Goal: Task Accomplishment & Management: Manage account settings

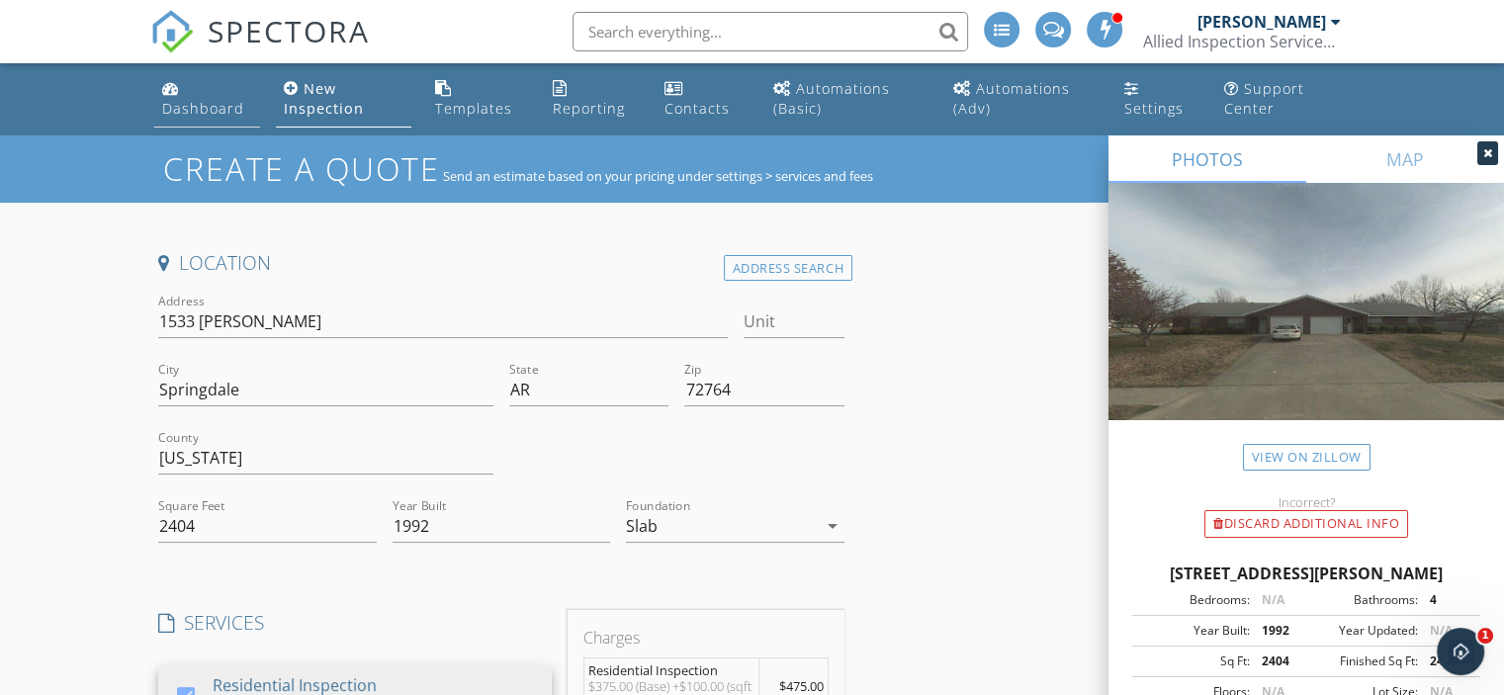
click at [230, 123] on link "Dashboard" at bounding box center [207, 99] width 106 height 56
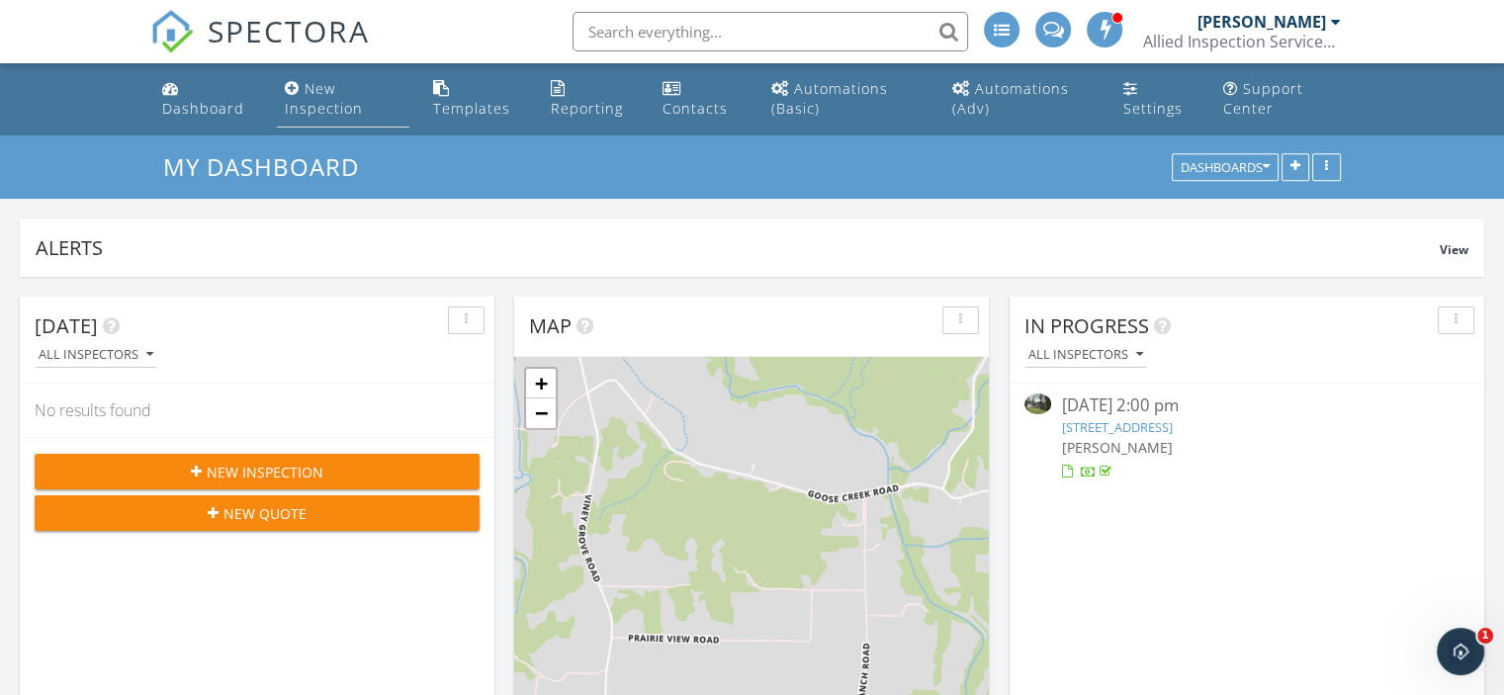
click at [329, 103] on div "New Inspection" at bounding box center [324, 98] width 78 height 39
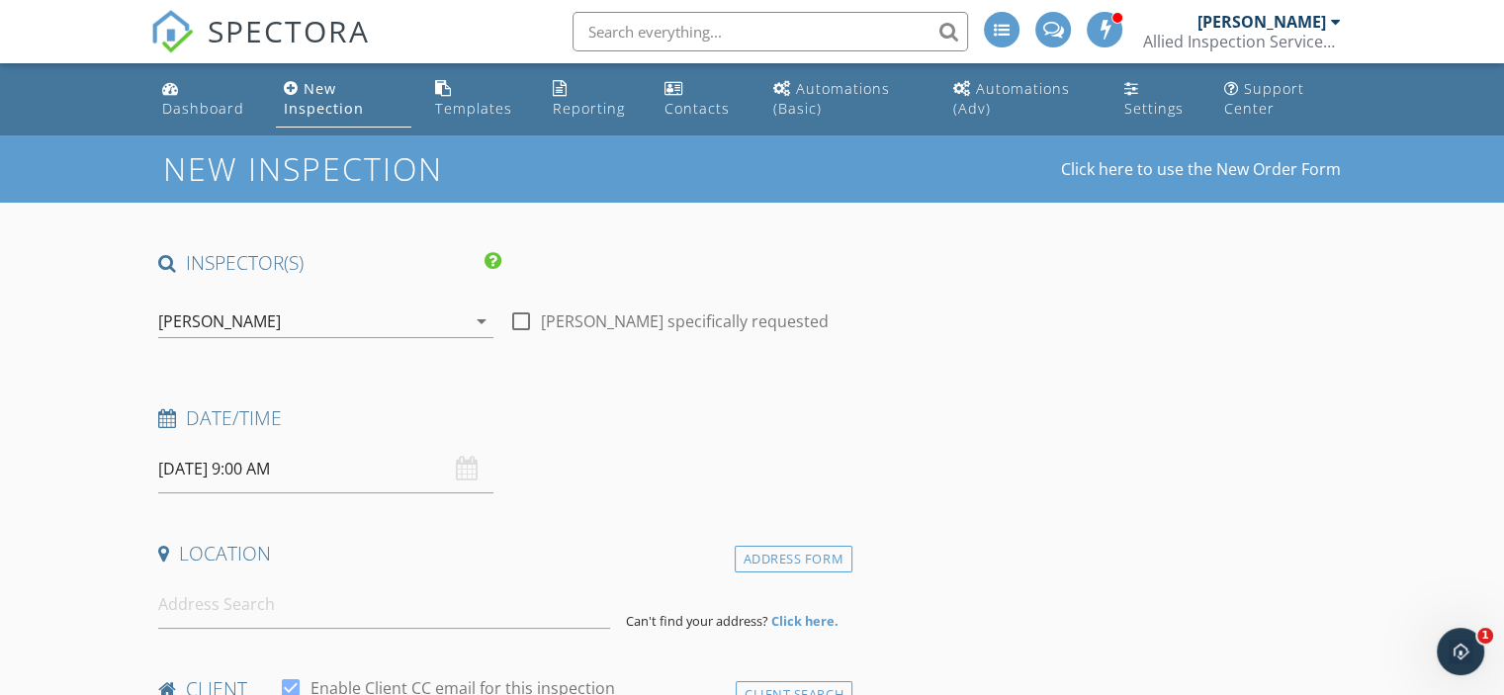
click at [487, 317] on icon "arrow_drop_down" at bounding box center [482, 322] width 24 height 24
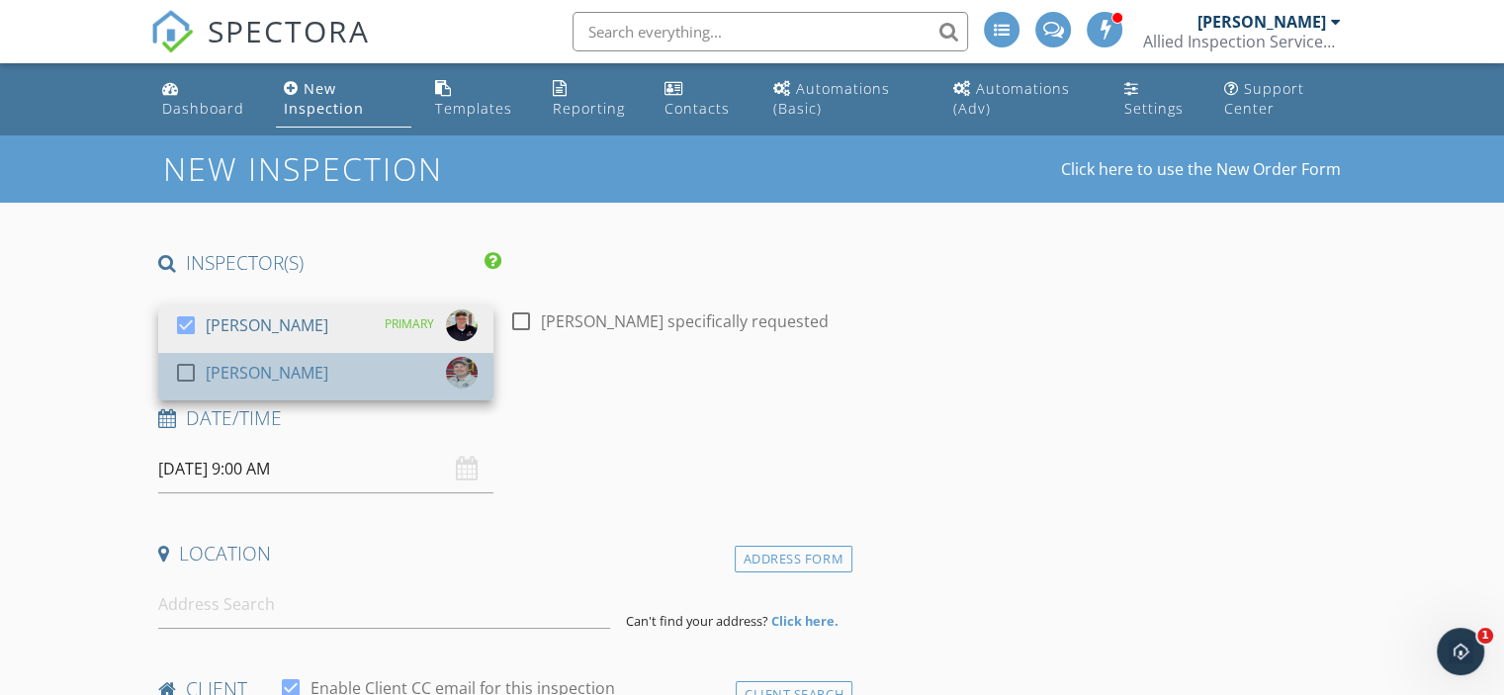
click at [322, 375] on div "check_box_outline_blank David Peck" at bounding box center [326, 377] width 304 height 40
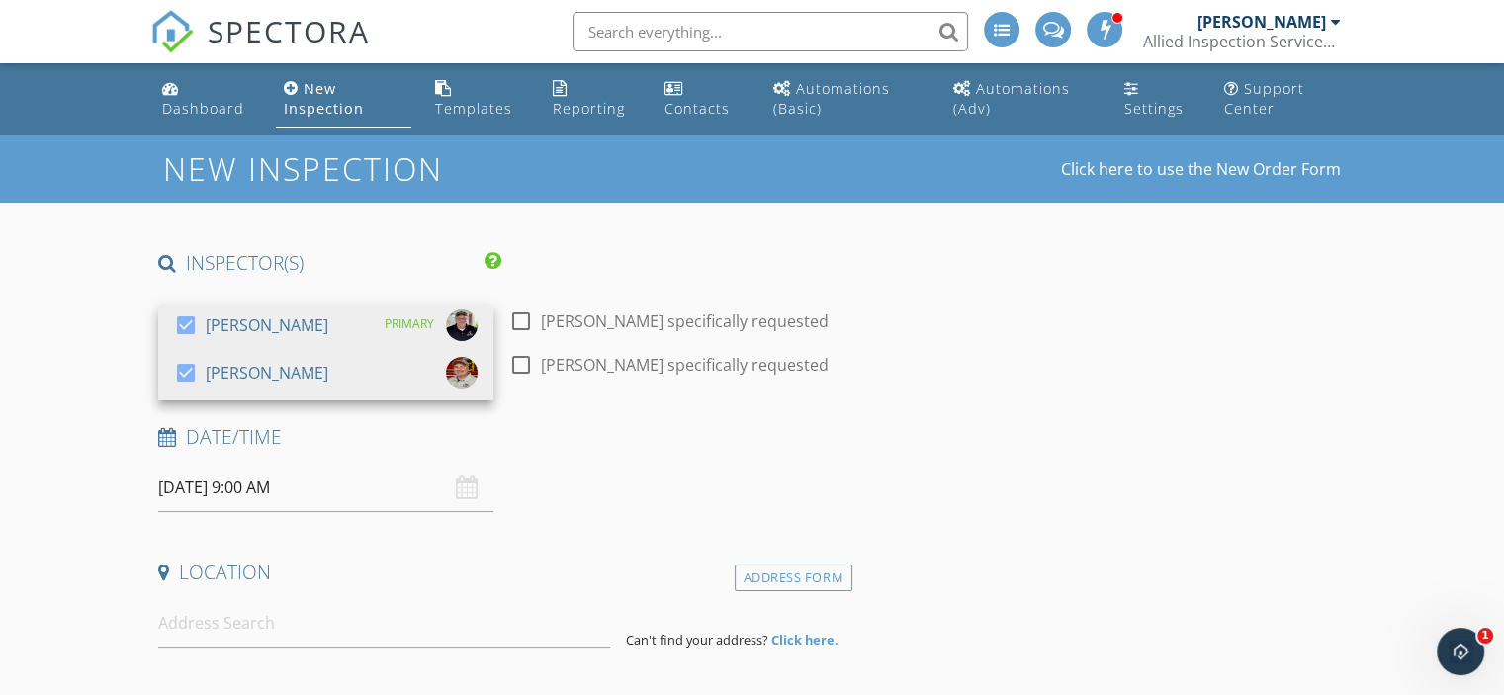
click at [639, 461] on div "Date/Time" at bounding box center [501, 444] width 702 height 40
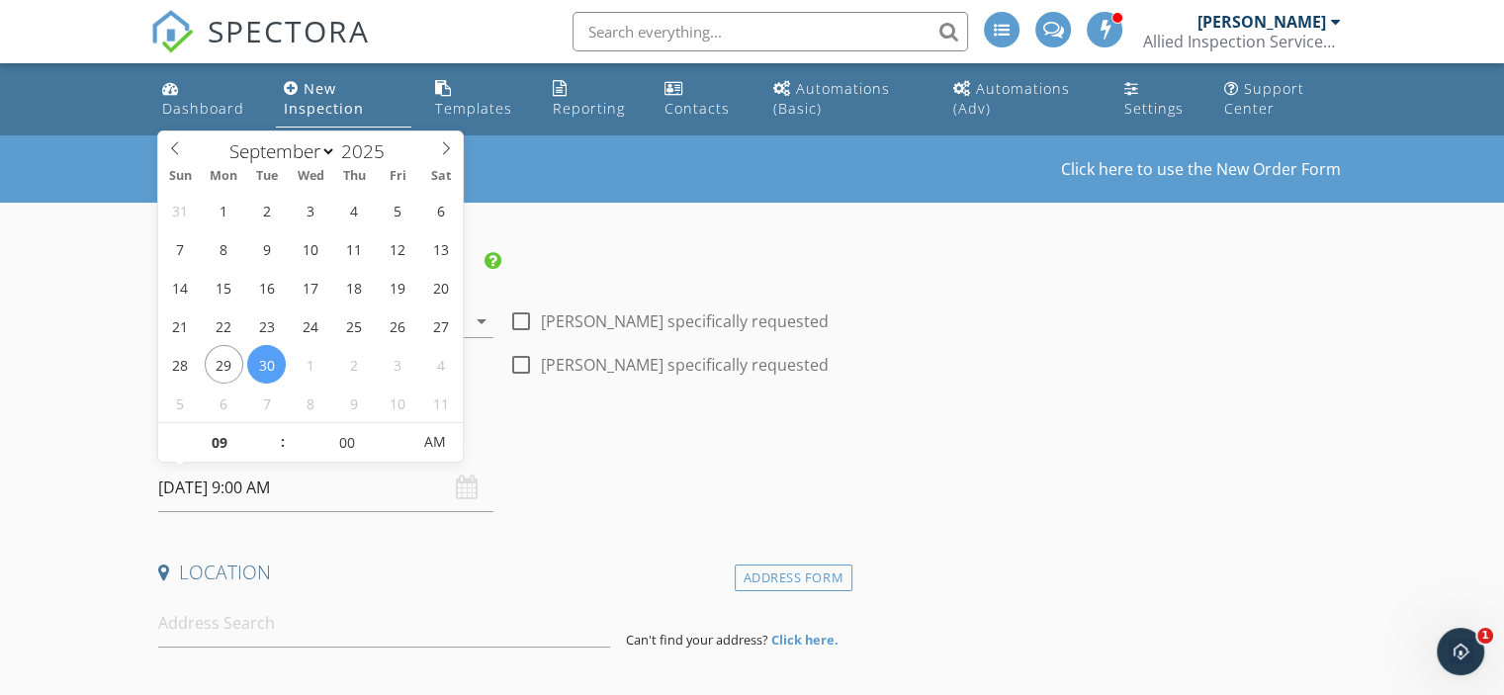
click at [241, 482] on input "09/30/2025 9:00 AM" at bounding box center [325, 488] width 335 height 48
type input "08"
type input "09/30/2025 8:00 AM"
click at [273, 448] on span at bounding box center [273, 453] width 14 height 20
type input "05"
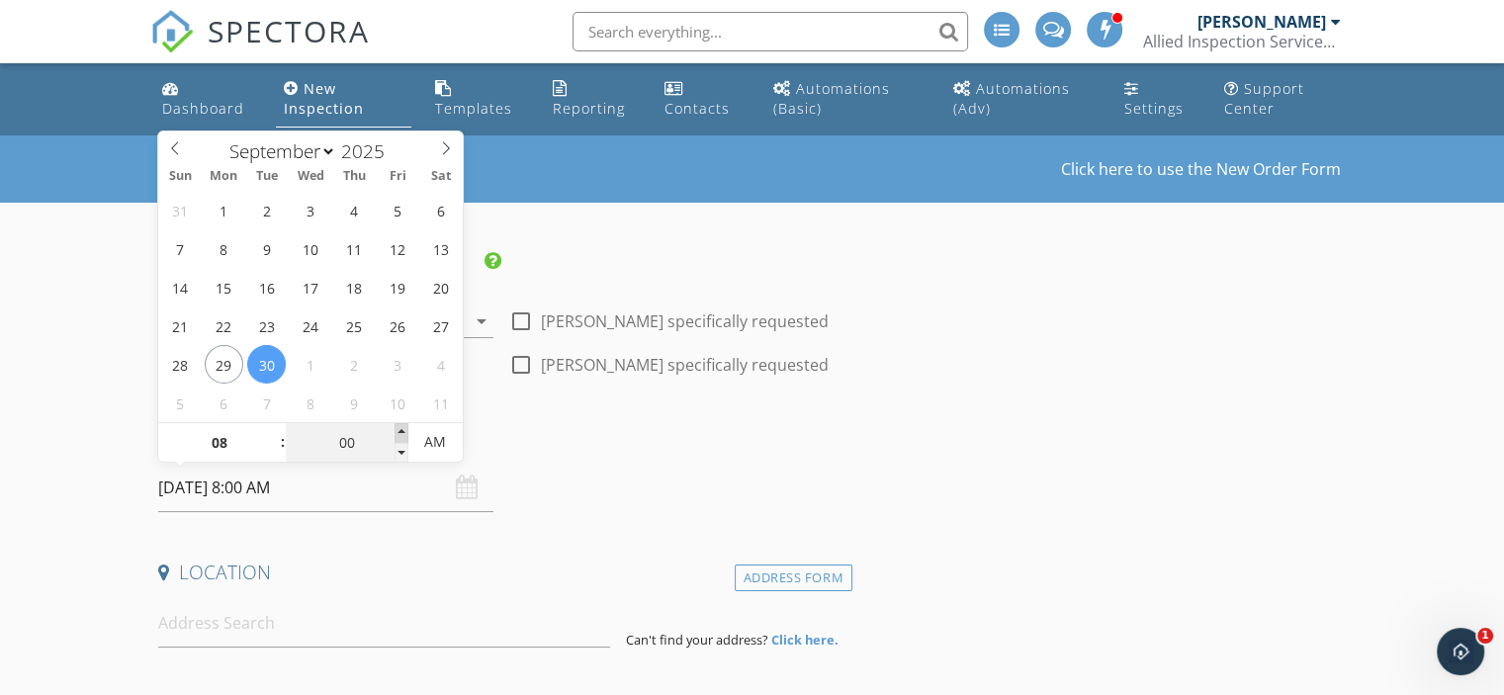
type input "09/30/2025 8:05 AM"
click at [400, 426] on span at bounding box center [402, 433] width 14 height 20
type input "10"
type input "09/30/2025 8:10 AM"
click at [400, 426] on span at bounding box center [402, 433] width 14 height 20
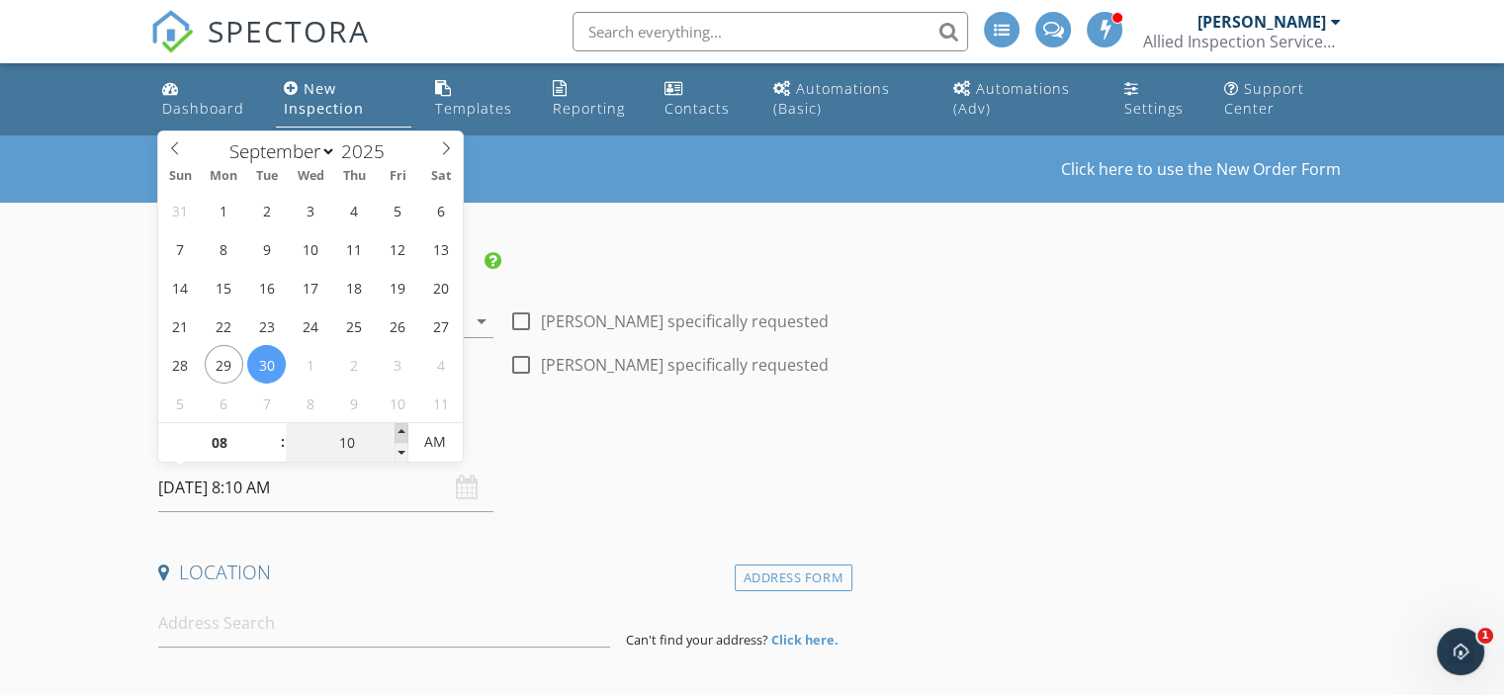
type input "15"
type input "09/30/2025 8:15 AM"
click at [400, 426] on span at bounding box center [402, 433] width 14 height 20
type input "20"
type input "09/30/2025 8:20 AM"
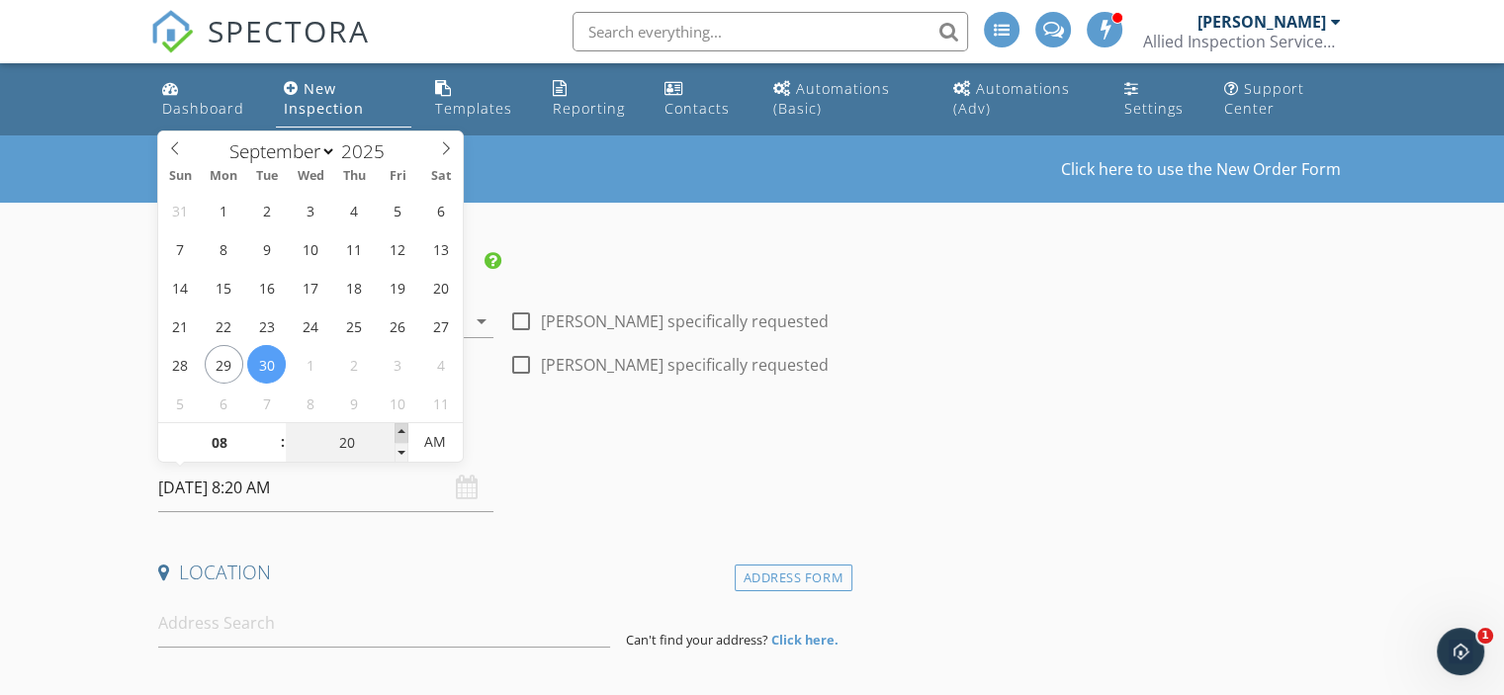
click at [400, 426] on span at bounding box center [402, 433] width 14 height 20
type input "25"
type input "09/30/2025 8:25 AM"
click at [400, 426] on span at bounding box center [402, 433] width 14 height 20
type input "30"
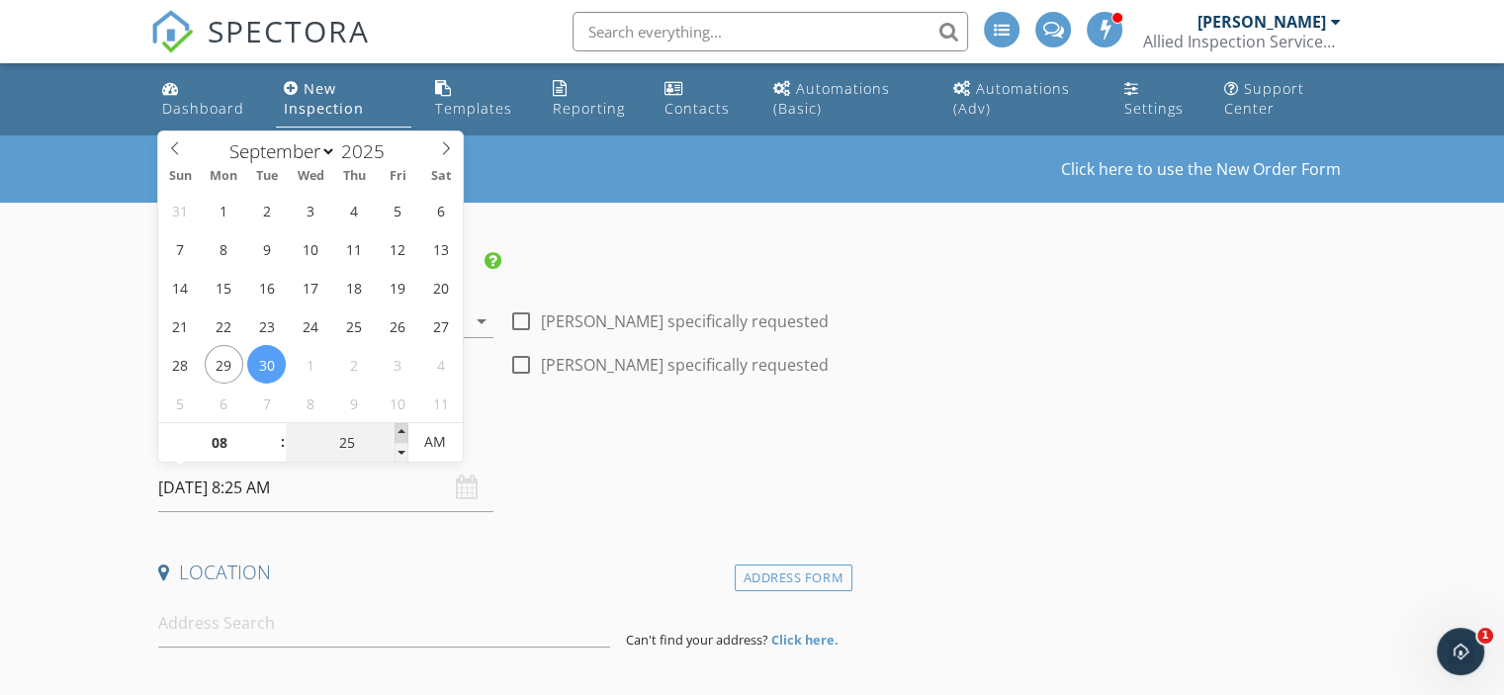
type input "09/30/2025 8:30 AM"
click at [400, 426] on span at bounding box center [402, 433] width 14 height 20
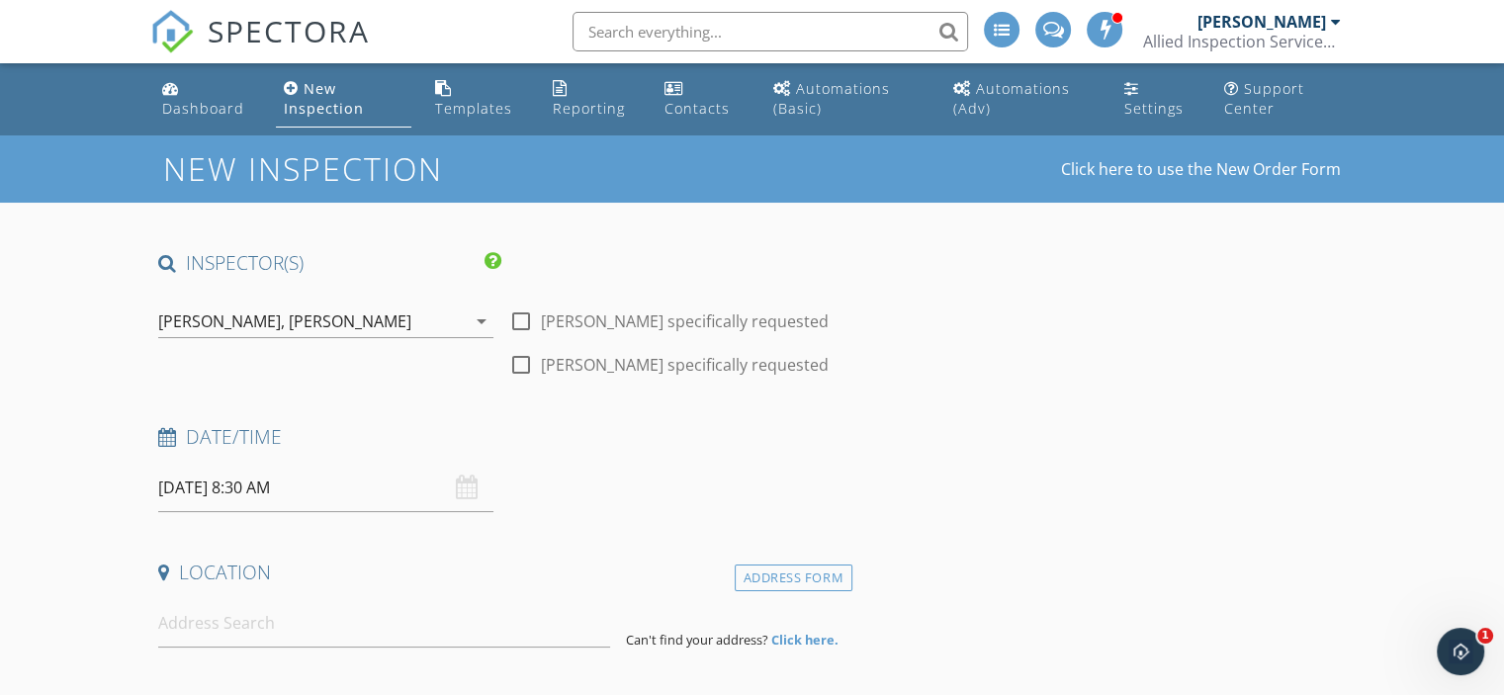
click at [551, 501] on div "Date/Time 09/30/2025 8:30 AM" at bounding box center [501, 468] width 702 height 88
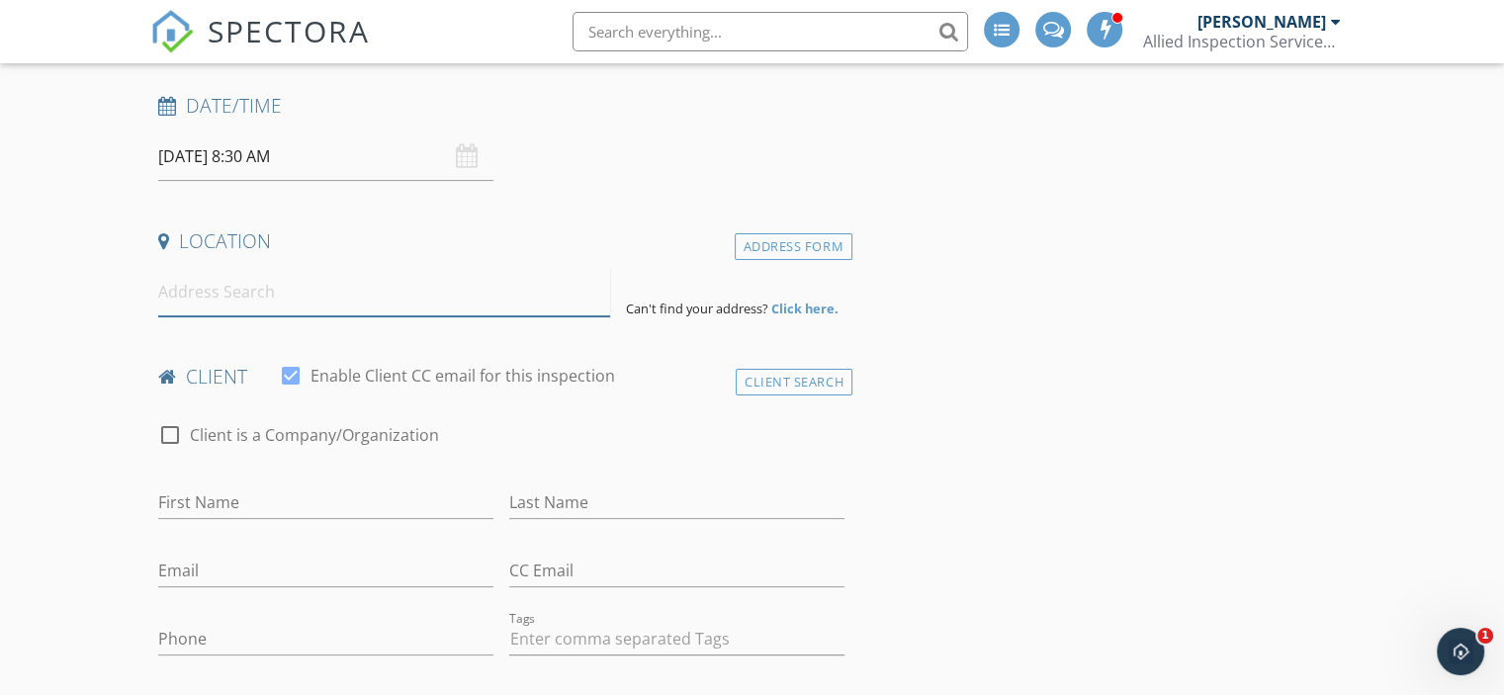
click at [356, 293] on input at bounding box center [384, 292] width 452 height 48
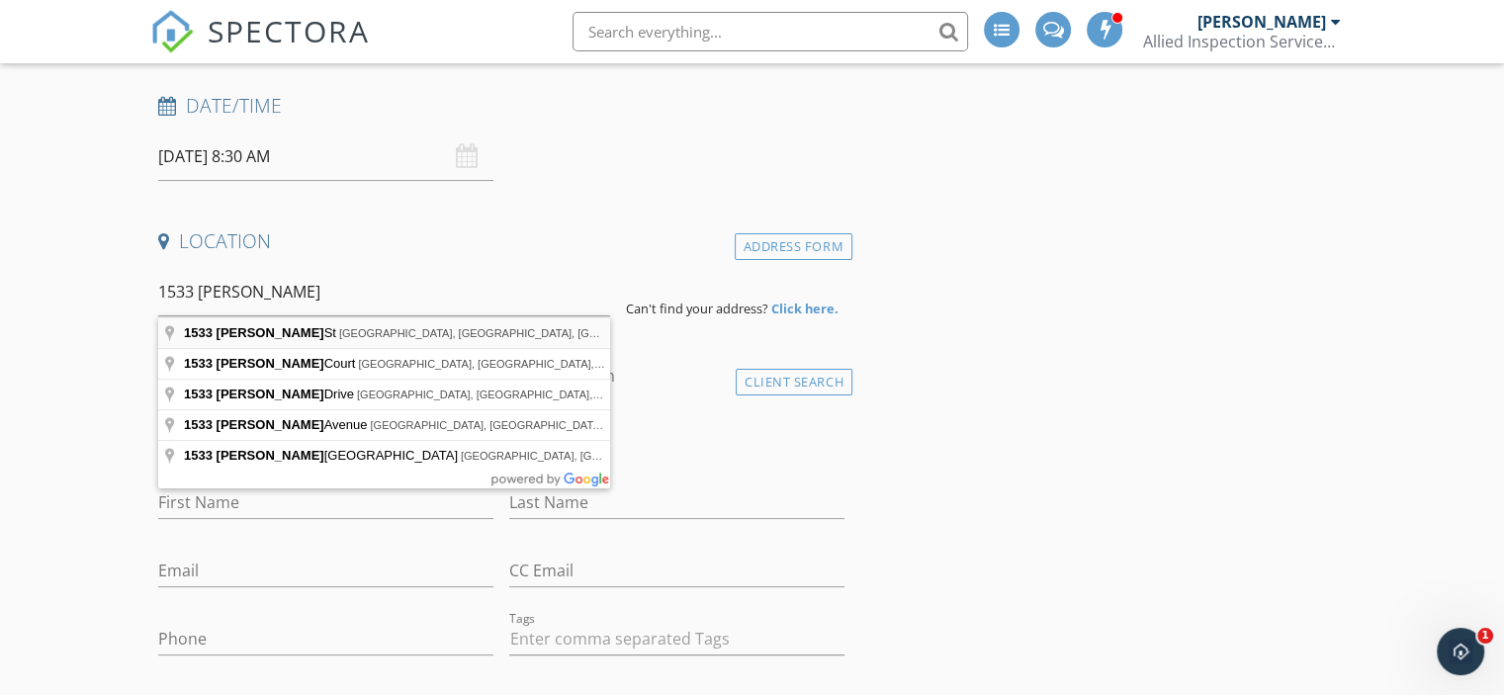
type input "1533 Shannon St, Springdale, AR, USA"
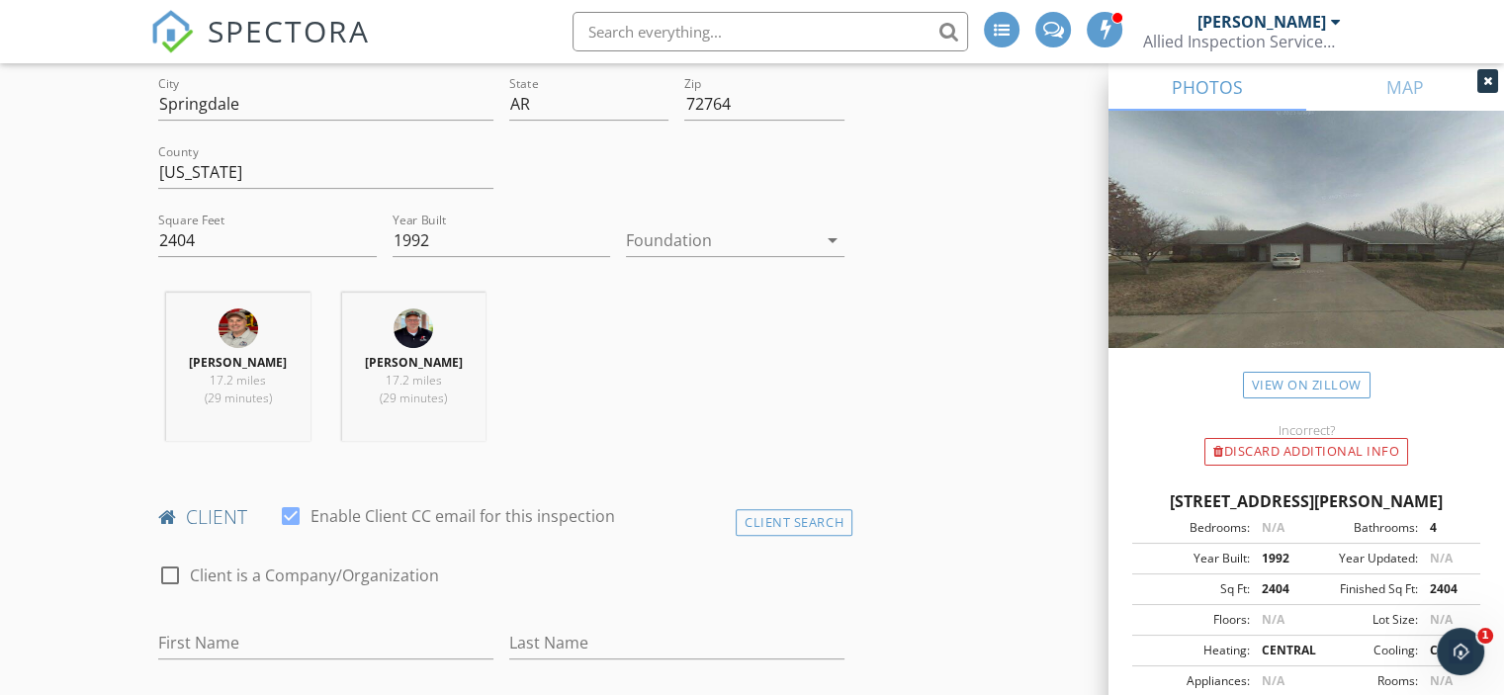
scroll to position [596, 0]
click at [840, 242] on icon "arrow_drop_down" at bounding box center [833, 239] width 24 height 24
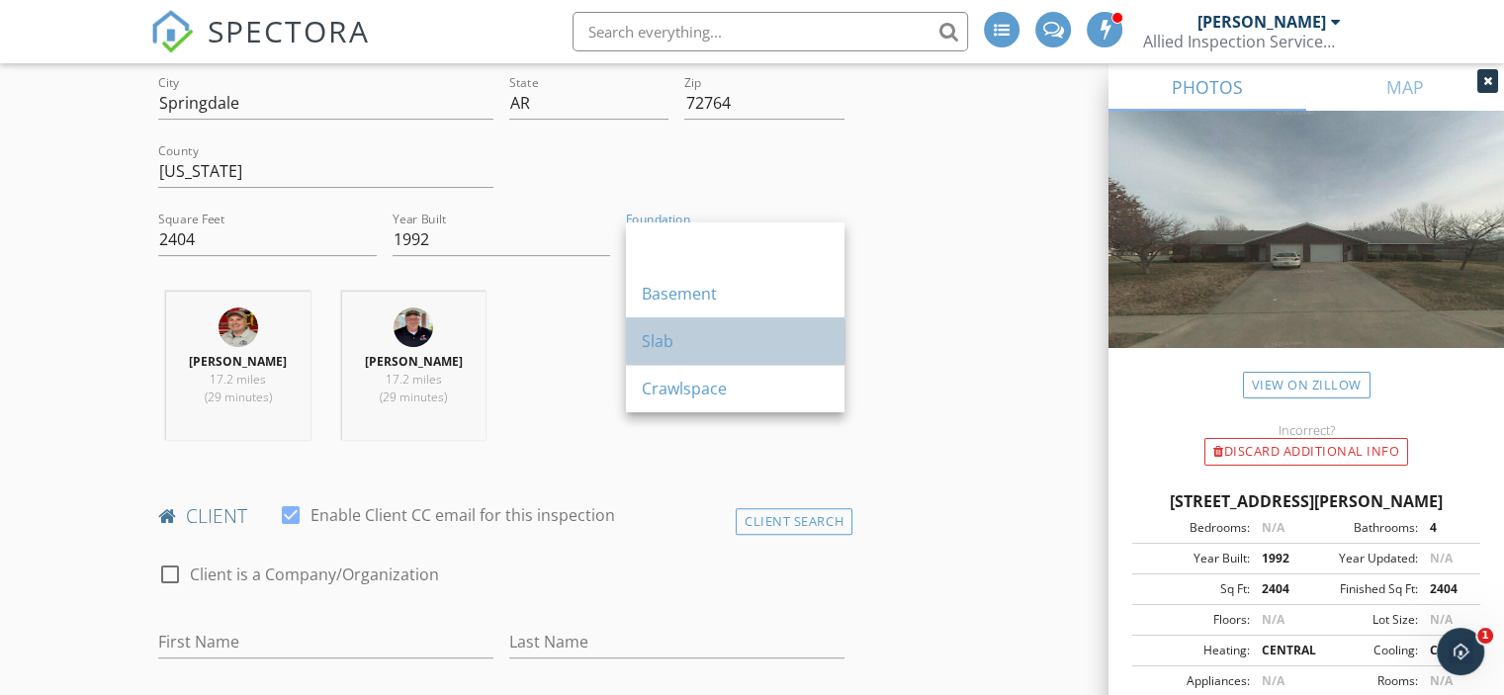
click at [710, 333] on div "Slab" at bounding box center [735, 341] width 187 height 24
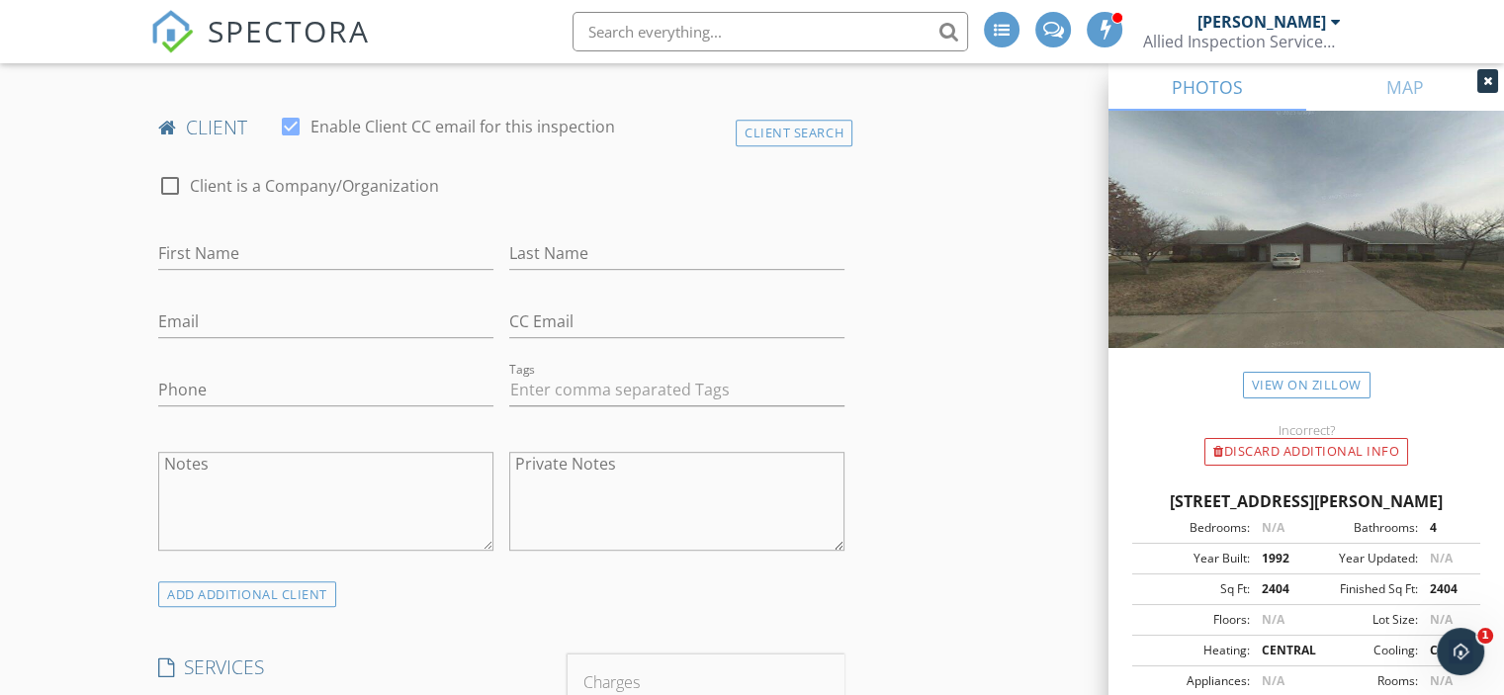
scroll to position [996, 0]
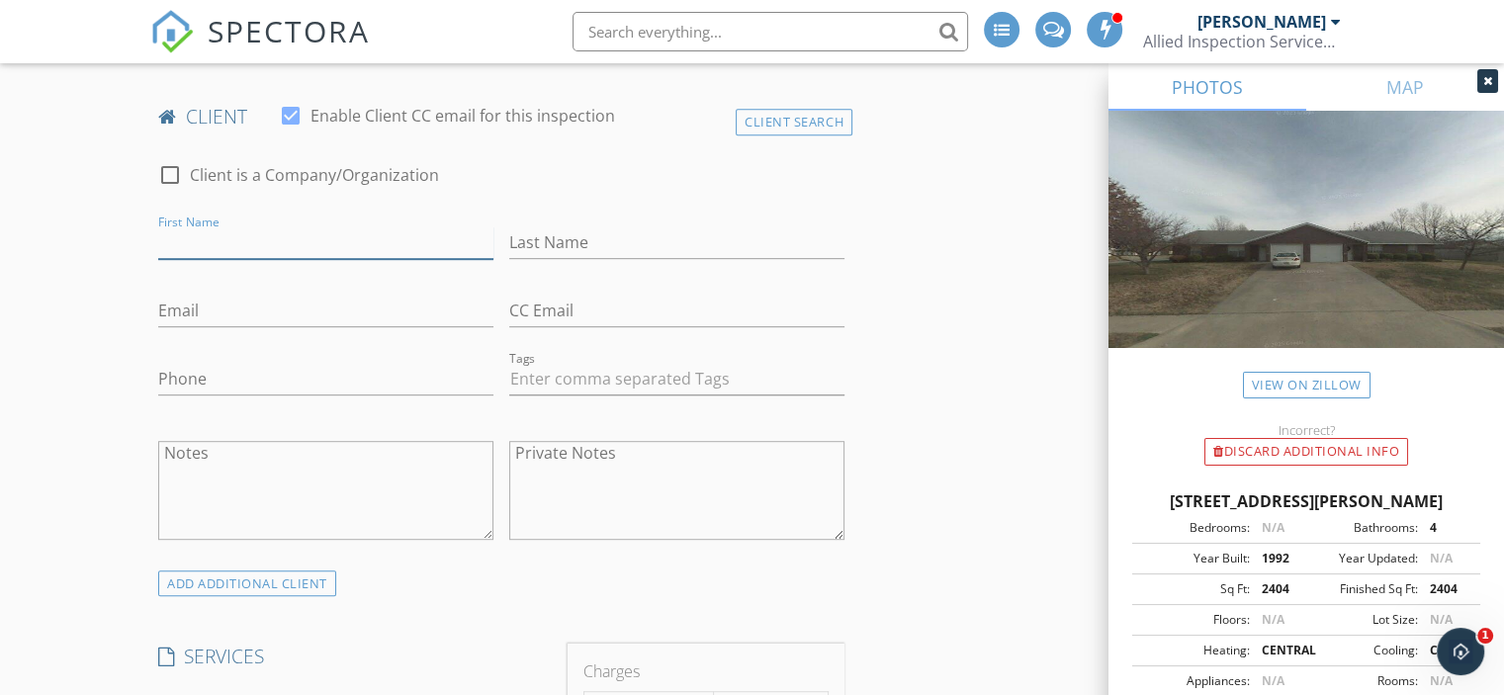
click at [256, 233] on input "First Name" at bounding box center [325, 242] width 335 height 33
click at [254, 233] on input "First Name" at bounding box center [325, 242] width 335 height 33
type input "Kaylin"
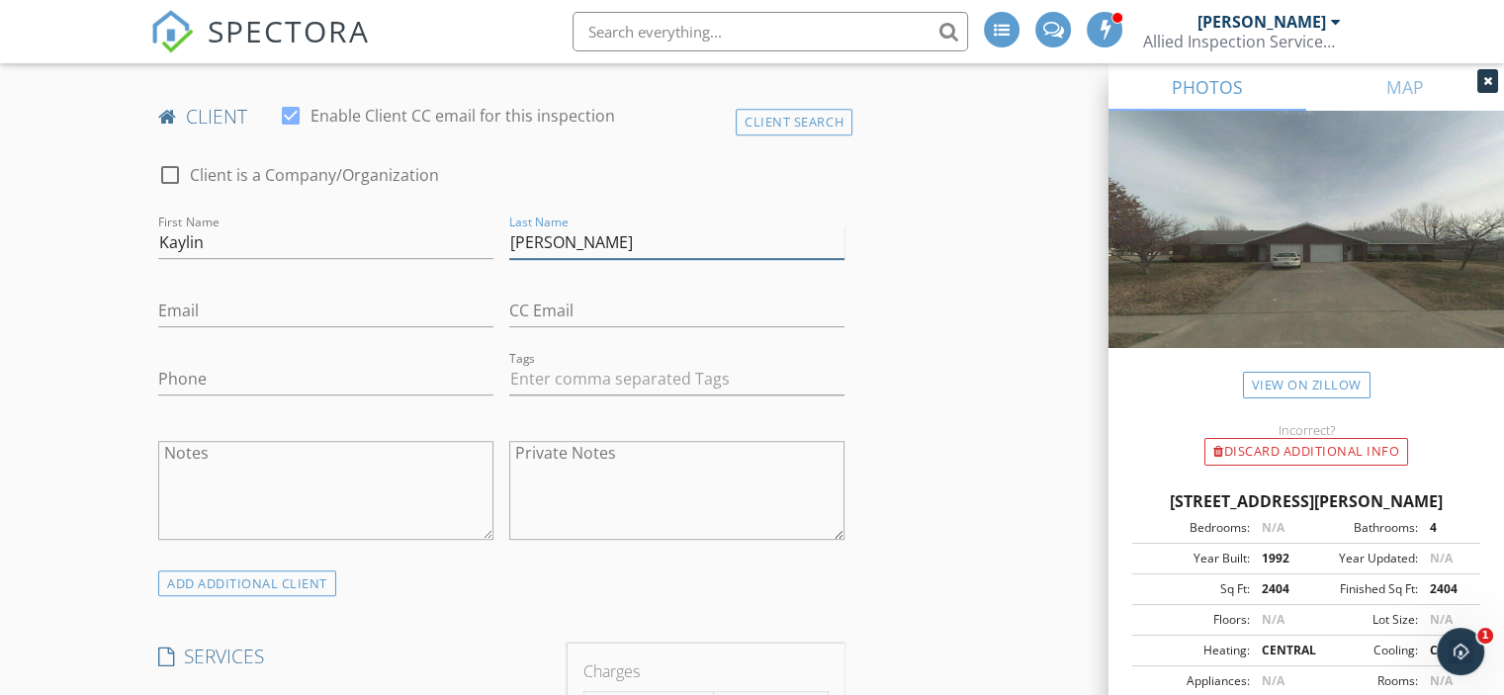
type input "Wallace"
click at [244, 316] on input "Email" at bounding box center [325, 311] width 335 height 33
type input "KaylinMWallace@gmail.com"
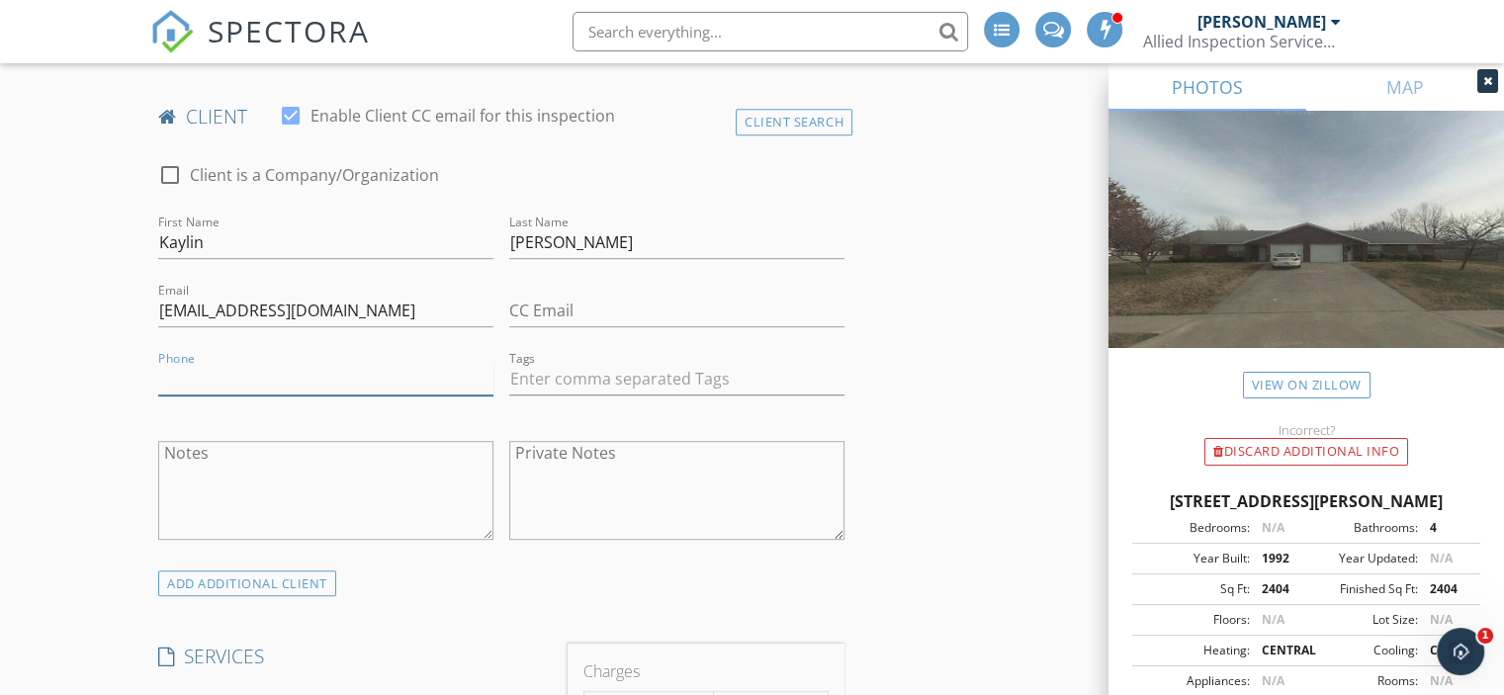
click at [232, 371] on input "Phone" at bounding box center [325, 379] width 335 height 33
type input "1"
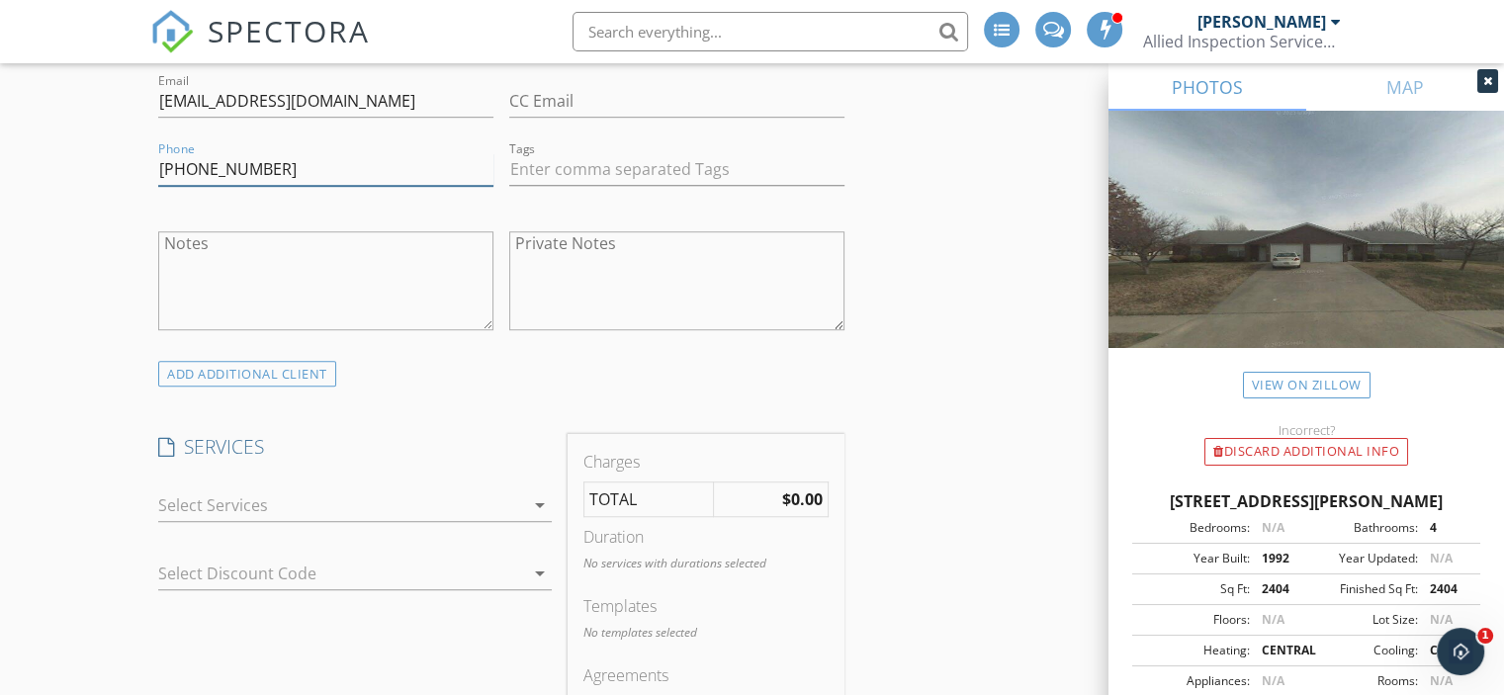
scroll to position [1214, 0]
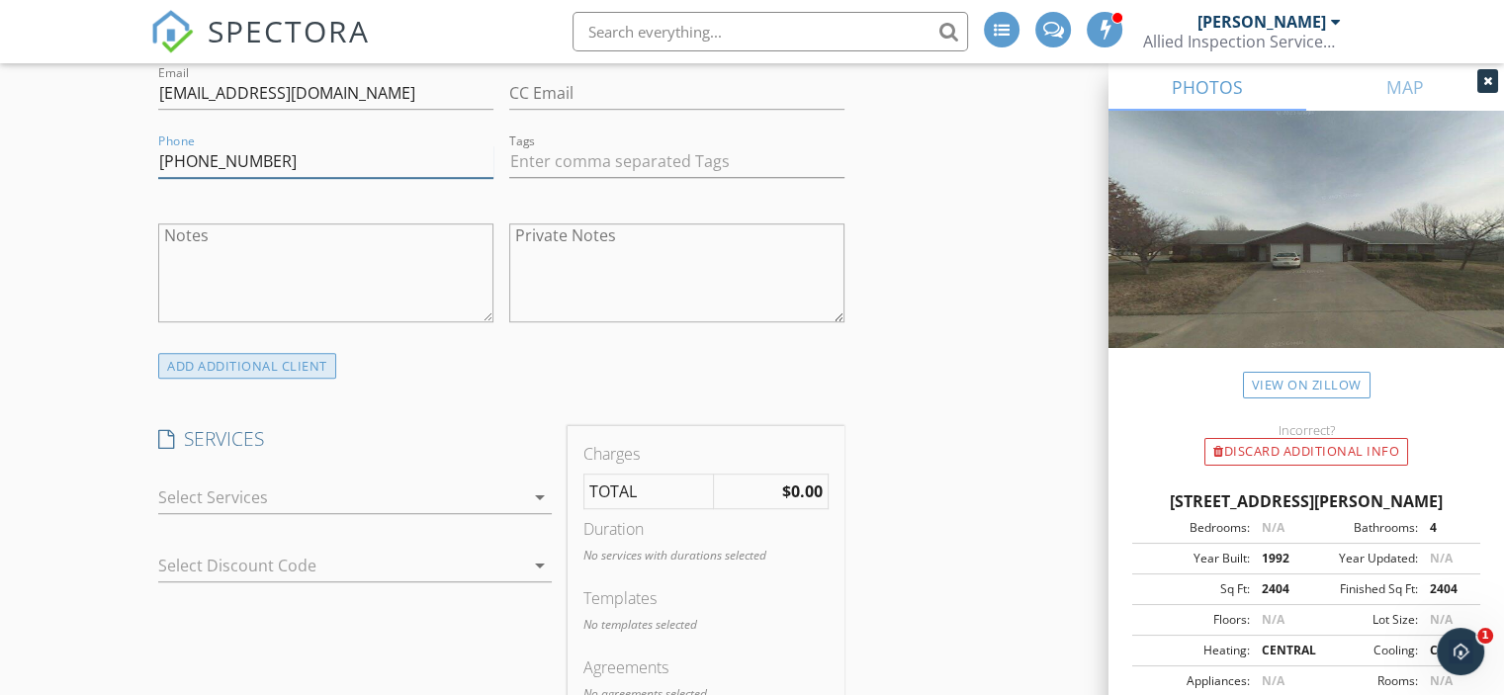
type input "318-880-8699"
click at [312, 371] on div "ADD ADDITIONAL client" at bounding box center [247, 366] width 178 height 27
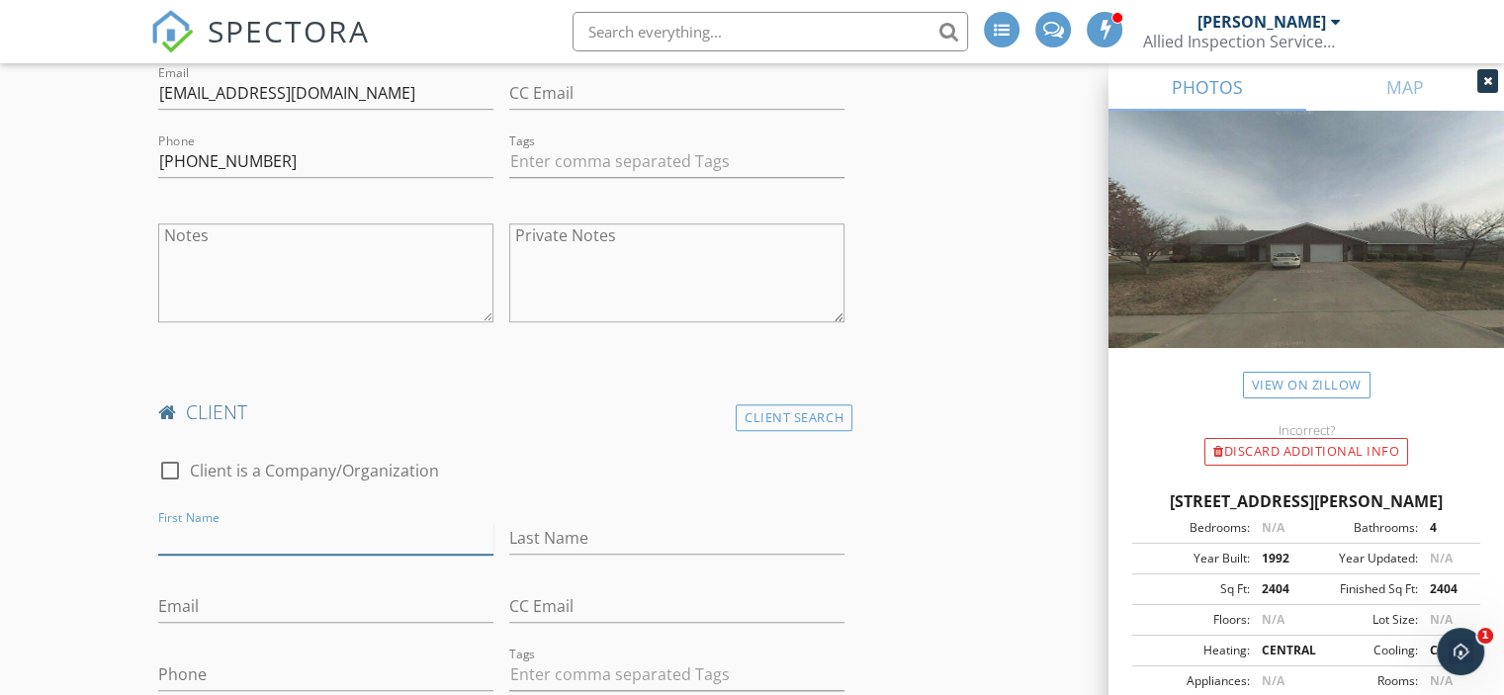
click at [229, 528] on input "First Name" at bounding box center [325, 538] width 335 height 33
type input "Dalton"
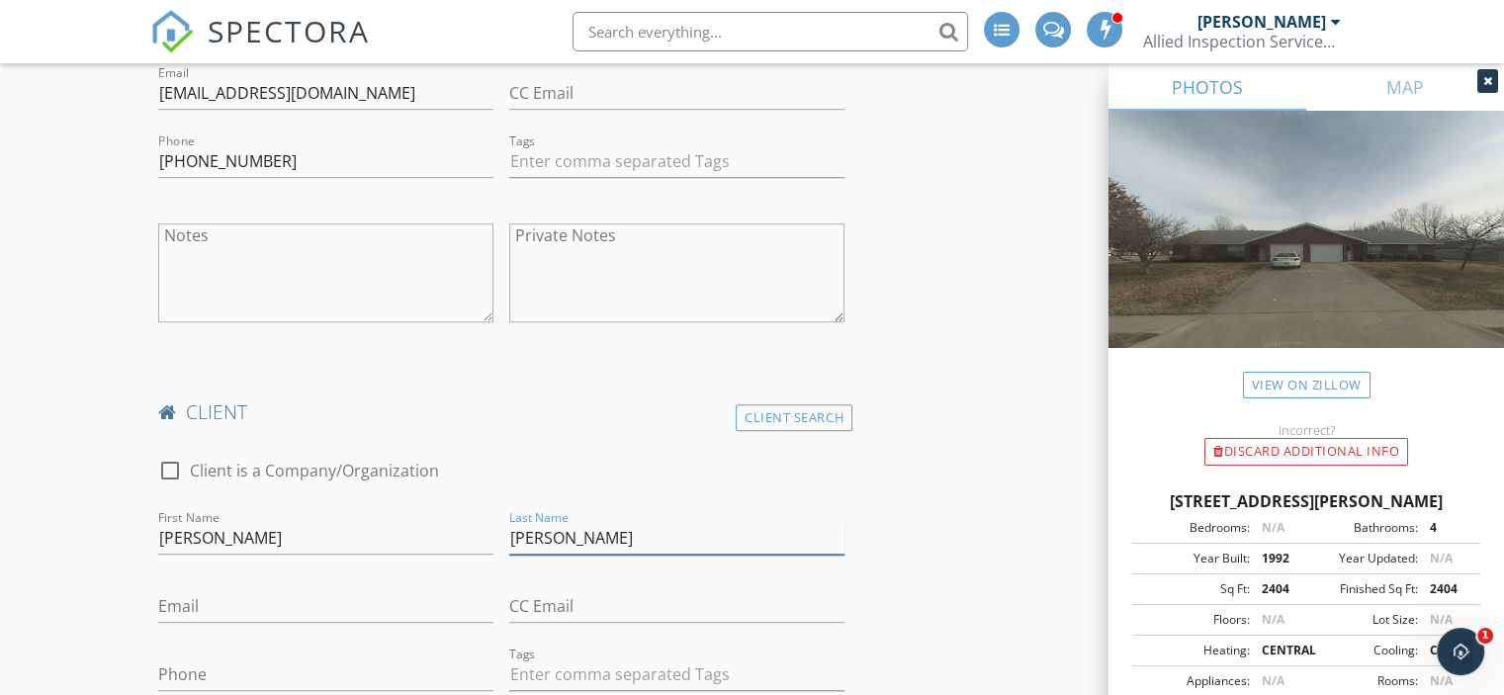
type input "Jarrell"
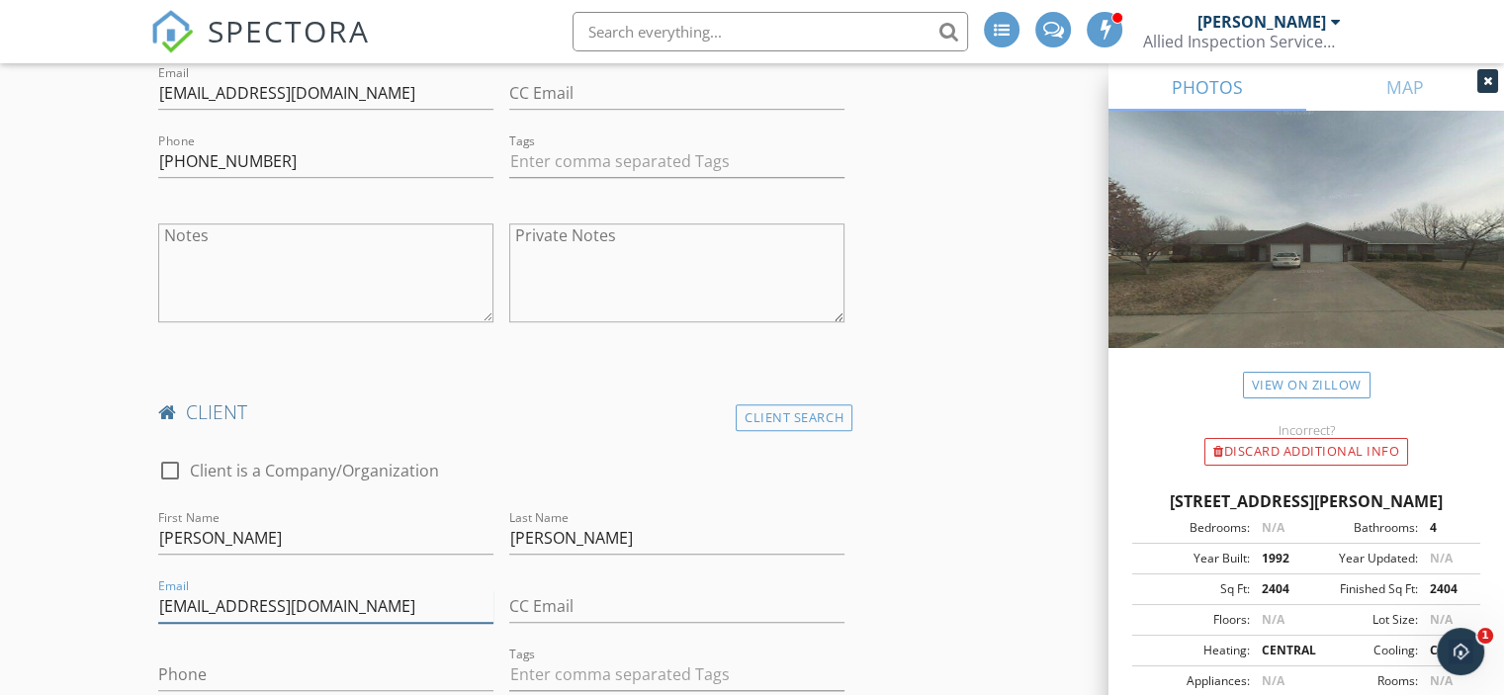
type input "JarrellDalton@gmail.com"
click at [202, 676] on input "Phone" at bounding box center [325, 675] width 335 height 33
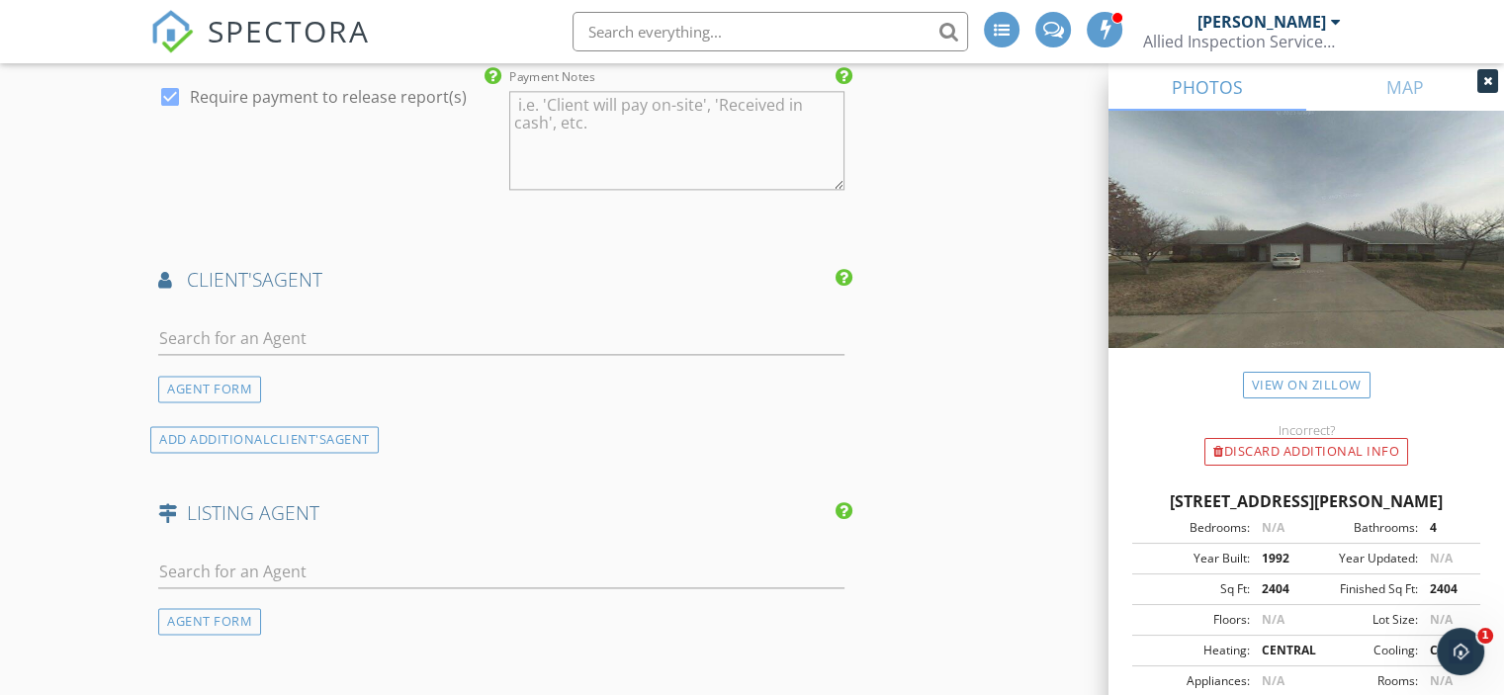
scroll to position [2677, 0]
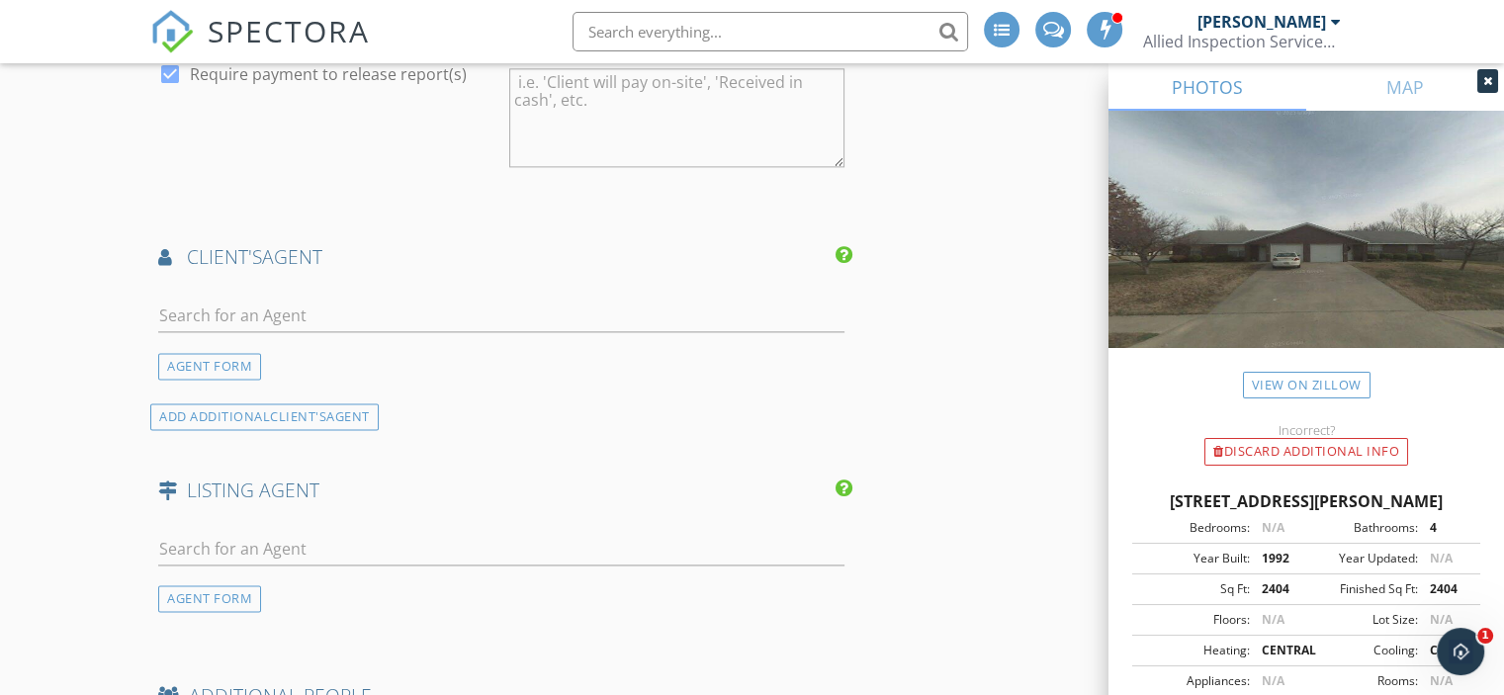
type input "337-254-7197"
click at [256, 304] on input "text" at bounding box center [501, 316] width 686 height 33
type input "z"
click at [212, 360] on div "AGENT FORM" at bounding box center [209, 366] width 103 height 27
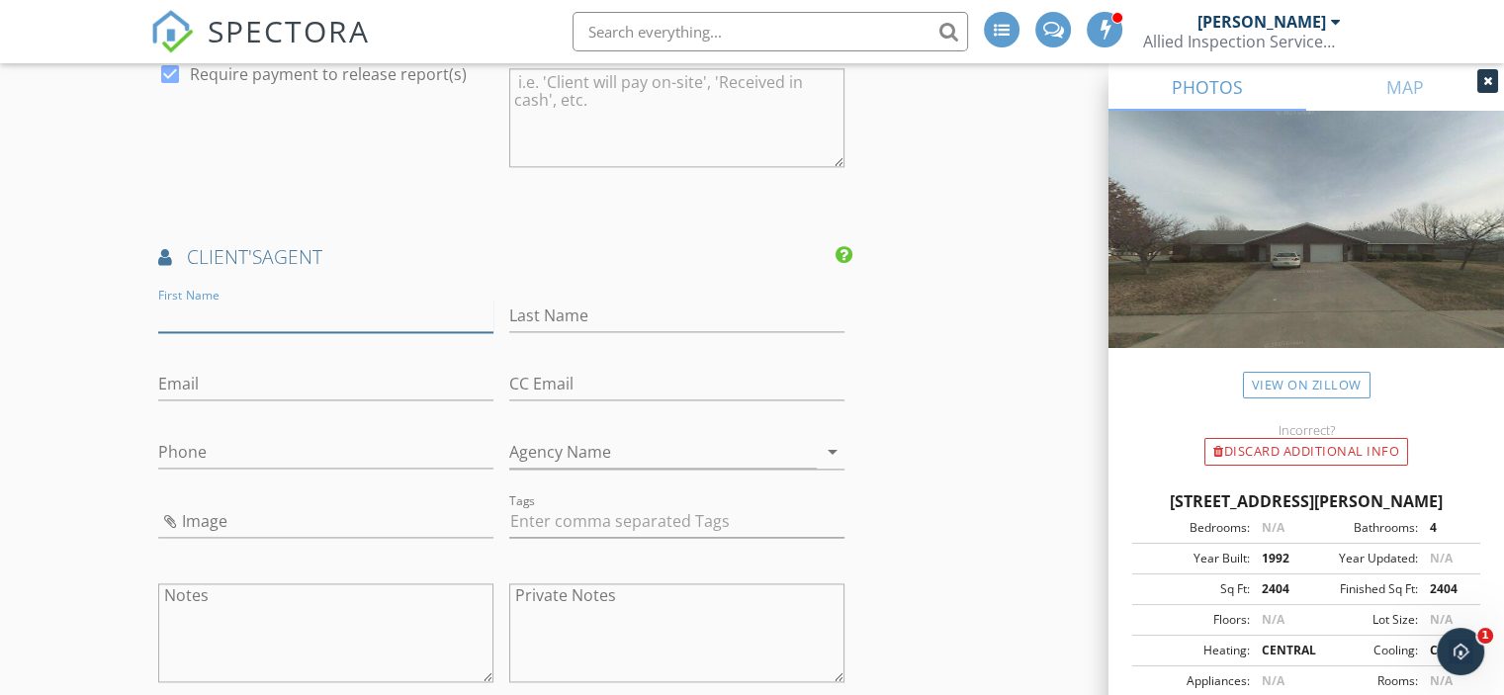
click at [226, 307] on input "First Name" at bounding box center [325, 316] width 335 height 33
type input "z"
type input "Zach"
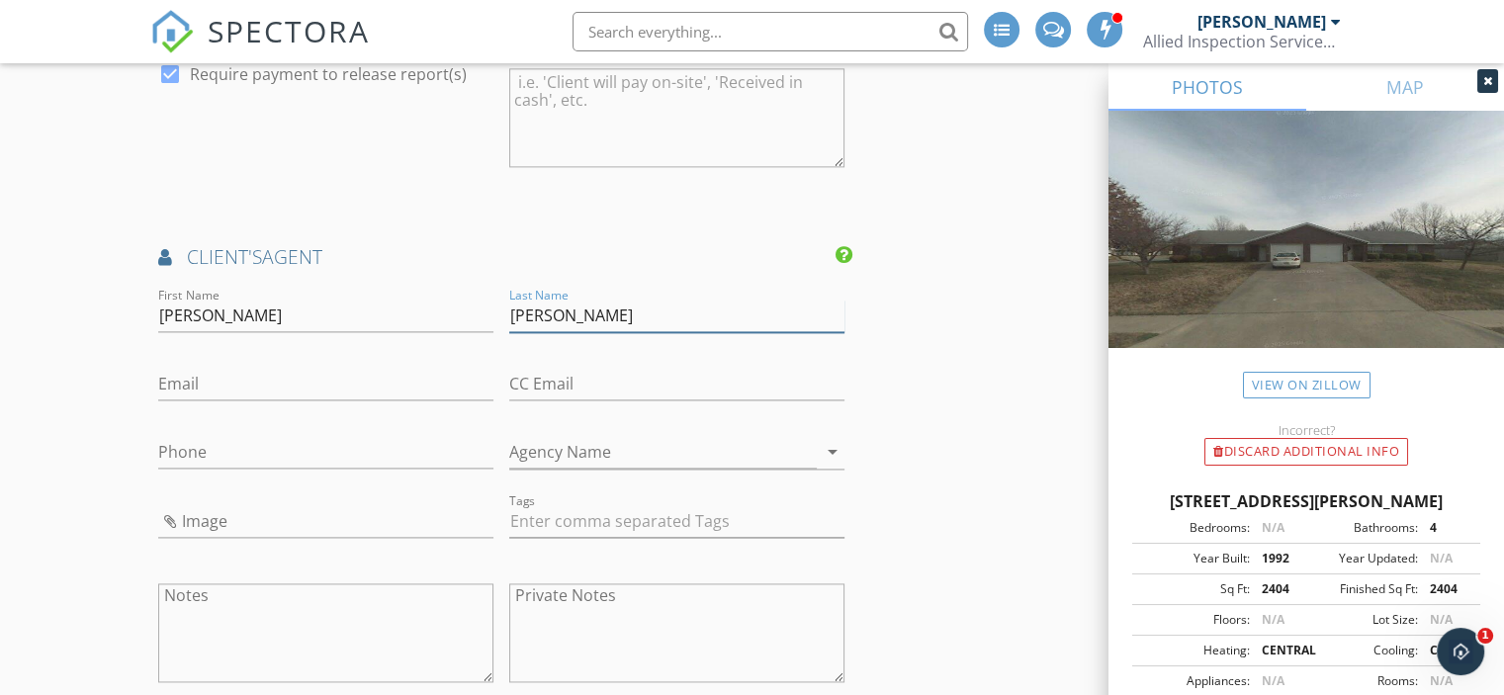
type input "Stanley"
click at [216, 377] on input "Email" at bounding box center [325, 384] width 335 height 33
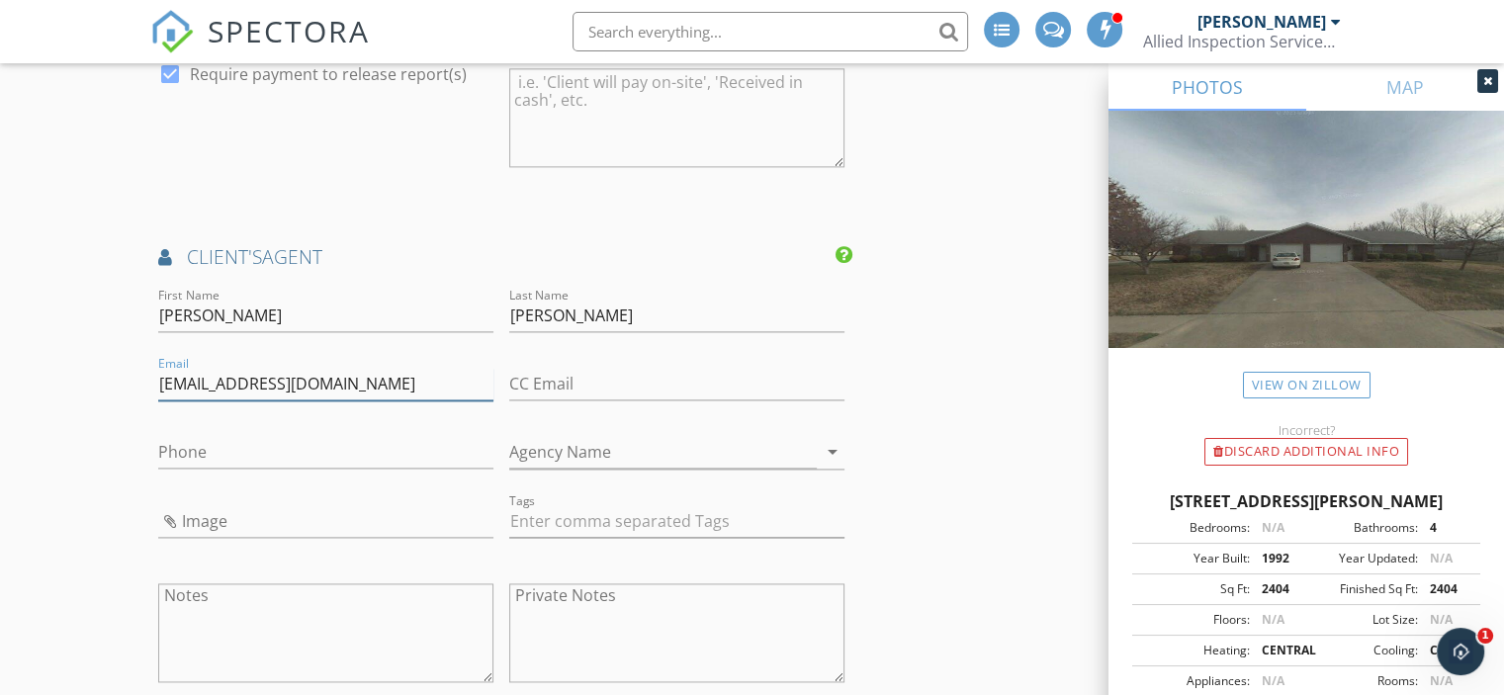
type input "ZachStanleyNWA@gmail.com"
click at [271, 438] on input "Phone" at bounding box center [325, 452] width 335 height 33
paste input "479-466-7600"
type input "479-466-7600"
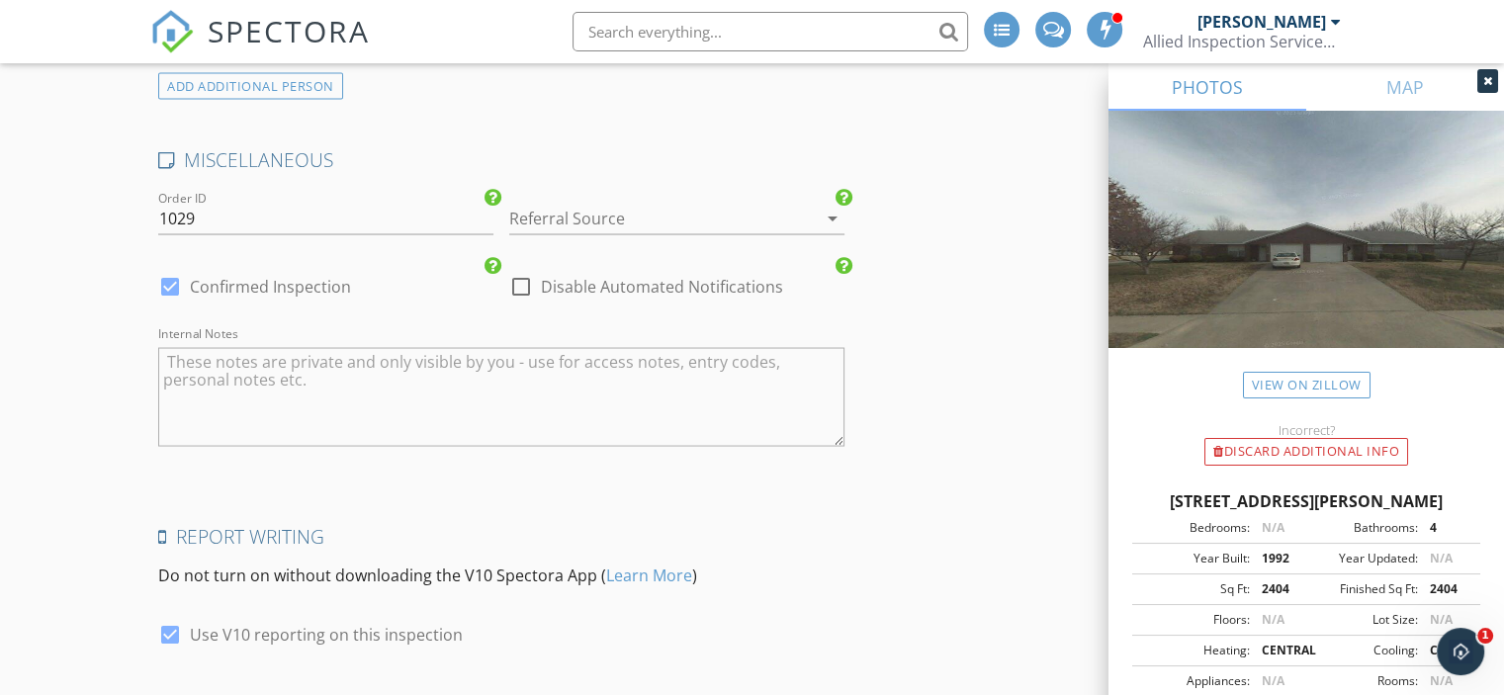
scroll to position [3698, 0]
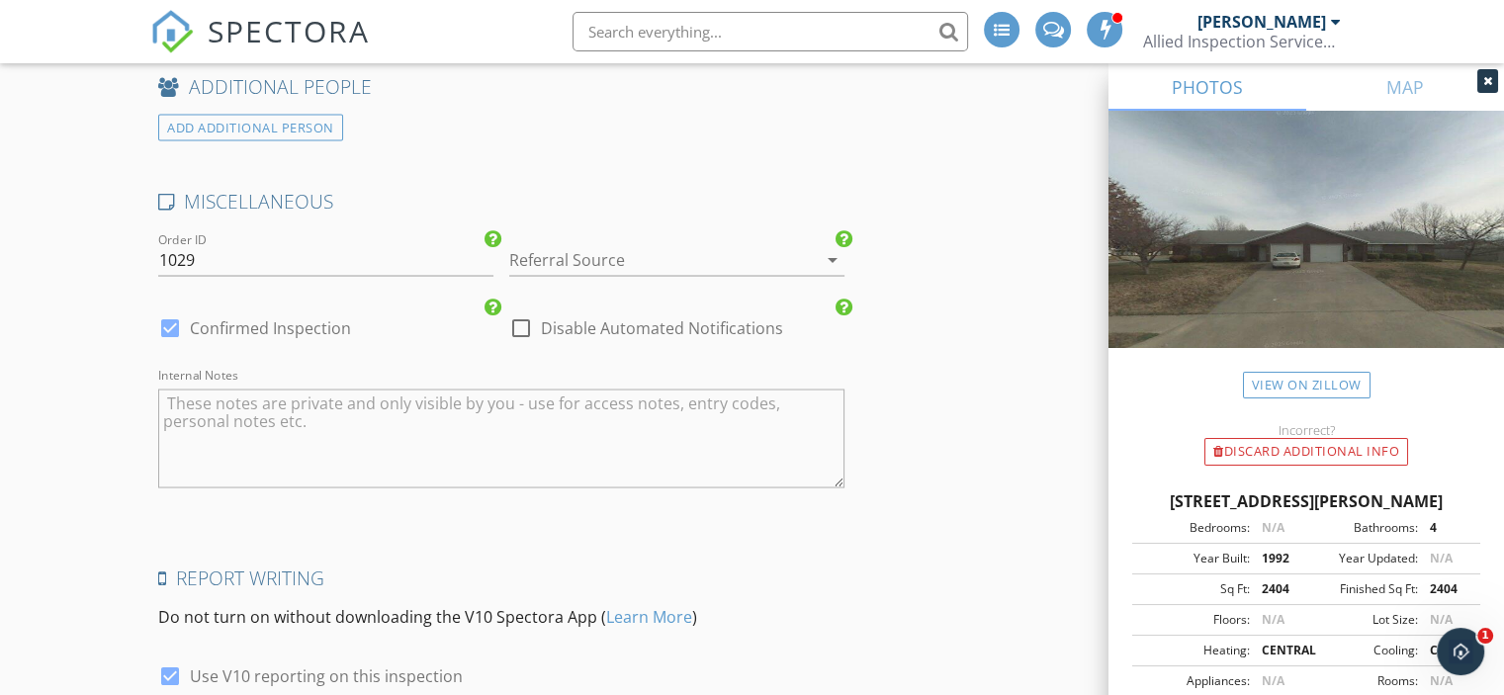
scroll to position [3645, 0]
click at [293, 260] on input "1029" at bounding box center [325, 262] width 335 height 33
type input "1030"
click at [831, 253] on icon "arrow_drop_down" at bounding box center [833, 262] width 24 height 24
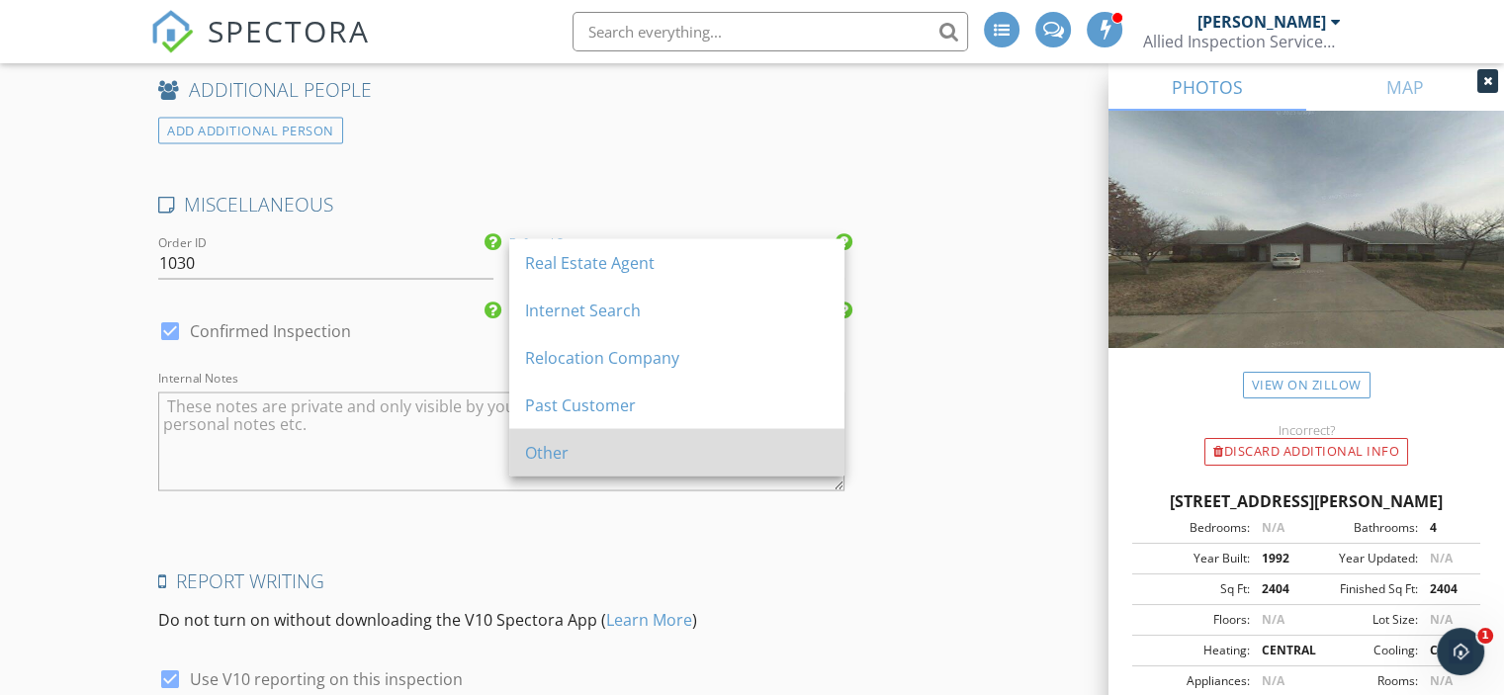
click at [539, 441] on div "Other" at bounding box center [677, 452] width 304 height 24
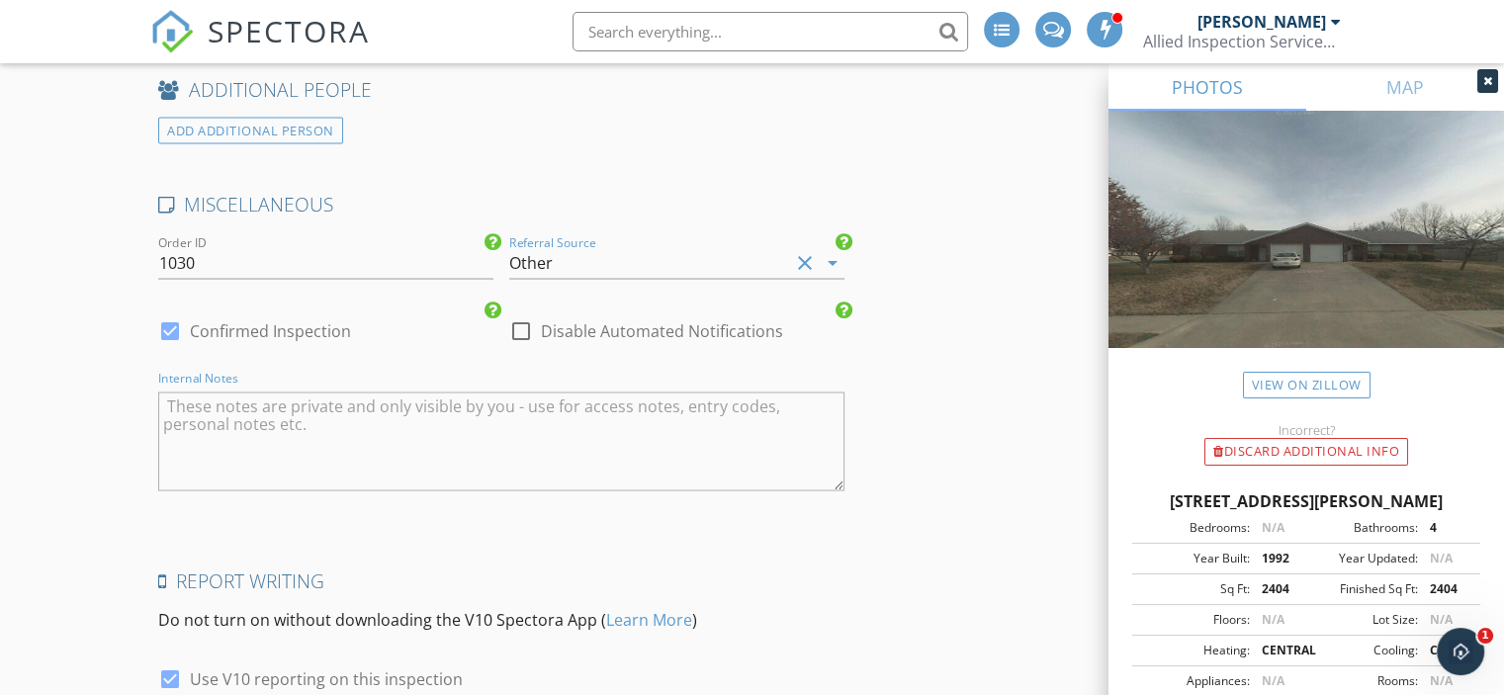
click at [497, 395] on textarea "Internal Notes" at bounding box center [501, 441] width 686 height 99
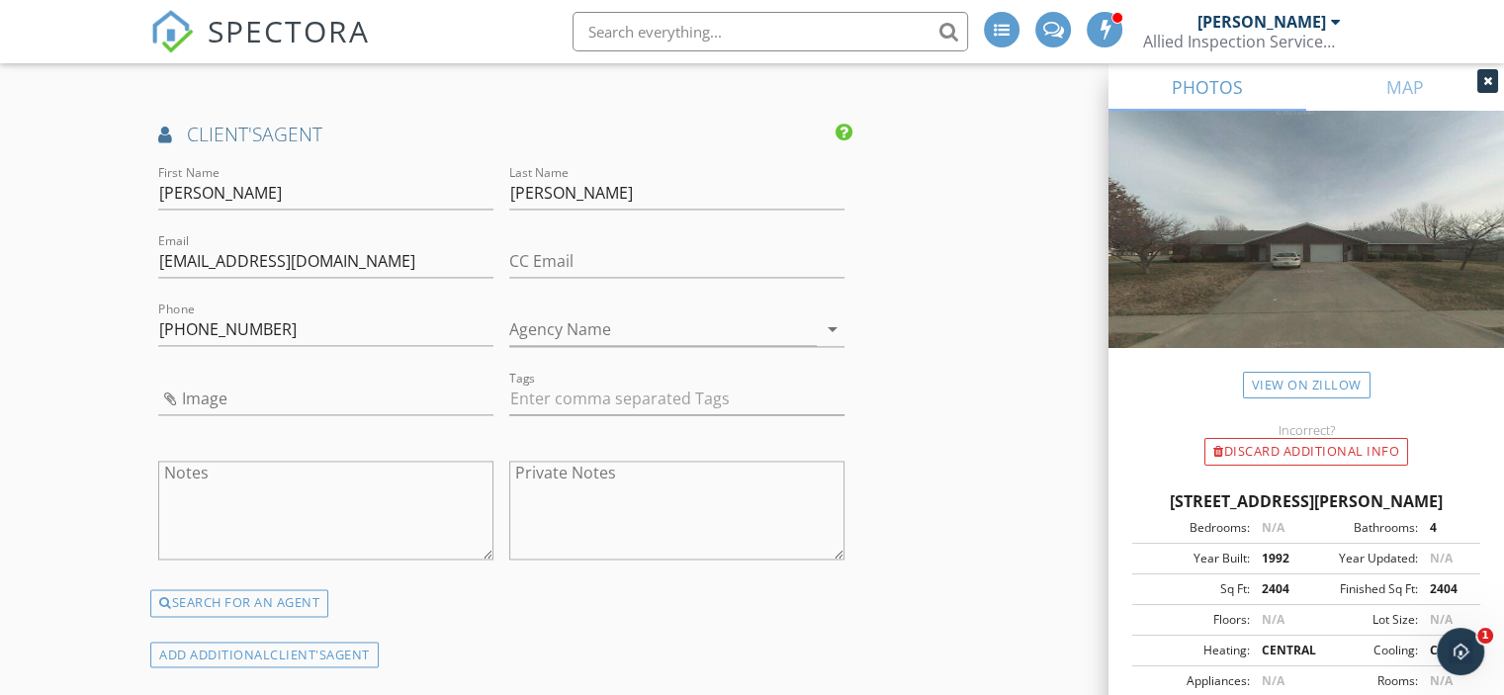
scroll to position [2798, 0]
type textarea "Referral from Scott."
click at [730, 331] on input "Agency Name" at bounding box center [663, 332] width 308 height 33
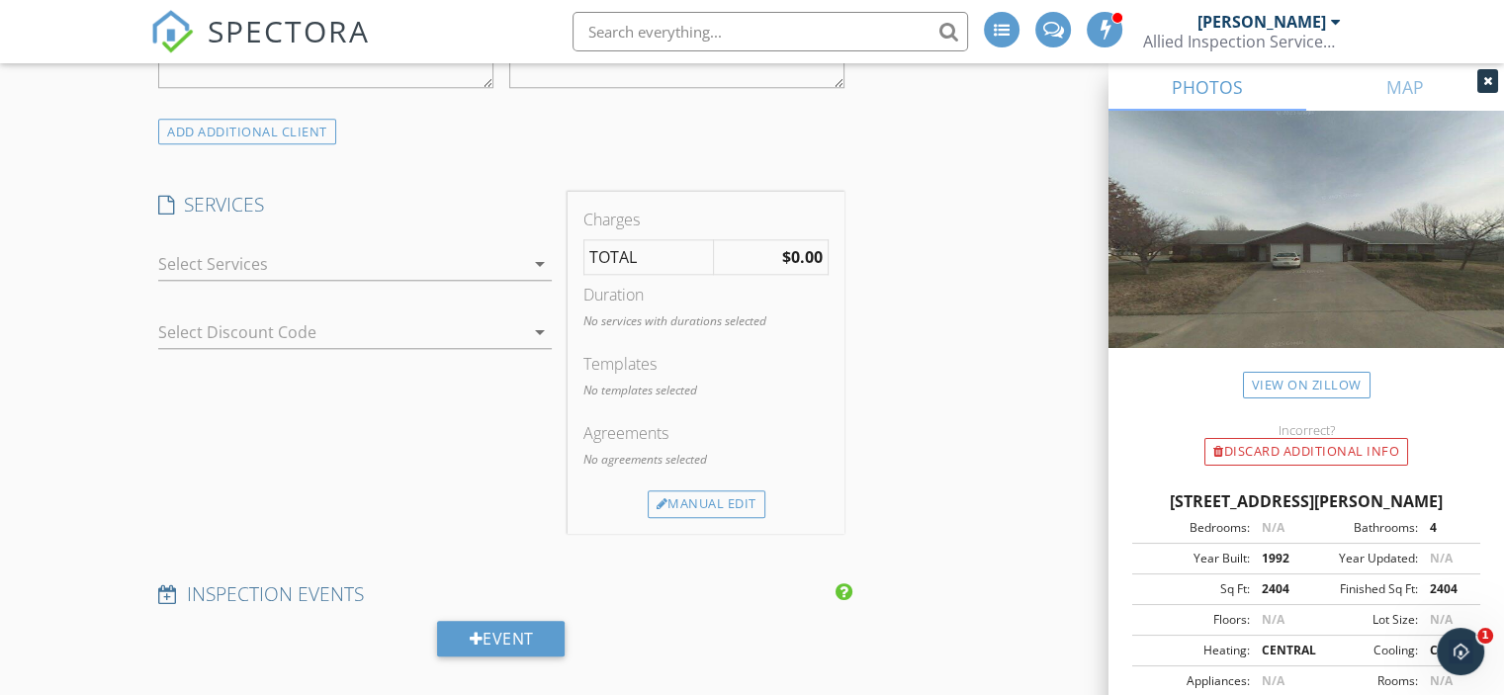
scroll to position [1958, 0]
type input "Arkansas Real Estate Group"
click at [543, 262] on icon "arrow_drop_down" at bounding box center [540, 267] width 24 height 24
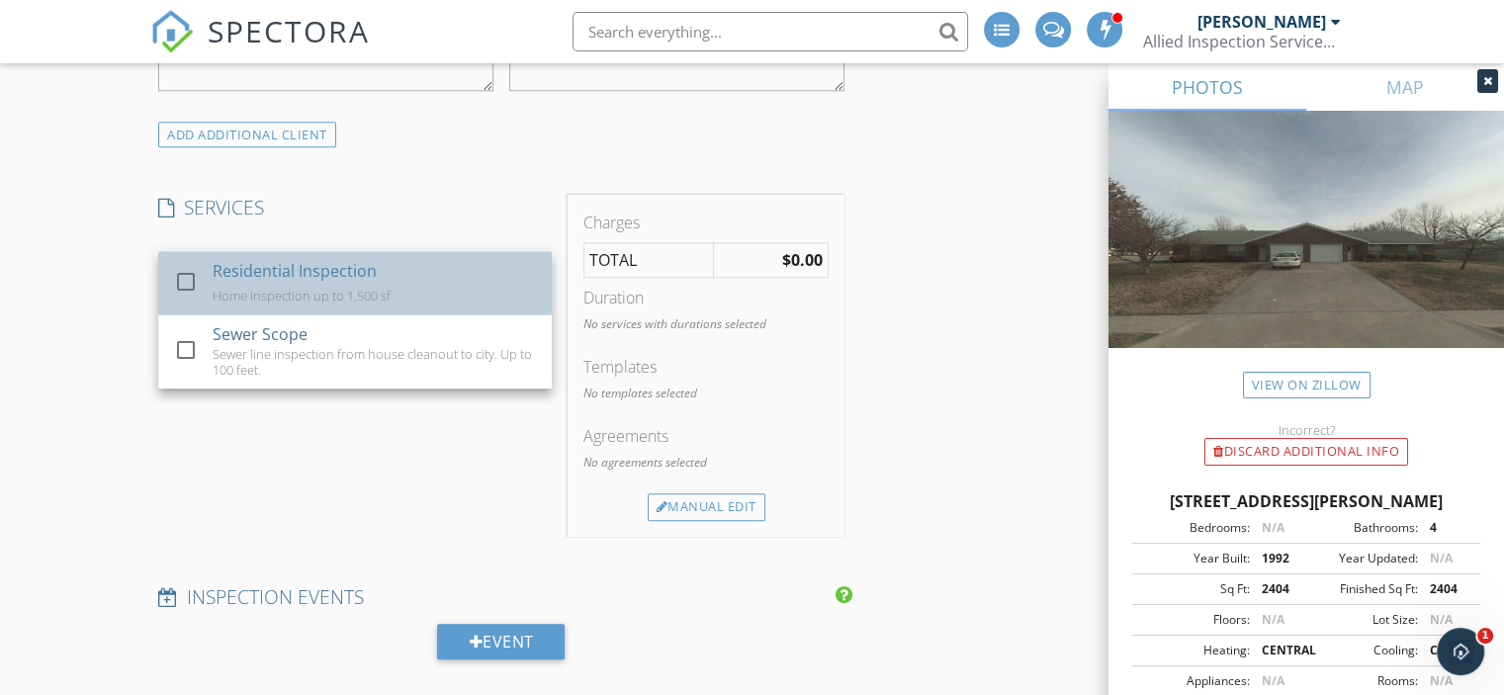
click at [427, 284] on div "Residential Inspection Home Inspection up to 1,500 sf" at bounding box center [375, 282] width 324 height 63
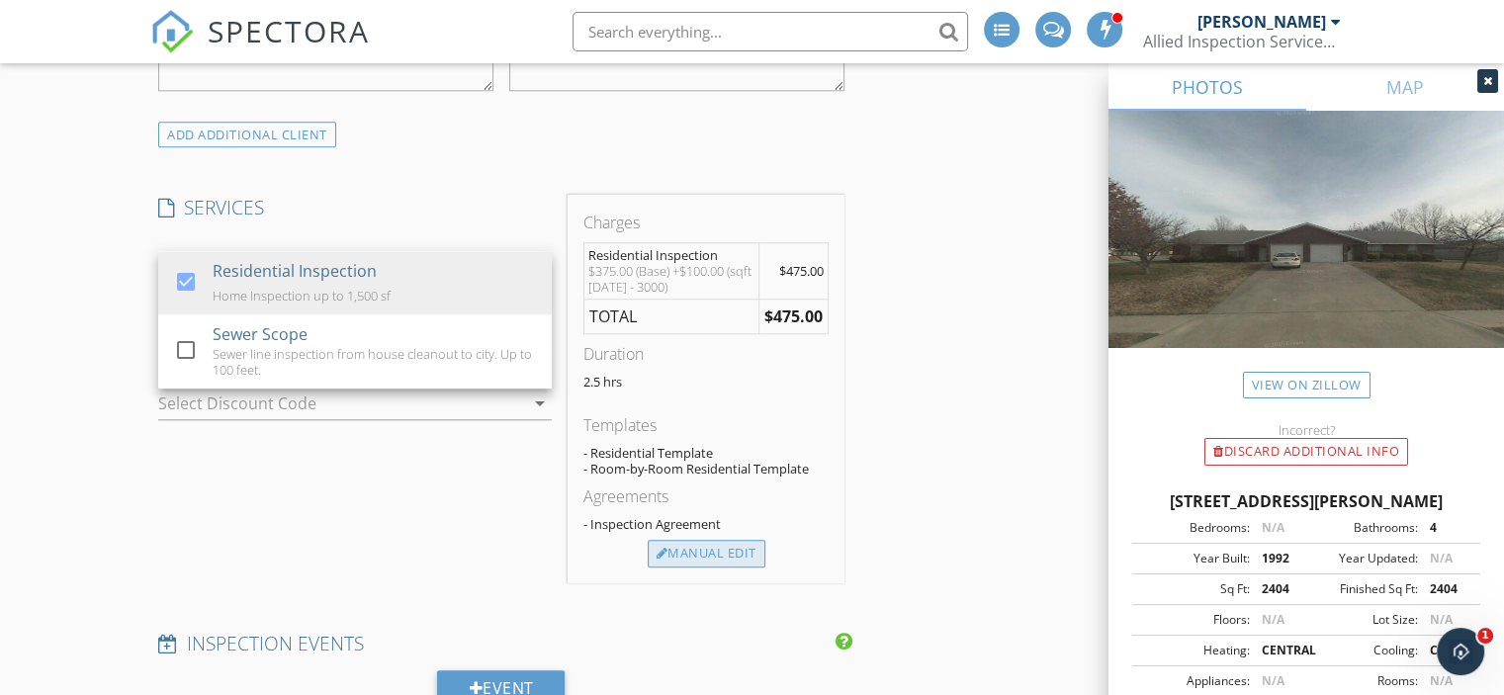
click at [685, 549] on div "Manual Edit" at bounding box center [707, 554] width 118 height 28
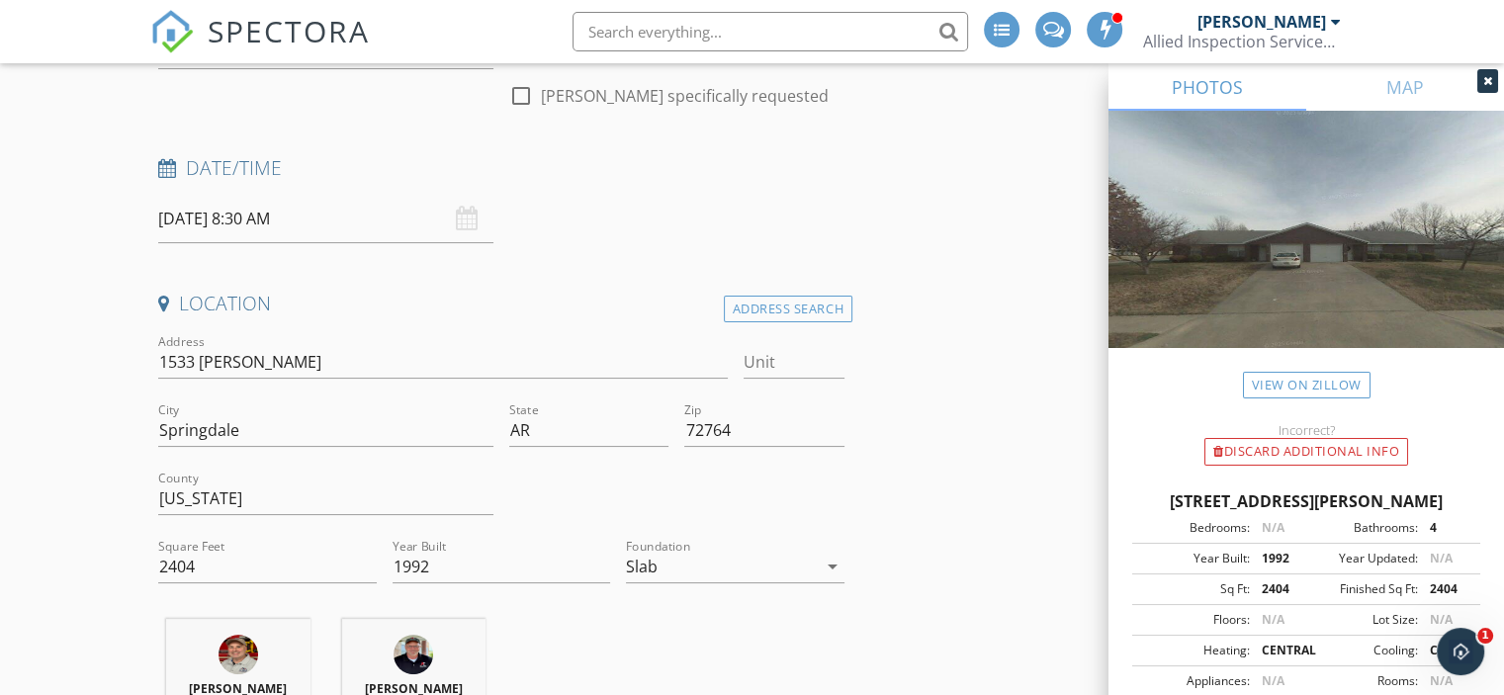
scroll to position [0, 0]
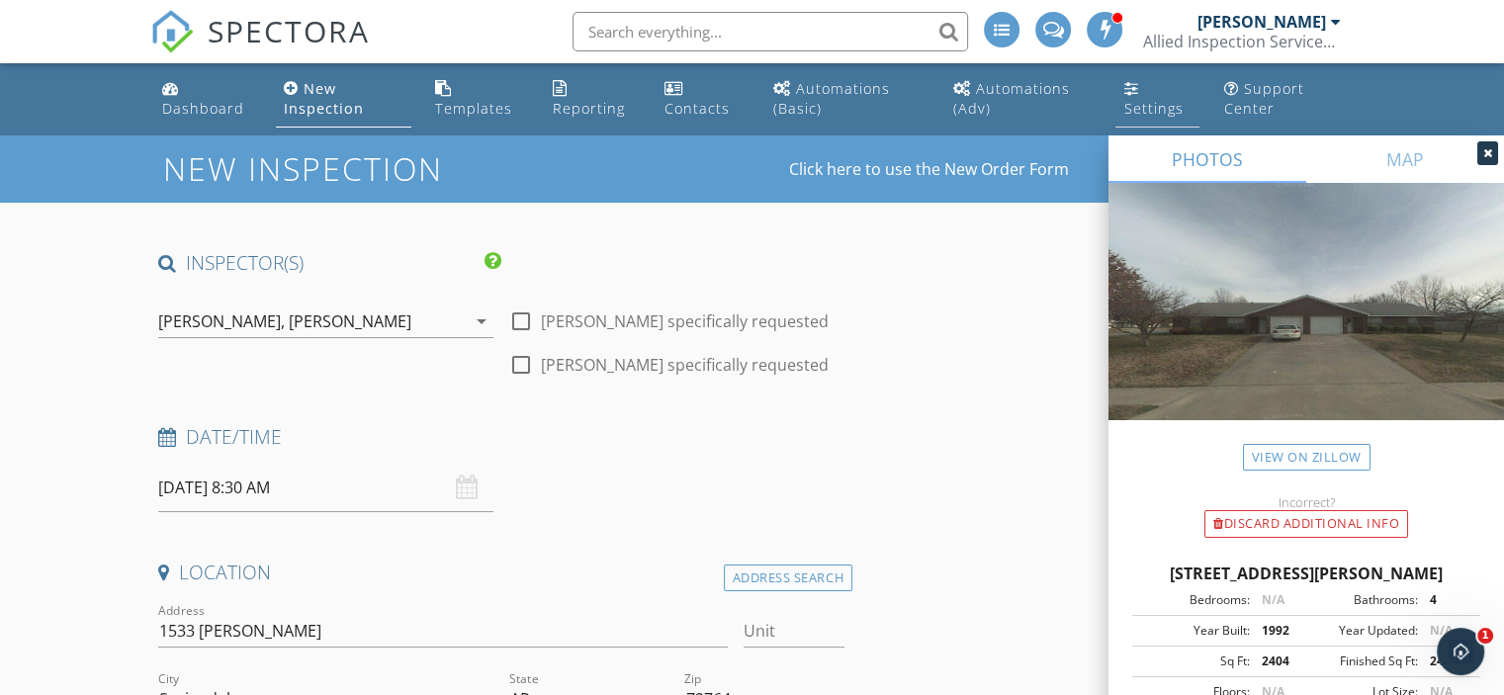
click at [1147, 90] on link "Settings" at bounding box center [1158, 99] width 84 height 56
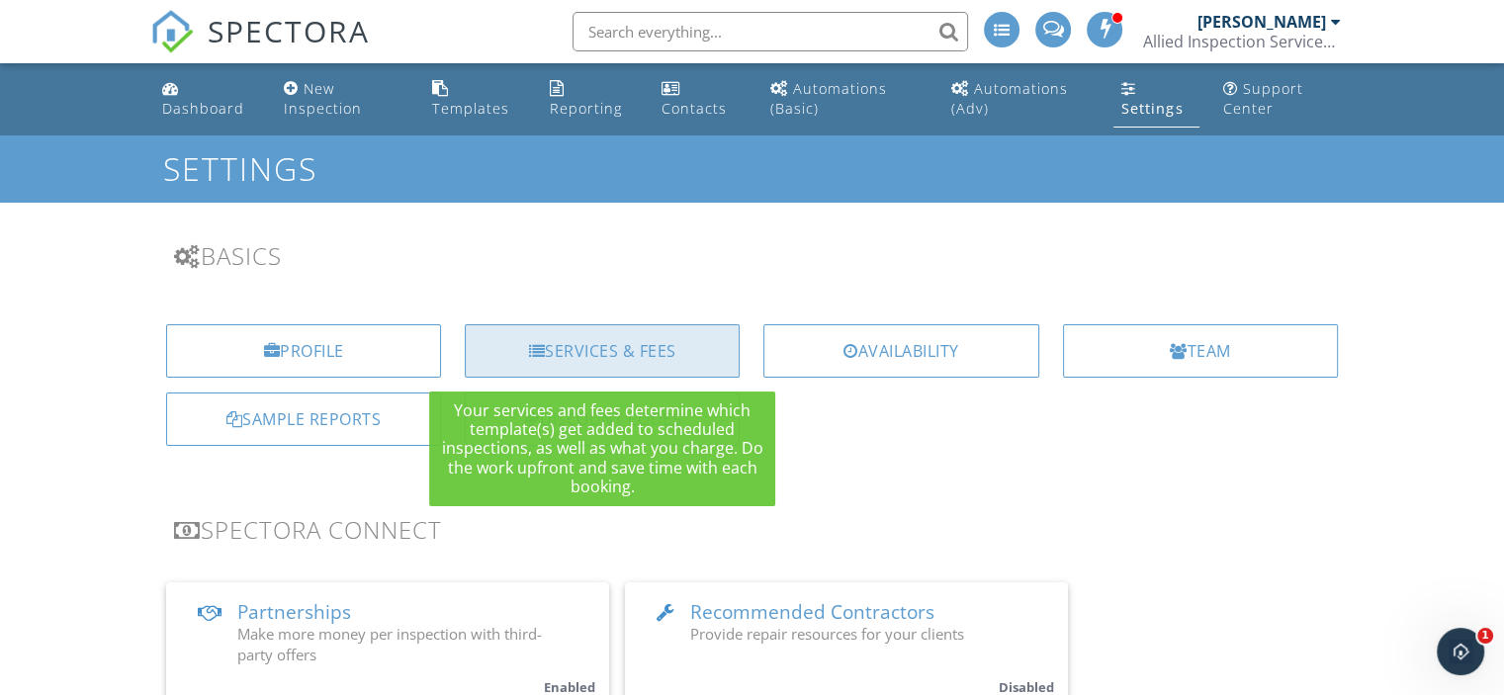
click at [584, 354] on div "Services & Fees" at bounding box center [602, 350] width 275 height 53
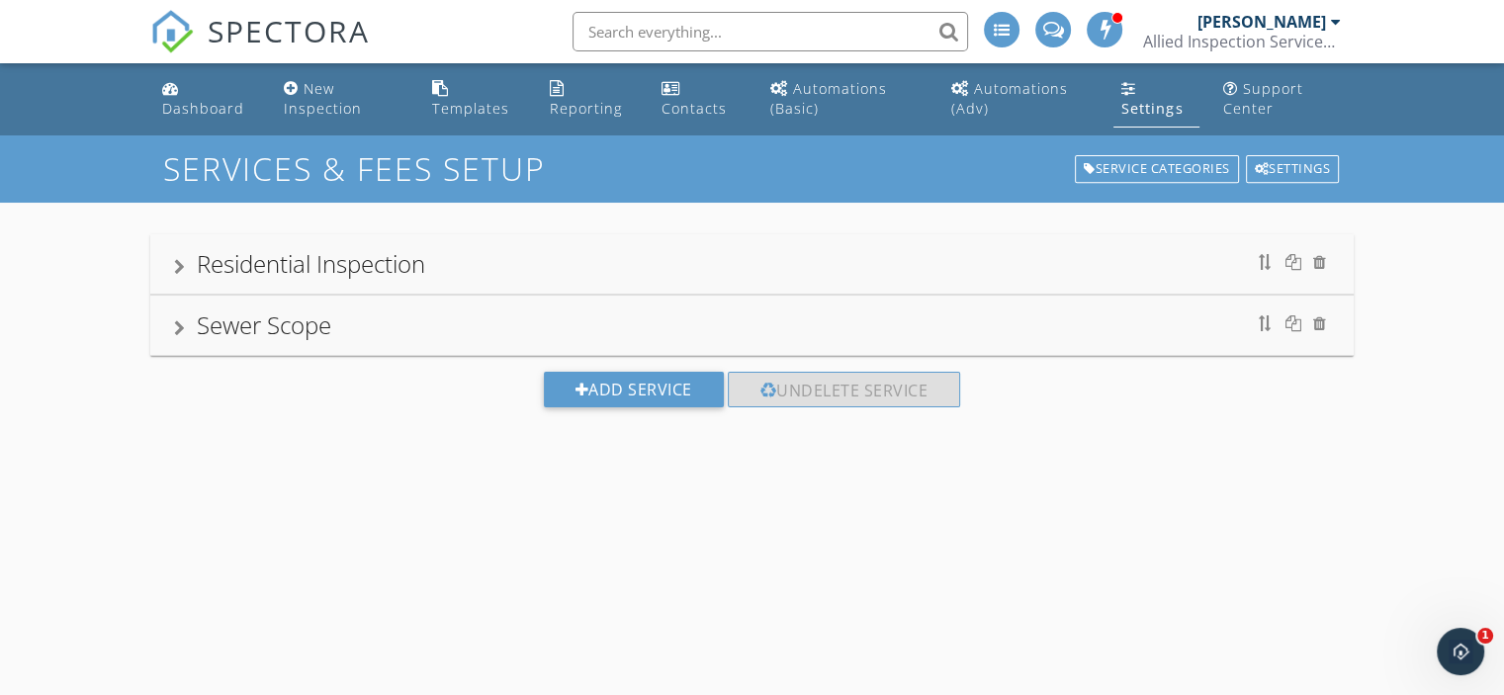
click at [1173, 100] on div "Settings" at bounding box center [1152, 108] width 61 height 19
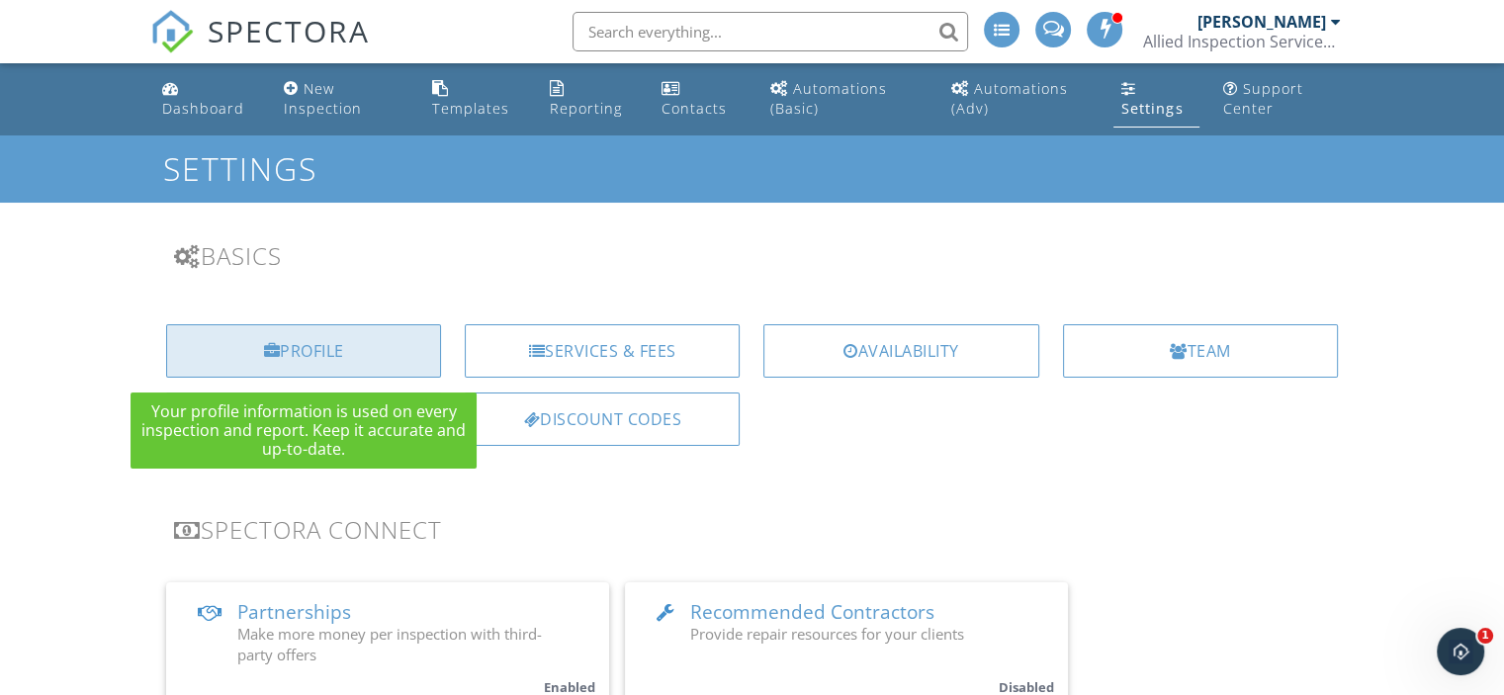
click at [277, 335] on div "Profile" at bounding box center [303, 350] width 275 height 53
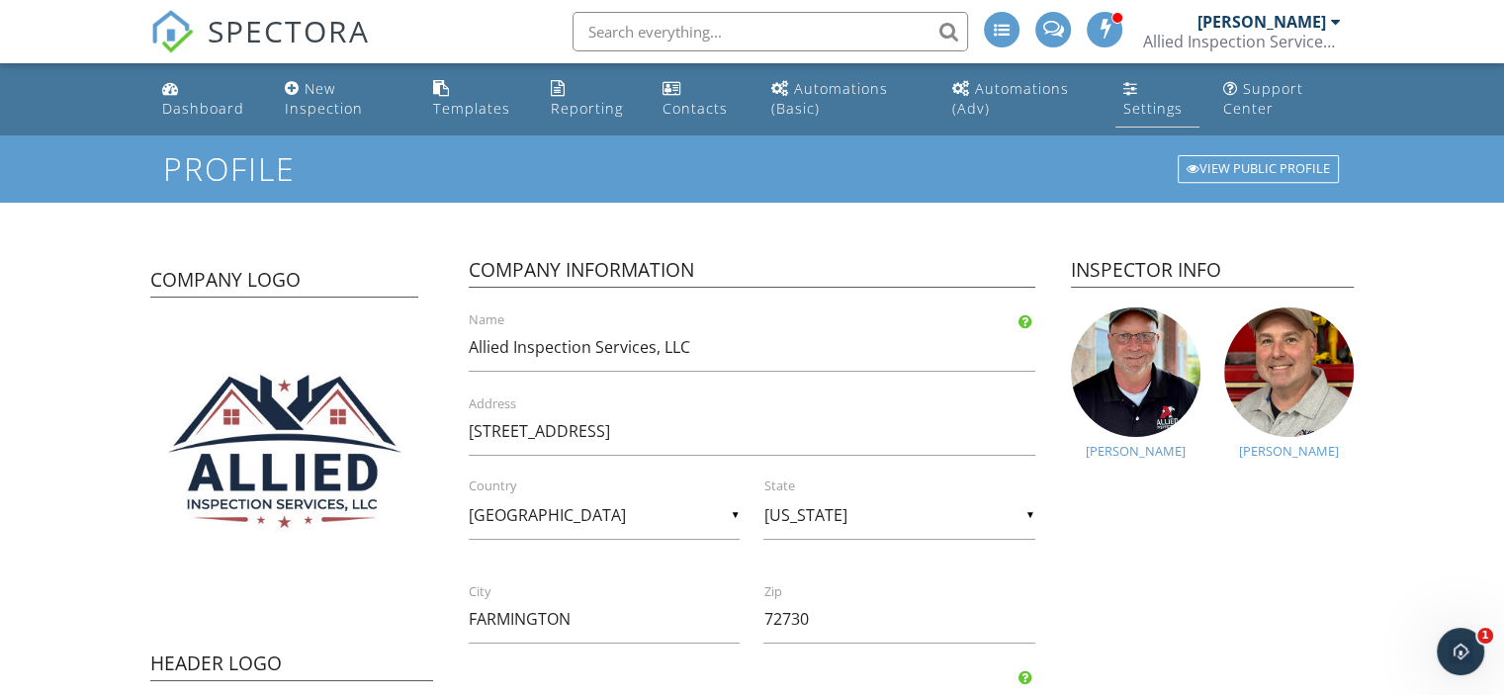
click at [1117, 98] on link "Settings" at bounding box center [1158, 99] width 84 height 56
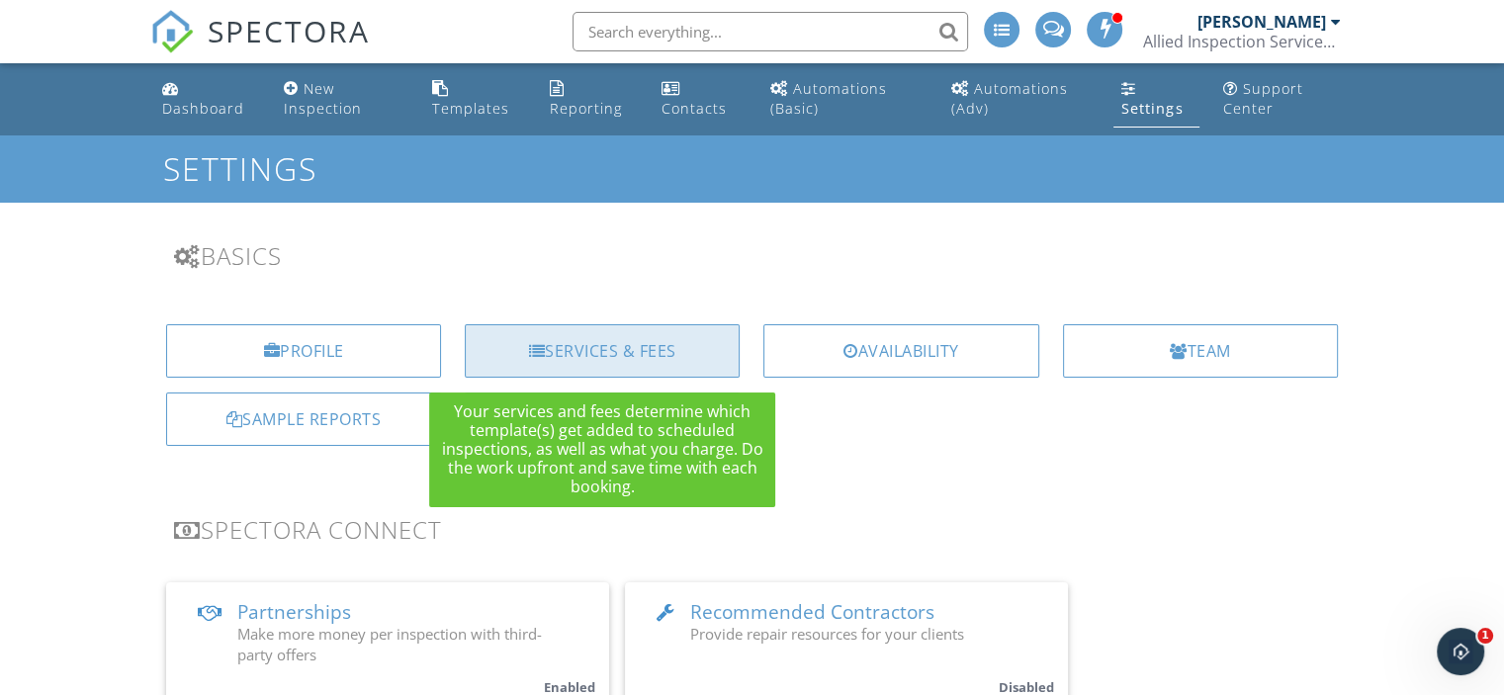
click at [664, 338] on div "Services & Fees" at bounding box center [602, 350] width 275 height 53
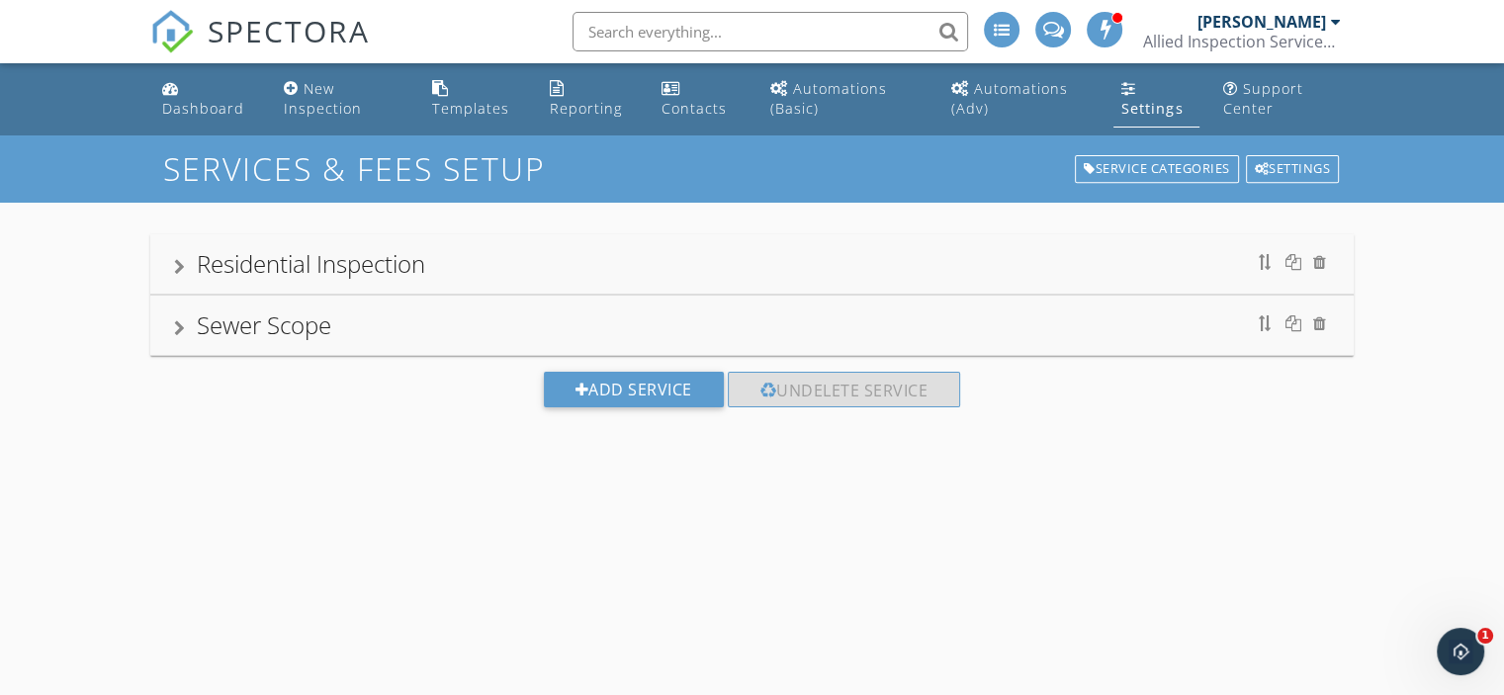
click at [412, 259] on div "Residential Inspection" at bounding box center [311, 263] width 228 height 33
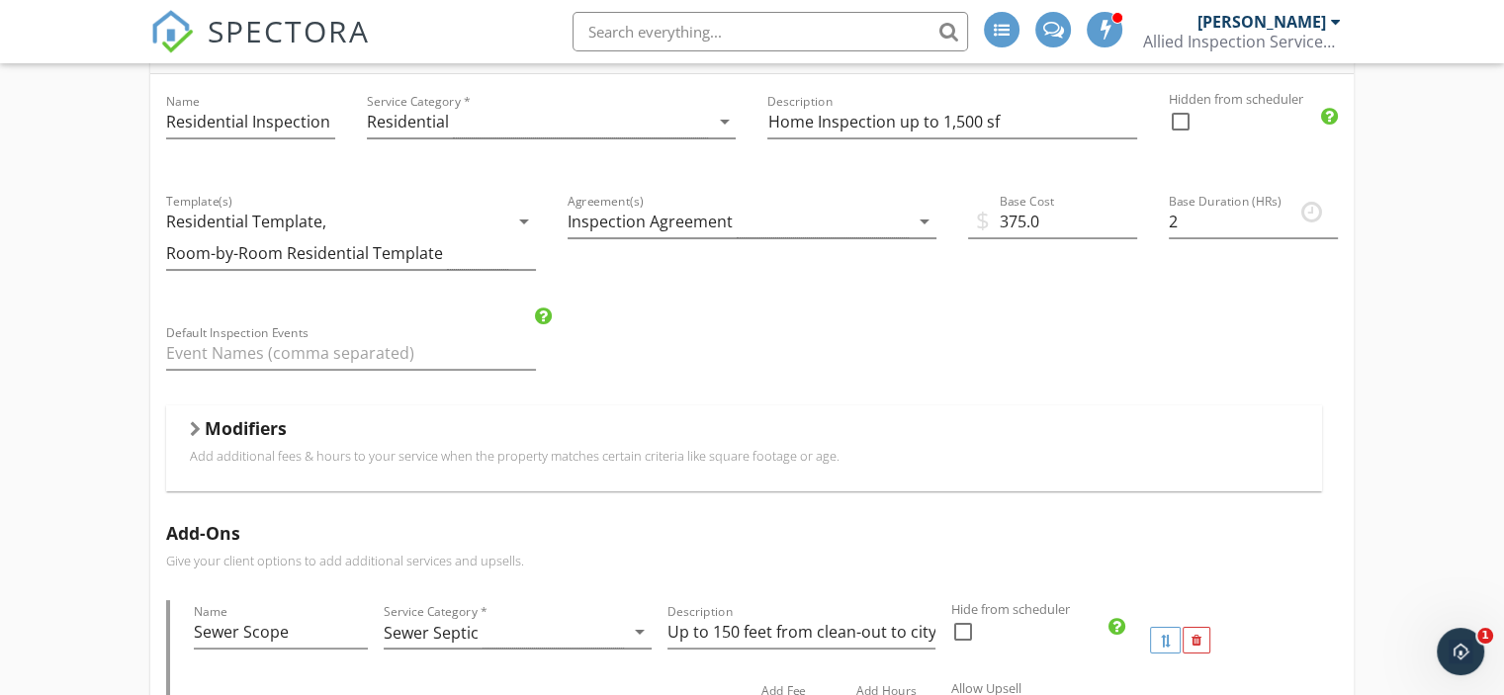
scroll to position [237, 0]
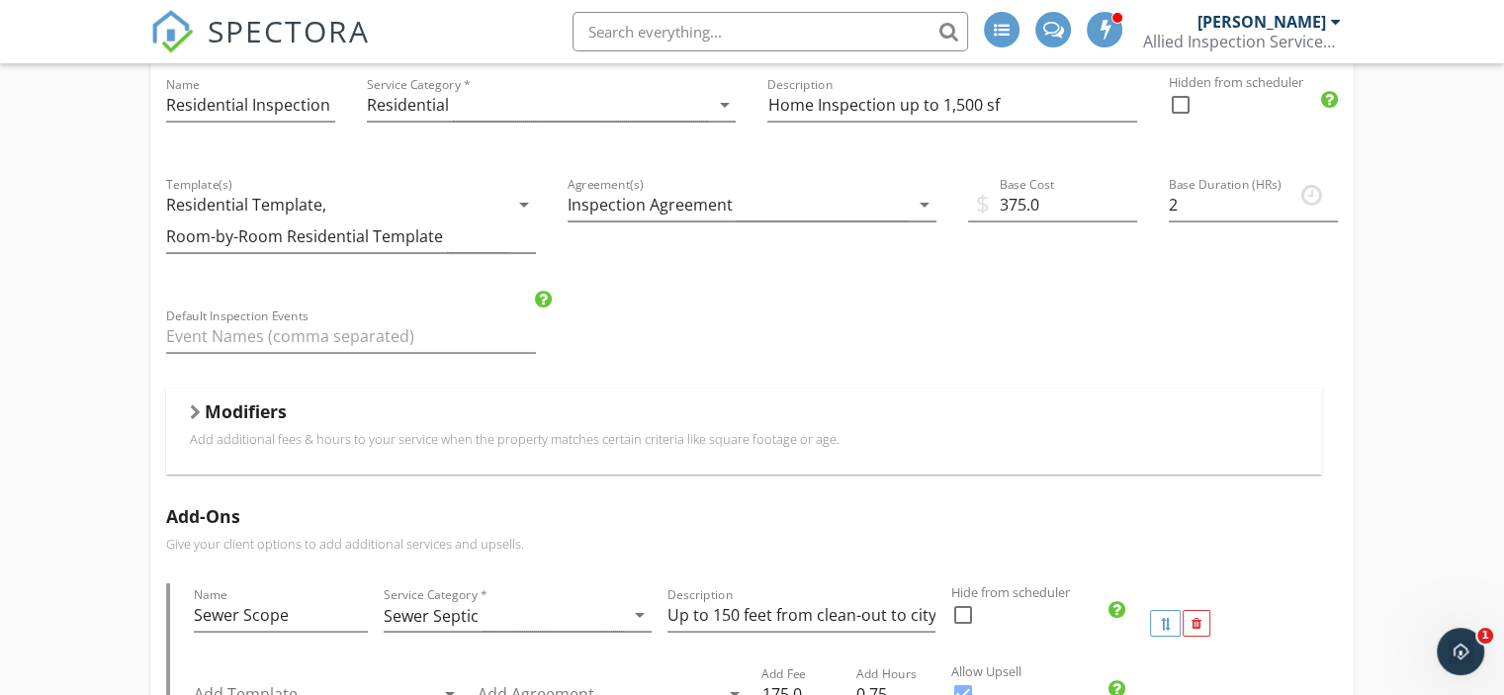
click at [277, 405] on h5 "Modifiers" at bounding box center [246, 412] width 82 height 20
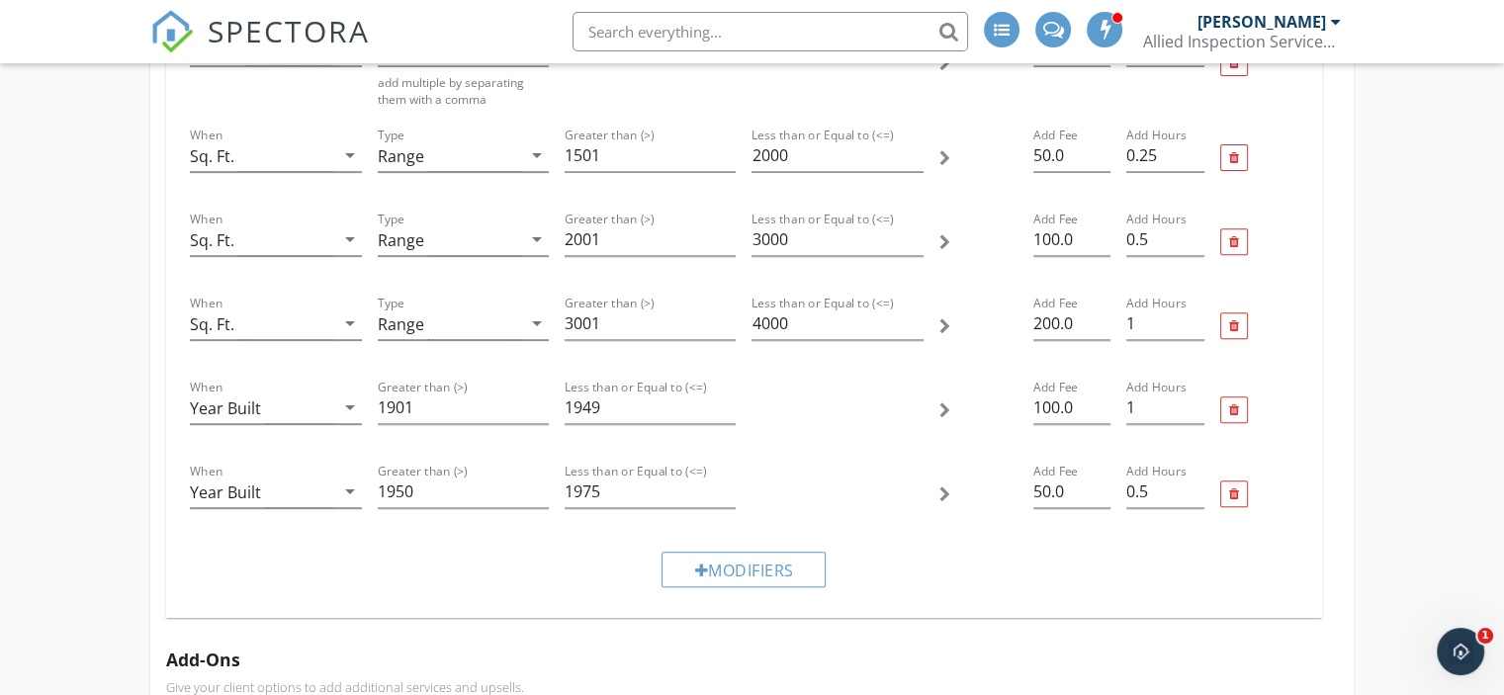
scroll to position [736, 0]
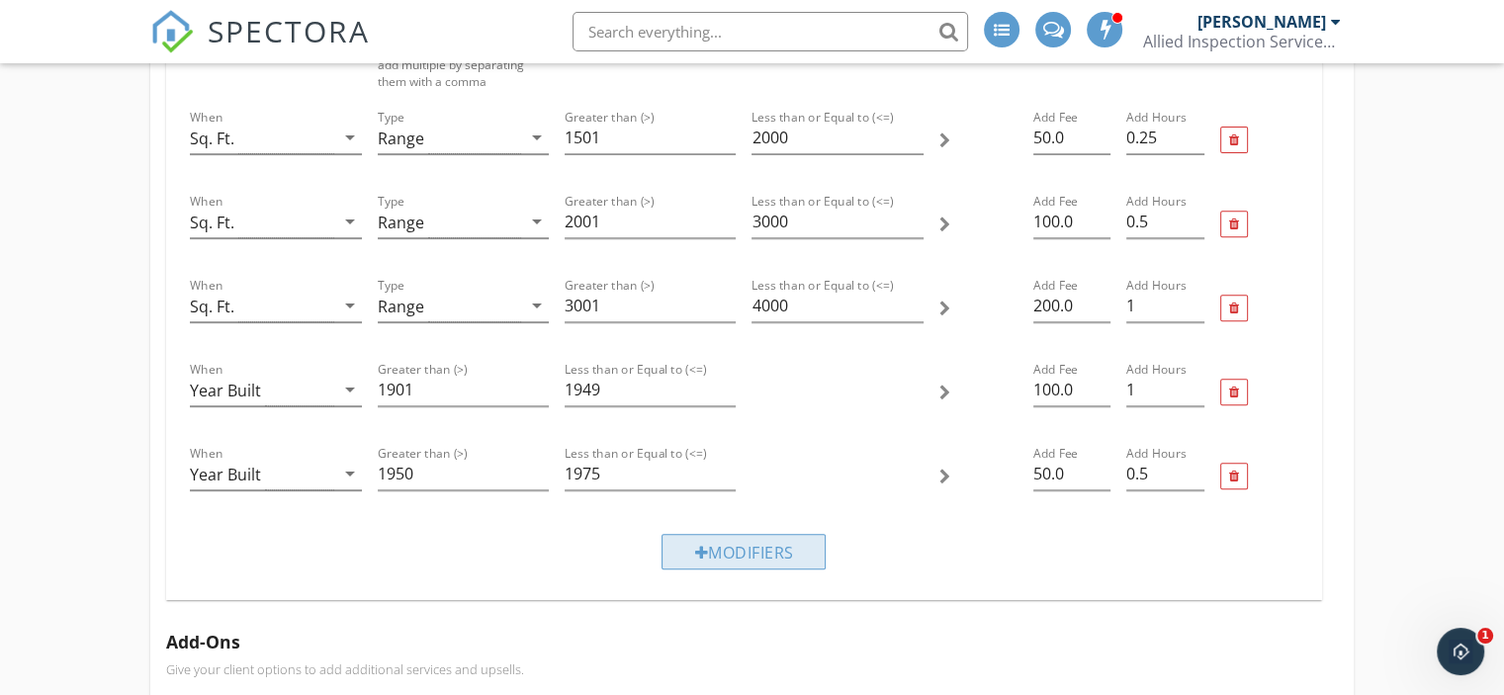
click at [740, 546] on div "Modifiers" at bounding box center [744, 552] width 164 height 36
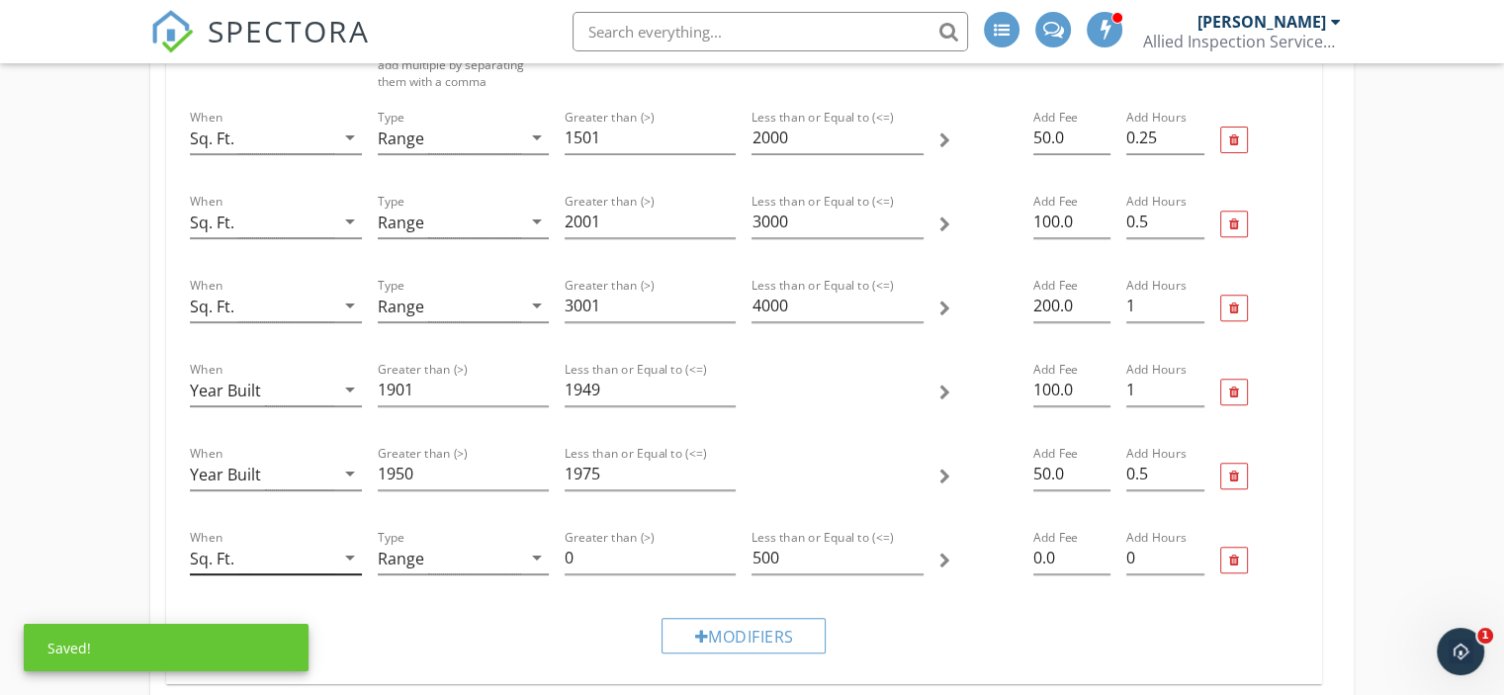
click at [339, 553] on icon "arrow_drop_down" at bounding box center [350, 558] width 24 height 24
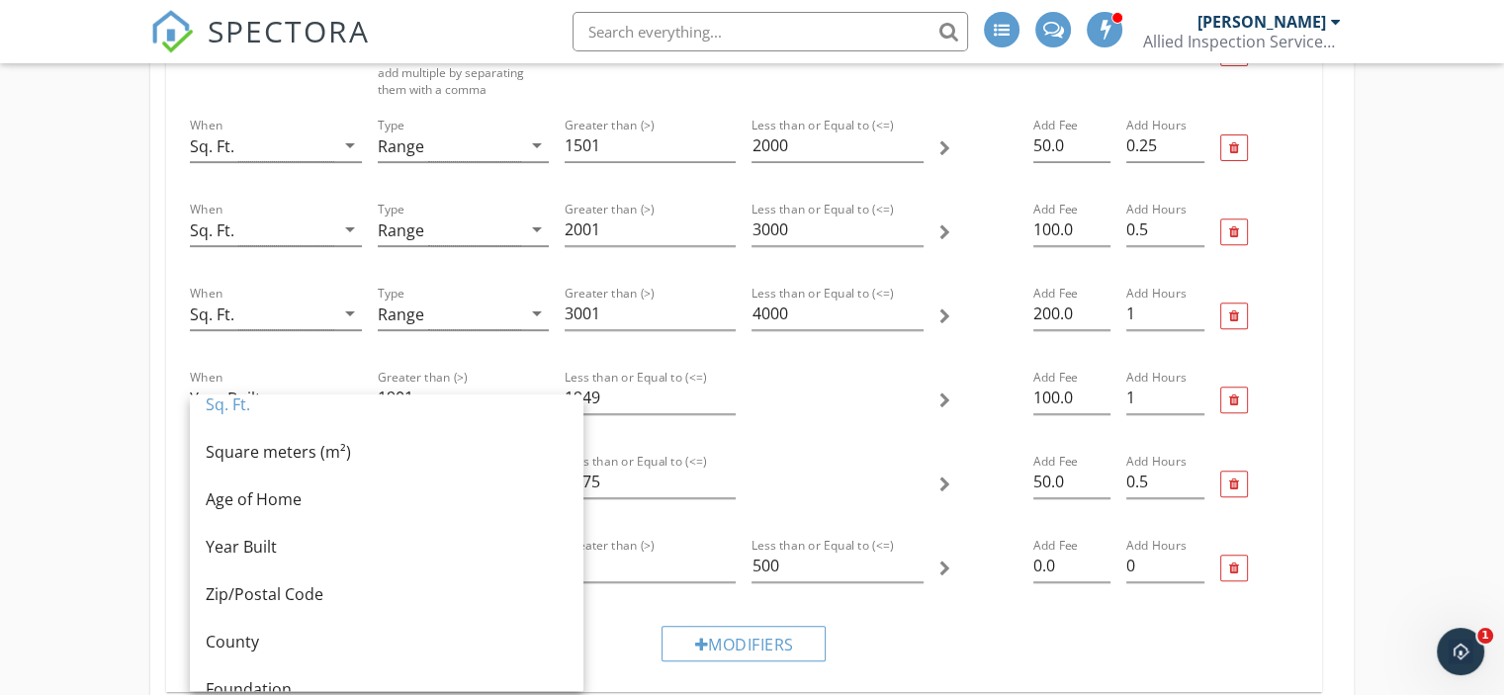
scroll to position [0, 0]
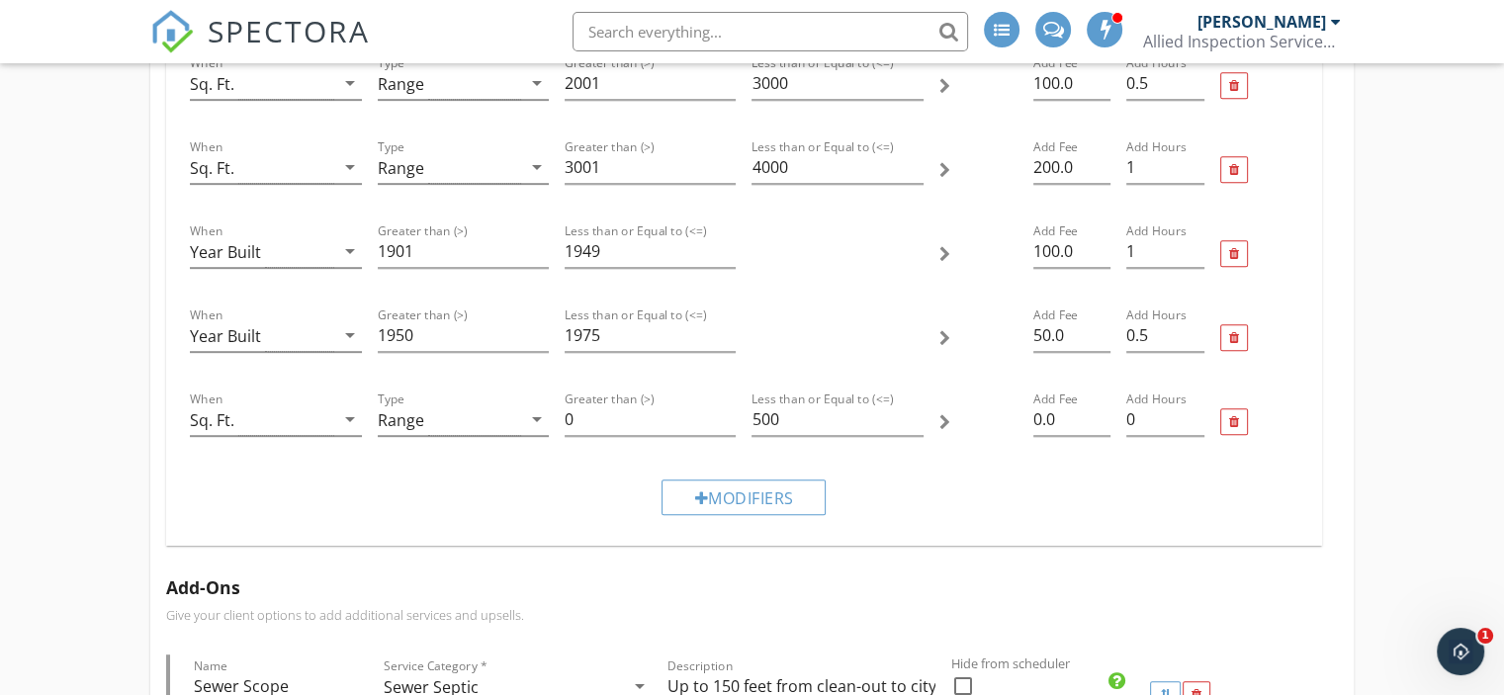
scroll to position [886, 0]
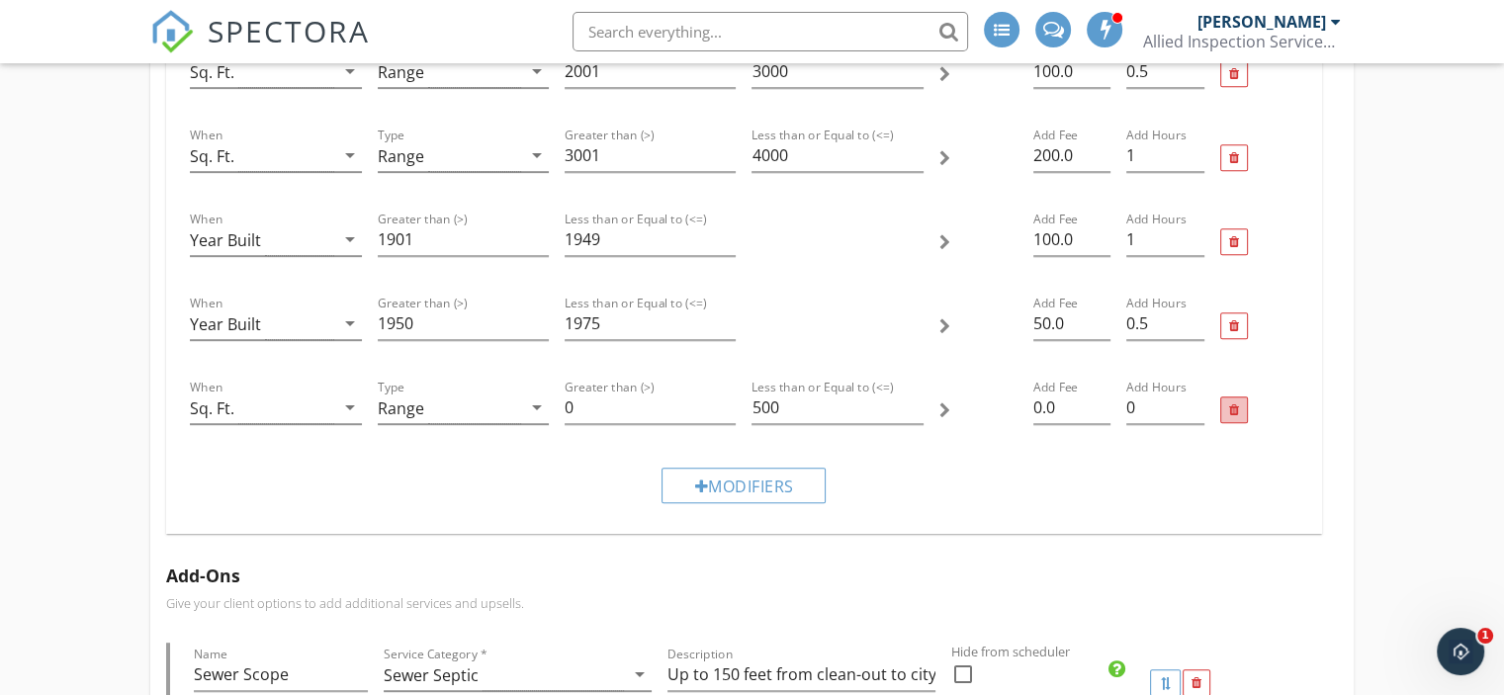
click at [1238, 405] on div at bounding box center [1234, 411] width 10 height 13
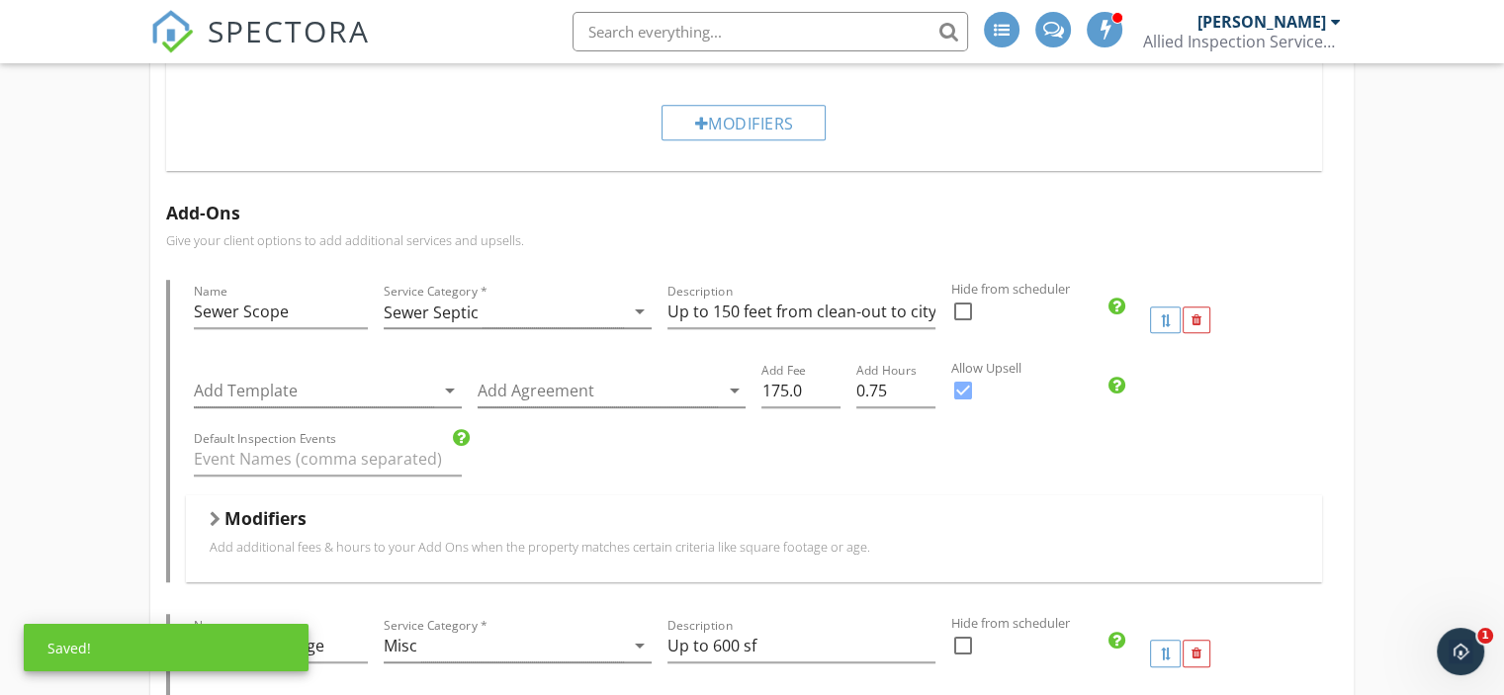
scroll to position [1166, 0]
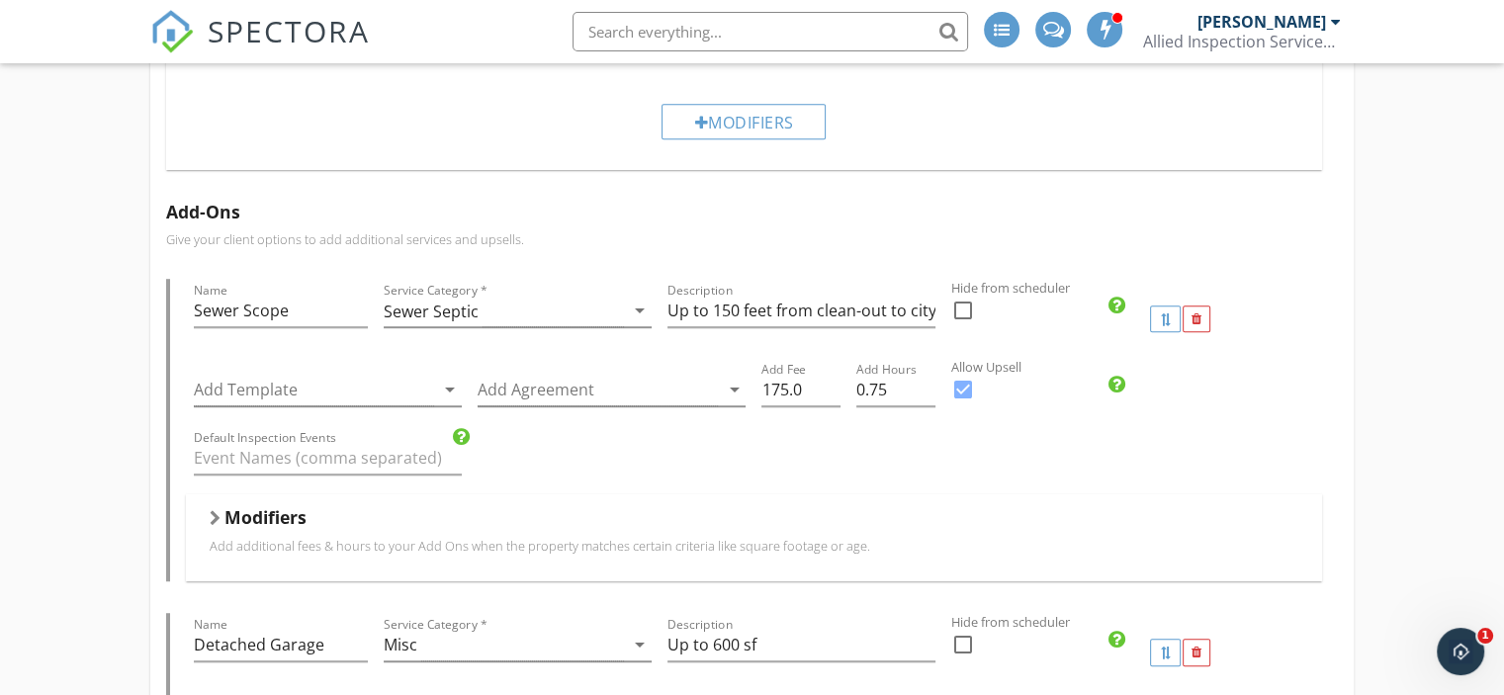
click at [226, 211] on h5 "Add-Ons" at bounding box center [752, 212] width 1172 height 20
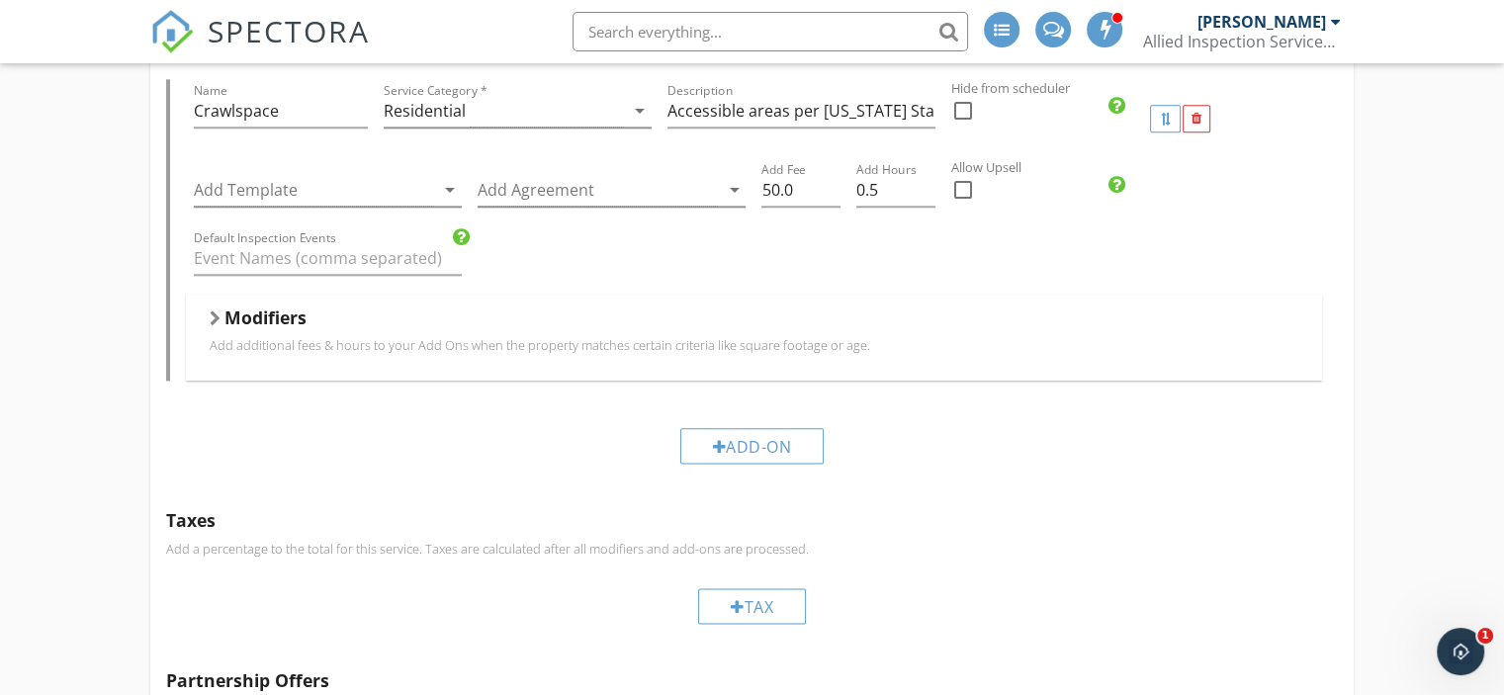
scroll to position [2369, 0]
click at [802, 450] on div "Add-On" at bounding box center [752, 445] width 144 height 36
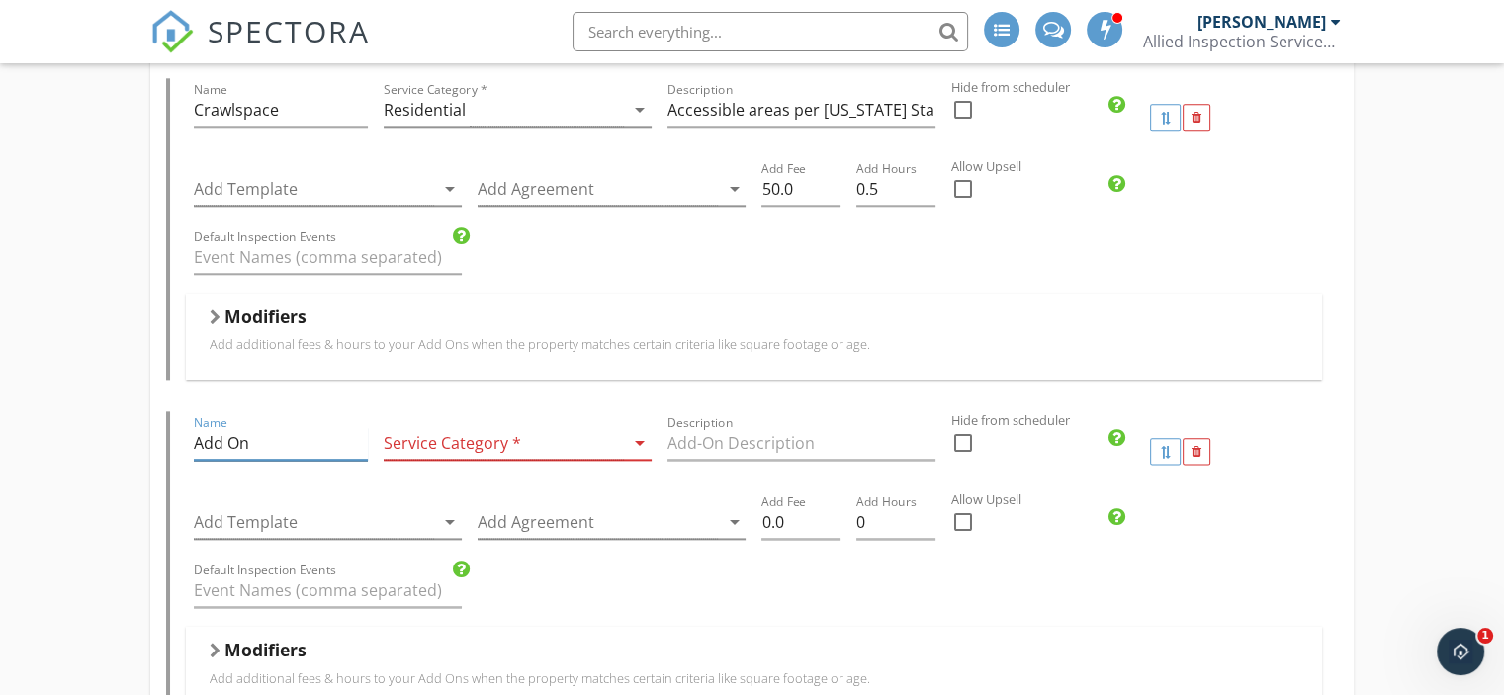
click at [353, 446] on input "Add On" at bounding box center [280, 443] width 173 height 33
drag, startPoint x: 308, startPoint y: 434, endPoint x: 81, endPoint y: 452, distance: 227.2
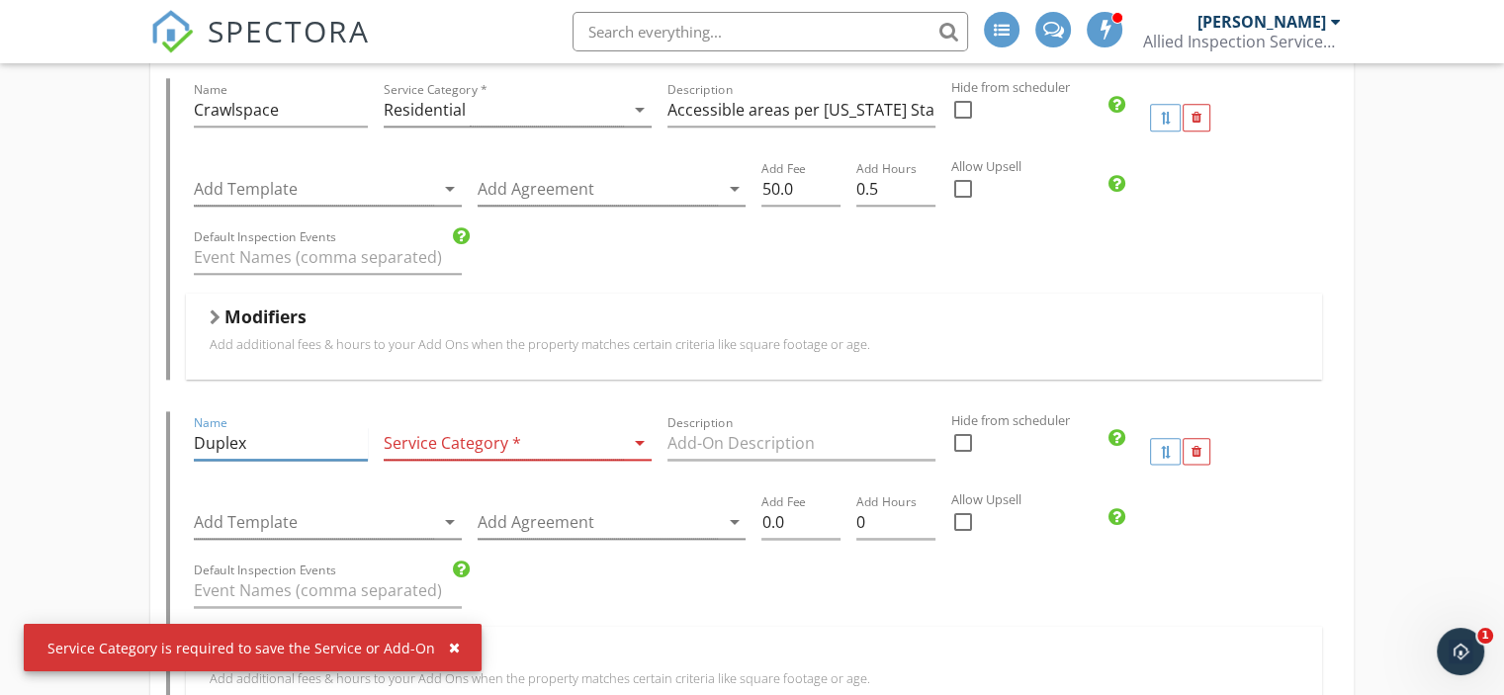
type input "Duplex"
click at [637, 437] on icon "arrow_drop_down" at bounding box center [640, 443] width 24 height 24
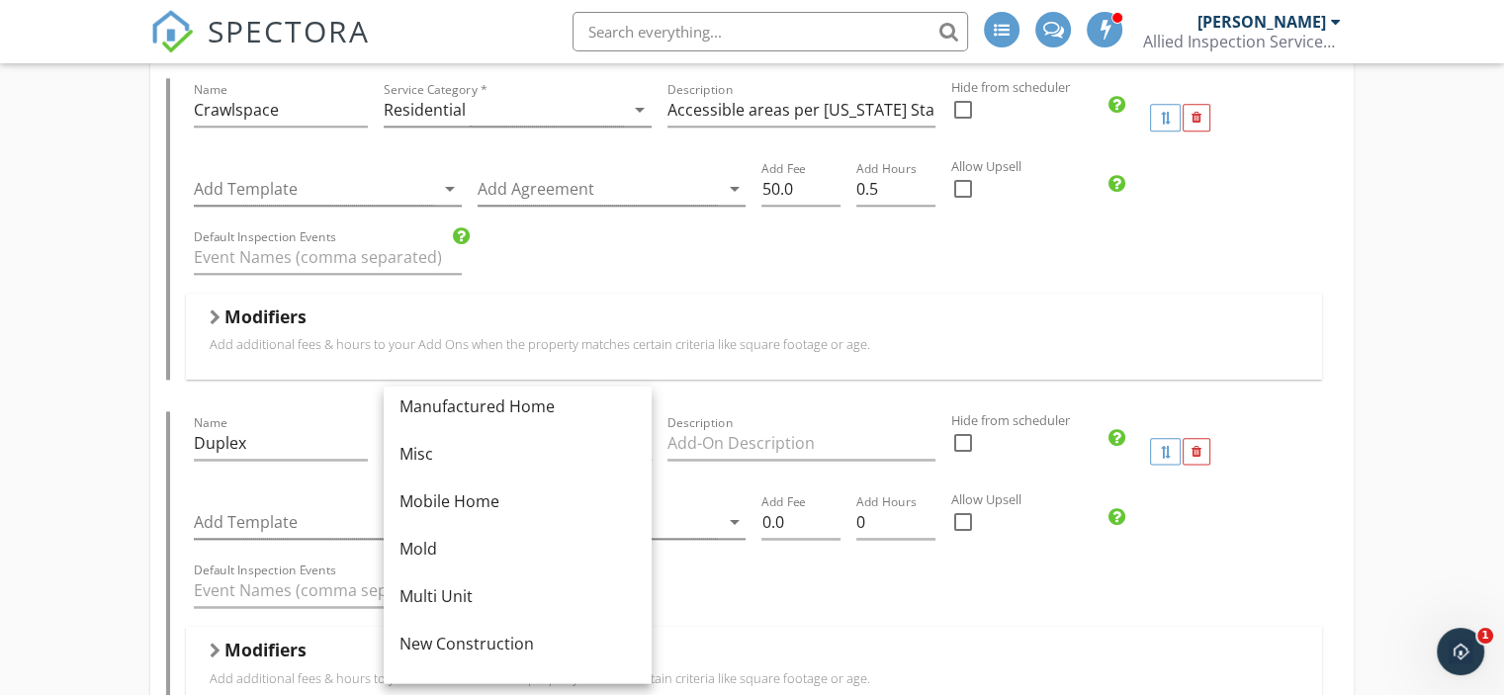
scroll to position [386, 0]
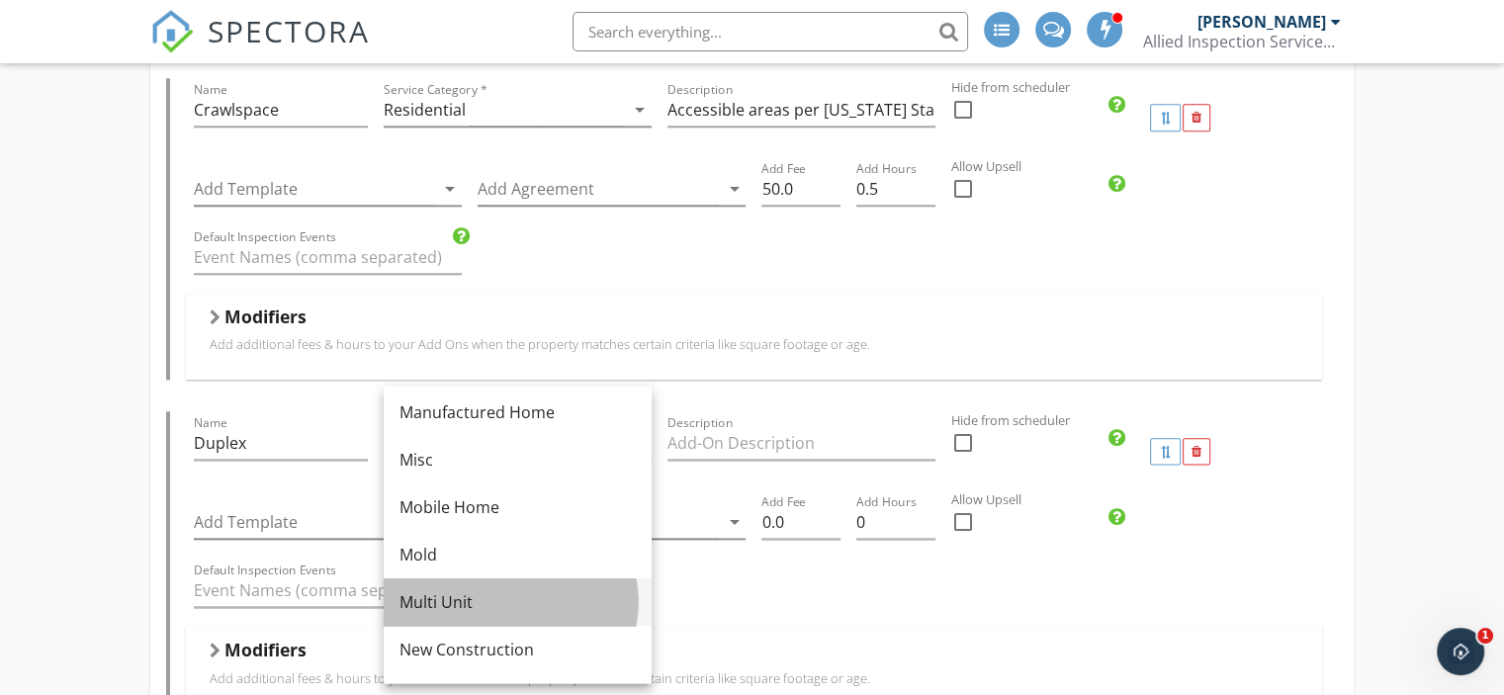
click at [482, 603] on div "Multi Unit" at bounding box center [518, 602] width 236 height 24
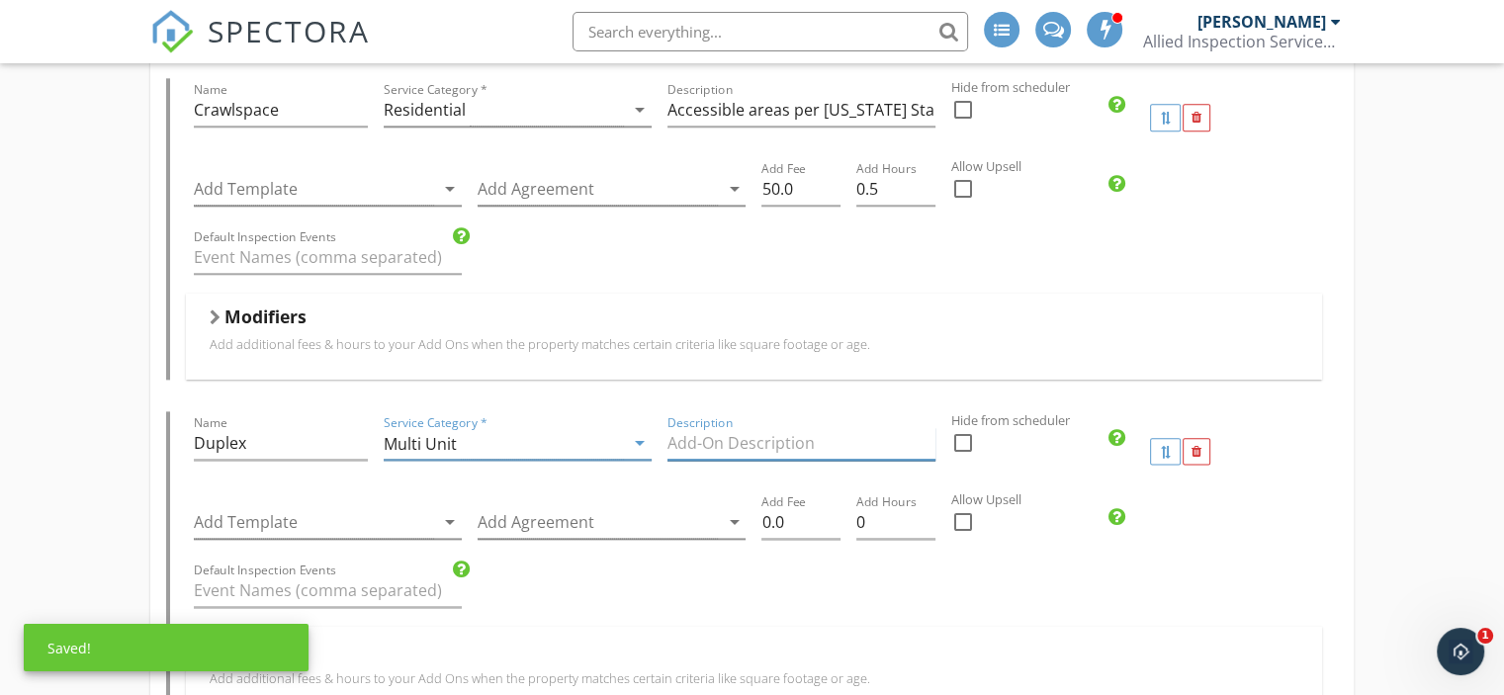
click at [881, 435] on input "Description" at bounding box center [802, 443] width 268 height 33
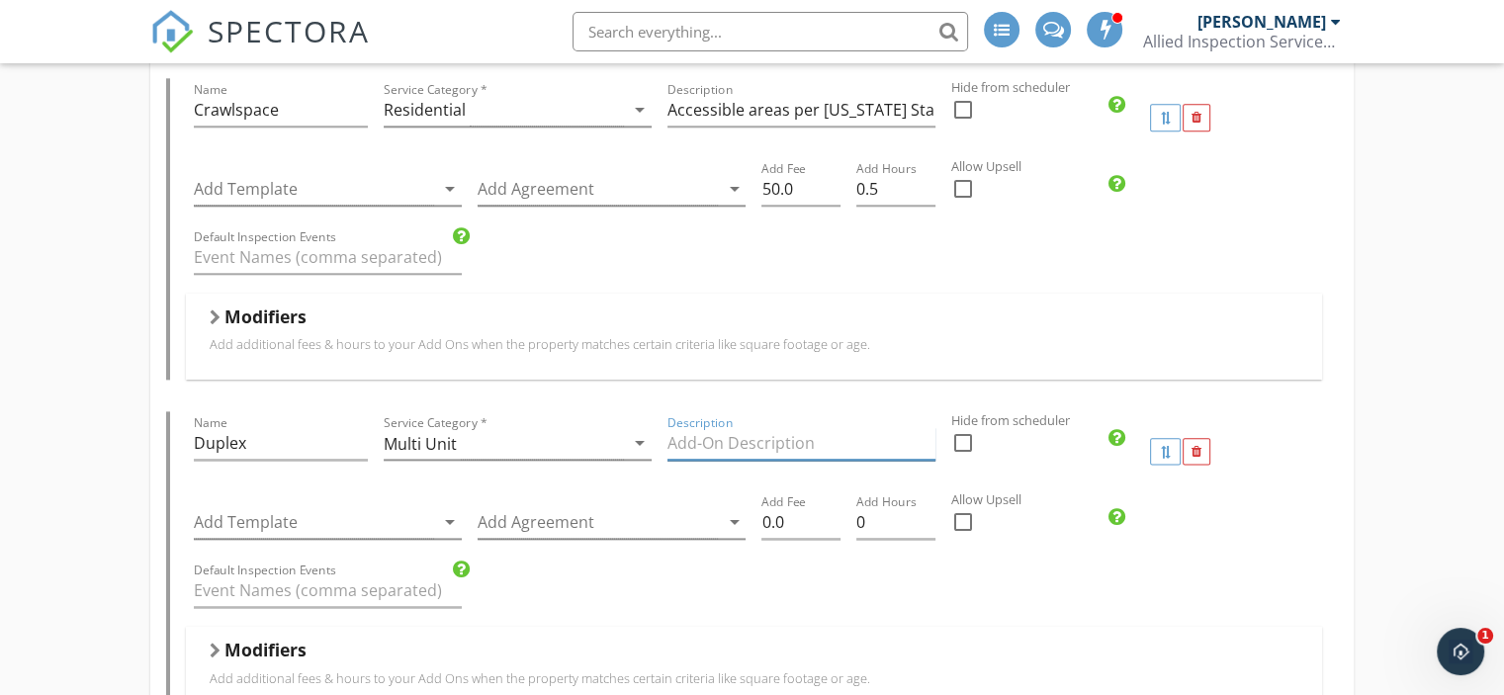
click at [857, 433] on input "Description" at bounding box center [802, 443] width 268 height 33
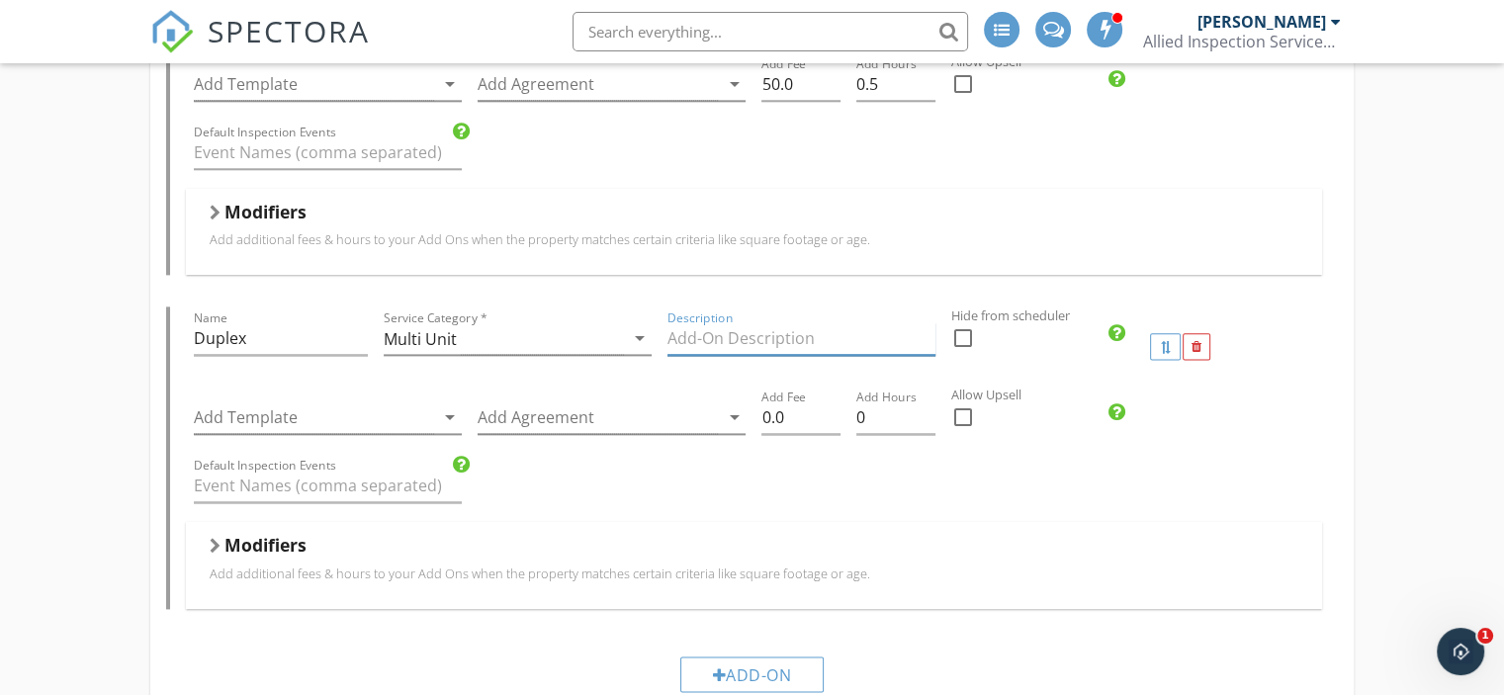
scroll to position [2473, 0]
click at [451, 410] on icon "arrow_drop_down" at bounding box center [450, 419] width 24 height 24
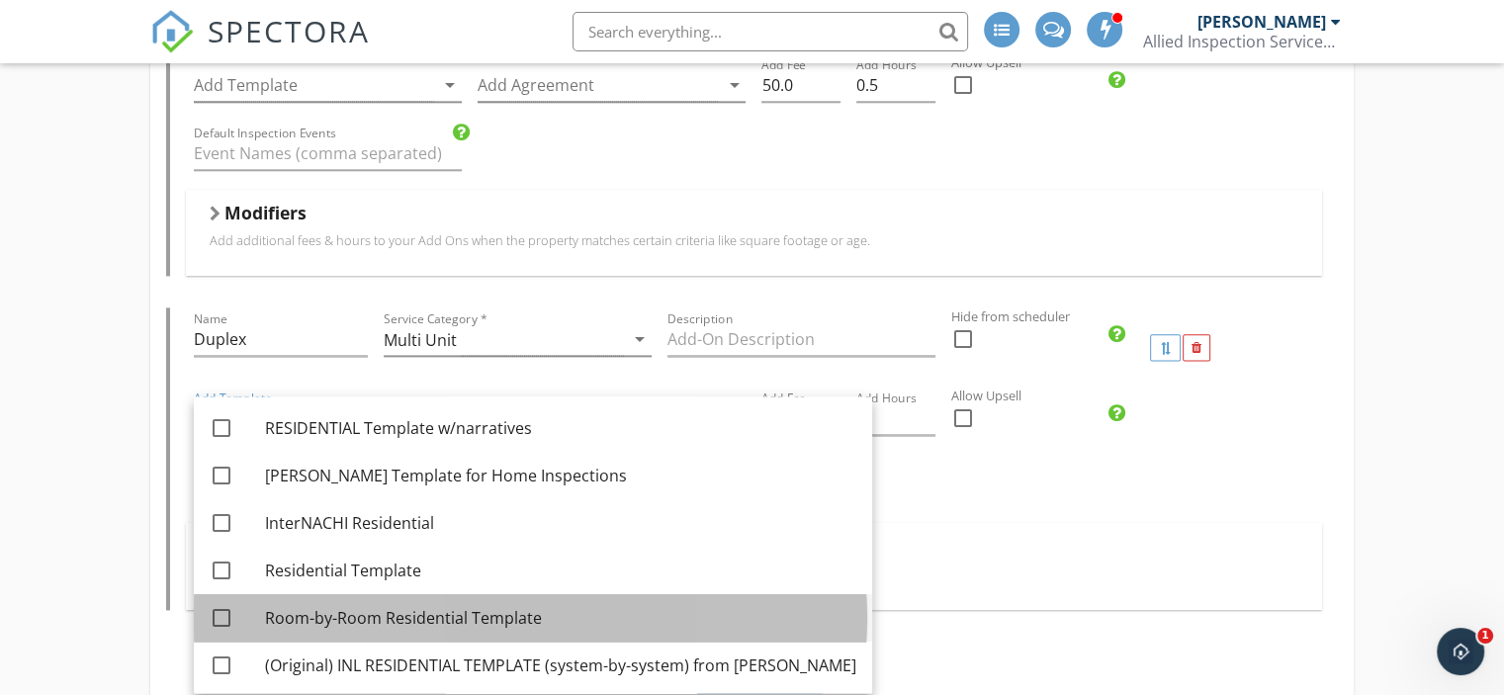
click at [461, 616] on div "Room-by-Room Residential Template" at bounding box center [560, 618] width 591 height 24
checkbox input "true"
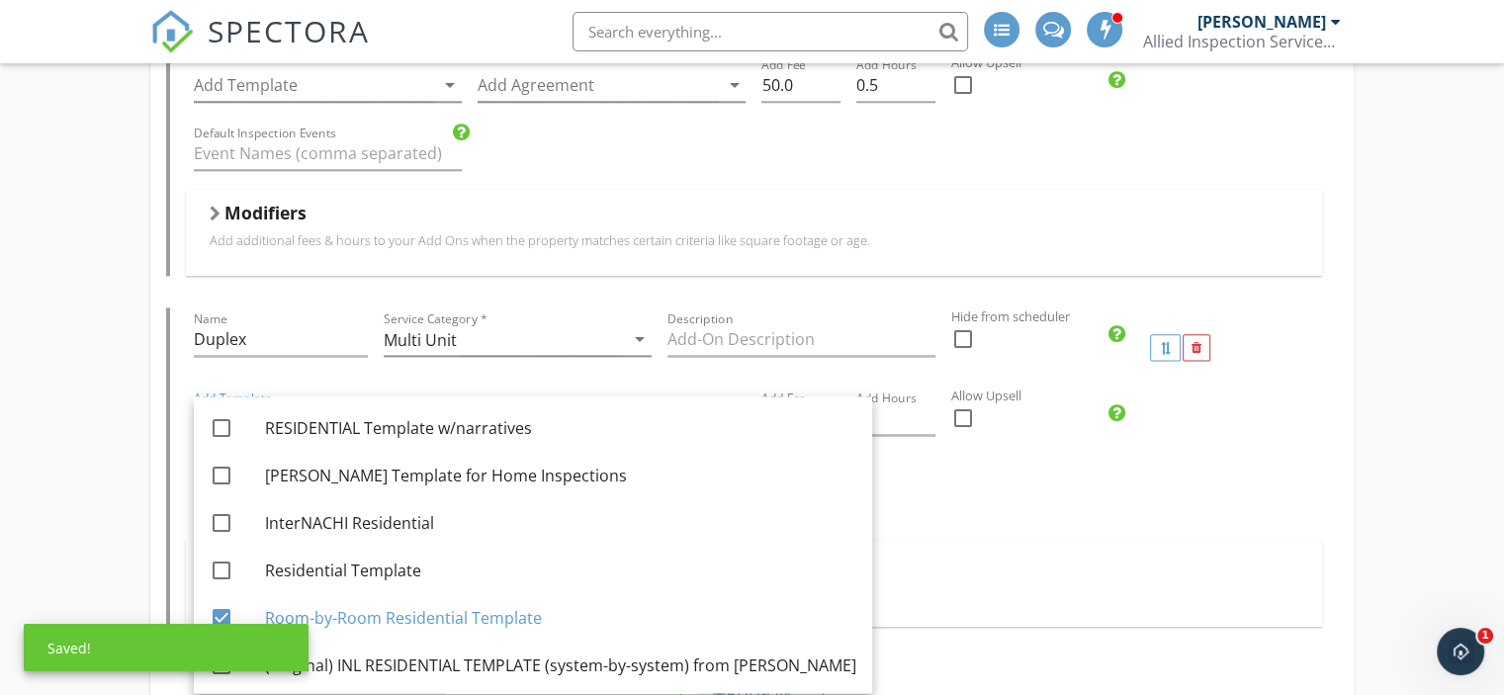
click at [994, 553] on div "Modifiers" at bounding box center [754, 567] width 1089 height 31
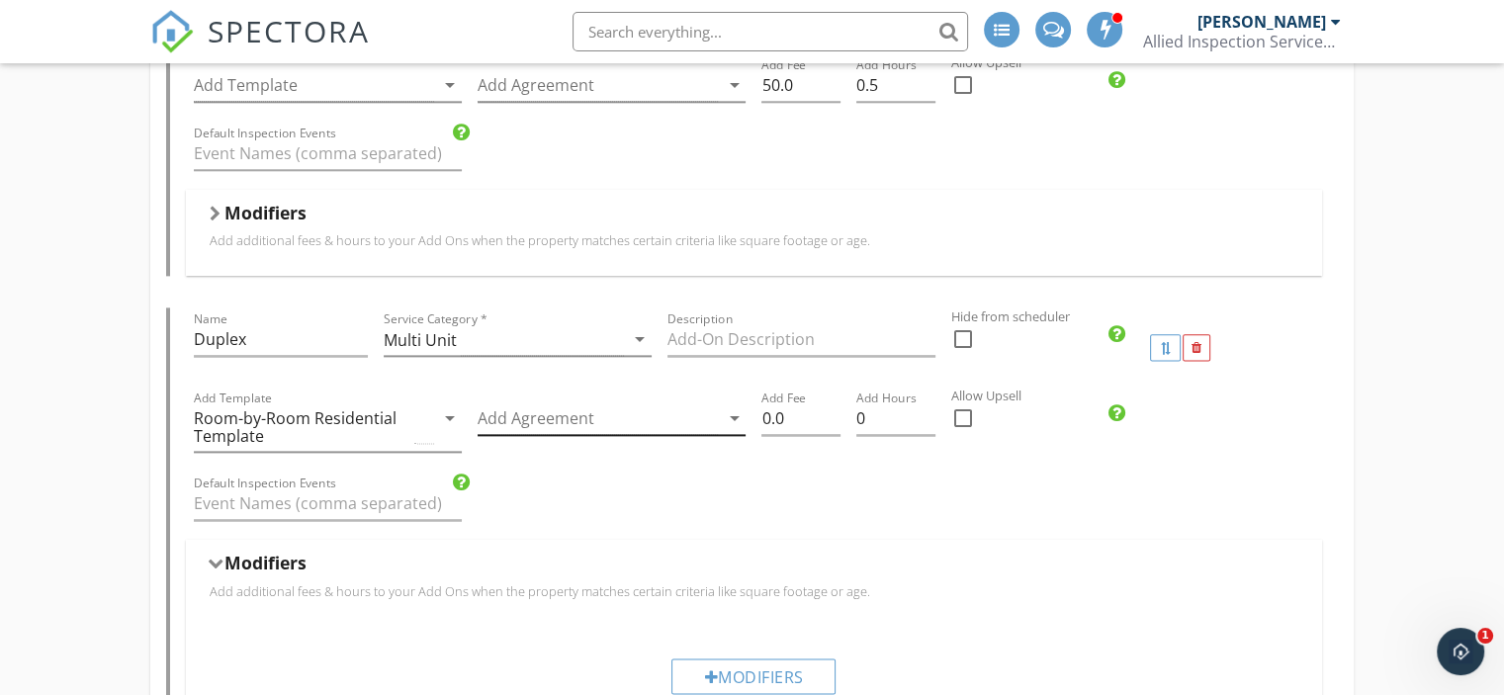
click at [734, 408] on icon "arrow_drop_down" at bounding box center [734, 419] width 24 height 24
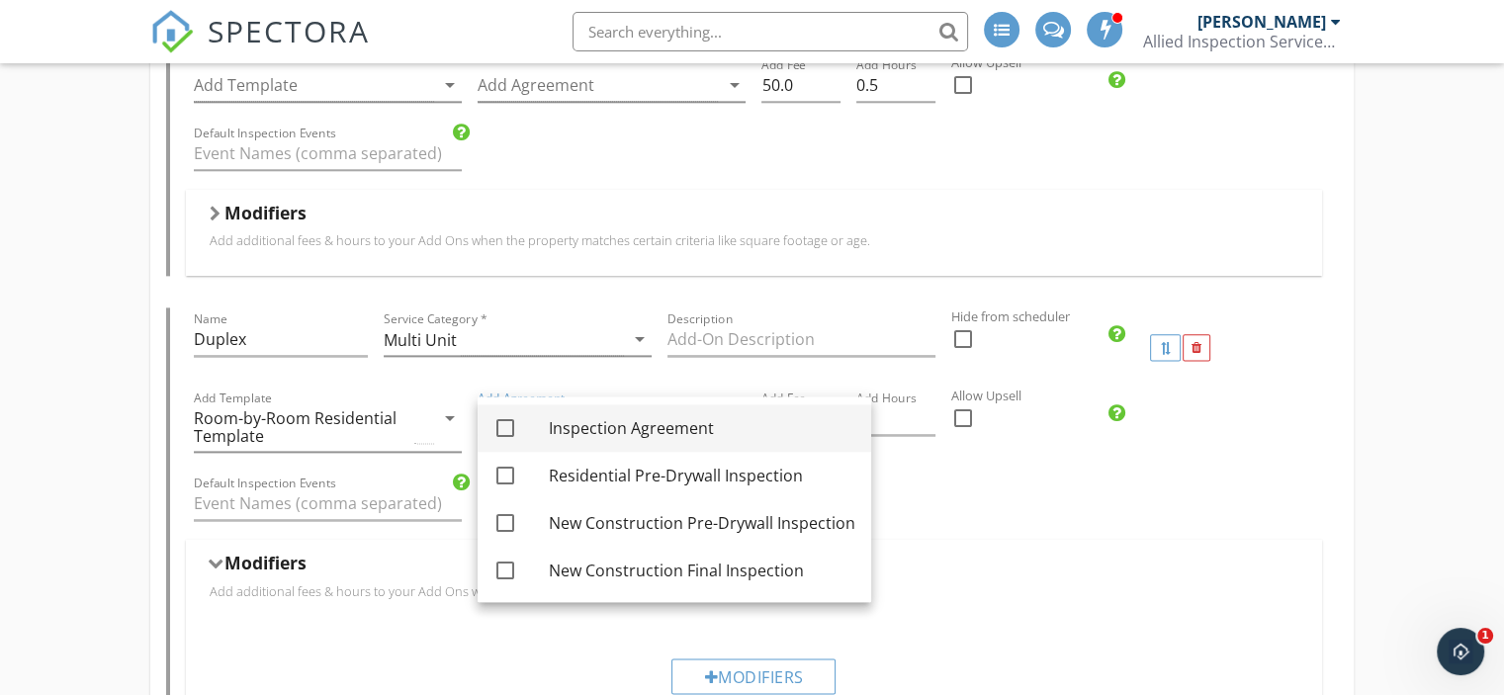
click at [706, 422] on div "Inspection Agreement" at bounding box center [702, 428] width 307 height 24
checkbox input "true"
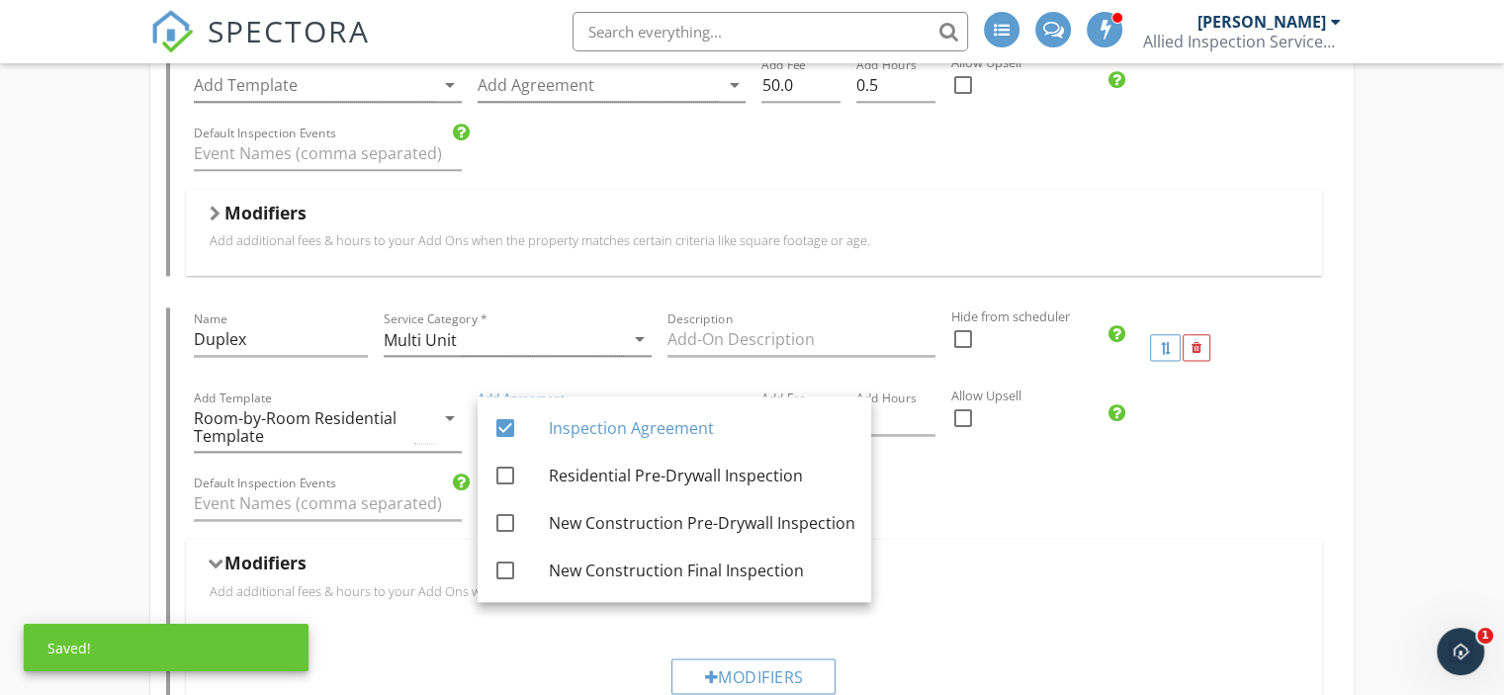
click at [1072, 586] on p "Add additional fees & hours to your Add Ons when the property matches certain c…" at bounding box center [754, 592] width 1089 height 16
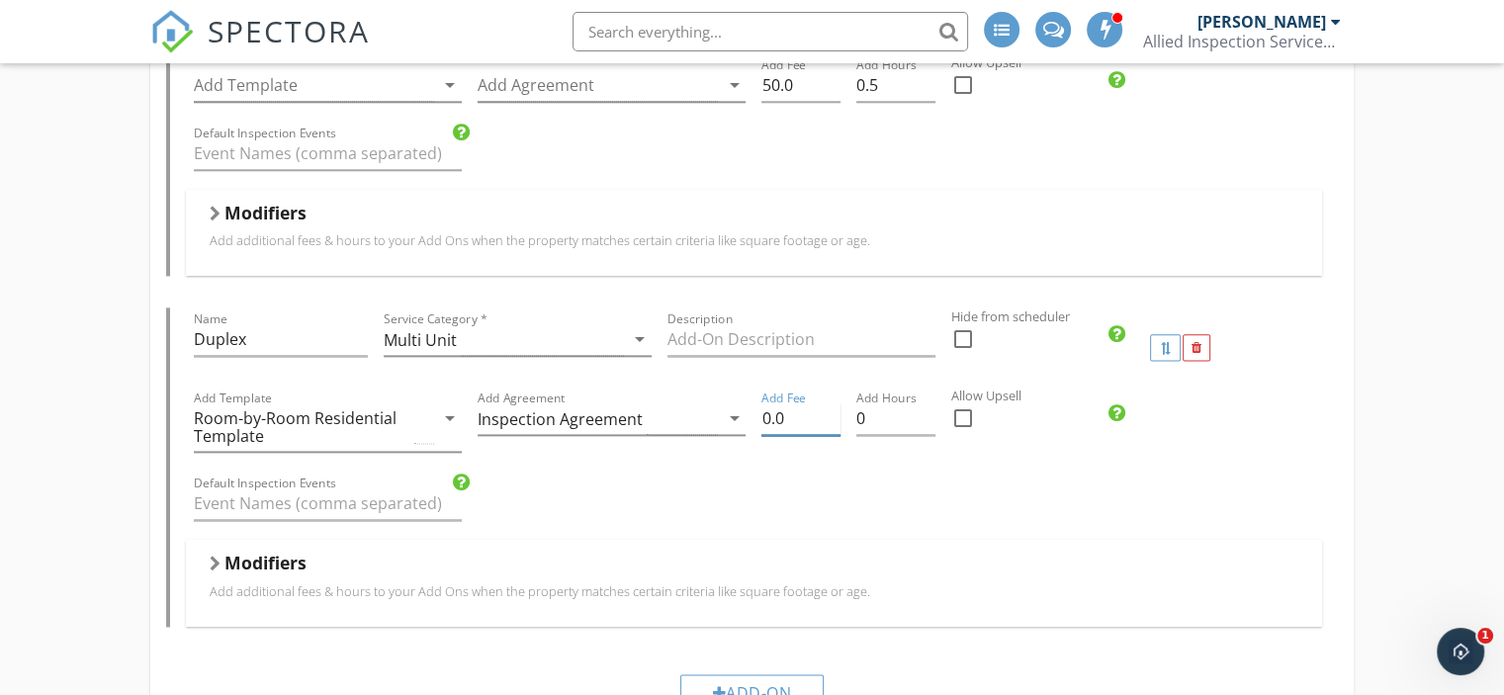
click at [822, 414] on input "0.0" at bounding box center [801, 419] width 79 height 33
type input "0"
type input "150"
click at [945, 491] on div "Default Inspection Events" at bounding box center [754, 506] width 1136 height 68
click at [886, 411] on input "0" at bounding box center [896, 419] width 79 height 33
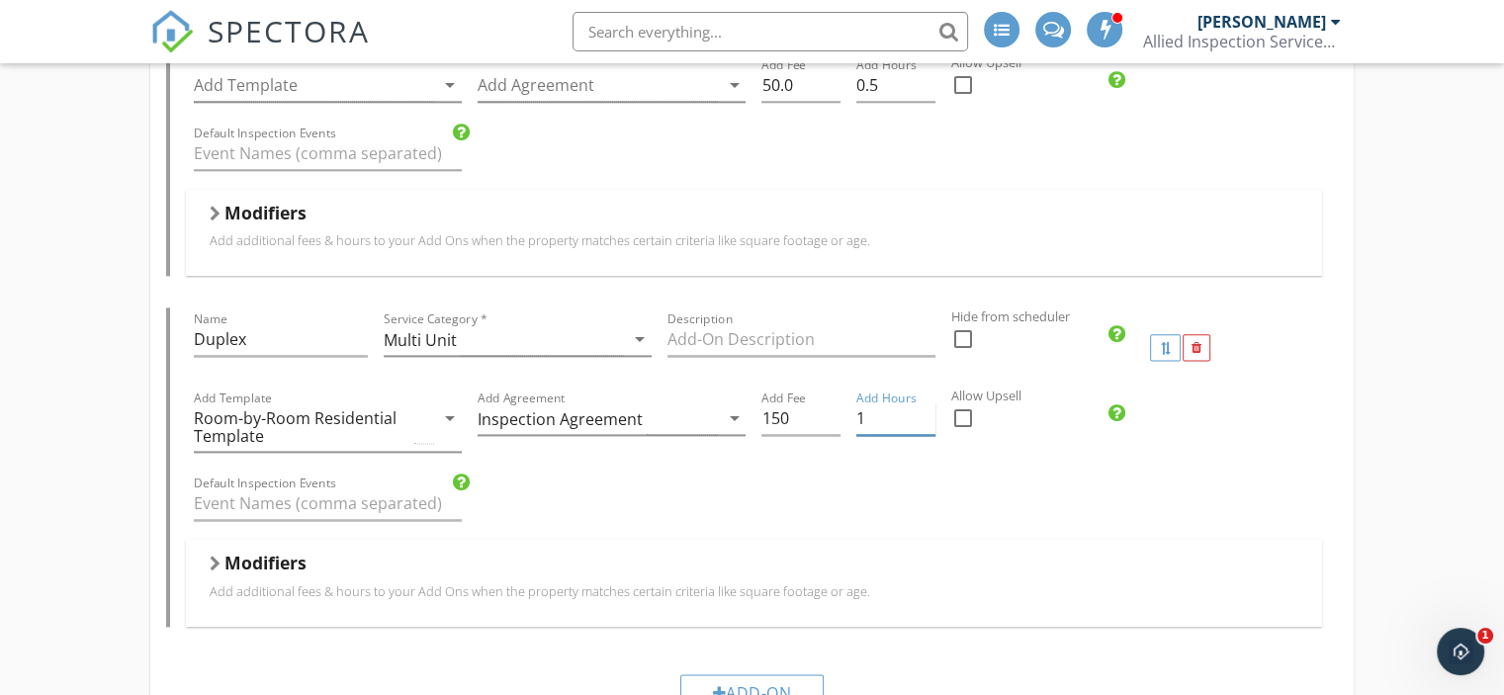
type input "1"
click at [964, 447] on div "Allow Upsell check_box_outline_blank" at bounding box center [1038, 429] width 189 height 85
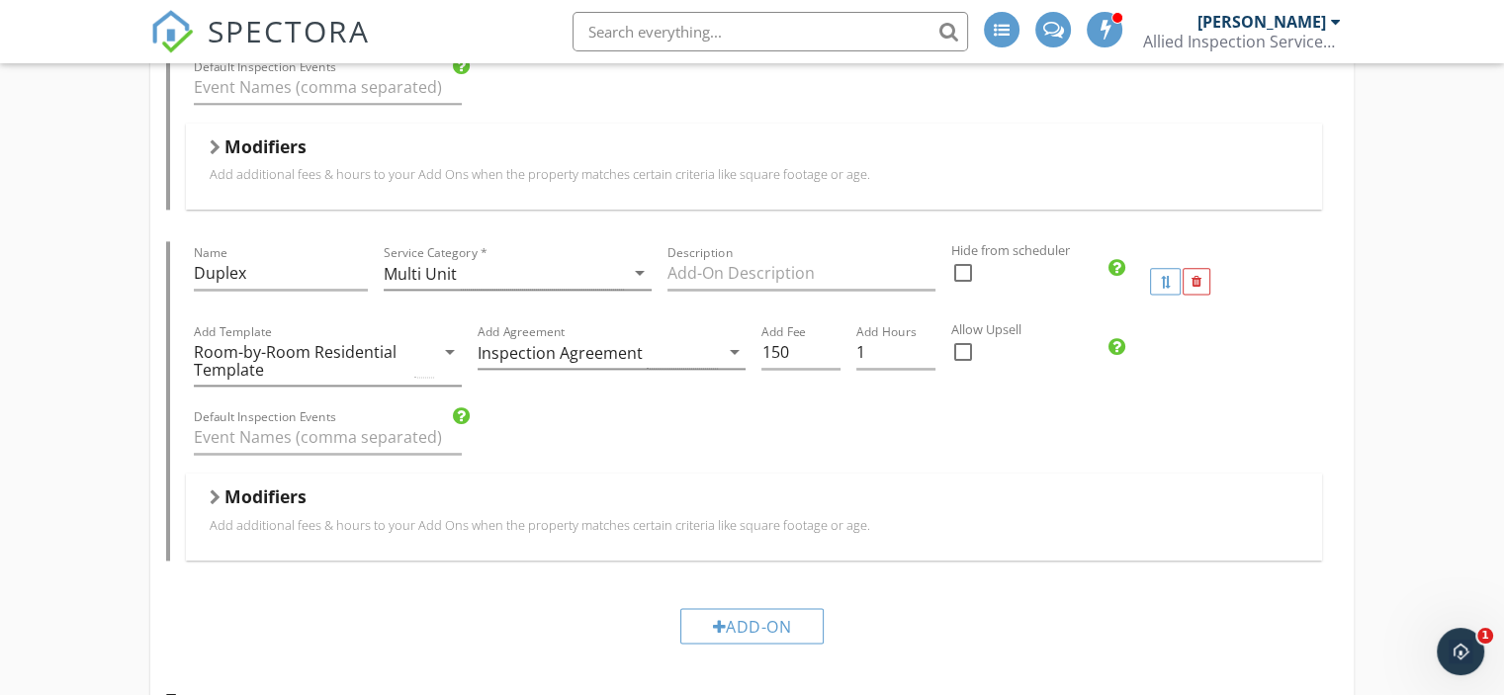
scroll to position [2541, 0]
click at [964, 447] on div "Default Inspection Events" at bounding box center [754, 438] width 1136 height 68
click at [831, 260] on input "Description" at bounding box center [802, 271] width 268 height 33
type input "d"
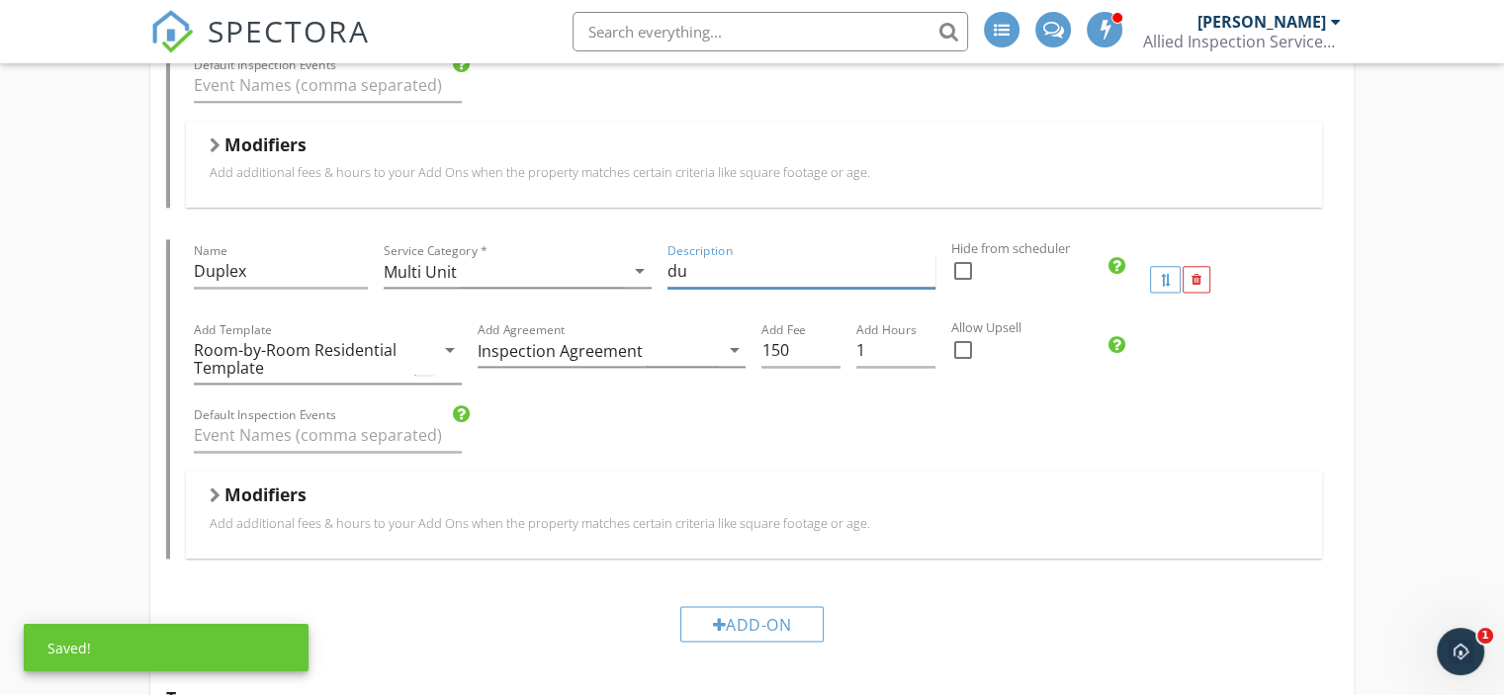
type input "d"
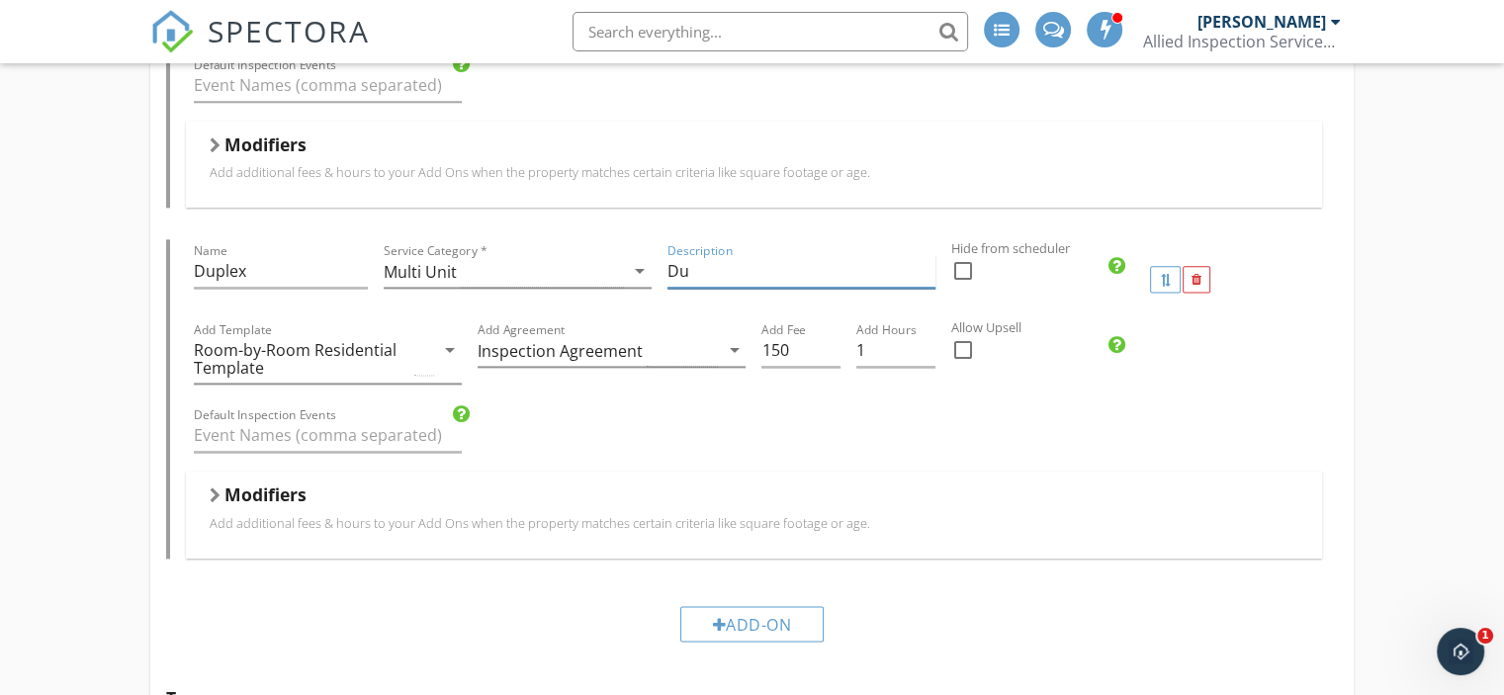
type input "D"
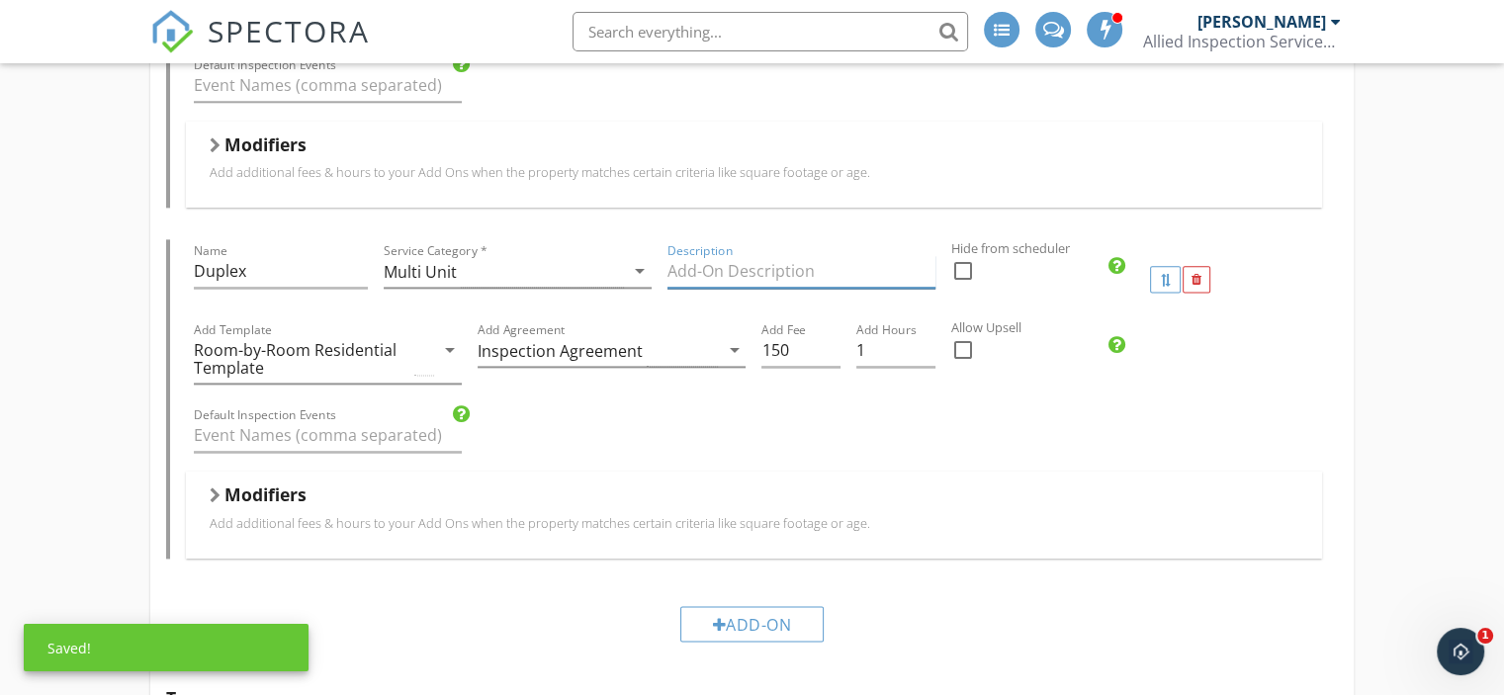
type input "%"
click at [747, 265] on input "Two kitches, HVACs" at bounding box center [802, 271] width 268 height 33
click at [773, 267] on input "Two kitchens, HVACs" at bounding box center [802, 271] width 268 height 33
click at [843, 257] on input "Two kitchens, 2 HVACs" at bounding box center [802, 271] width 268 height 33
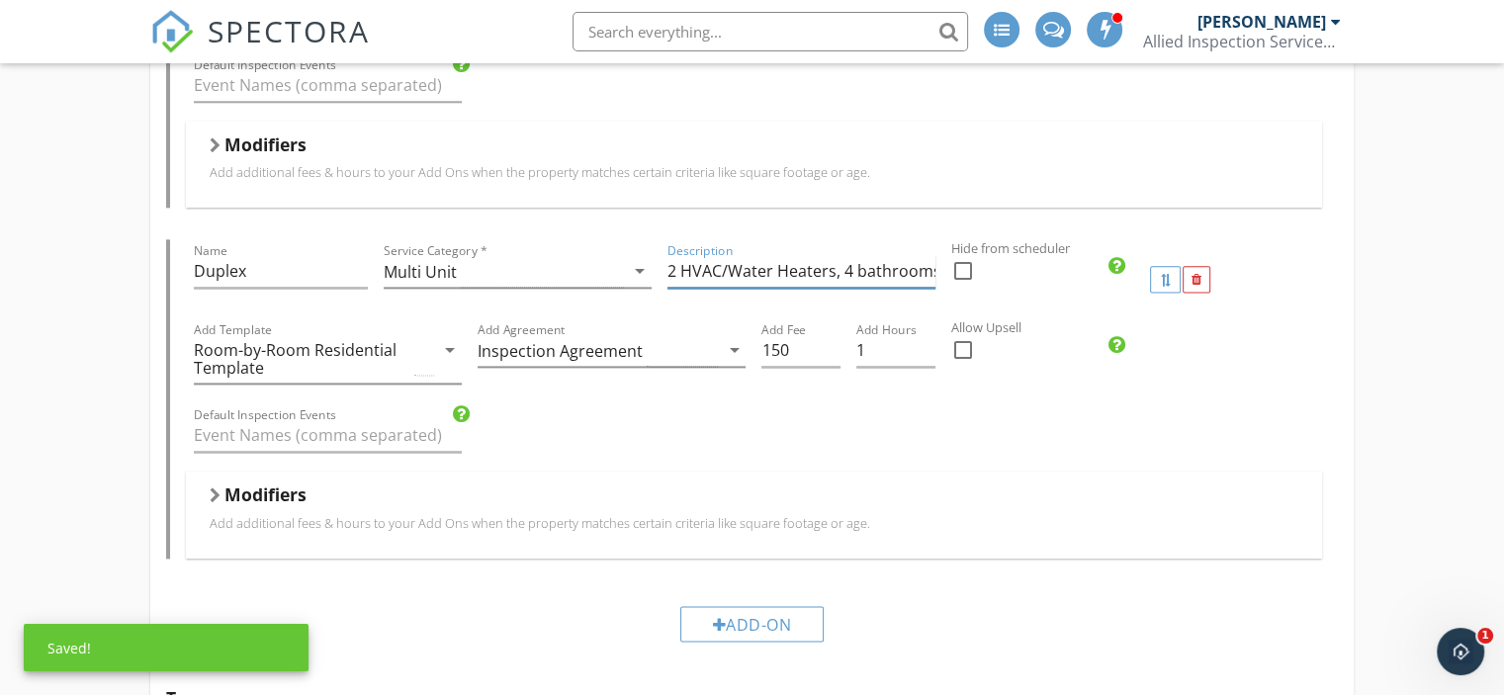
type input "Two kitchens, 2 HVAC/Water Heaters, 4 bathrooms"
click at [1111, 449] on div "Default Inspection Events" at bounding box center [754, 438] width 1136 height 68
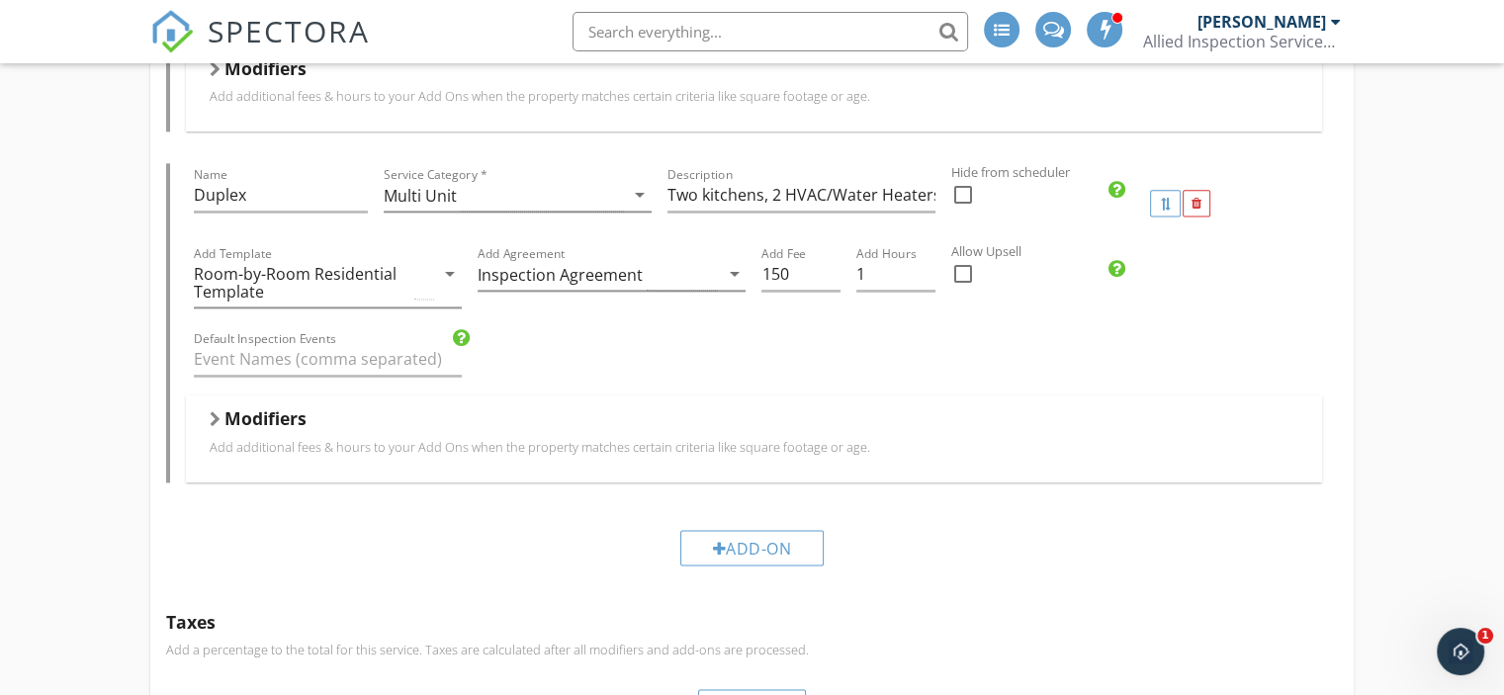
scroll to position [2618, 0]
click at [1033, 407] on div "Modifiers" at bounding box center [754, 422] width 1089 height 31
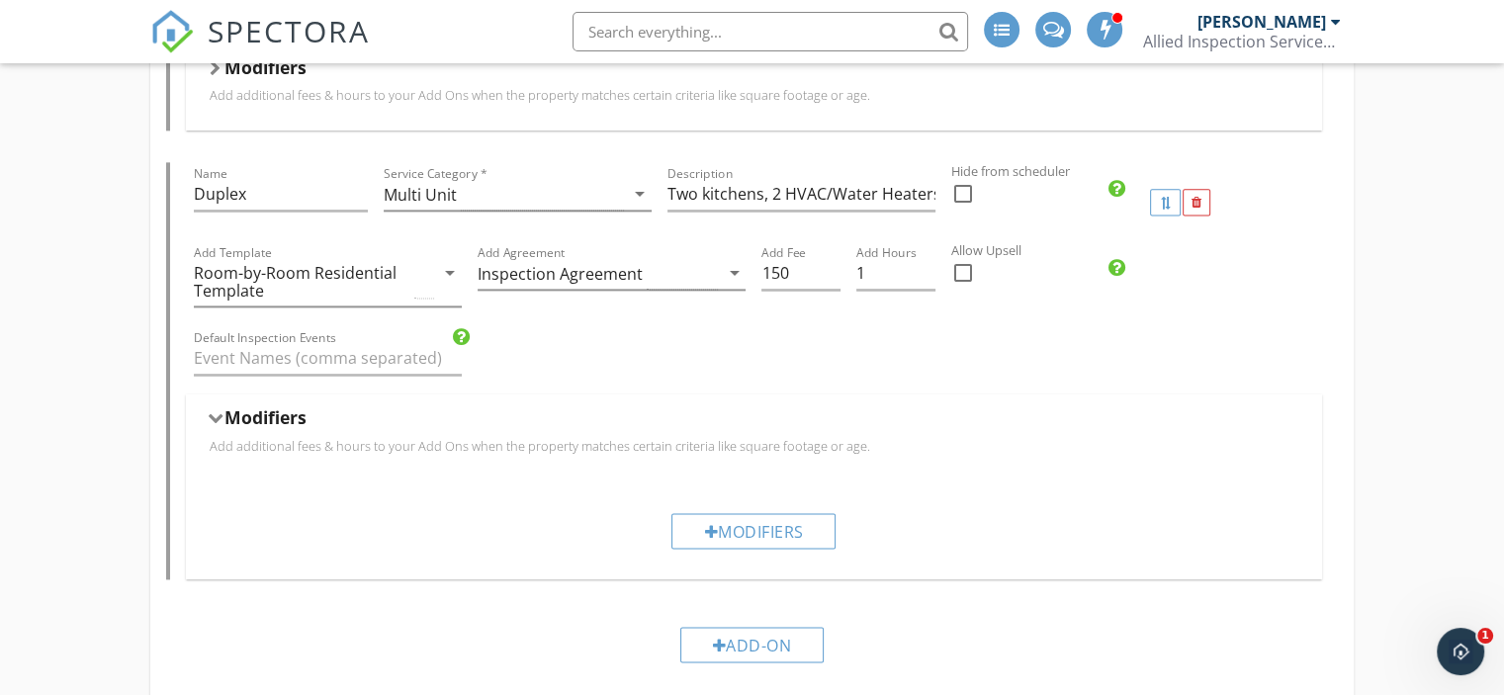
click at [609, 314] on div "Add Agreement Inspection Agreement arrow_drop_down" at bounding box center [612, 283] width 284 height 85
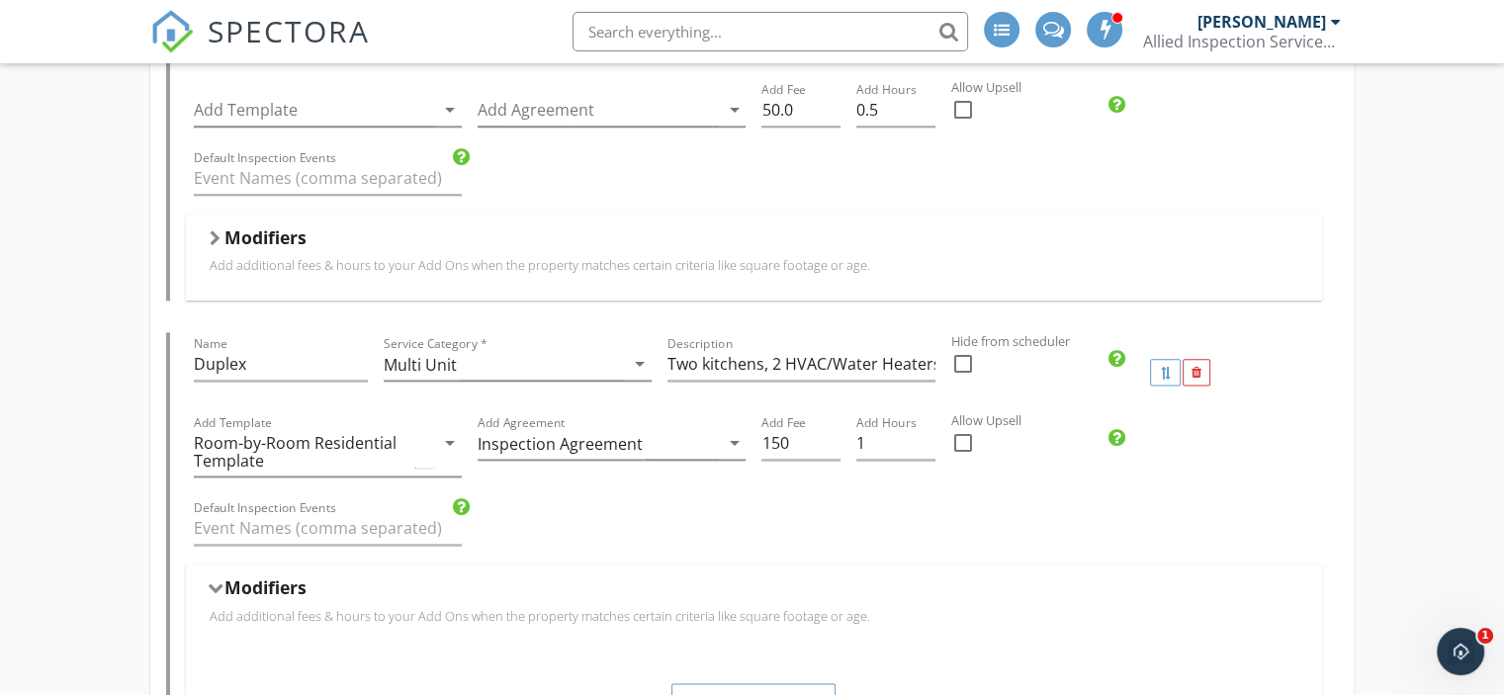
scroll to position [2685, 0]
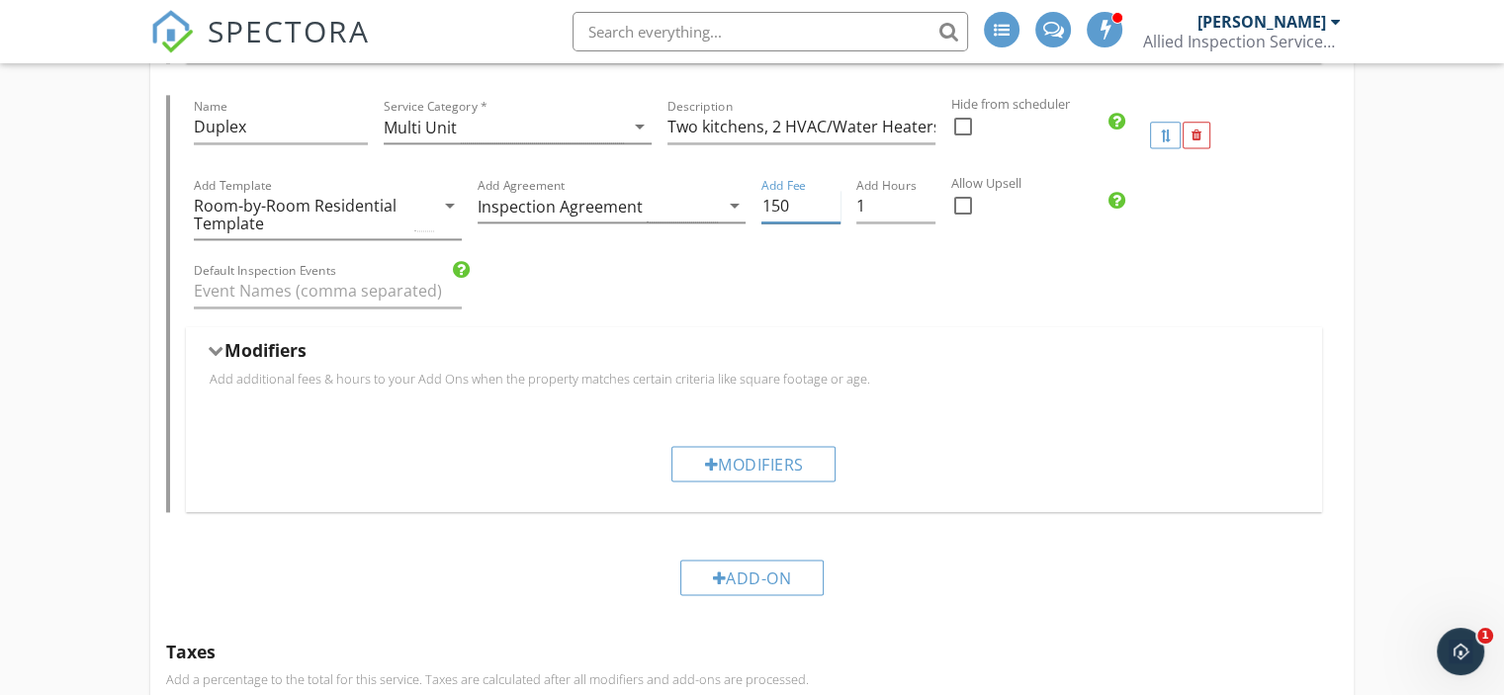
click at [804, 210] on input "150" at bounding box center [801, 206] width 79 height 33
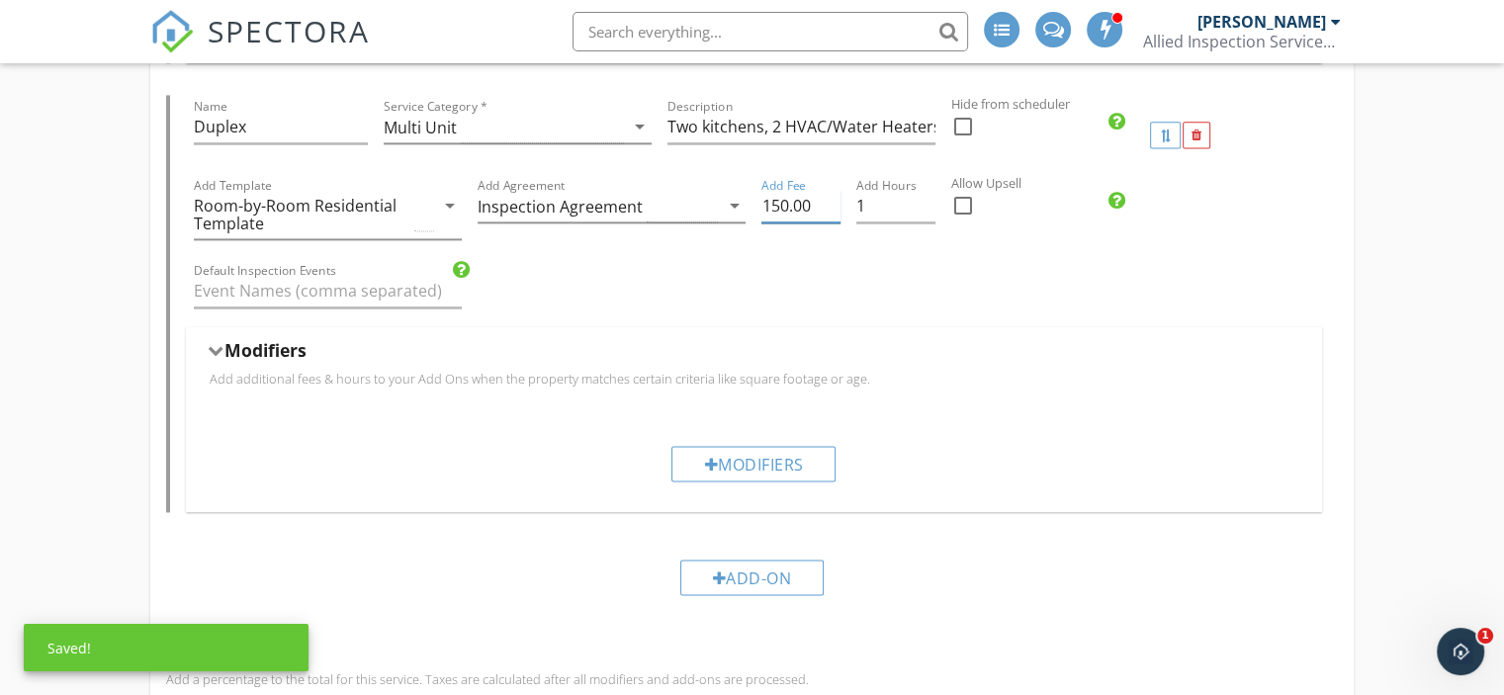
type input "150.00"
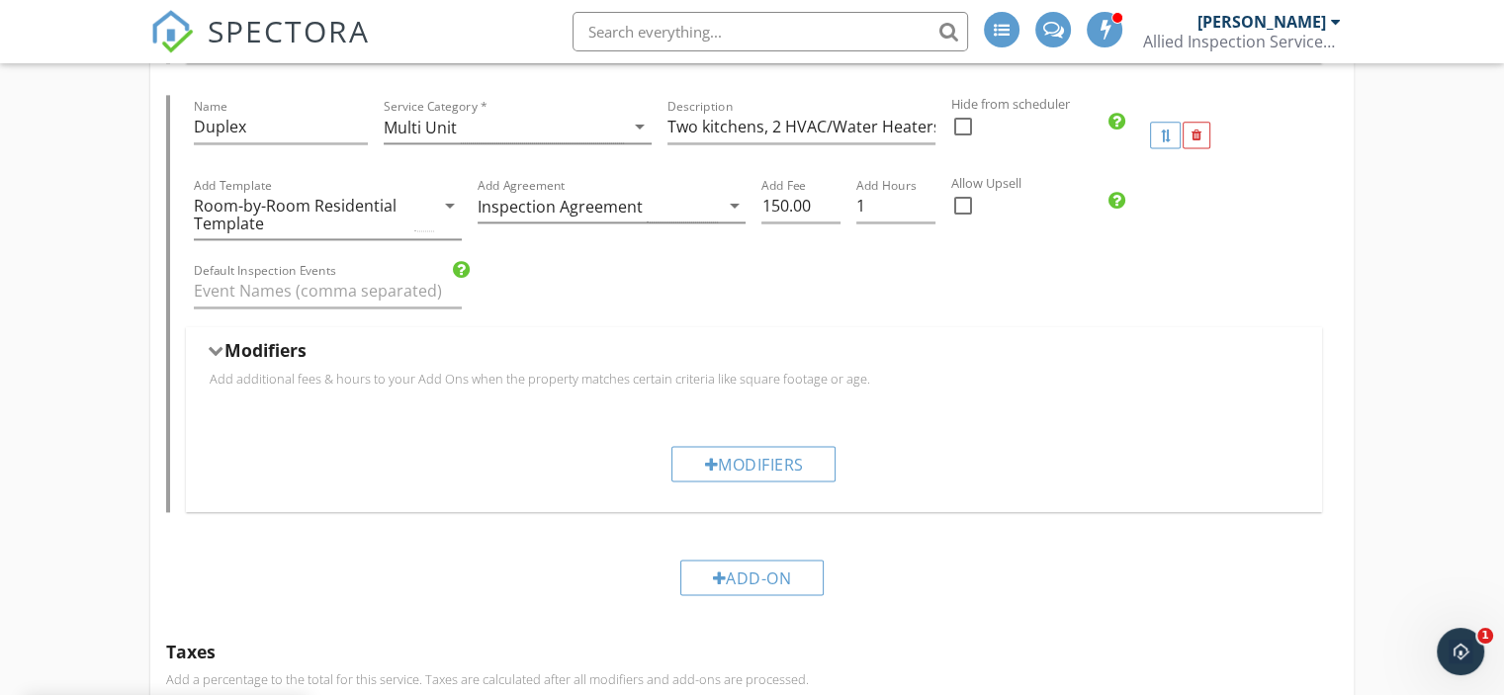
click at [553, 319] on div "Default Inspection Events" at bounding box center [754, 293] width 1136 height 68
click at [919, 327] on div "Modifiers Add additional fees & hours to your Add Ons when the property matches…" at bounding box center [754, 370] width 1136 height 86
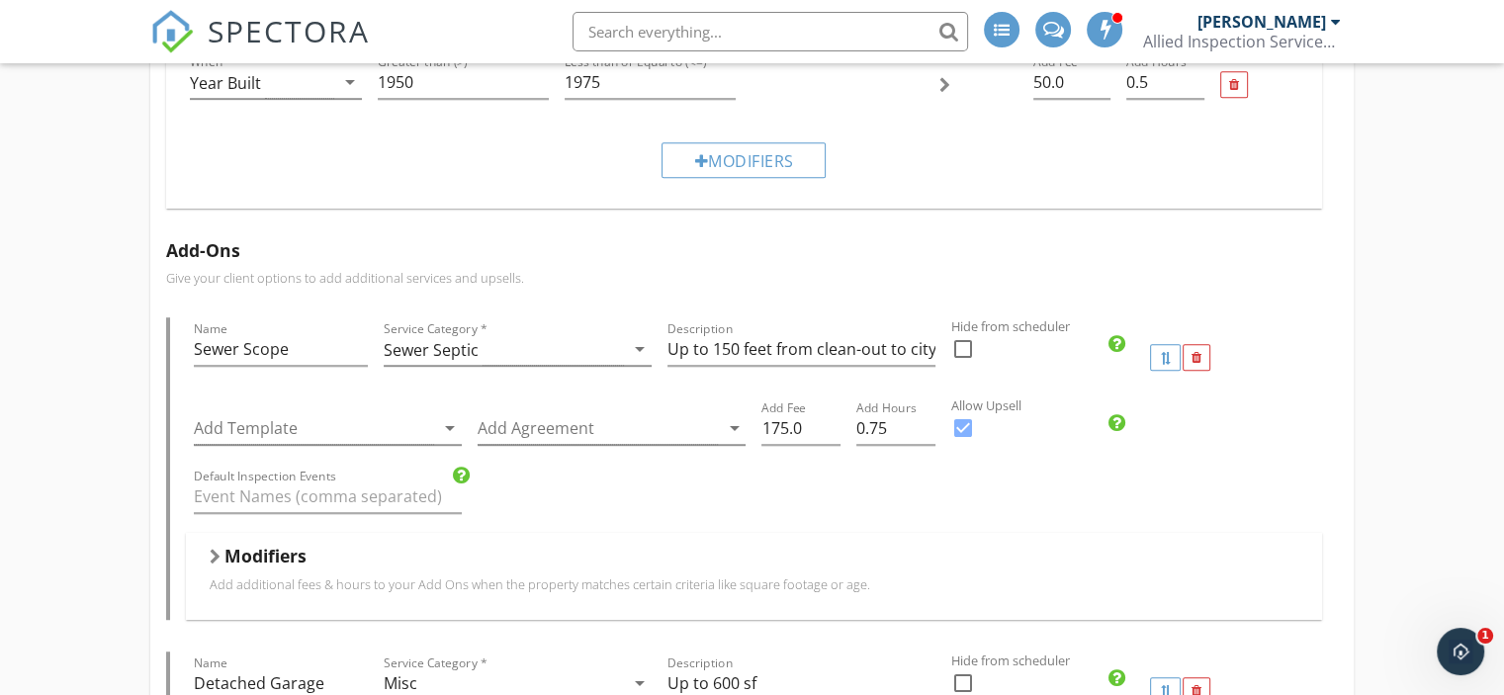
scroll to position [1115, 0]
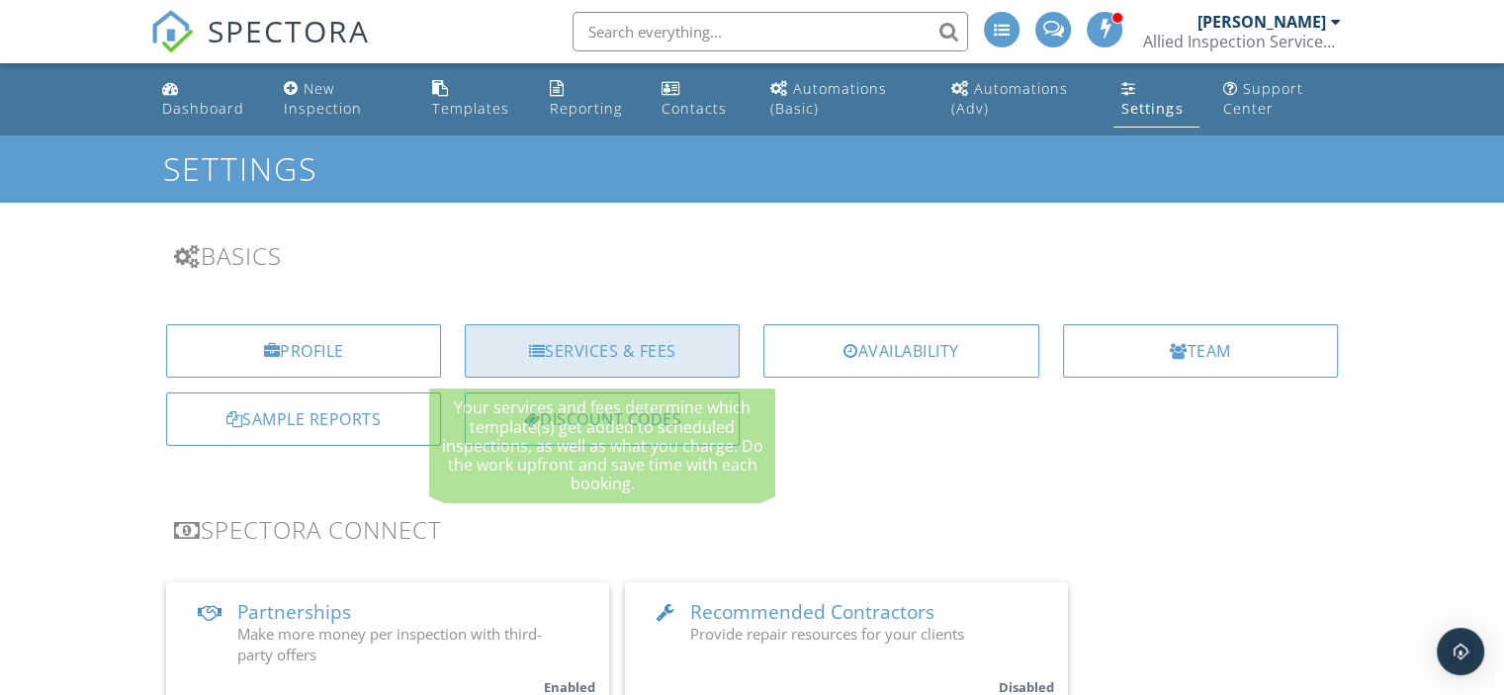
click at [679, 351] on div "Services & Fees" at bounding box center [602, 350] width 275 height 53
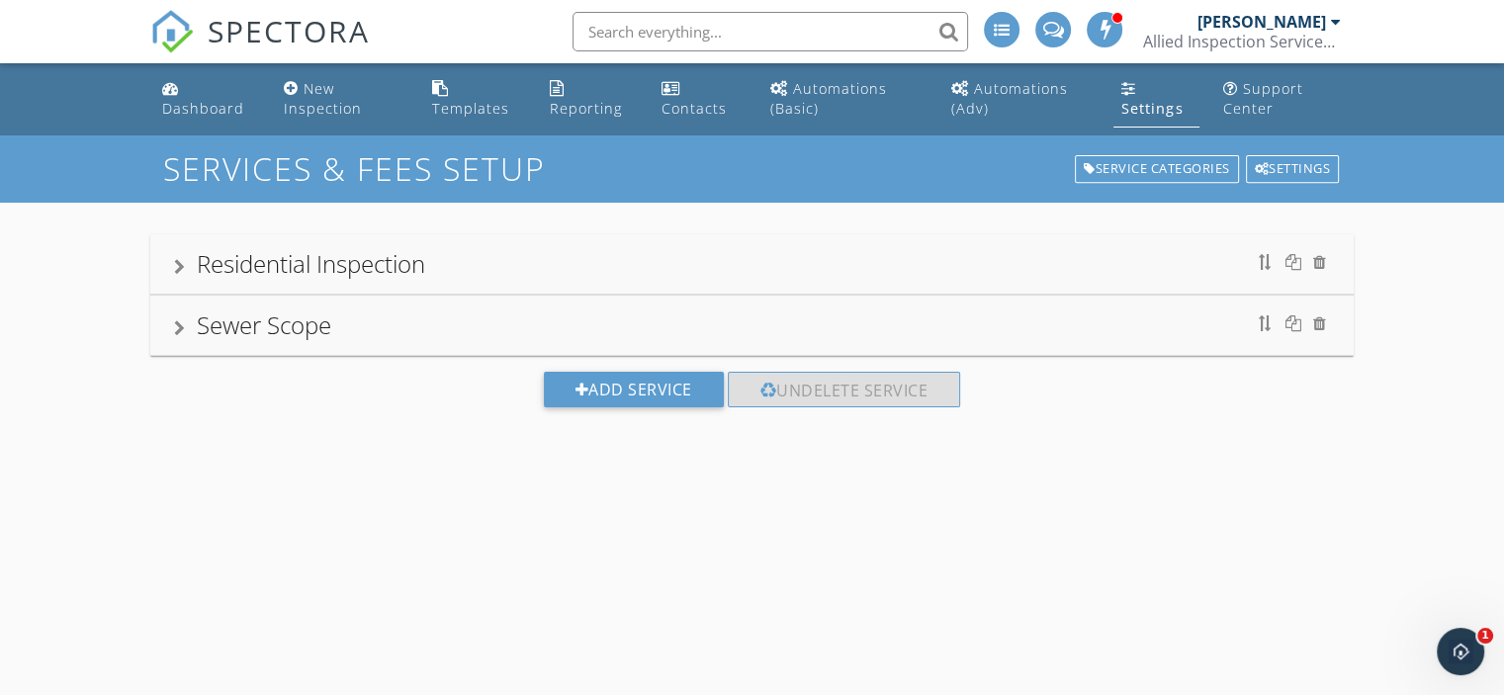
click at [357, 264] on div "Residential Inspection" at bounding box center [311, 263] width 228 height 33
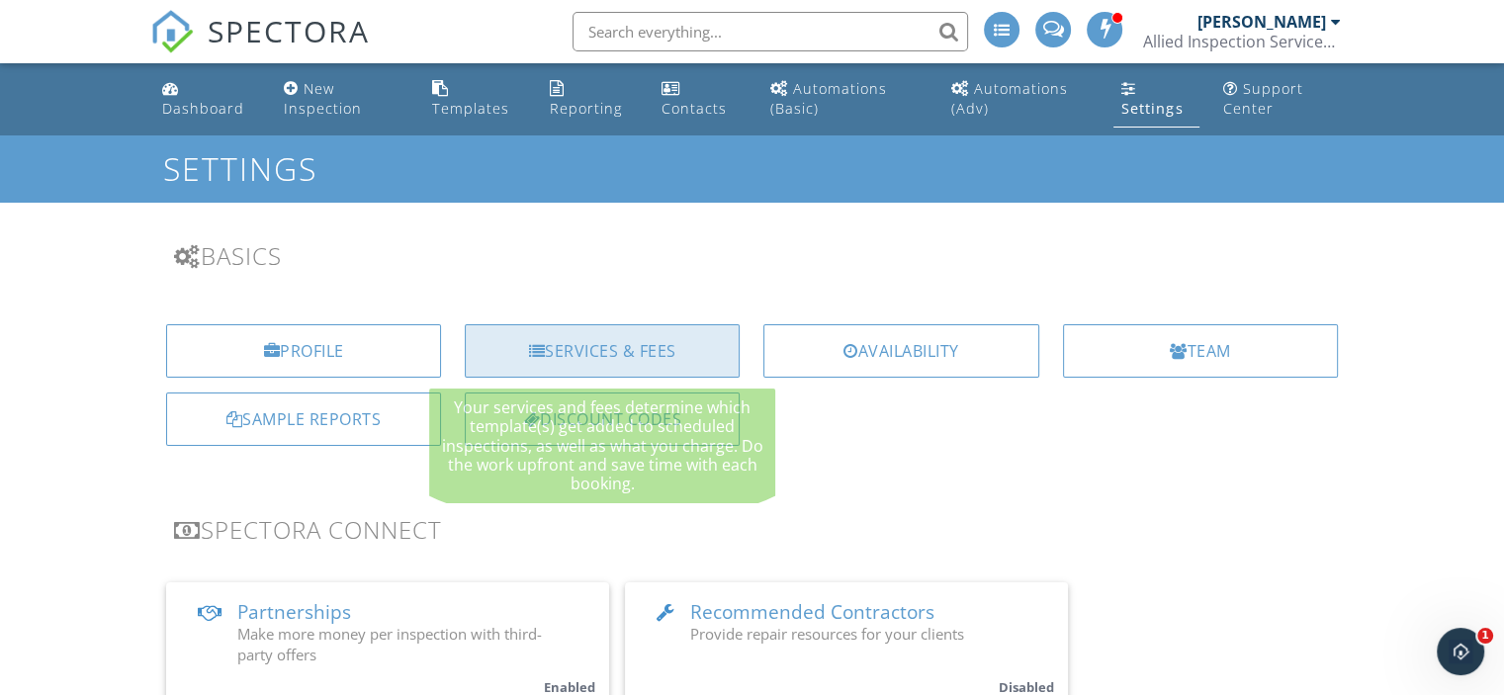
click at [641, 335] on div "Services & Fees" at bounding box center [602, 350] width 275 height 53
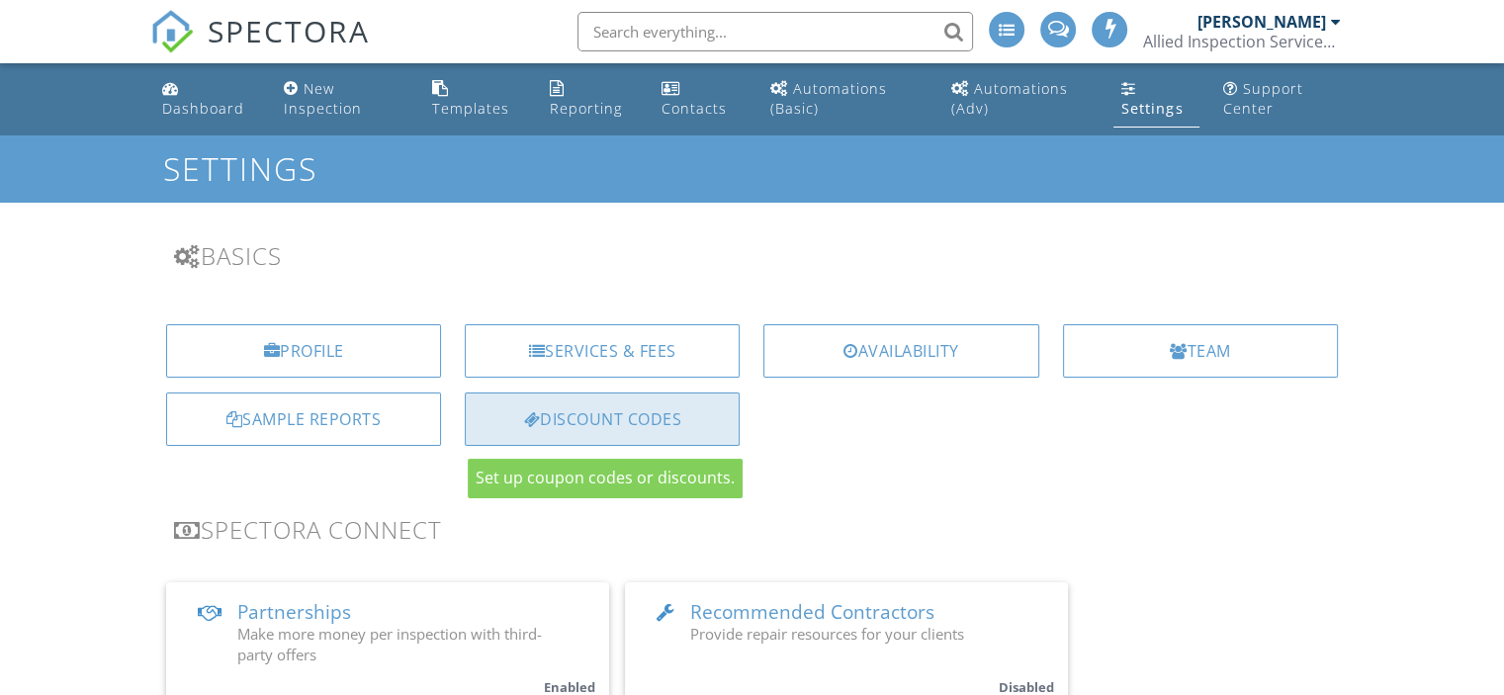
click at [597, 422] on div "Discount Codes" at bounding box center [602, 419] width 275 height 53
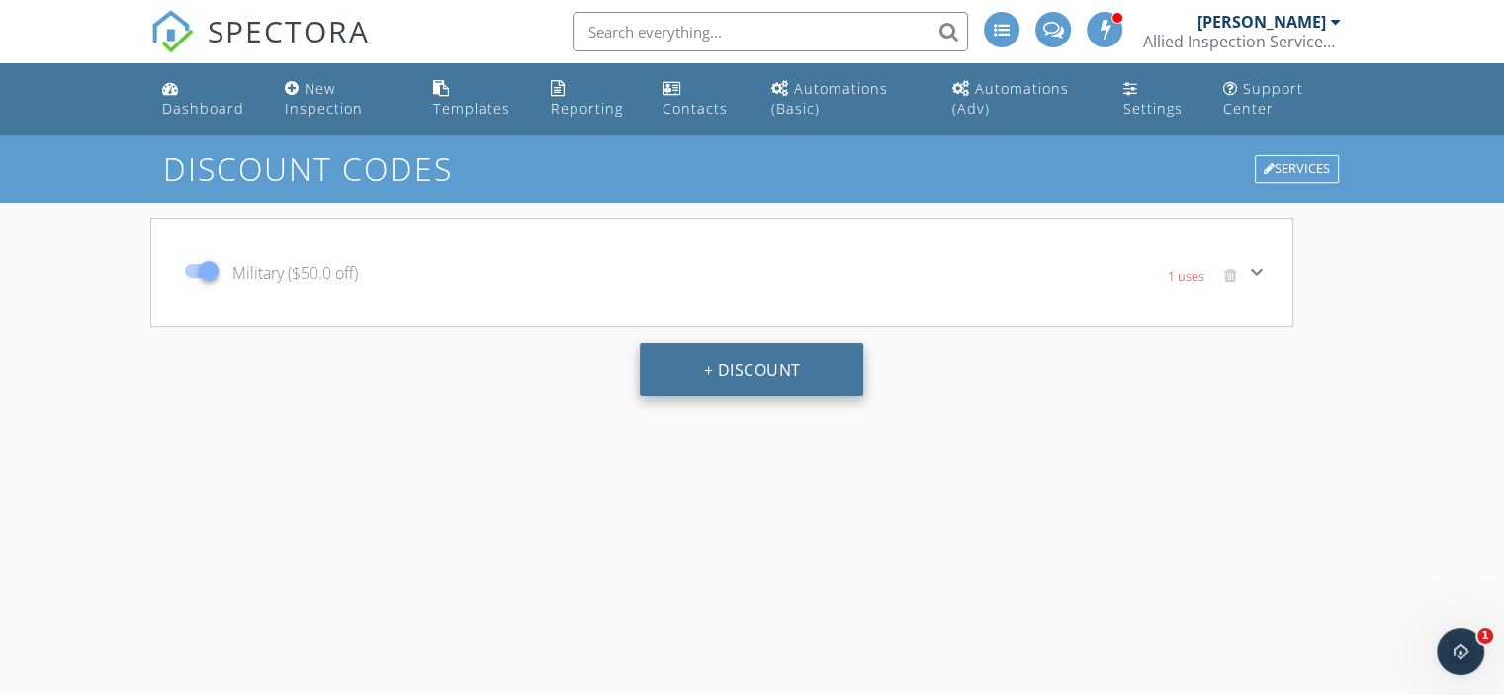
click at [764, 374] on button "+ Discount" at bounding box center [752, 369] width 224 height 53
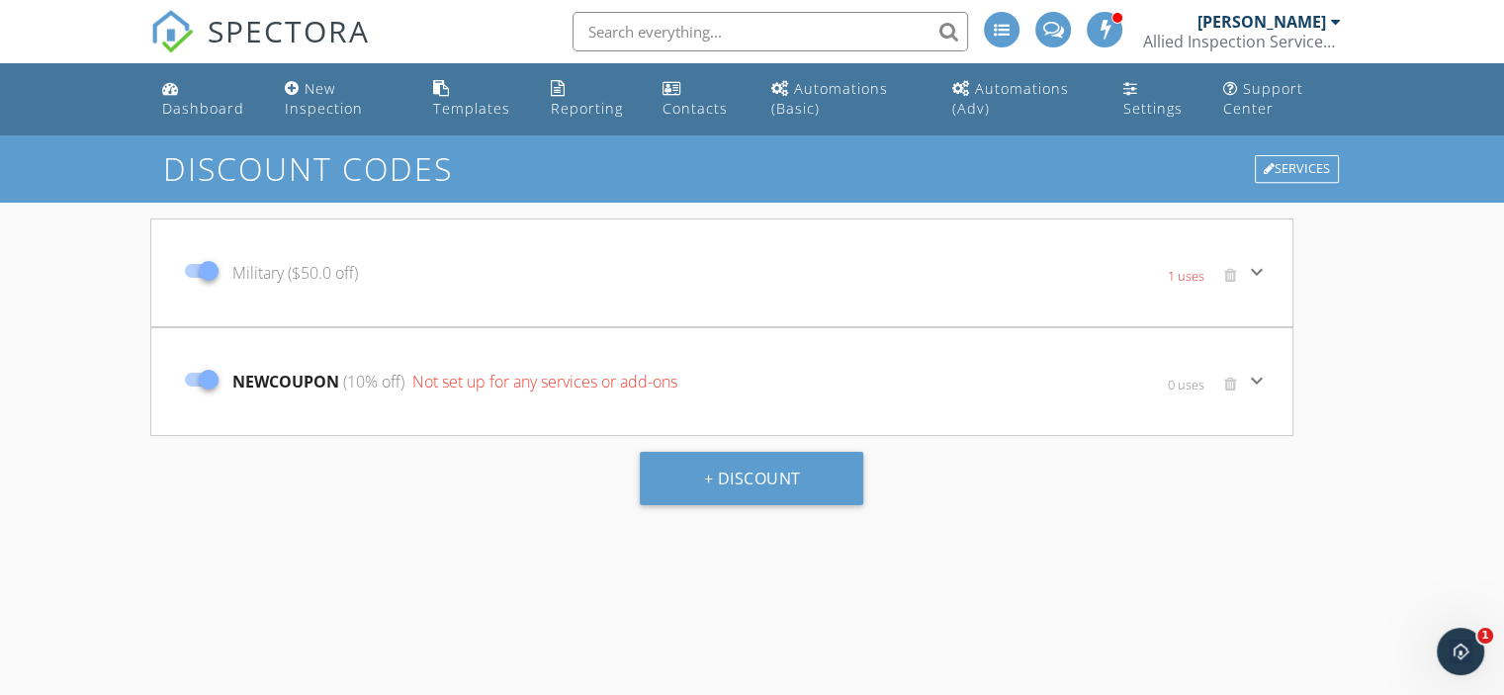
click at [646, 384] on span "Not set up for any services or add-ons" at bounding box center [542, 382] width 269 height 22
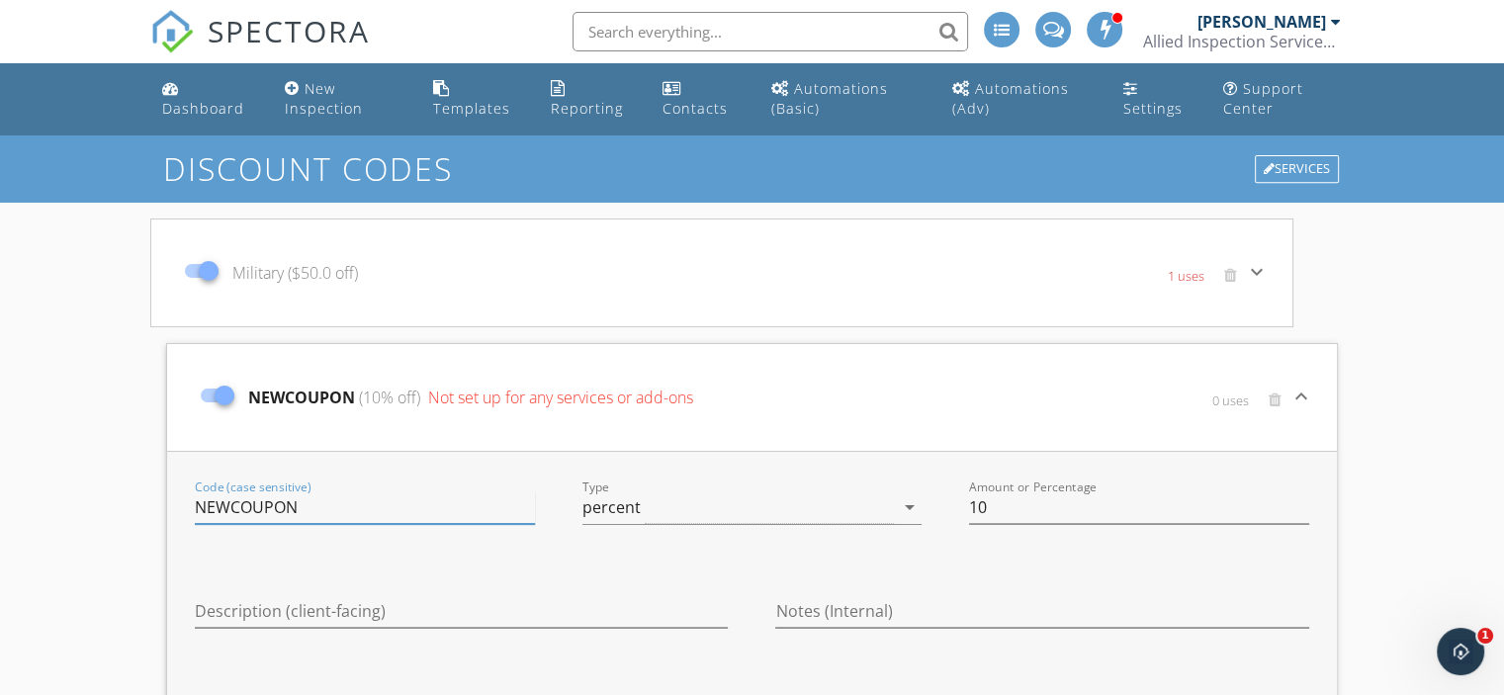
click at [410, 503] on input "NEWCOUPON" at bounding box center [365, 508] width 340 height 33
click at [347, 505] on input "NEWCOUPON" at bounding box center [365, 508] width 340 height 33
type input "N"
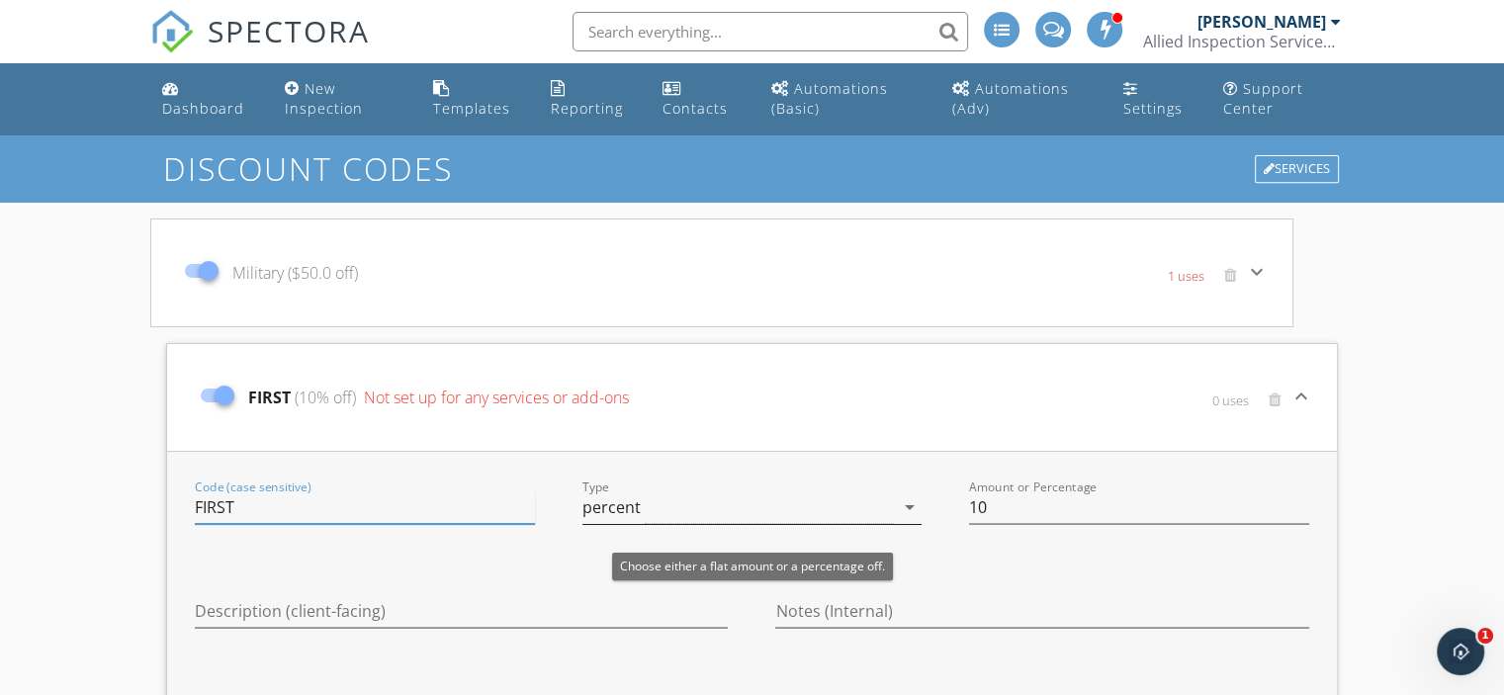
type input "FIRST"
click at [906, 505] on icon "arrow_drop_down" at bounding box center [910, 508] width 24 height 24
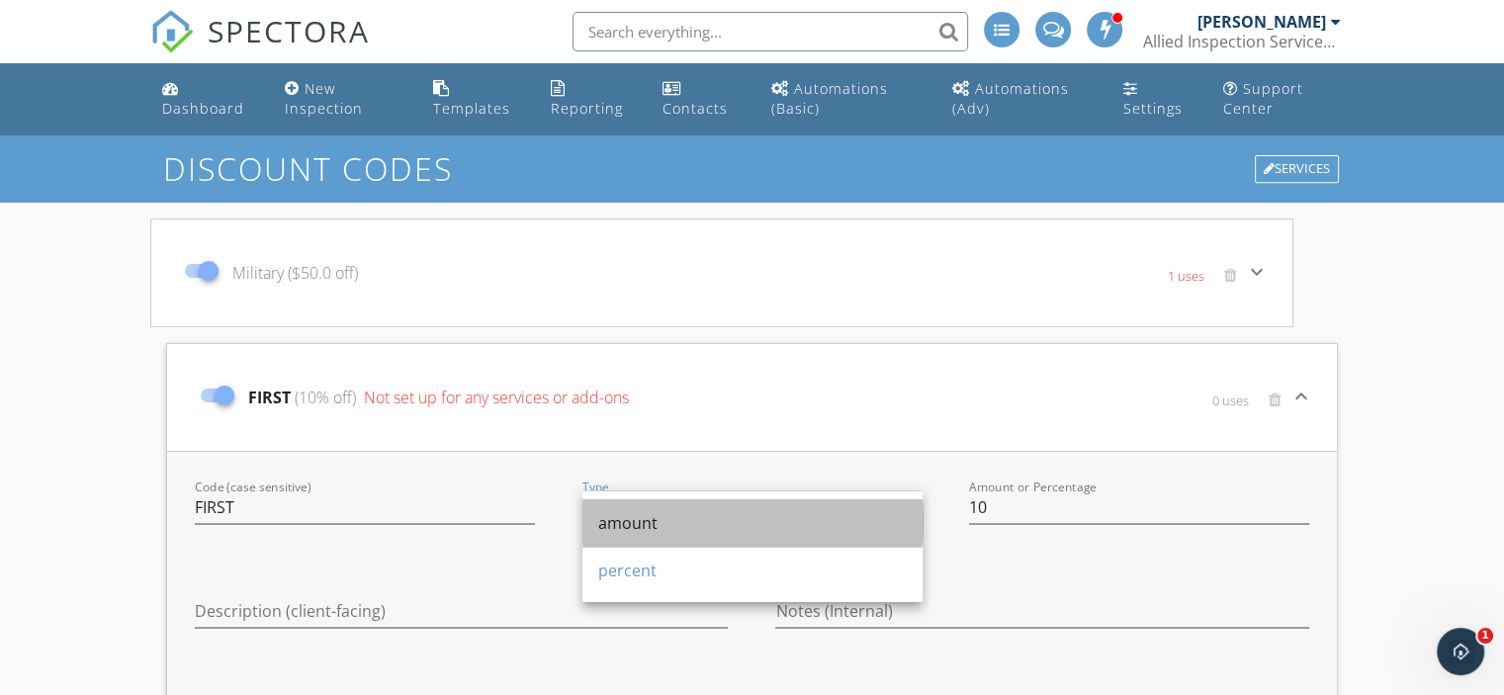
click at [730, 528] on div "amount" at bounding box center [752, 523] width 309 height 24
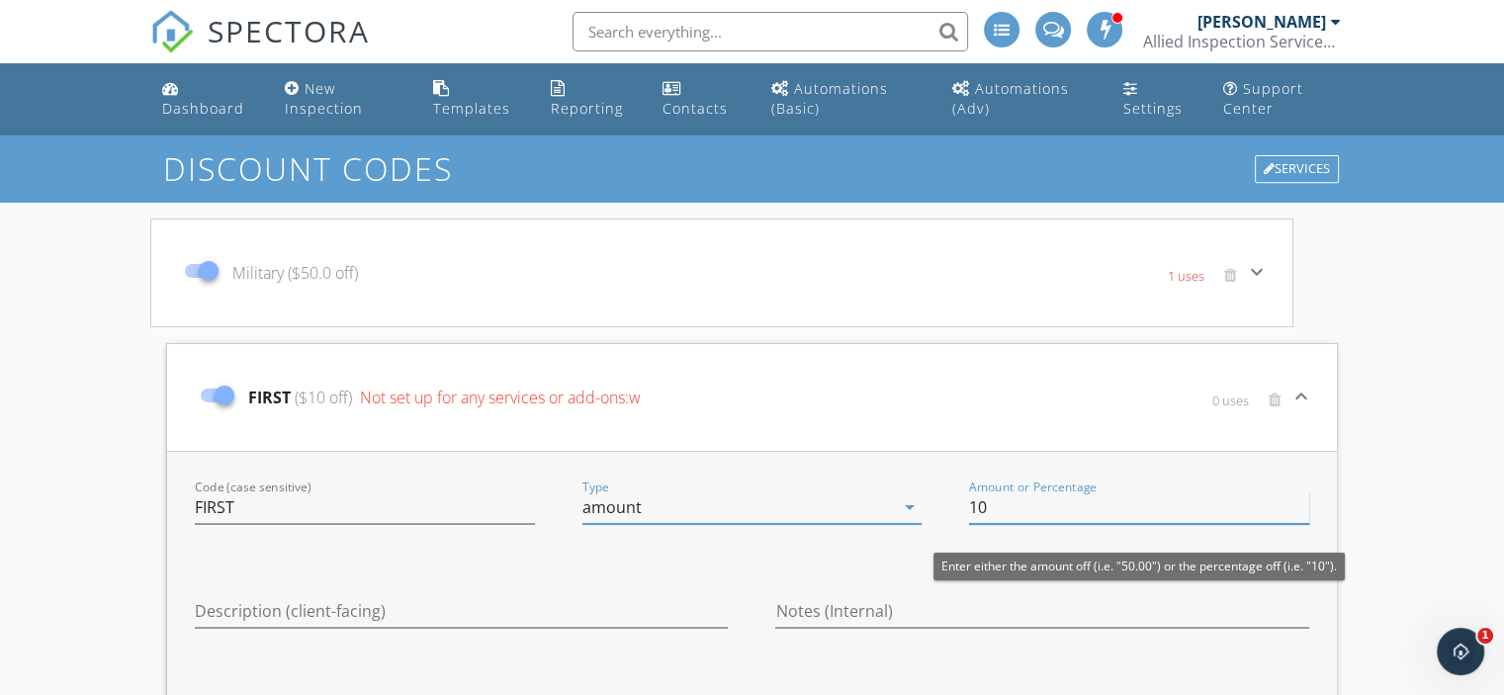
click at [1040, 507] on input "10" at bounding box center [1139, 508] width 340 height 33
type input "1"
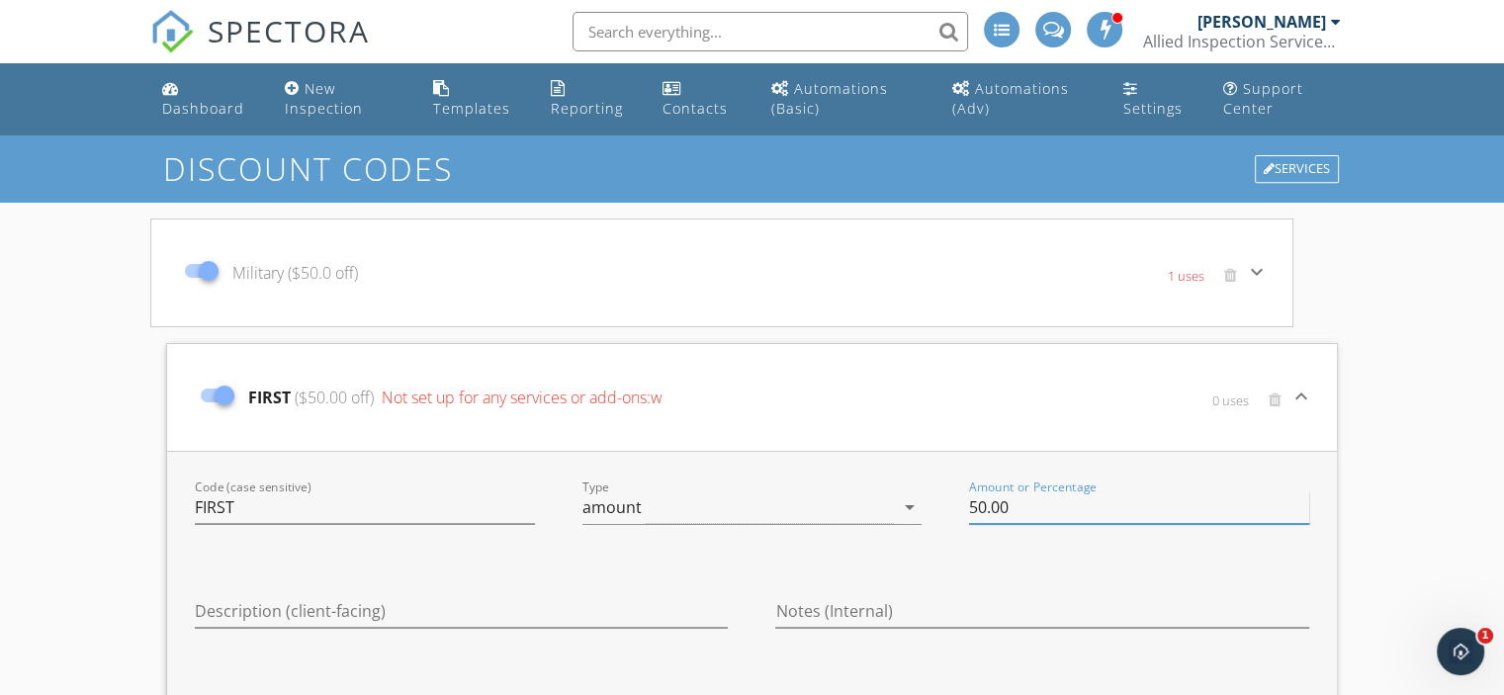
type input "50.00"
click at [477, 559] on div "Code (case sensitive) FIRST Type amount arrow_drop_down Amount or Percentage 50…" at bounding box center [752, 667] width 1170 height 432
click at [417, 613] on input "Description (client-facing)" at bounding box center [461, 611] width 533 height 33
type input "f"
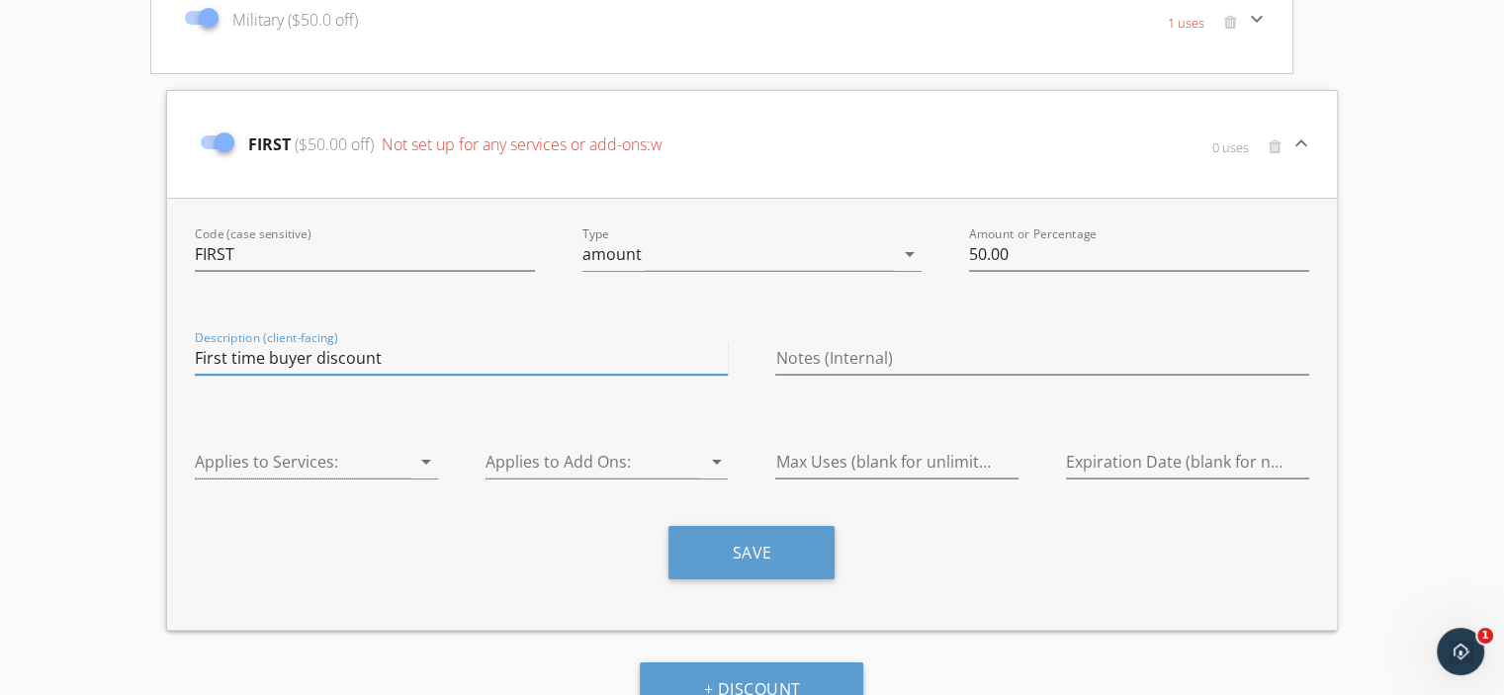
scroll to position [283, 0]
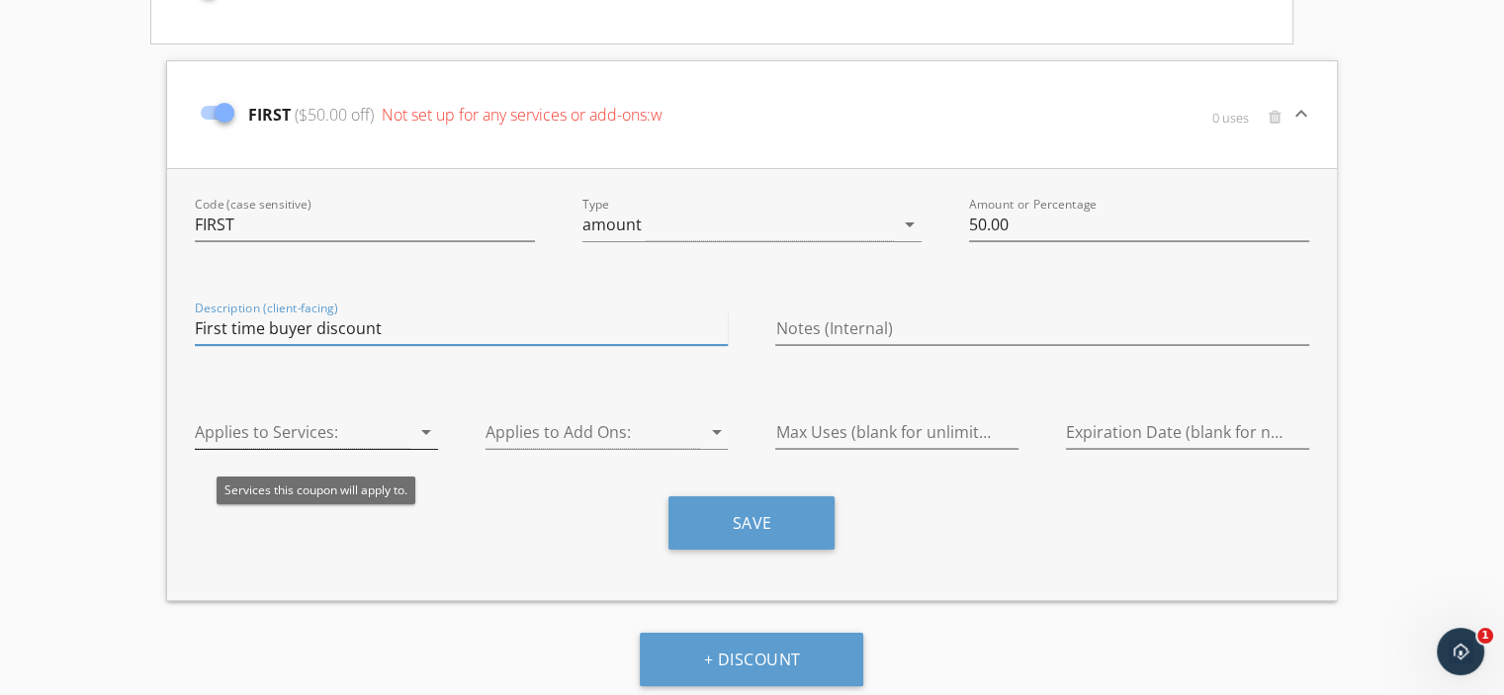
type input "First time buyer discount"
click at [427, 429] on icon "arrow_drop_down" at bounding box center [426, 432] width 24 height 24
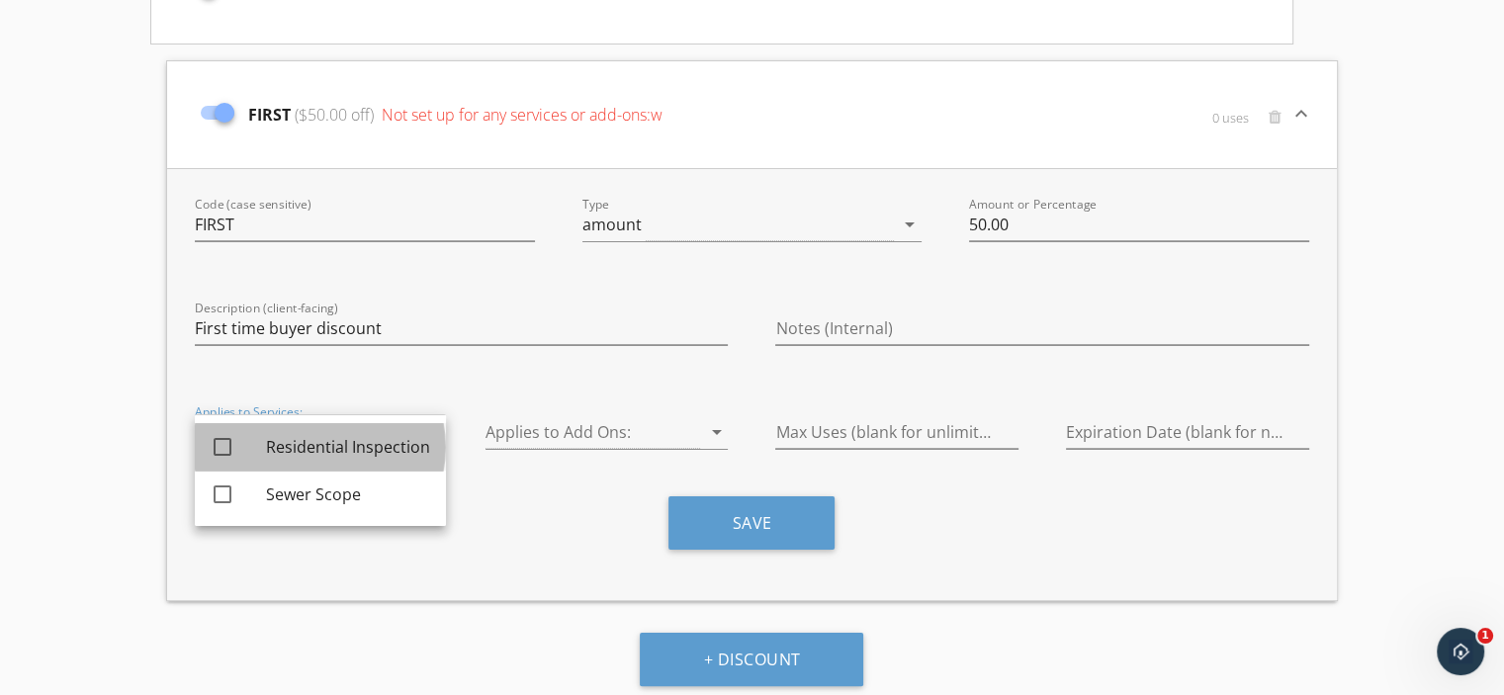
click at [372, 433] on div "Residential Inspection" at bounding box center [348, 446] width 164 height 47
checkbox input "true"
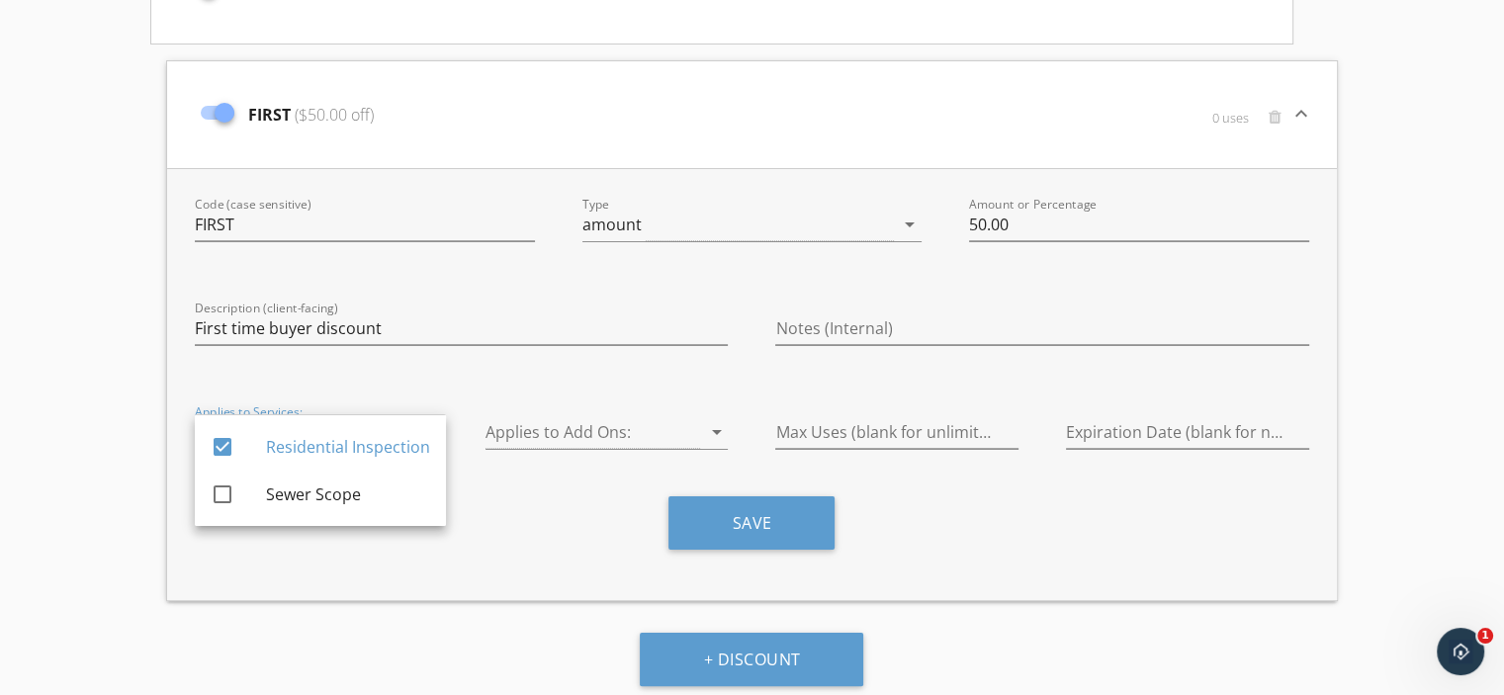
click at [498, 356] on div at bounding box center [461, 359] width 533 height 12
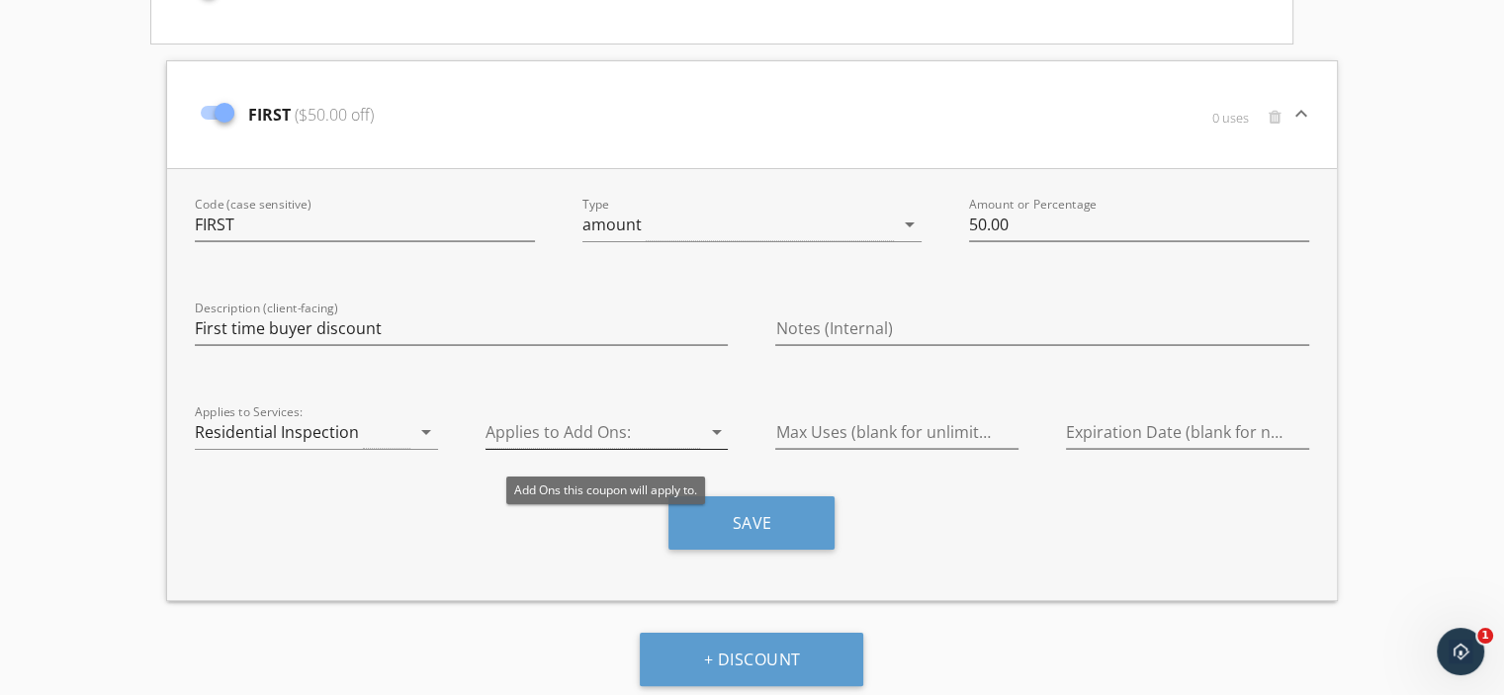
click at [716, 426] on icon "arrow_drop_down" at bounding box center [716, 432] width 24 height 24
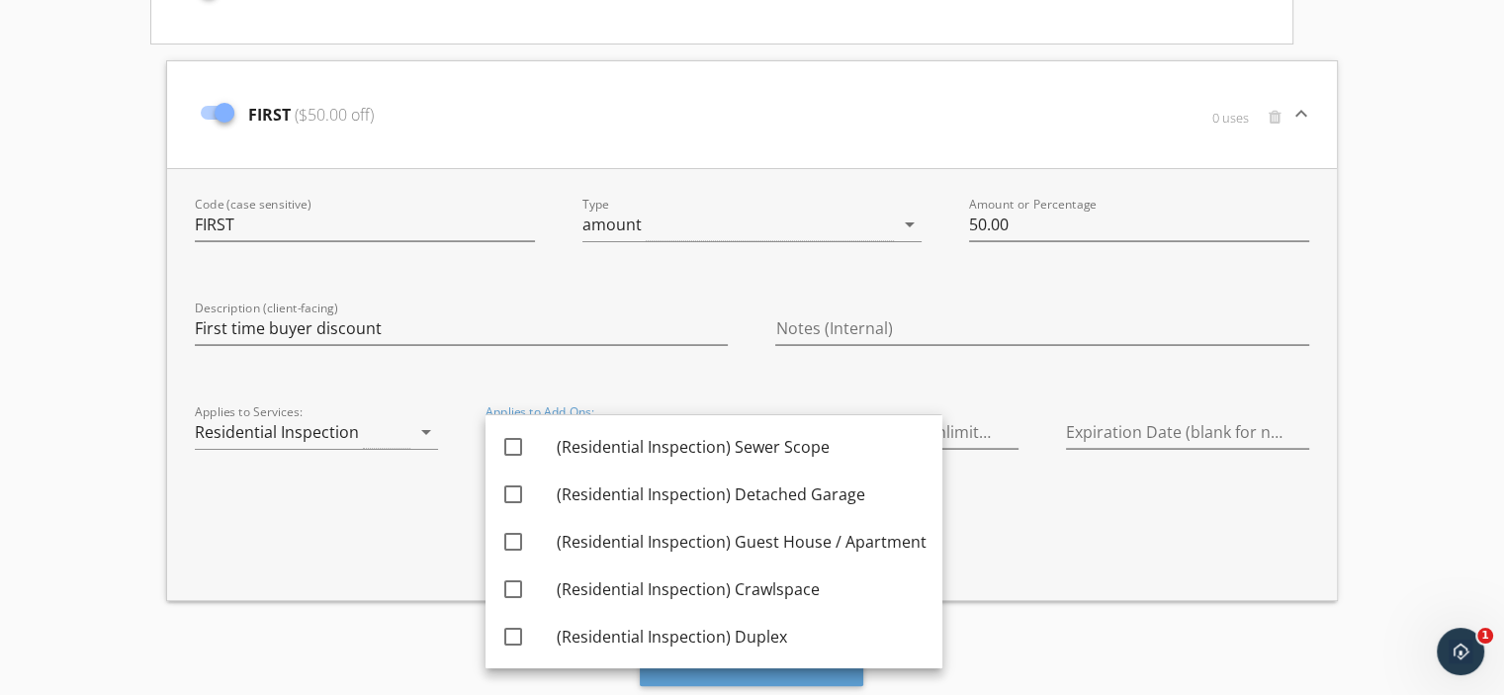
click at [700, 367] on div "Description (client-facing) First time buyer discount" at bounding box center [461, 331] width 581 height 84
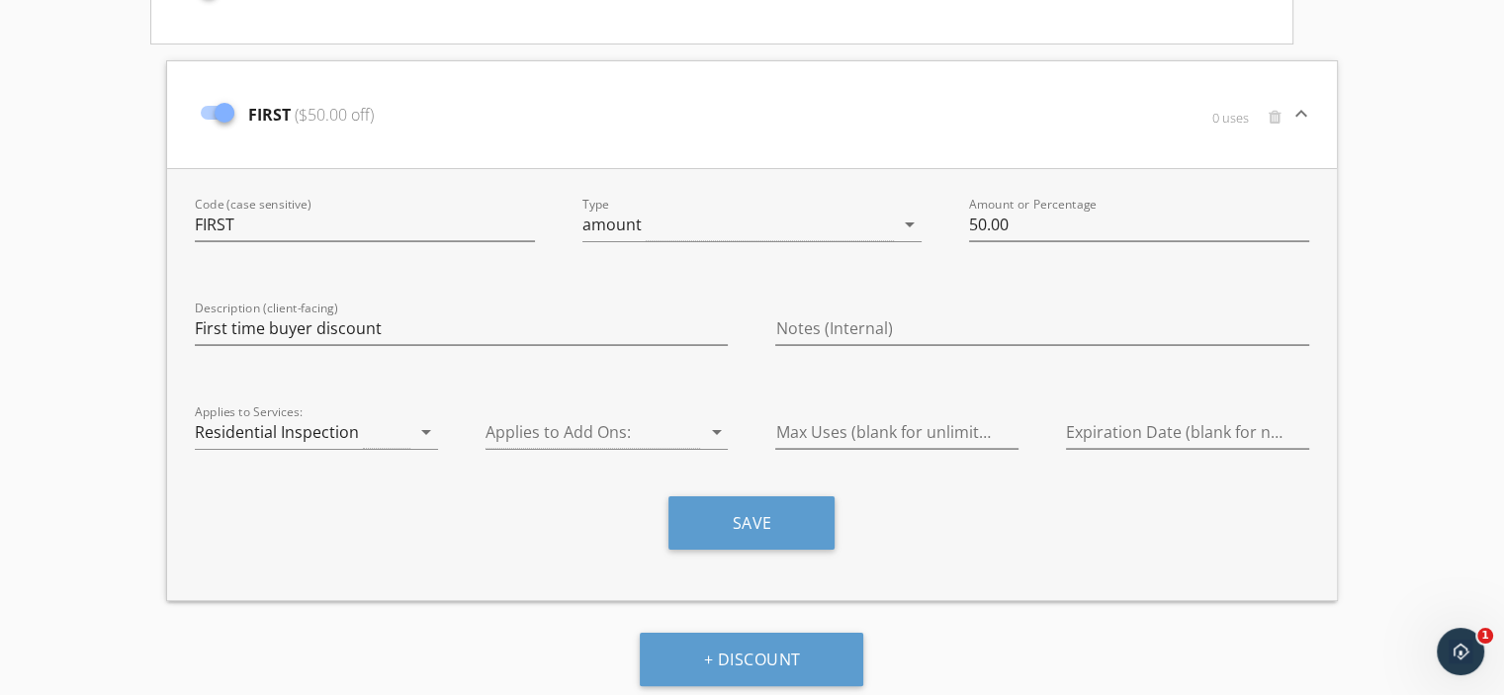
click at [720, 356] on div at bounding box center [461, 359] width 533 height 12
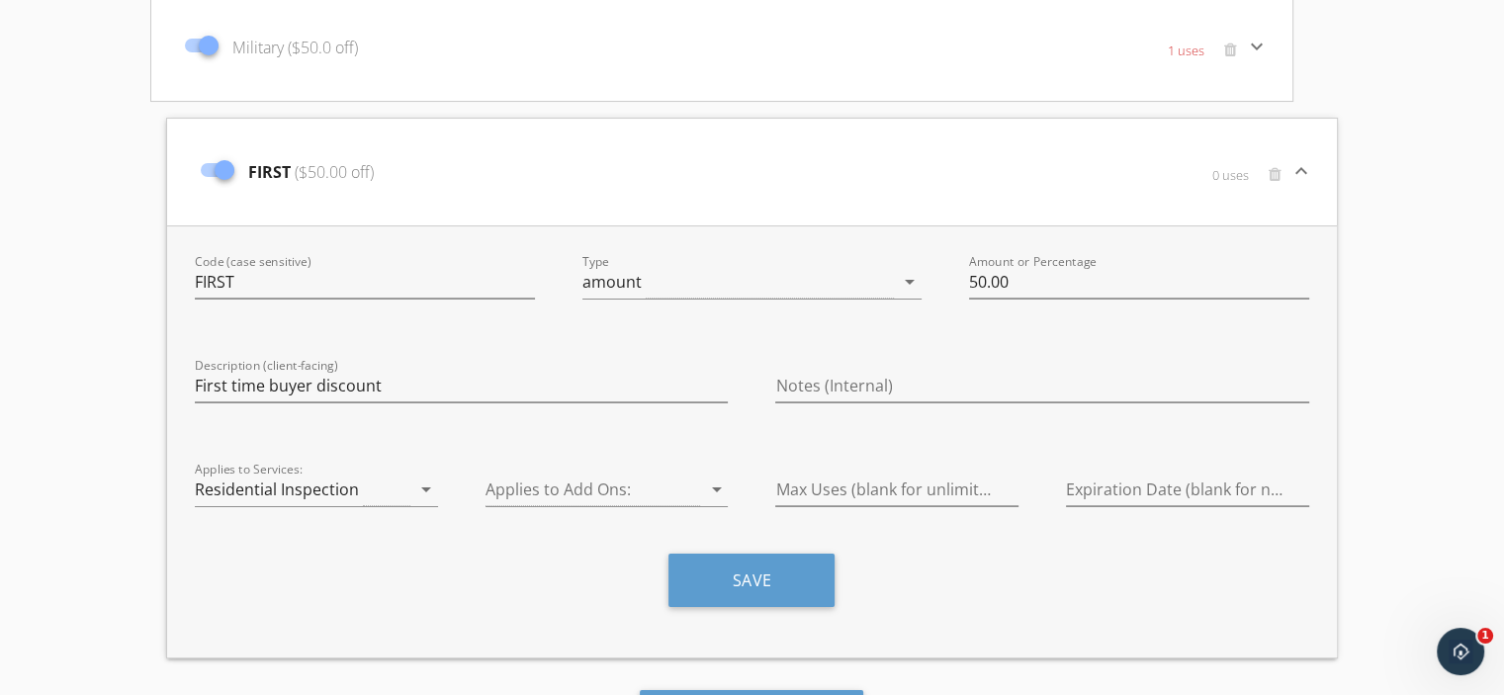
scroll to position [226, 0]
click at [753, 584] on button "Save" at bounding box center [752, 580] width 166 height 53
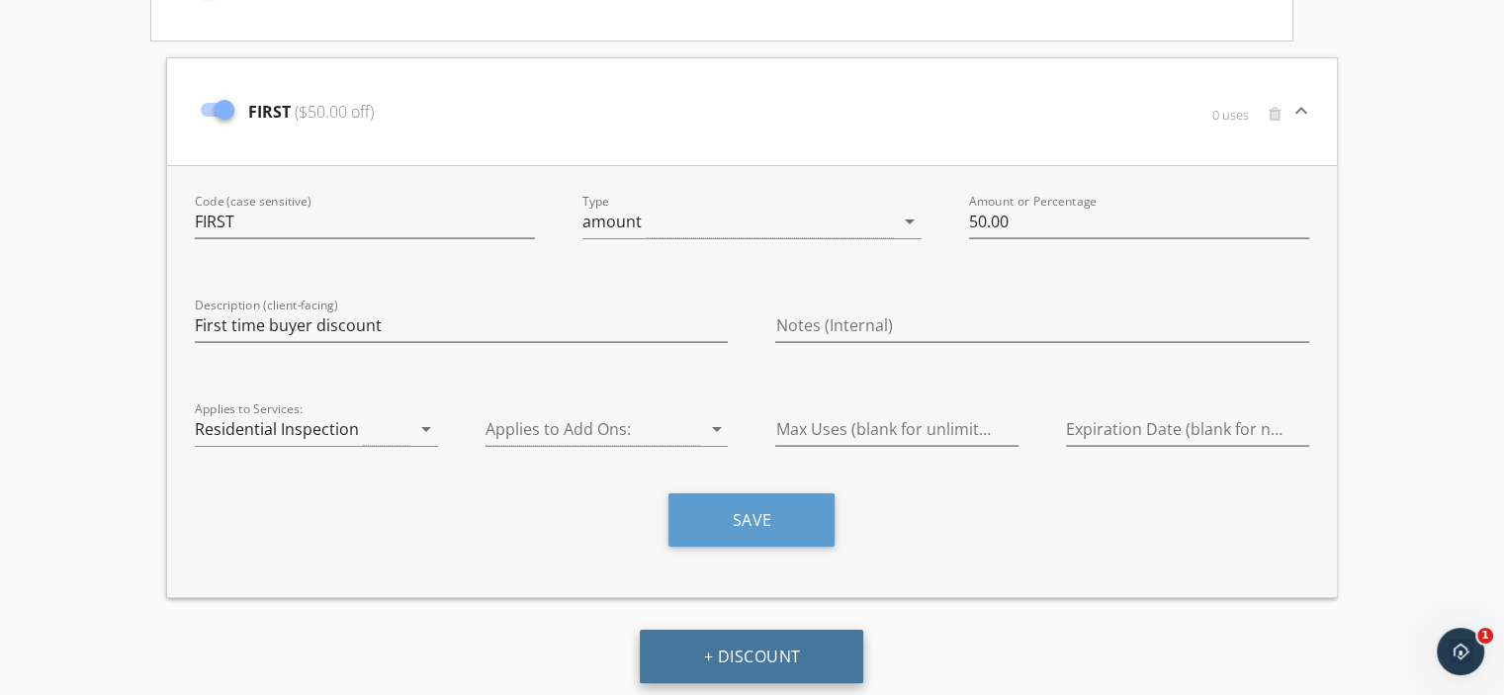
click at [727, 665] on button "+ Discount" at bounding box center [752, 656] width 224 height 53
type input "NEWCOUPON"
type input "10"
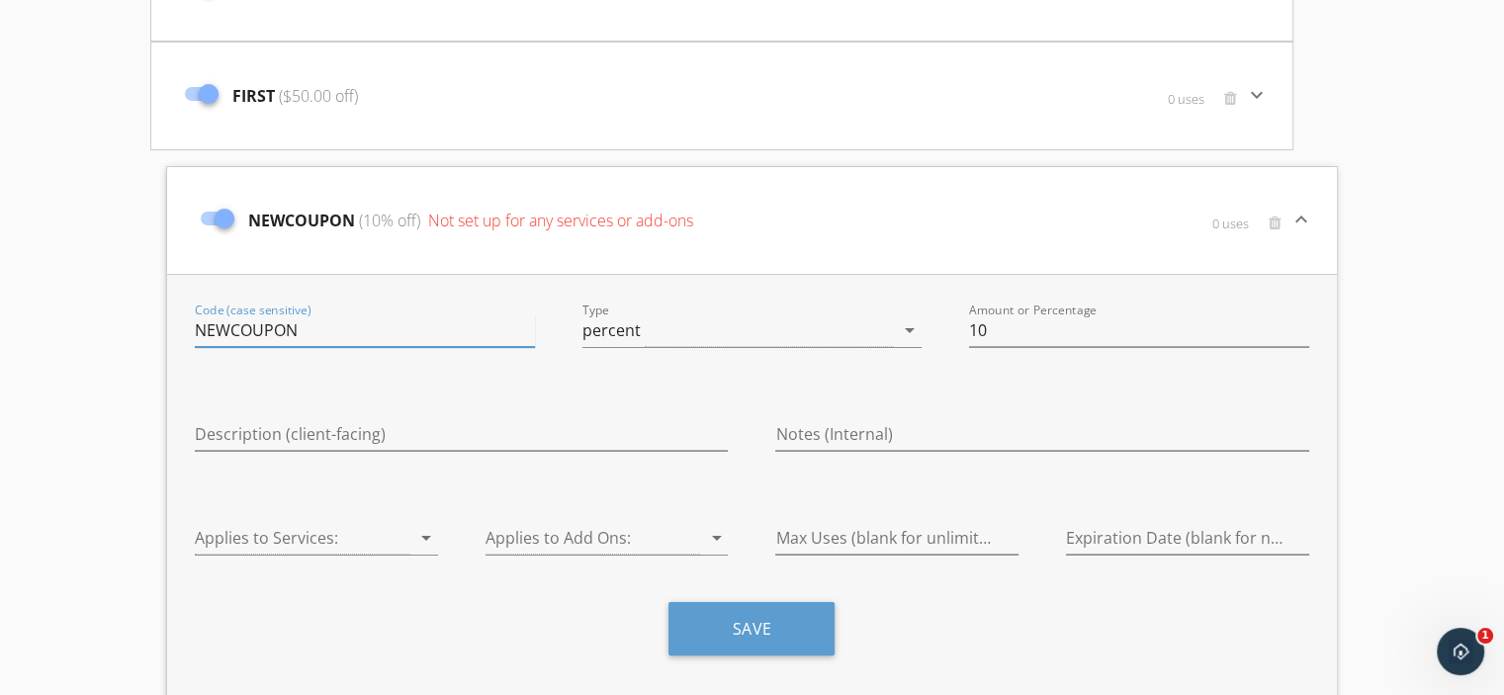
click at [335, 315] on input "NEWCOUPON" at bounding box center [365, 331] width 340 height 33
type input "N"
type input "Family Referral"
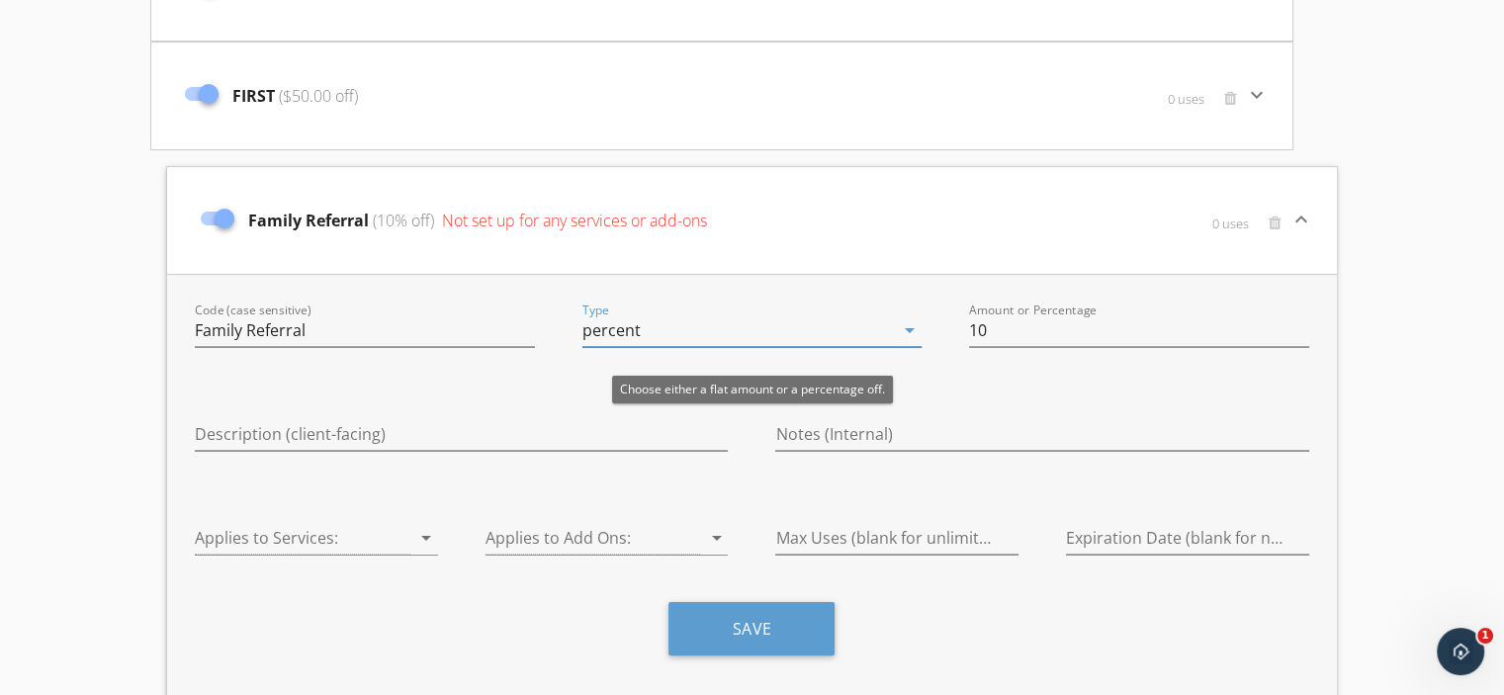
click at [914, 327] on icon "arrow_drop_down" at bounding box center [910, 330] width 24 height 24
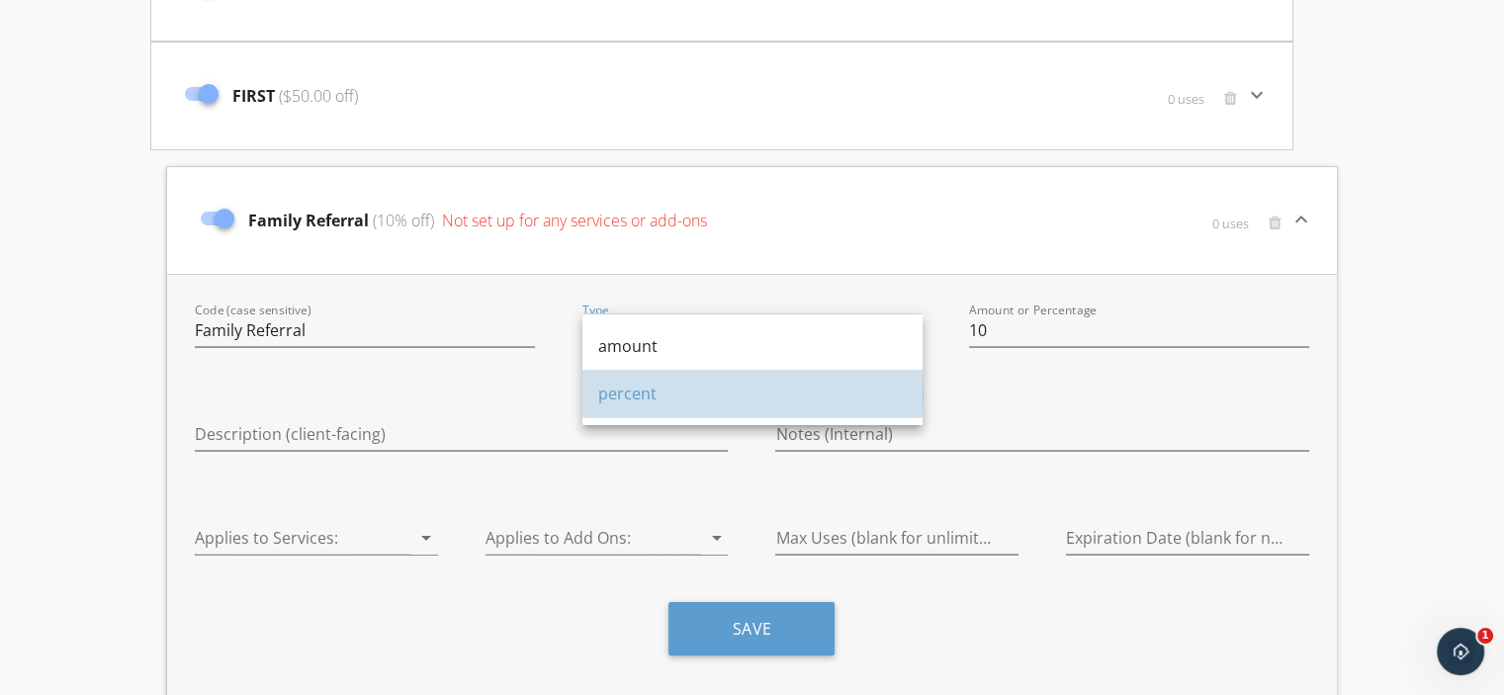
click at [638, 390] on div "percent" at bounding box center [752, 394] width 309 height 24
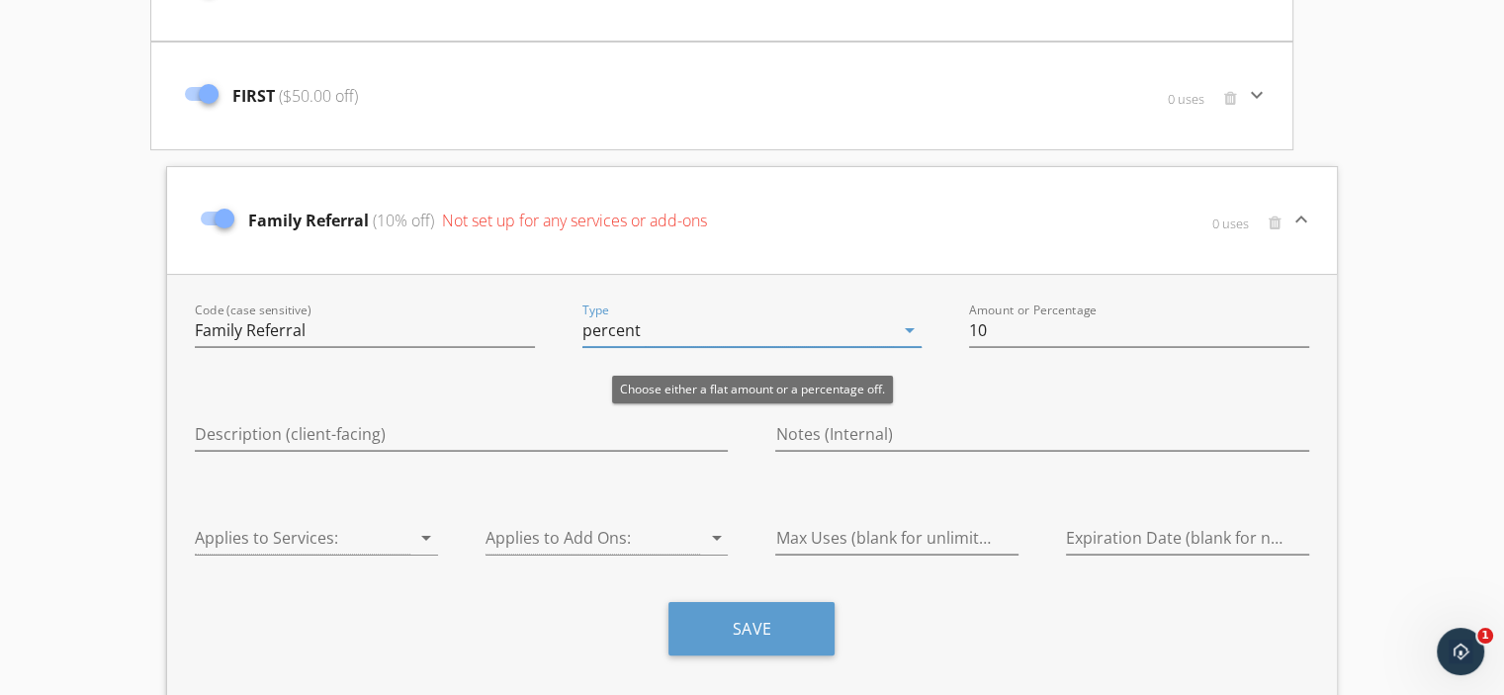
click at [908, 327] on icon "arrow_drop_down" at bounding box center [910, 330] width 24 height 24
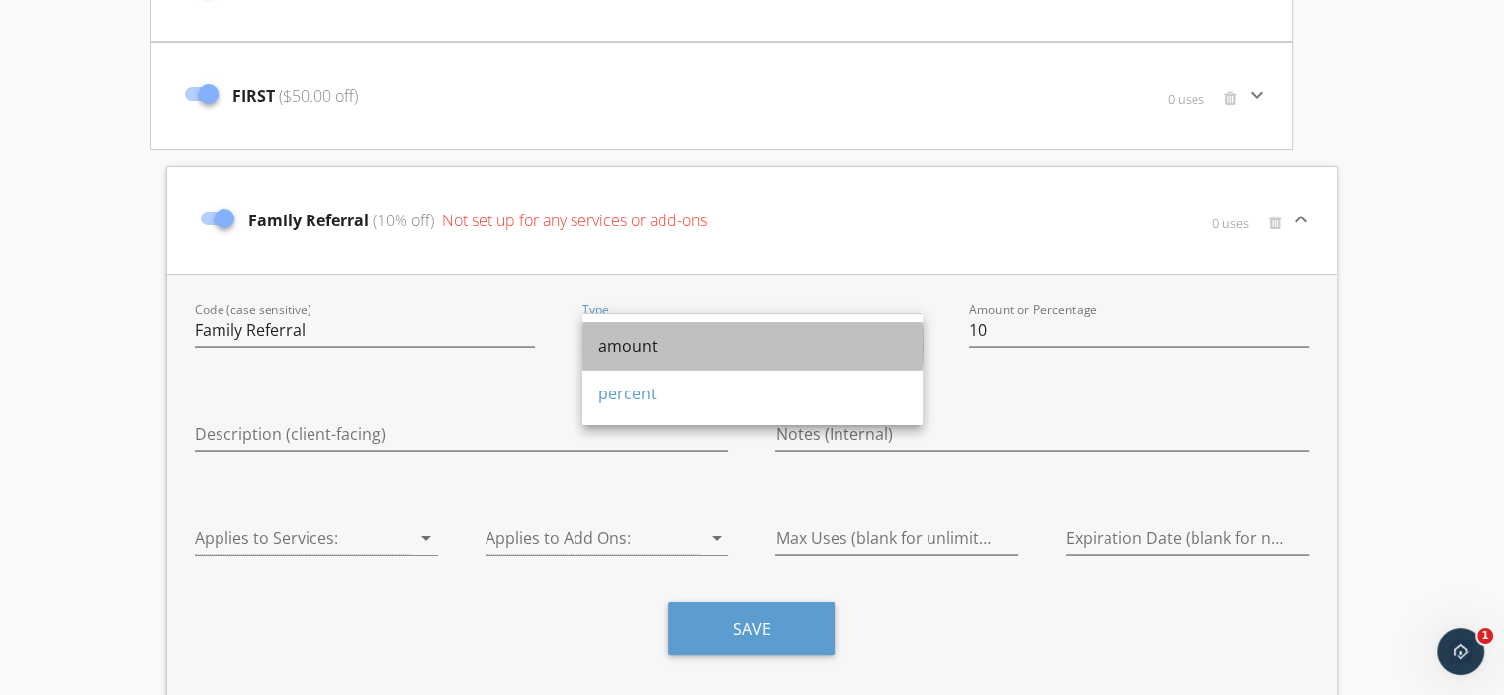
click at [698, 344] on div "amount" at bounding box center [752, 346] width 309 height 24
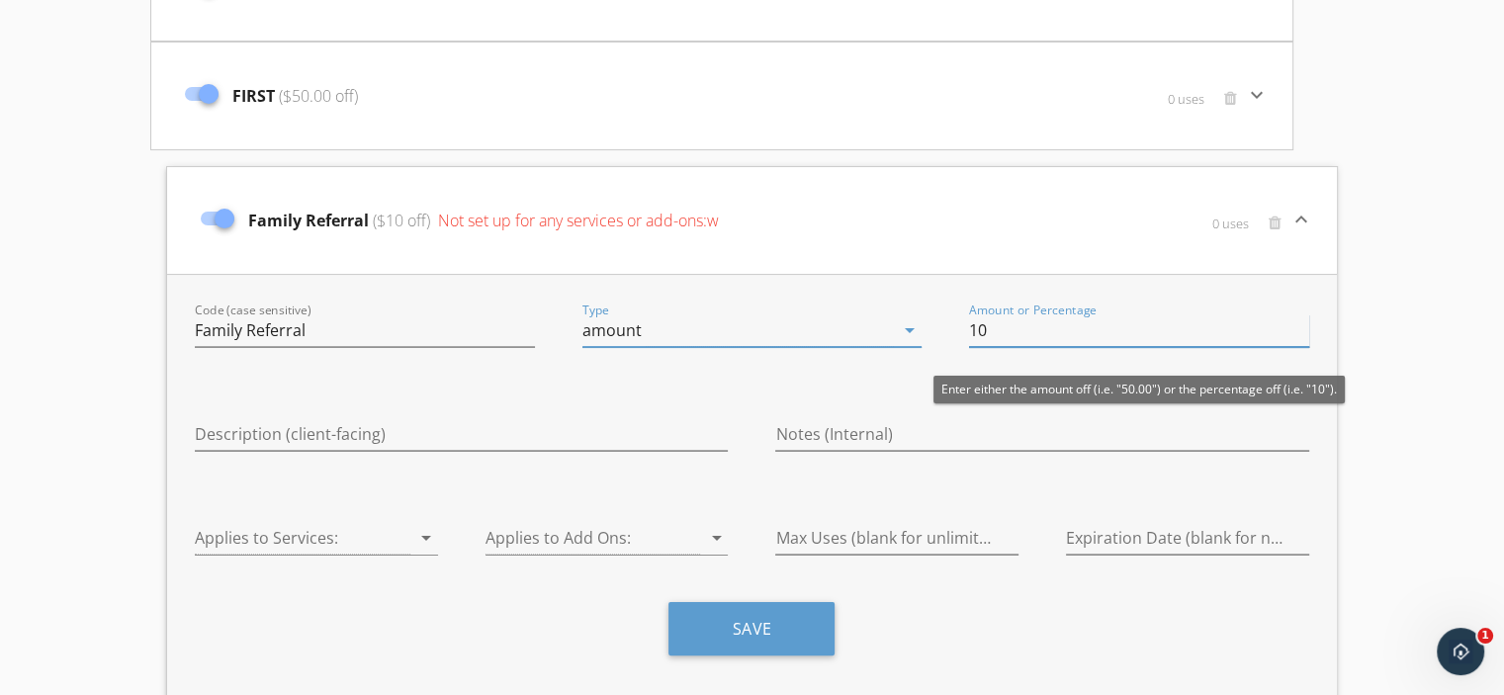
click at [1053, 331] on input "10" at bounding box center [1139, 331] width 340 height 33
type input "1"
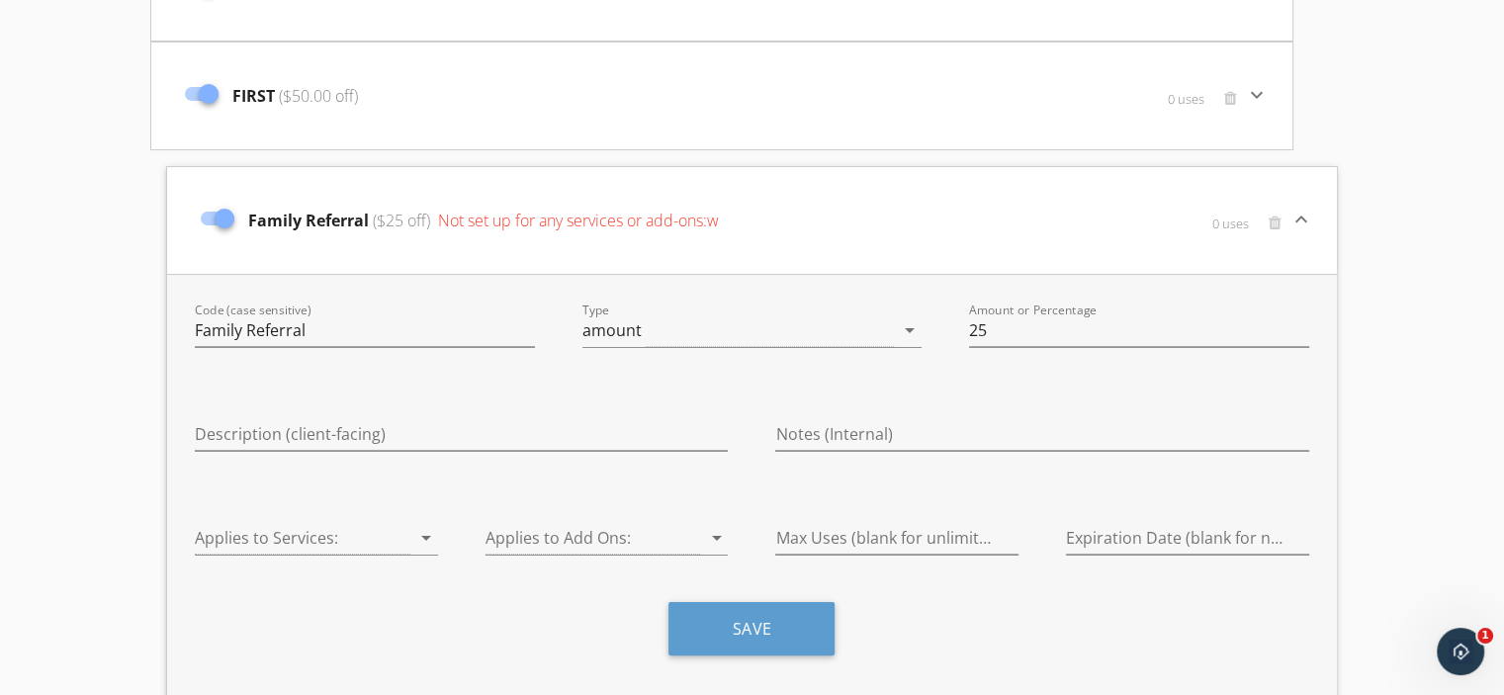
click at [713, 395] on div "Description (client-facing)" at bounding box center [461, 437] width 581 height 84
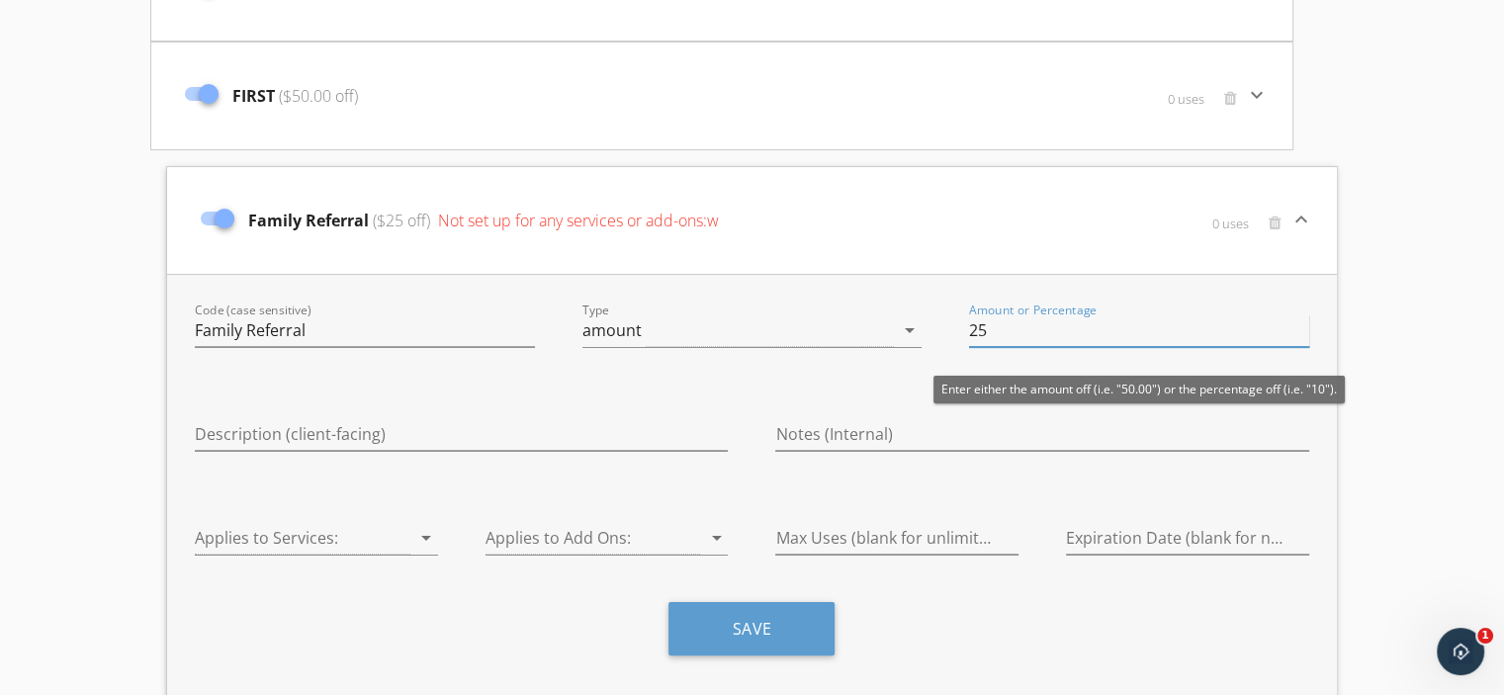
click at [1023, 334] on input "25" at bounding box center [1139, 331] width 340 height 33
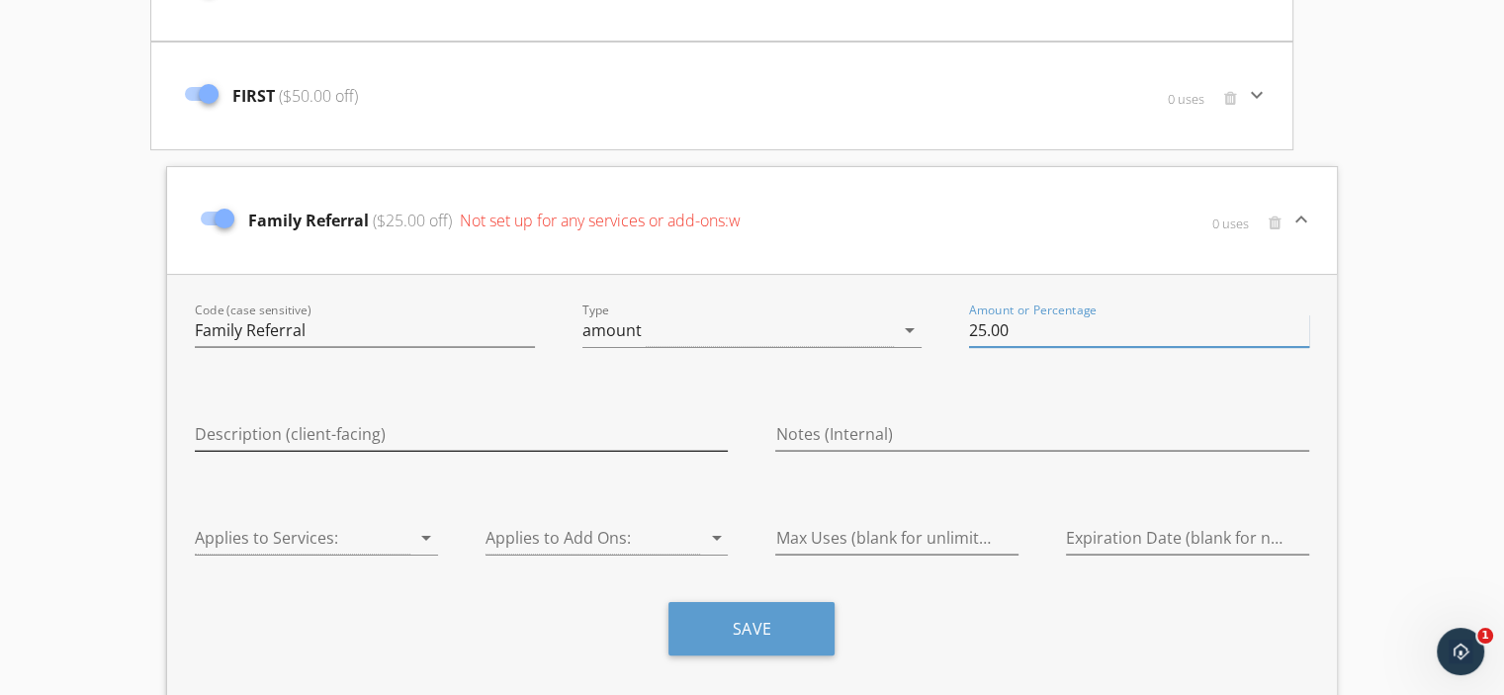
type input "25.00"
click at [527, 439] on input "Description (client-facing)" at bounding box center [461, 434] width 533 height 33
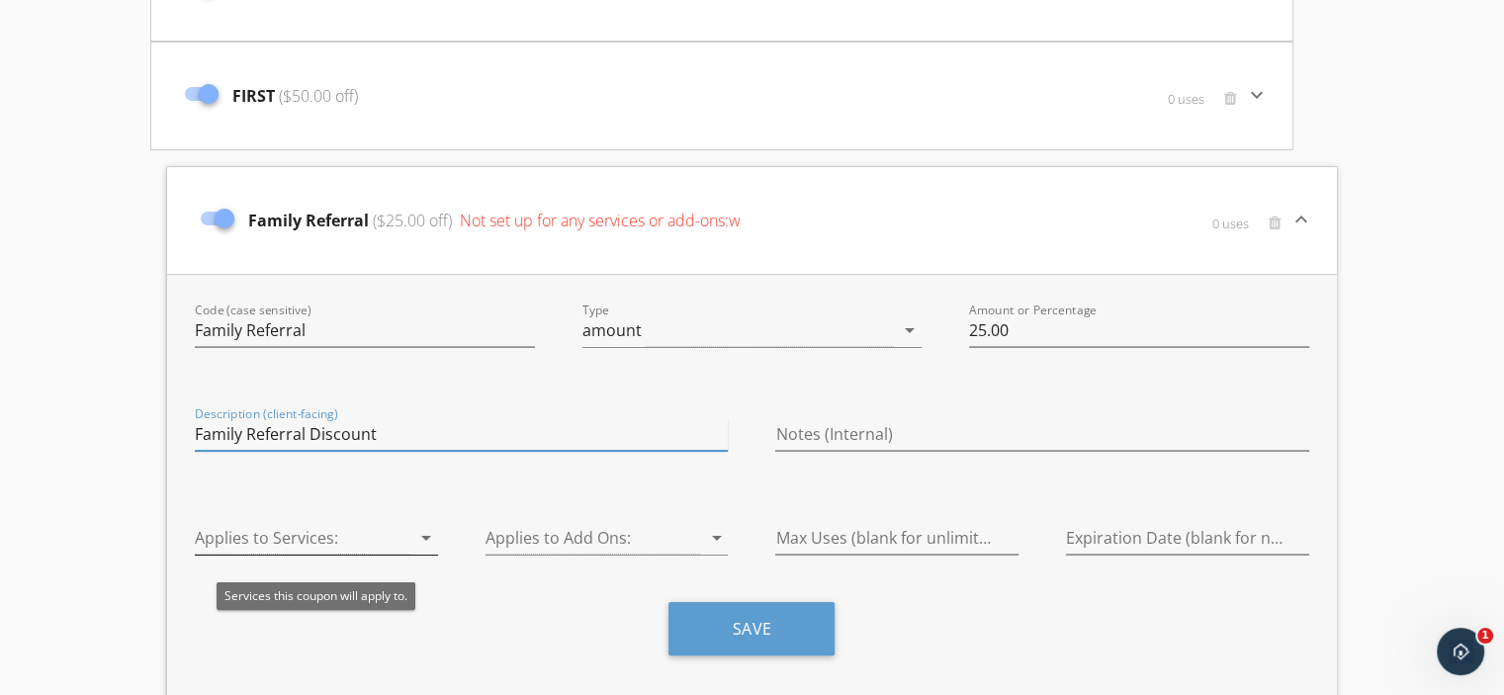
type input "Family Referral Discount"
click at [427, 536] on icon "arrow_drop_down" at bounding box center [426, 538] width 24 height 24
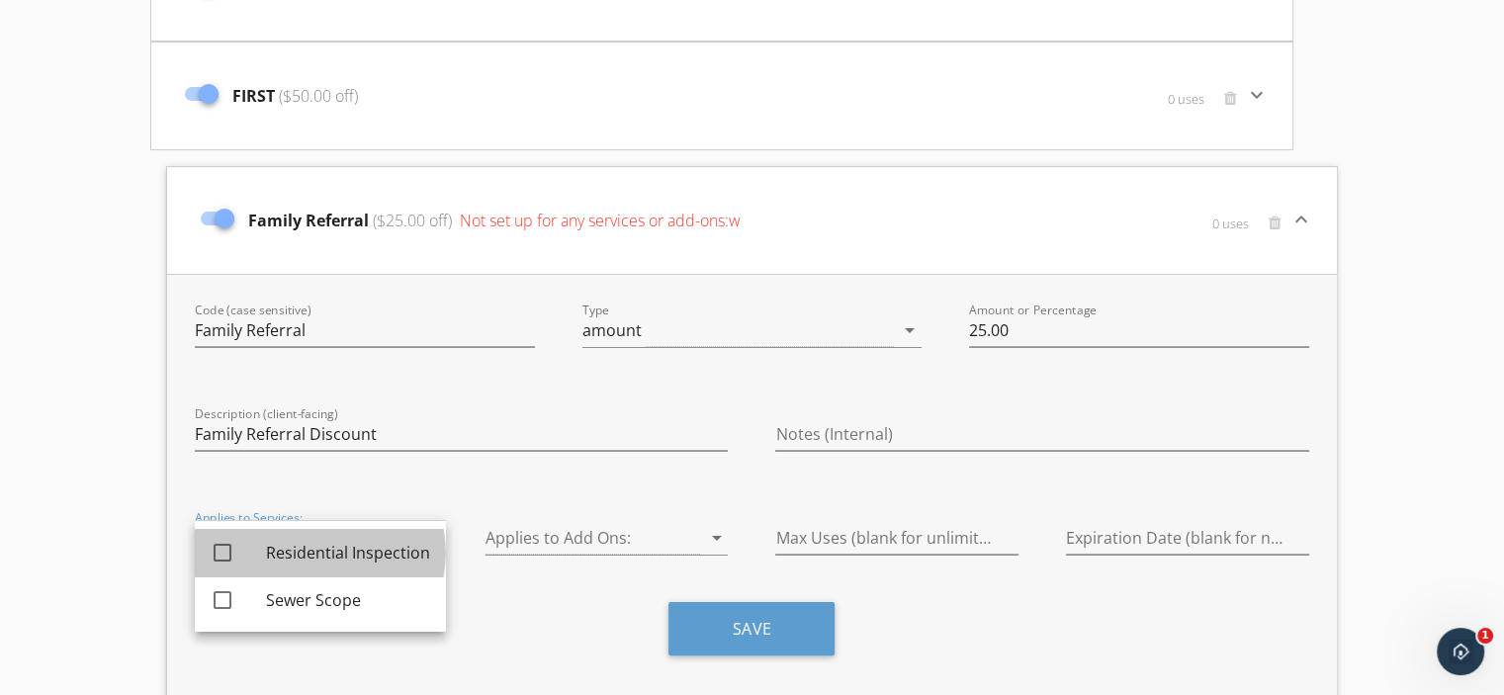
click at [427, 536] on link "check_box_outline_blank Residential Inspection" at bounding box center [320, 552] width 251 height 47
checkbox input "true"
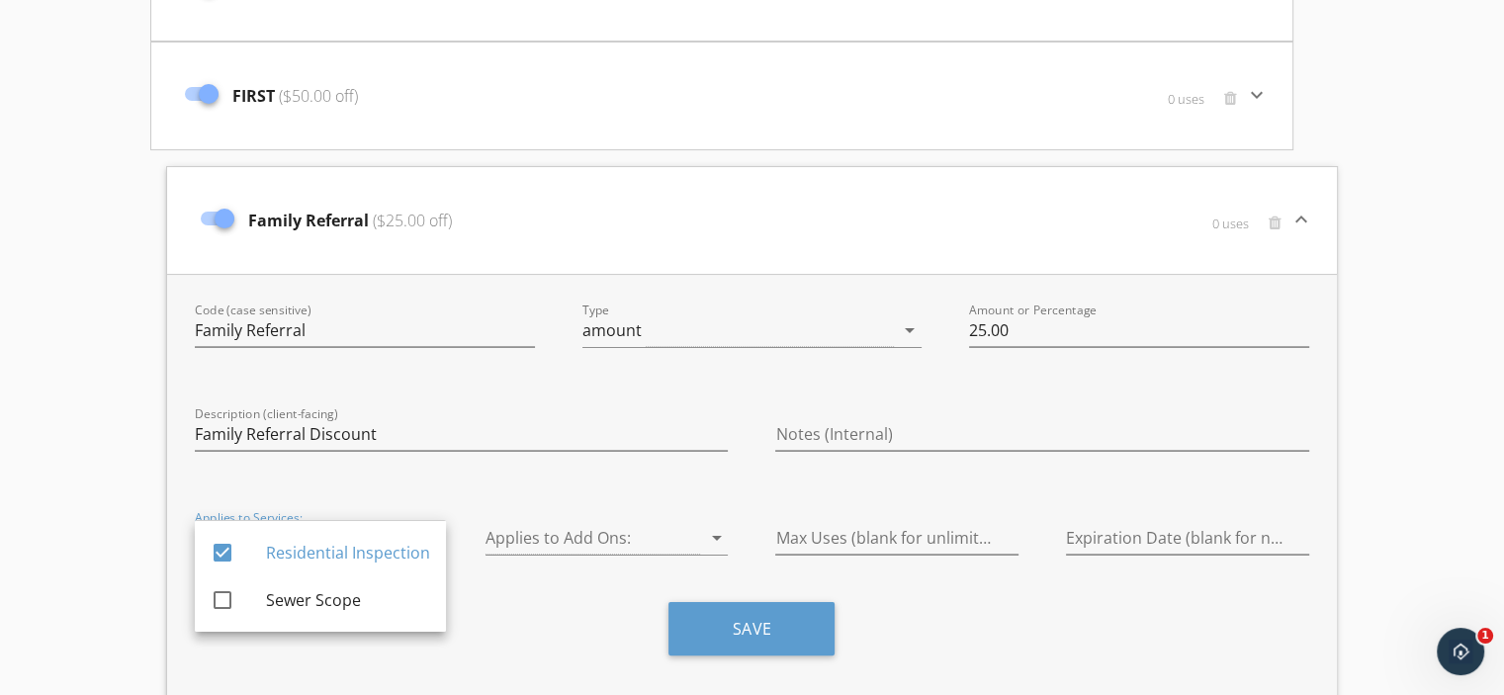
click at [573, 639] on div "Save" at bounding box center [752, 636] width 1162 height 68
click at [319, 320] on input "Family Referral" at bounding box center [365, 331] width 340 height 33
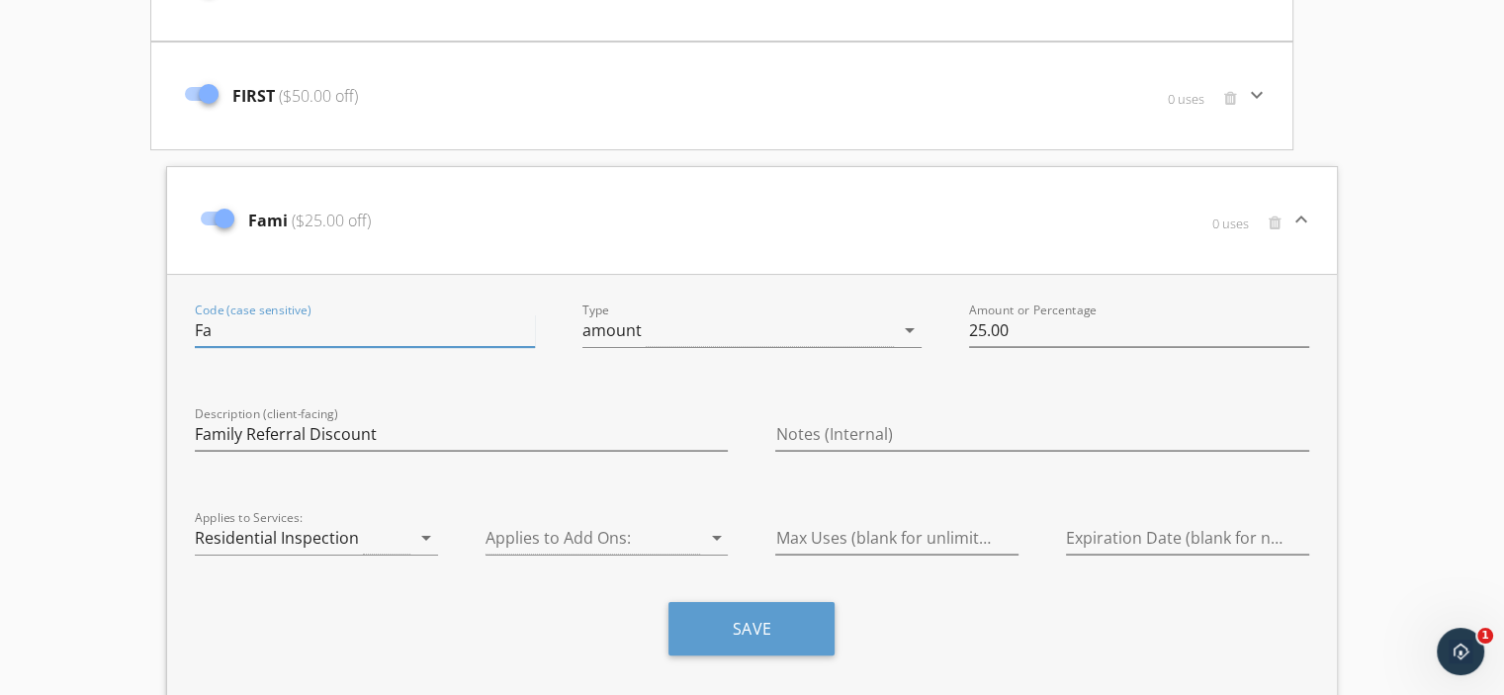
type input "F"
click at [319, 320] on input "Code (case sensitive)" at bounding box center [365, 331] width 340 height 33
type input "F"
click at [319, 320] on input "Code (case sensitive)" at bounding box center [365, 331] width 340 height 33
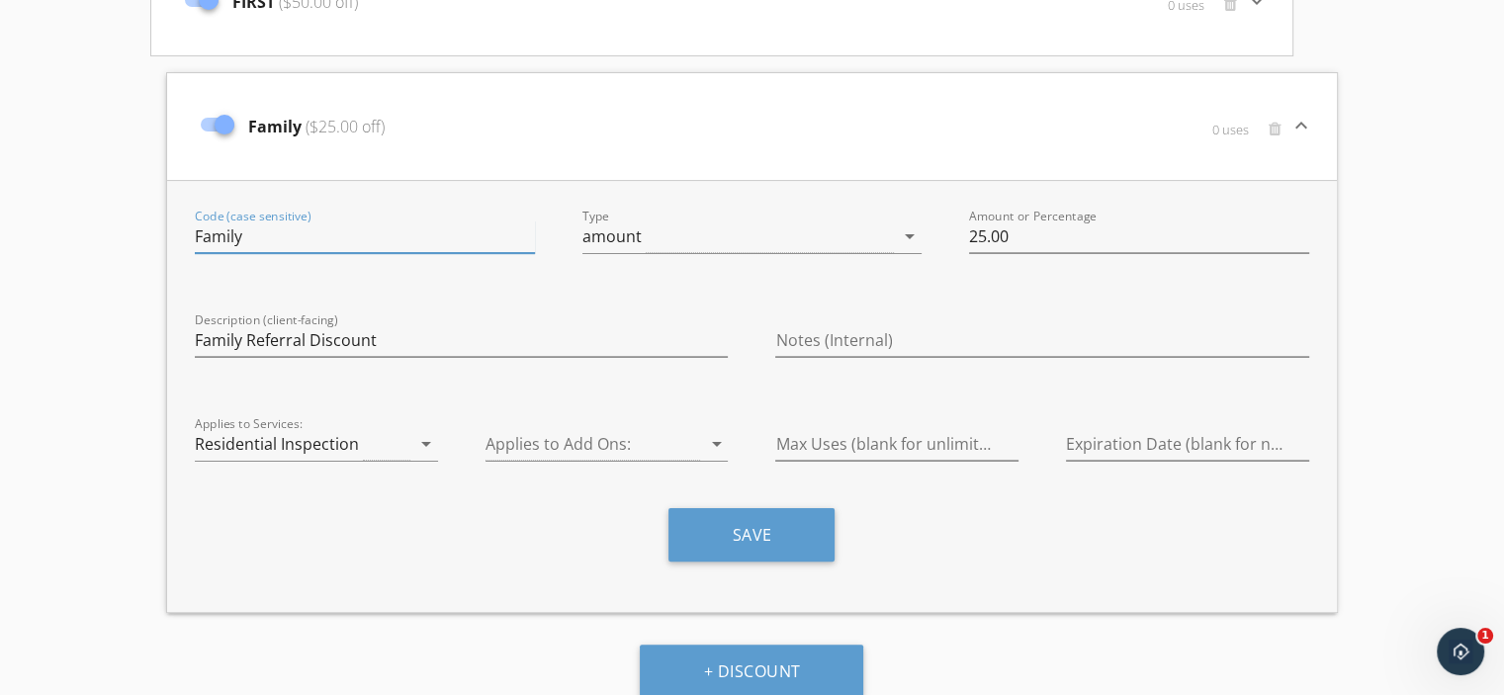
scroll to position [395, 0]
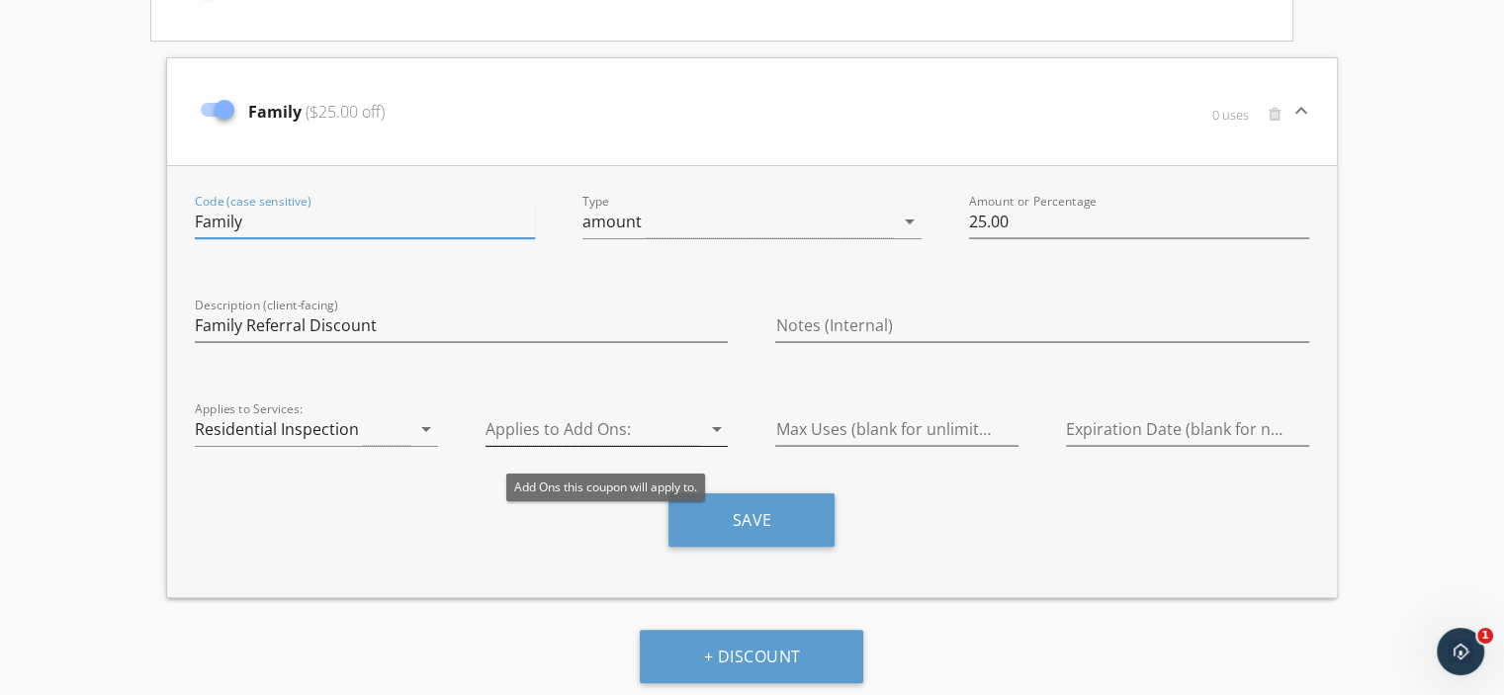
type input "Family"
click at [717, 417] on icon "arrow_drop_down" at bounding box center [716, 429] width 24 height 24
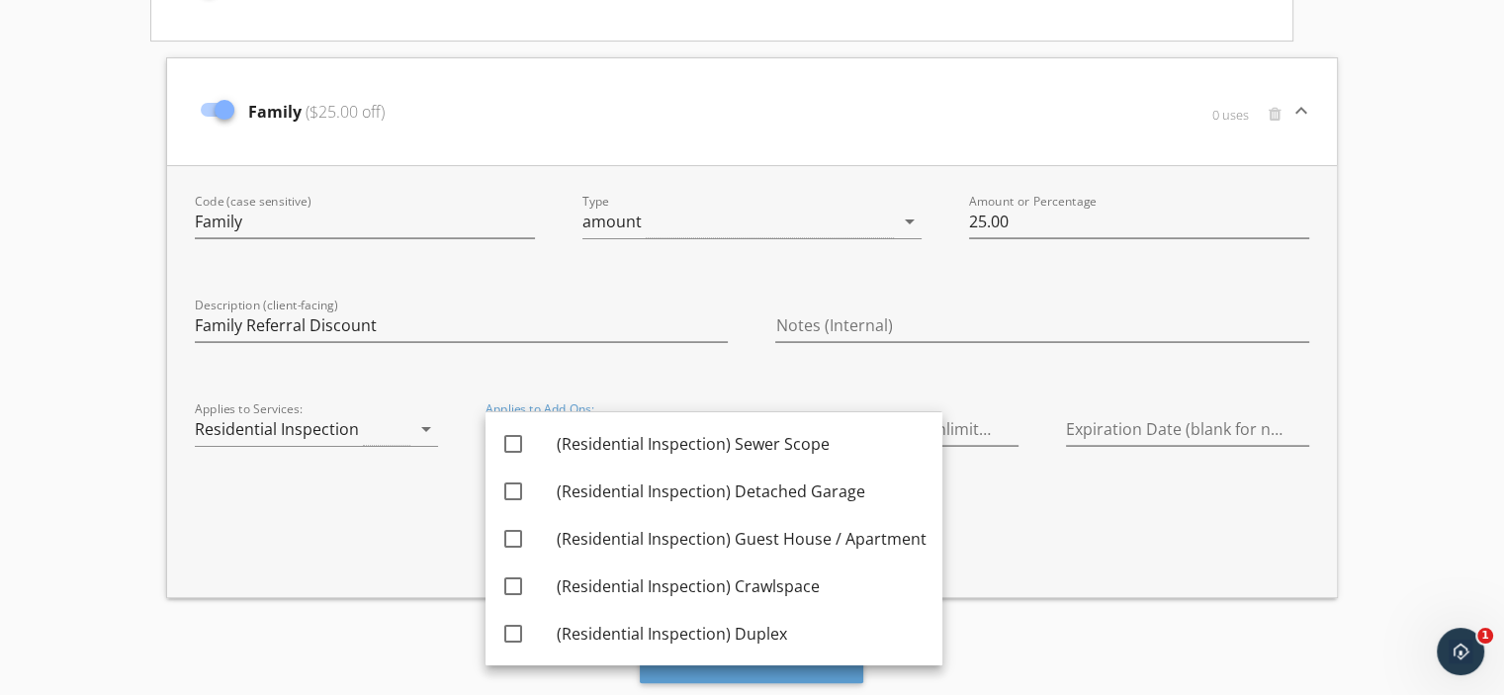
click at [664, 390] on div "Applies to Add Ons: arrow_drop_down" at bounding box center [607, 432] width 291 height 84
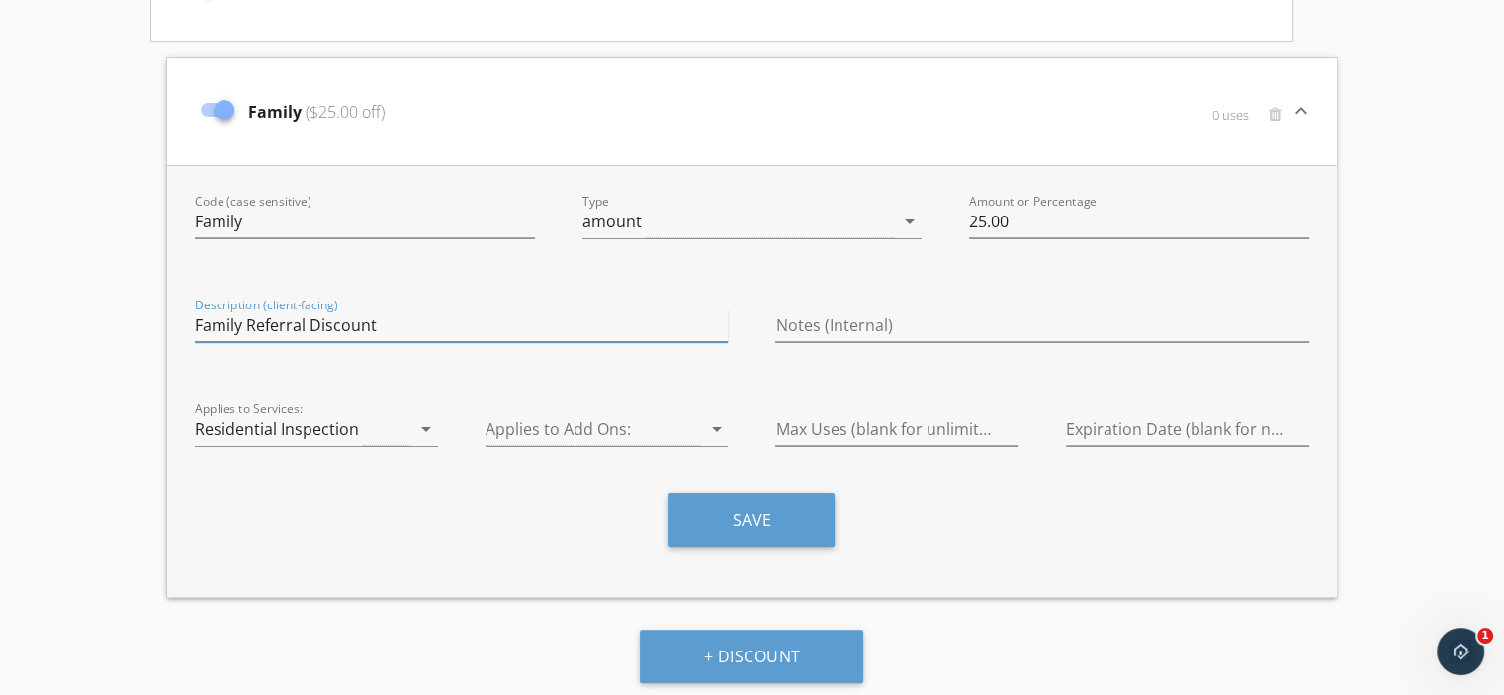
click at [400, 325] on input "Family Referral Discount" at bounding box center [461, 326] width 533 height 33
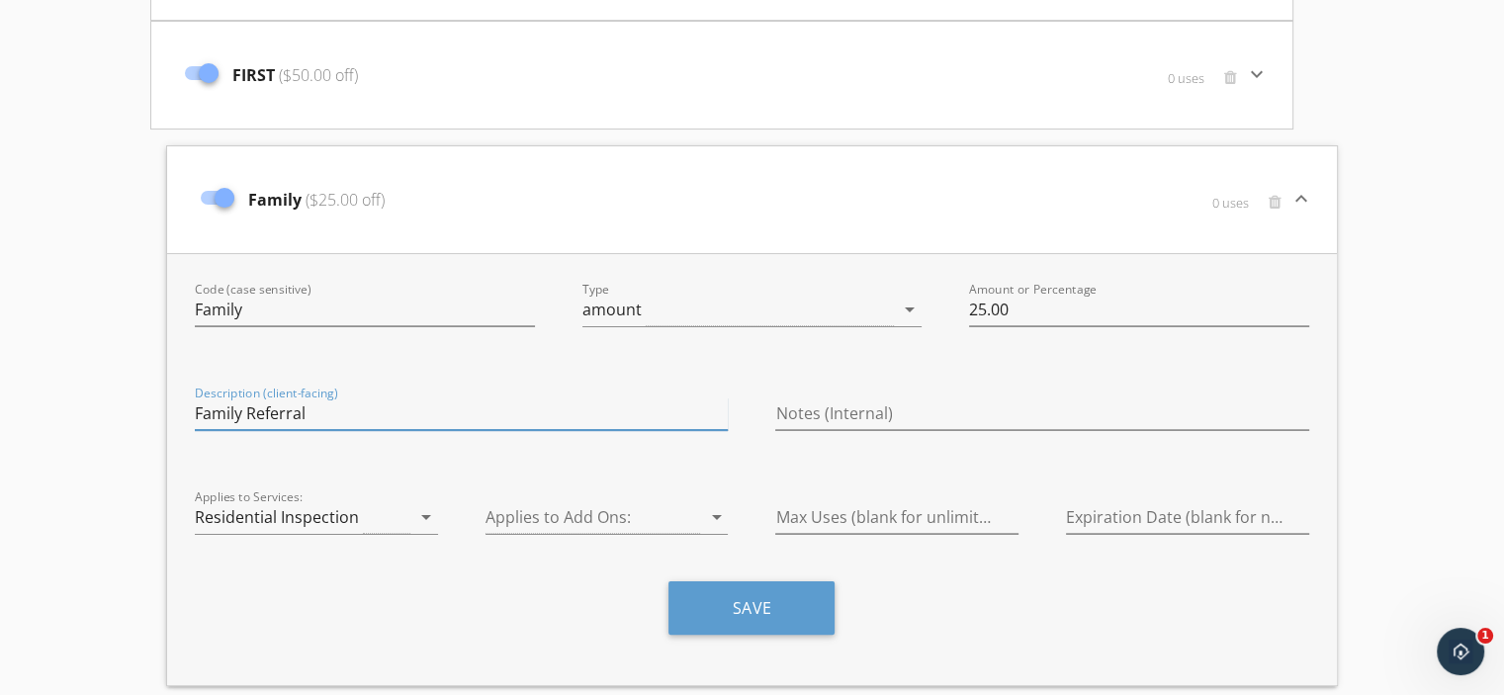
scroll to position [306, 0]
type input "Family Referral"
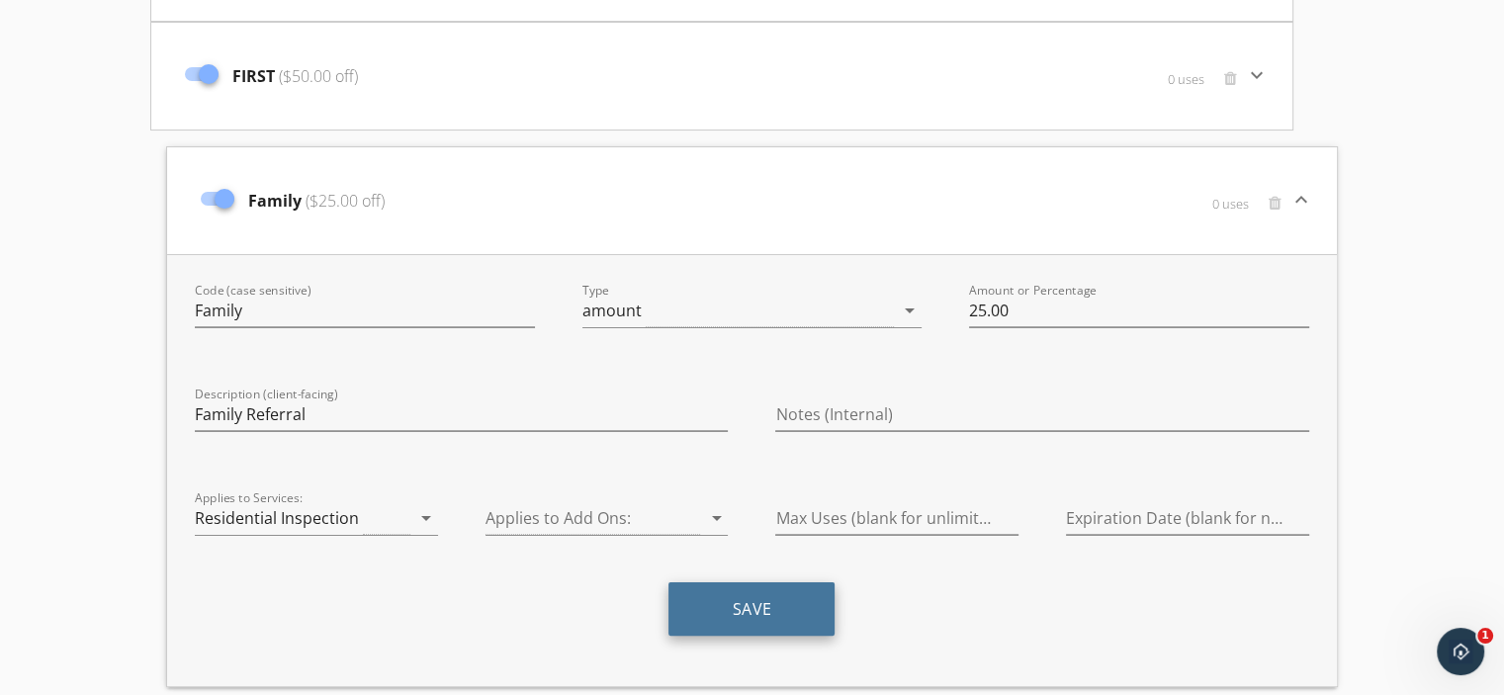
click at [772, 605] on button "Save" at bounding box center [752, 609] width 166 height 53
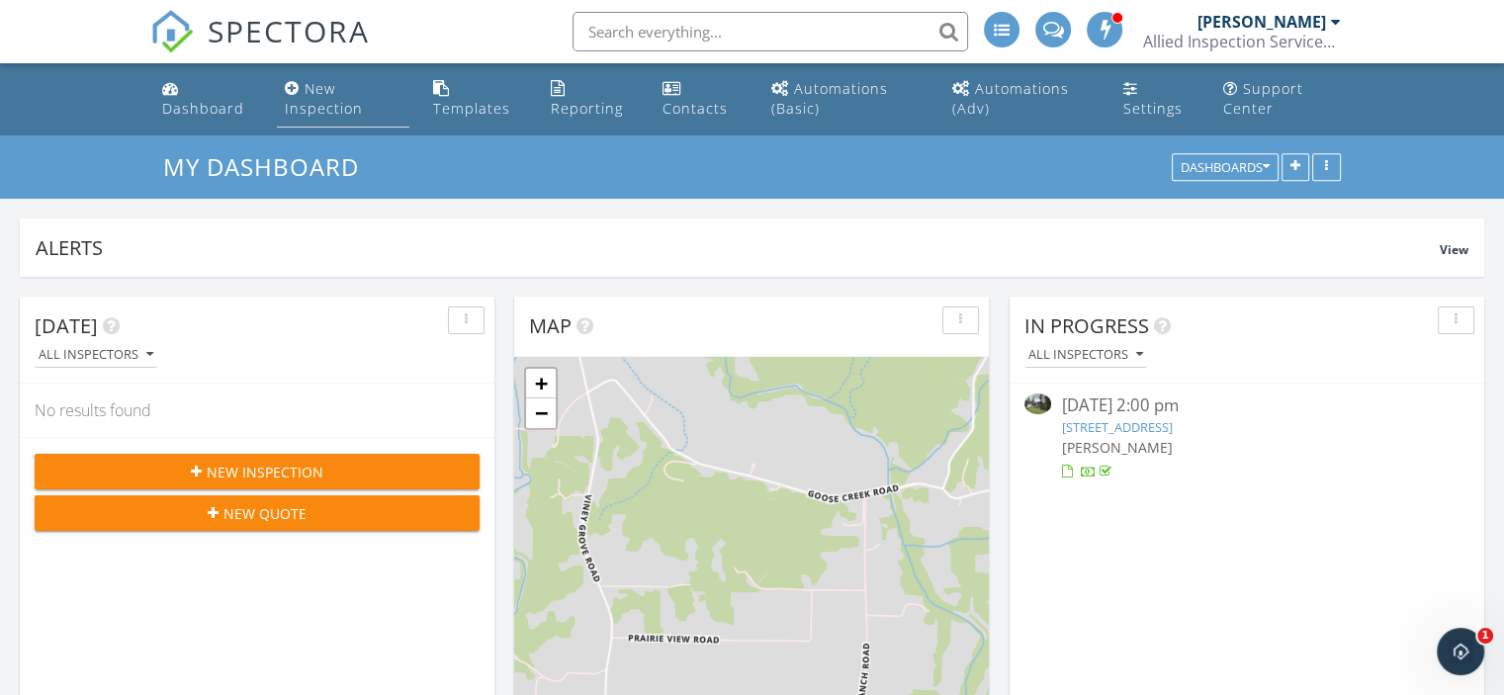
click at [321, 98] on div "New Inspection" at bounding box center [324, 98] width 78 height 39
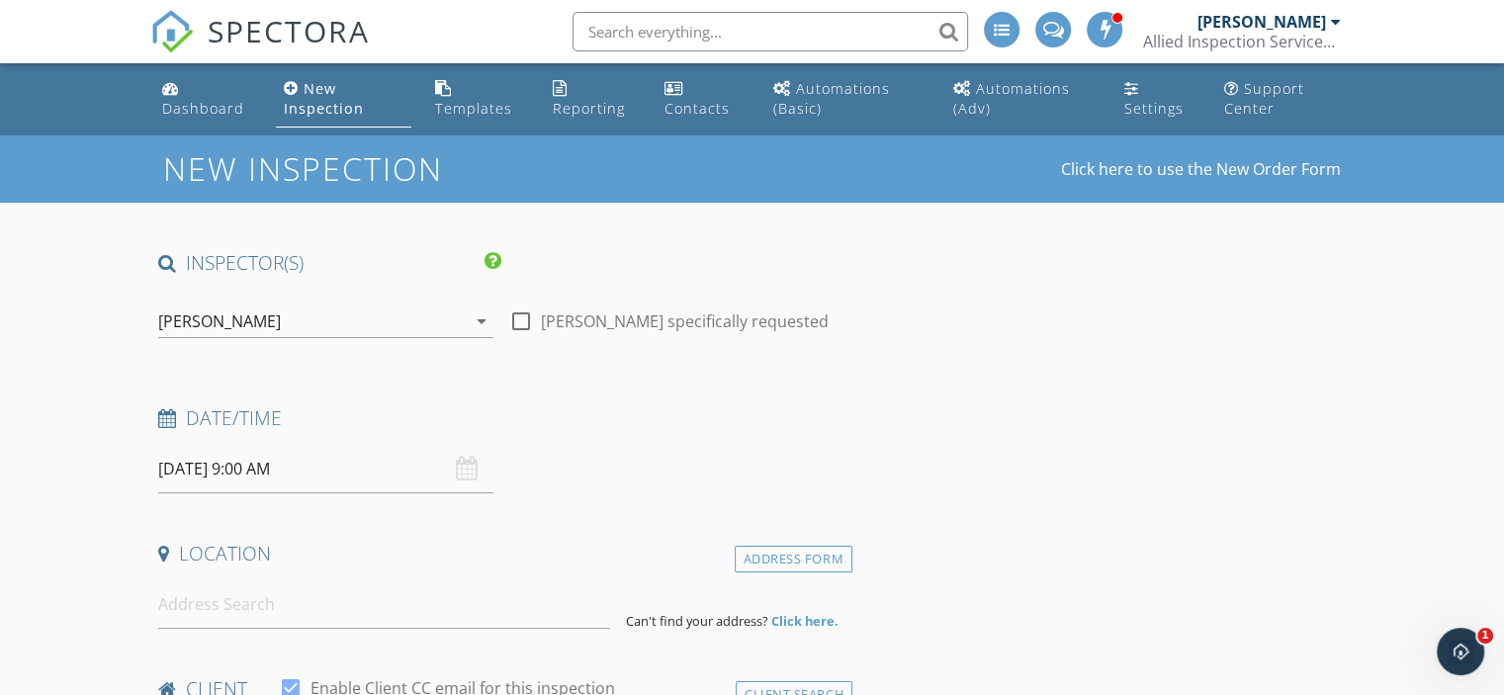
click at [480, 316] on icon "arrow_drop_down" at bounding box center [482, 322] width 24 height 24
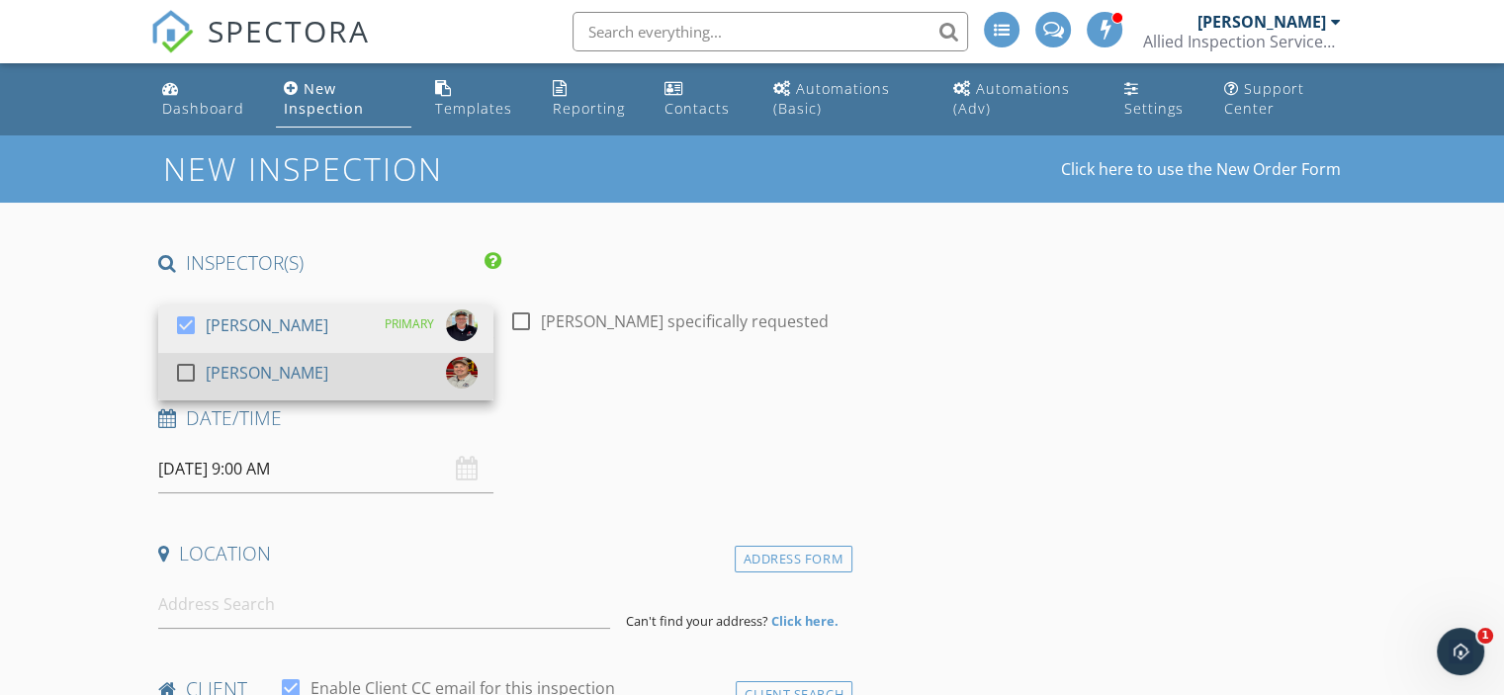
click at [187, 366] on div at bounding box center [186, 373] width 34 height 34
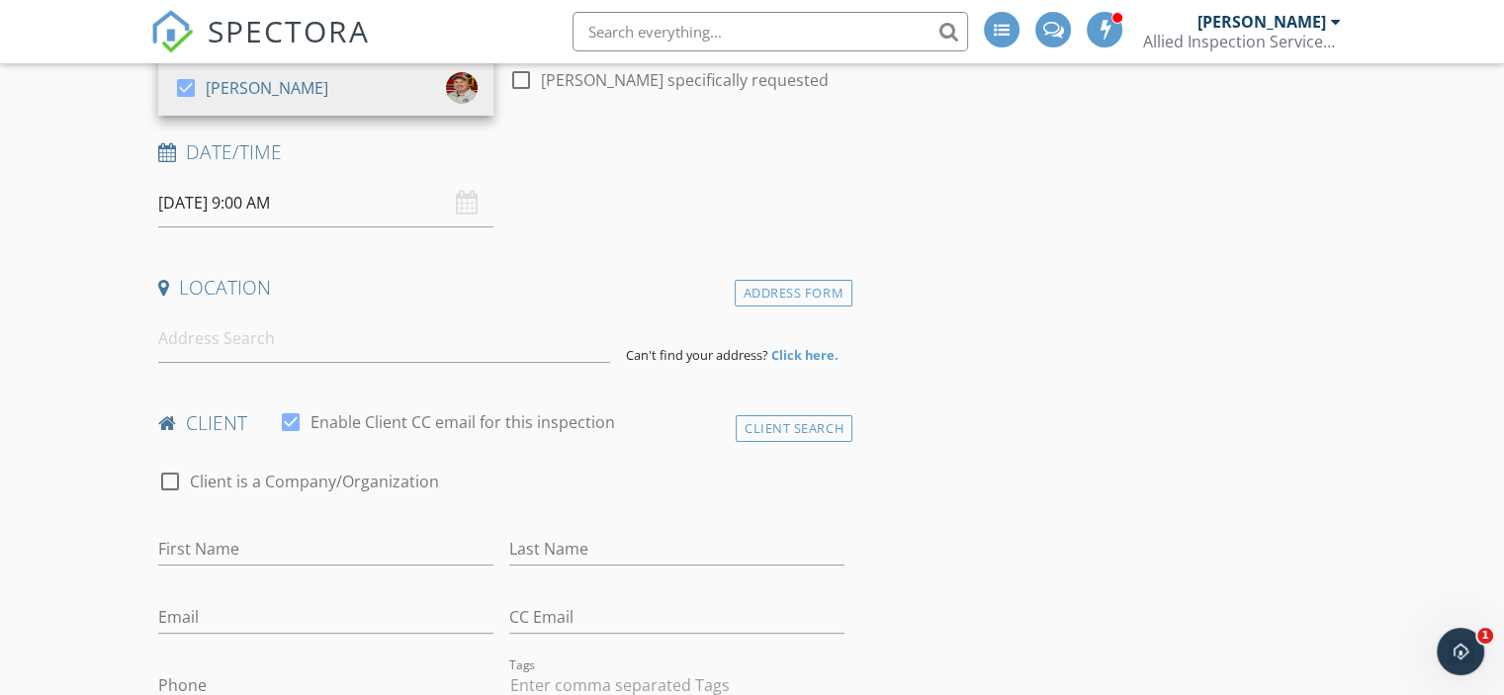
scroll to position [288, 0]
click at [423, 528] on div "First Name" at bounding box center [325, 550] width 335 height 64
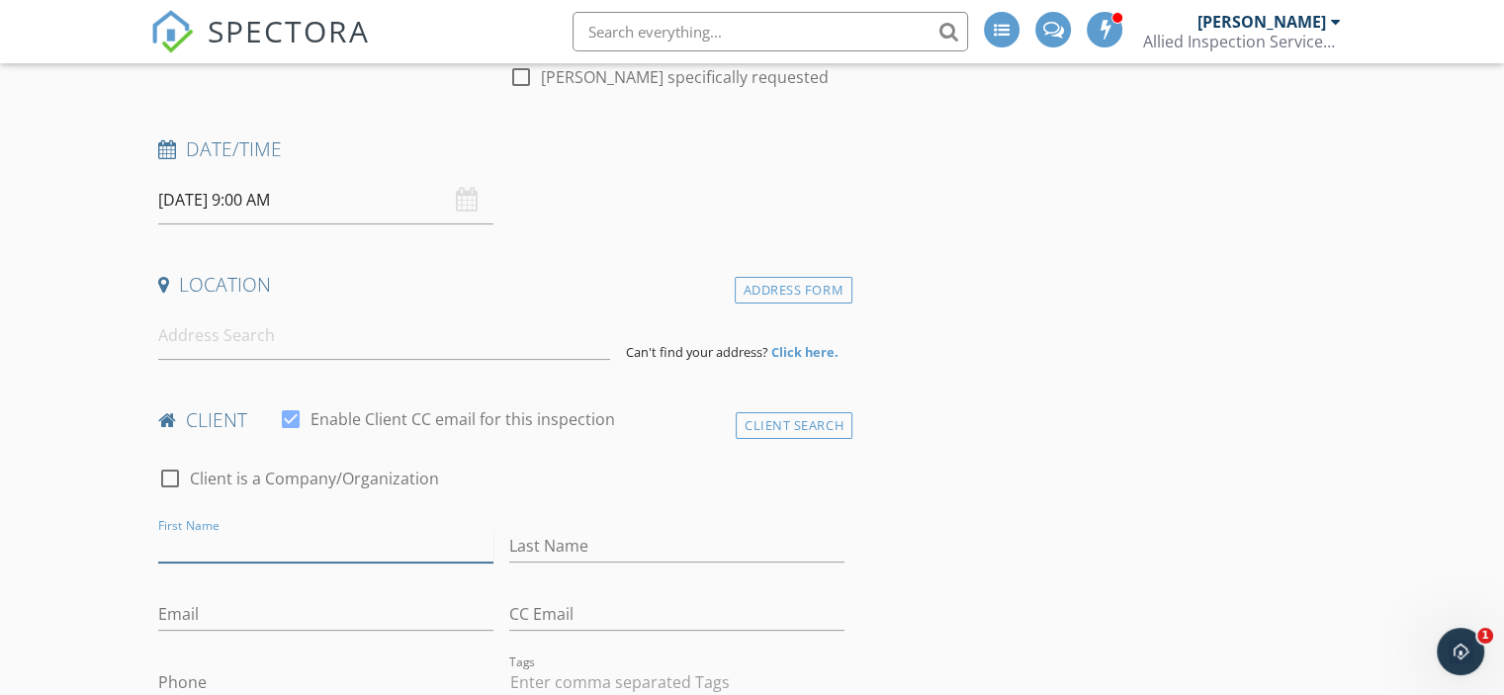
click at [339, 549] on input "First Name" at bounding box center [325, 546] width 335 height 33
type input "Kaylin"
type input "[PERSON_NAME]"
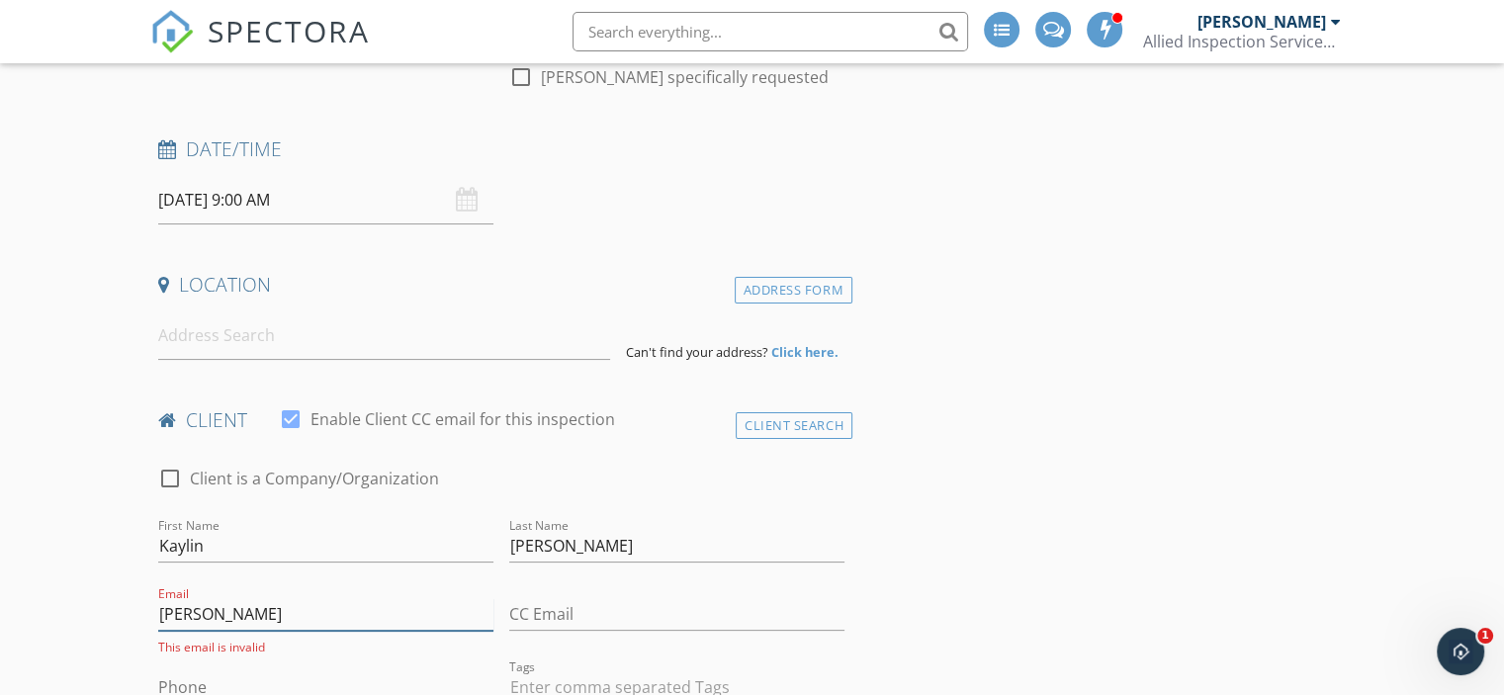
type input "[EMAIL_ADDRESS][DOMAIN_NAME]"
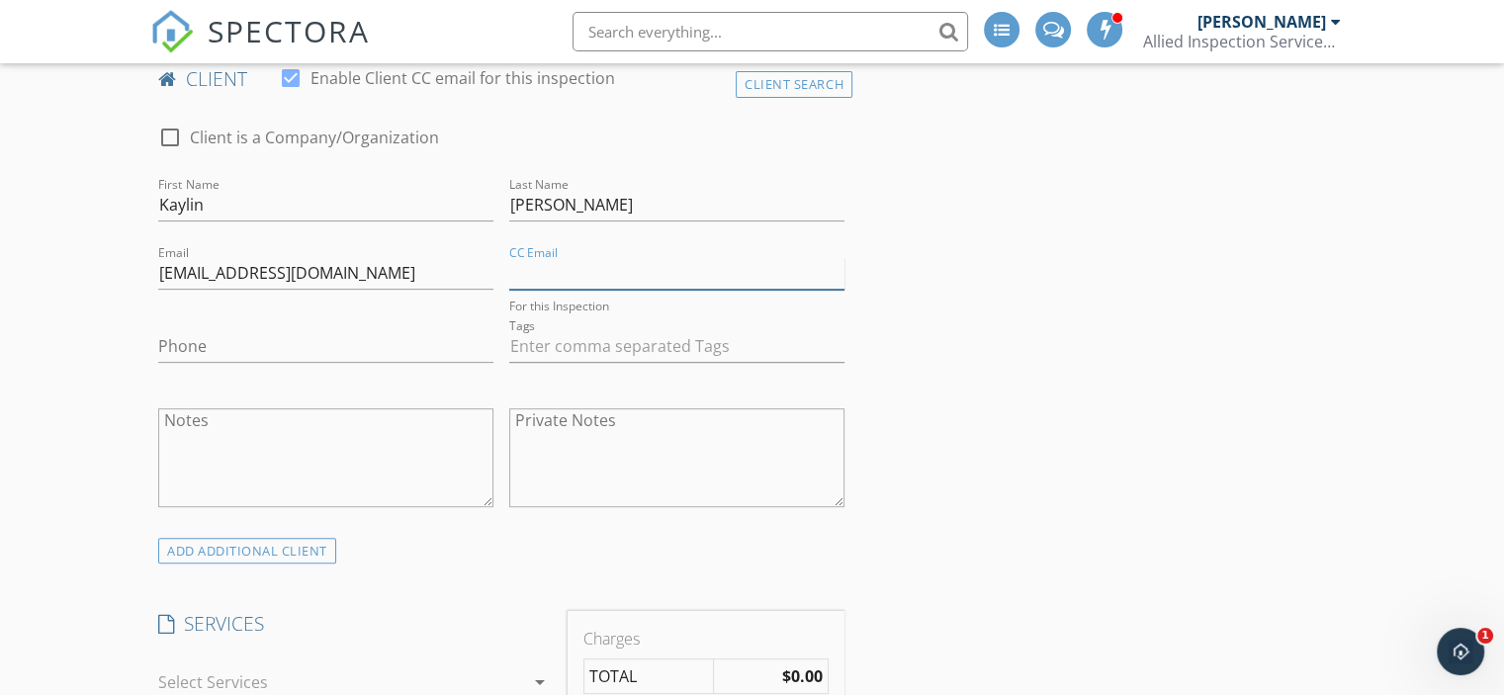
scroll to position [631, 0]
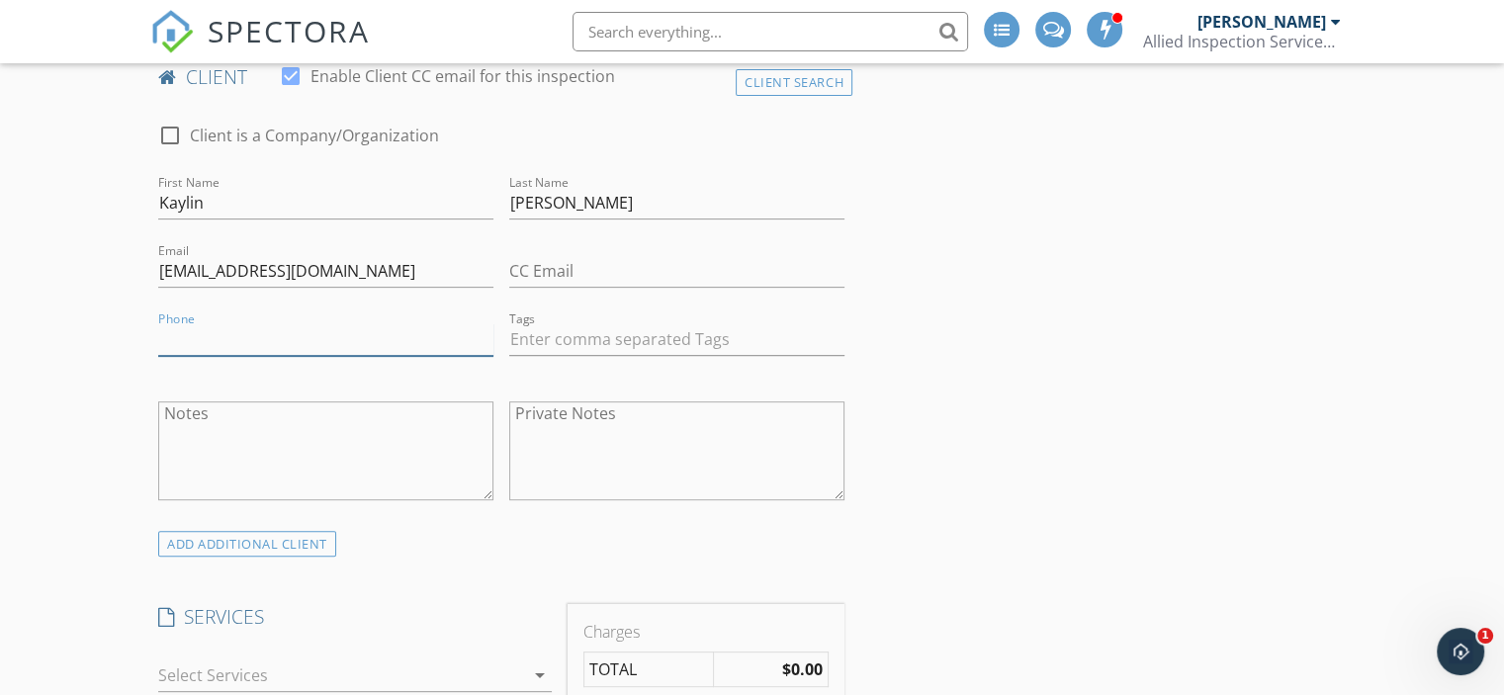
click at [224, 341] on input "Phone" at bounding box center [325, 339] width 335 height 33
type input "[PHONE_NUMBER]"
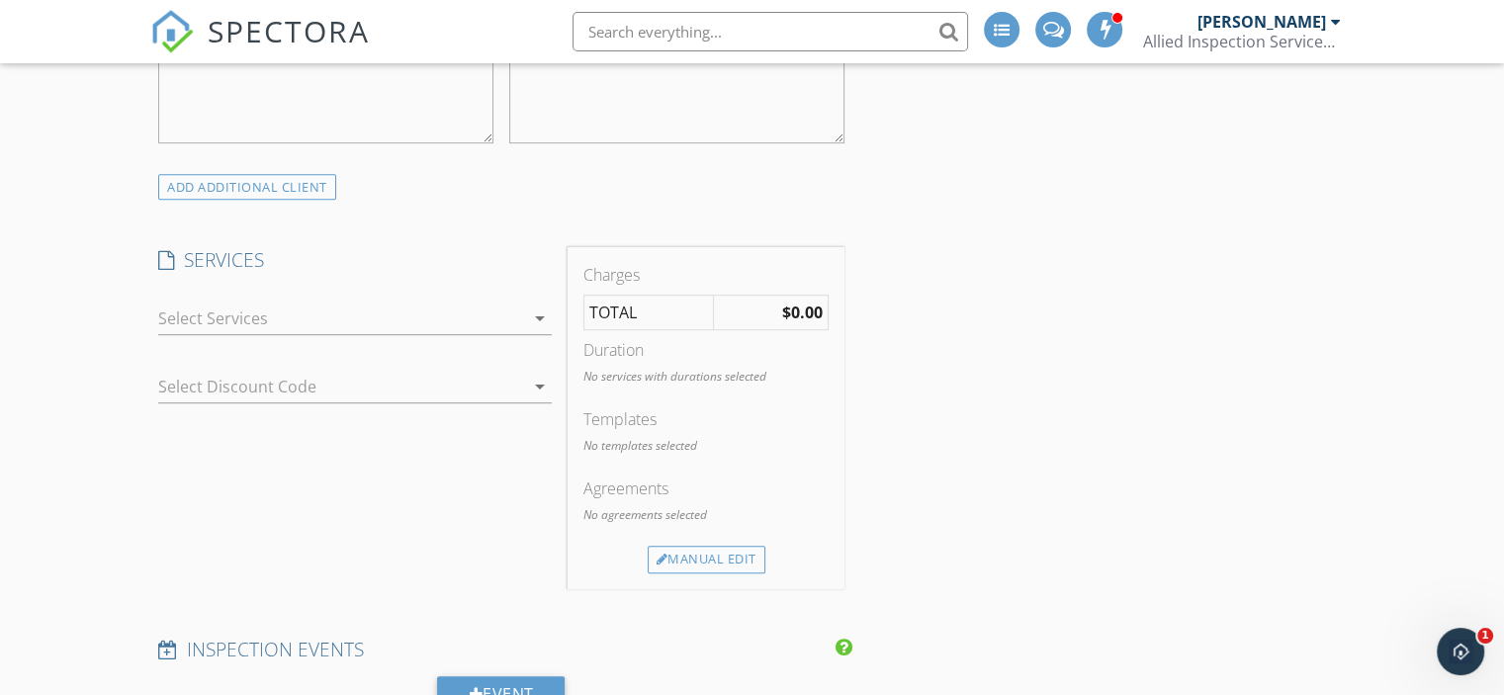
scroll to position [991, 0]
click at [543, 323] on icon "arrow_drop_down" at bounding box center [540, 316] width 24 height 24
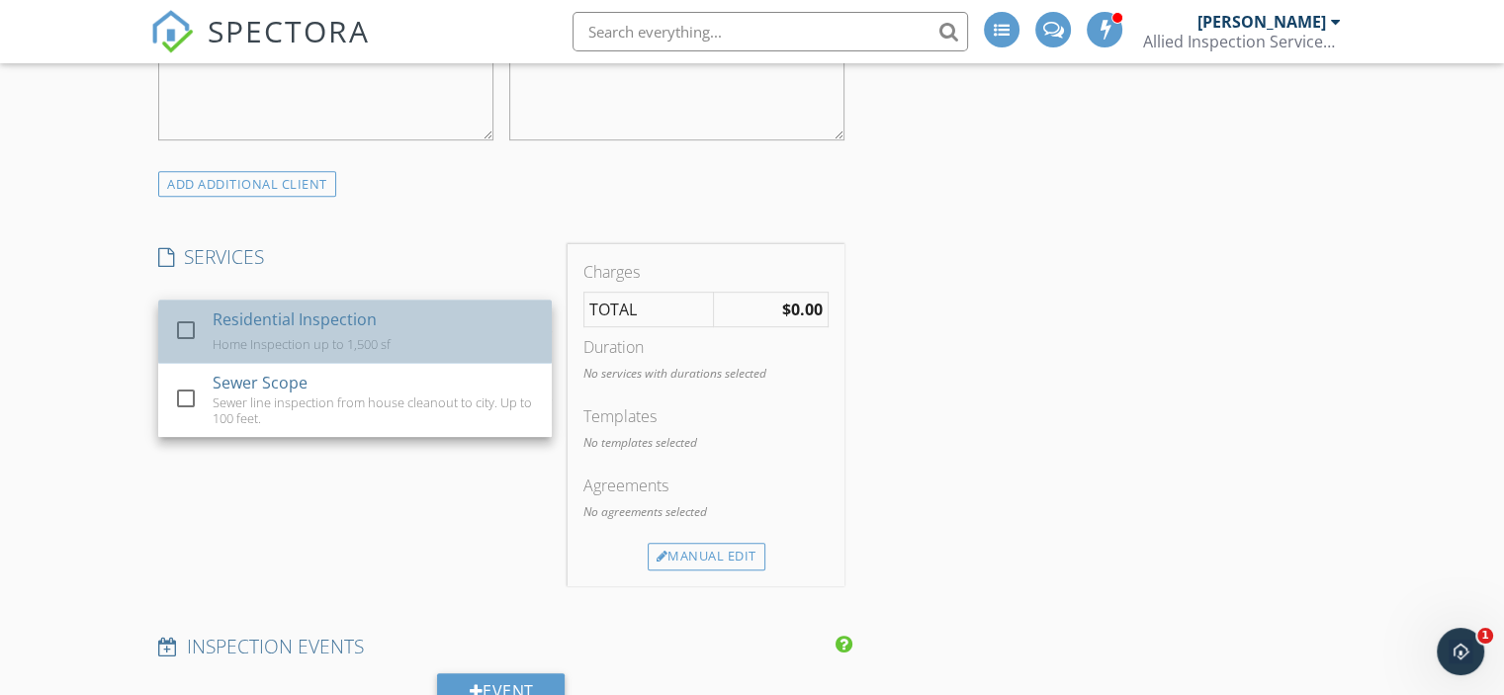
click at [450, 333] on div "Residential Inspection Home Inspection up to 1,500 sf" at bounding box center [375, 331] width 324 height 63
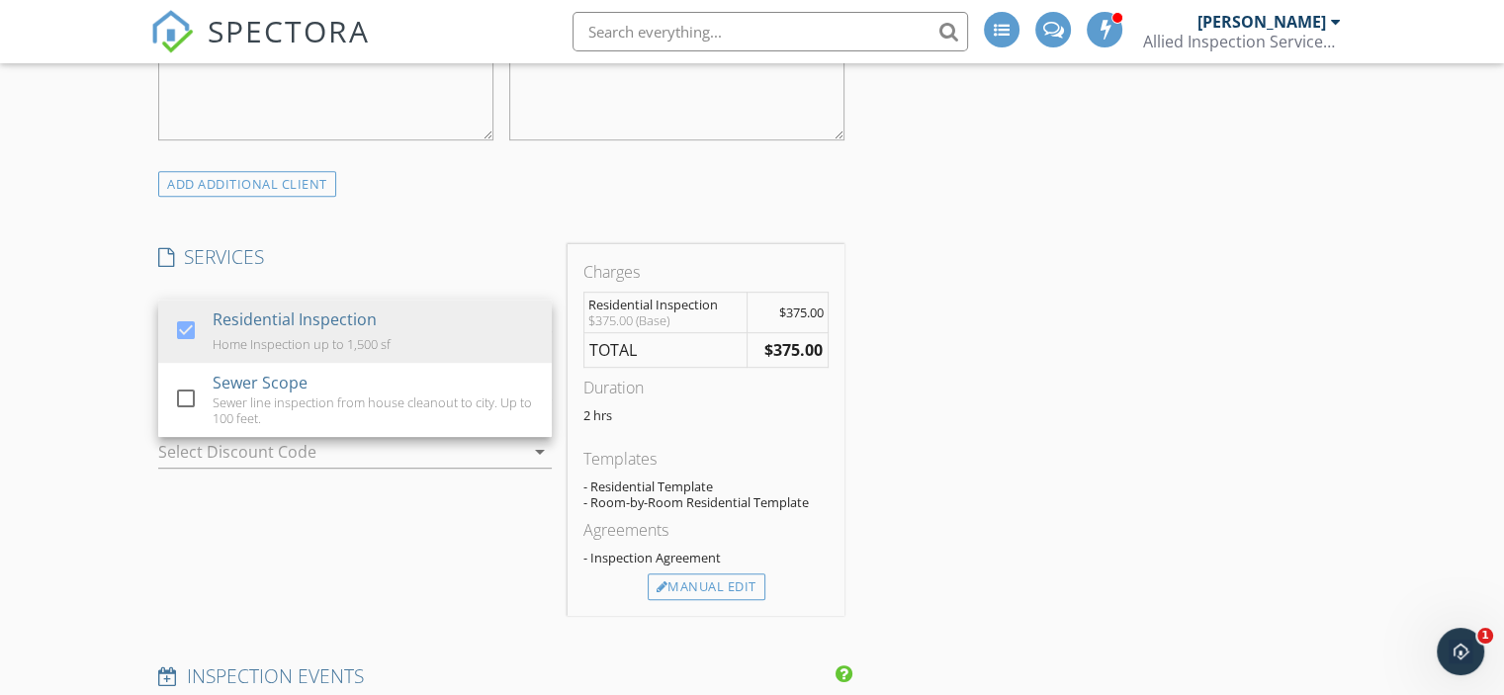
click at [393, 548] on div "SERVICES check_box Residential Inspection Home Inspection up to 1,500 sf check_…" at bounding box center [354, 430] width 409 height 372
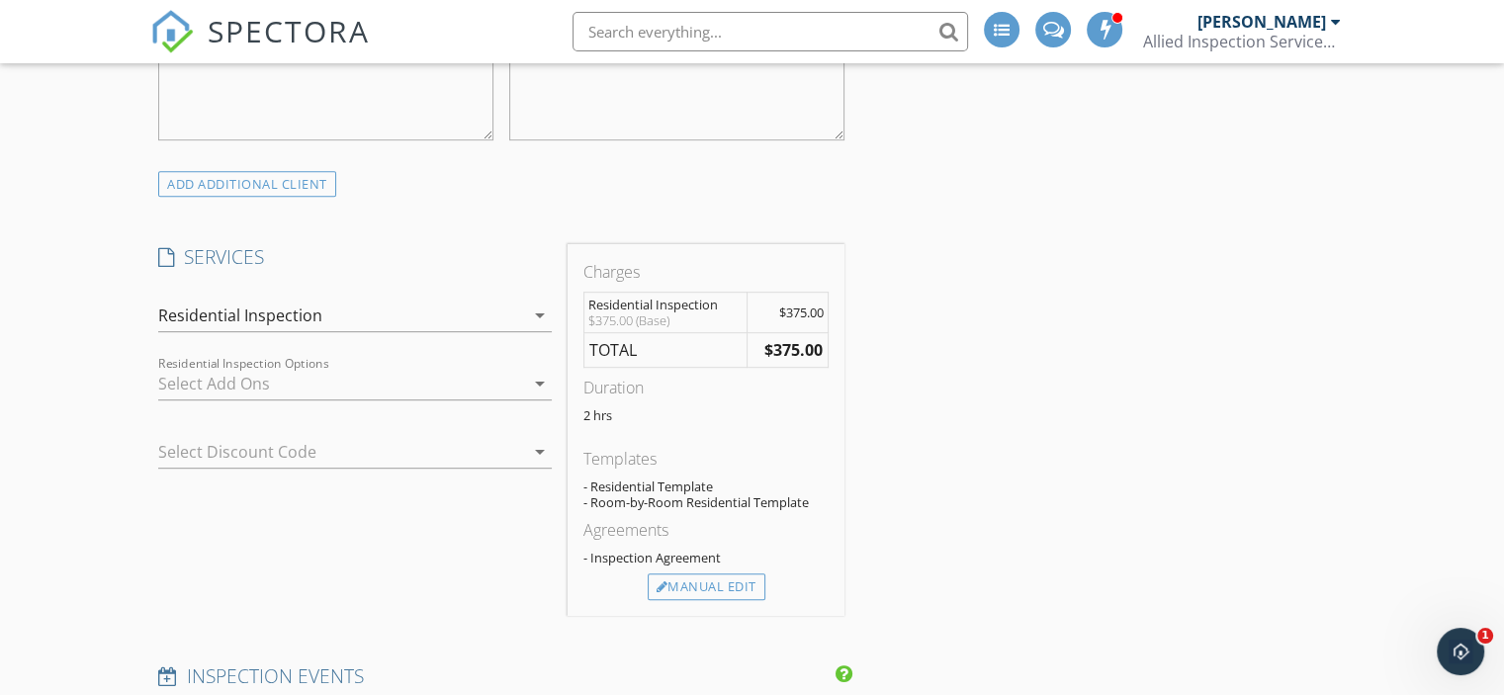
click at [539, 385] on icon "arrow_drop_down" at bounding box center [540, 384] width 24 height 24
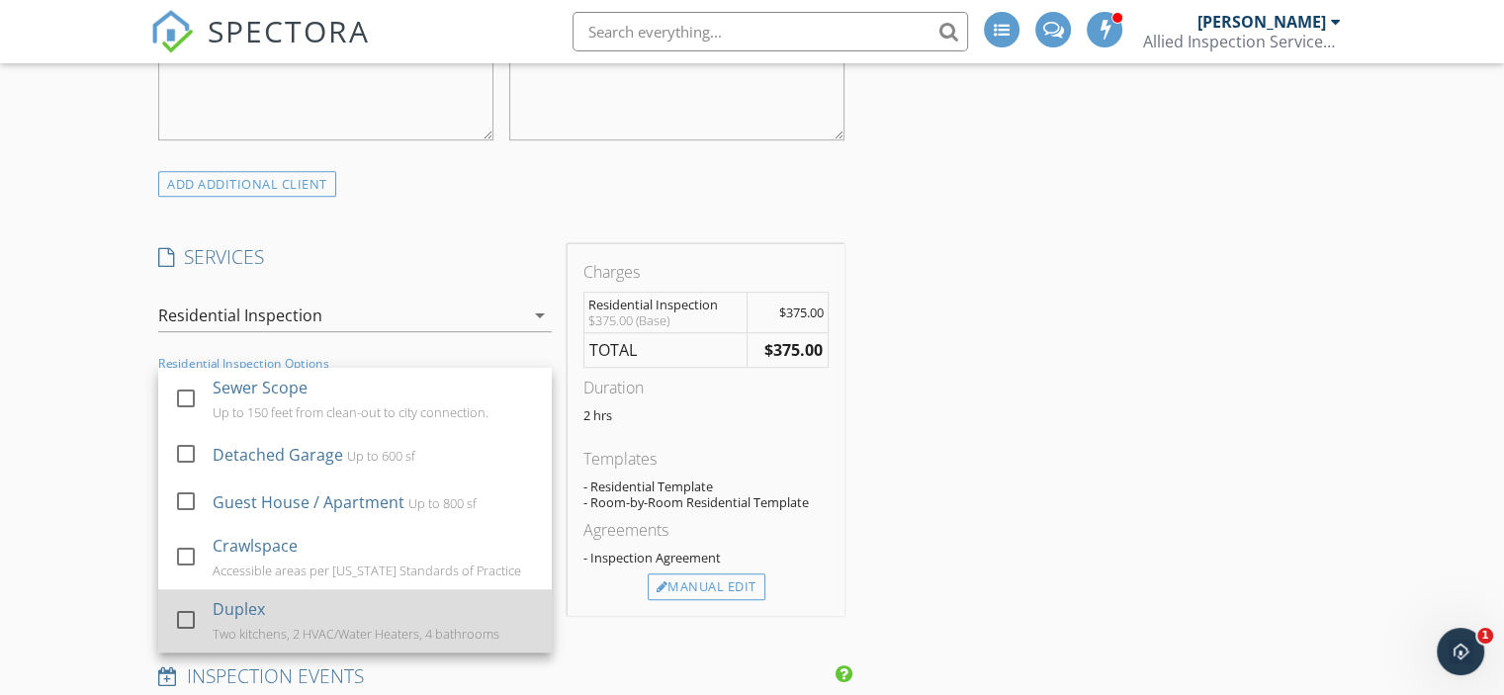
click at [226, 640] on div "Two kitchens, 2 HVAC/Water Heaters, 4 bathrooms" at bounding box center [356, 634] width 287 height 16
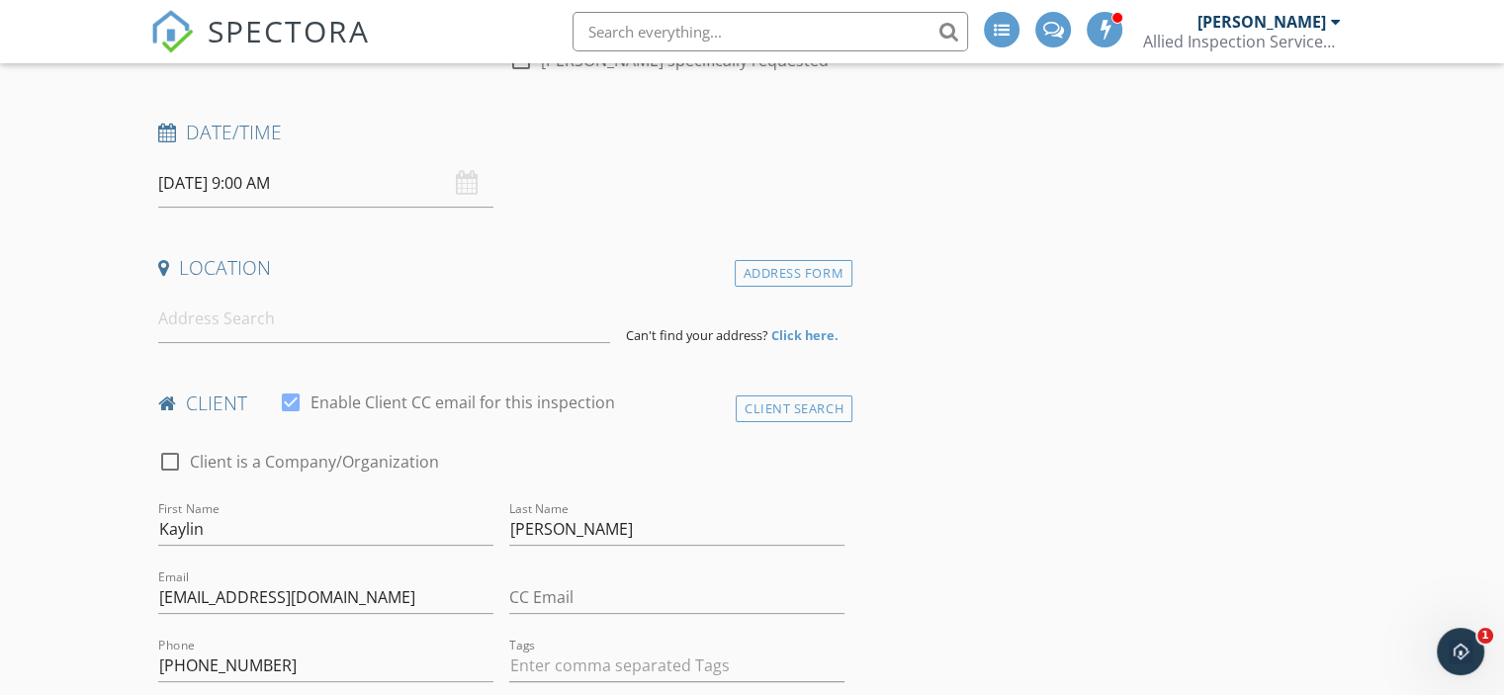
scroll to position [307, 0]
click at [258, 302] on input at bounding box center [384, 317] width 452 height 48
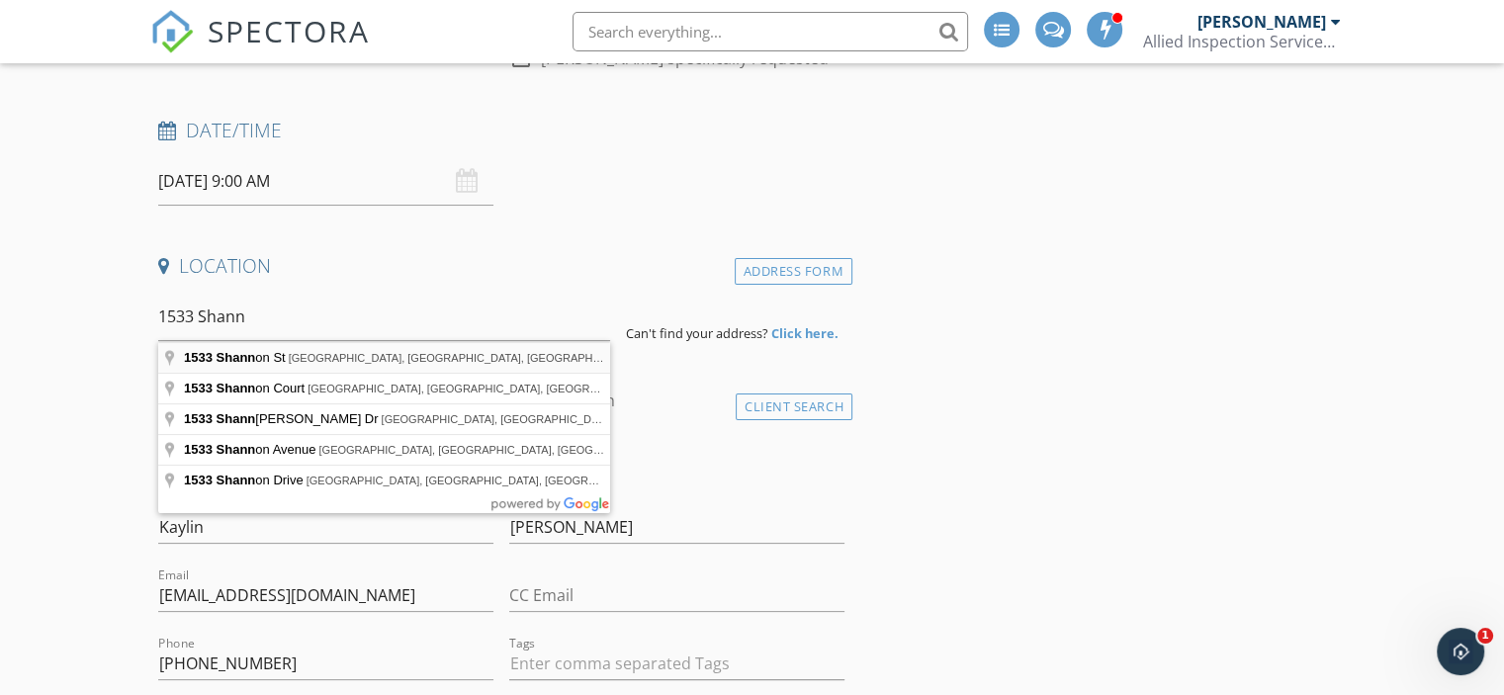
type input "1533 Shannon St, Springdale, AR, USA"
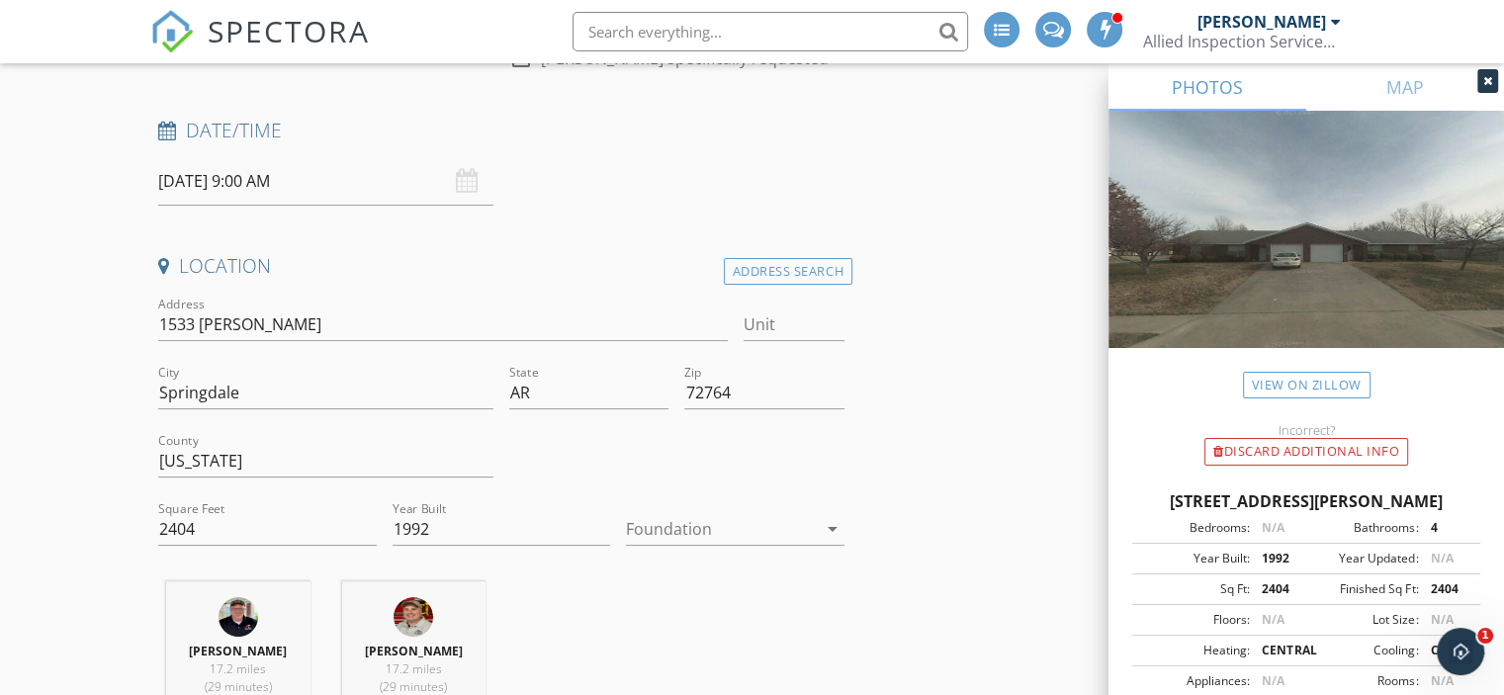
click at [827, 521] on icon "arrow_drop_down" at bounding box center [833, 529] width 24 height 24
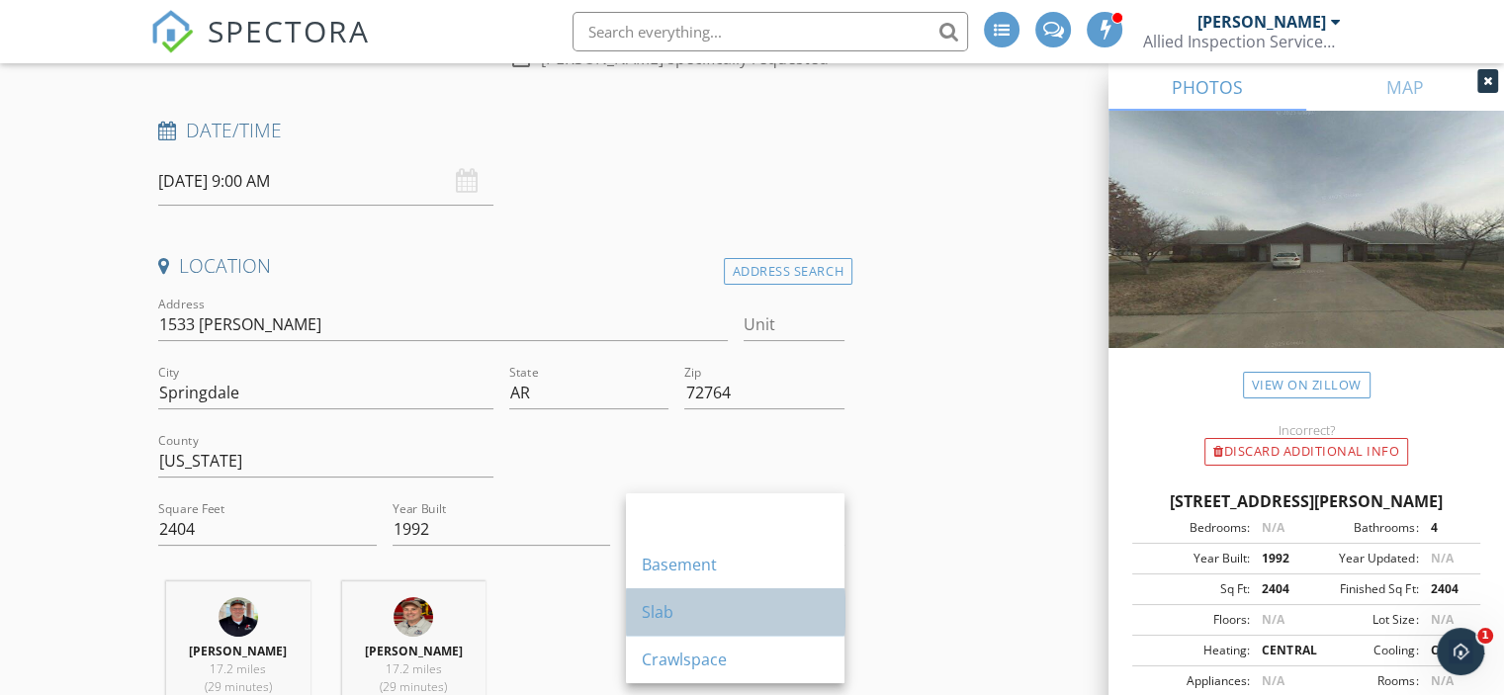
click at [667, 615] on div "Slab" at bounding box center [735, 612] width 187 height 24
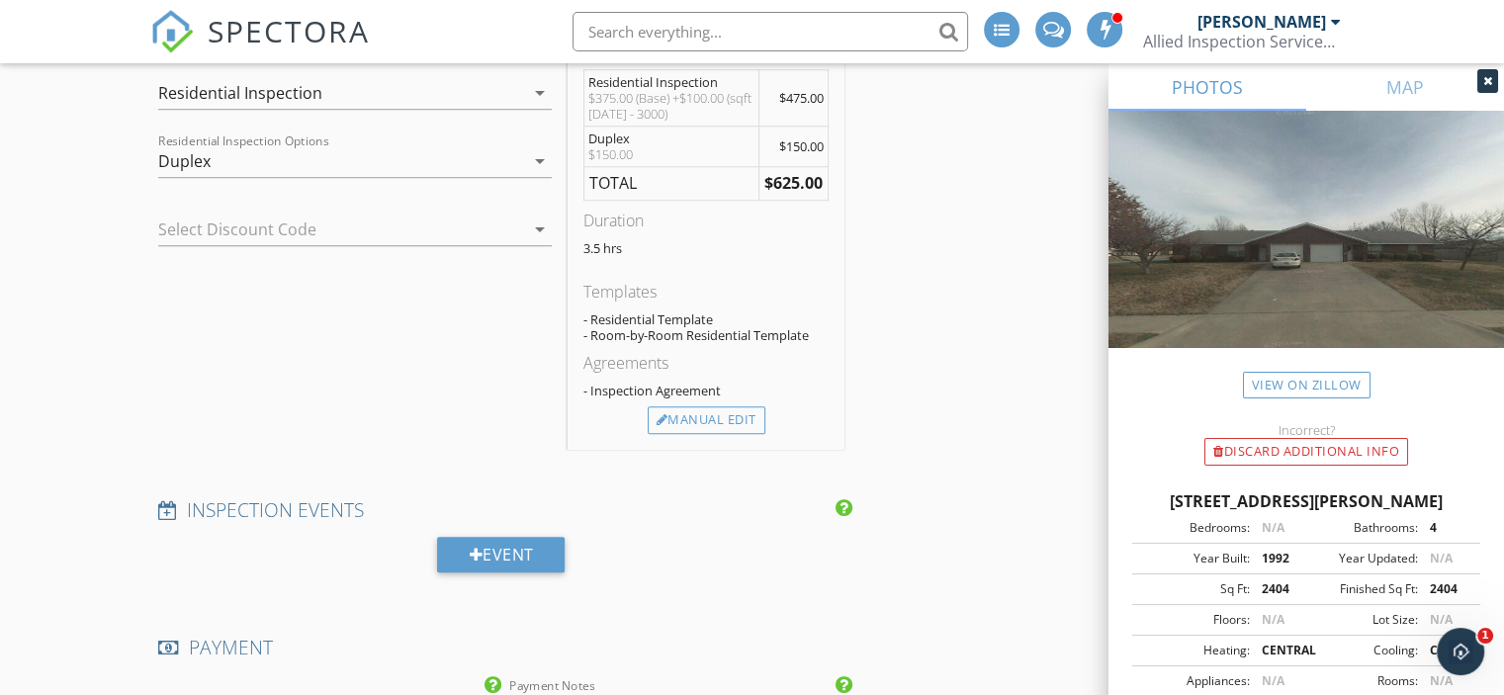
scroll to position [1620, 0]
click at [542, 222] on icon "arrow_drop_down" at bounding box center [540, 228] width 24 height 24
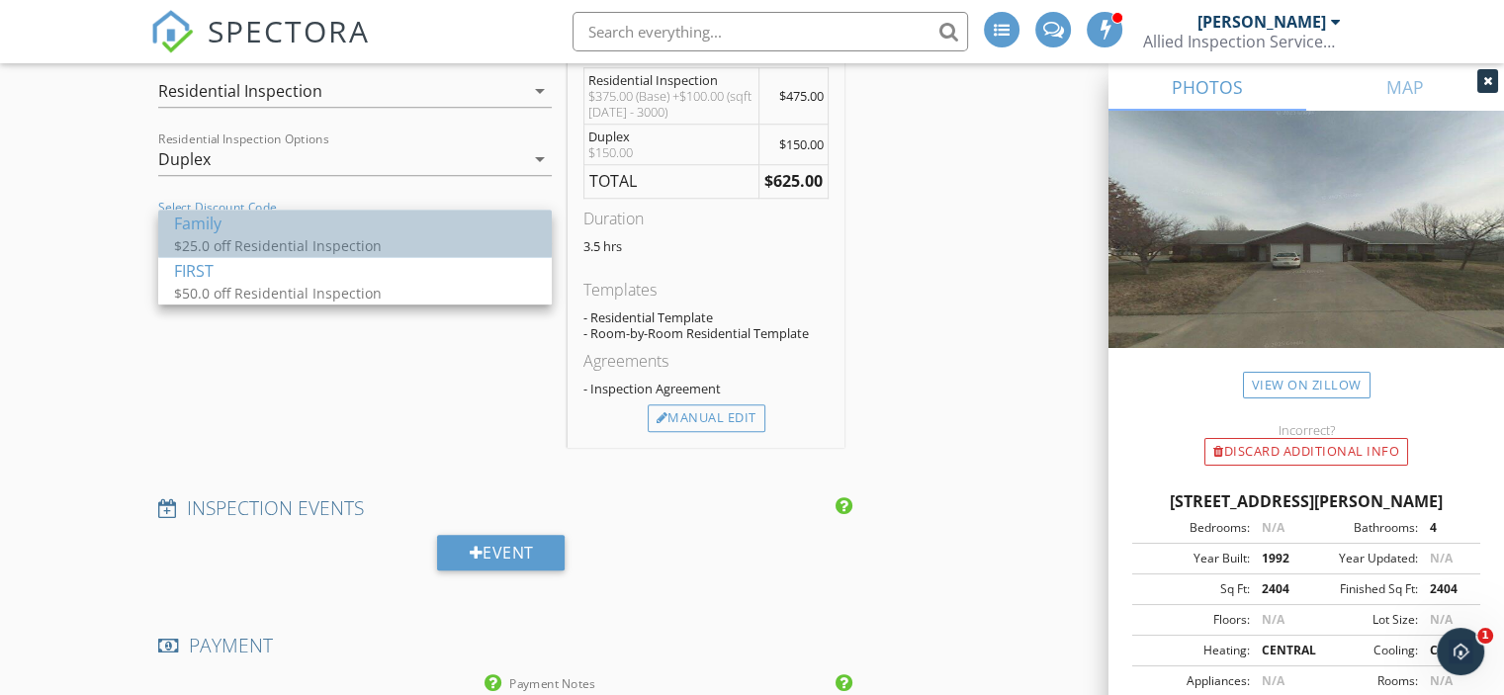
click at [393, 235] on div "$25.0 off Residential Inspection" at bounding box center [355, 245] width 362 height 21
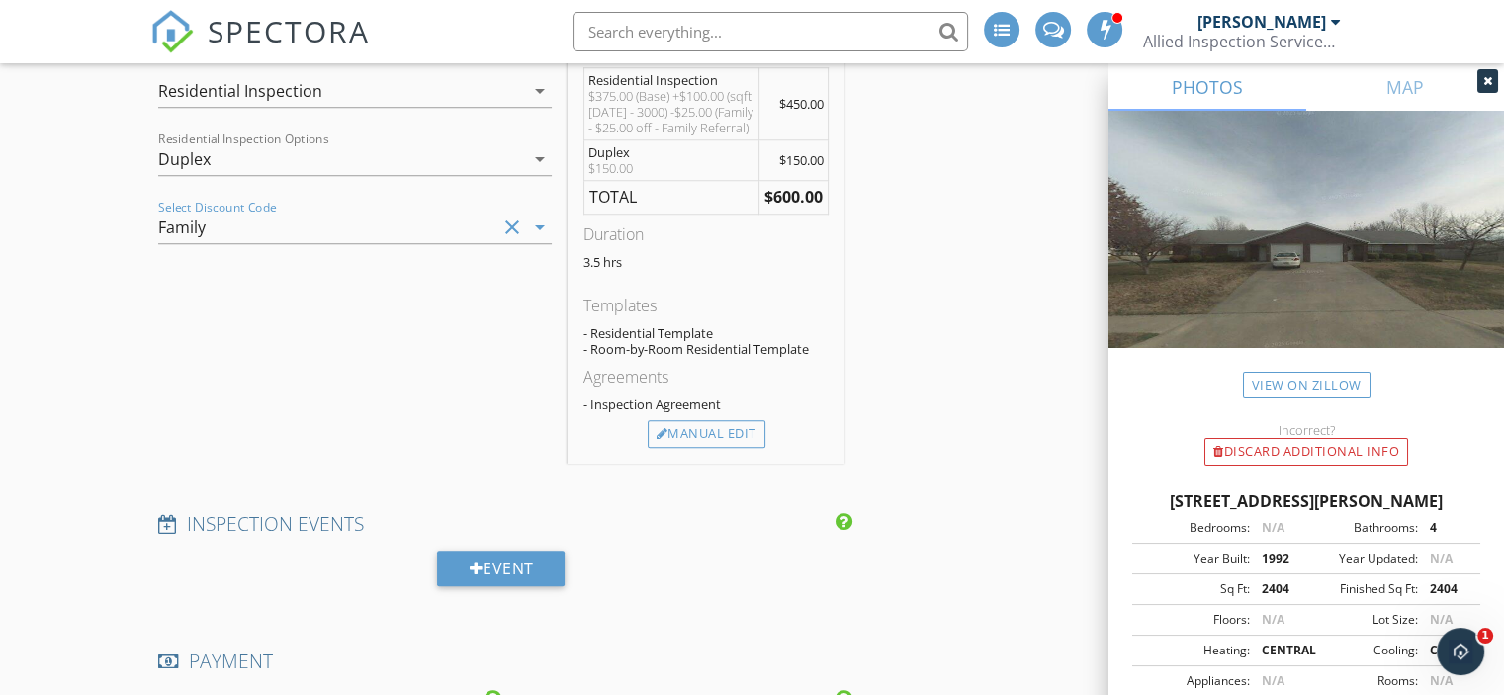
click at [538, 227] on icon "arrow_drop_down" at bounding box center [540, 228] width 24 height 24
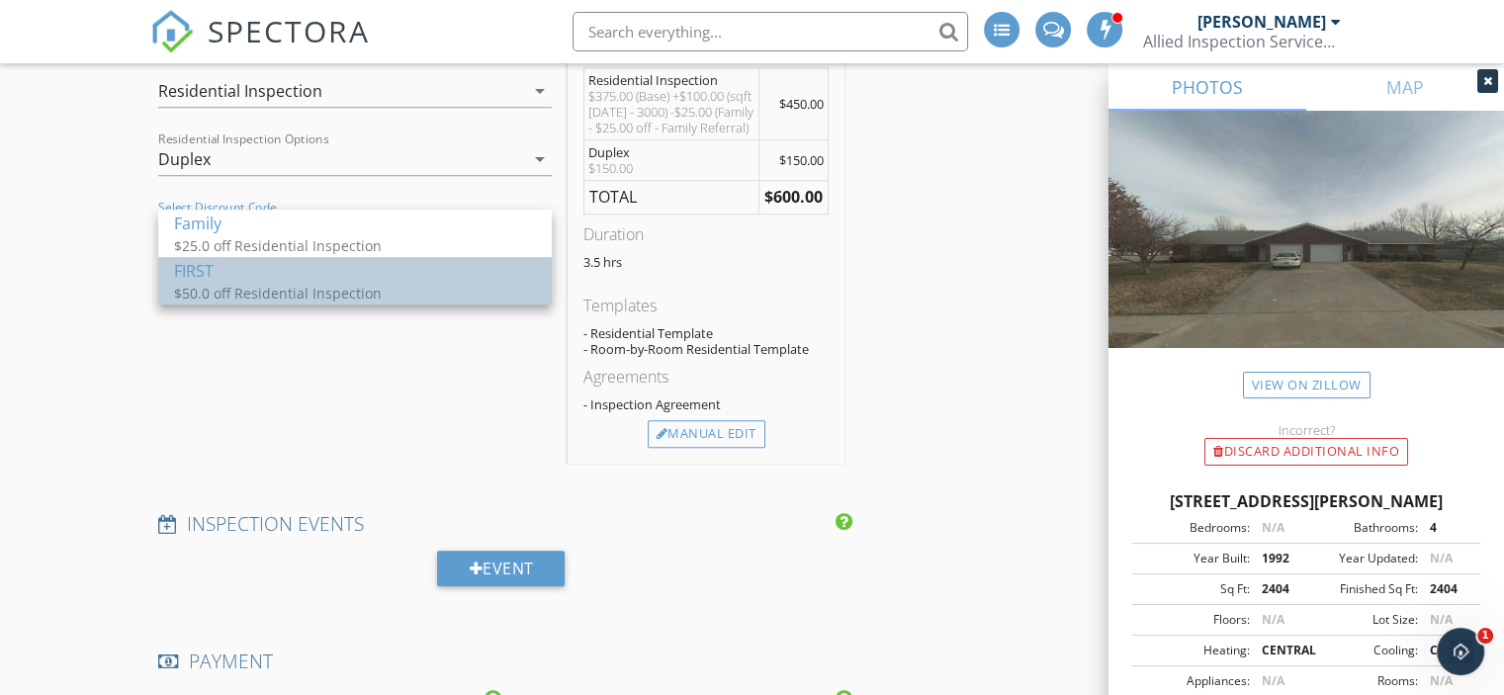
click at [313, 300] on div "$50.0 off Residential Inspection" at bounding box center [355, 293] width 362 height 21
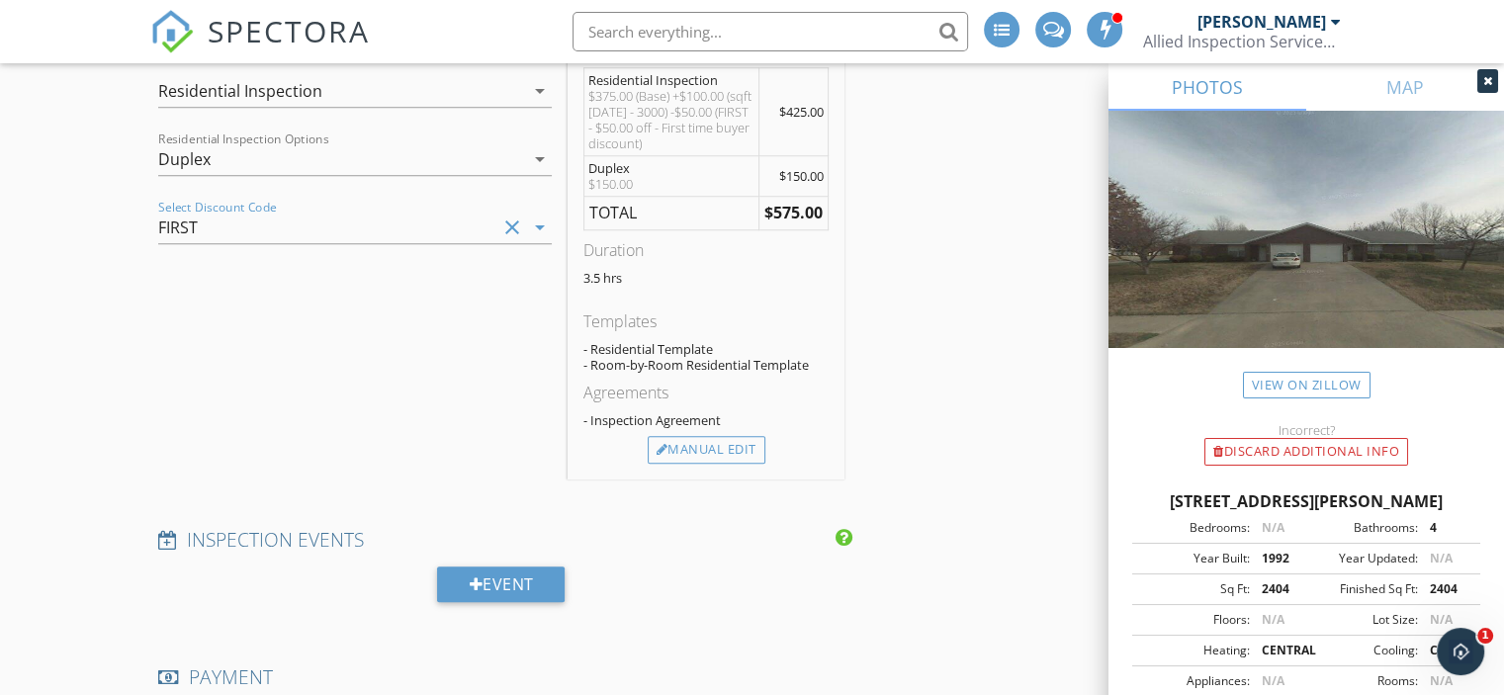
click at [510, 222] on icon "clear" at bounding box center [512, 228] width 24 height 24
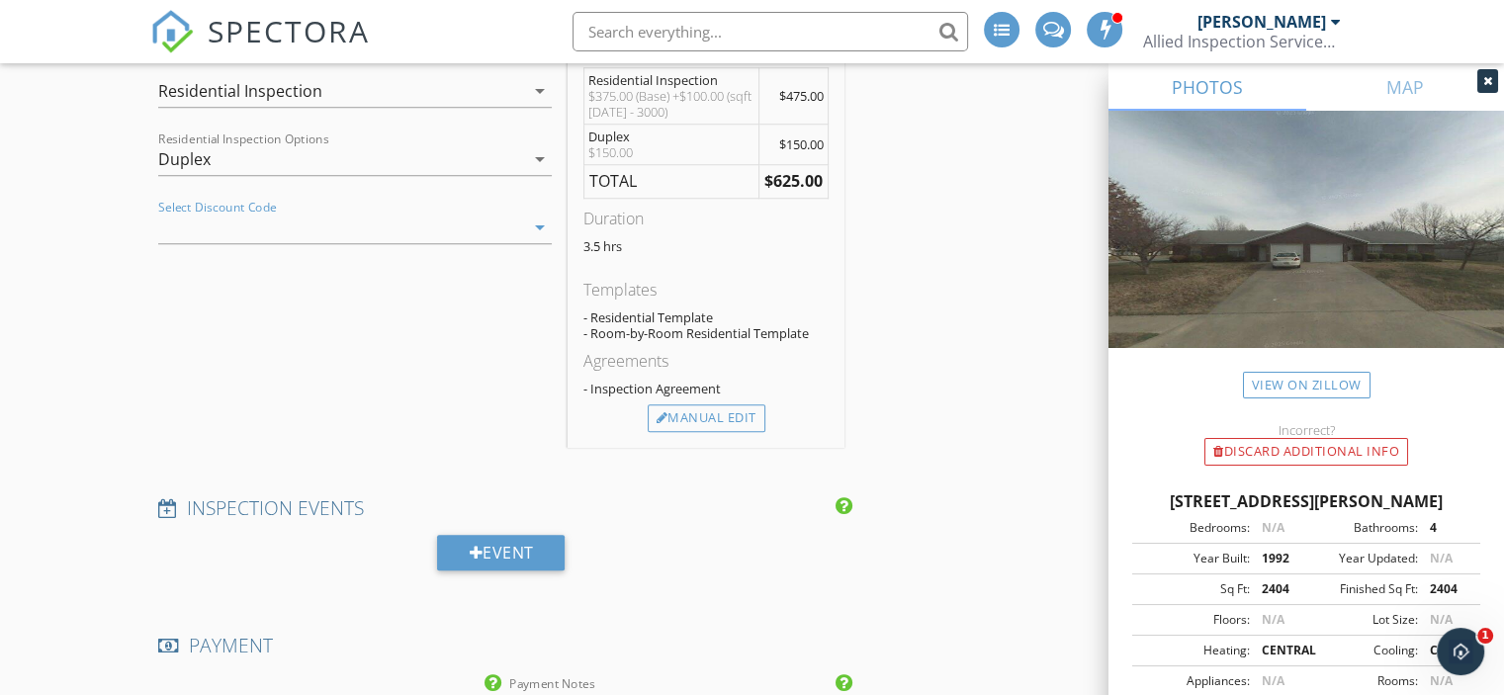
click at [543, 226] on icon "arrow_drop_down" at bounding box center [540, 228] width 24 height 24
click at [270, 379] on div "SERVICES check_box Residential Inspection Home Inspection up to 1,500 sf check_…" at bounding box center [354, 234] width 409 height 428
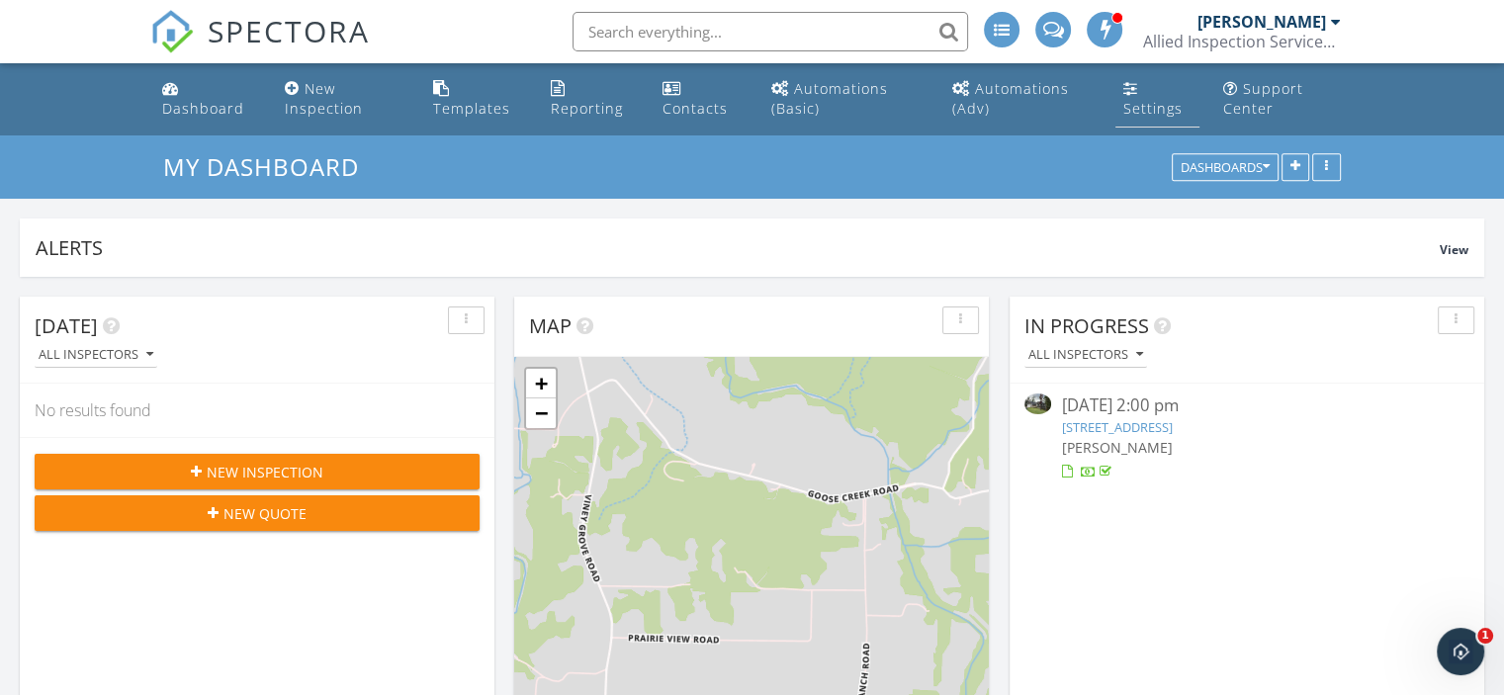
click at [1154, 91] on link "Settings" at bounding box center [1158, 99] width 84 height 56
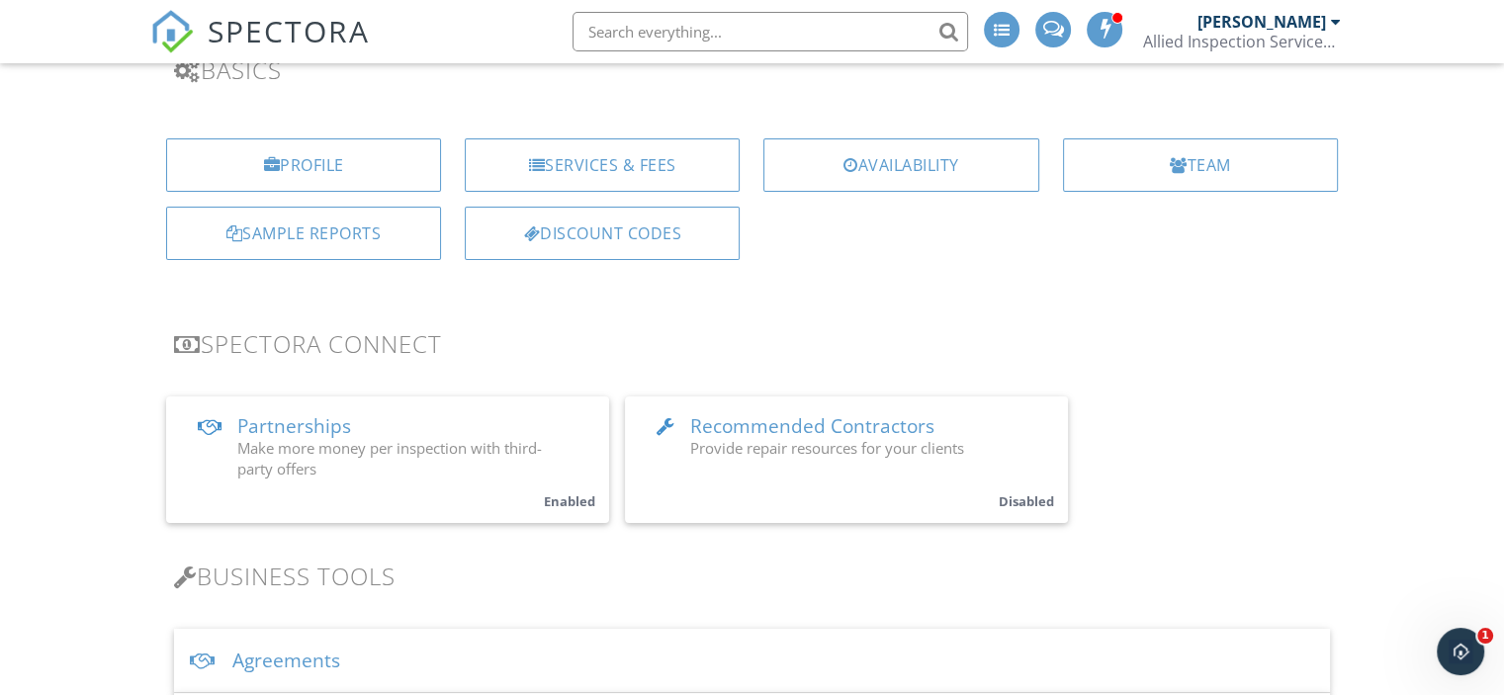
scroll to position [185, 0]
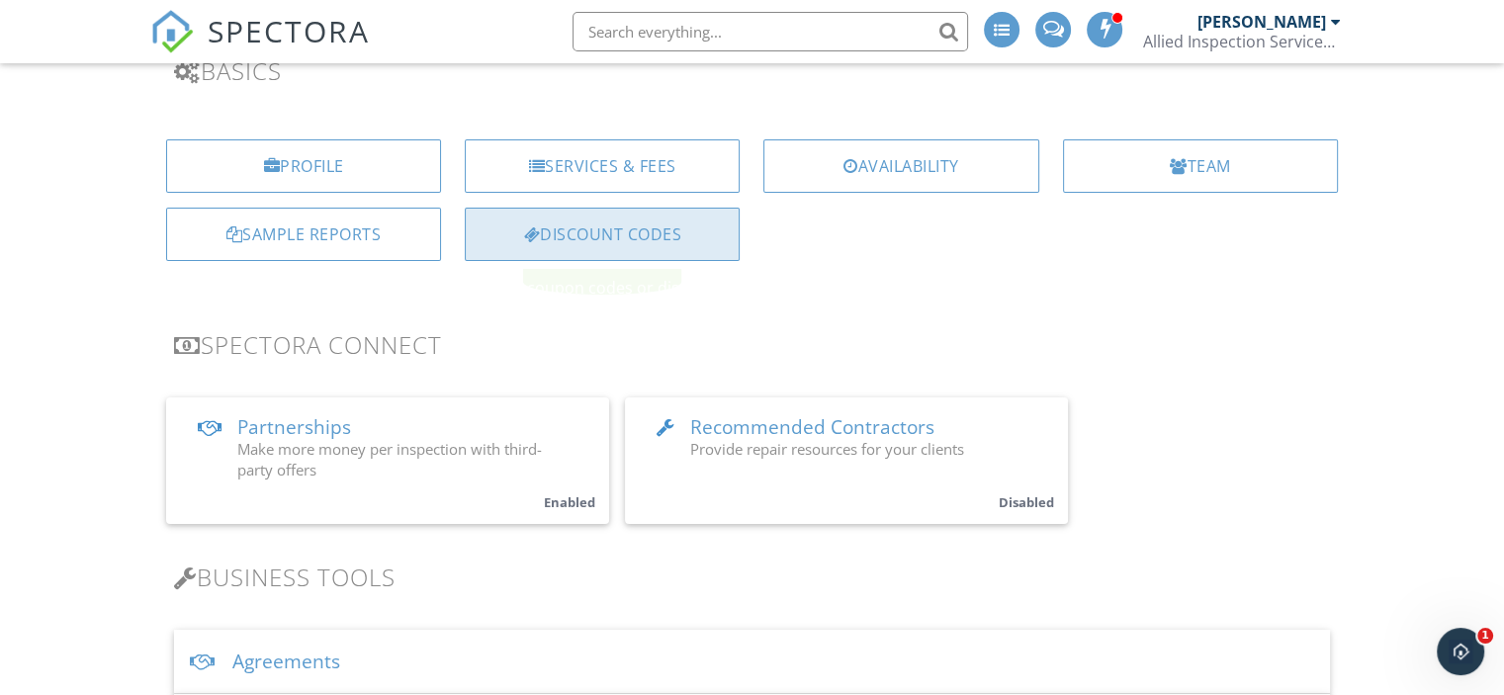
click at [665, 254] on div "Discount Codes" at bounding box center [602, 234] width 275 height 53
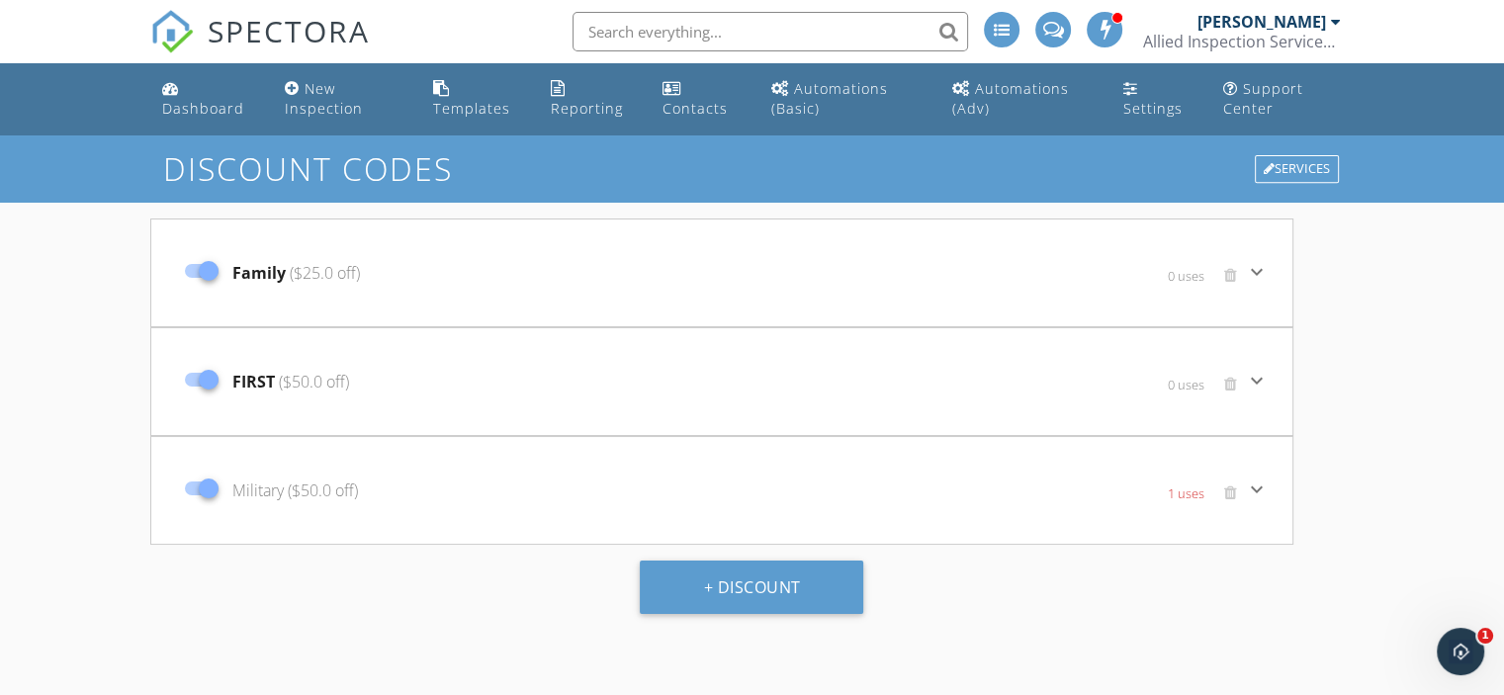
scroll to position [135, 0]
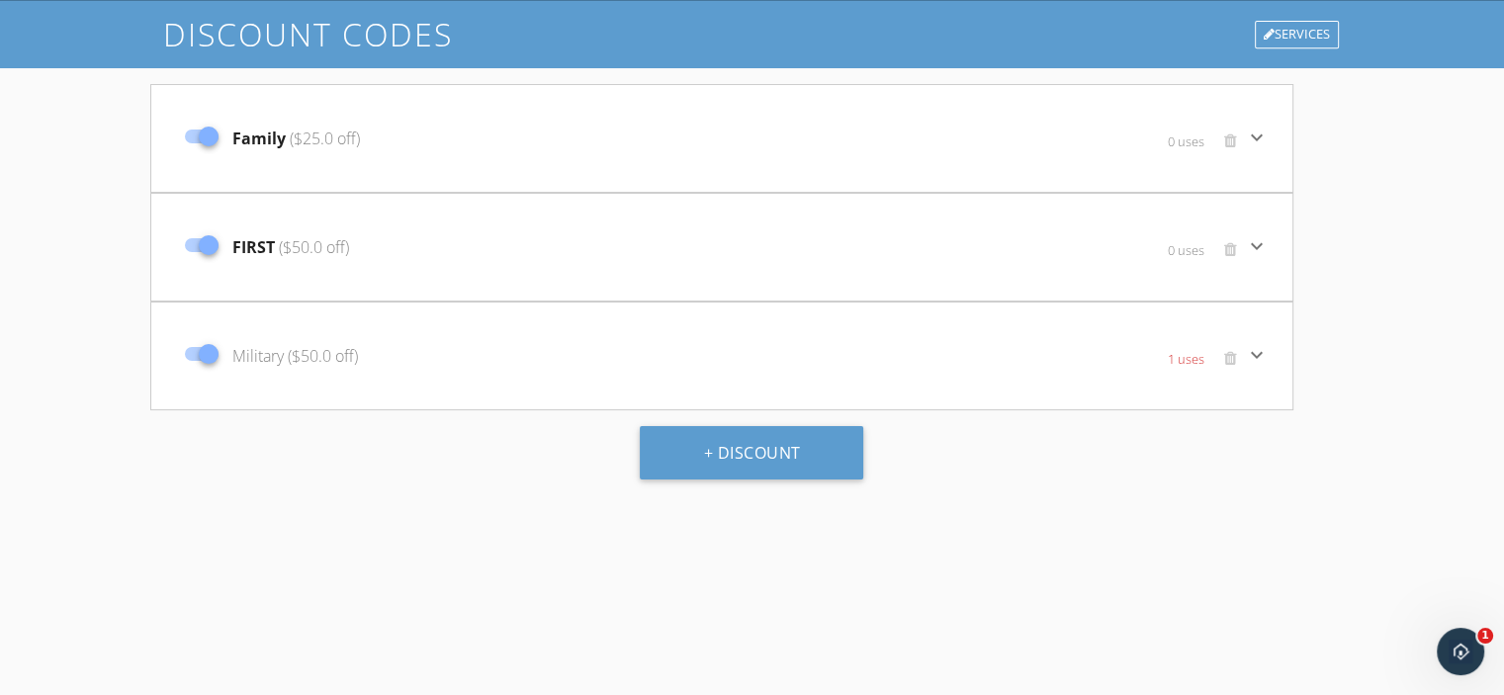
click at [566, 156] on div "Family ($25.0 off)" at bounding box center [531, 138] width 713 height 83
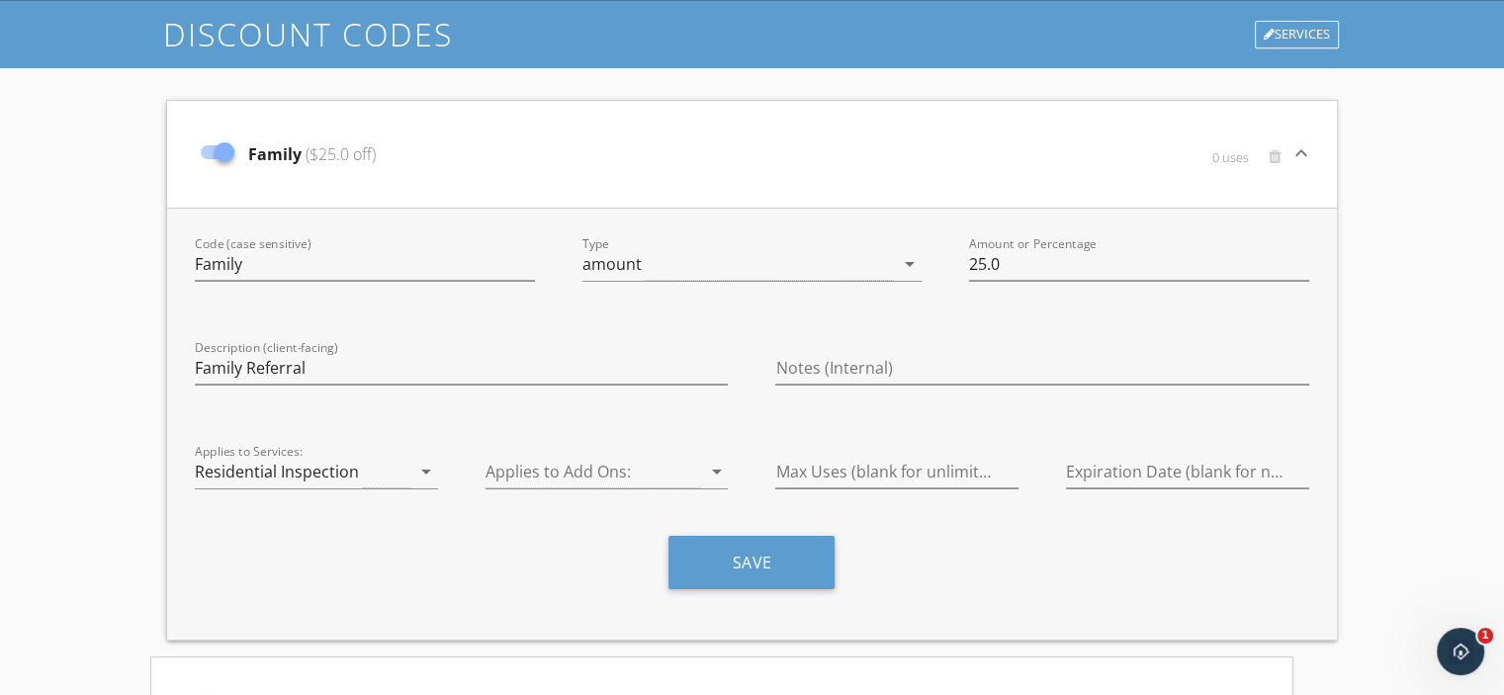
click at [524, 574] on div "Save" at bounding box center [752, 570] width 1162 height 68
click at [112, 299] on div "Discount Codes Services Family ($25.0 off) 0 uses keyboard_arrow_down Code (cas…" at bounding box center [752, 479] width 1504 height 956
click at [734, 553] on button "Save" at bounding box center [752, 562] width 166 height 53
click at [1397, 330] on div "Discount Codes Services Family ($25.0 off) 0 uses keyboard_arrow_down Code (cas…" at bounding box center [752, 479] width 1504 height 956
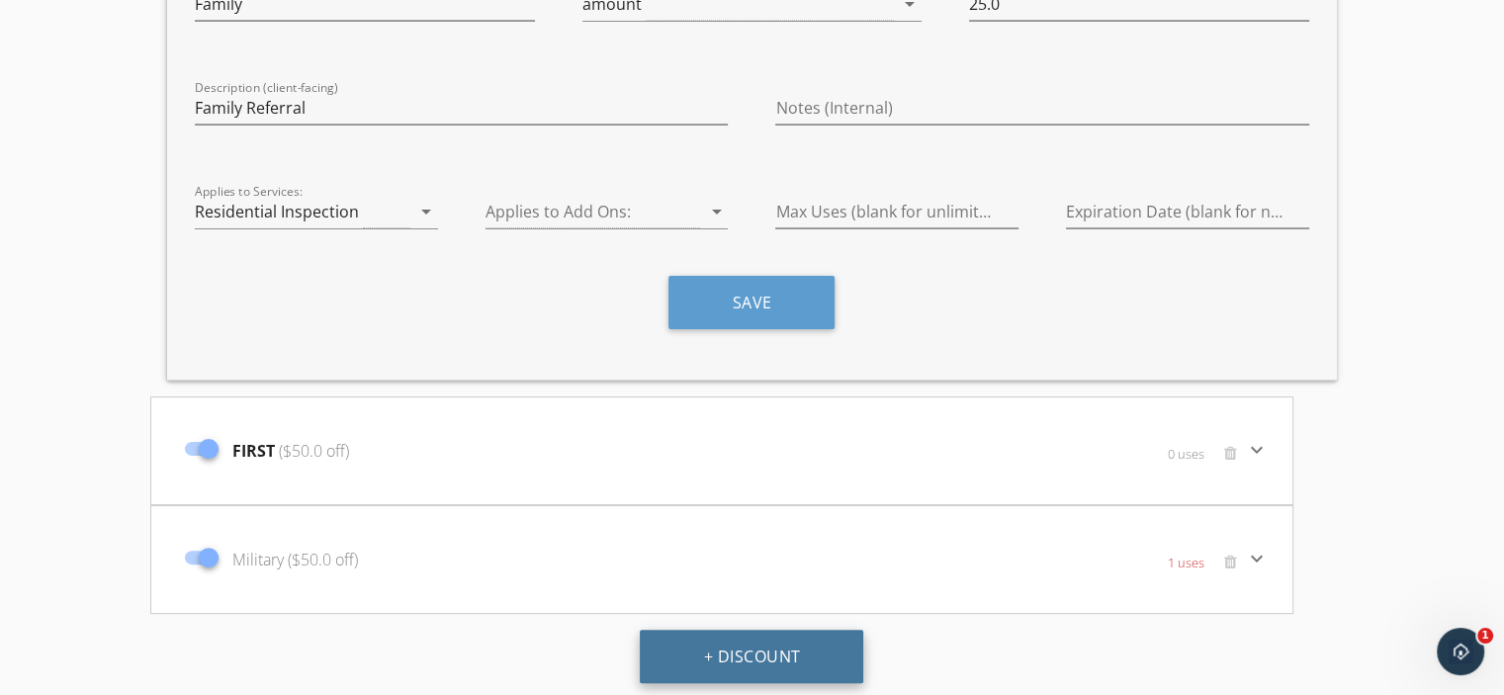
click at [767, 663] on button "+ Discount" at bounding box center [752, 656] width 224 height 53
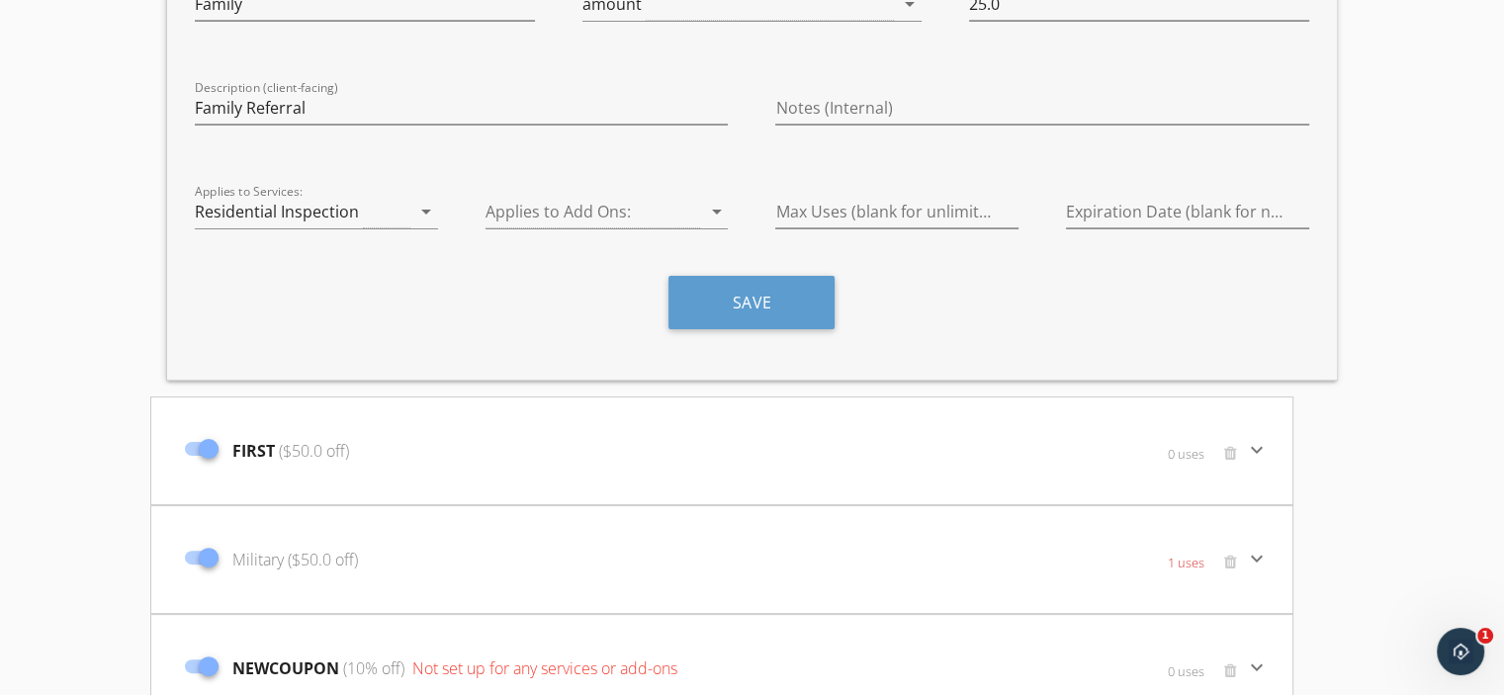
scroll to position [502, 0]
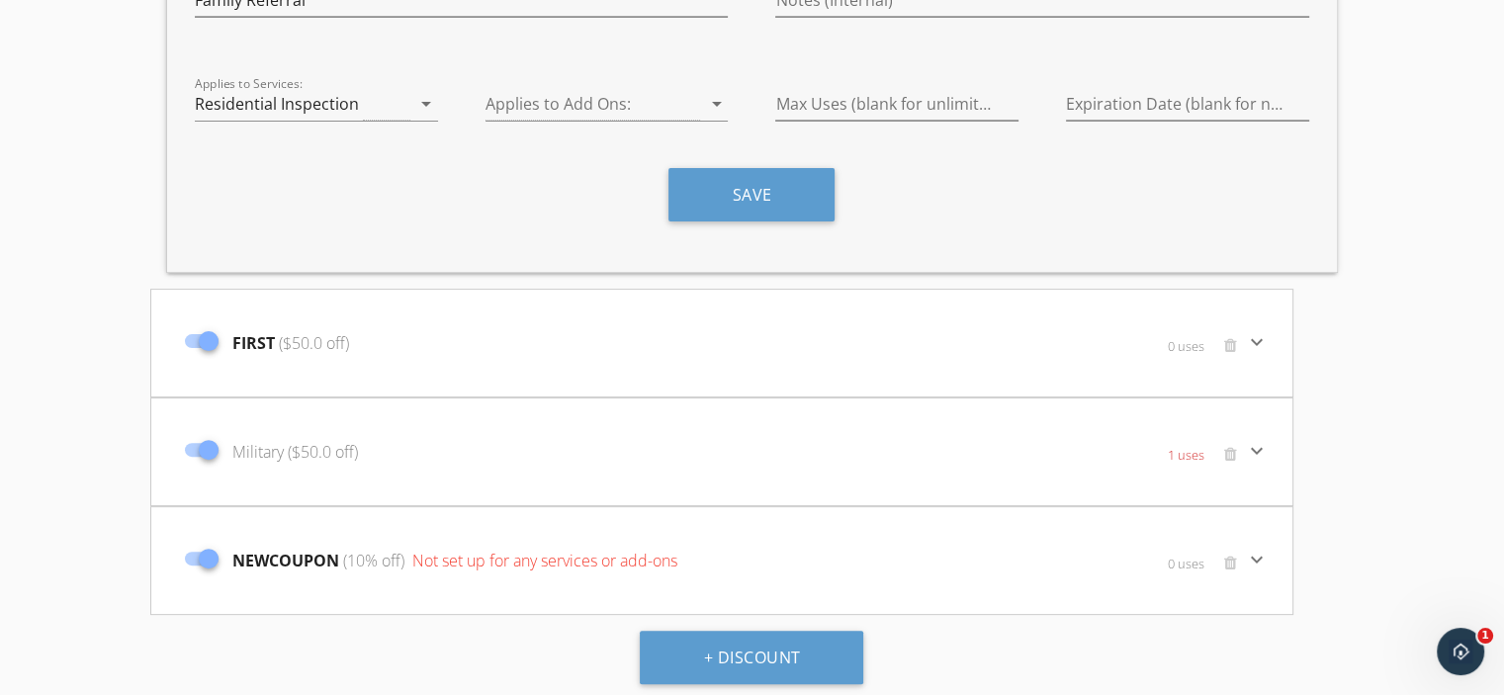
click at [286, 549] on span "NEWCOUPON (10% off) Not set up for any services or add-ons" at bounding box center [454, 561] width 445 height 24
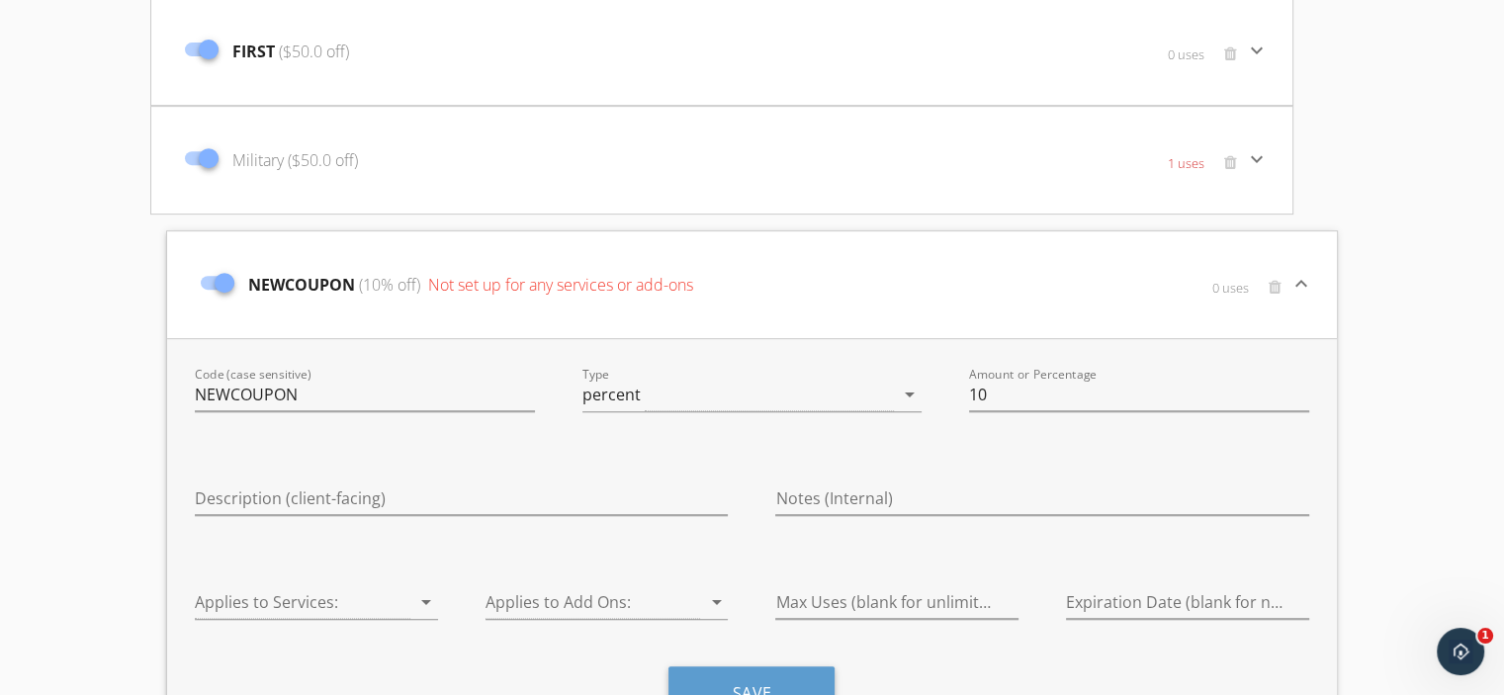
scroll to position [815, 0]
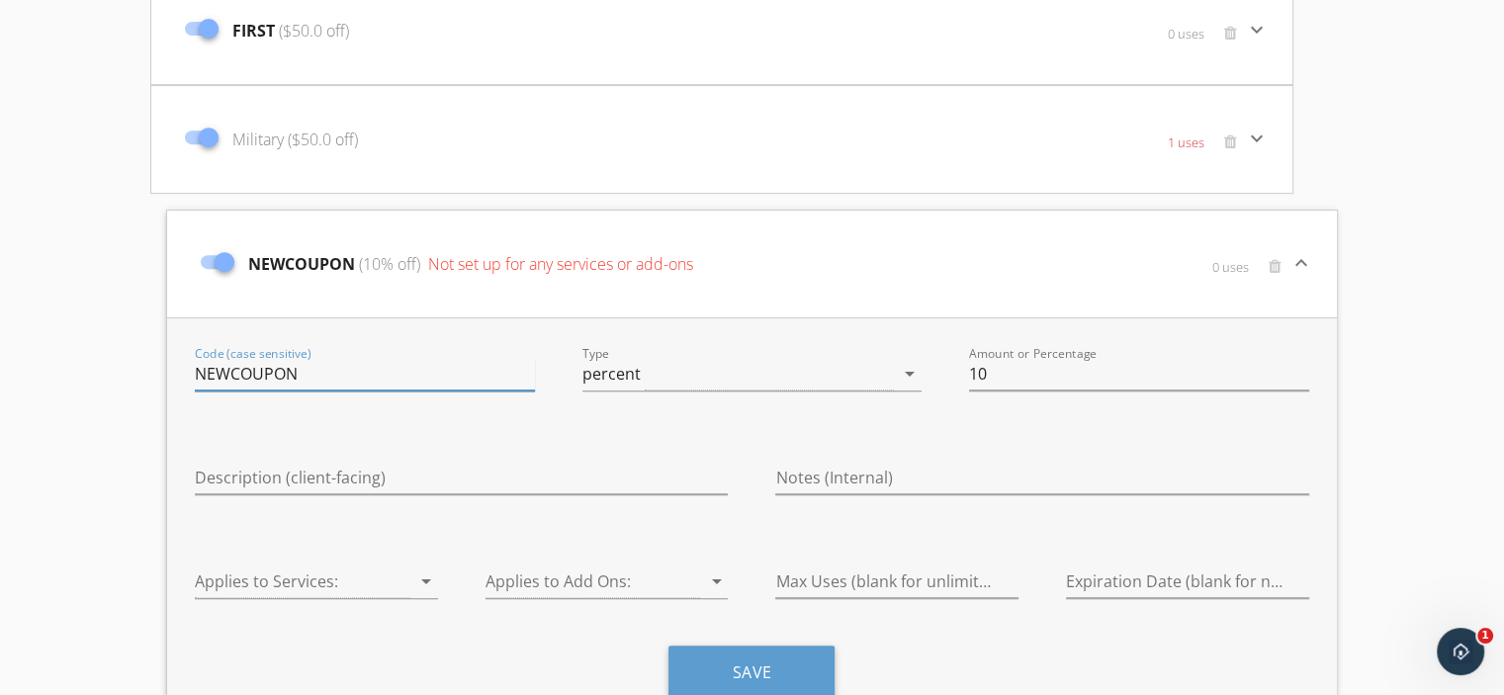
click at [327, 369] on input "NEWCOUPON" at bounding box center [365, 374] width 340 height 33
type input "N"
type input "F"
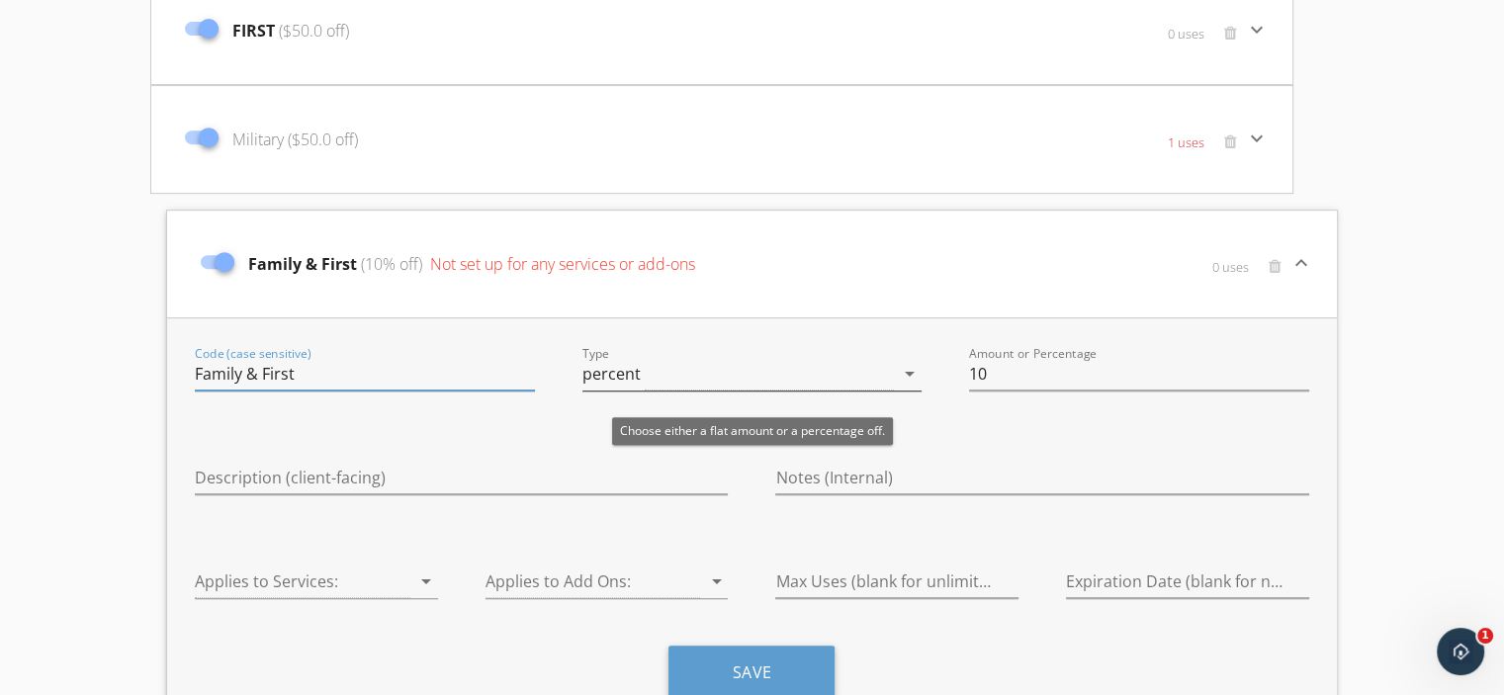
click at [914, 367] on icon "arrow_drop_down" at bounding box center [910, 374] width 24 height 24
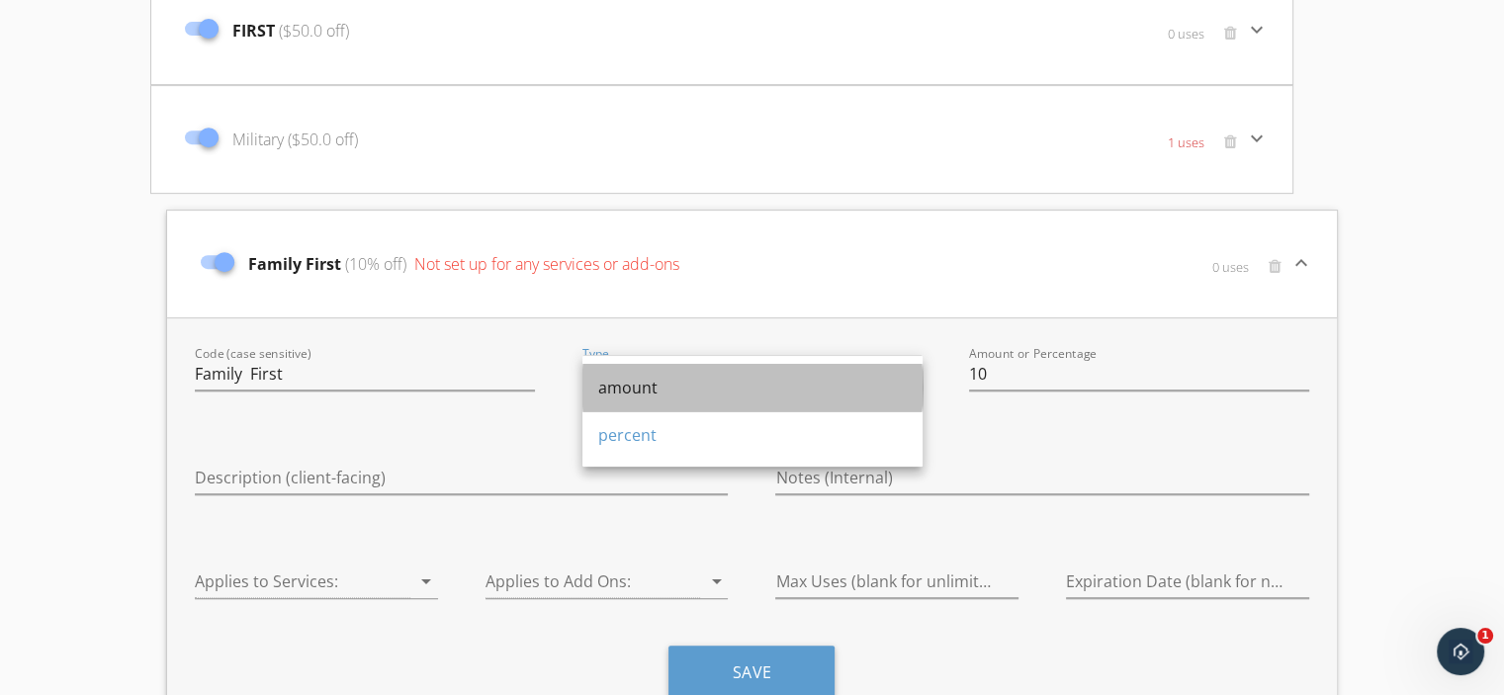
click at [650, 379] on div "amount" at bounding box center [752, 388] width 309 height 24
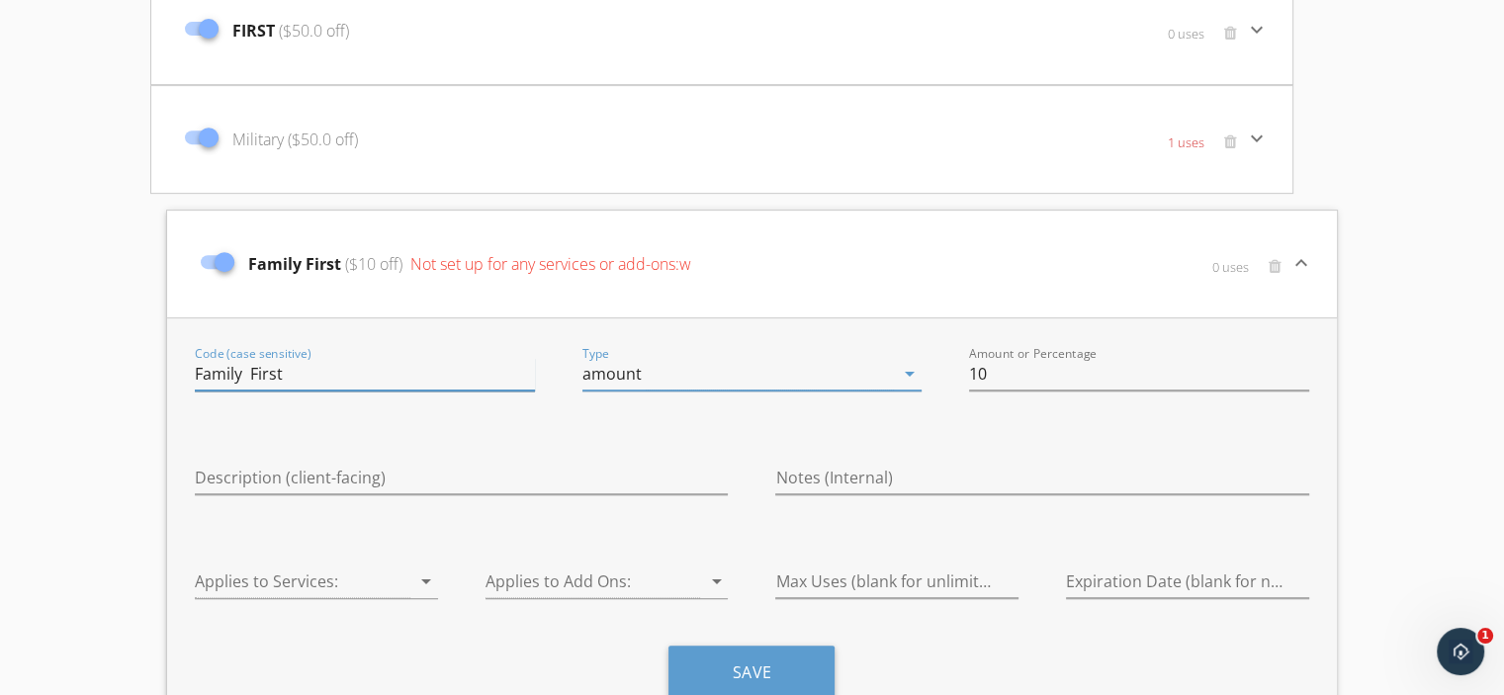
click at [249, 366] on input "Family First" at bounding box center [365, 374] width 340 height 33
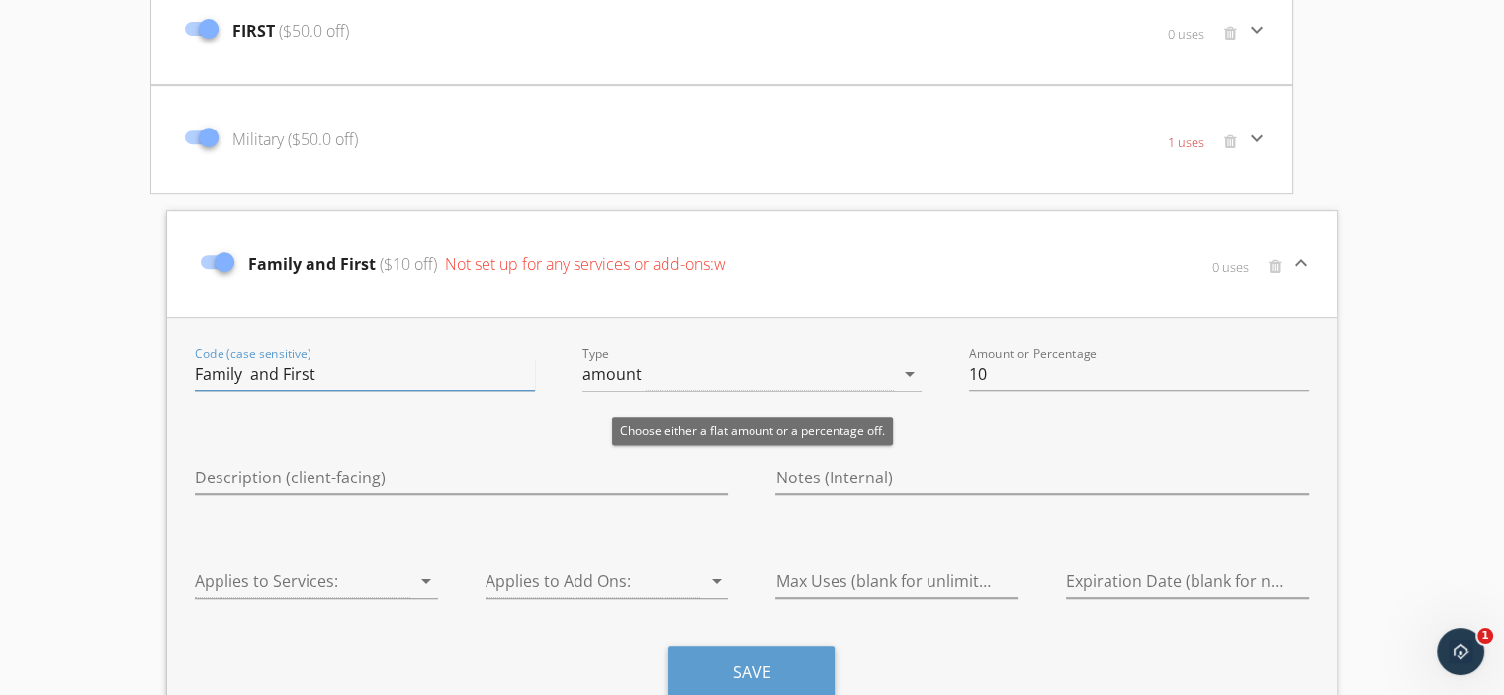
type input "Family and First"
click at [704, 375] on div "amount" at bounding box center [739, 374] width 313 height 33
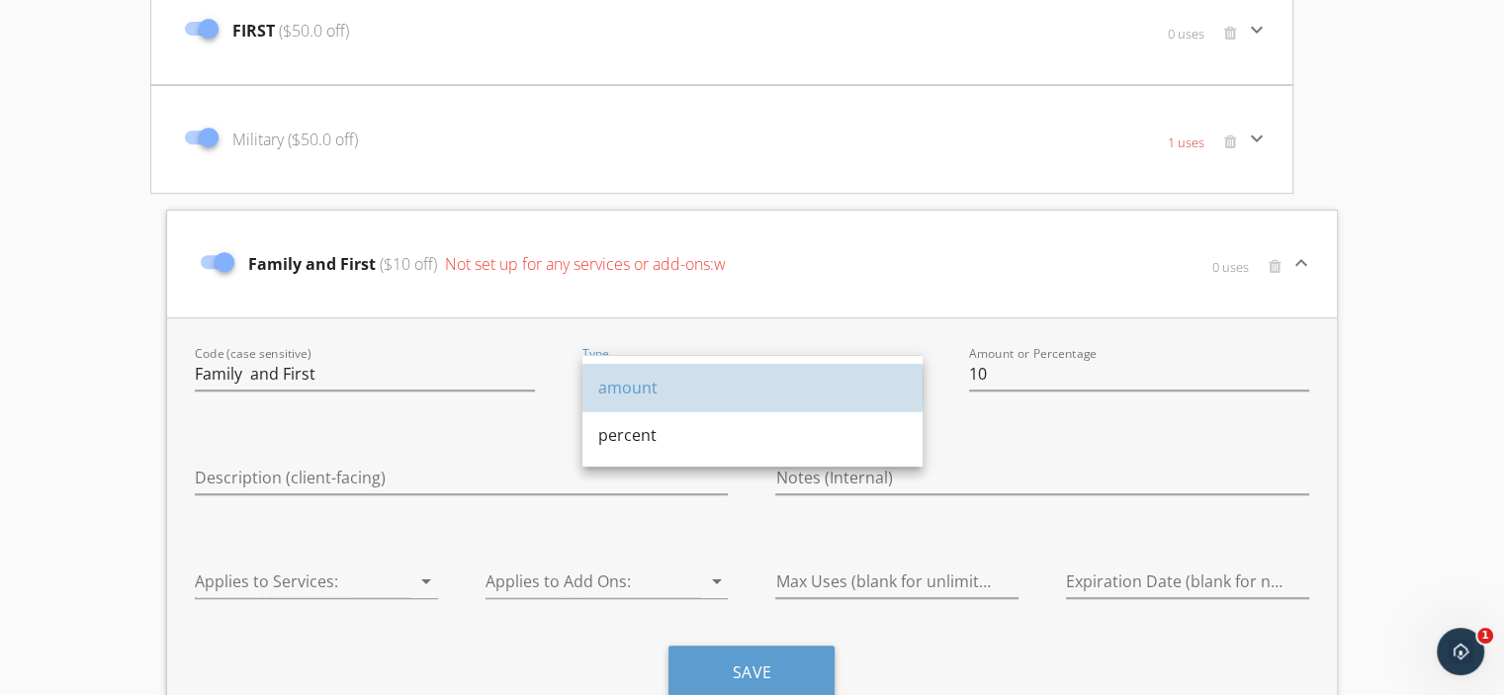
click at [688, 380] on div "amount" at bounding box center [752, 388] width 309 height 24
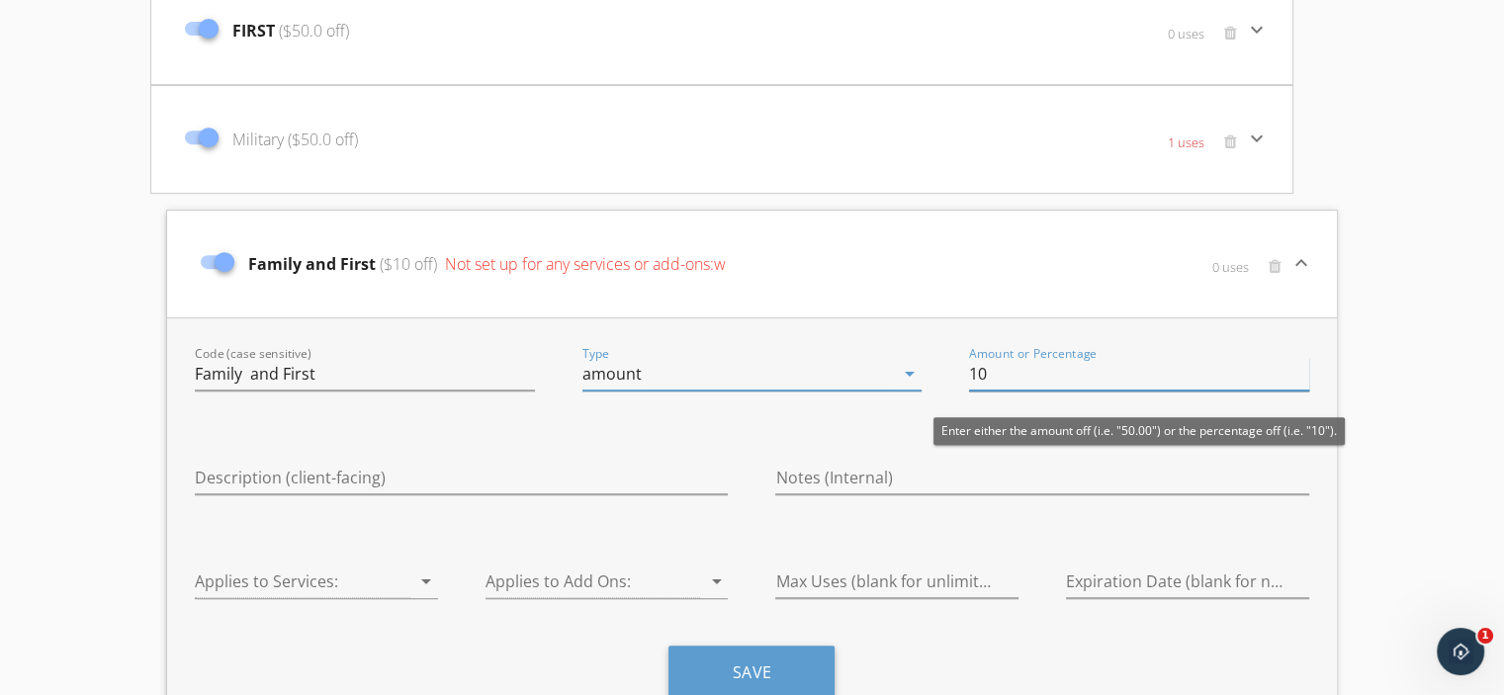
click at [1056, 375] on input "10" at bounding box center [1139, 374] width 340 height 33
type input "1"
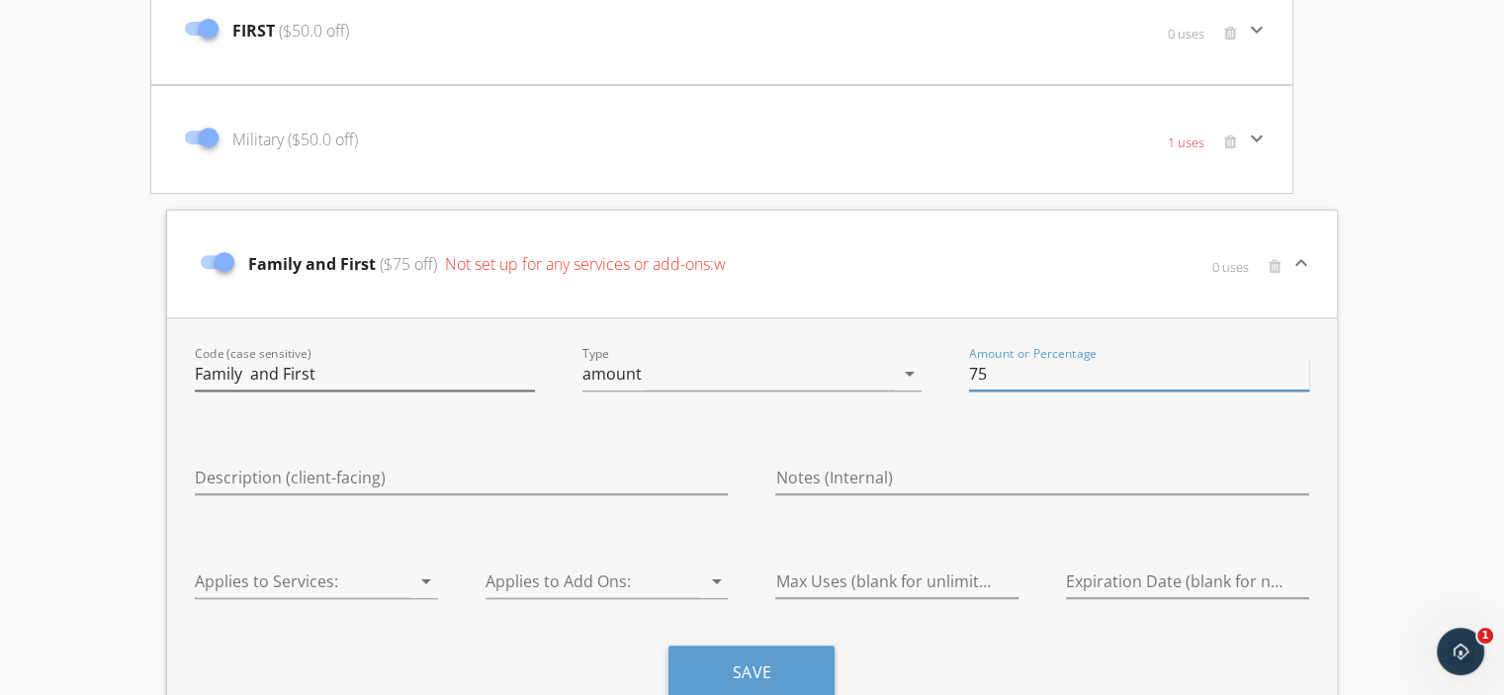
type input "75"
click at [251, 368] on input "Family and First" at bounding box center [365, 374] width 340 height 33
click at [339, 428] on div "Code (case sensitive) Family and First Type amount arrow_drop_down Amount or Pe…" at bounding box center [752, 533] width 1170 height 432
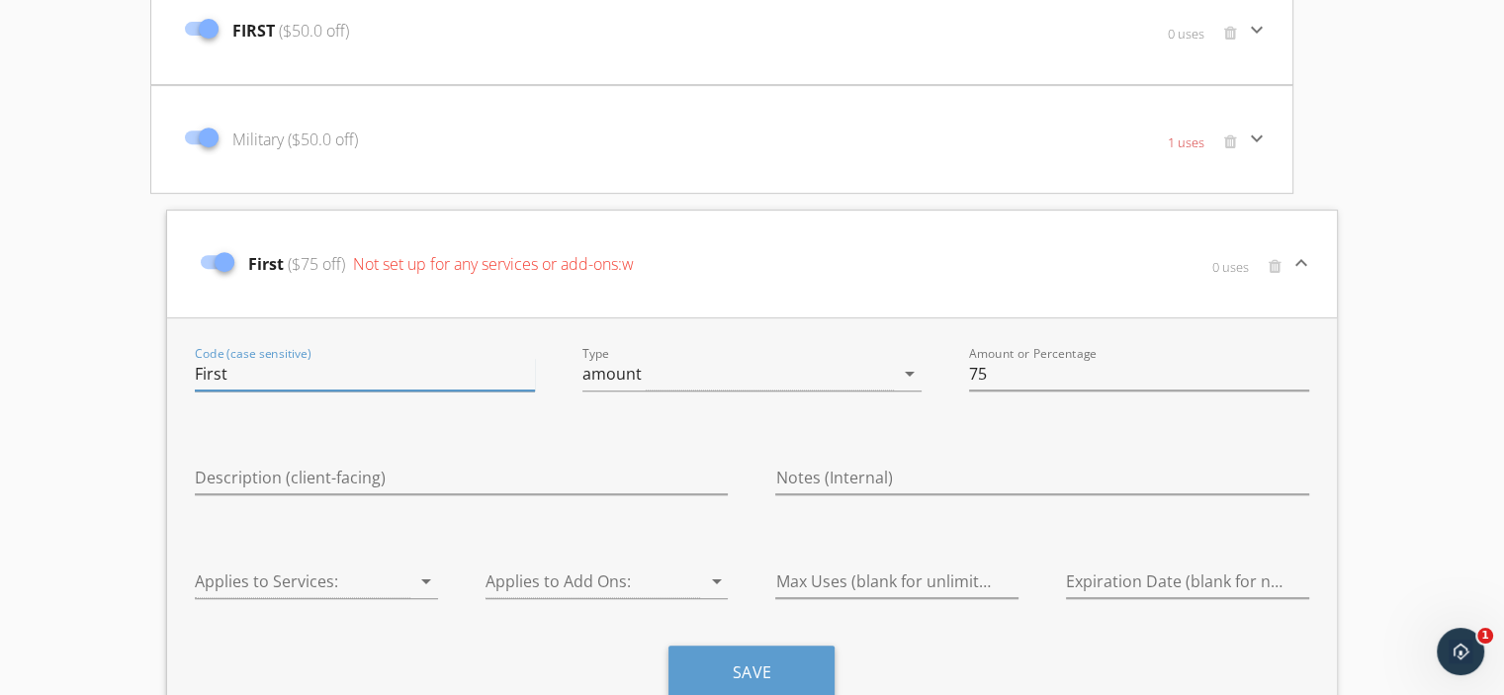
click at [262, 359] on input "First" at bounding box center [365, 374] width 340 height 33
type input "First and Family"
click at [415, 474] on input "Description (client-facing)" at bounding box center [461, 478] width 533 height 33
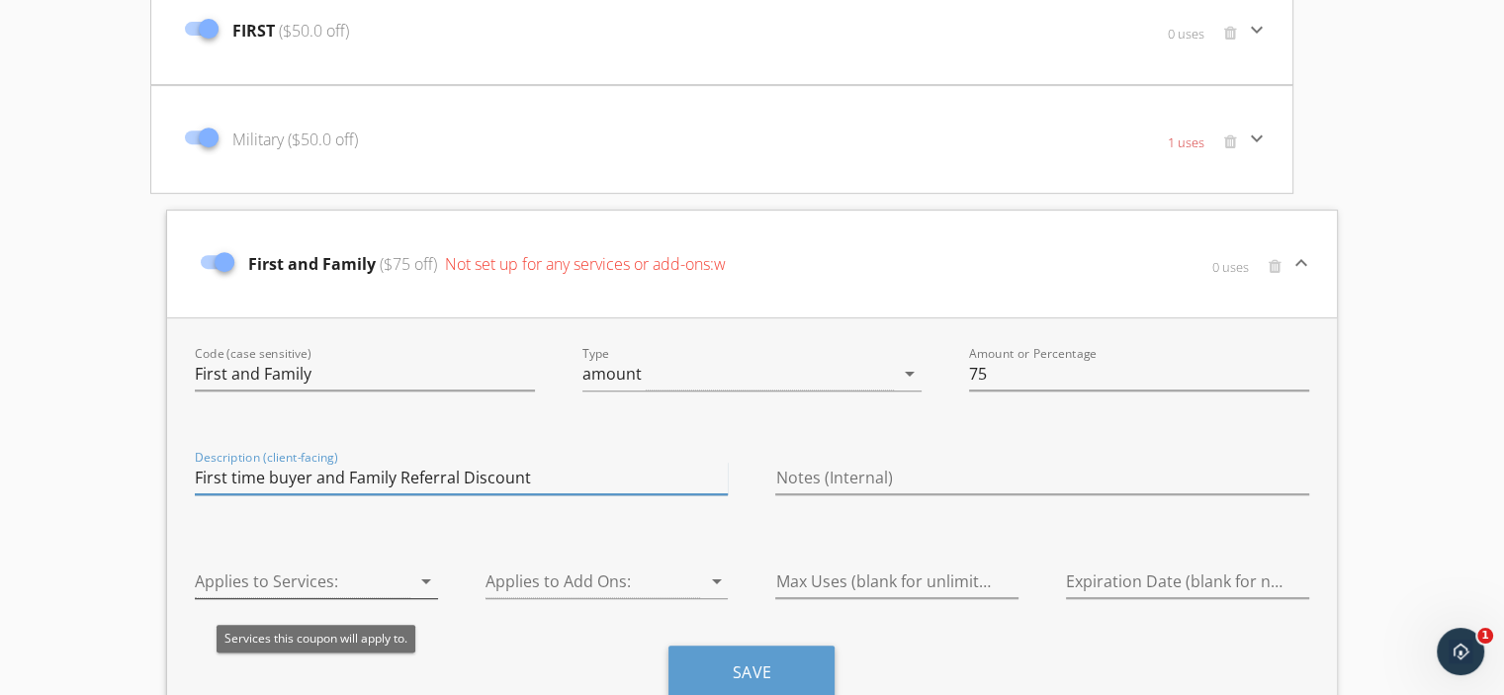
type input "First time buyer and Family Referral Discount"
click at [430, 581] on icon "arrow_drop_down" at bounding box center [426, 582] width 24 height 24
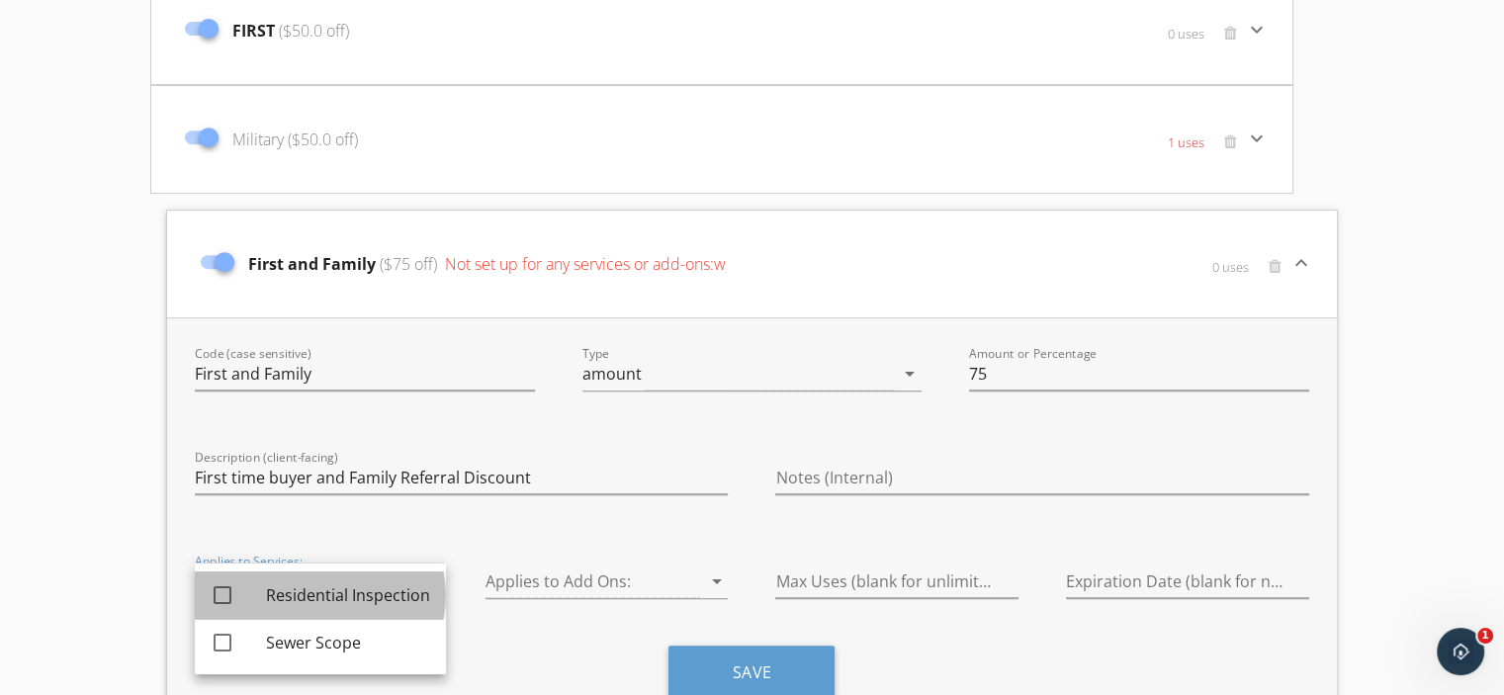
click at [353, 584] on div "Residential Inspection" at bounding box center [348, 596] width 164 height 24
checkbox input "true"
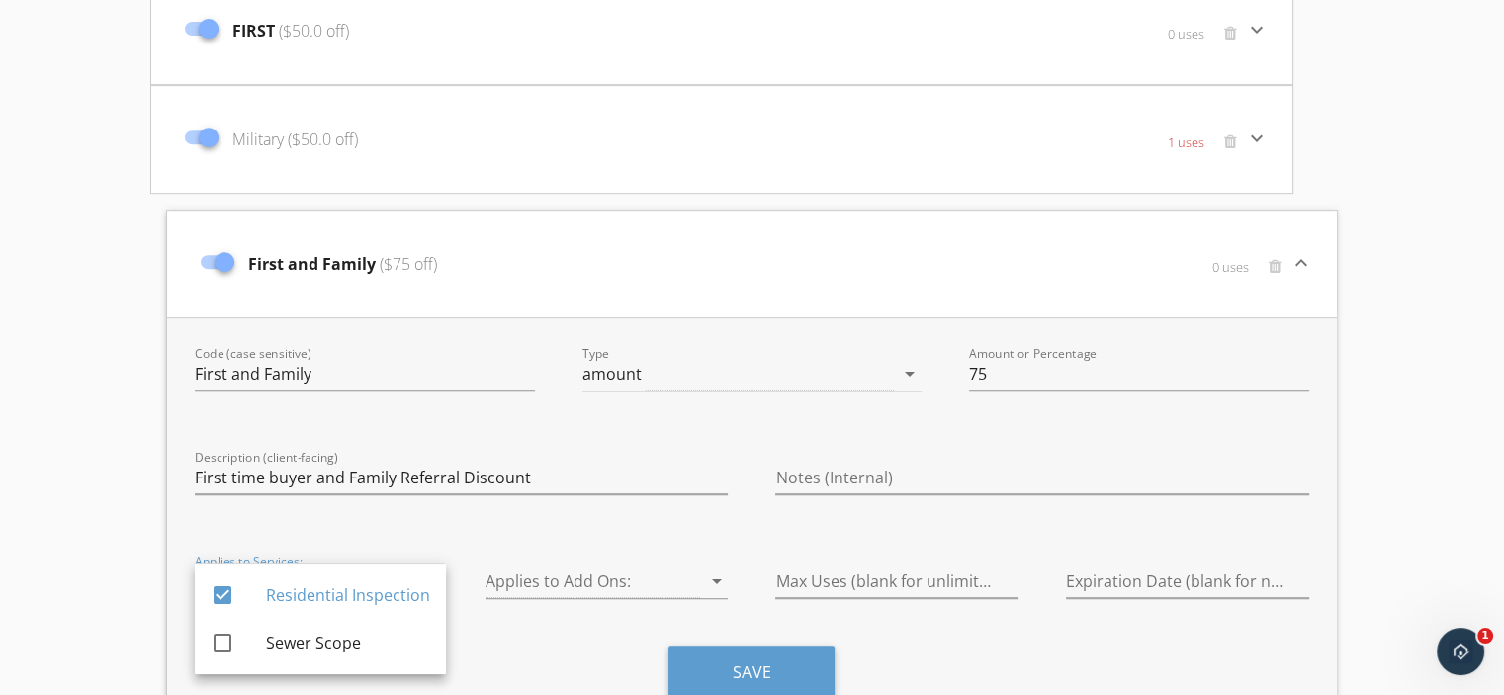
click at [112, 494] on div "Discount Codes Services Family ($25.0 off) 0 uses keyboard_arrow_down Code (cas…" at bounding box center [752, 85] width 1504 height 1529
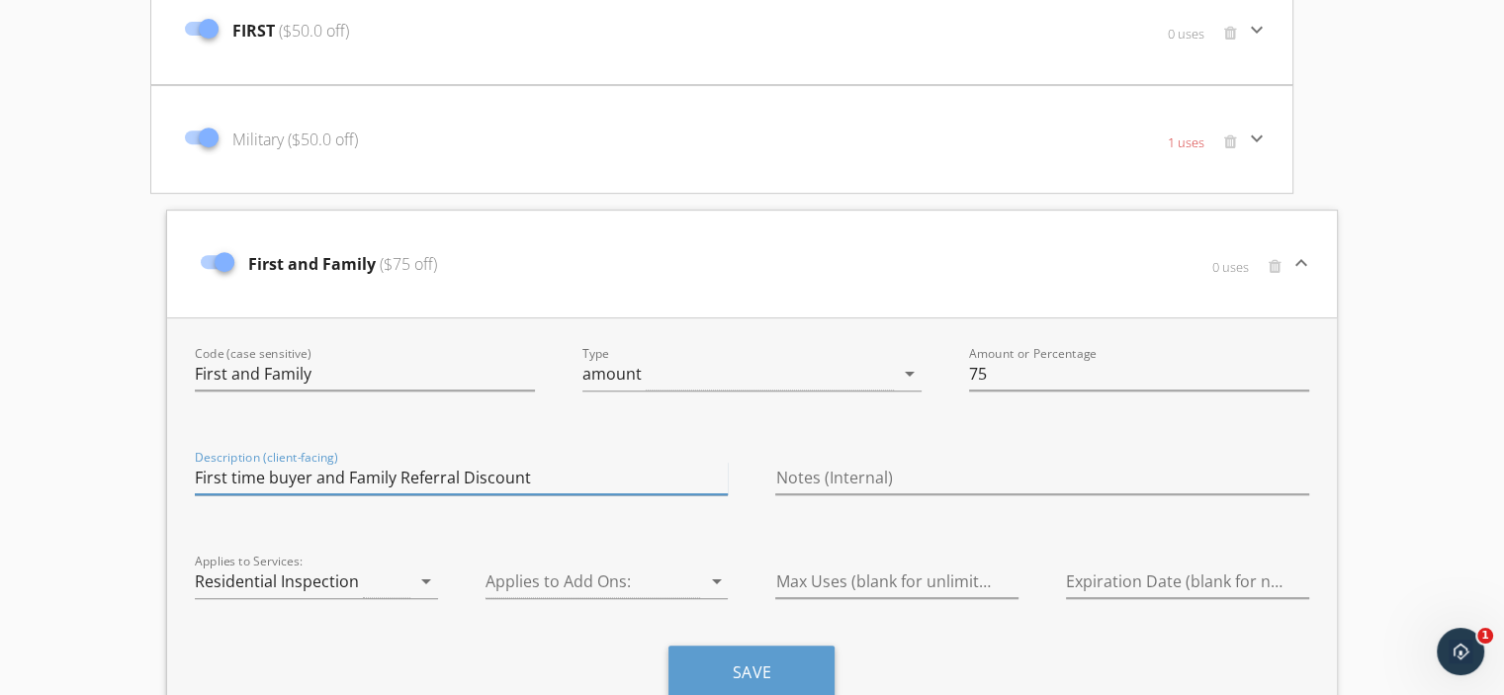
click at [235, 473] on input "First time buyer and Family Referral Discount" at bounding box center [461, 478] width 533 height 33
click at [235, 473] on input "First ime buyer and Family Referral Discount" at bounding box center [461, 478] width 533 height 33
click at [276, 475] on input "First Tine buyer and Family Referral Discount" at bounding box center [461, 478] width 533 height 33
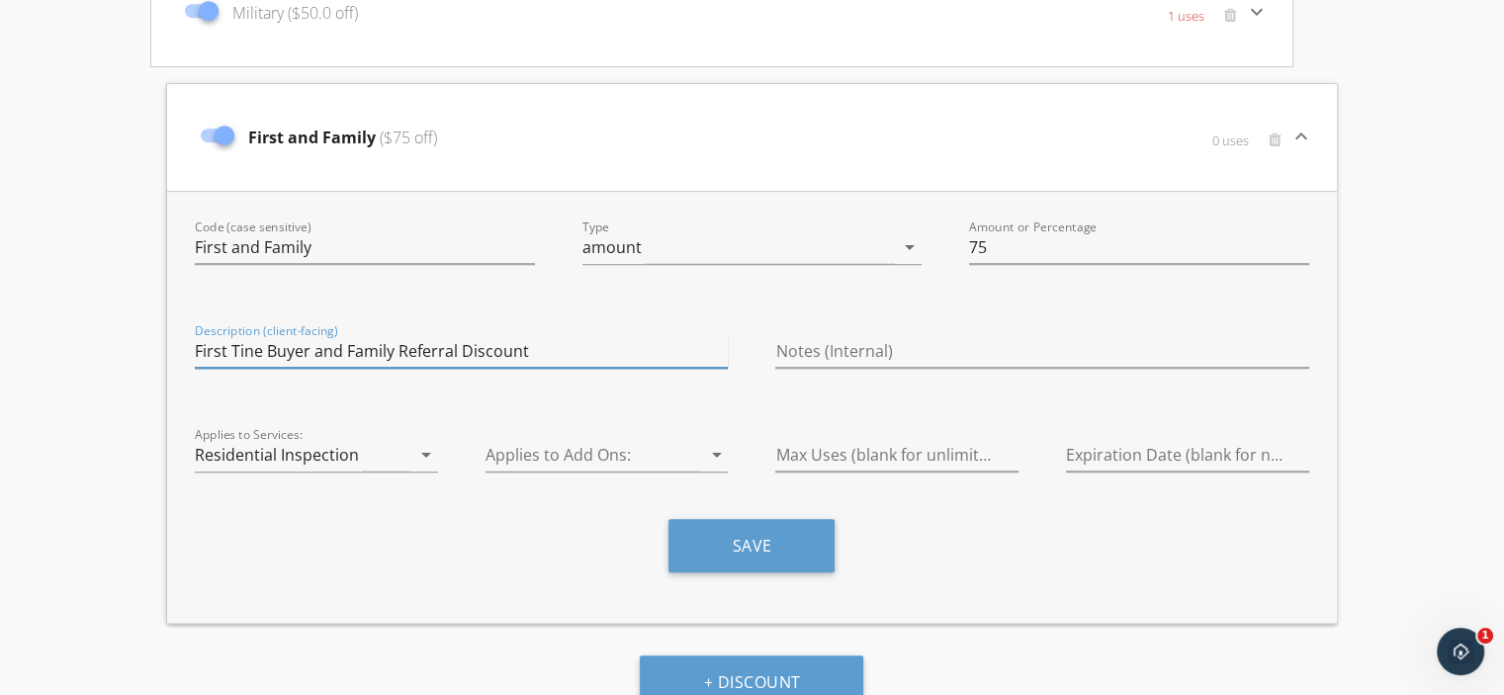
scroll to position [943, 0]
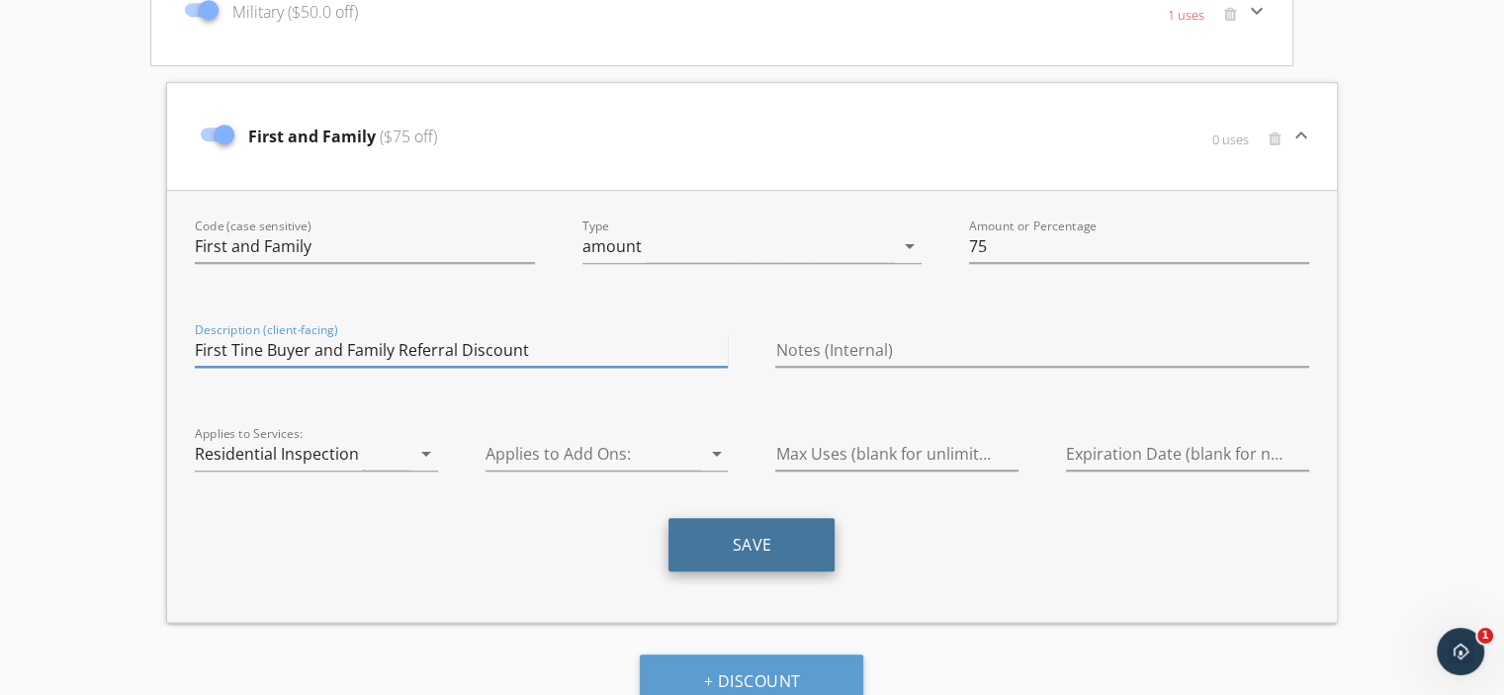
type input "First Tine Buyer and Family Referral Discount"
click at [777, 541] on button "Save" at bounding box center [752, 544] width 166 height 53
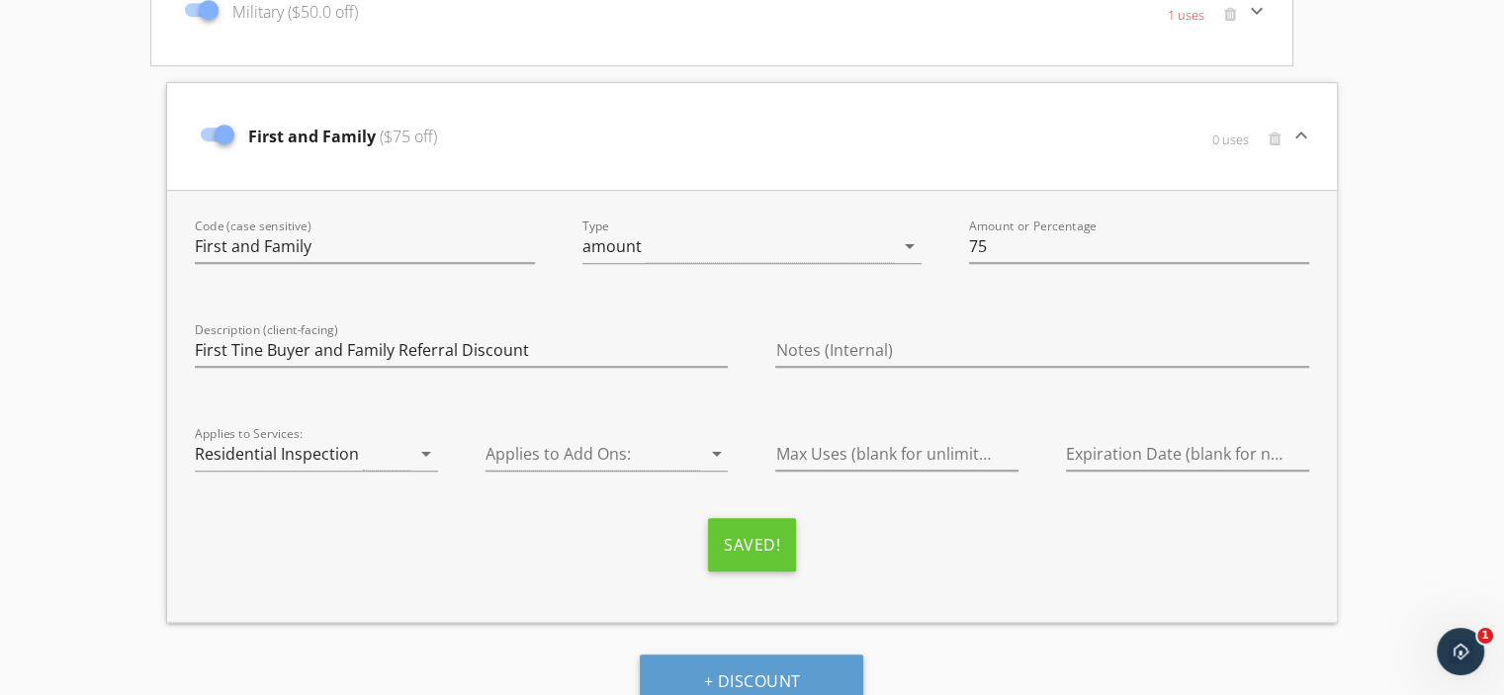
click at [994, 644] on div "+ Discount" at bounding box center [752, 681] width 1204 height 84
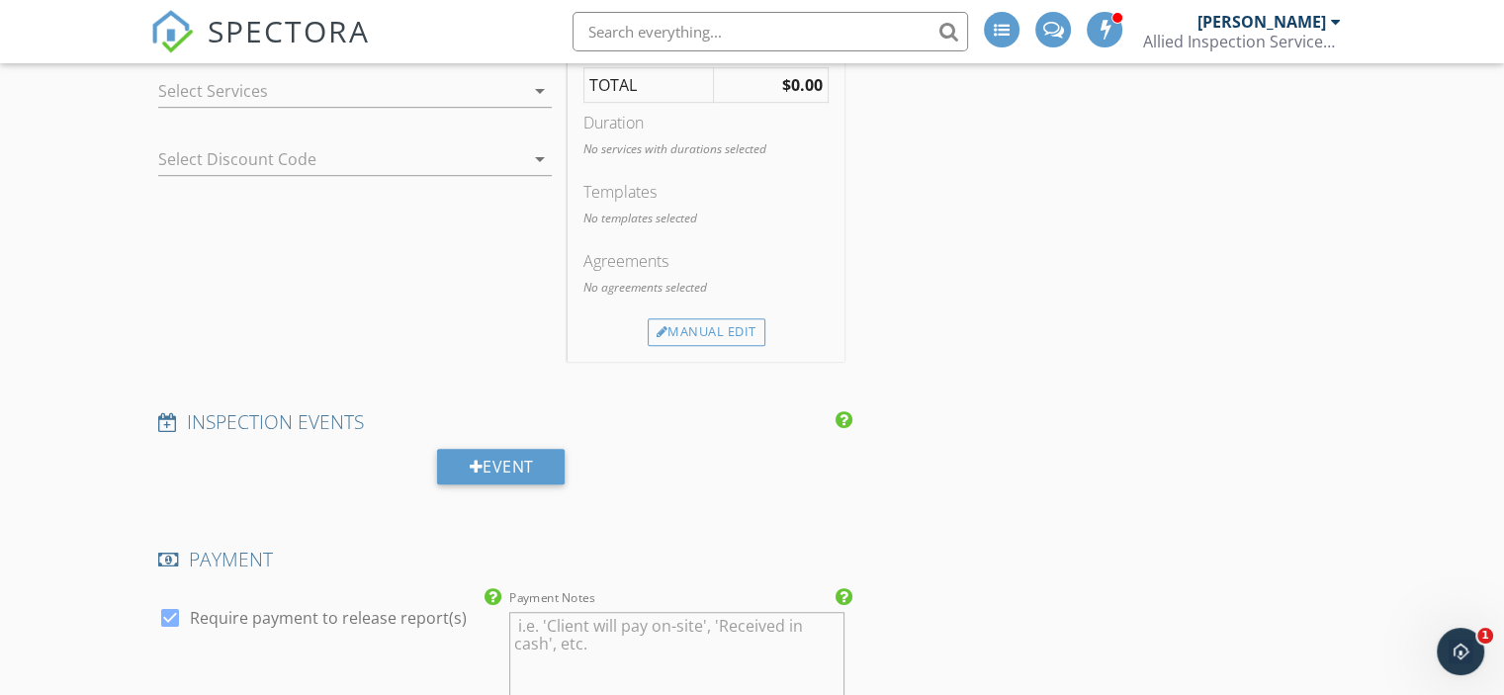
click at [538, 153] on icon "arrow_drop_down" at bounding box center [540, 159] width 24 height 24
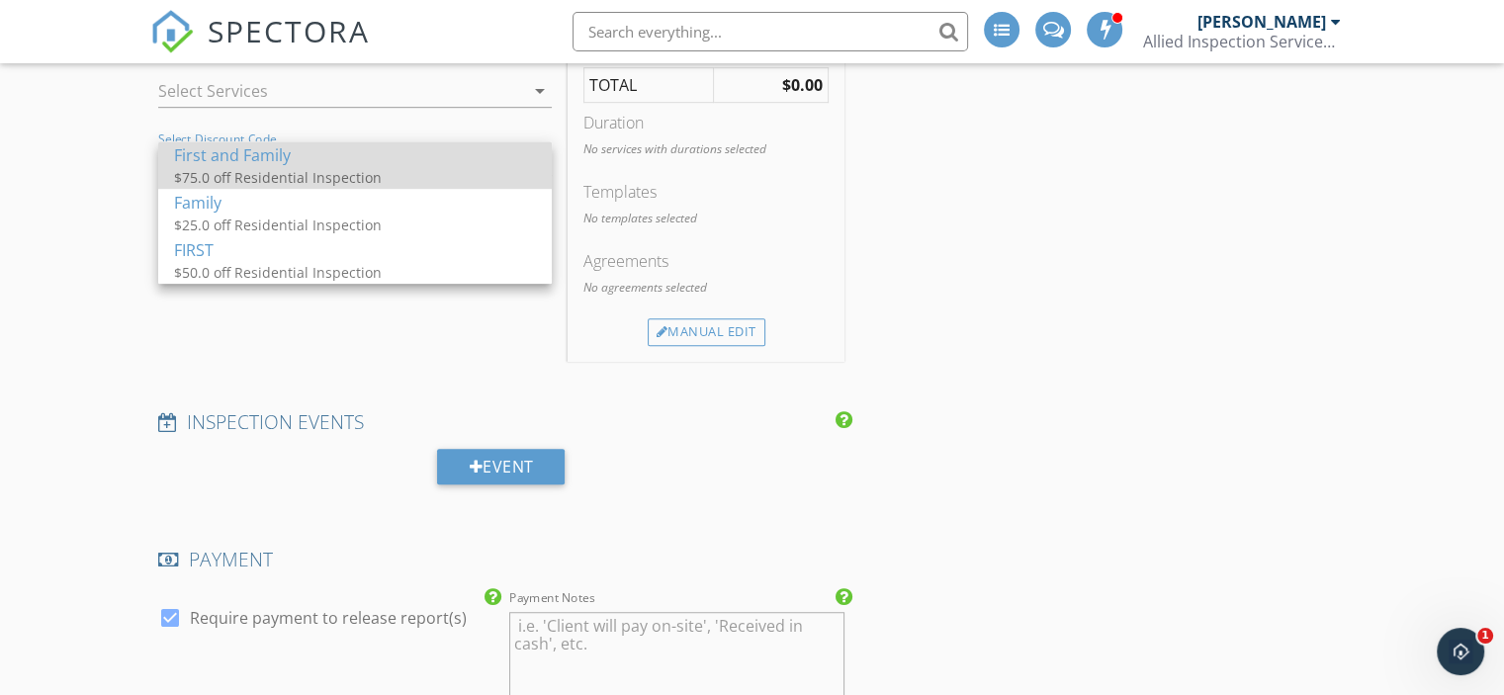
click at [435, 177] on div "$75.0 off Residential Inspection" at bounding box center [355, 177] width 362 height 21
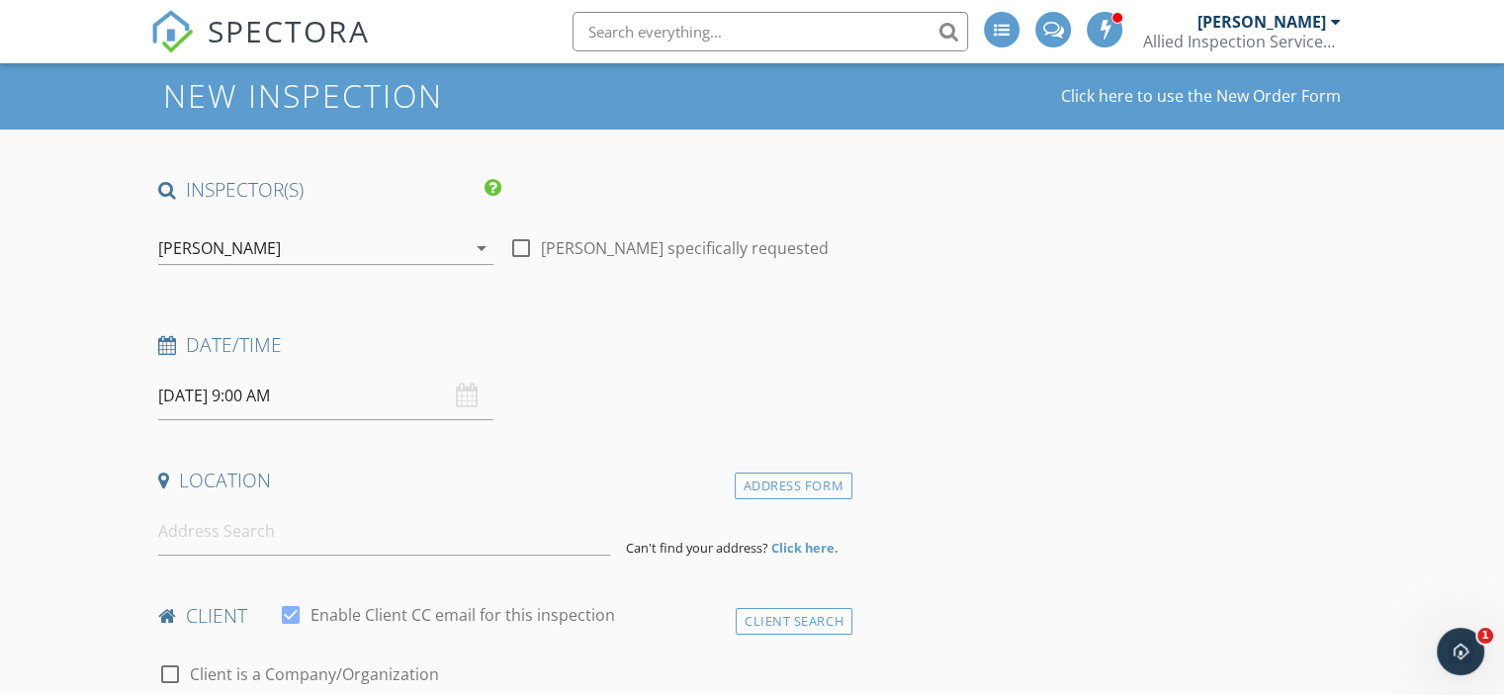
scroll to position [72, 0]
click at [471, 250] on icon "arrow_drop_down" at bounding box center [482, 249] width 24 height 24
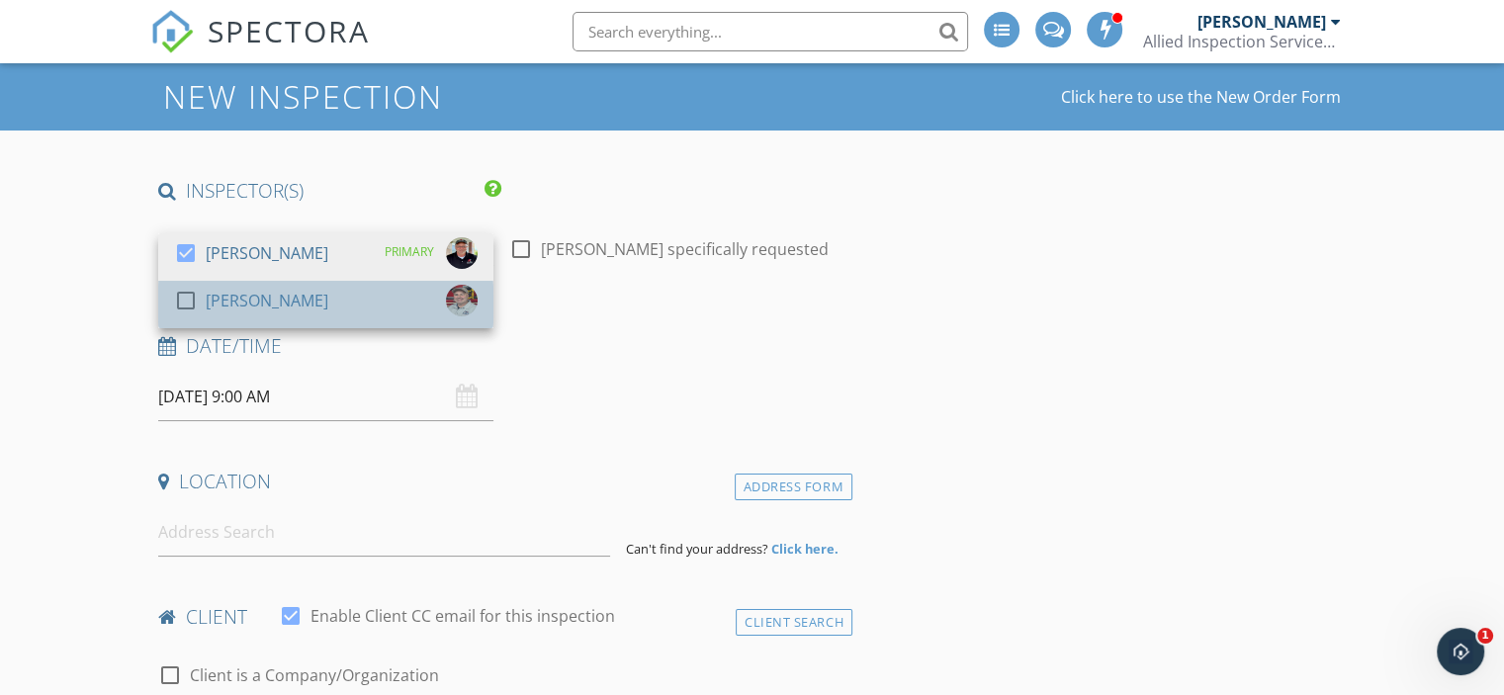
click at [401, 299] on div "check_box_outline_blank [PERSON_NAME]" at bounding box center [326, 305] width 304 height 40
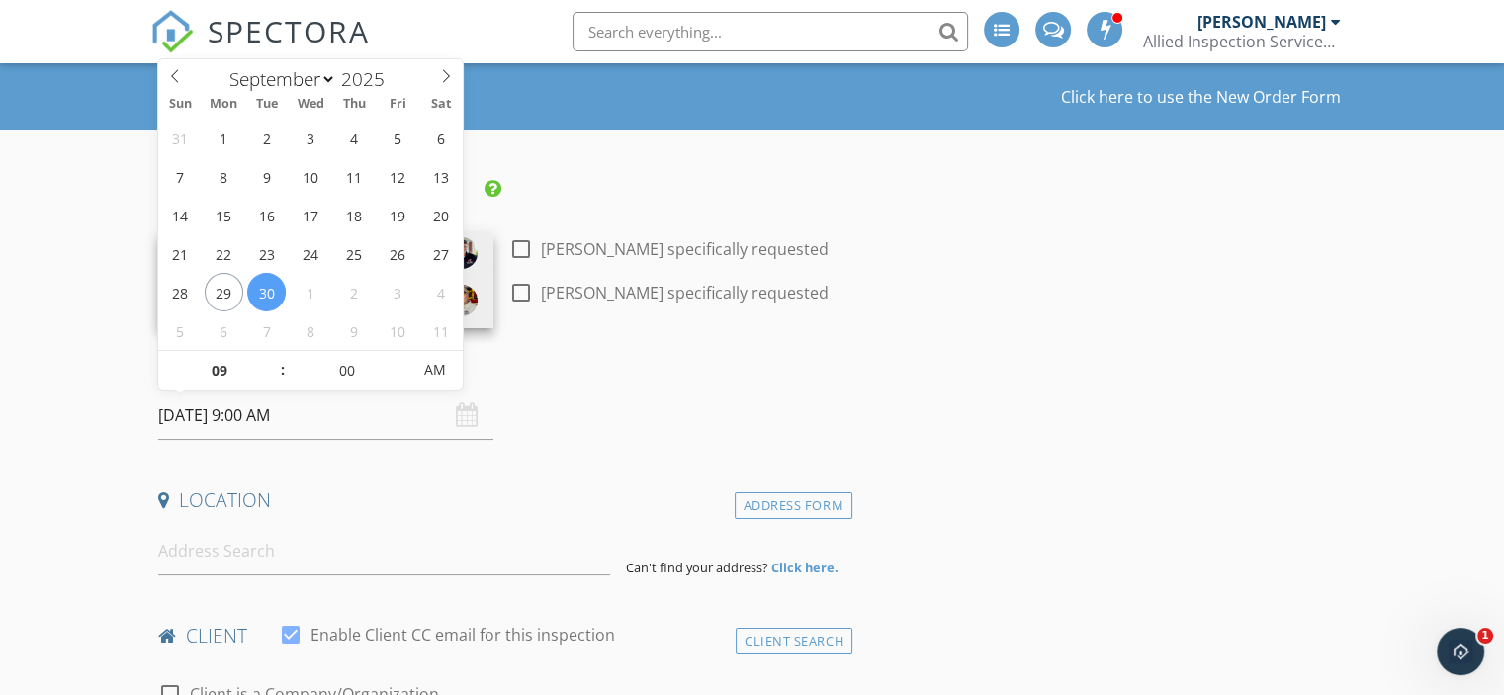
click at [274, 422] on input "[DATE] 9:00 AM" at bounding box center [325, 416] width 335 height 48
type input "08"
type input "[DATE] 8:00 AM"
click at [273, 379] on span at bounding box center [273, 381] width 14 height 20
type input "05"
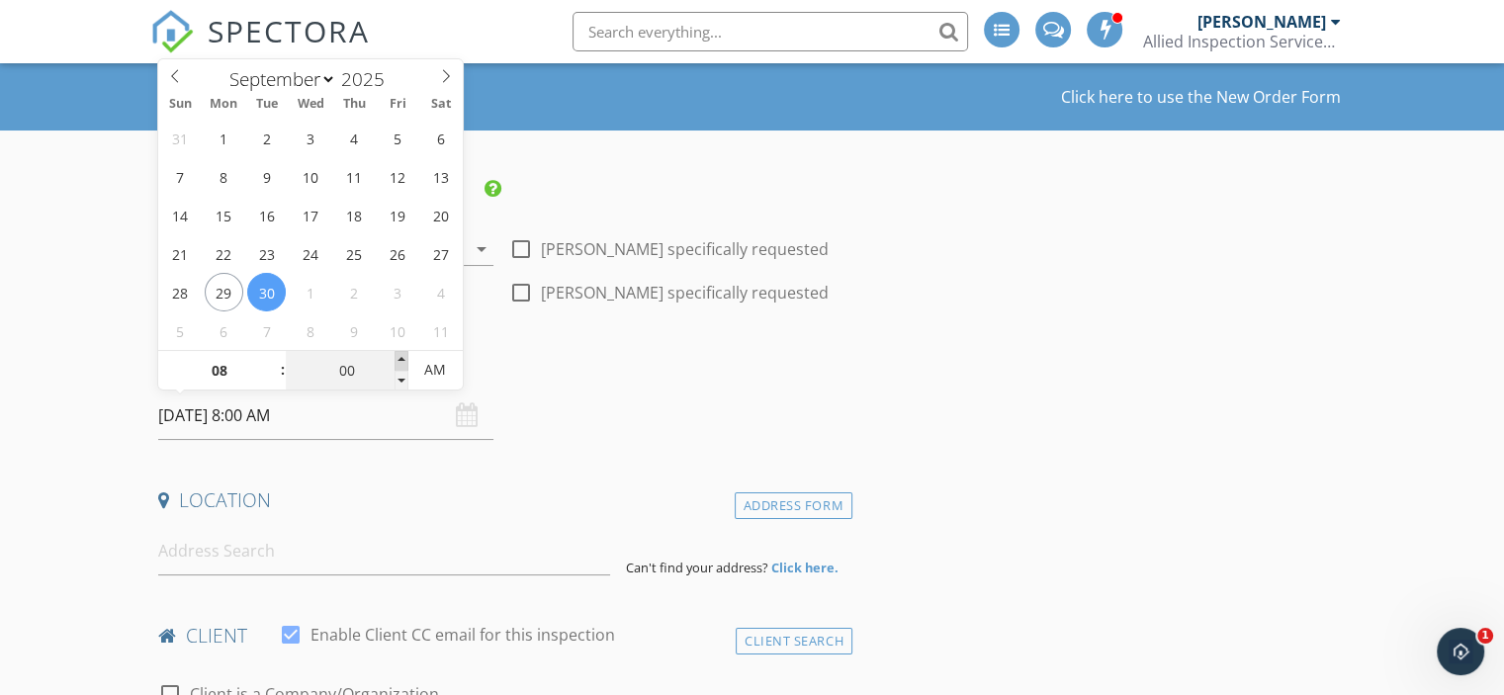
type input "[DATE] 8:05 AM"
click at [401, 357] on span at bounding box center [402, 361] width 14 height 20
type input "10"
type input "[DATE] 8:10 AM"
click at [401, 357] on span at bounding box center [402, 361] width 14 height 20
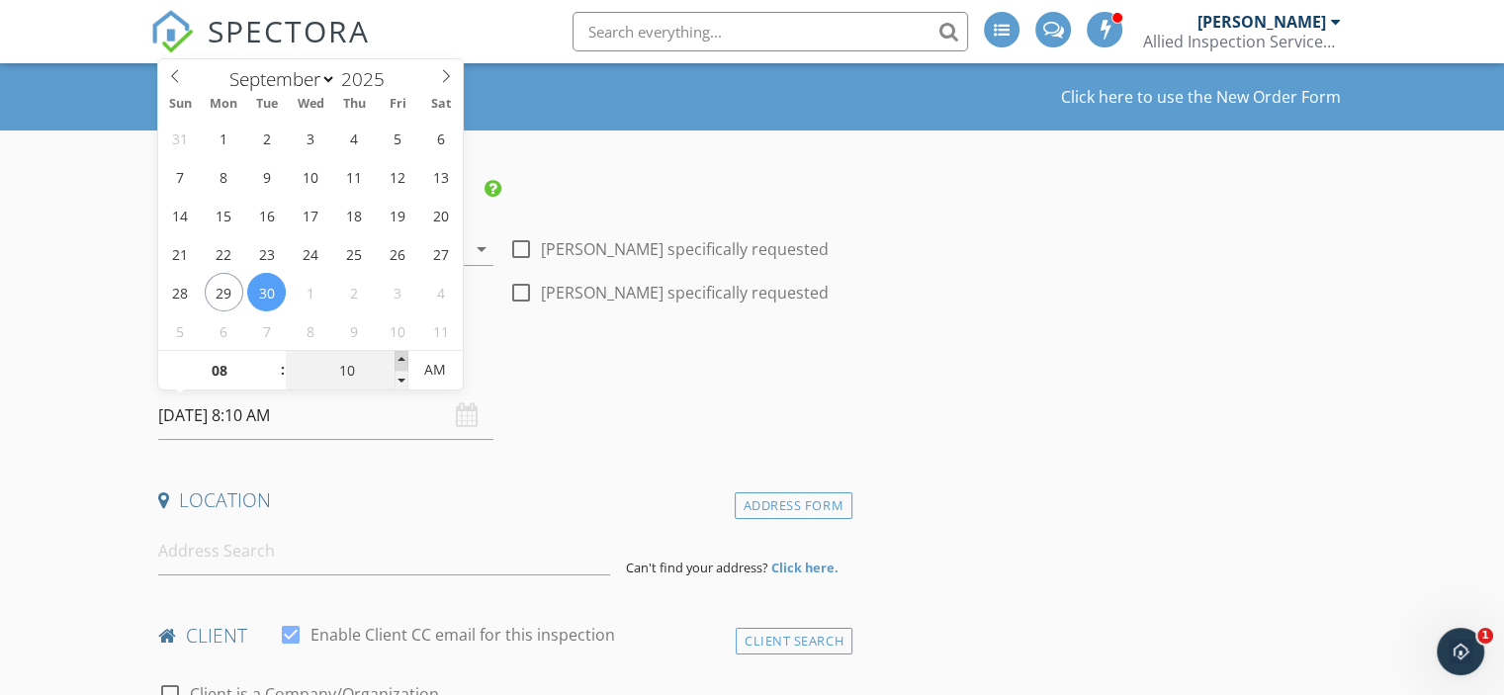
type input "15"
type input "09/30/2025 8:15 AM"
click at [401, 357] on span at bounding box center [402, 361] width 14 height 20
type input "20"
type input "09/30/2025 8:20 AM"
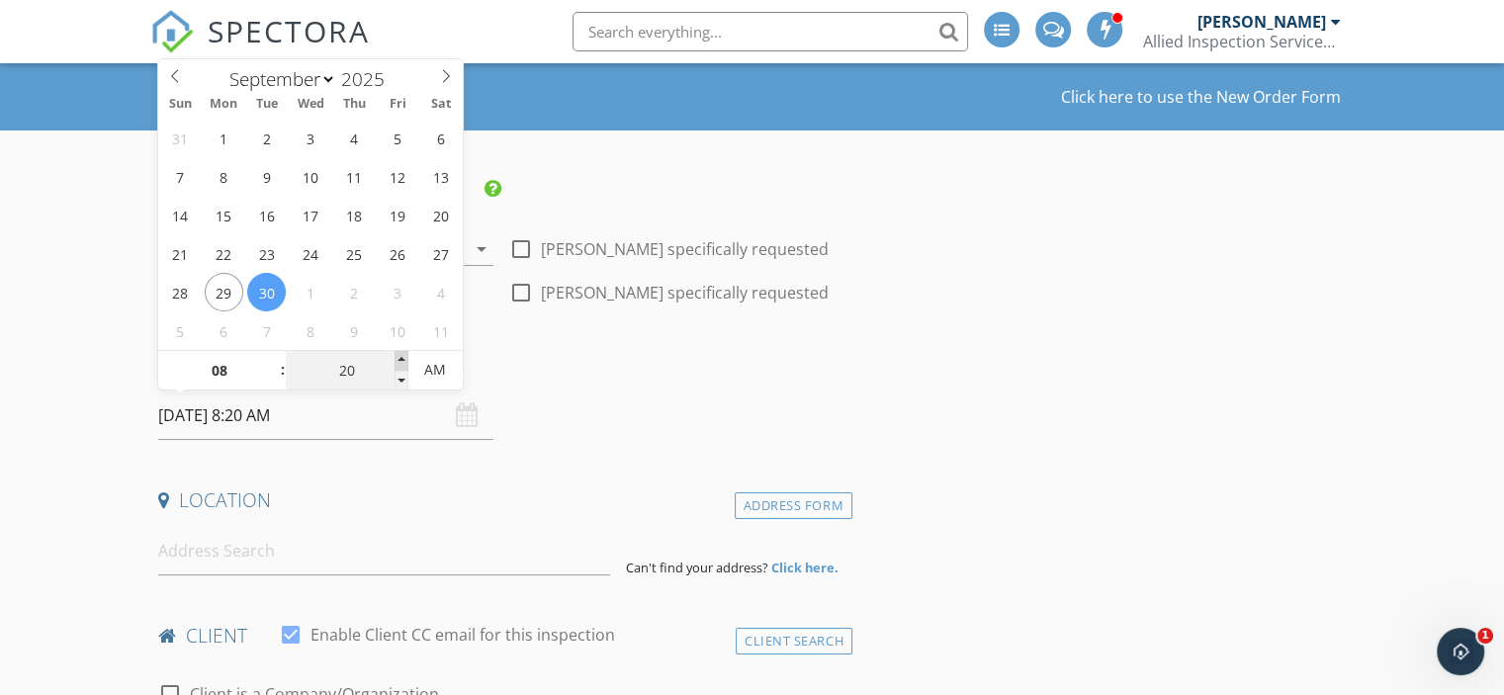
click at [401, 357] on span at bounding box center [402, 361] width 14 height 20
type input "25"
type input "09/30/2025 8:25 AM"
click at [401, 357] on span at bounding box center [402, 361] width 14 height 20
type input "30"
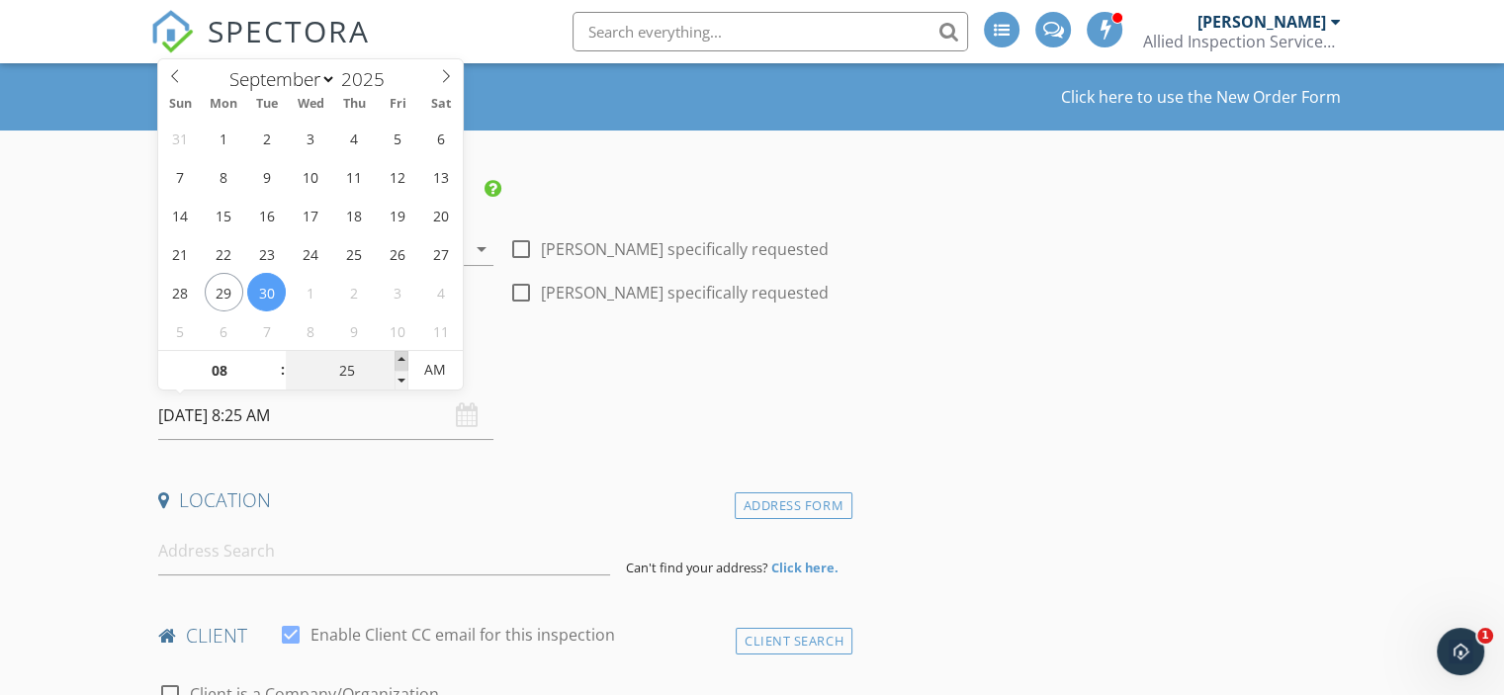
type input "[DATE] 8:30 AM"
click at [401, 357] on span at bounding box center [402, 361] width 14 height 20
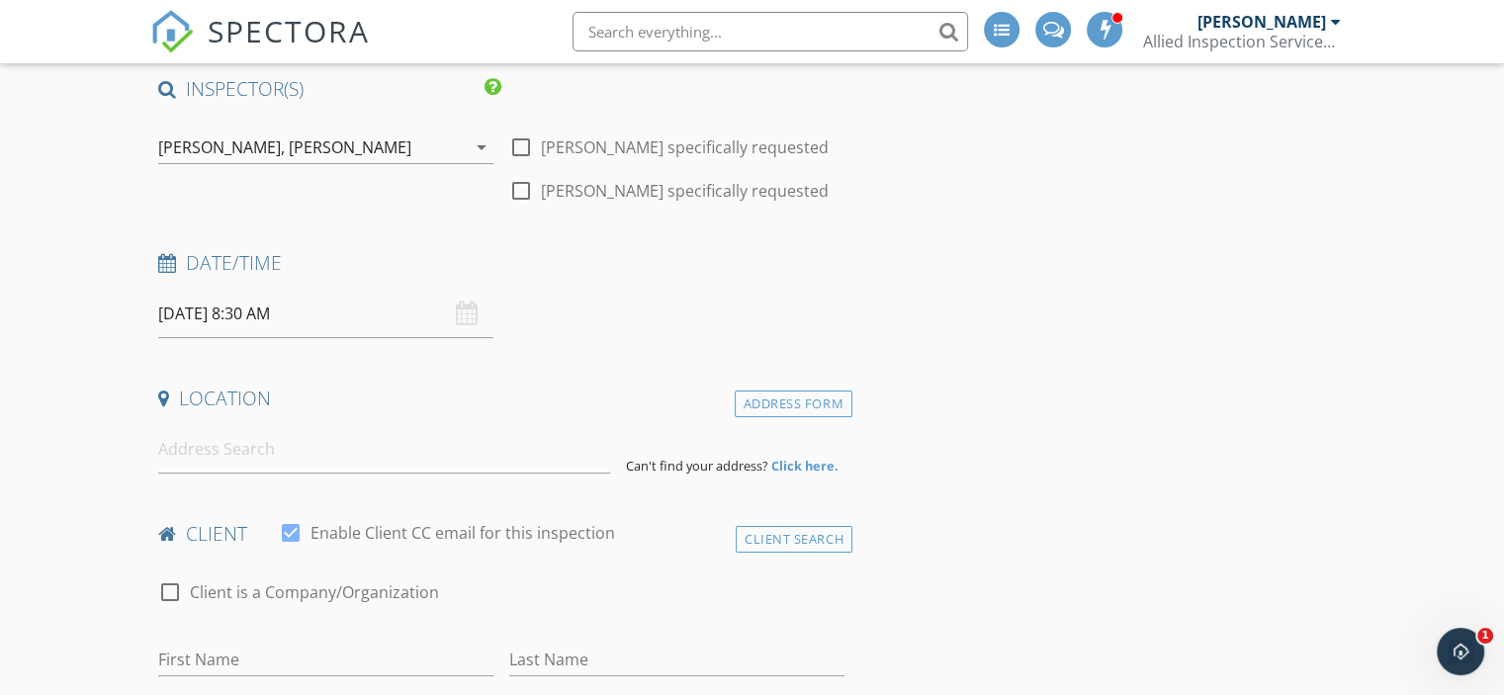
scroll to position [175, 0]
click at [422, 458] on input at bounding box center [384, 448] width 452 height 48
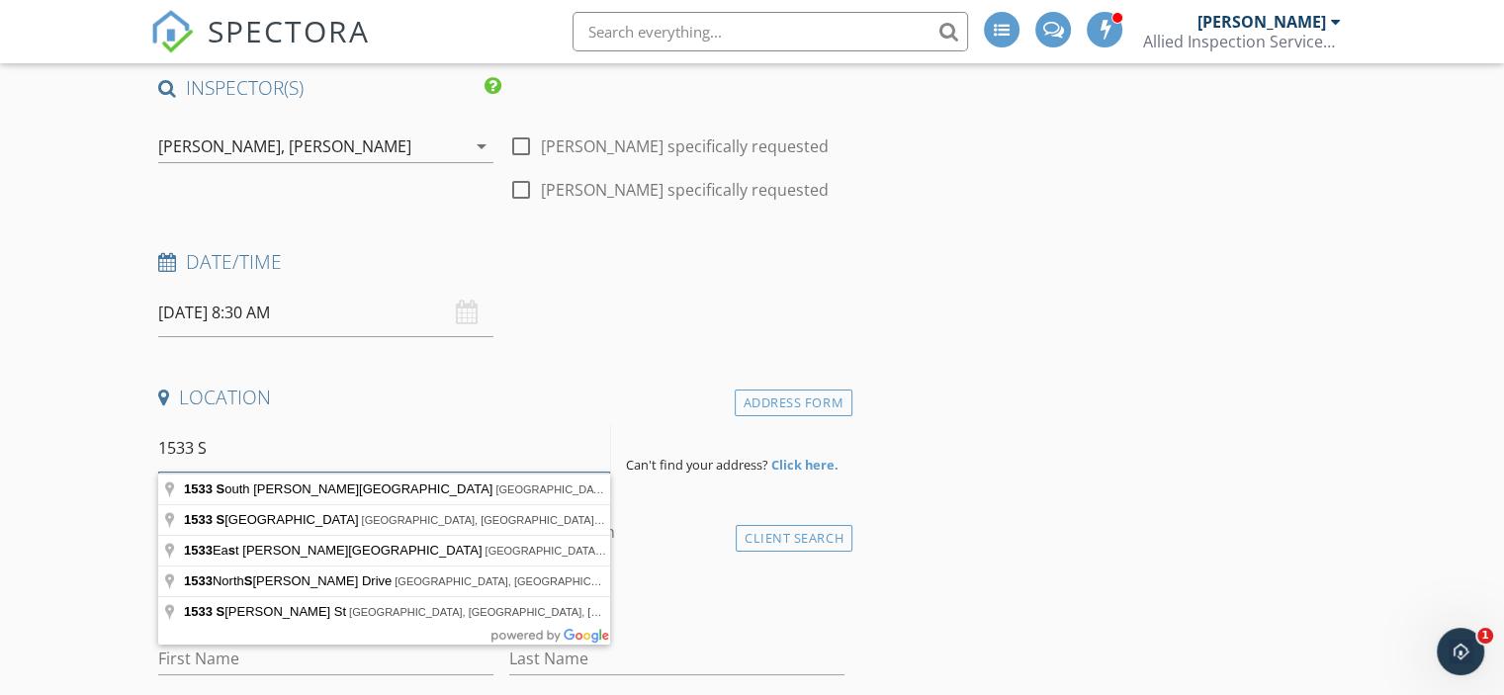
click at [408, 463] on input "1533 S" at bounding box center [384, 448] width 452 height 48
type input "1533 Shannon St, Springdale, AR, USA"
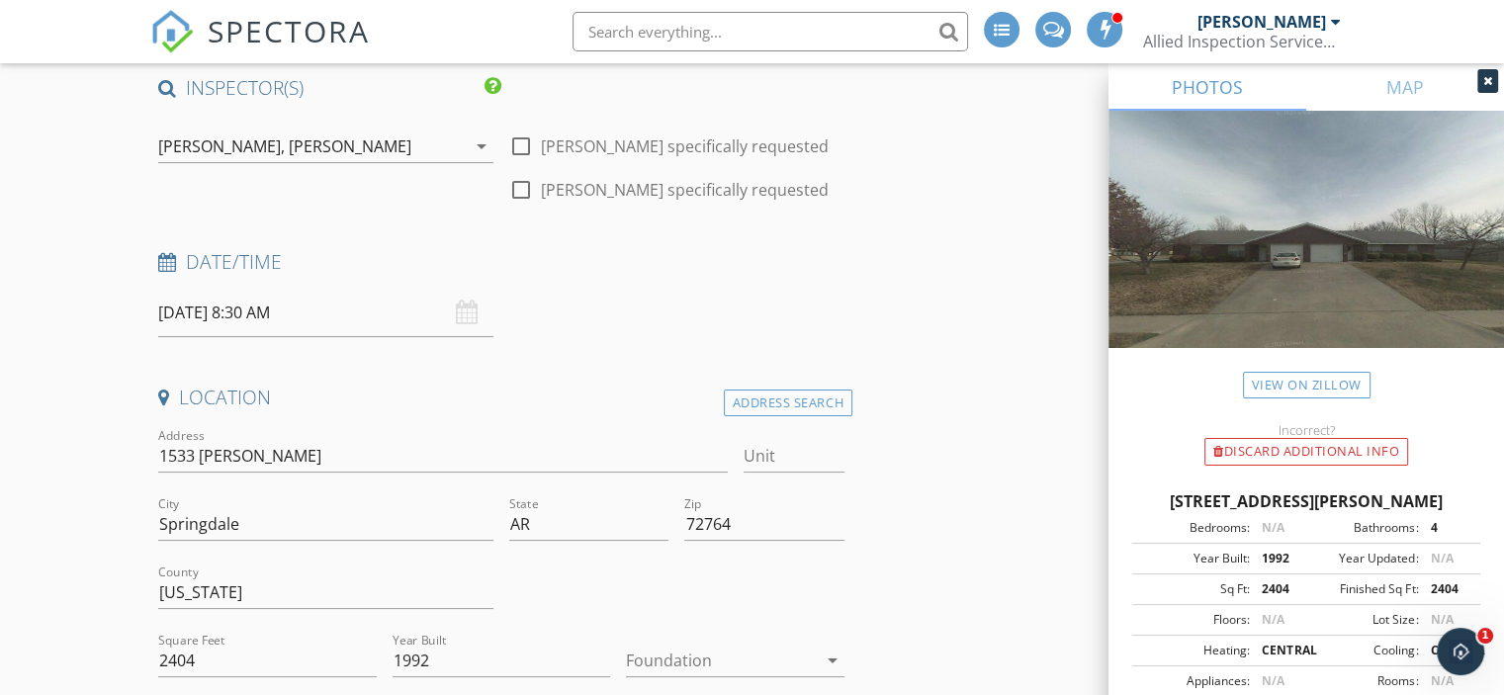
click at [834, 654] on icon "arrow_drop_down" at bounding box center [833, 661] width 24 height 24
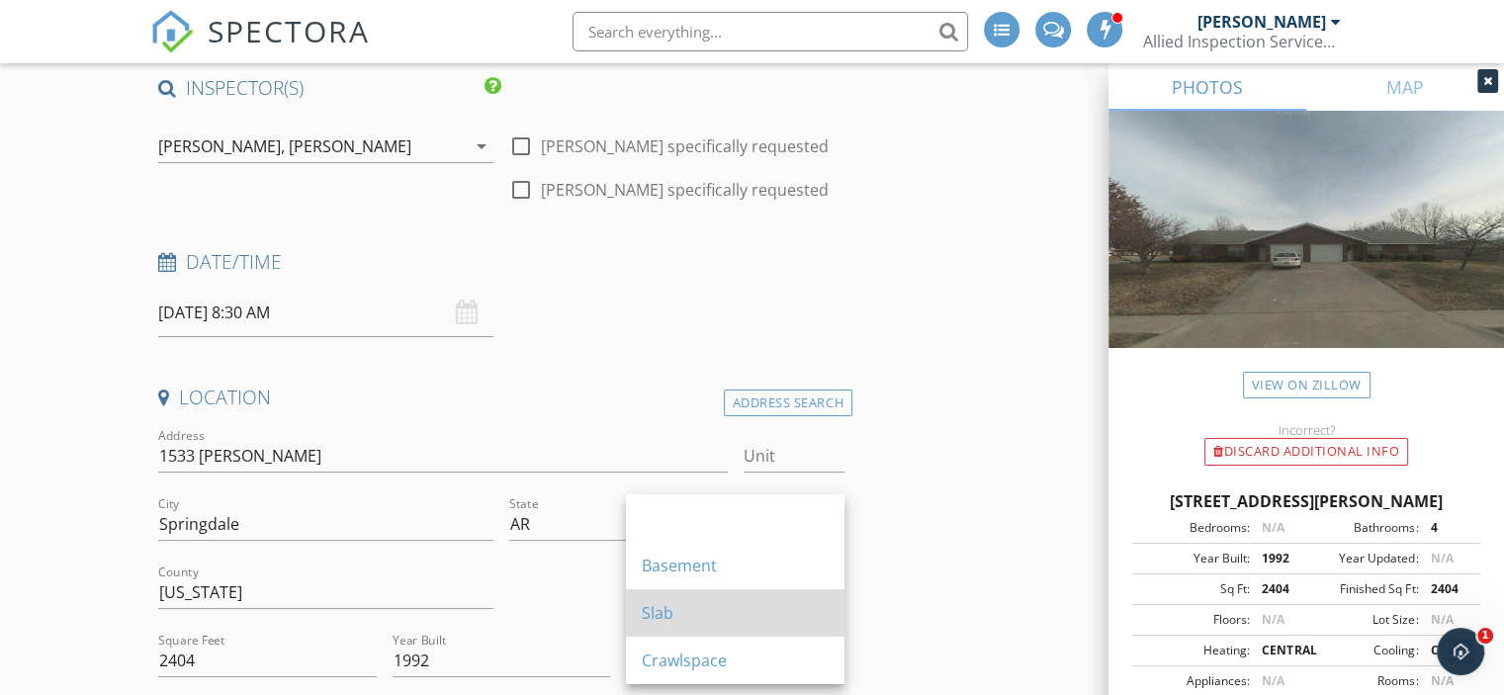
click at [754, 605] on div "Slab" at bounding box center [735, 613] width 187 height 24
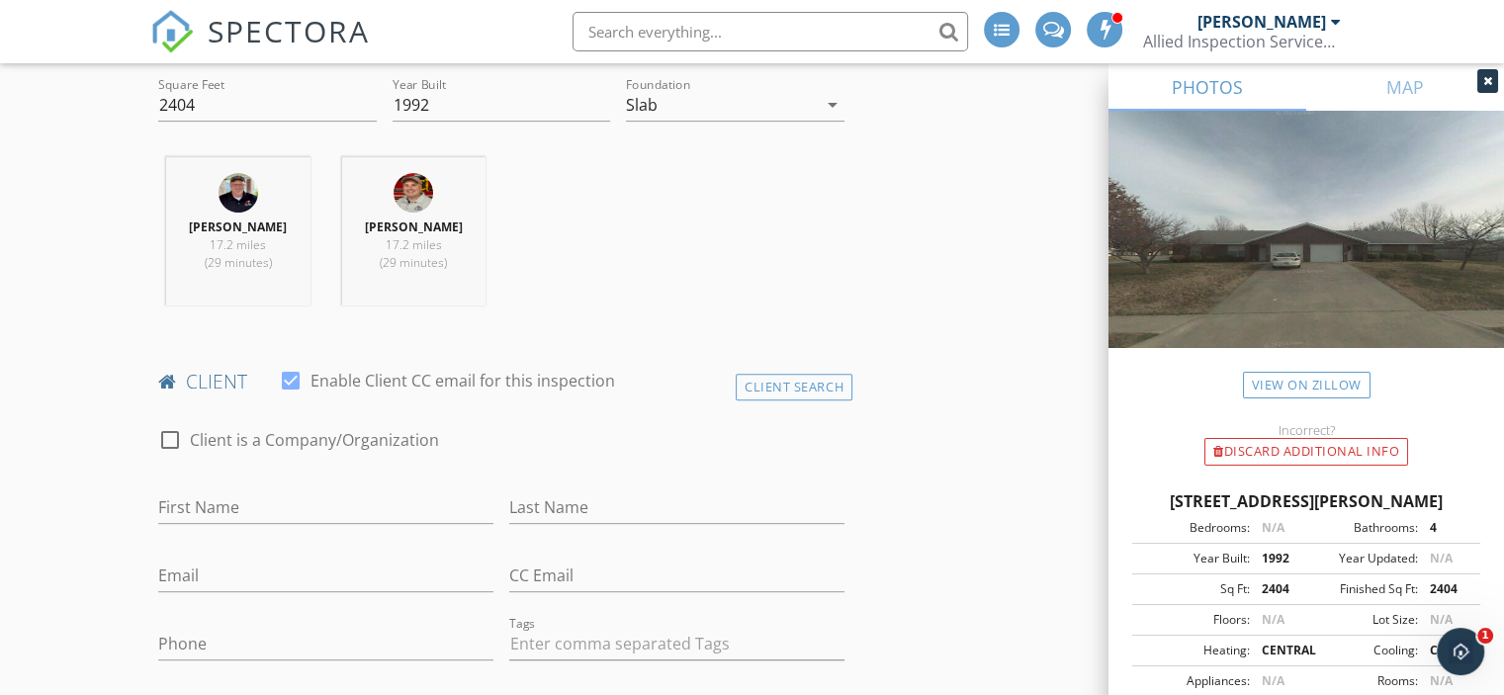
scroll to position [927, 0]
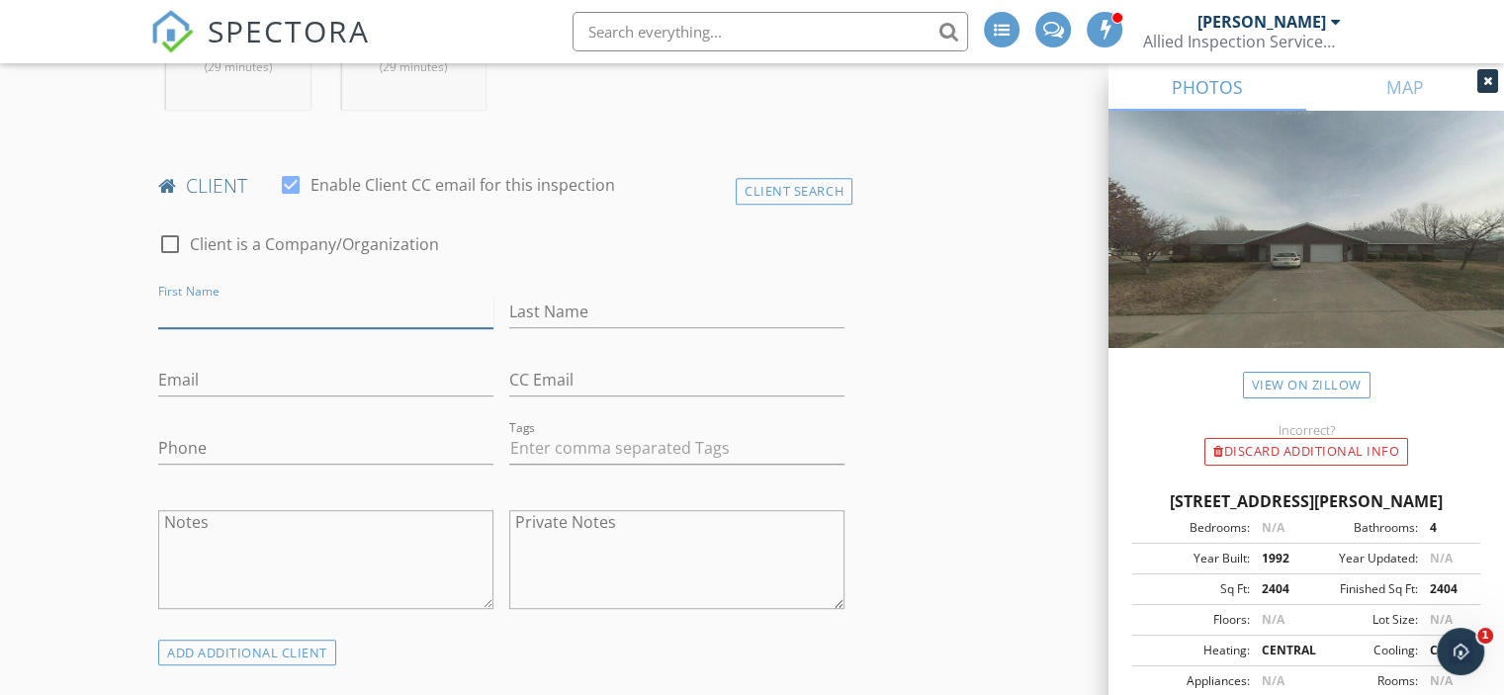
click at [288, 304] on input "First Name" at bounding box center [325, 312] width 335 height 33
type input "Kaylin"
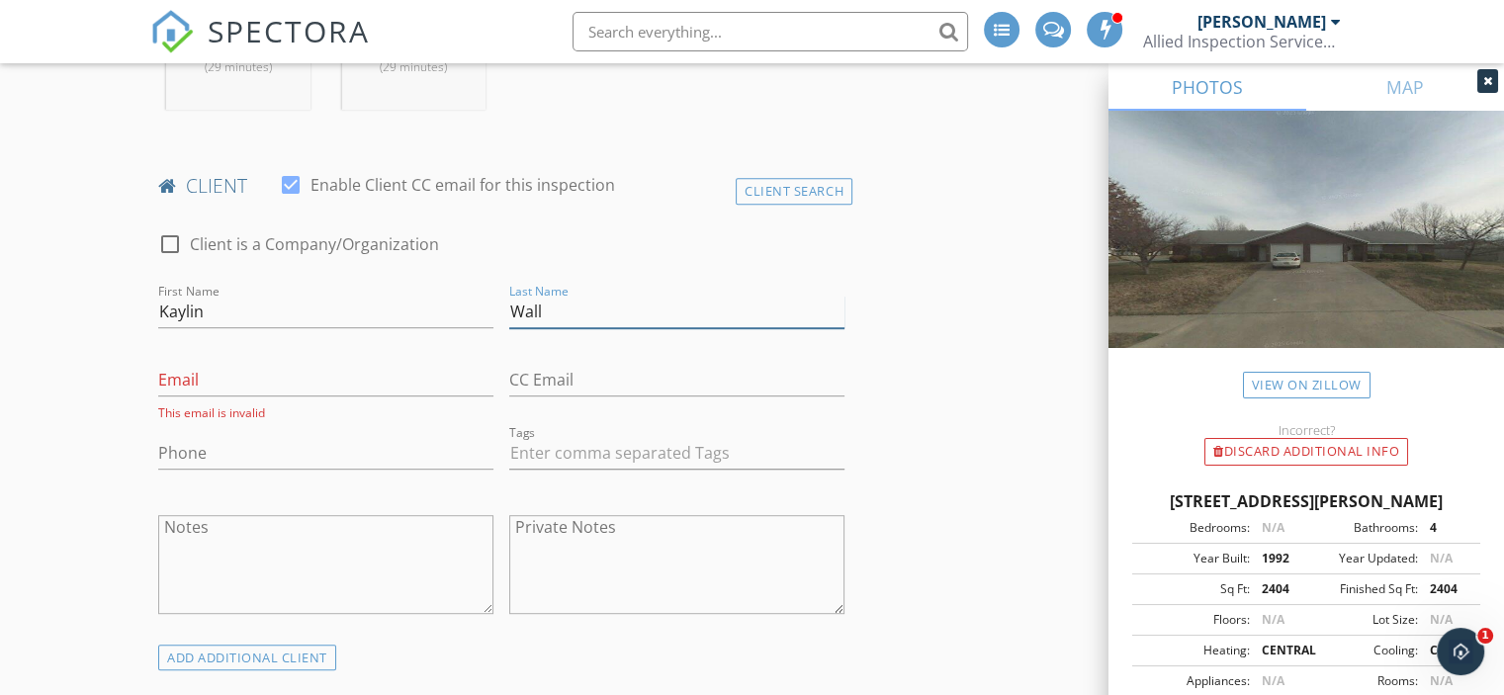
click at [578, 317] on input "Wall" at bounding box center [676, 312] width 335 height 33
type input "[PERSON_NAME]"
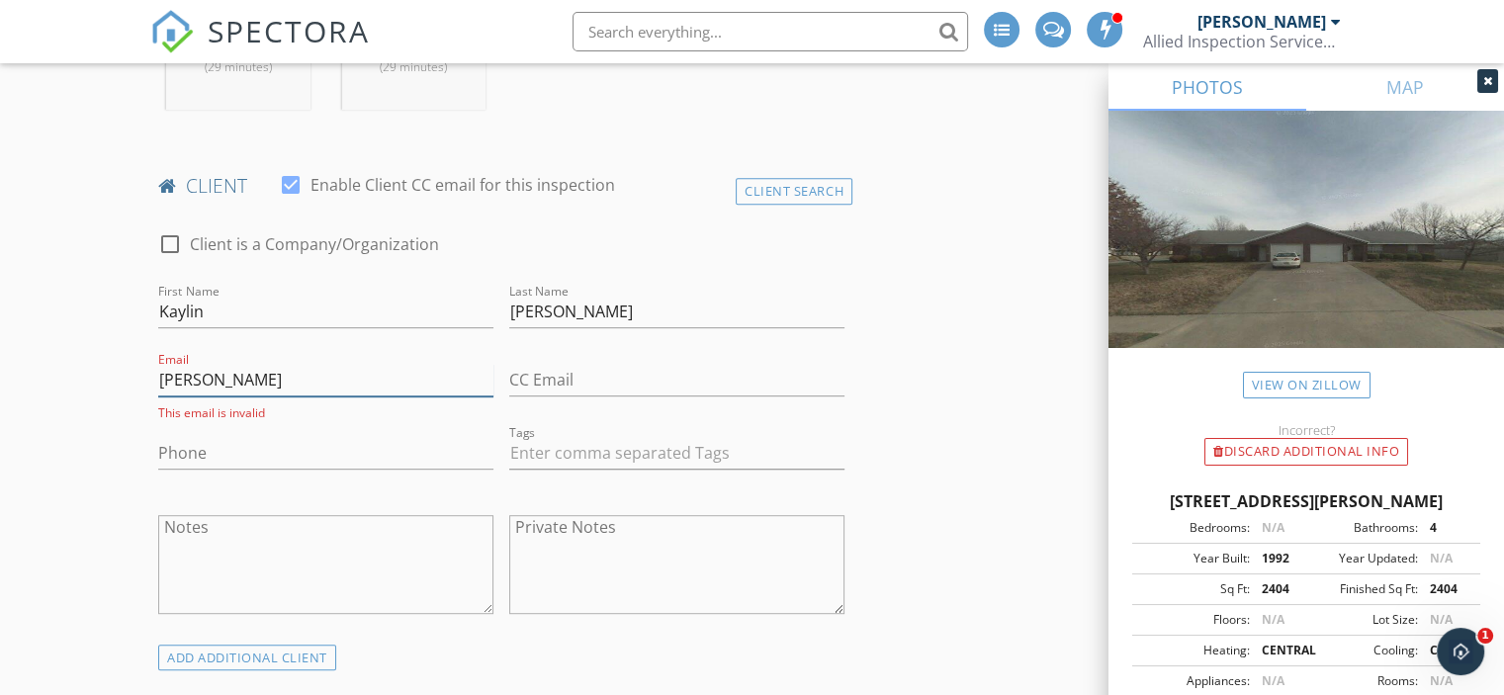
type input "KaylinMWallace@gmail.com"
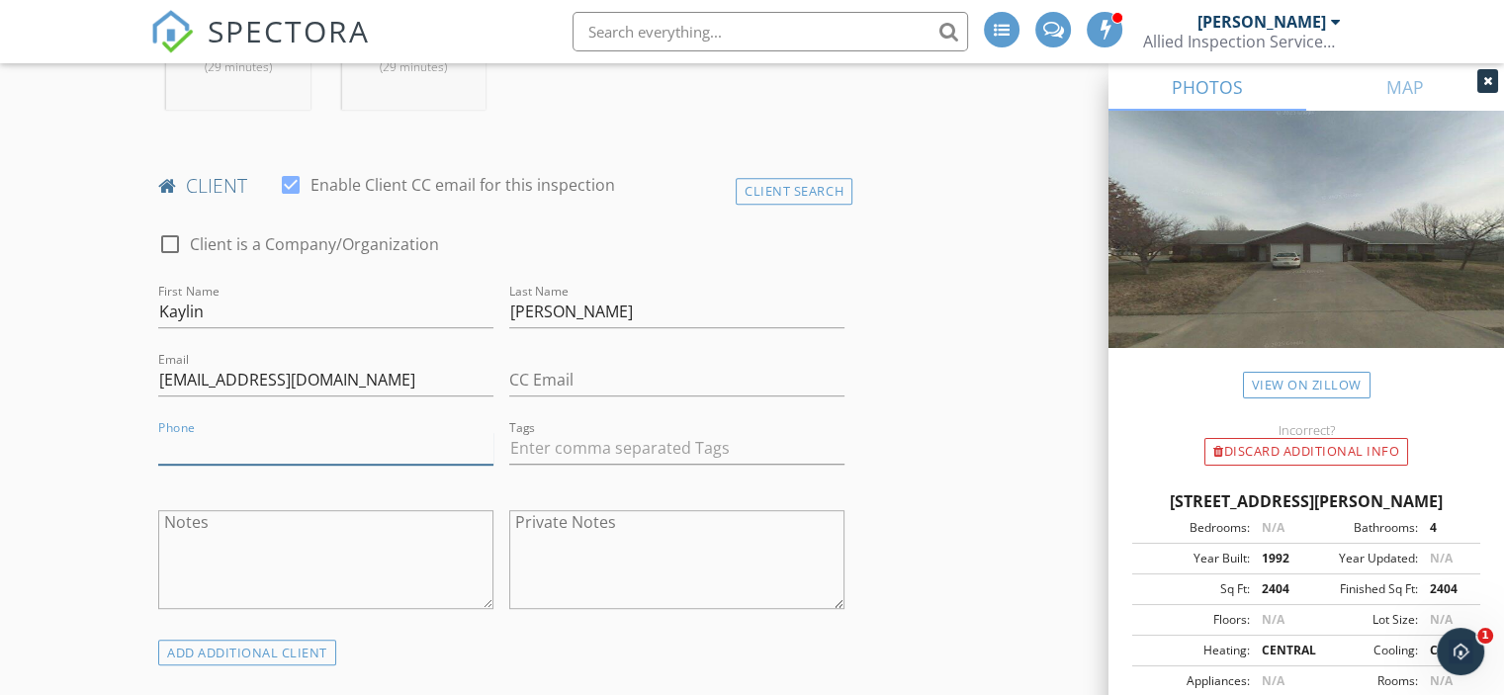
click at [304, 459] on input "Phone" at bounding box center [325, 448] width 335 height 33
type input "[PHONE_NUMBER]"
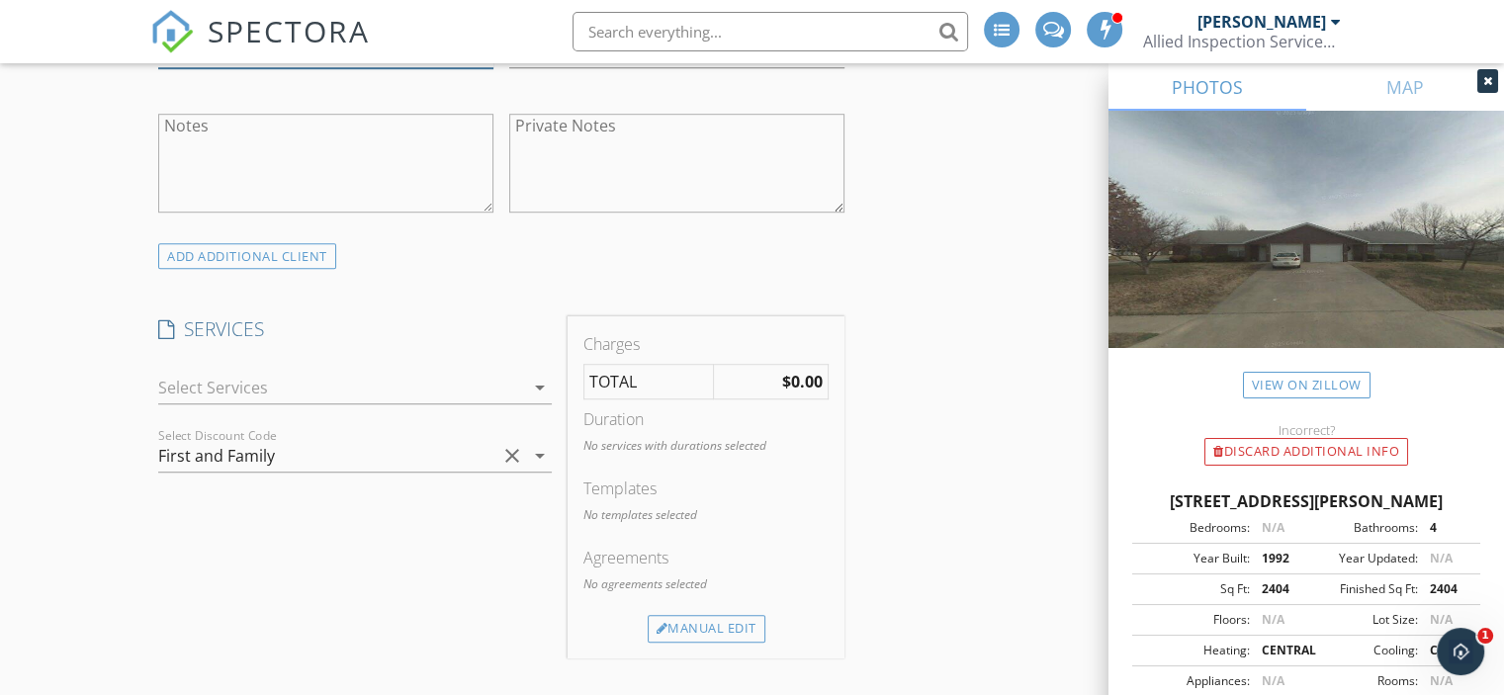
scroll to position [1335, 0]
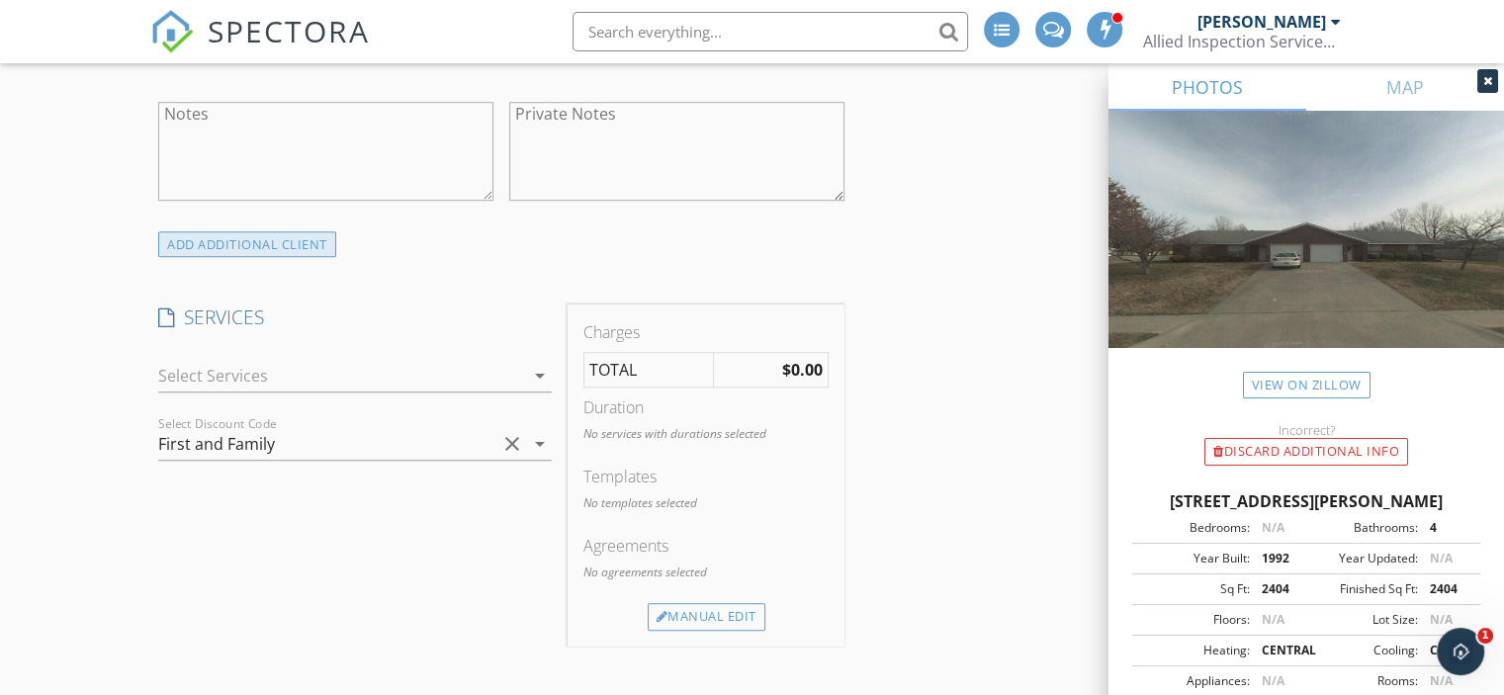
click at [273, 252] on div "ADD ADDITIONAL client" at bounding box center [247, 244] width 178 height 27
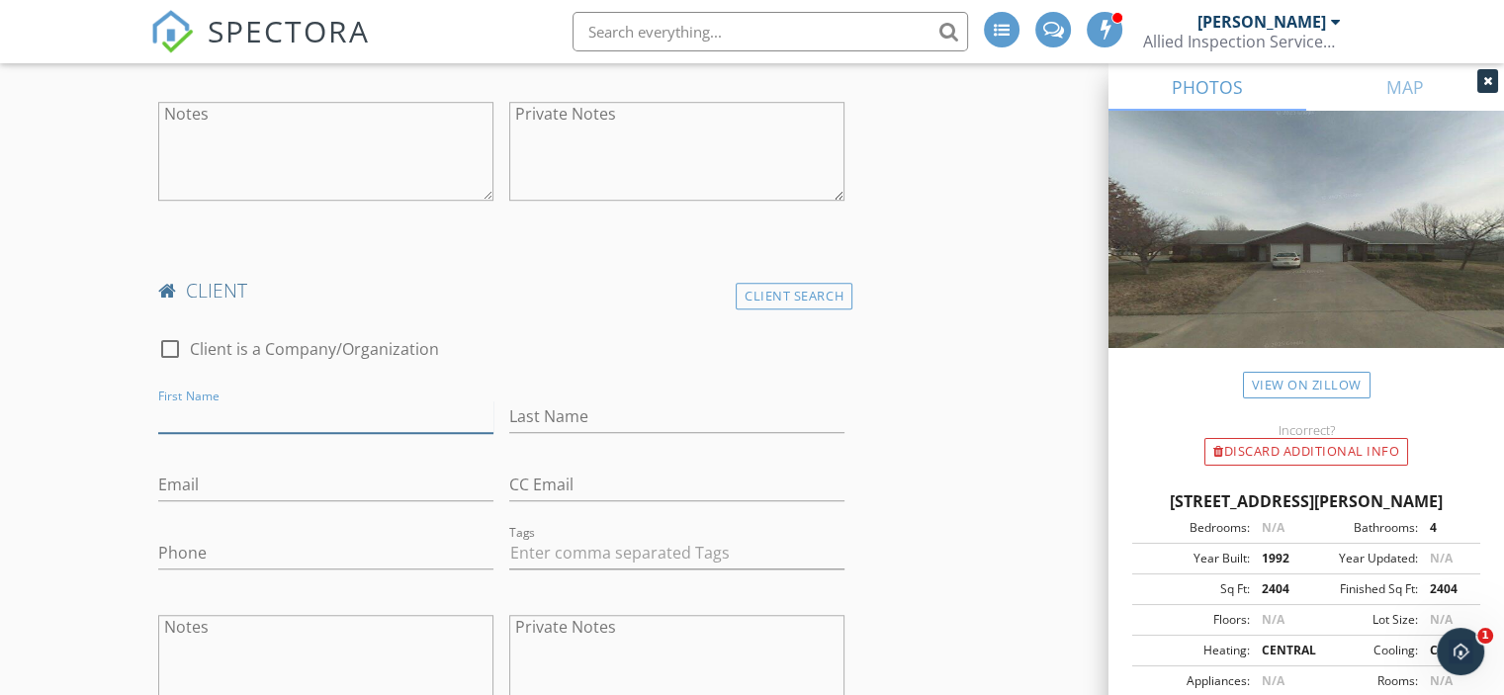
click at [241, 414] on input "First Name" at bounding box center [325, 417] width 335 height 33
type input "[PERSON_NAME]"
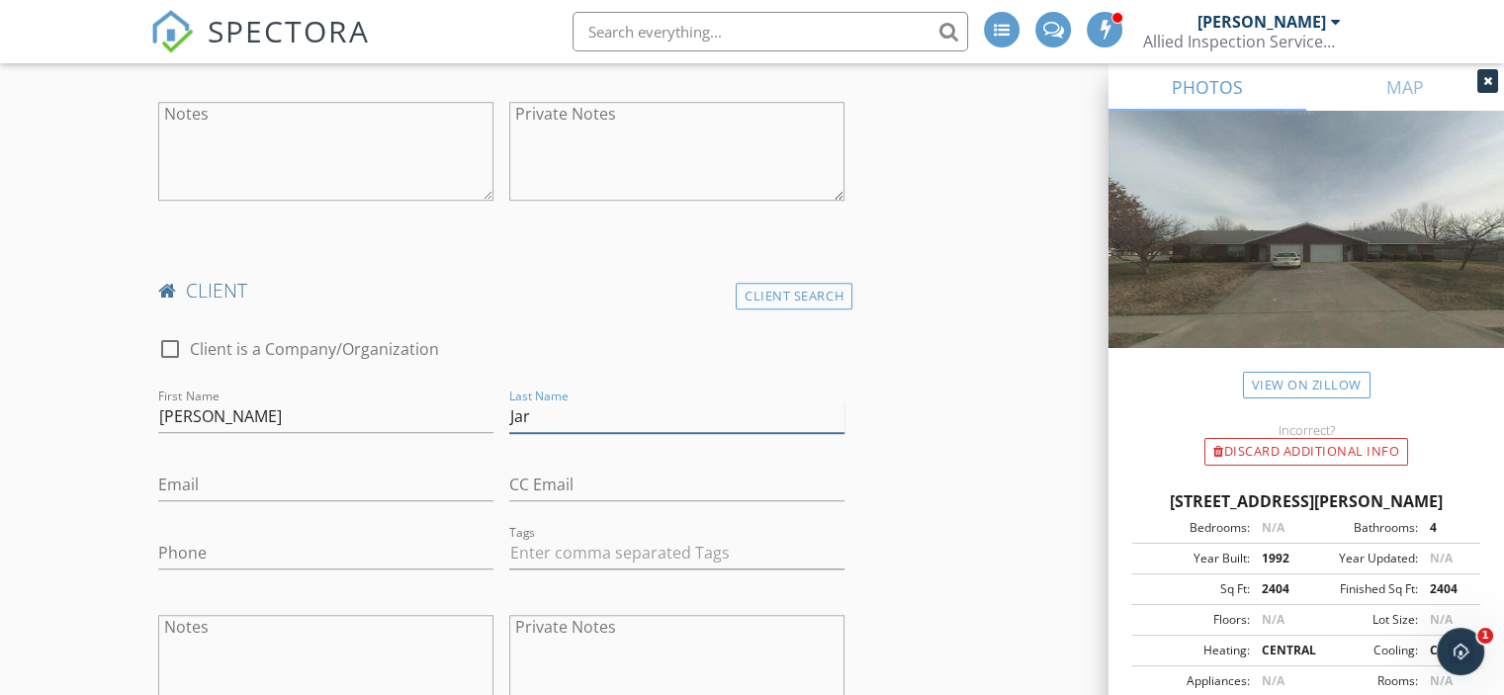
type input "[PERSON_NAME]"
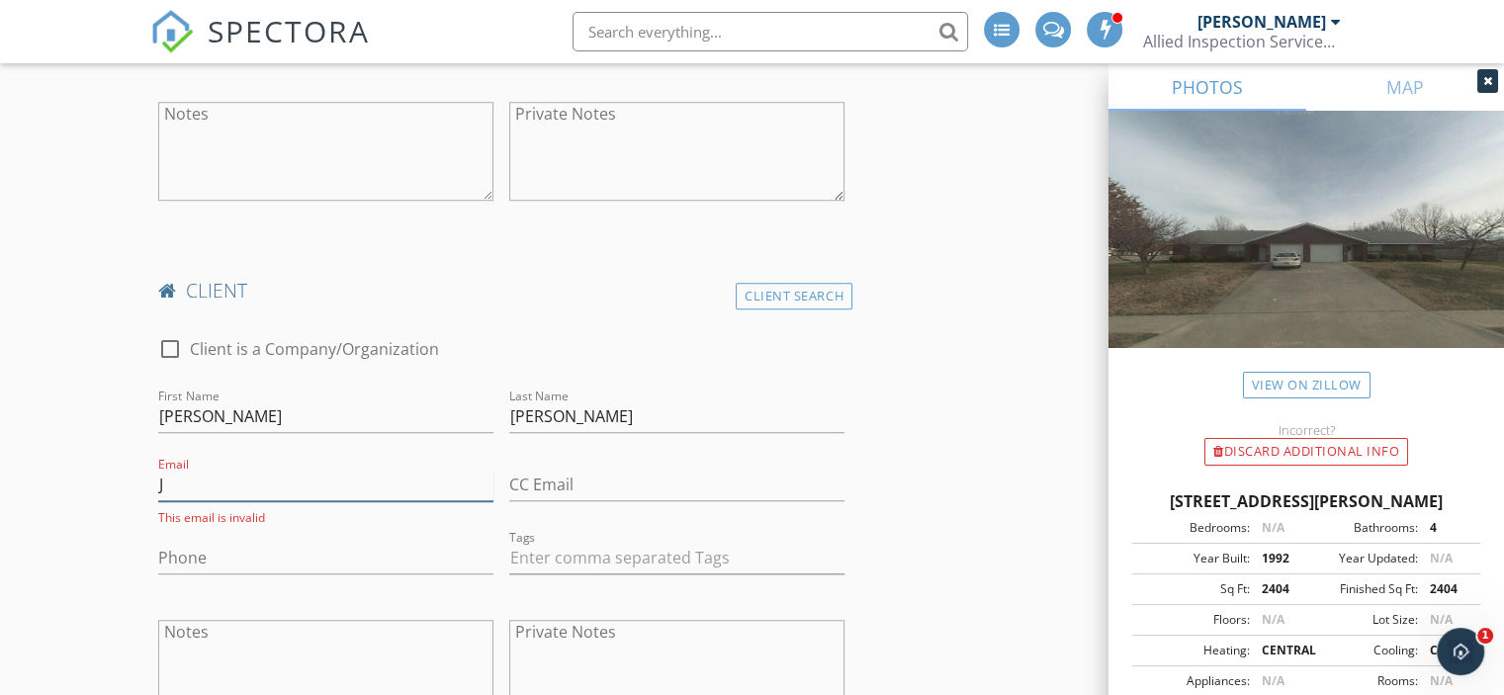
type input "JarrellDalton@gmail.com"
click at [308, 556] on input "Phone" at bounding box center [325, 553] width 335 height 33
type input "[PHONE_NUMBER]"
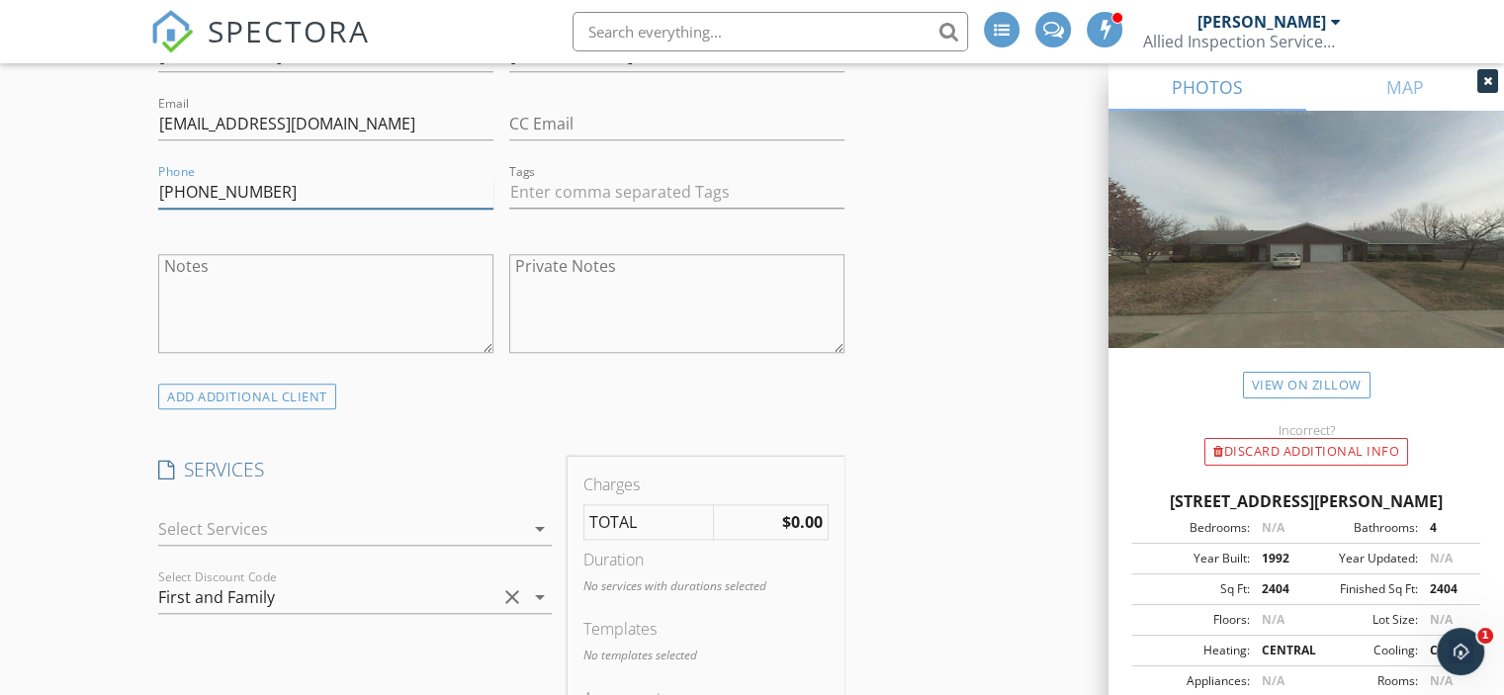
scroll to position [1695, 0]
click at [537, 532] on icon "arrow_drop_down" at bounding box center [540, 530] width 24 height 24
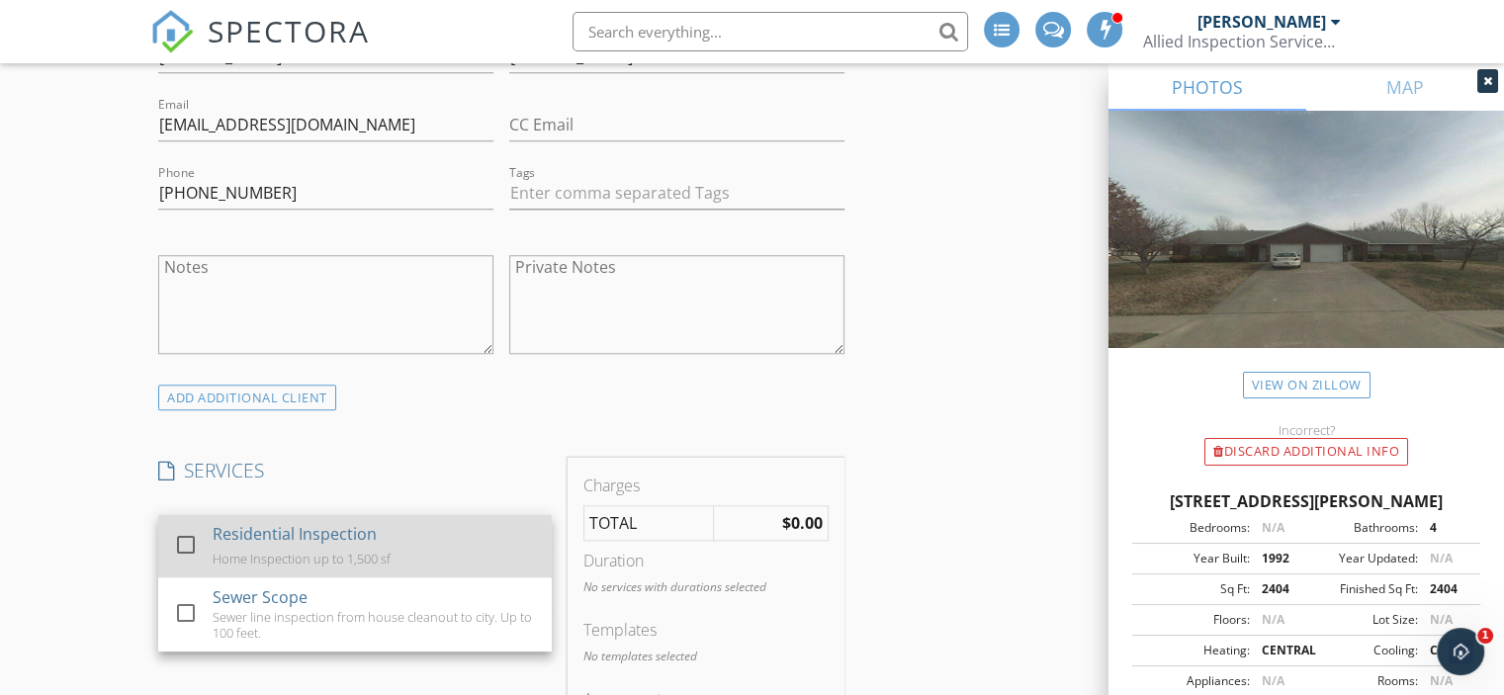
click at [348, 540] on div "Residential Inspection" at bounding box center [295, 534] width 164 height 24
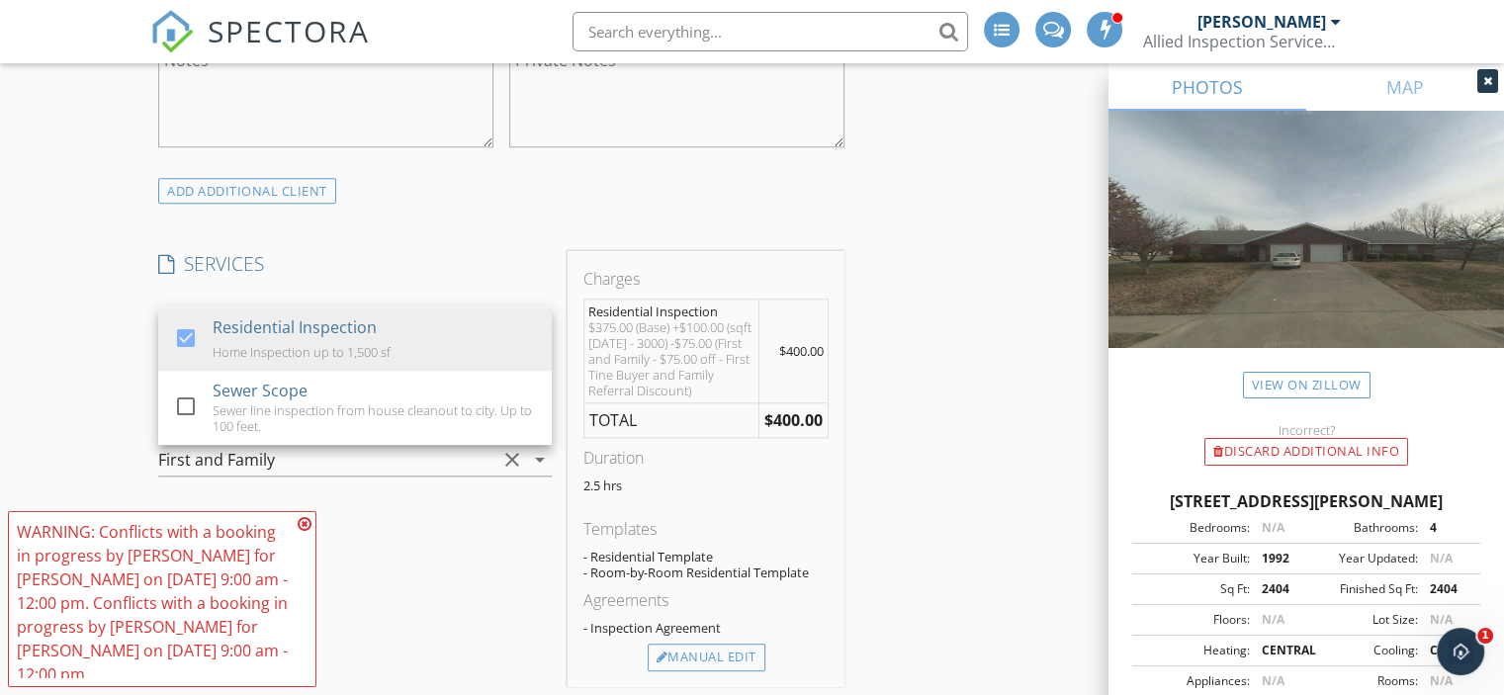
scroll to position [1903, 0]
click at [471, 528] on div "SERVICES check_box Residential Inspection Home Inspection up to 1,500 sf check_…" at bounding box center [354, 467] width 409 height 435
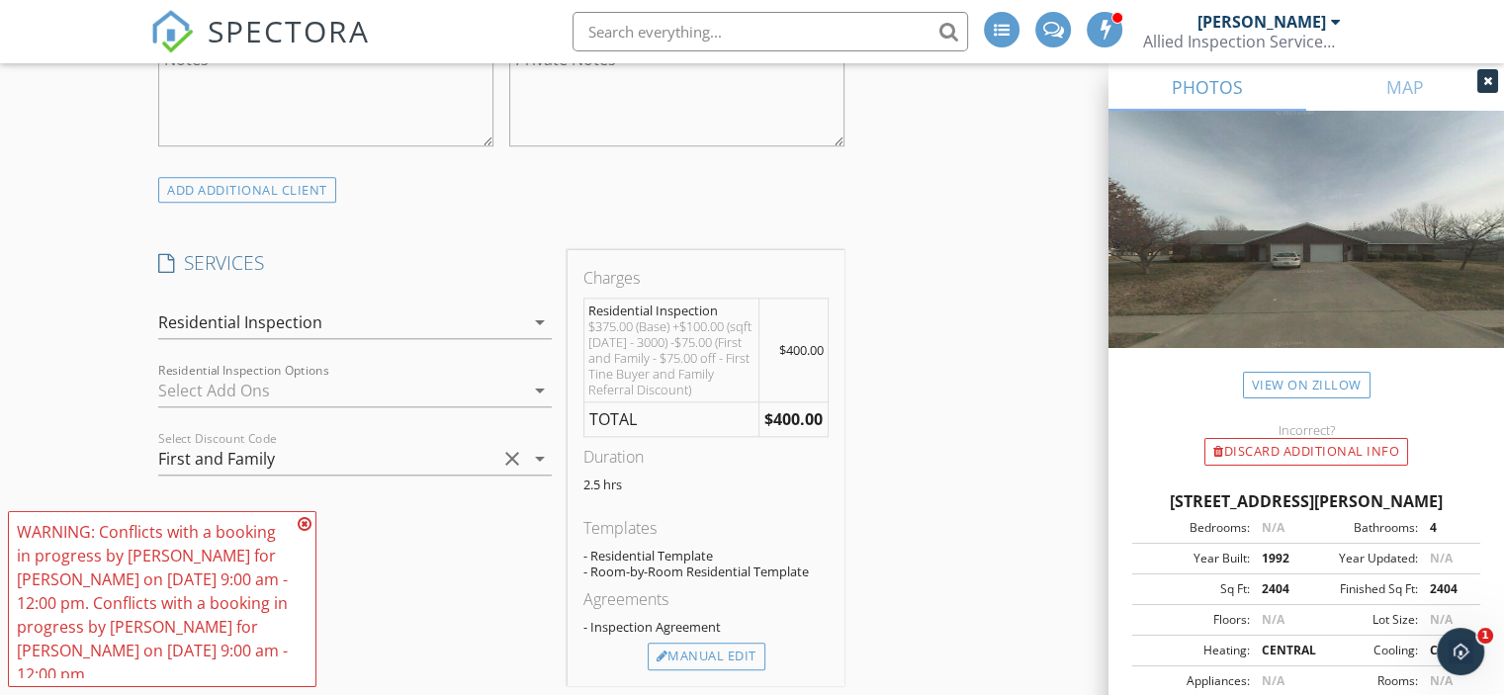
click at [542, 383] on icon "arrow_drop_down" at bounding box center [540, 391] width 24 height 24
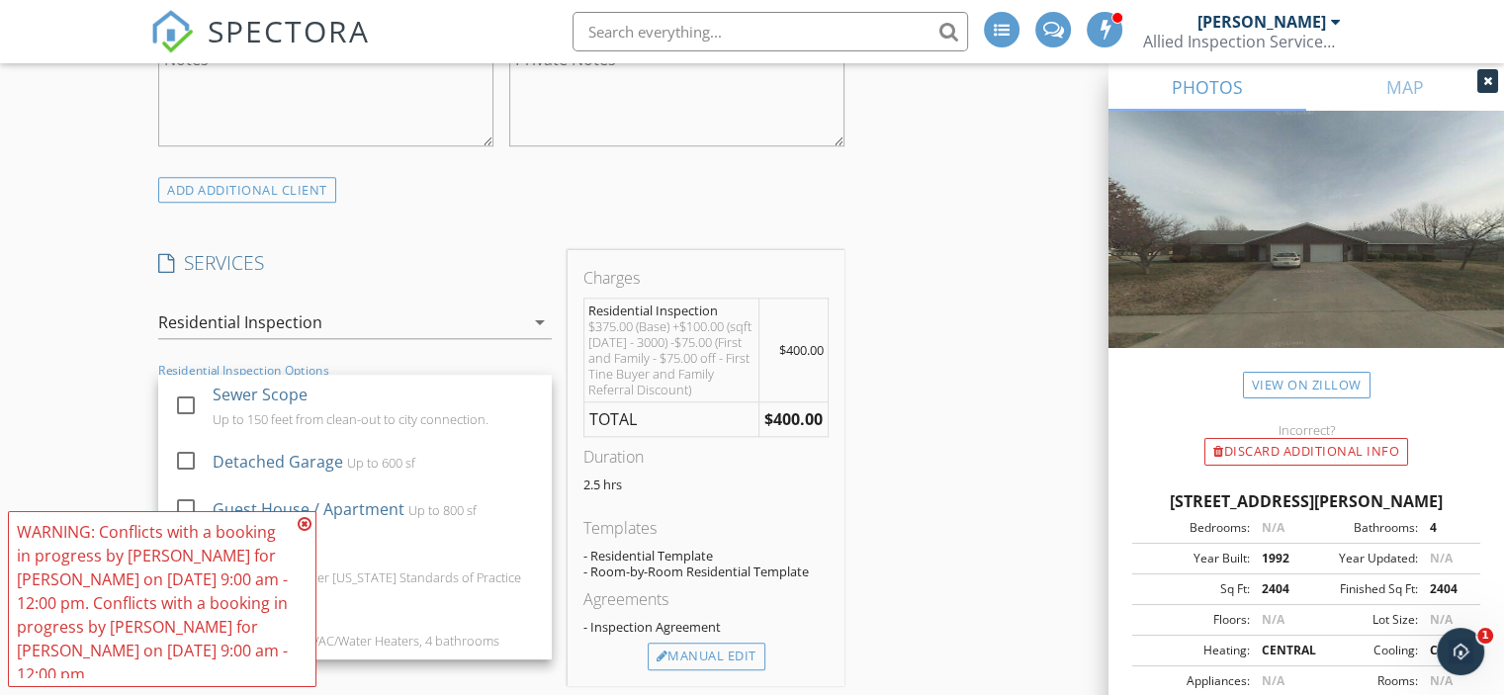
click at [307, 519] on icon at bounding box center [305, 524] width 14 height 16
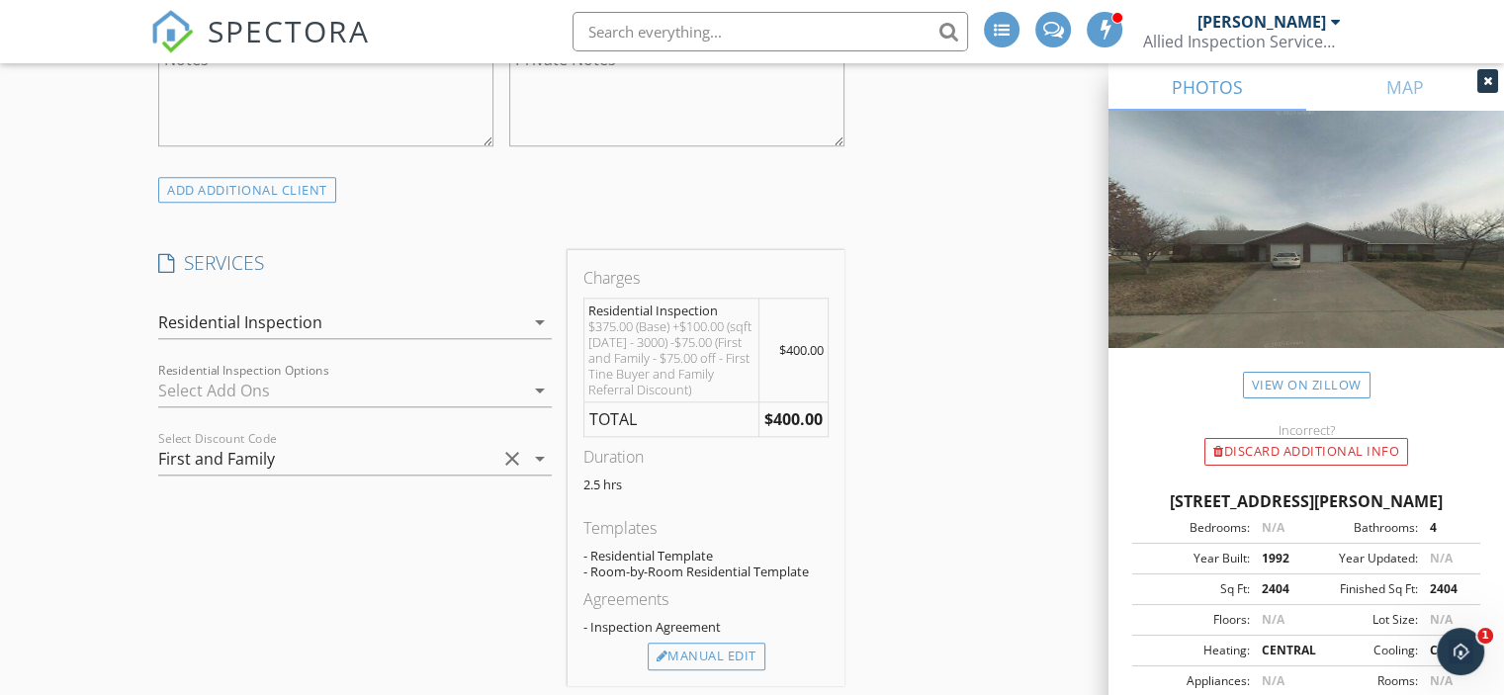
click at [539, 390] on icon "arrow_drop_down" at bounding box center [540, 391] width 24 height 24
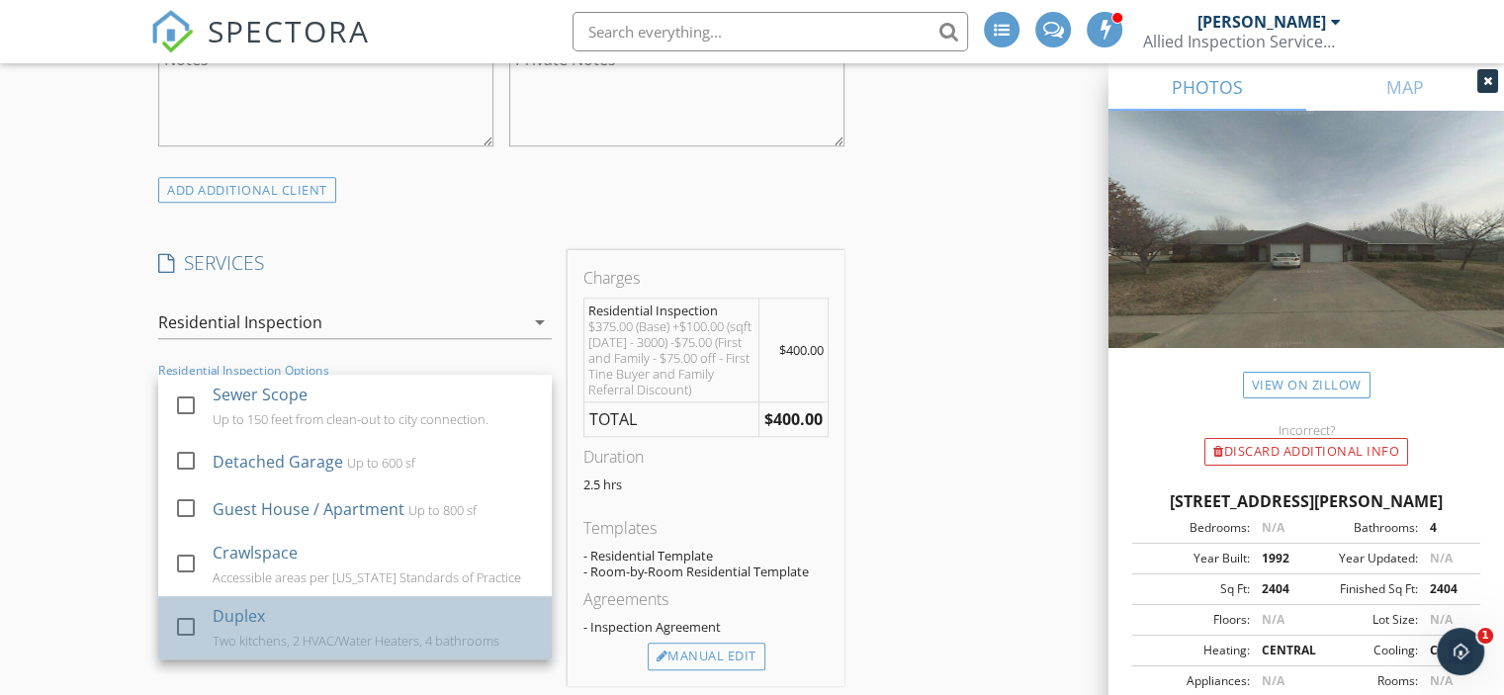
click at [324, 621] on div "Duplex Two kitchens, 2 HVAC/Water Heaters, 4 bathrooms" at bounding box center [375, 627] width 324 height 63
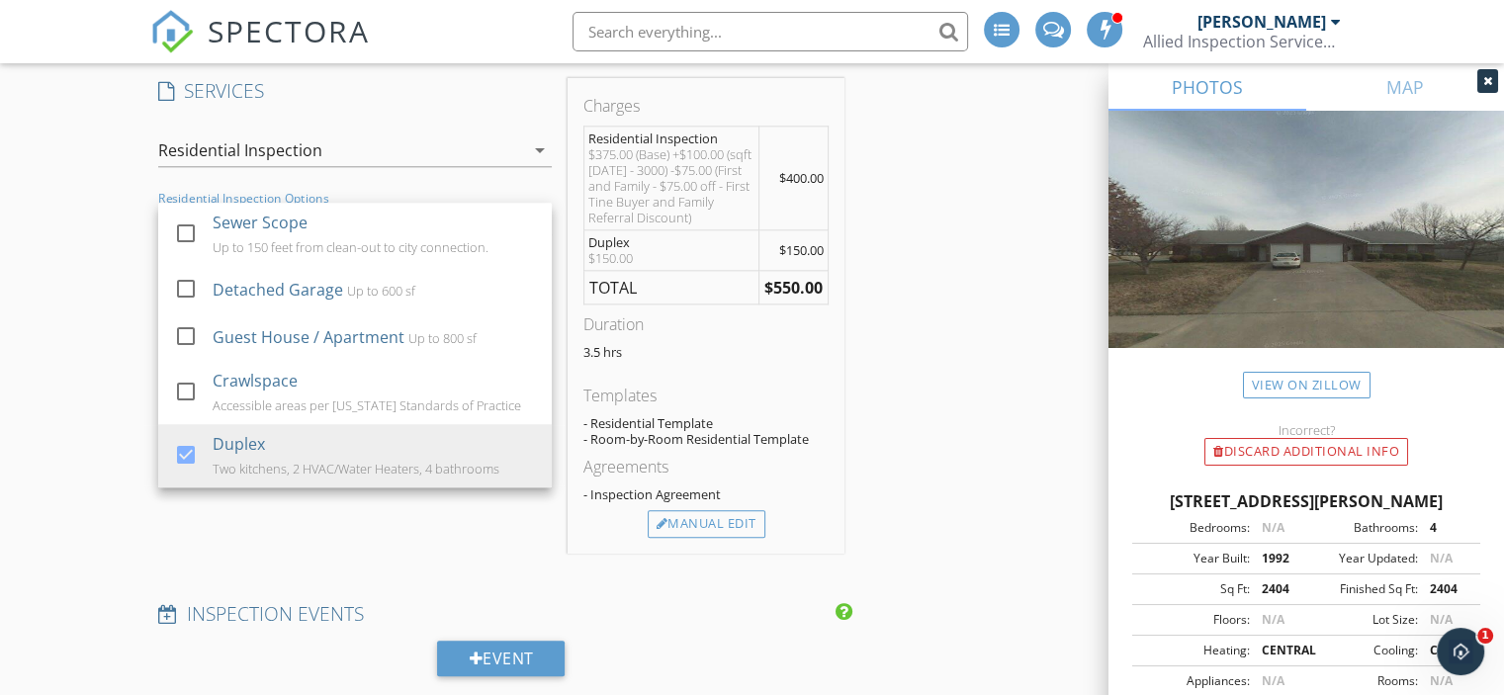
scroll to position [2076, 0]
click at [751, 517] on div "Manual Edit" at bounding box center [707, 523] width 118 height 28
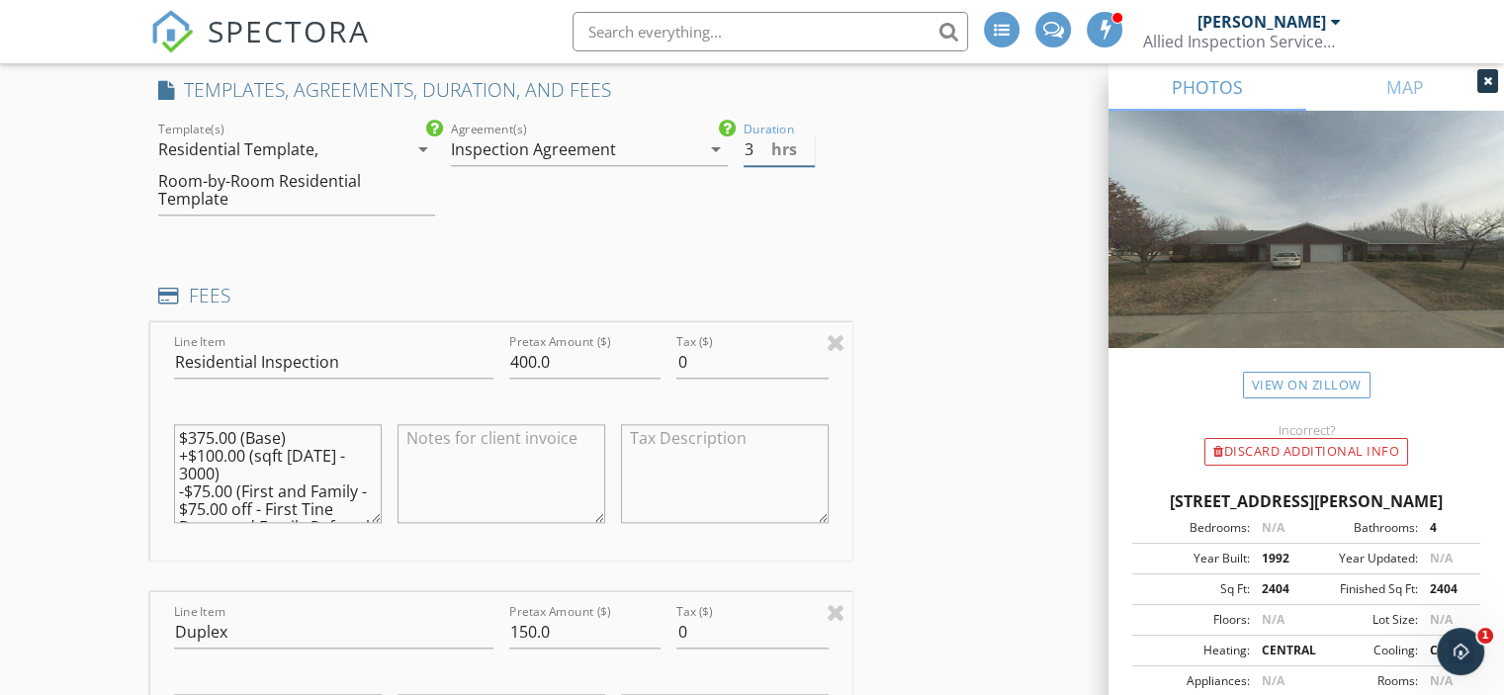
type input "3"
click at [807, 149] on input "3" at bounding box center [779, 150] width 71 height 33
click at [917, 280] on div "INSPECTOR(S) check_box Brian Smith PRIMARY check_box David Peck Brian Smith, Da…" at bounding box center [752, 459] width 1204 height 4571
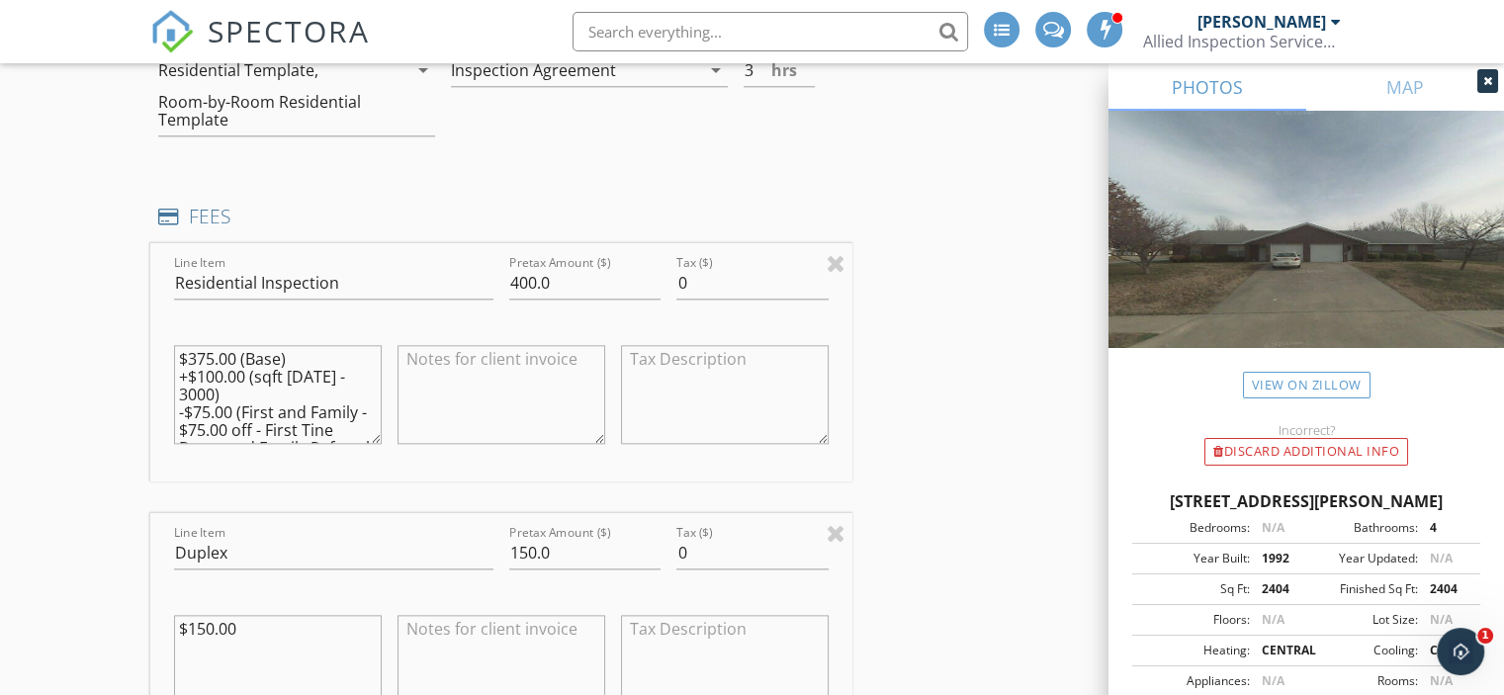
scroll to position [2122, 0]
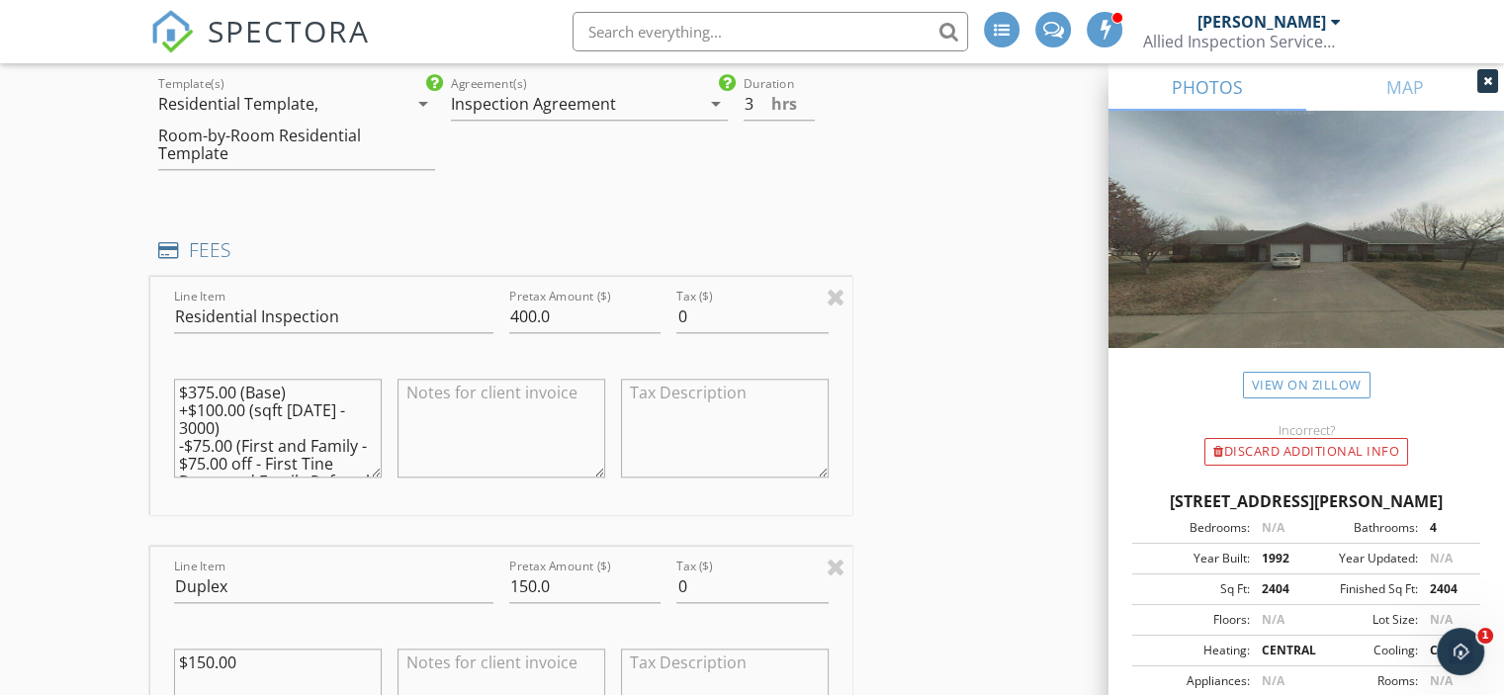
click at [917, 280] on div "INSPECTOR(S) check_box Brian Smith PRIMARY check_box David Peck Brian Smith, Da…" at bounding box center [752, 414] width 1204 height 4571
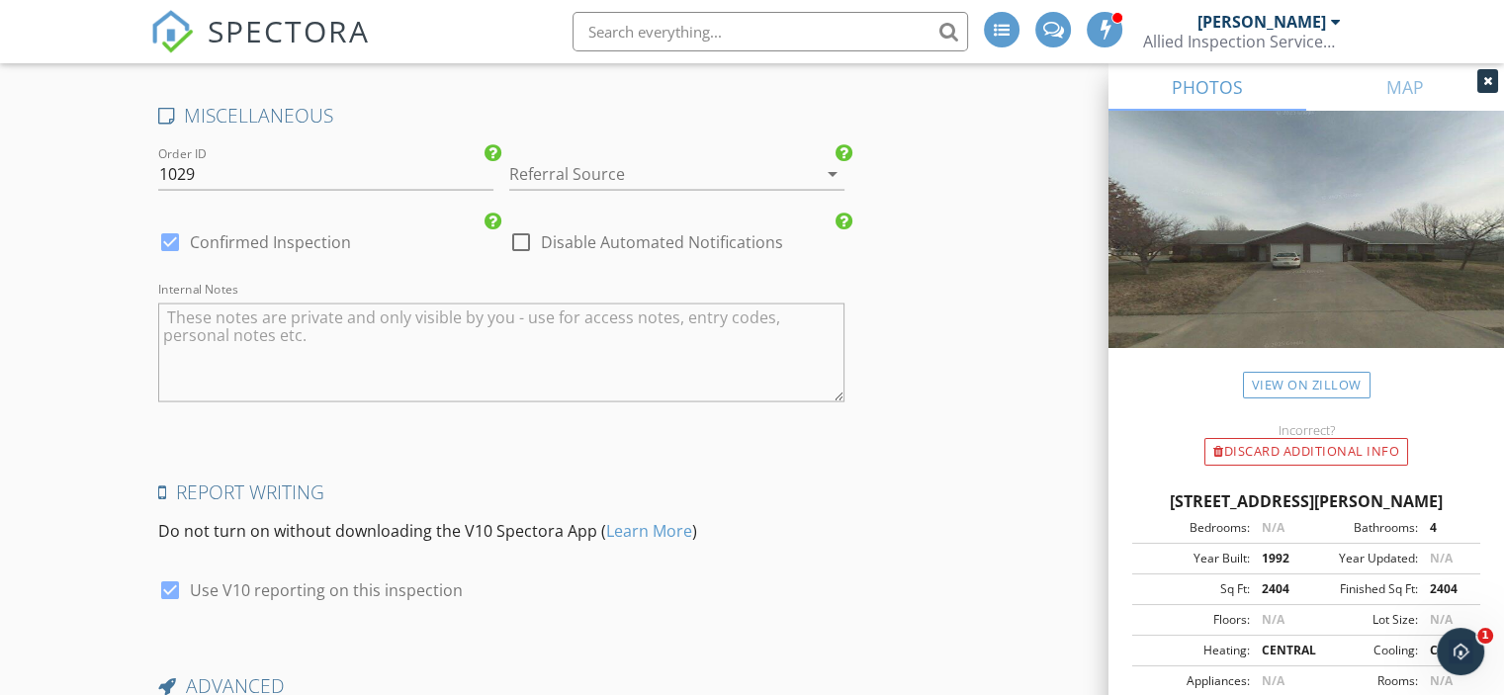
scroll to position [3909, 0]
click at [172, 234] on div at bounding box center [170, 242] width 34 height 34
checkbox input "false"
checkbox input "true"
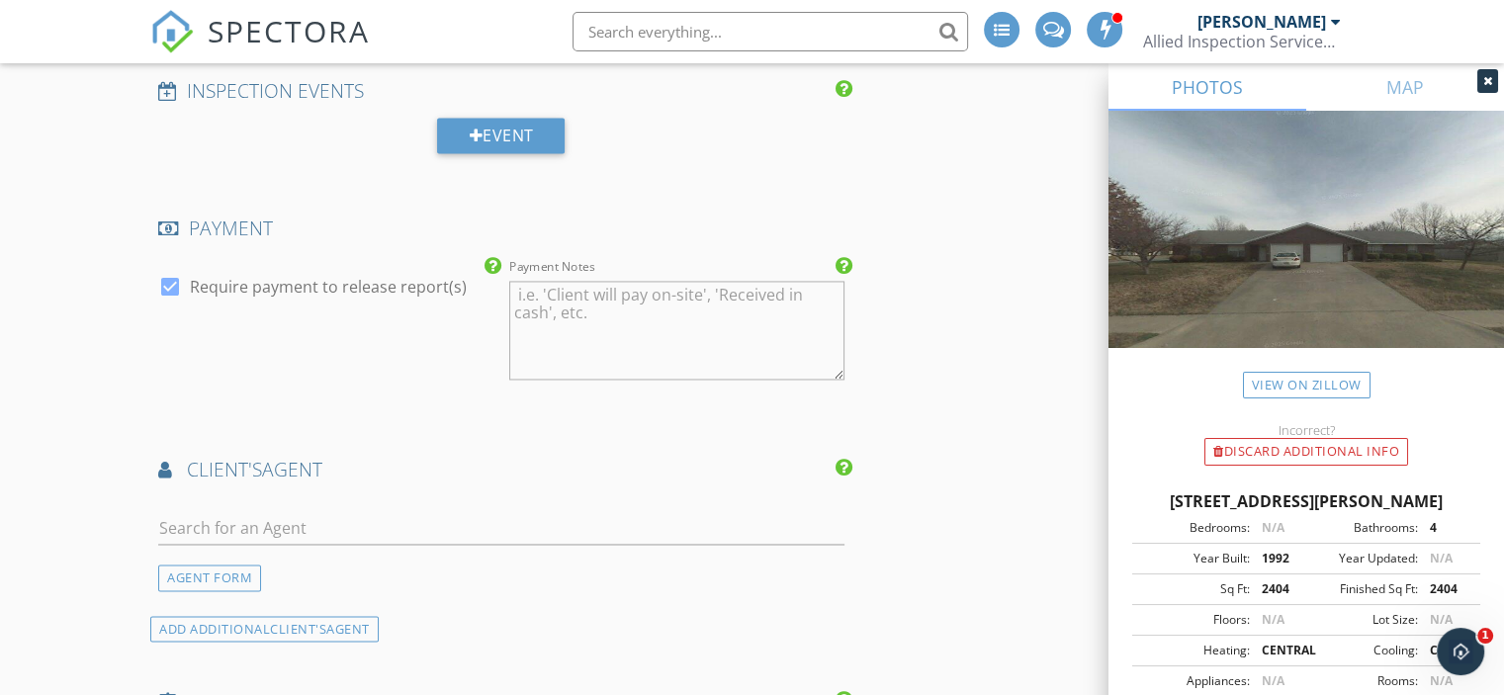
scroll to position [3000, 0]
click at [210, 573] on div "AGENT FORM" at bounding box center [209, 579] width 103 height 27
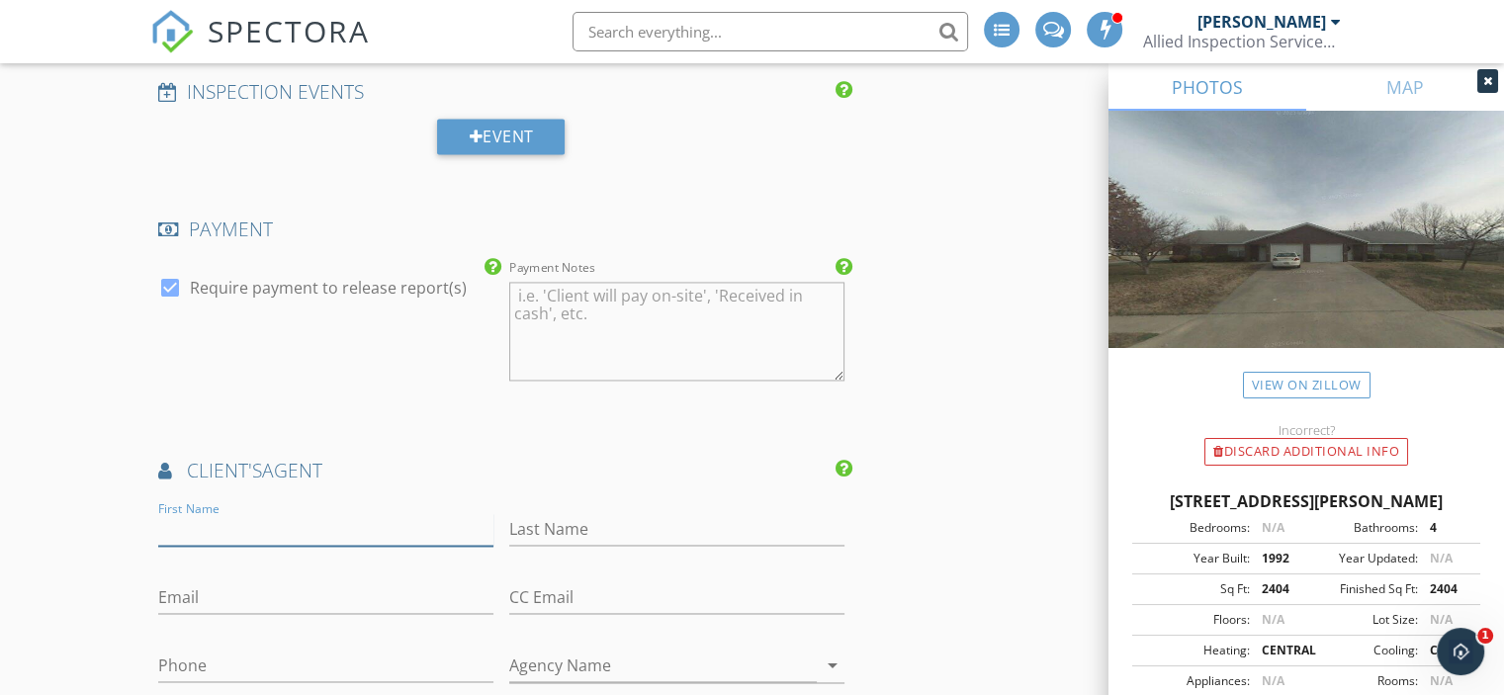
click at [252, 517] on input "First Name" at bounding box center [325, 529] width 335 height 33
type input "[PERSON_NAME]"
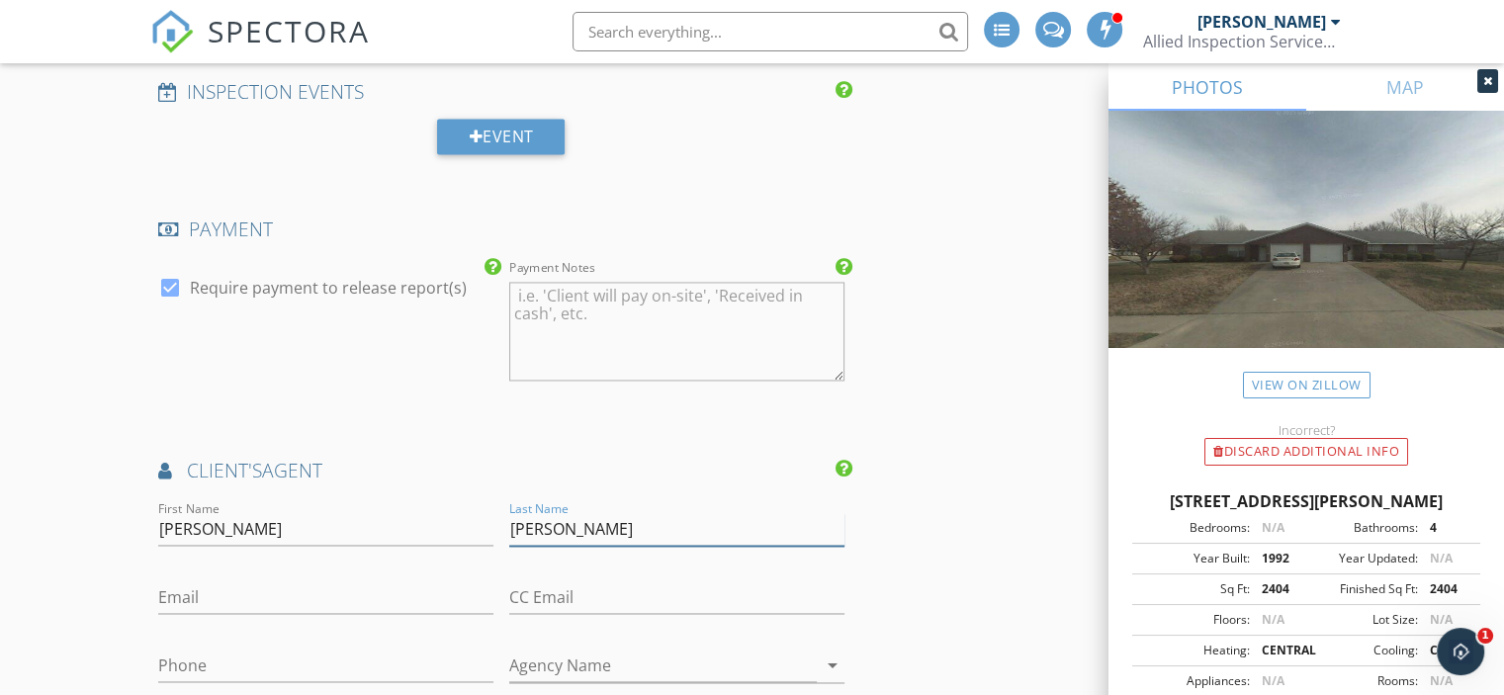
type input "[PERSON_NAME]"
click at [229, 599] on input "Email" at bounding box center [325, 598] width 335 height 33
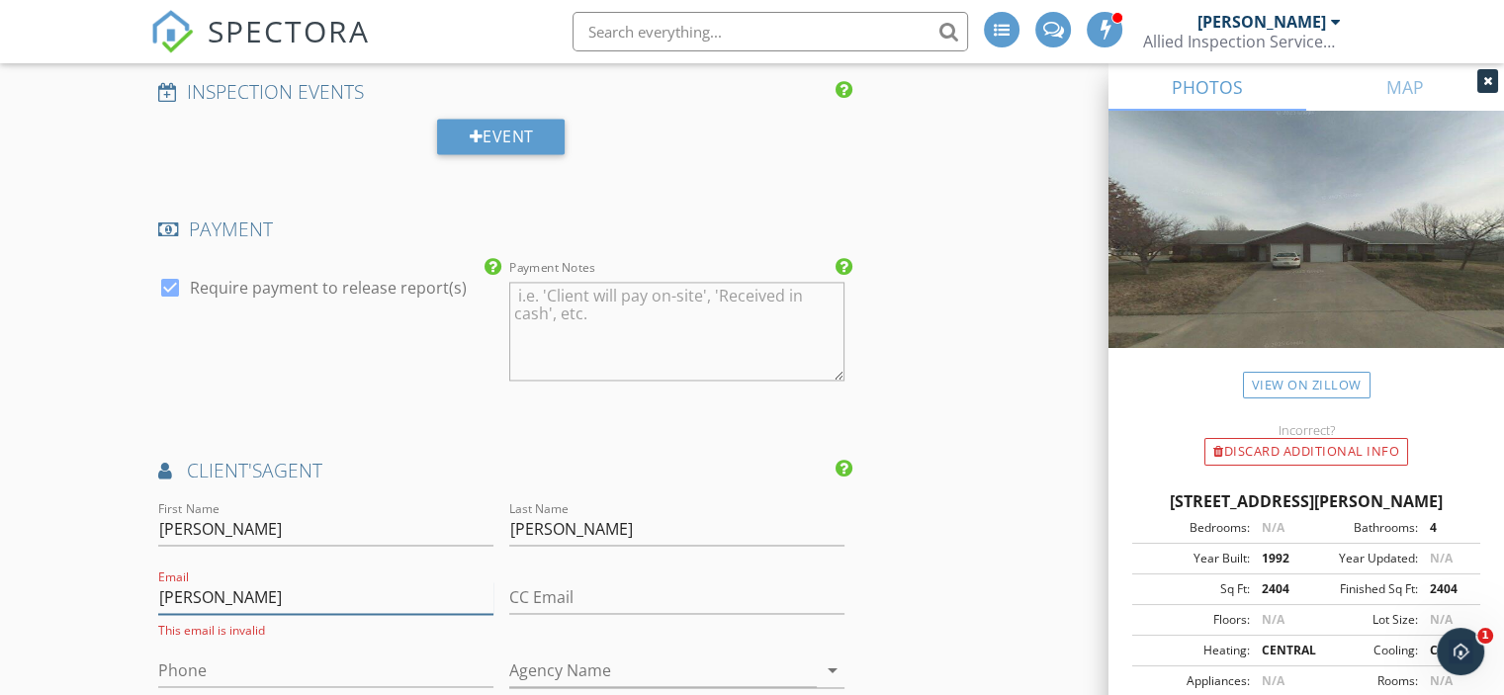
type input "ZachStanleyNWA@gmail.com"
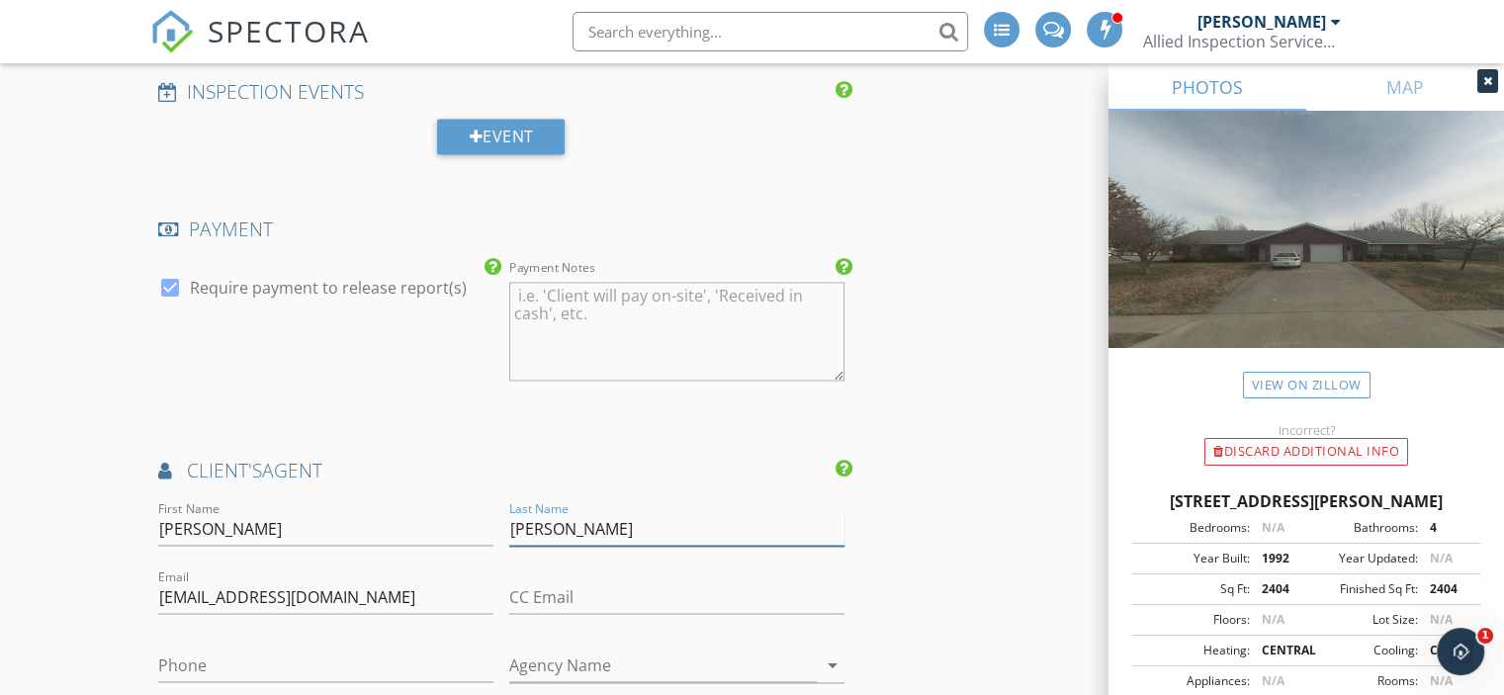
click at [550, 523] on input "Wallace" at bounding box center [676, 529] width 335 height 33
click at [609, 520] on input "Wallace" at bounding box center [676, 529] width 335 height 33
type input "W"
type input "Stanley"
click at [286, 654] on input "Phone" at bounding box center [325, 666] width 335 height 33
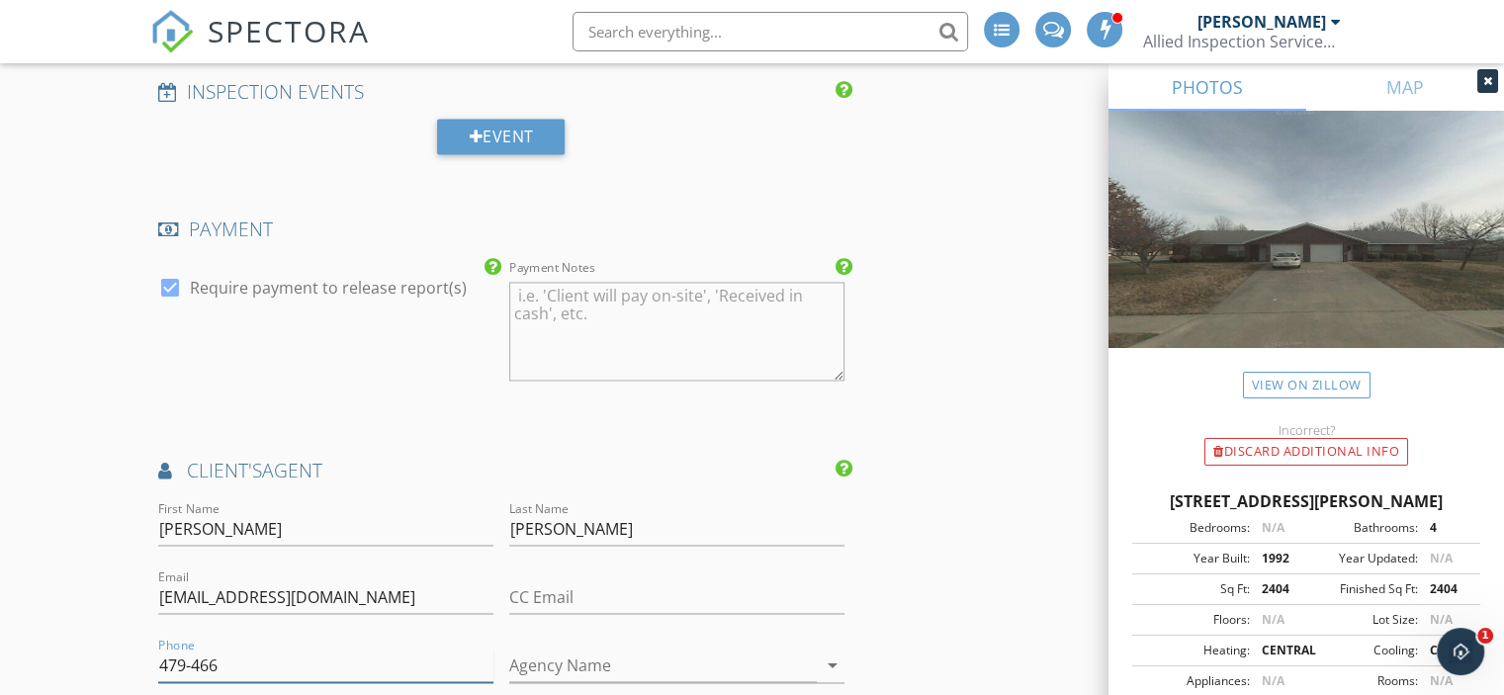
type input "479-466-7600"
click at [755, 672] on input "Agency Name" at bounding box center [663, 666] width 308 height 33
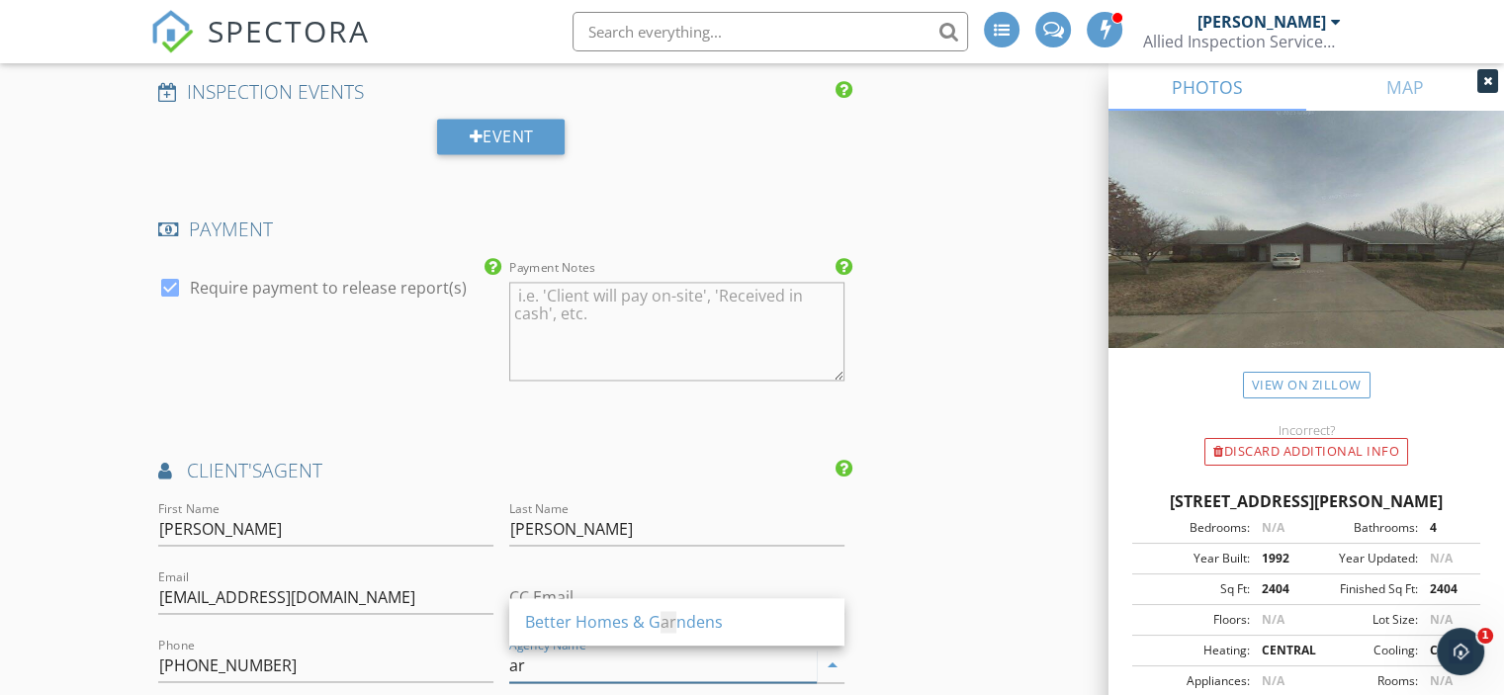
type input "a"
type input "Arkansas Real Estate Group"
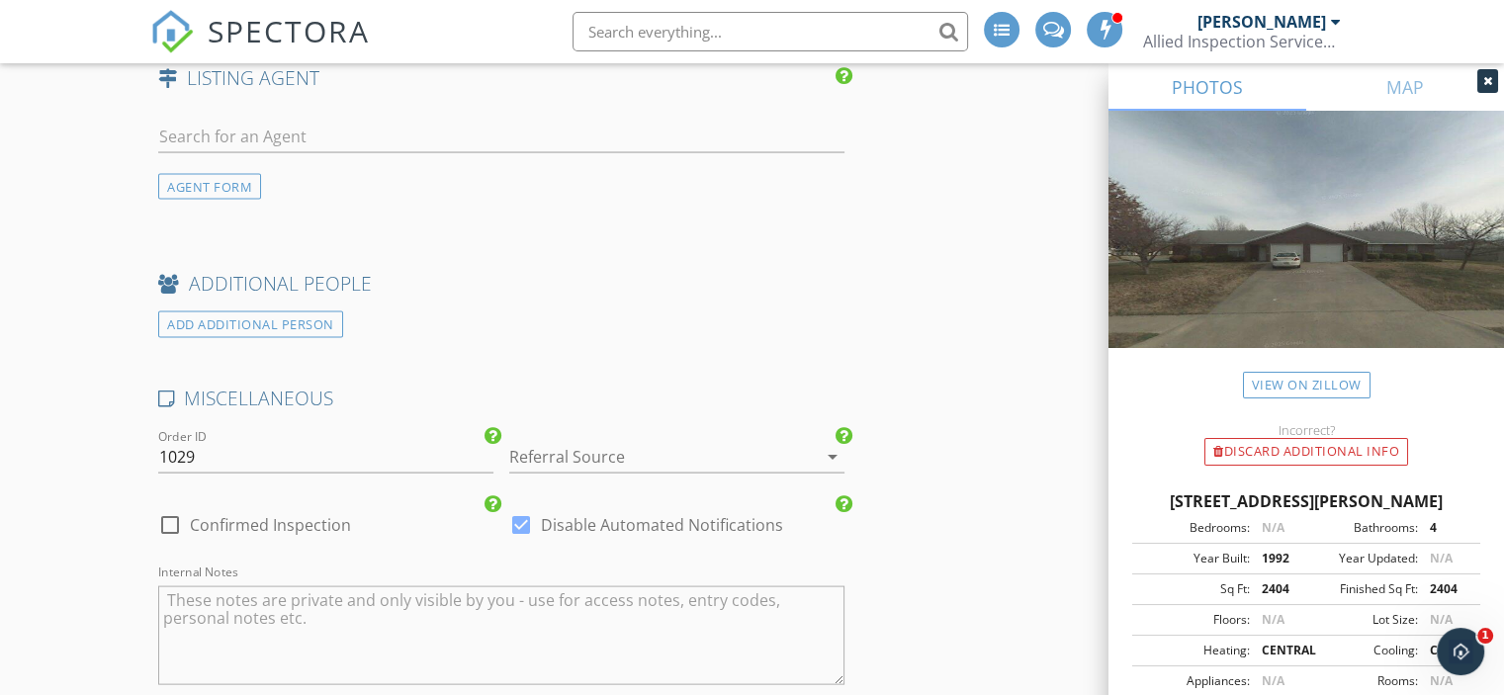
scroll to position [3996, 0]
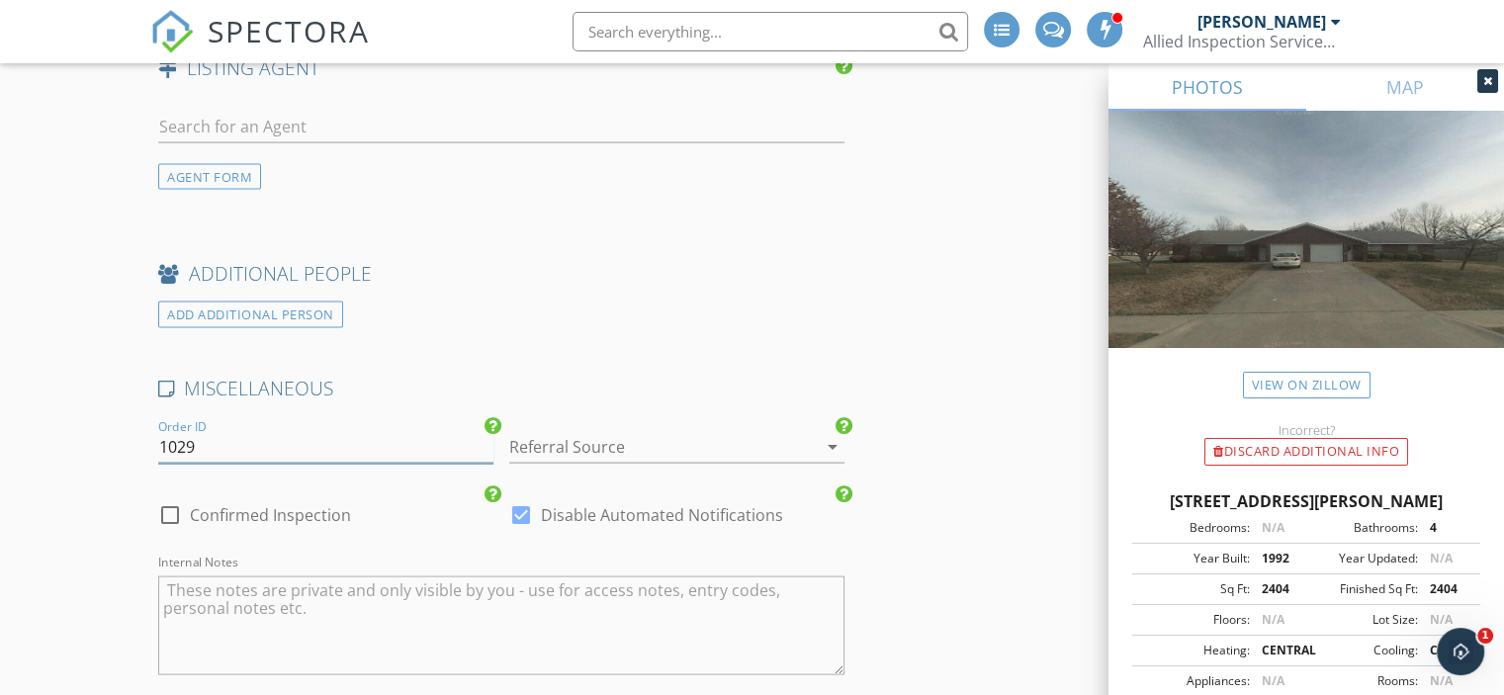
click at [225, 431] on input "1029" at bounding box center [325, 447] width 335 height 33
type input "1030"
click at [829, 440] on icon "arrow_drop_down" at bounding box center [833, 447] width 24 height 24
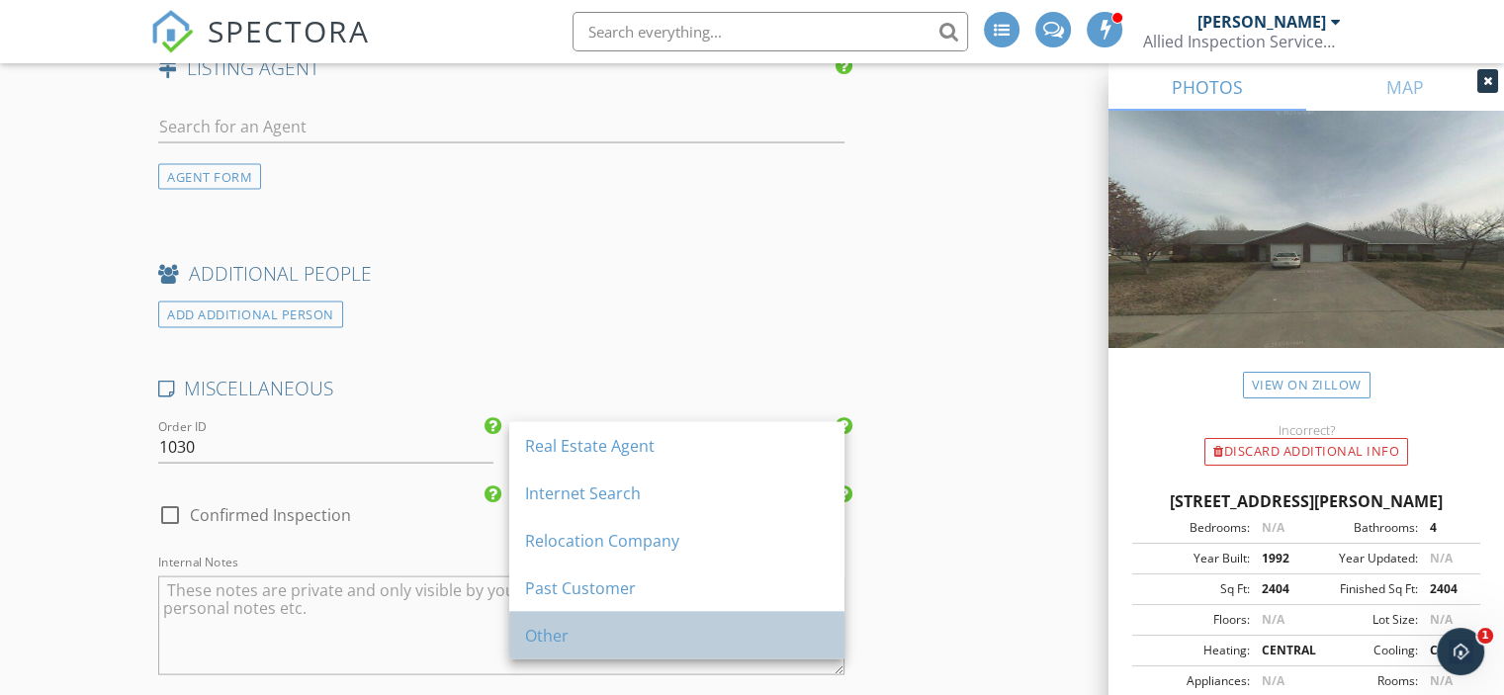
click at [560, 632] on div "Other" at bounding box center [677, 636] width 304 height 24
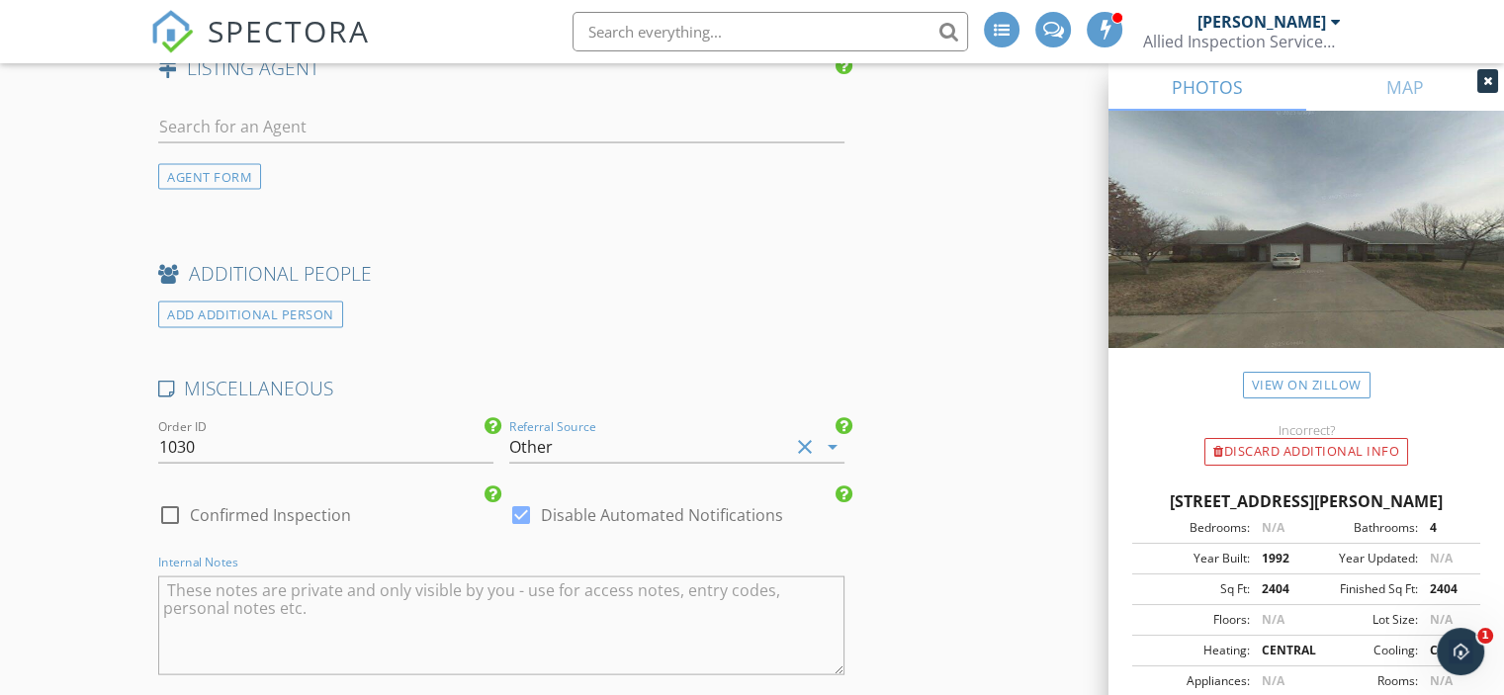
click at [427, 592] on textarea "Internal Notes" at bounding box center [501, 626] width 686 height 99
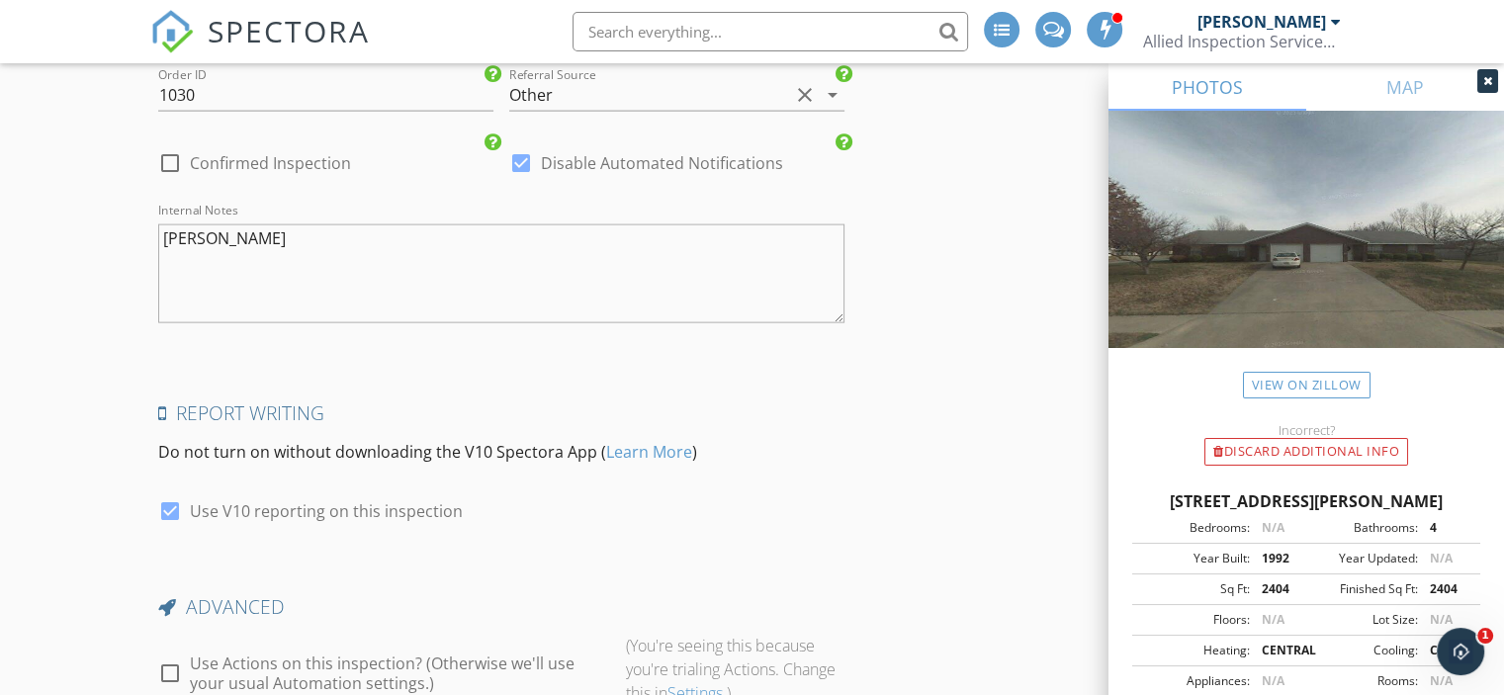
scroll to position [4347, 0]
click at [162, 230] on textarea "Scott" at bounding box center [501, 275] width 686 height 99
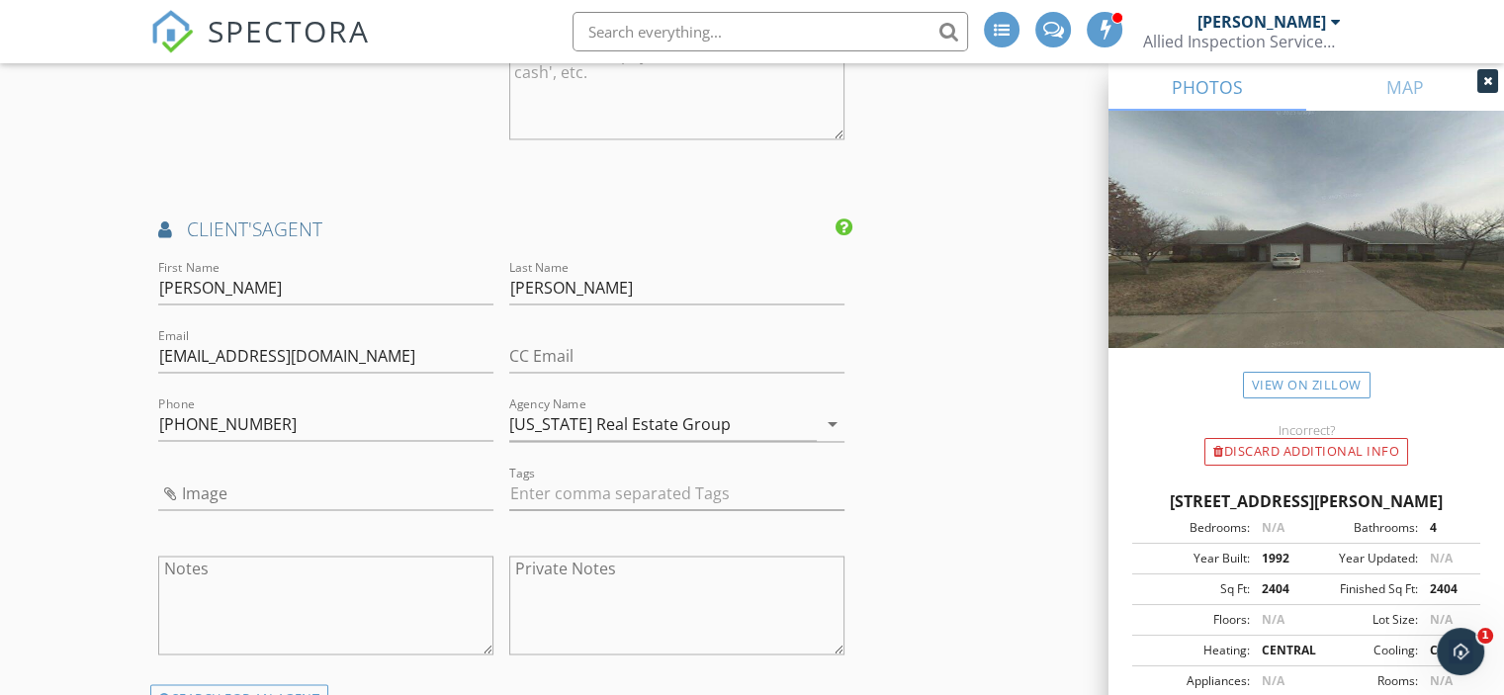
scroll to position [3242, 0]
type textarea "Referral from Scott"
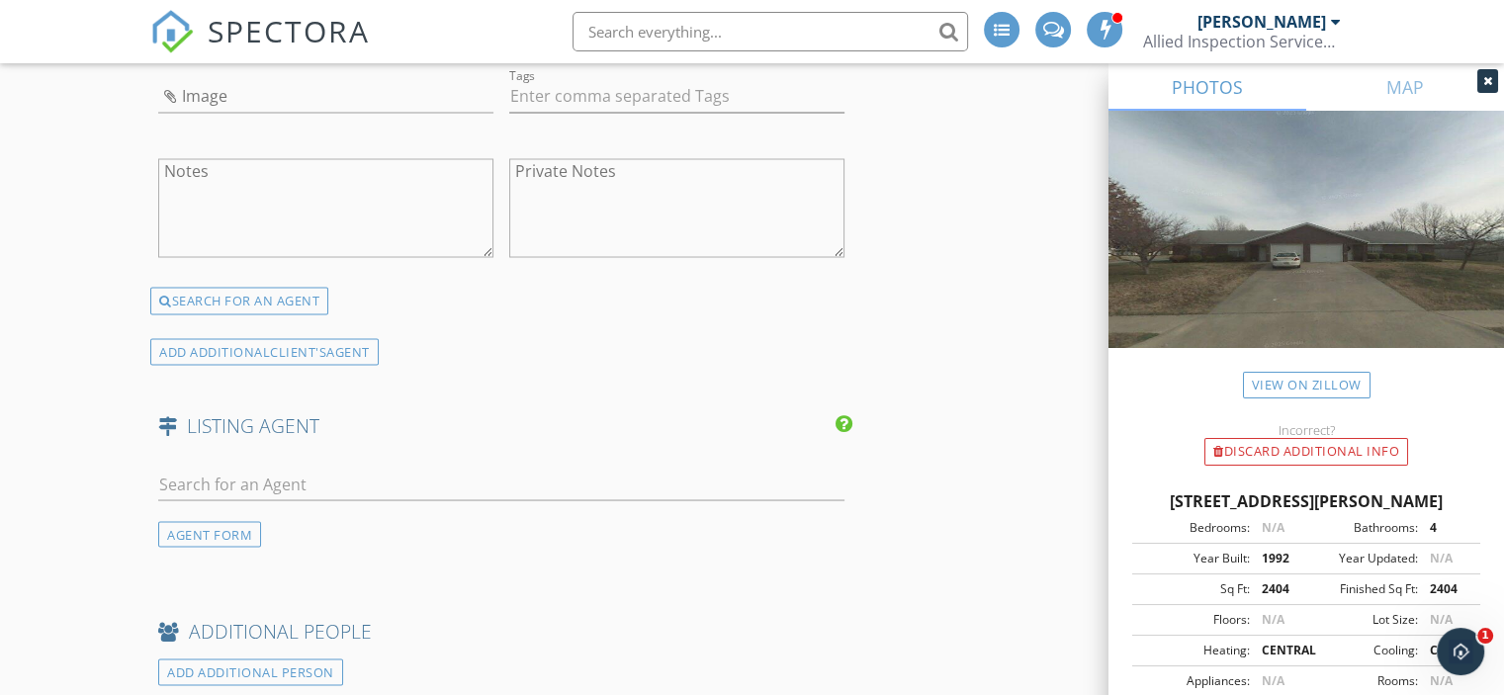
scroll to position [3680, 0]
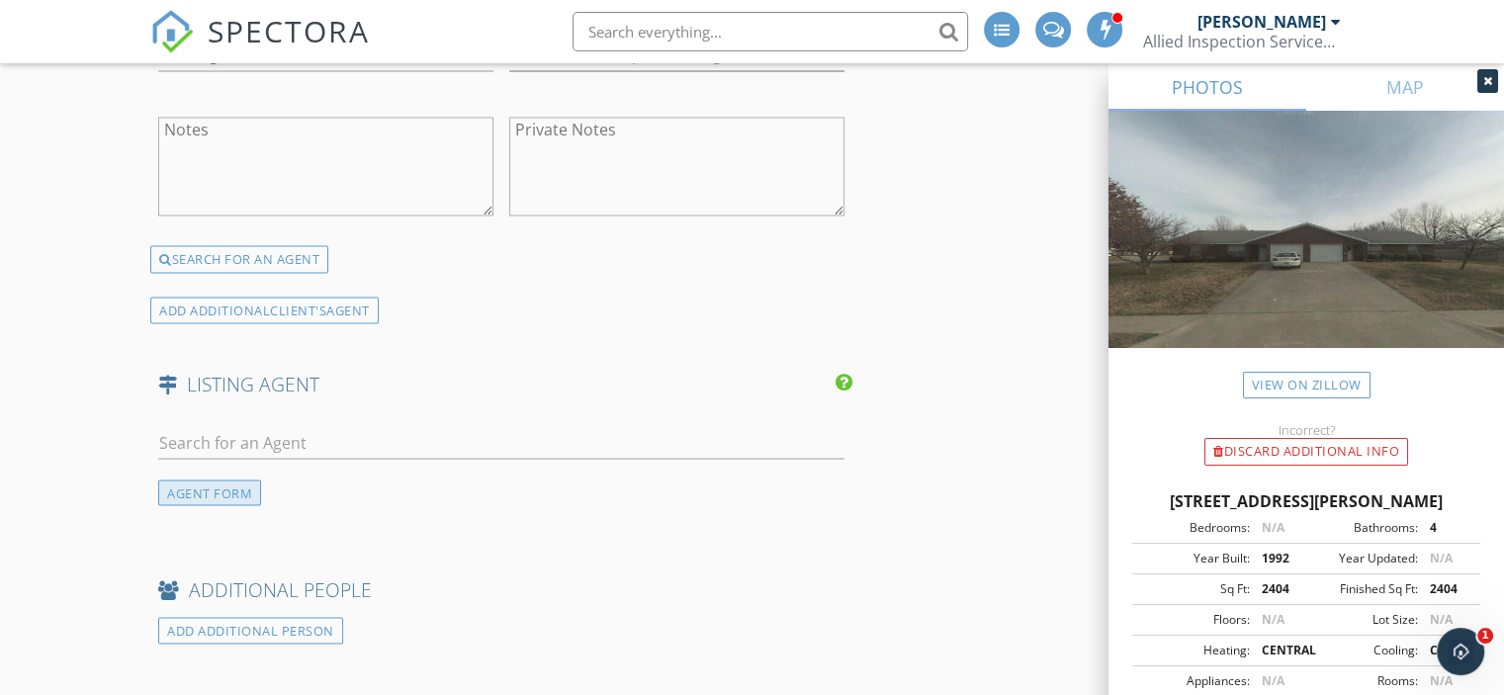
click at [241, 480] on div "AGENT FORM" at bounding box center [209, 493] width 103 height 27
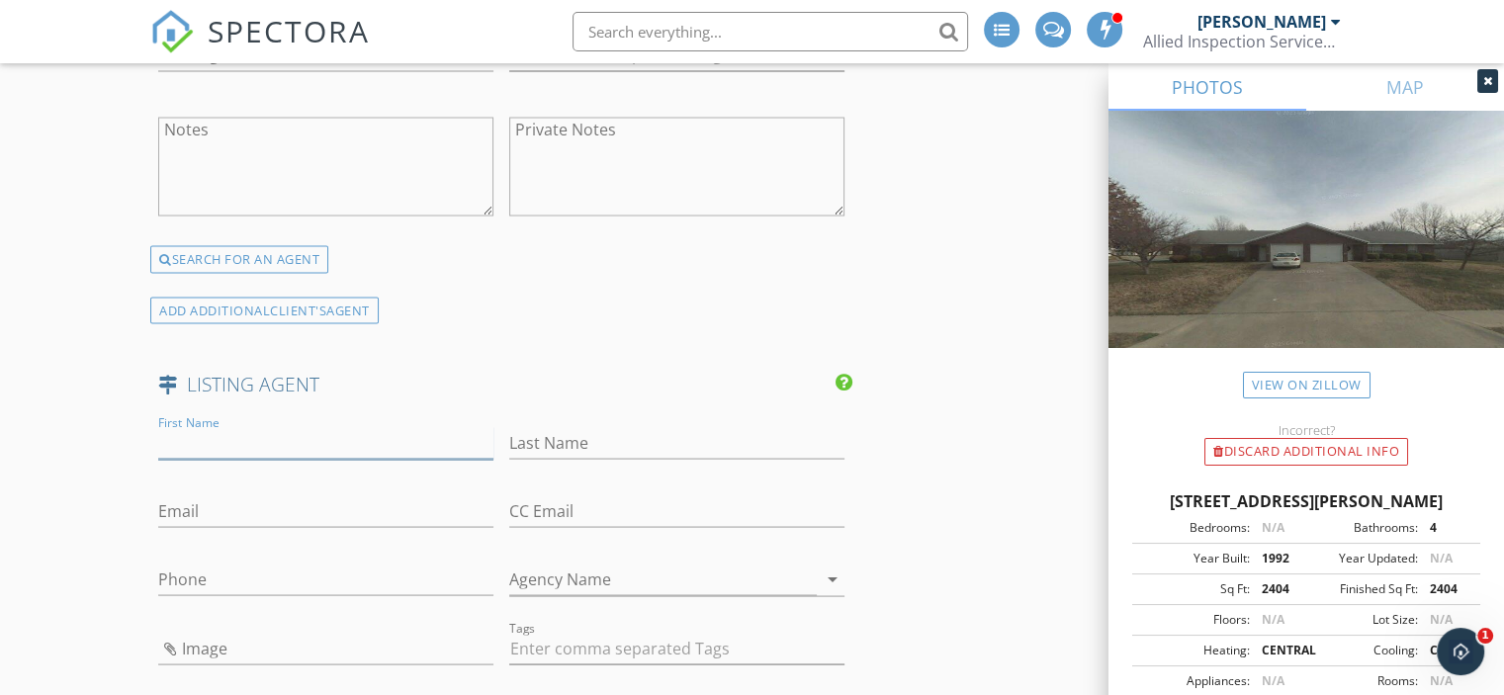
click at [262, 430] on input "First Name" at bounding box center [325, 442] width 335 height 33
type input "Alberto"
paste input "“Out of every one hundred men, ten shouldn’t even be there, eighty are just tar…"
type input "“Out of every one hundred men, ten shouldn’t even be there, eighty are just tar…"
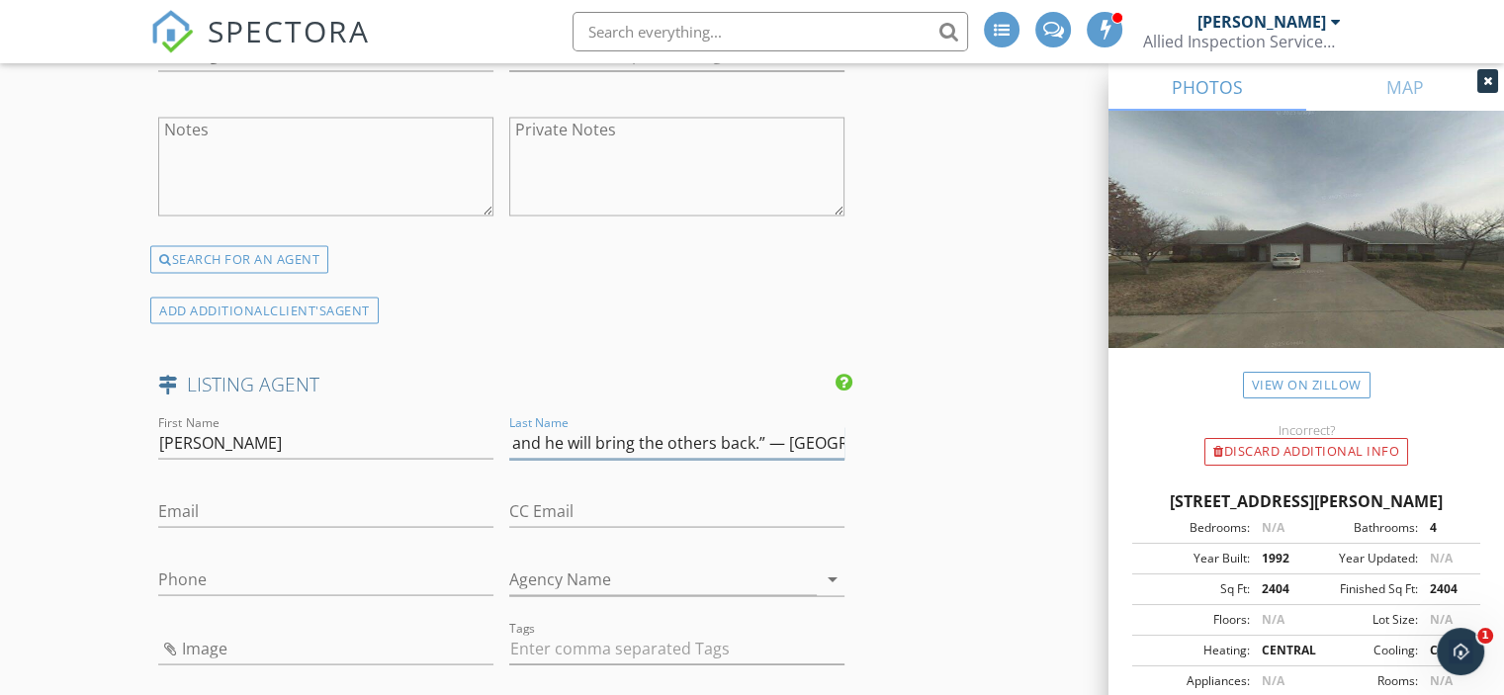
click at [709, 439] on input "“Out of every one hundred men, ten shouldn’t even be there, eighty are just tar…" at bounding box center [676, 442] width 335 height 33
type input "Garcia-Mejia"
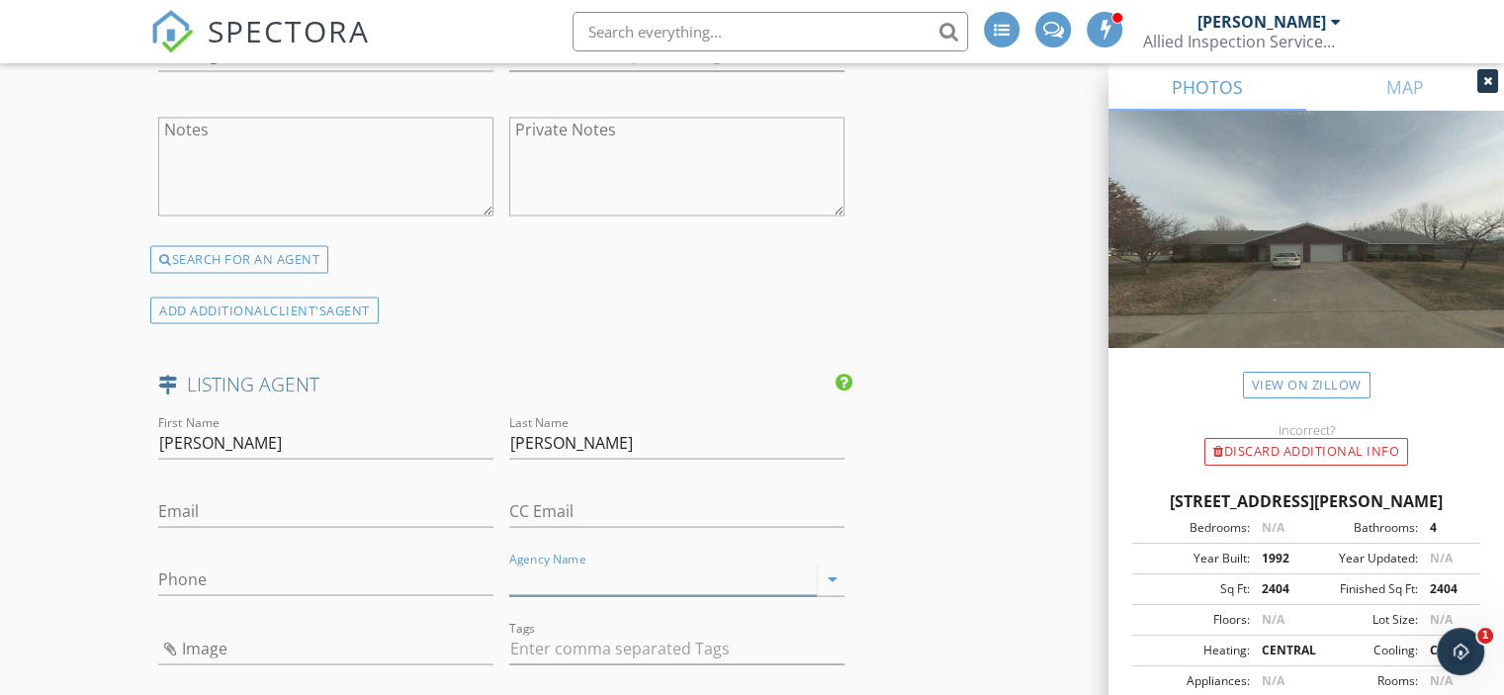
click at [651, 570] on input "Agency Name" at bounding box center [663, 579] width 308 height 33
click at [314, 517] on input "Email" at bounding box center [325, 511] width 335 height 33
click at [580, 569] on input "PAK" at bounding box center [663, 584] width 308 height 33
type input "PAK Home Realty"
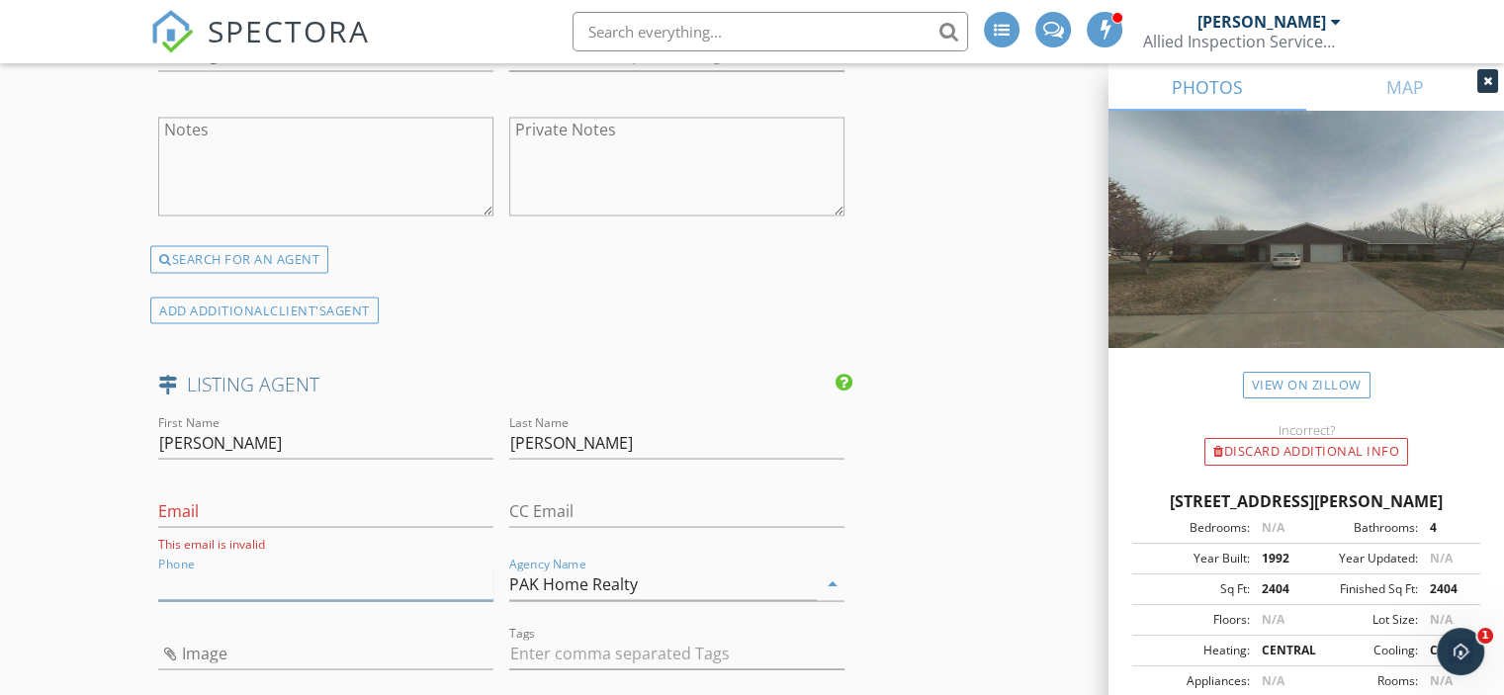
click at [212, 579] on input "Phone" at bounding box center [325, 584] width 335 height 33
paste input "[PHONE_NUMBER]"
type input "[PHONE_NUMBER]"
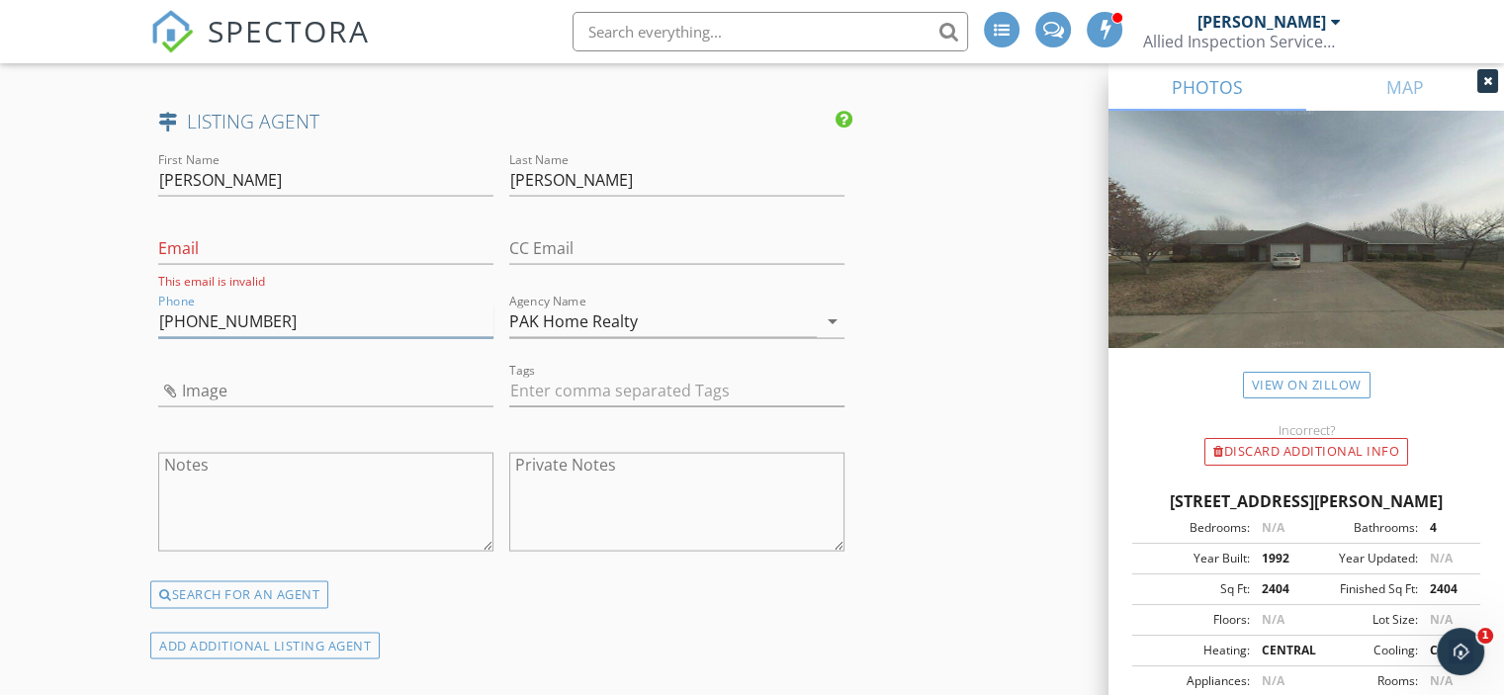
scroll to position [3944, 0]
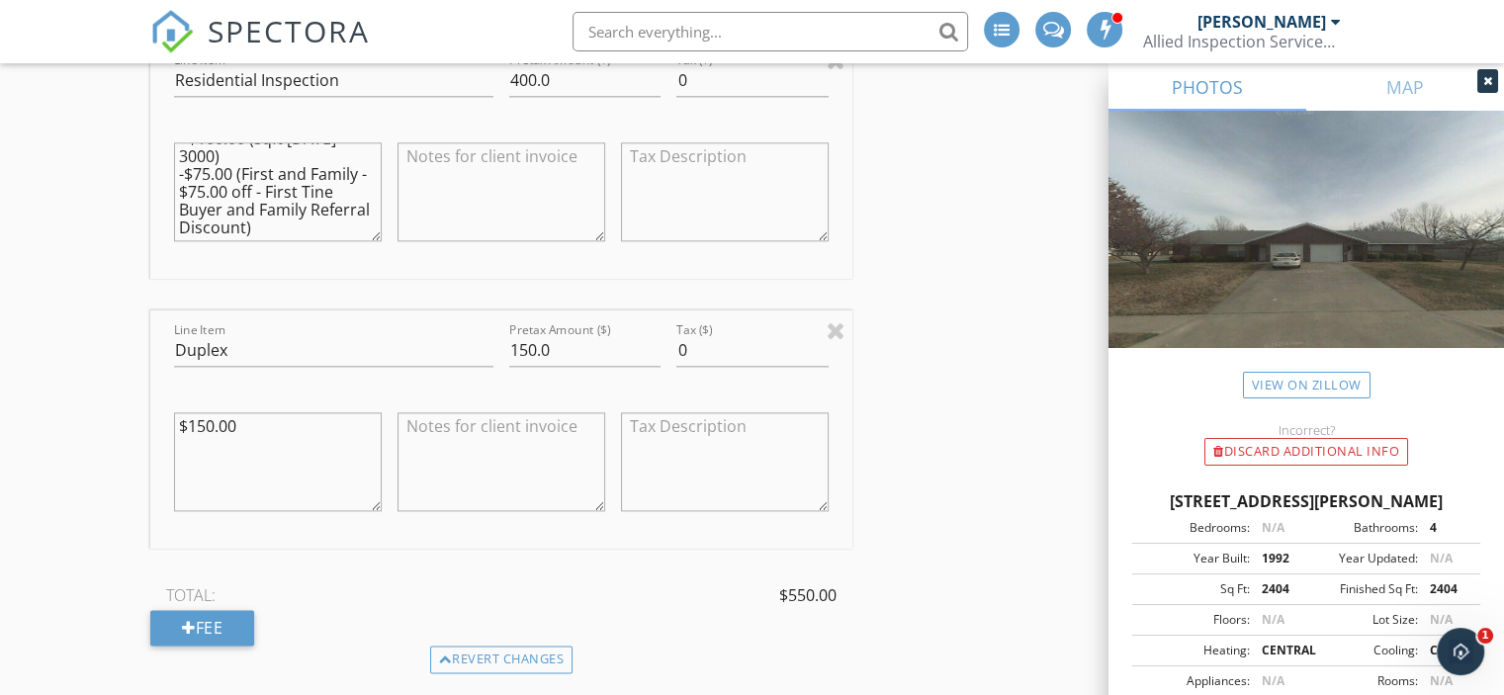
scroll to position [2360, 0]
click at [458, 426] on textarea at bounding box center [502, 459] width 208 height 99
type textarea "D"
type textarea "Two kitchens, two HVAC systems, Two water heaters, extra bathrooms."
click at [1022, 399] on div "INSPECTOR(S) check_box Brian Smith PRIMARY check_box David Peck Brian Smith, Da…" at bounding box center [752, 551] width 1204 height 5323
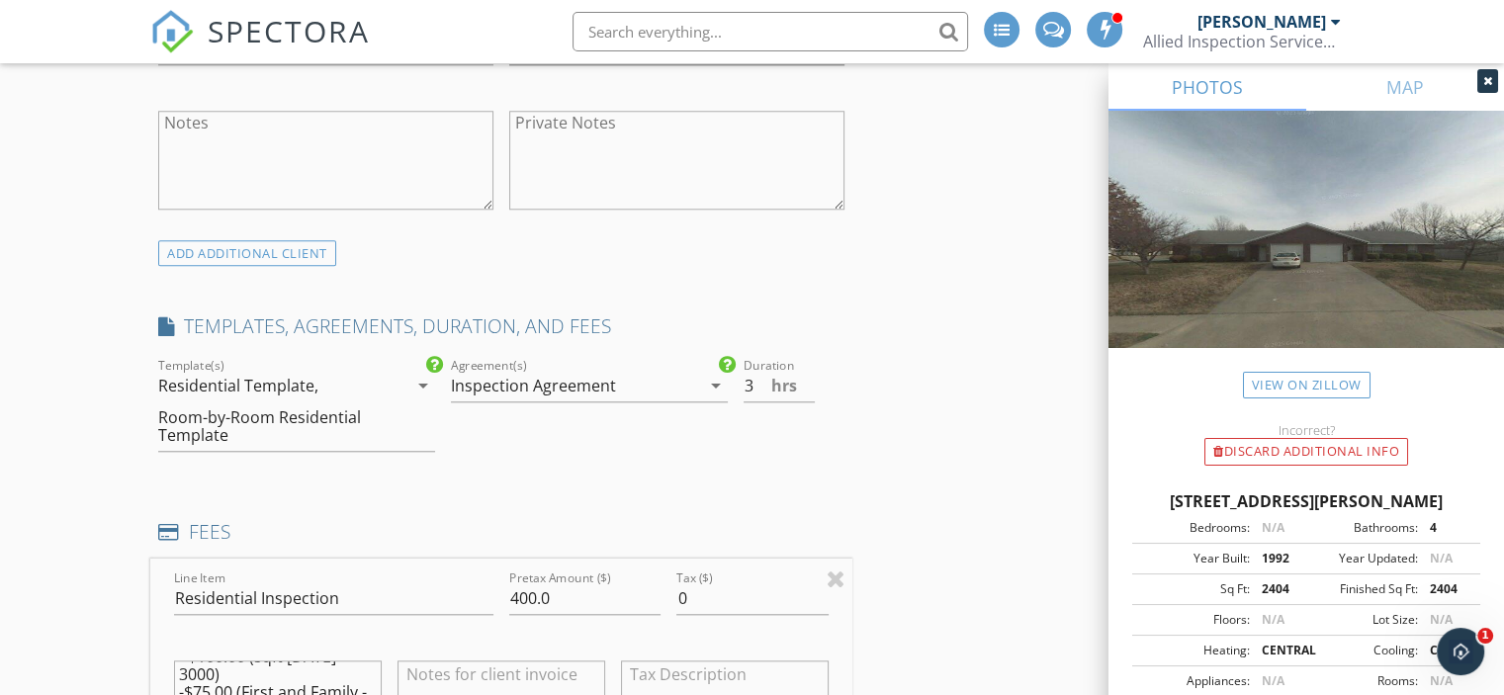
scroll to position [1852, 0]
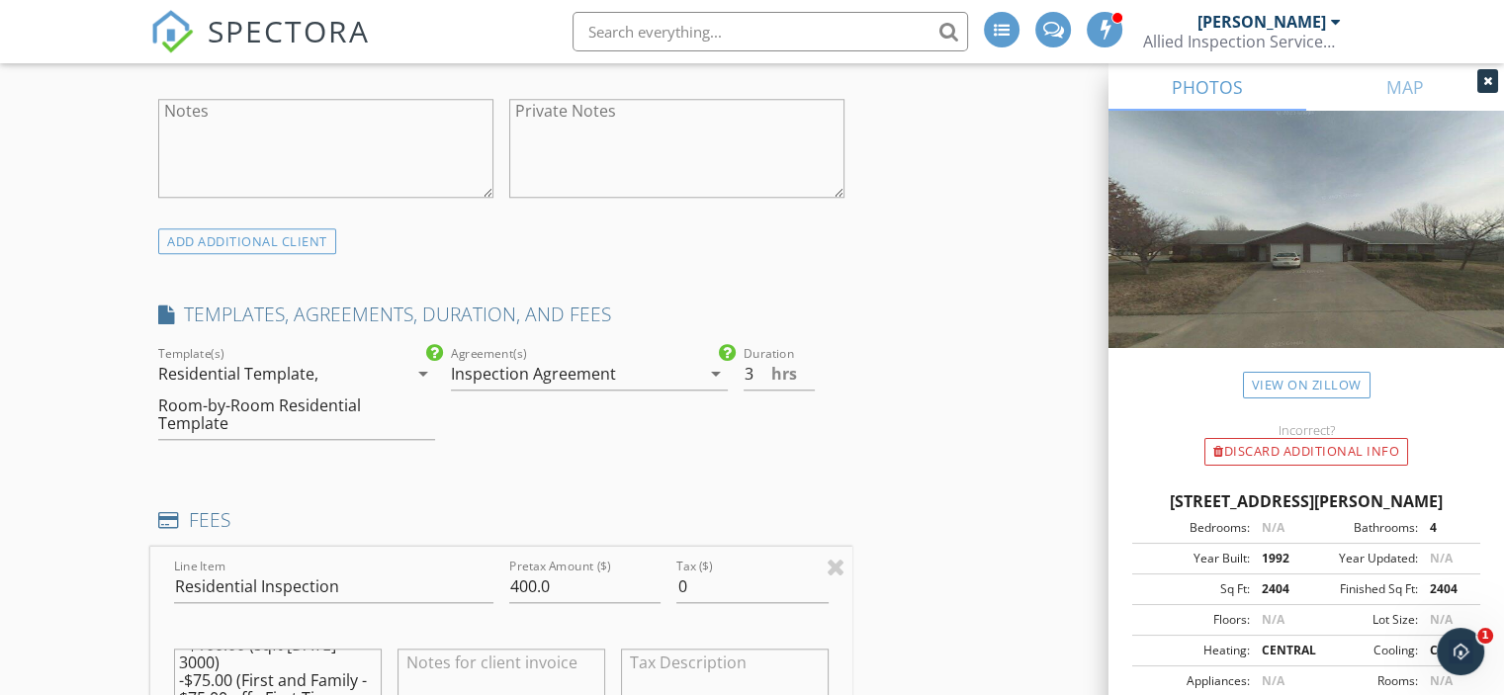
click at [420, 369] on icon "arrow_drop_down" at bounding box center [423, 374] width 24 height 24
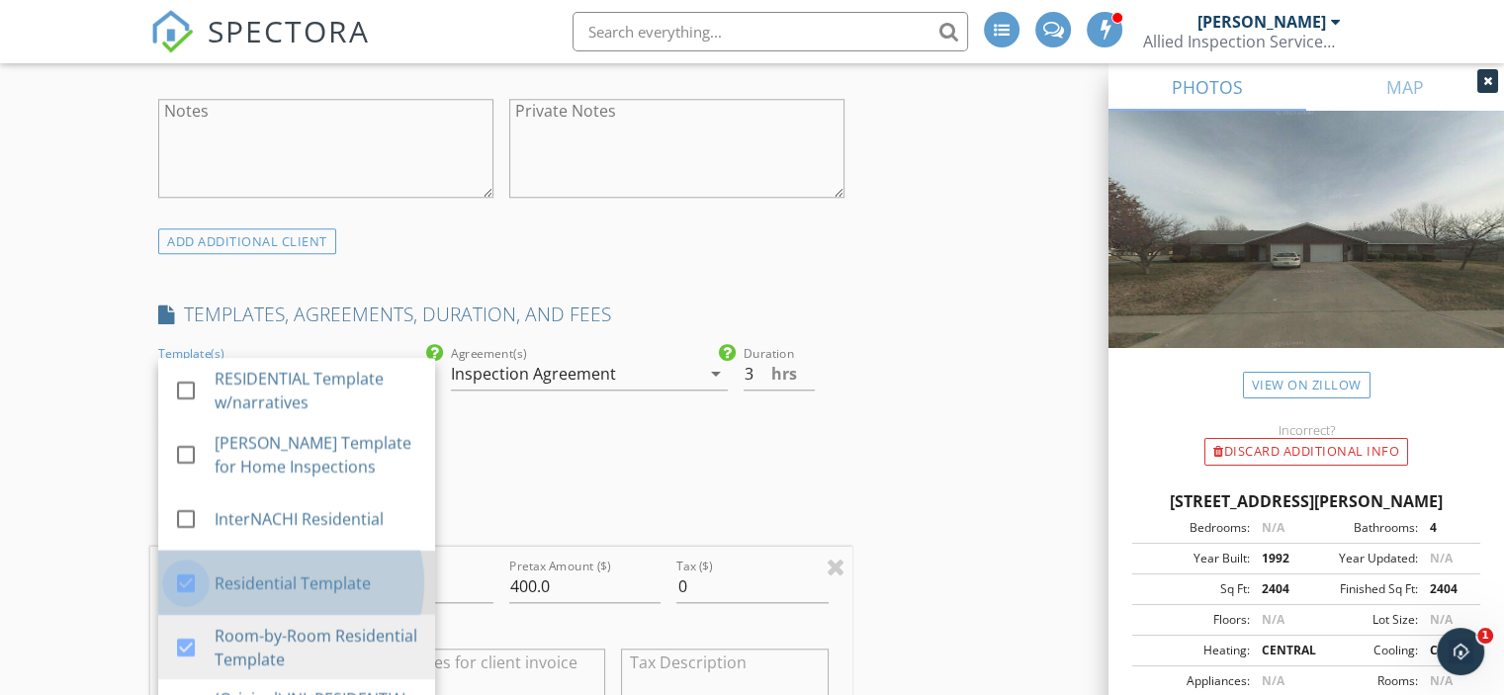
click at [182, 577] on div at bounding box center [186, 584] width 34 height 34
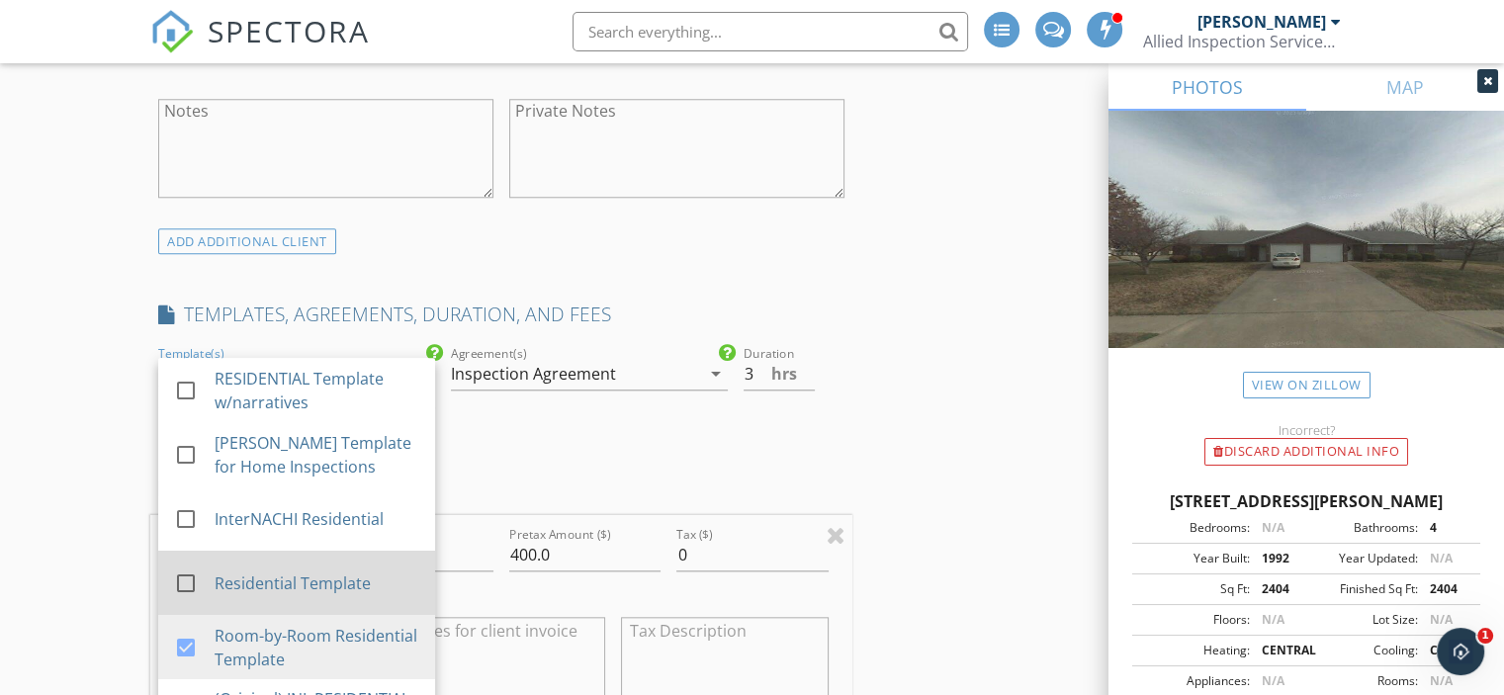
click at [182, 577] on div at bounding box center [186, 584] width 34 height 34
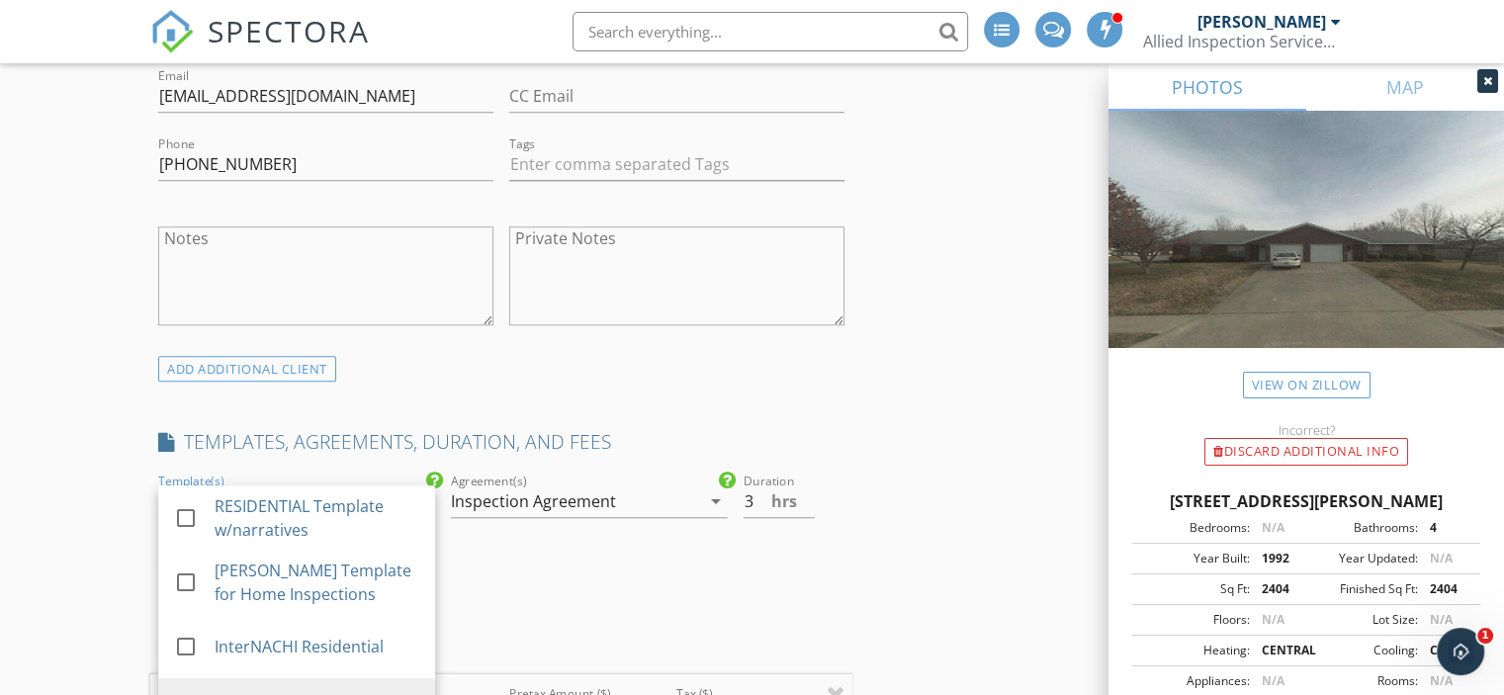
scroll to position [1723, 0]
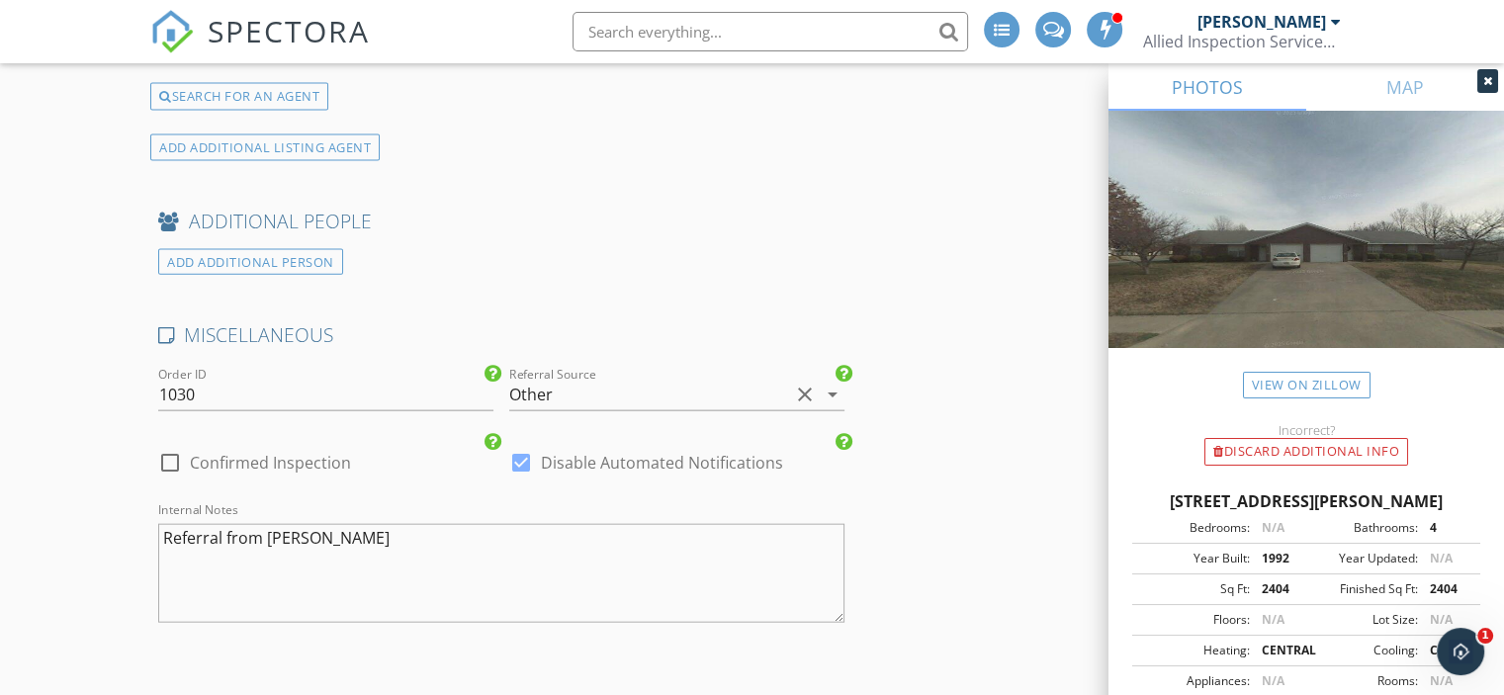
scroll to position [4914, 0]
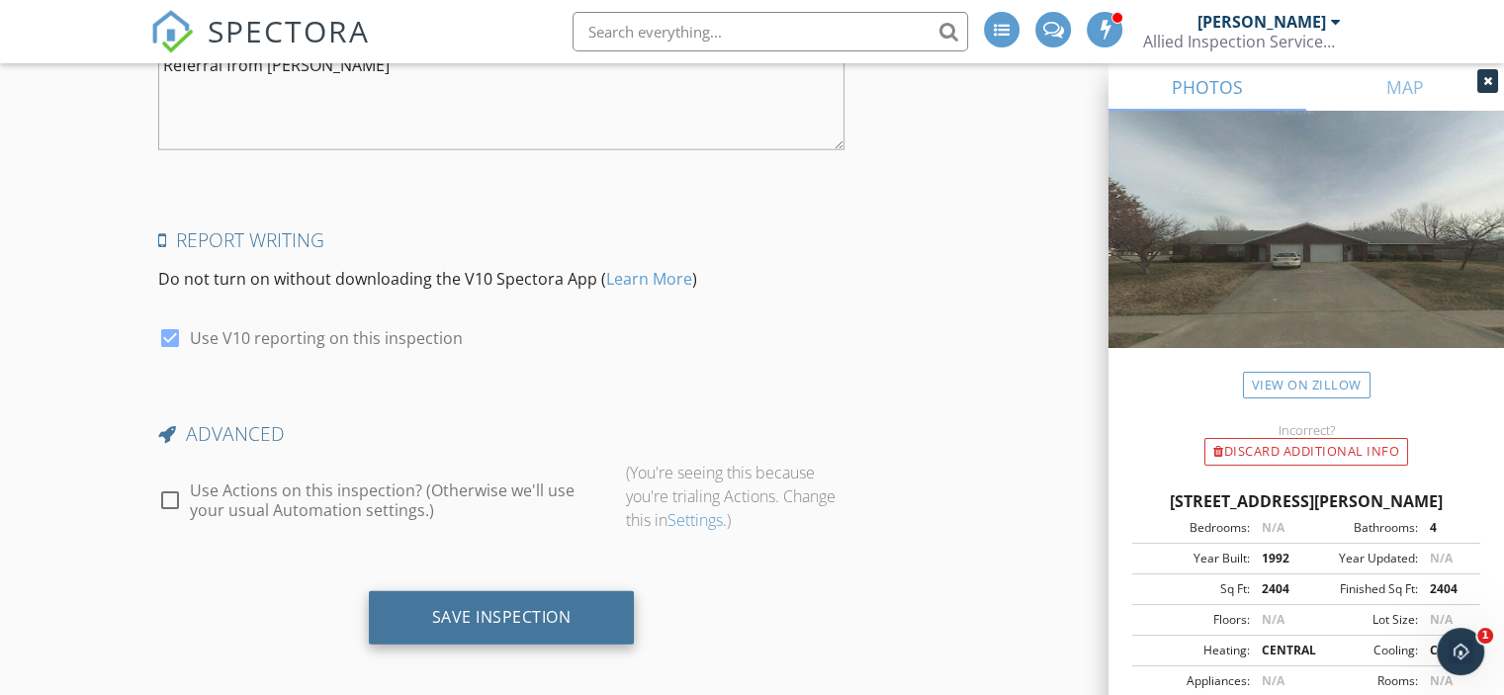
click at [503, 607] on div "Save Inspection" at bounding box center [501, 617] width 139 height 20
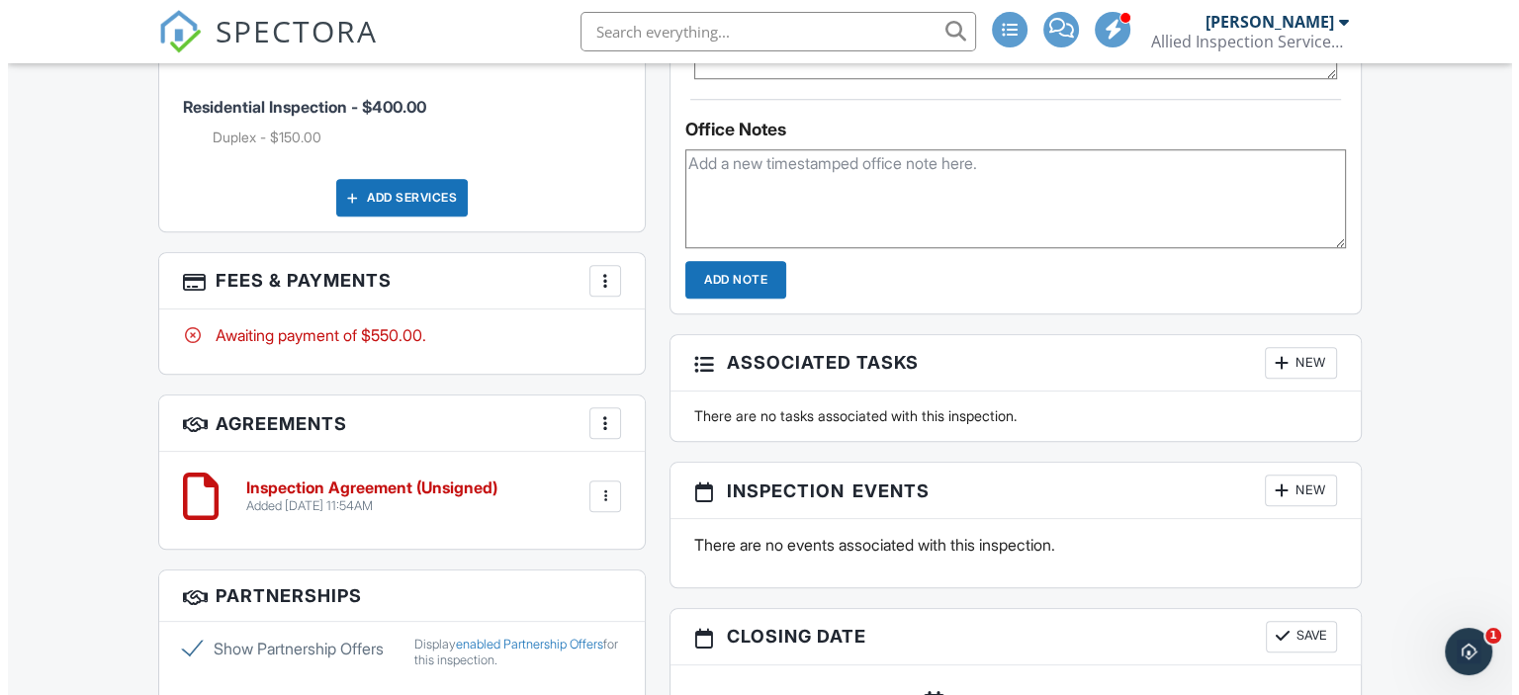
scroll to position [1780, 0]
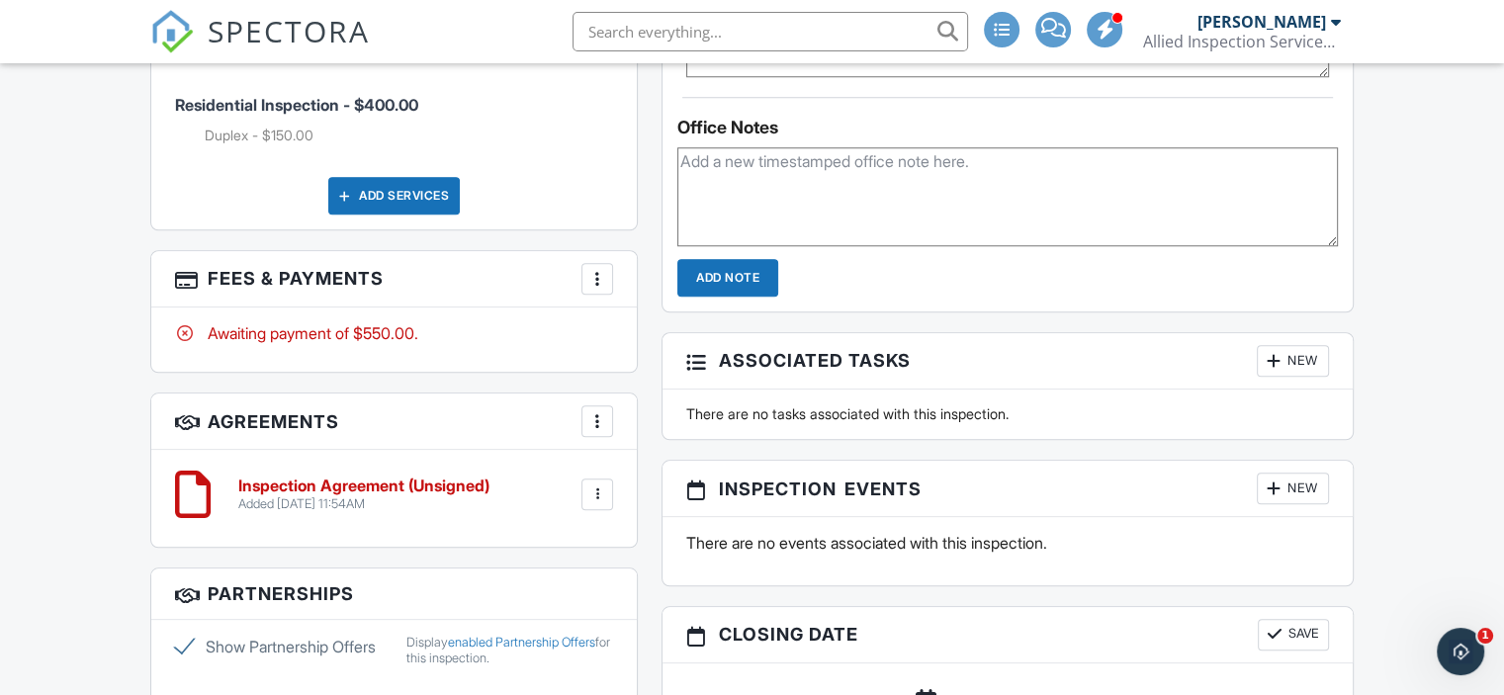
click at [601, 272] on div at bounding box center [598, 279] width 20 height 20
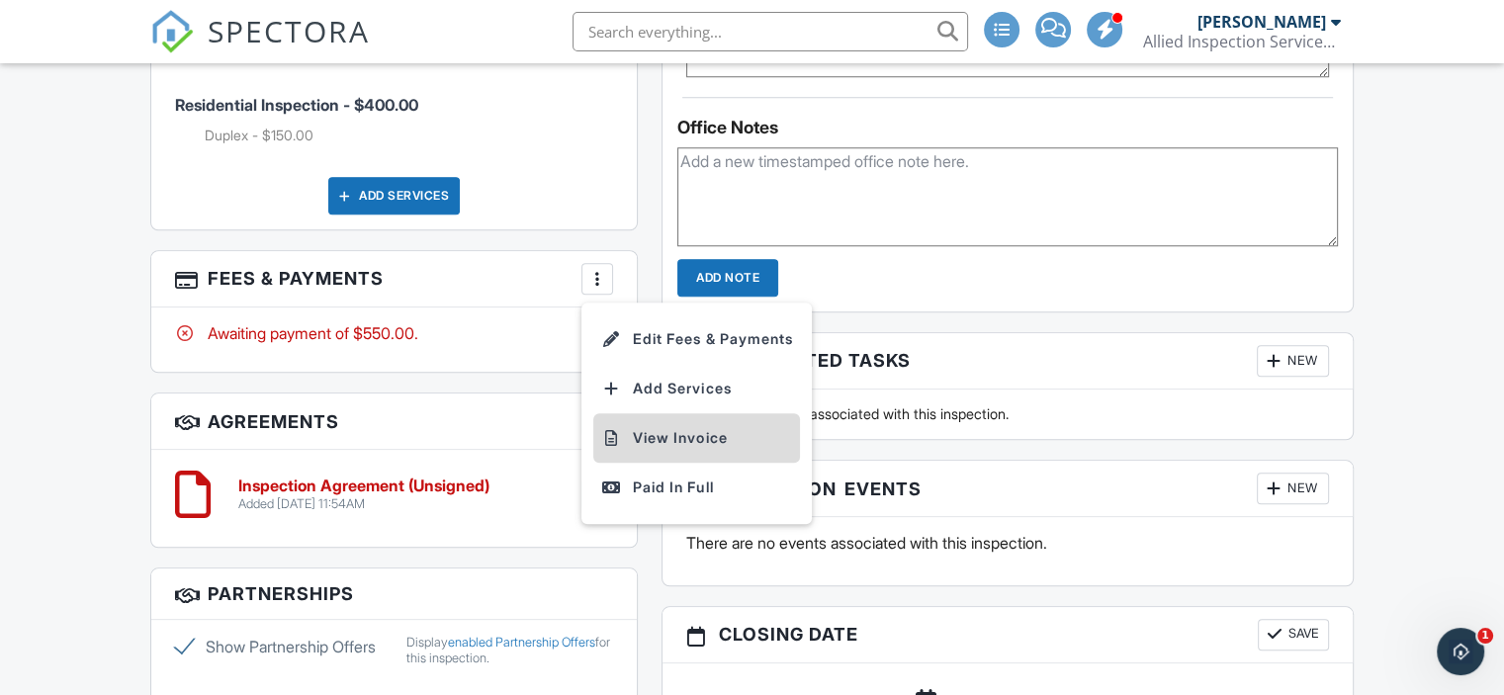
click at [676, 419] on li "View Invoice" at bounding box center [696, 437] width 207 height 49
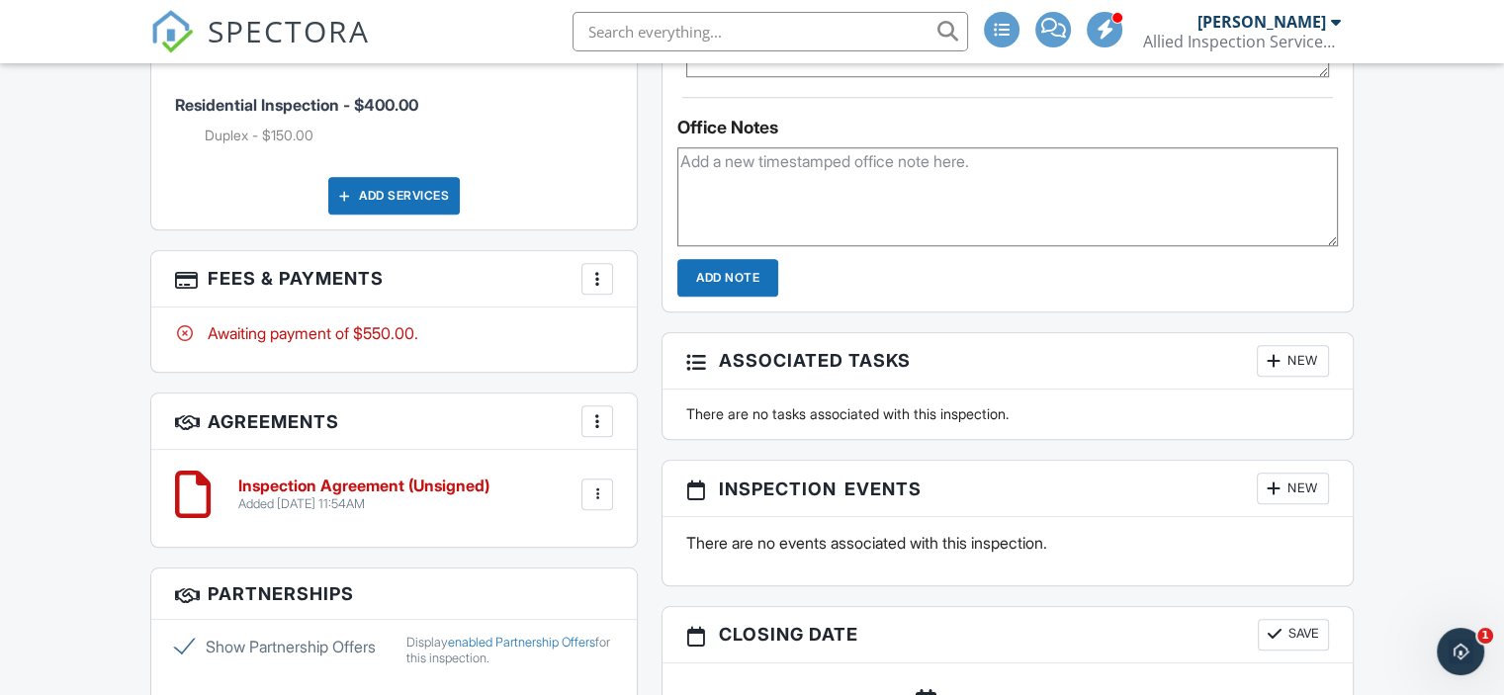
click at [601, 269] on div at bounding box center [598, 279] width 20 height 20
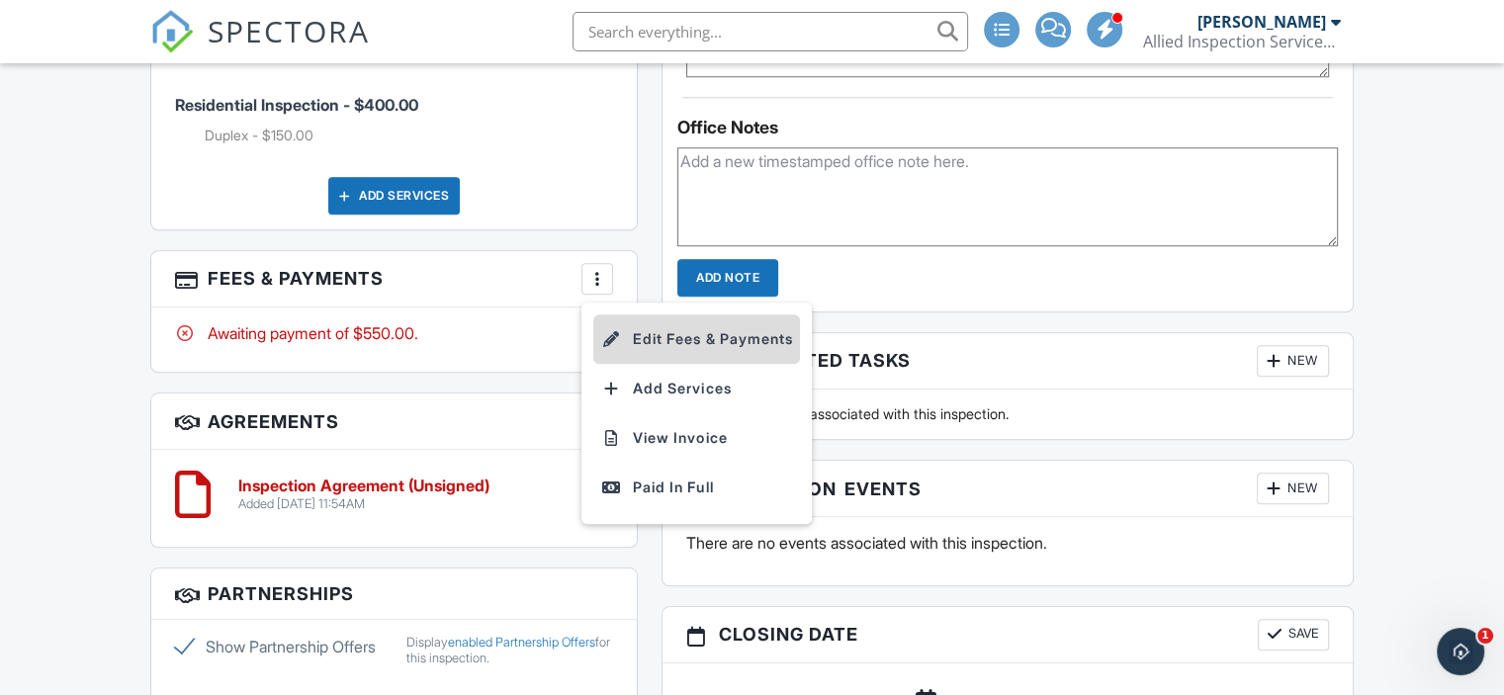
click at [654, 323] on li "Edit Fees & Payments" at bounding box center [696, 339] width 207 height 49
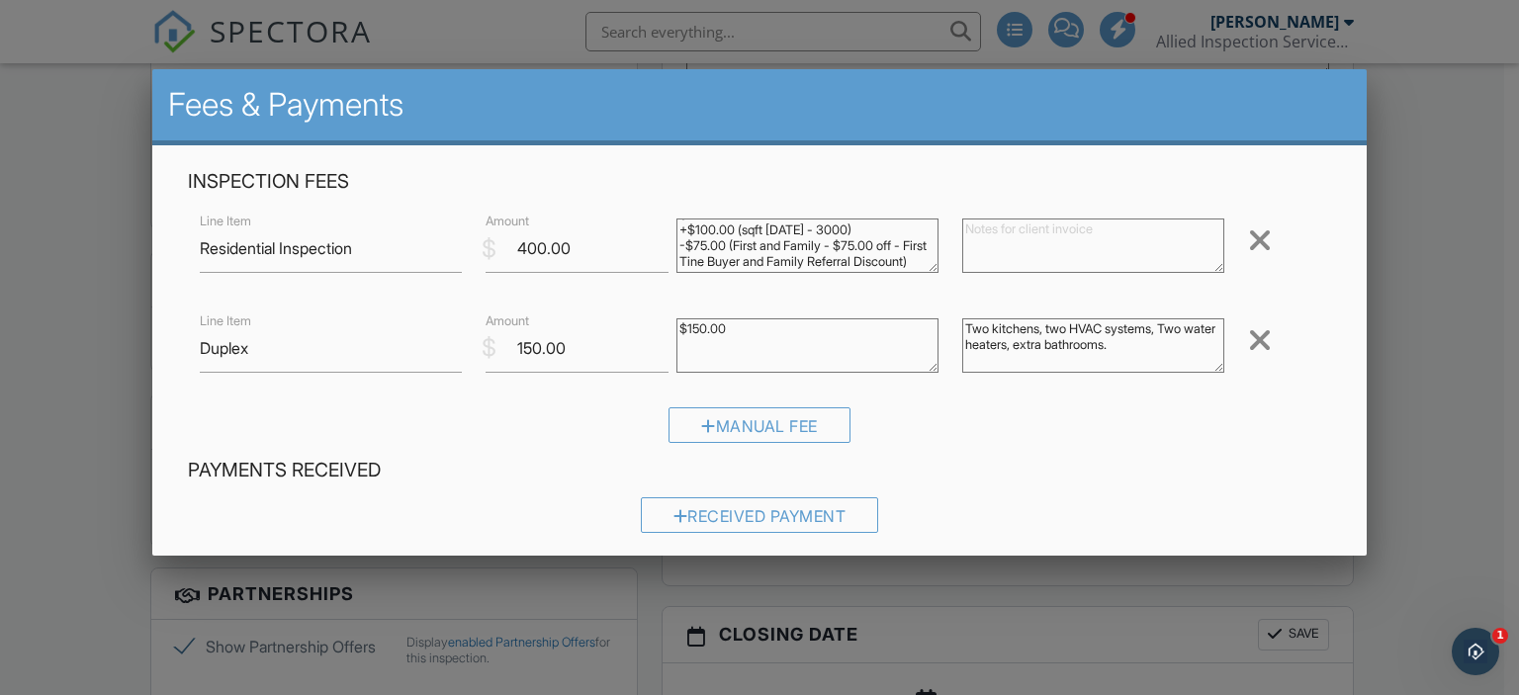
scroll to position [0, 0]
drag, startPoint x: 736, startPoint y: 248, endPoint x: 635, endPoint y: 207, distance: 109.1
click at [635, 207] on div "Inspection Fees Line Item Residential Inspection $ Amount 400.00 $375.00 (Base)…" at bounding box center [760, 313] width 1168 height 289
click at [985, 226] on textarea at bounding box center [1093, 246] width 262 height 54
paste textarea "$375.00 (Base) +$100.00 (sqft 2001 - 3000) -$75.00 (First and Family - $75.00 o…"
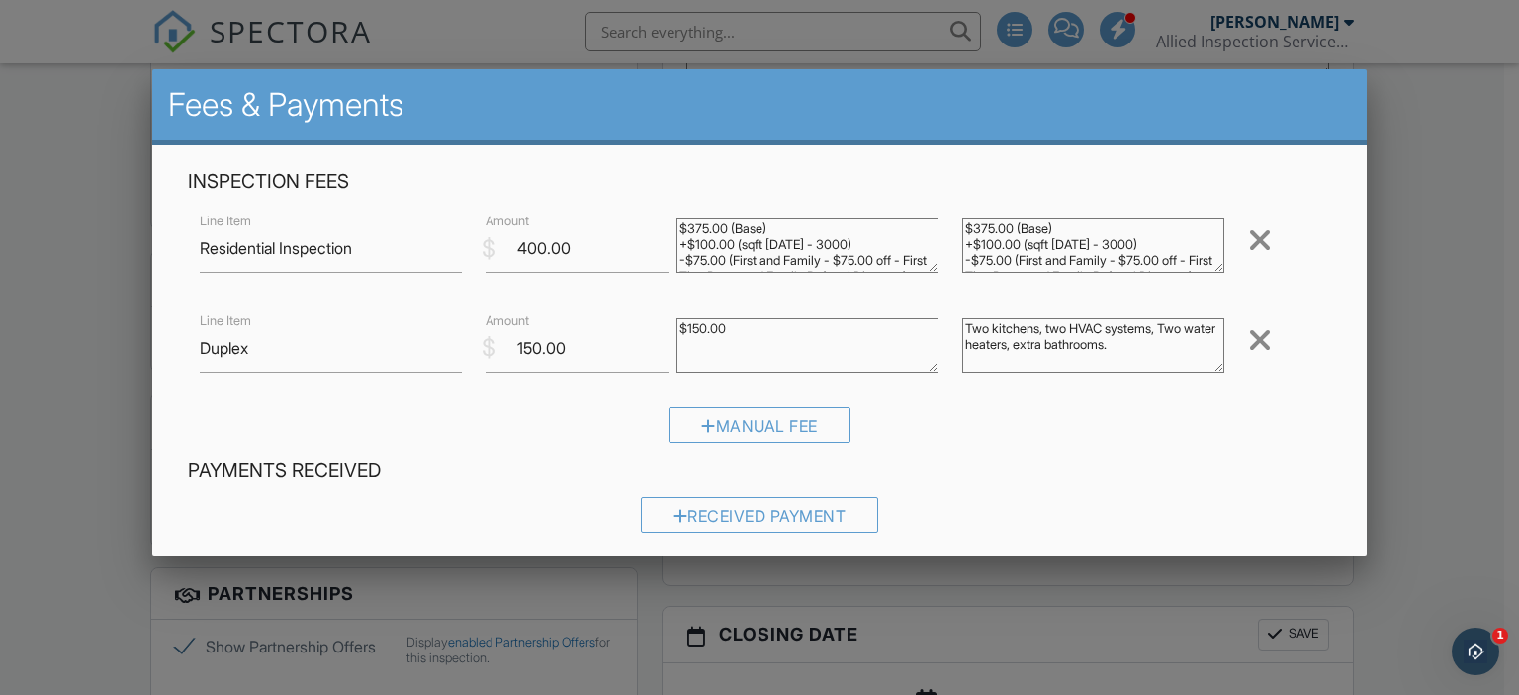
click at [968, 225] on textarea "$375.00 (Base) +$100.00 (sqft 2001 - 3000) -$75.00 (First and Family - $75.00 o…" at bounding box center [1093, 246] width 262 height 54
drag, startPoint x: 1128, startPoint y: 246, endPoint x: 909, endPoint y: 240, distance: 218.7
click at [909, 240] on div "Line Item Residential Inspection $ Amount 400.00 $375.00 (Base) +$100.00 (sqft …" at bounding box center [760, 248] width 1144 height 79
drag, startPoint x: 1108, startPoint y: 240, endPoint x: 1013, endPoint y: 240, distance: 95.0
click at [1013, 240] on textarea "$475.00 (Base) -$75.00 (First and Family - $75.00 off - First Tine Buyer and Fa…" at bounding box center [1093, 246] width 262 height 54
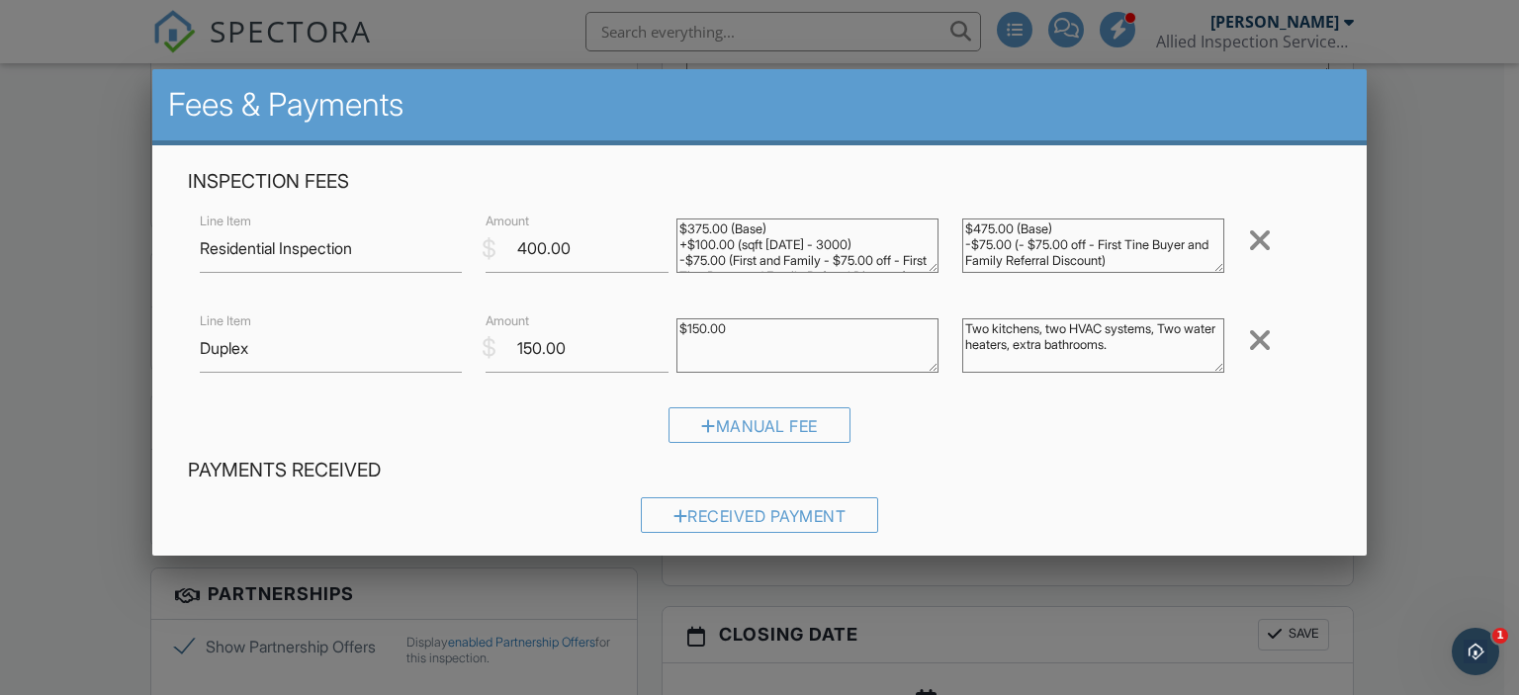
drag, startPoint x: 1095, startPoint y: 244, endPoint x: 1012, endPoint y: 242, distance: 83.1
click at [1012, 242] on textarea "$475.00 (Base) -$75.00 (- $75.00 off - First Tine Buyer and Family Referral Dis…" at bounding box center [1093, 246] width 262 height 54
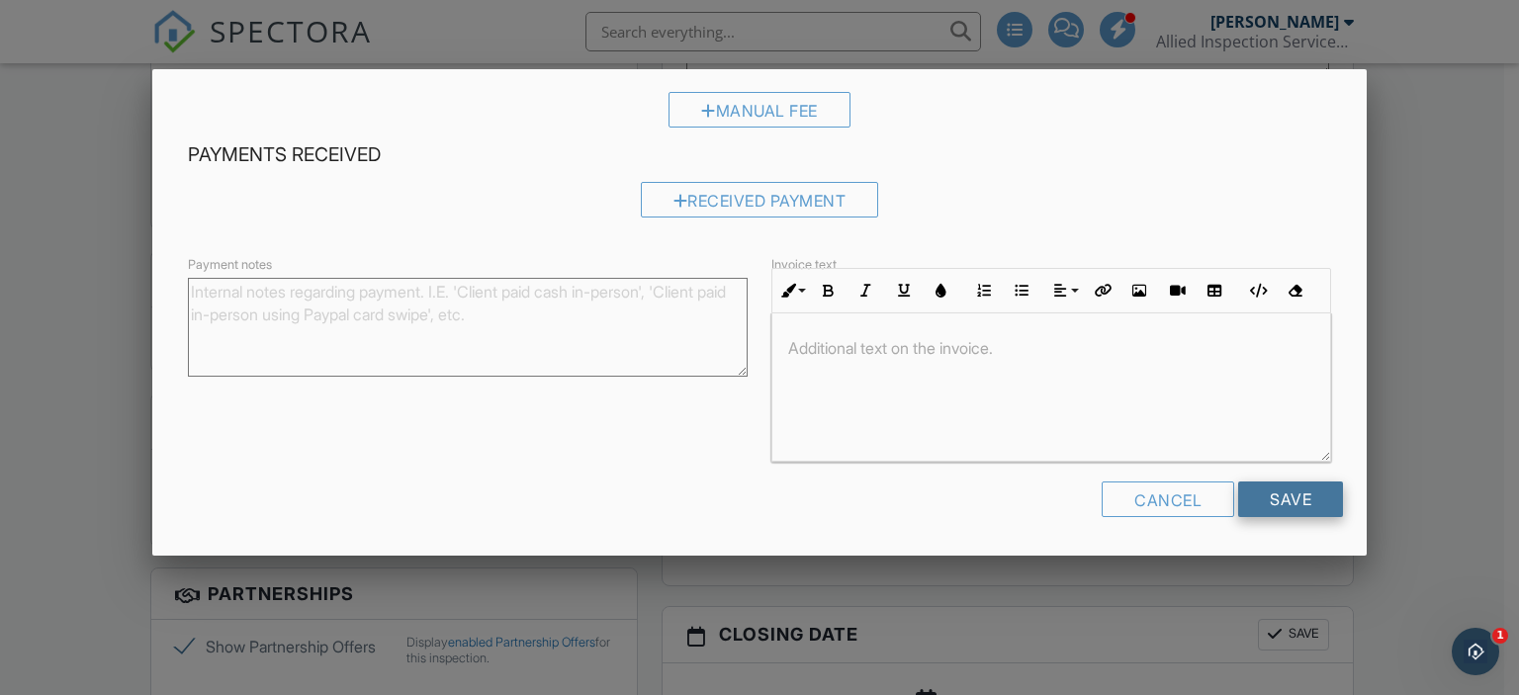
type textarea "$475.00 (Base) -$75.00 (First Tine Buyer and Family Referral Discount)"
click at [1286, 501] on input "Save" at bounding box center [1290, 500] width 105 height 36
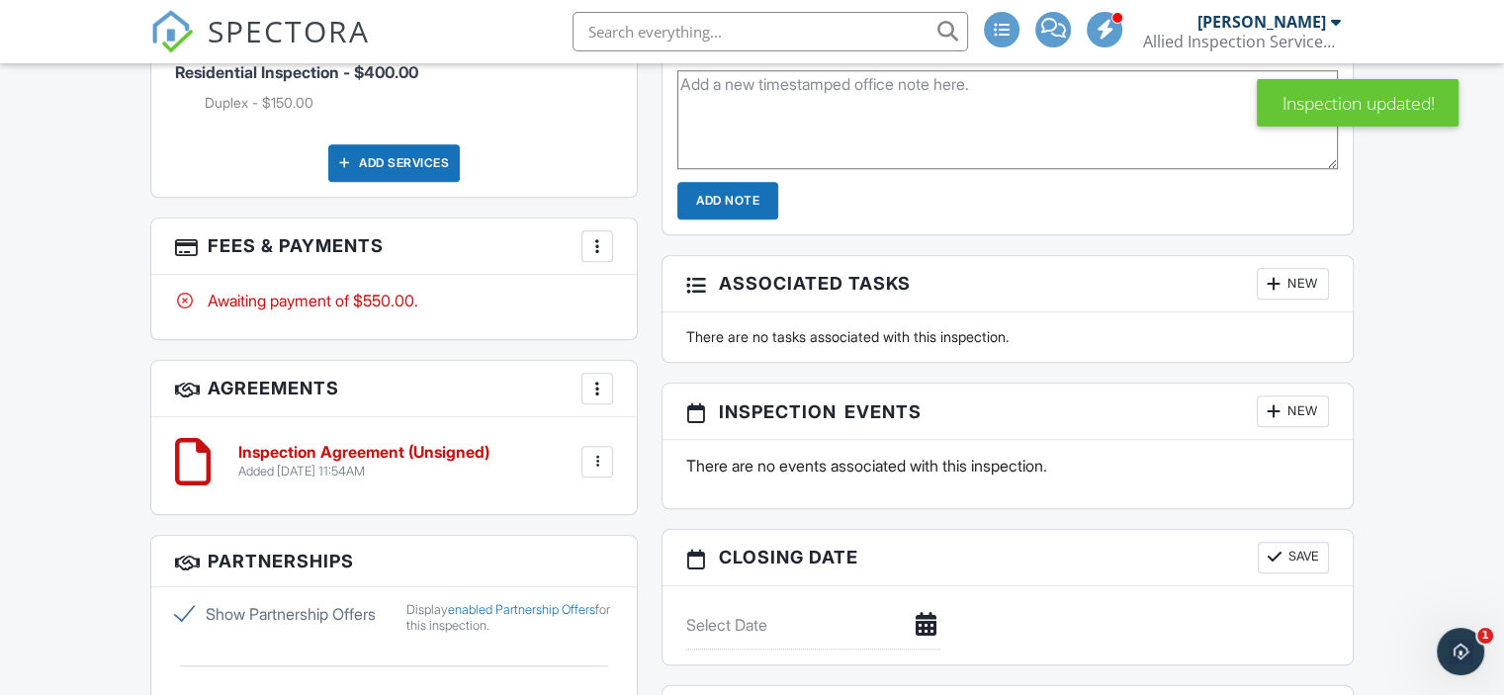
click at [597, 236] on div at bounding box center [598, 246] width 20 height 20
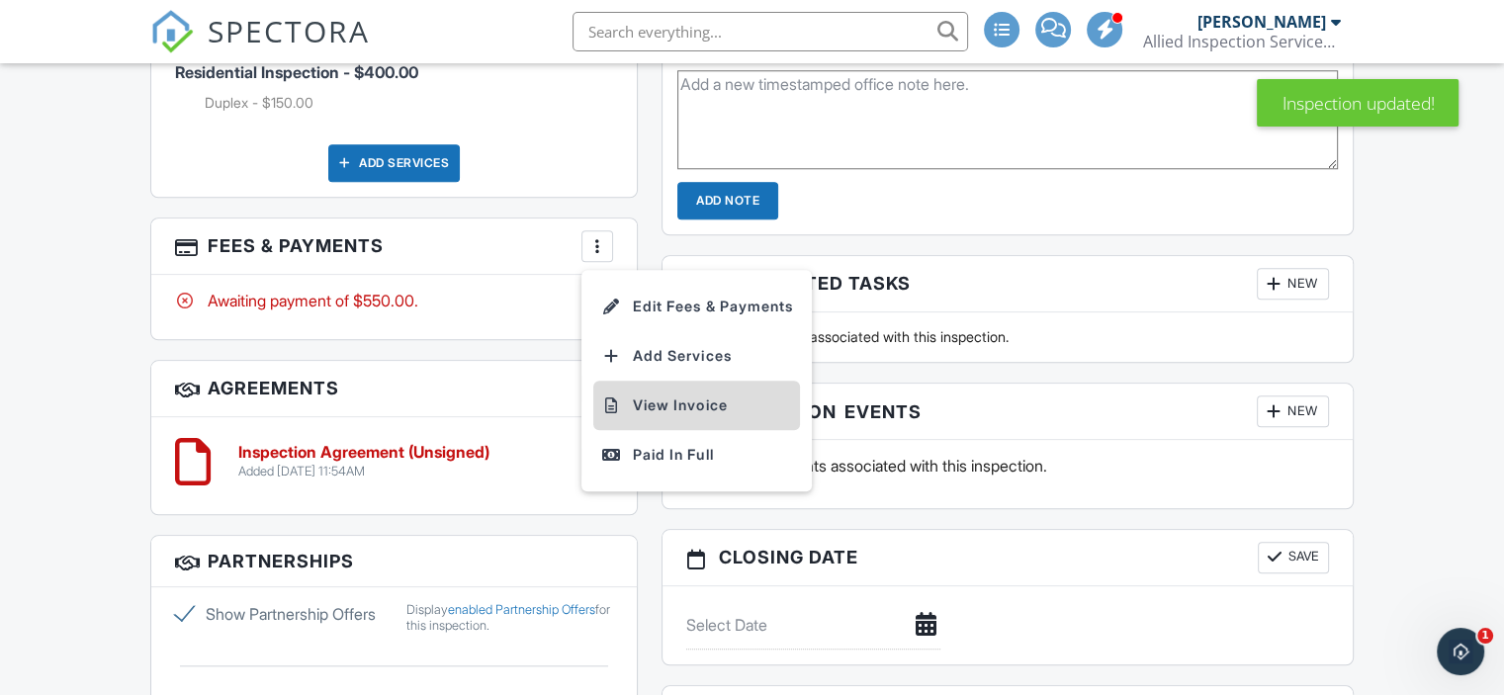
click at [689, 387] on li "View Invoice" at bounding box center [696, 405] width 207 height 49
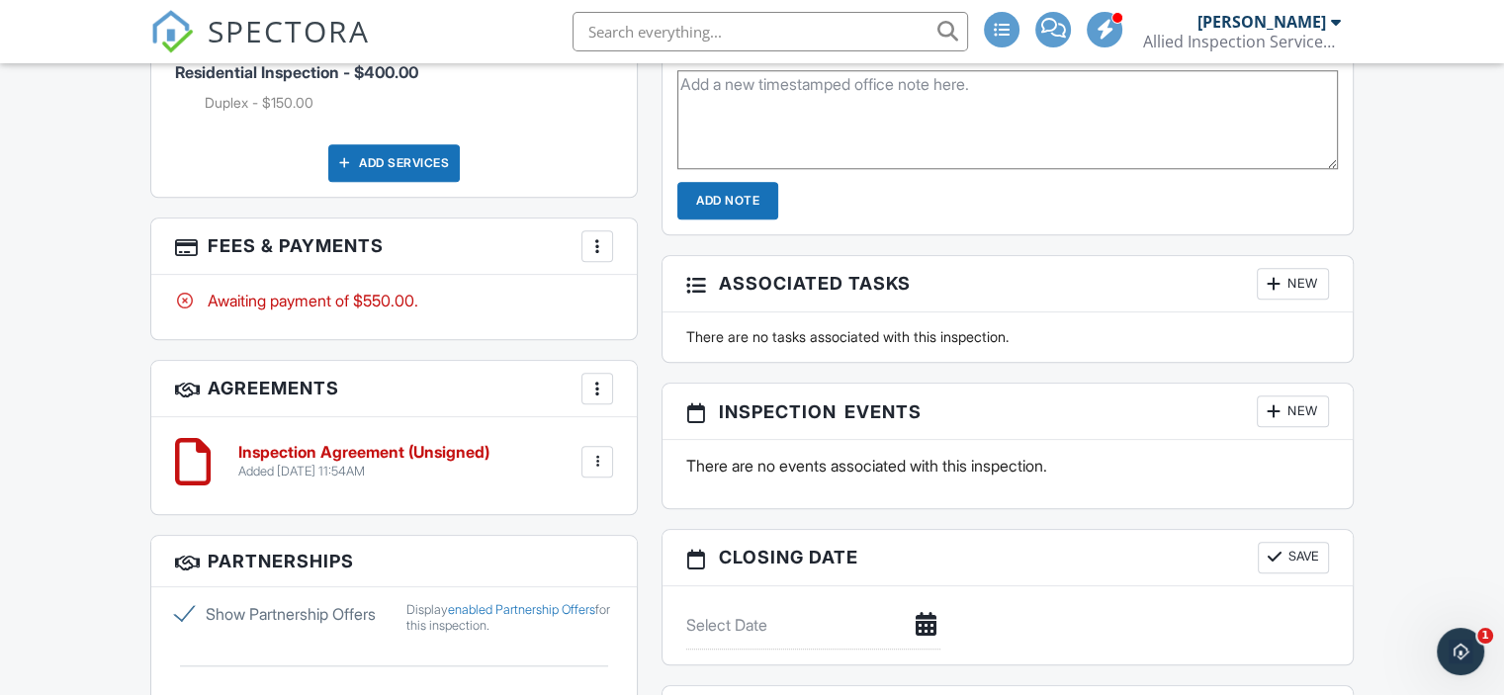
click at [600, 452] on div at bounding box center [598, 462] width 20 height 20
click at [535, 498] on li "Edit" at bounding box center [545, 516] width 113 height 49
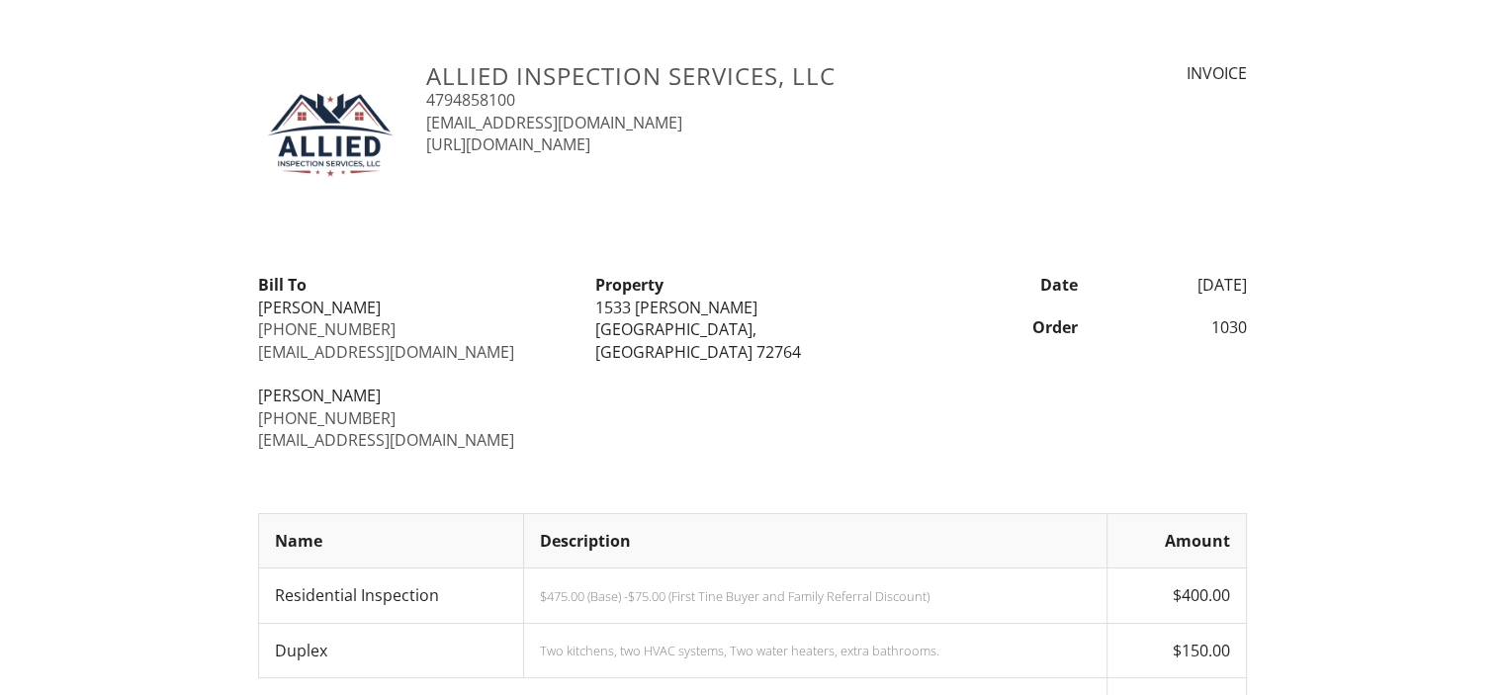
scroll to position [175, 0]
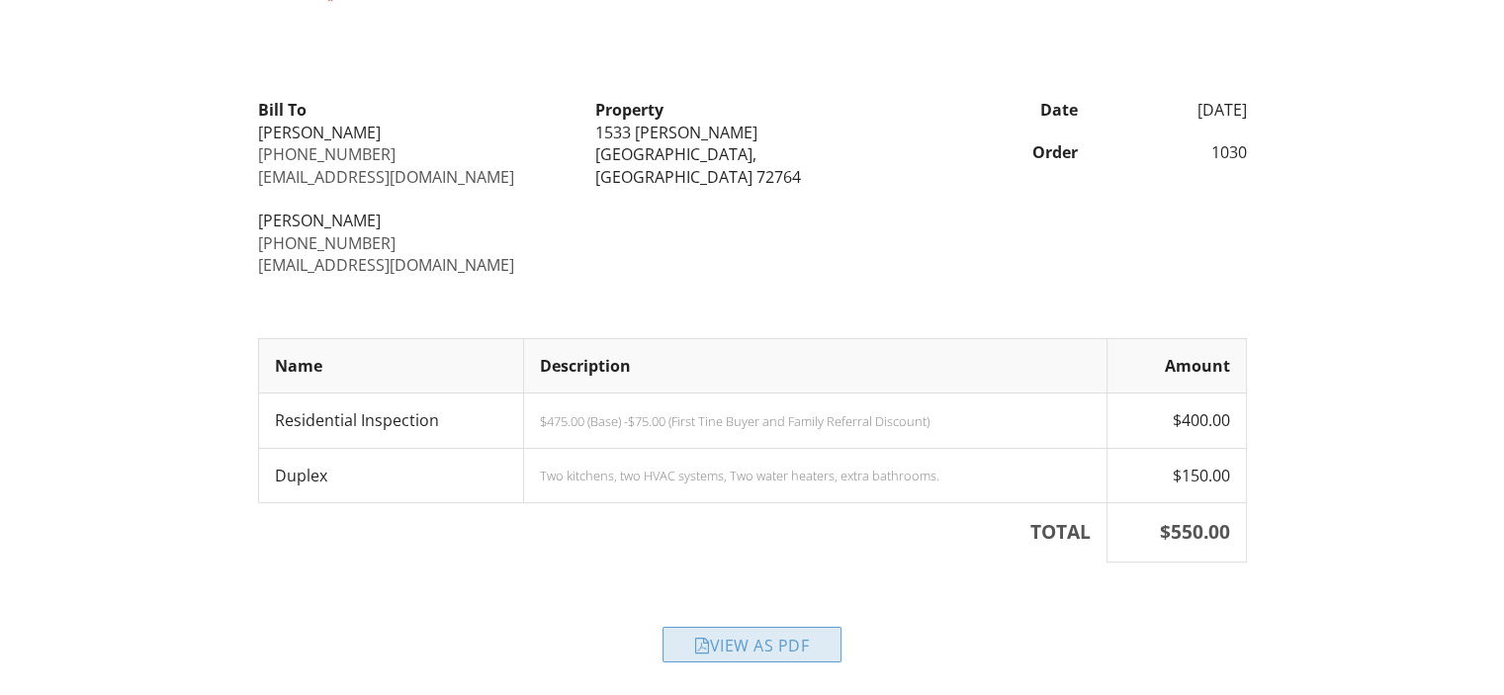
click at [781, 639] on div "View as PDF" at bounding box center [752, 645] width 179 height 36
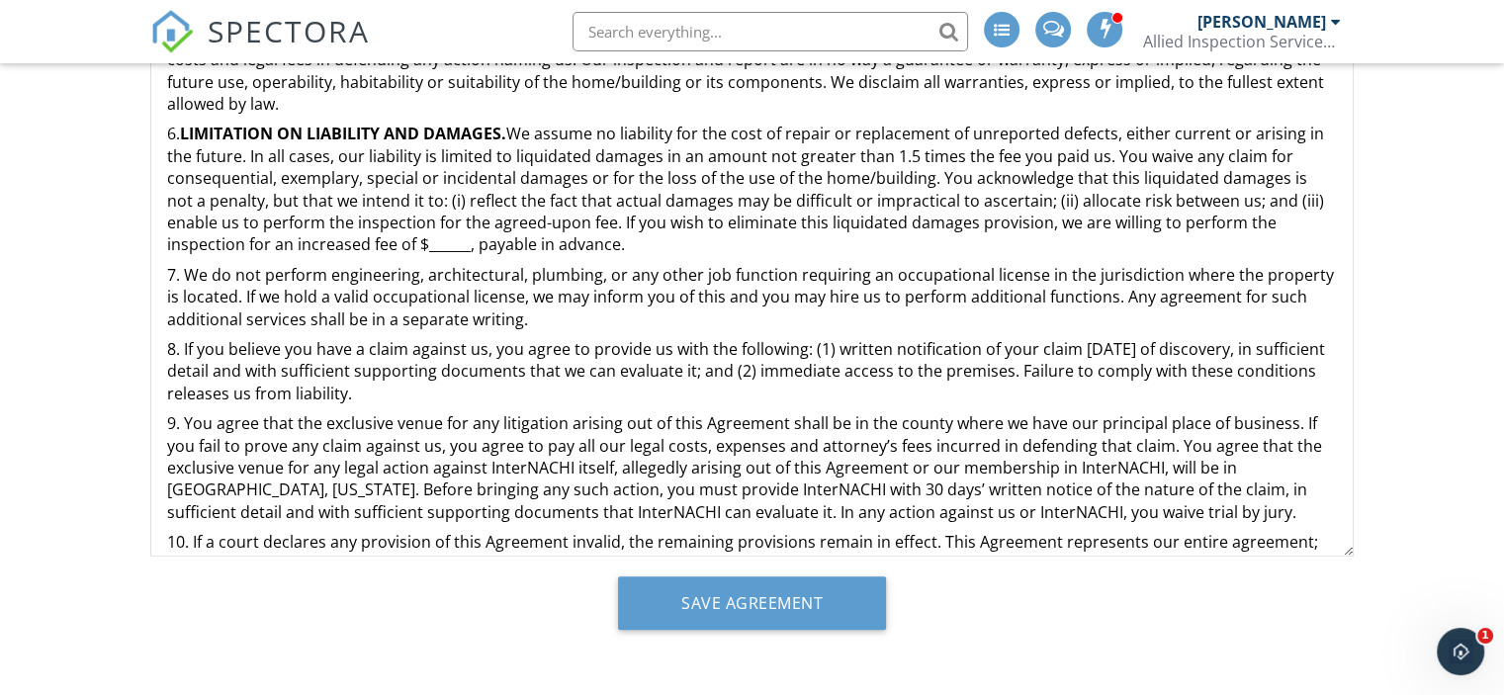
scroll to position [340, 0]
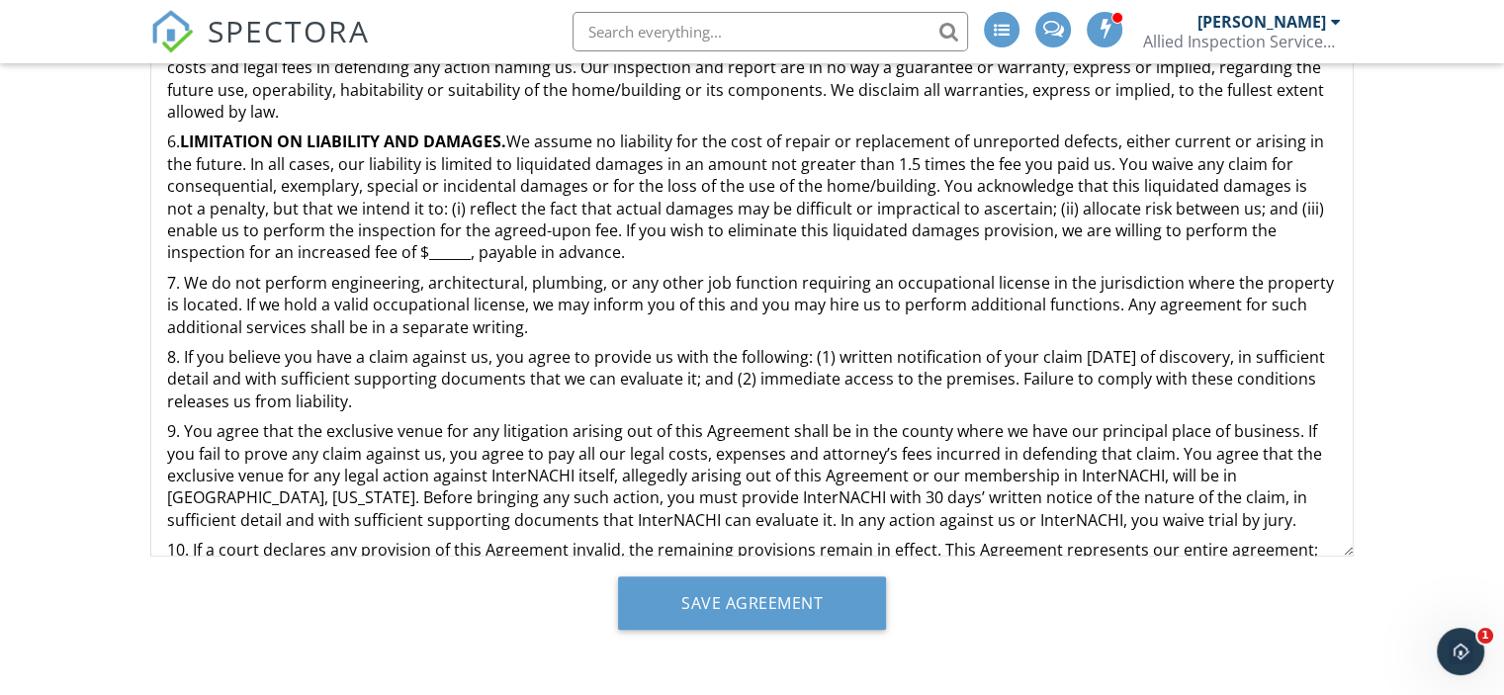
click at [432, 247] on p "6. LIMITATION ON LIABILITY AND DAMAGES. We assume no liability for the cost of …" at bounding box center [752, 197] width 1170 height 133
click at [468, 251] on p "6. LIMITATION ON LIABILITY AND DAMAGES. We assume no liability for the cost of …" at bounding box center [752, 197] width 1170 height 133
drag, startPoint x: 488, startPoint y: 252, endPoint x: 415, endPoint y: 251, distance: 72.2
click at [415, 251] on p "6. LIMITATION ON LIABILITY AND DAMAGES. We assume no liability for the cost of …" at bounding box center [752, 197] width 1170 height 133
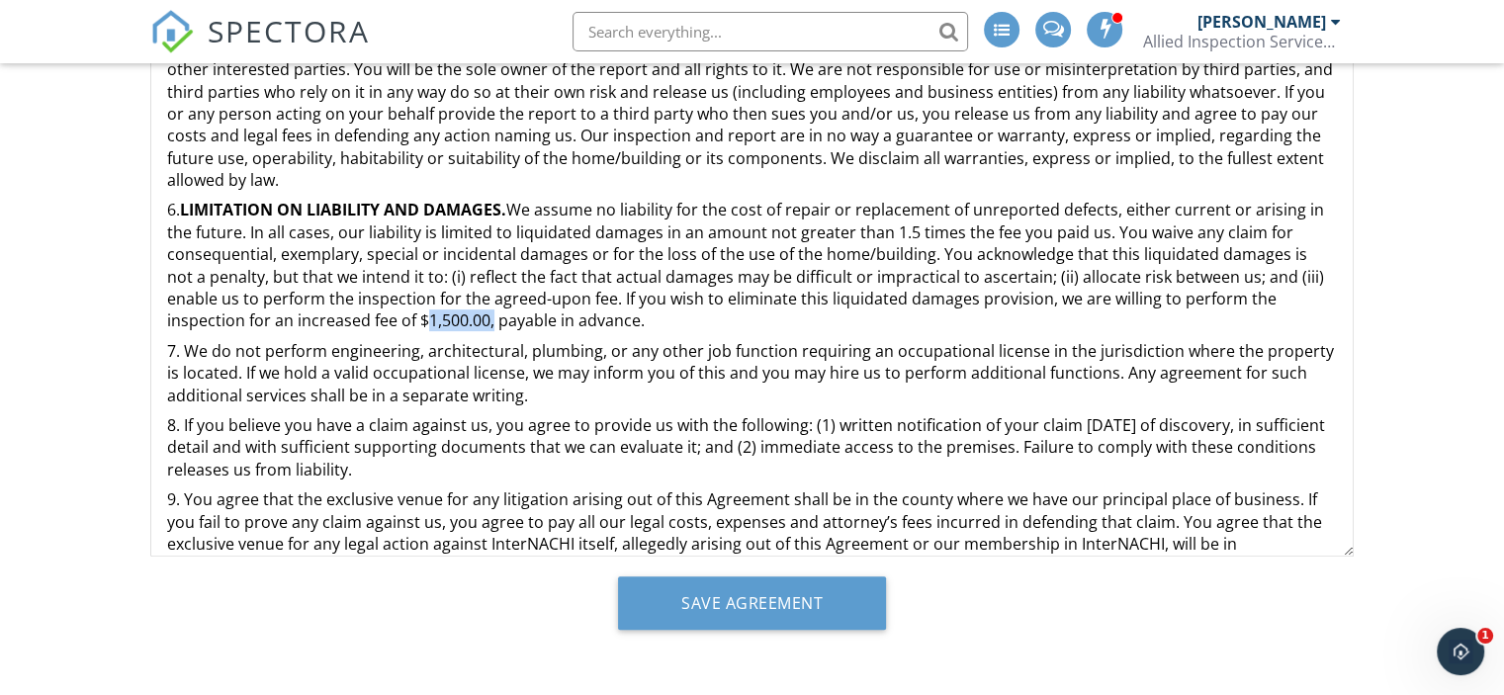
scroll to position [273, 0]
drag, startPoint x: 455, startPoint y: 253, endPoint x: 921, endPoint y: 303, distance: 468.5
click at [921, 303] on p "6. LIMITATION ON LIABILITY AND DAMAGES. We assume no liability for the cost of …" at bounding box center [752, 264] width 1170 height 133
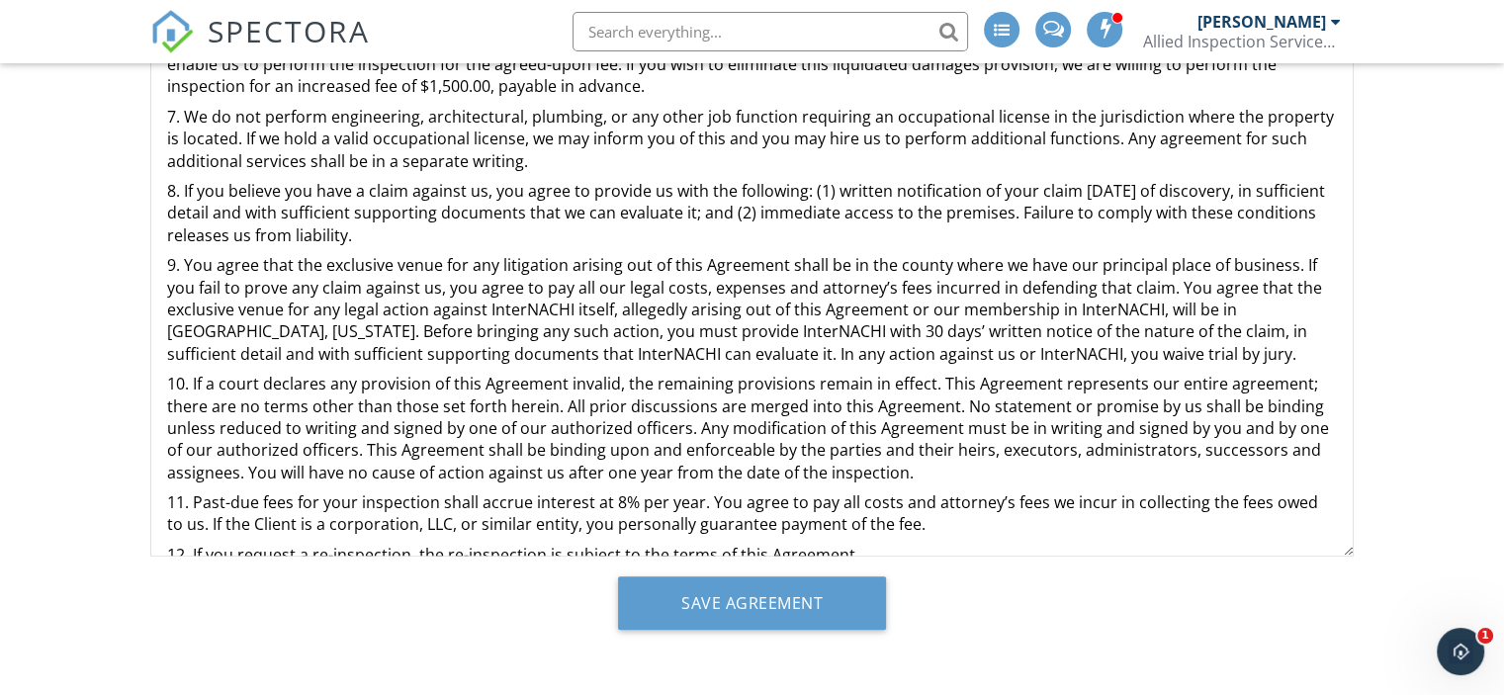
scroll to position [768, 0]
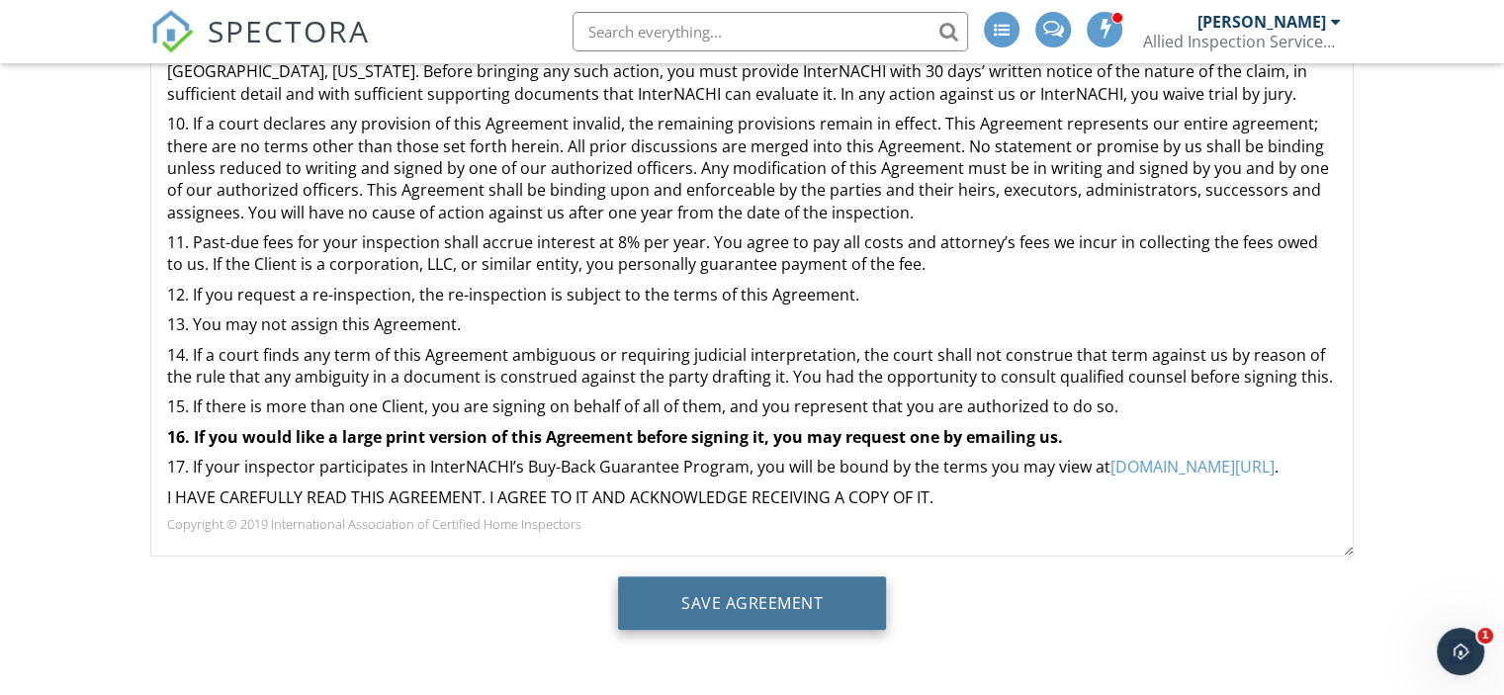
click at [749, 603] on input "Save Agreement" at bounding box center [752, 603] width 268 height 53
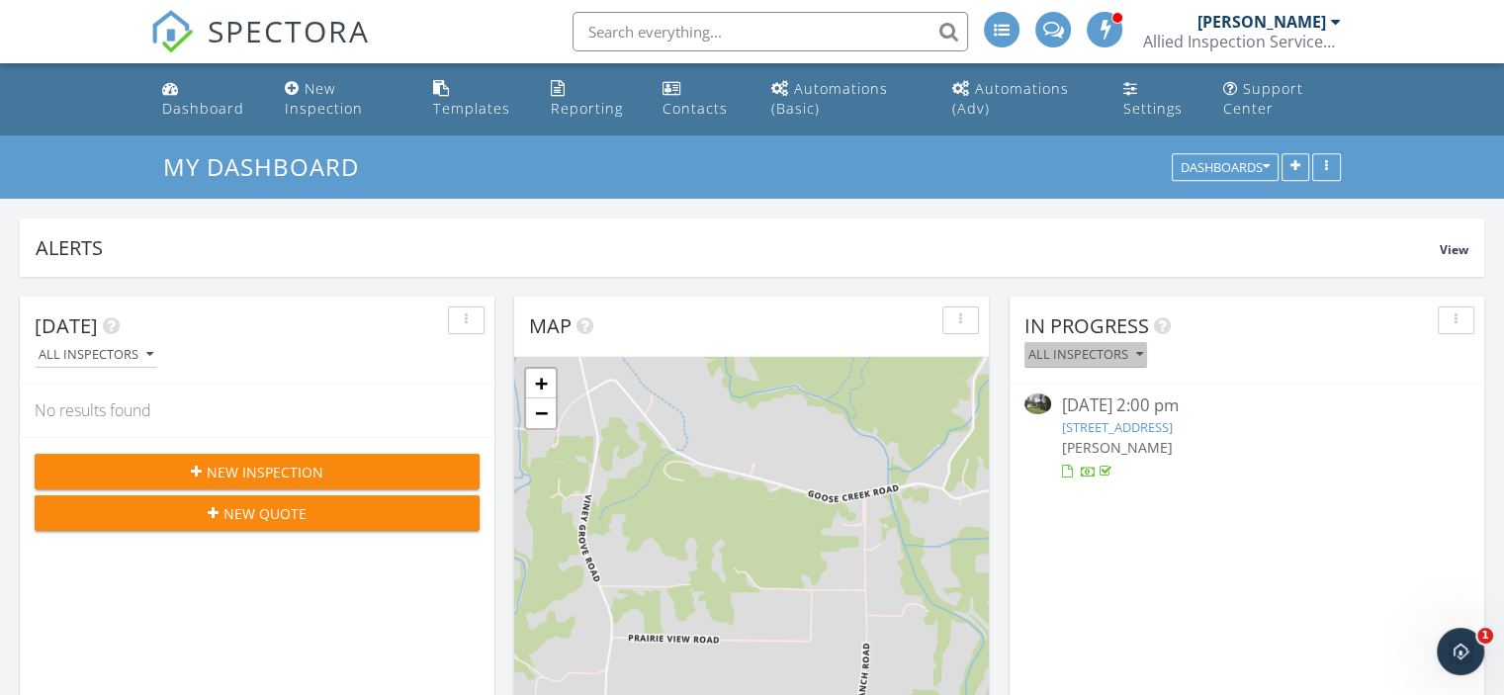
click at [1139, 358] on icon "button" at bounding box center [1139, 355] width 7 height 14
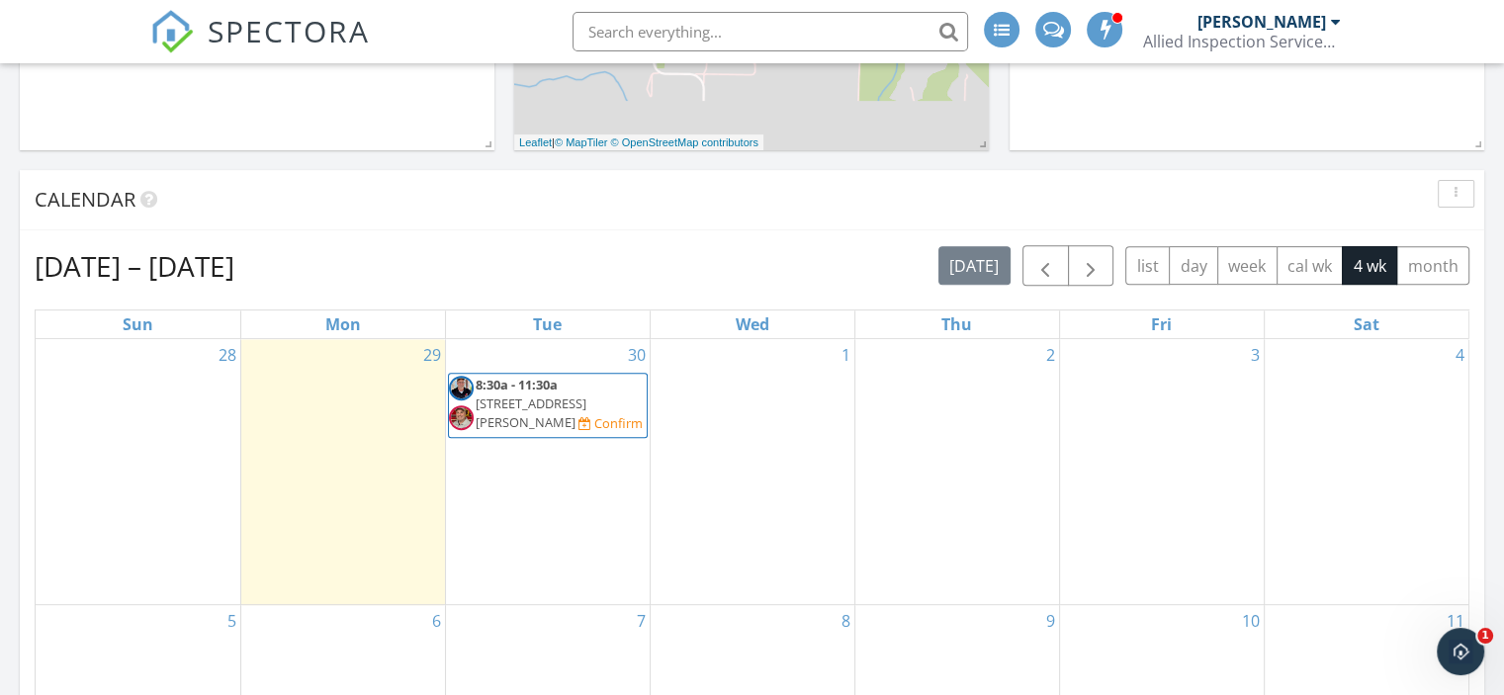
scroll to position [739, 0]
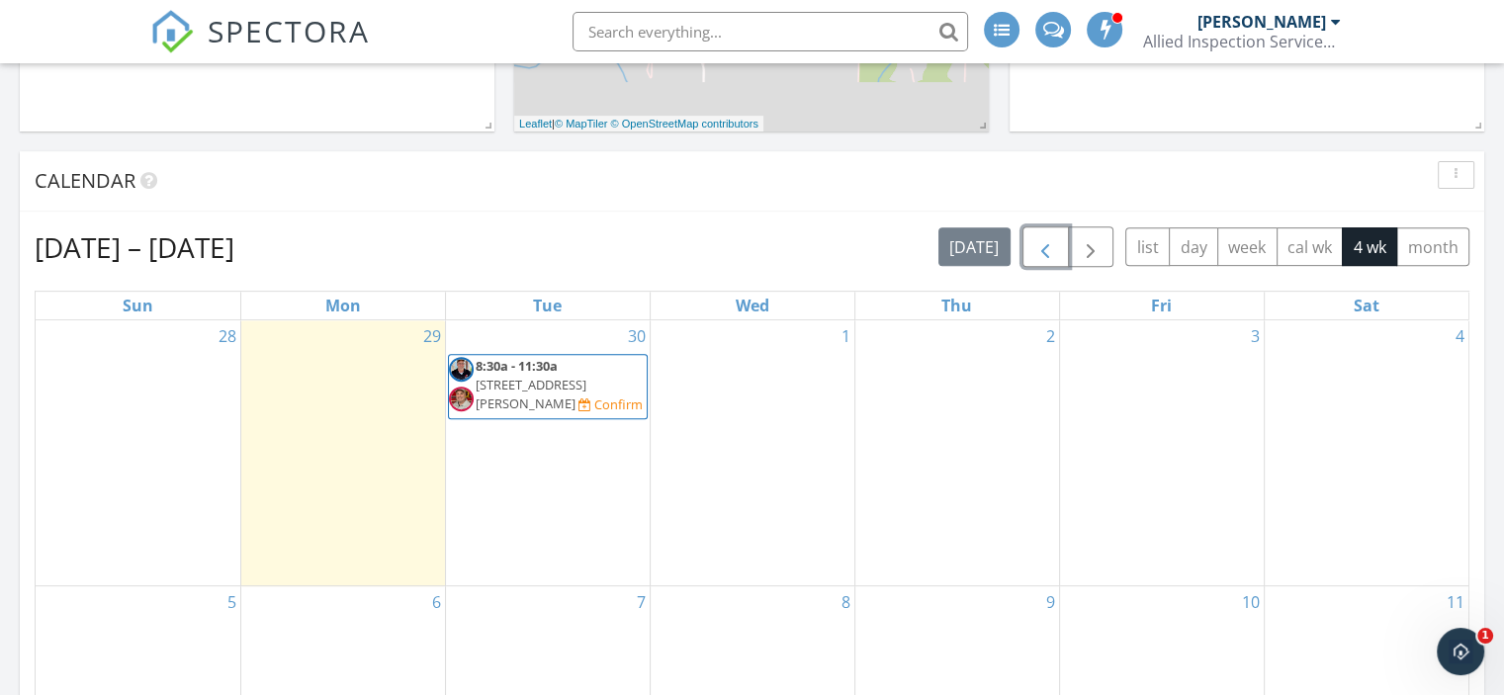
click at [1057, 248] on span "button" at bounding box center [1046, 247] width 24 height 24
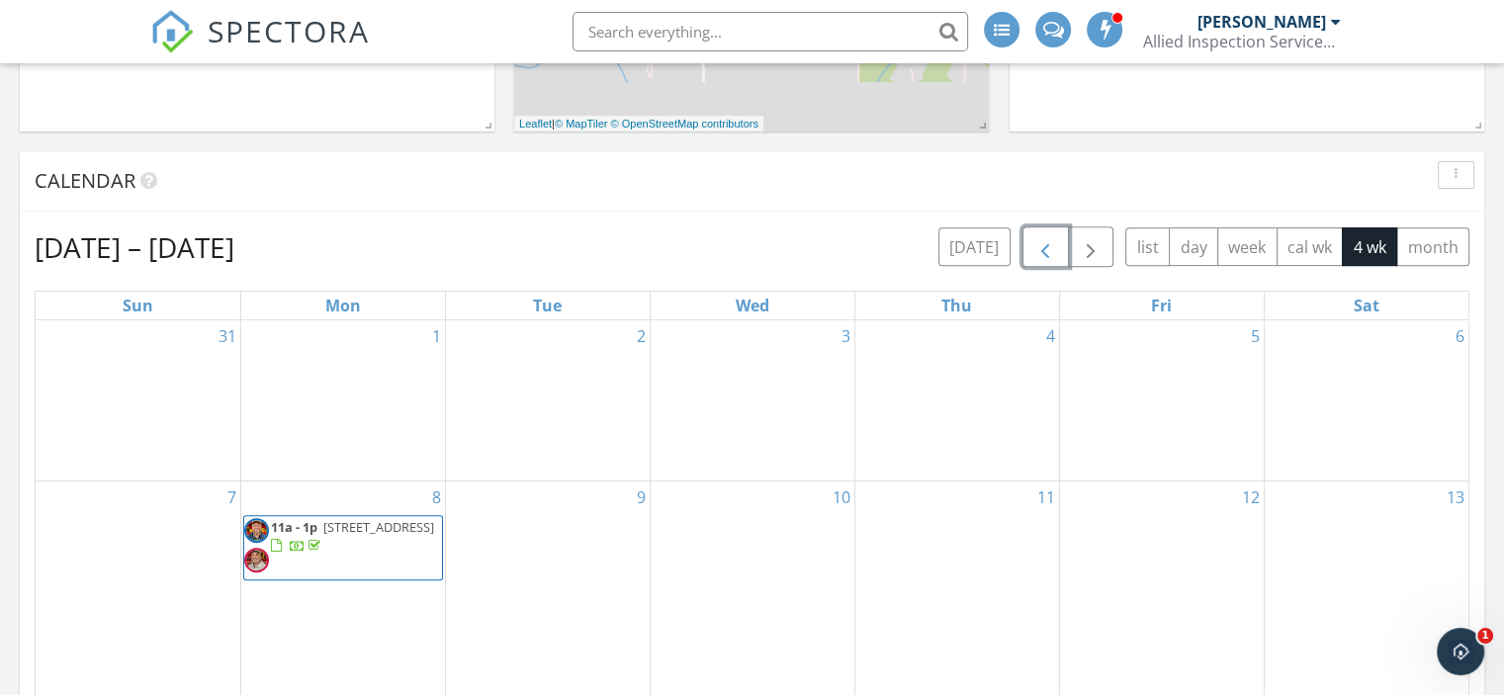
click at [1057, 248] on span "button" at bounding box center [1046, 247] width 24 height 24
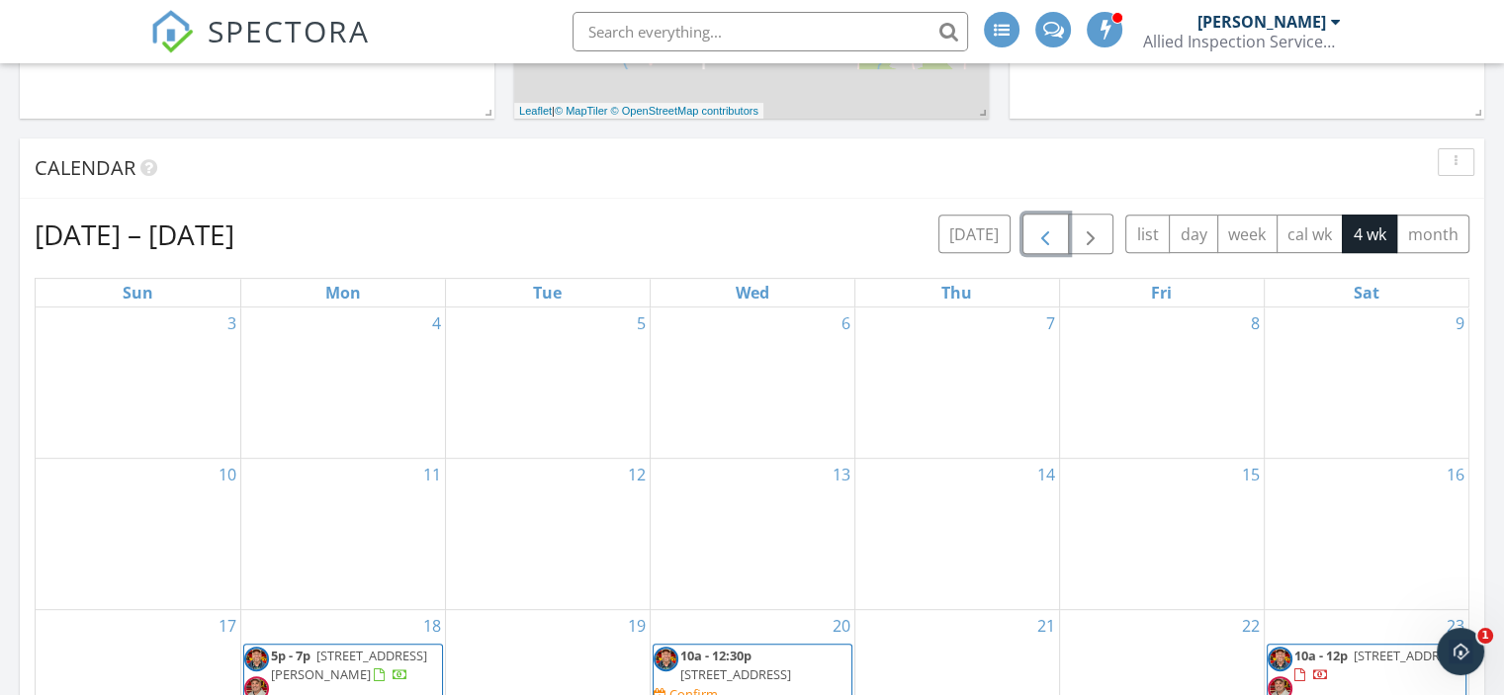
scroll to position [740, 0]
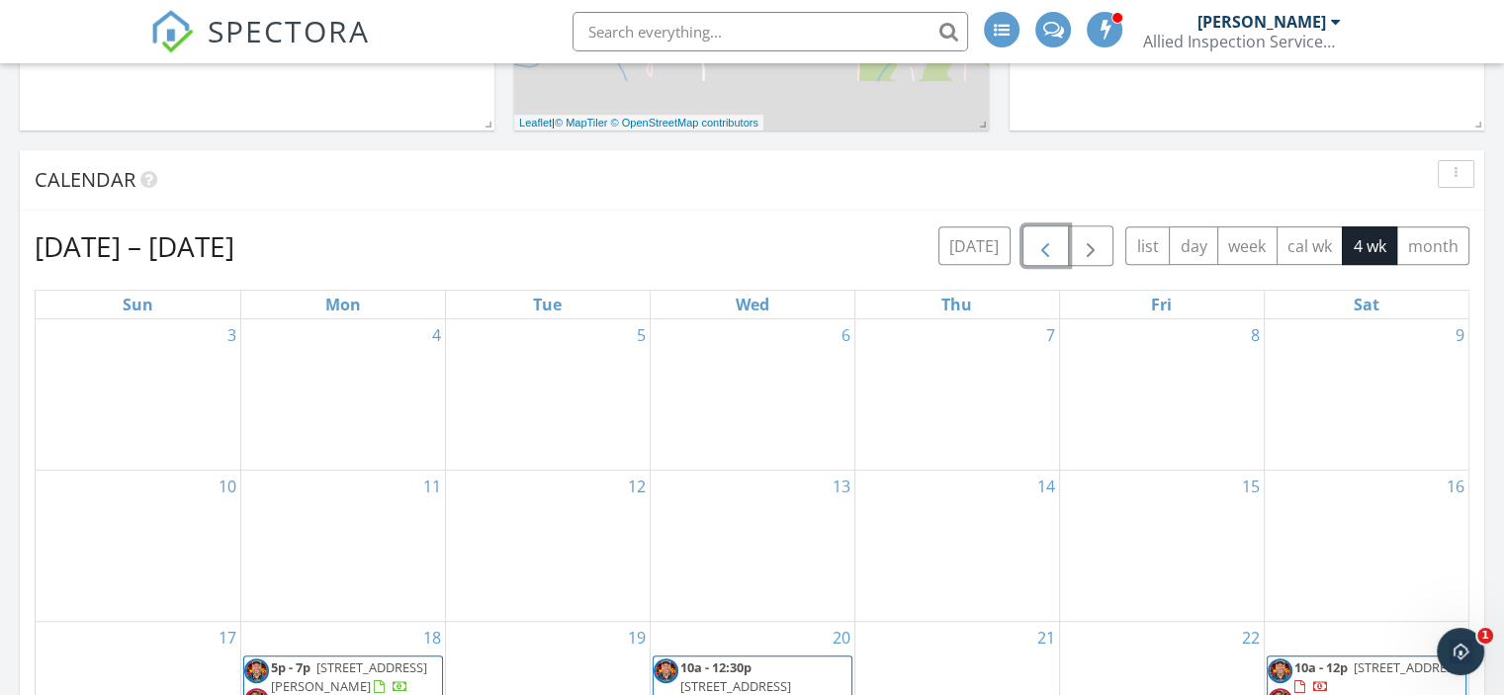
click at [1048, 244] on span "button" at bounding box center [1046, 246] width 24 height 24
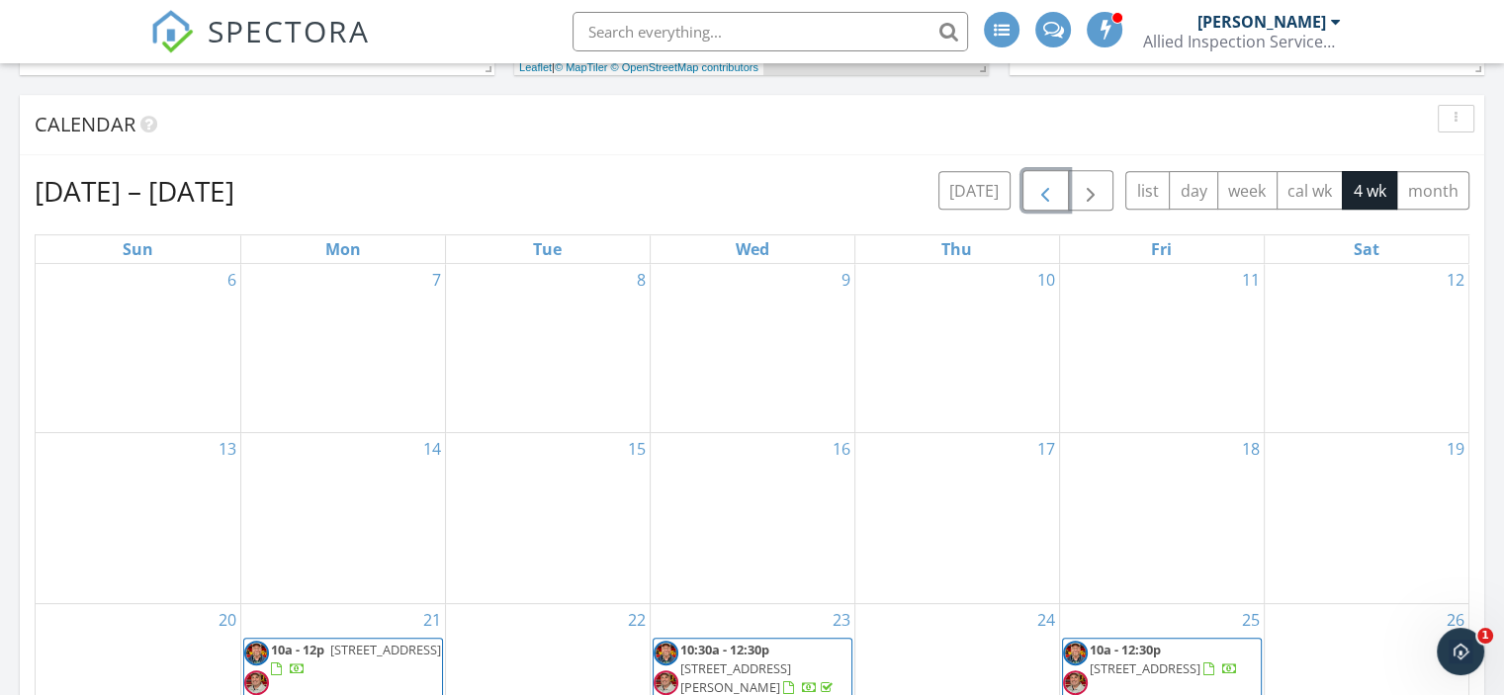
scroll to position [794, 0]
click at [1088, 195] on span "button" at bounding box center [1091, 192] width 24 height 24
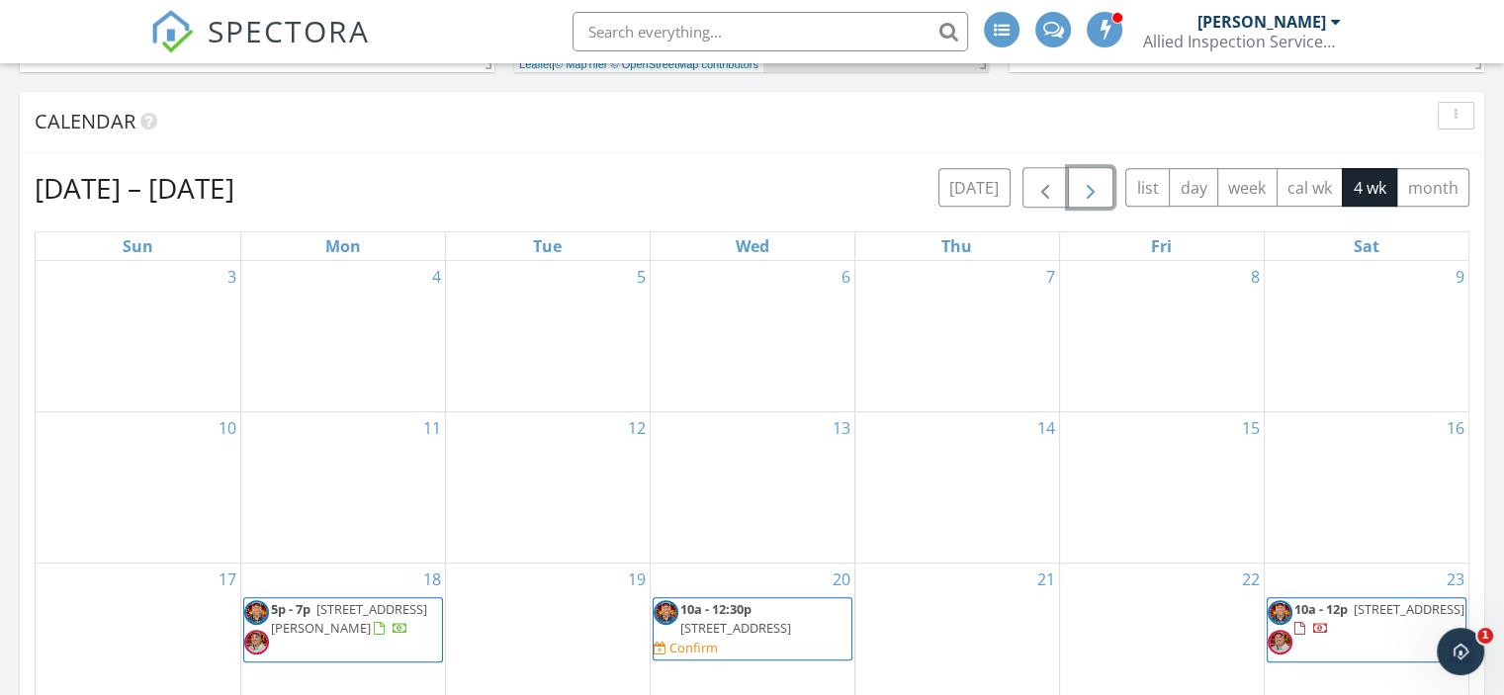
scroll to position [795, 0]
click at [1102, 182] on span "button" at bounding box center [1091, 191] width 24 height 24
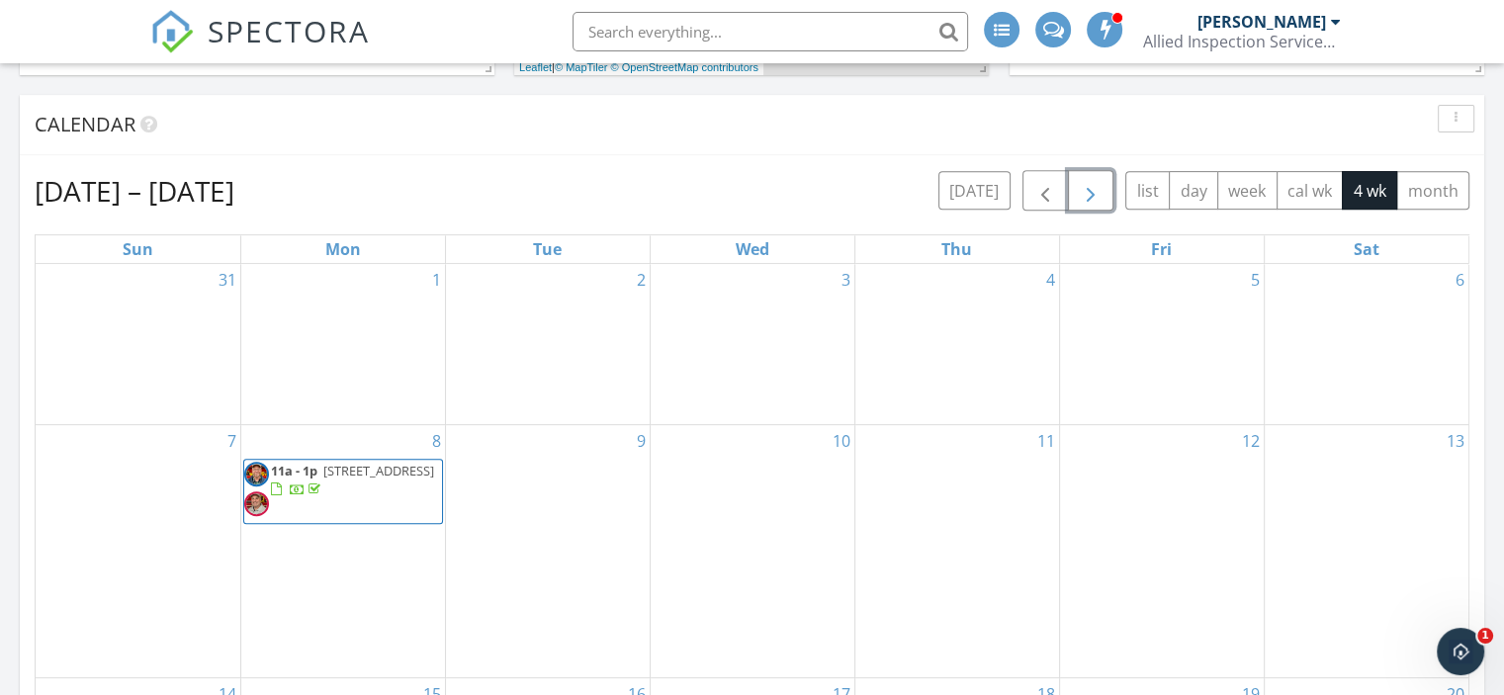
click at [378, 480] on span "8831 Sunspire Lane, Centerton 72719" at bounding box center [378, 471] width 111 height 18
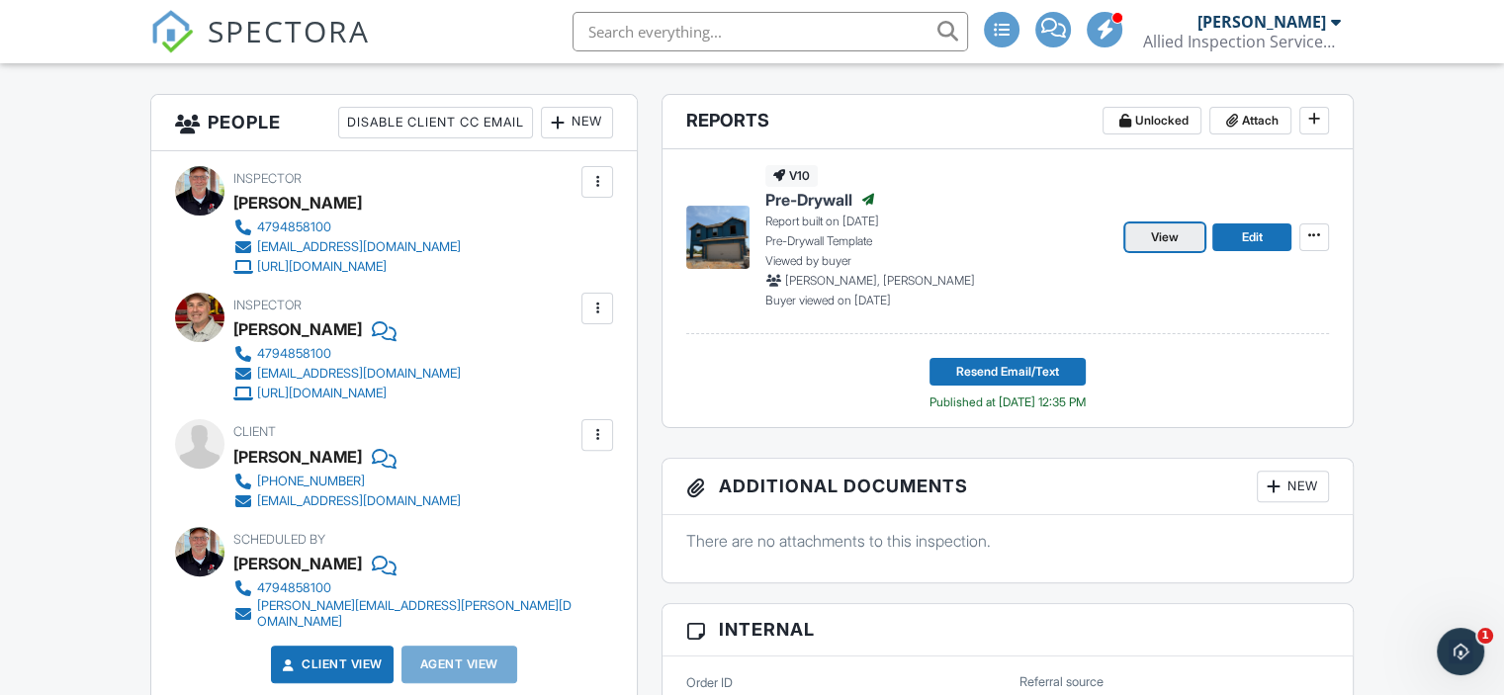
click at [1168, 236] on span "View" at bounding box center [1165, 237] width 28 height 20
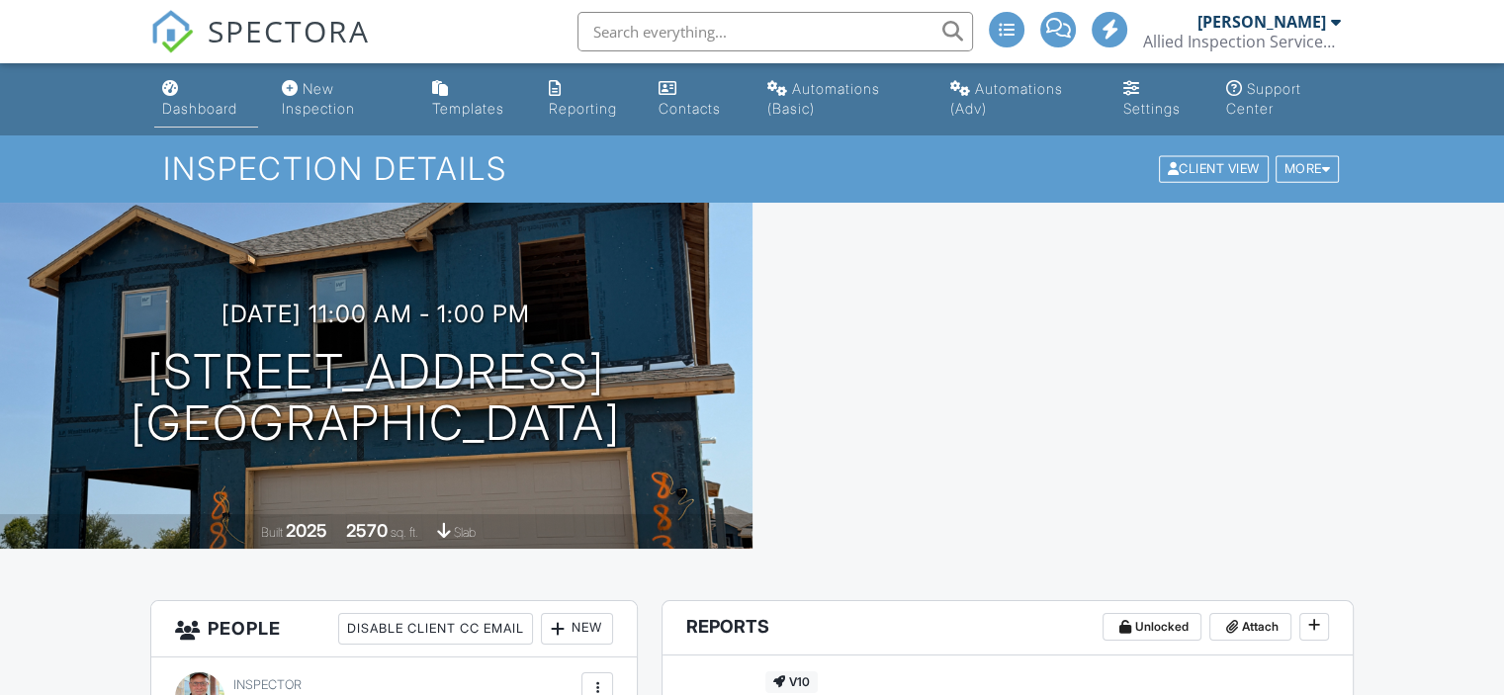
click at [182, 100] on div "Dashboard" at bounding box center [199, 108] width 75 height 17
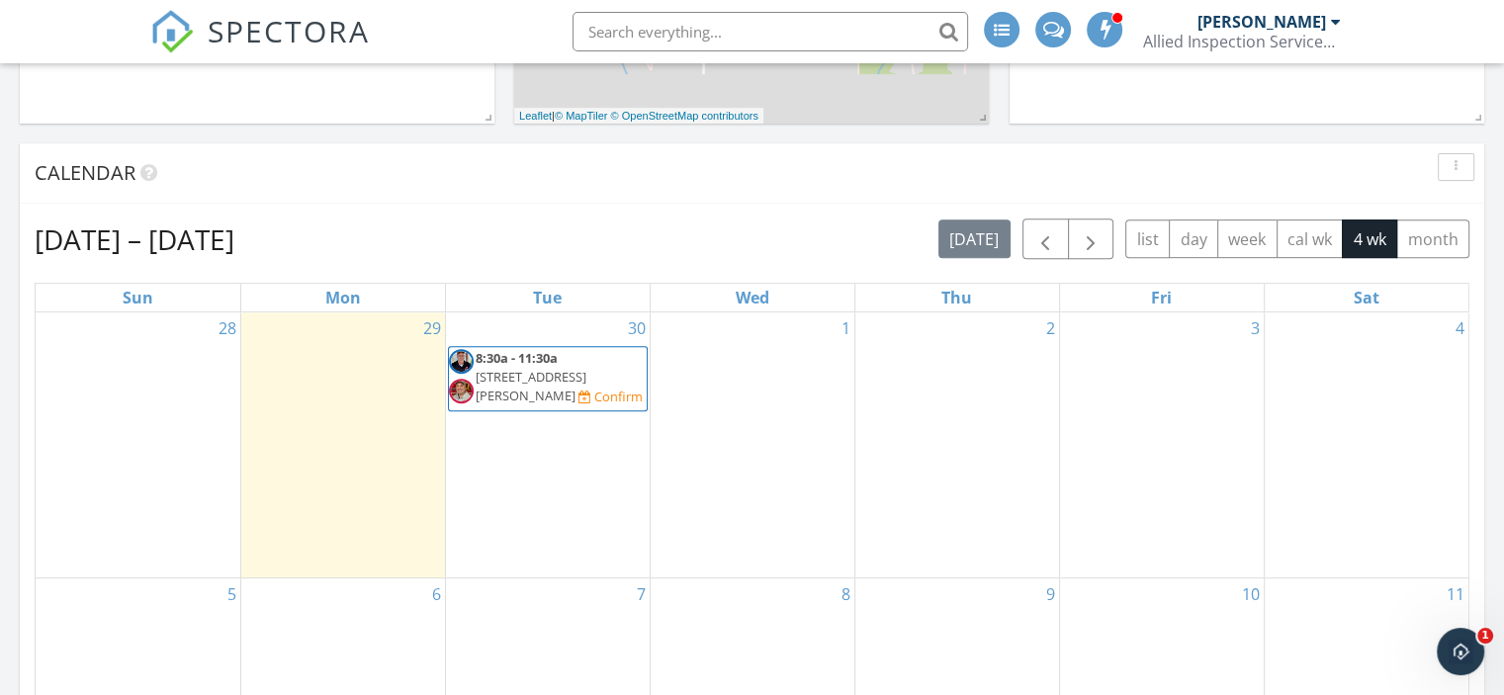
scroll to position [748, 0]
click at [587, 369] on span "[STREET_ADDRESS][PERSON_NAME]" at bounding box center [531, 385] width 111 height 37
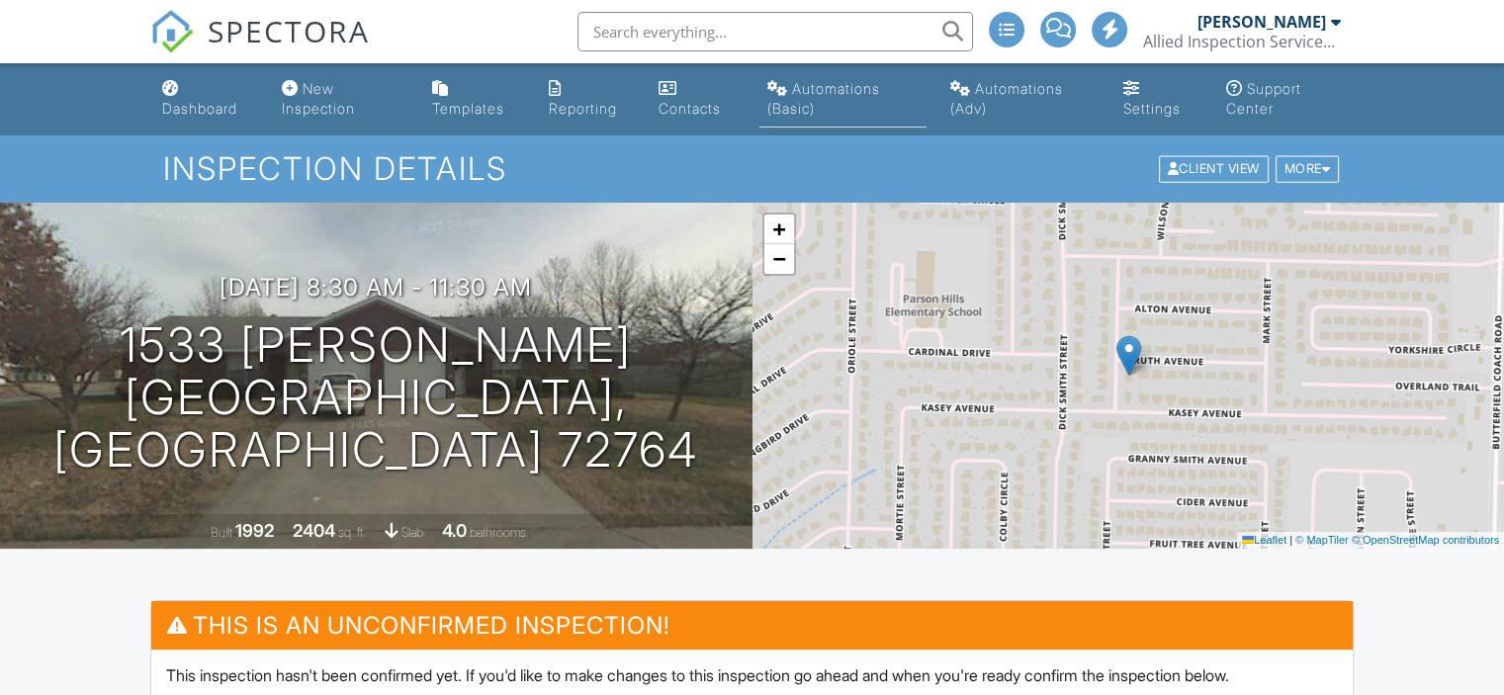
click at [824, 98] on link "Automations (Basic)" at bounding box center [843, 99] width 167 height 56
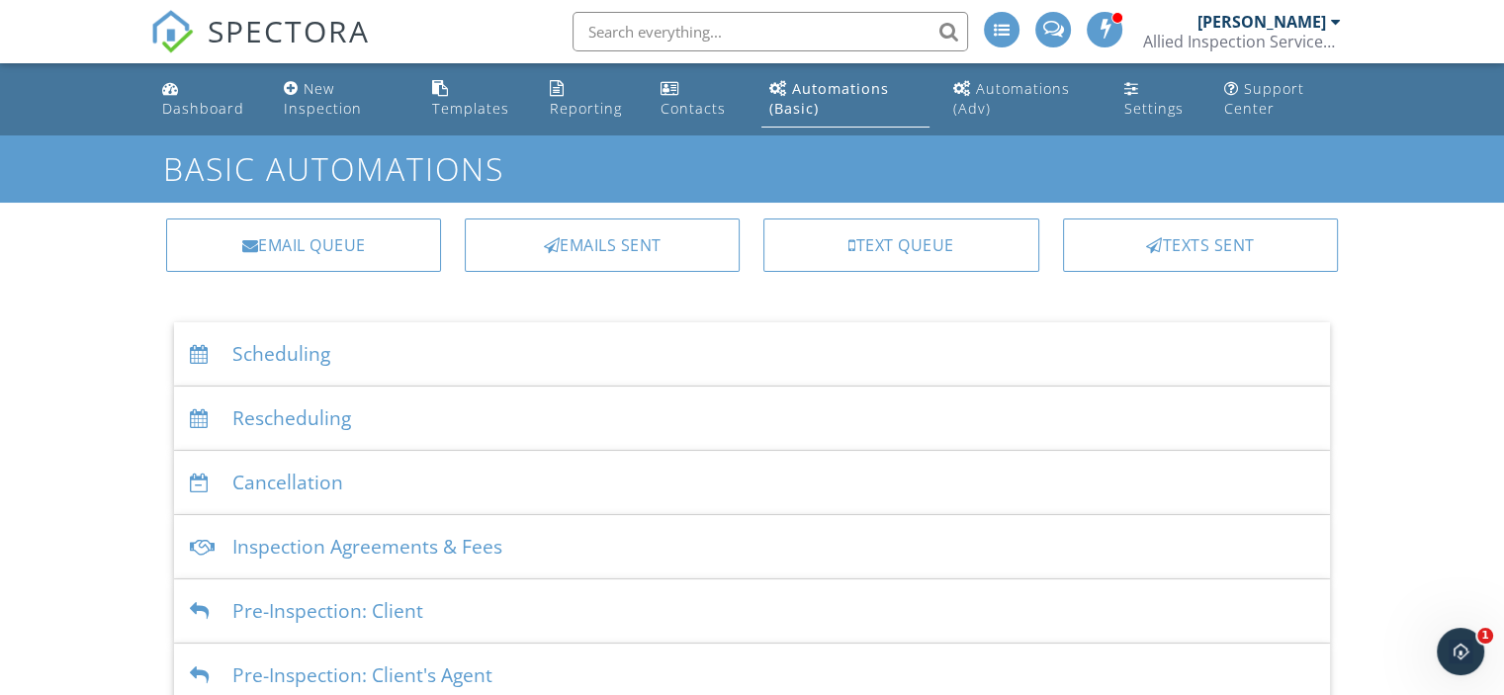
click at [309, 355] on div "Scheduling" at bounding box center [752, 354] width 1156 height 64
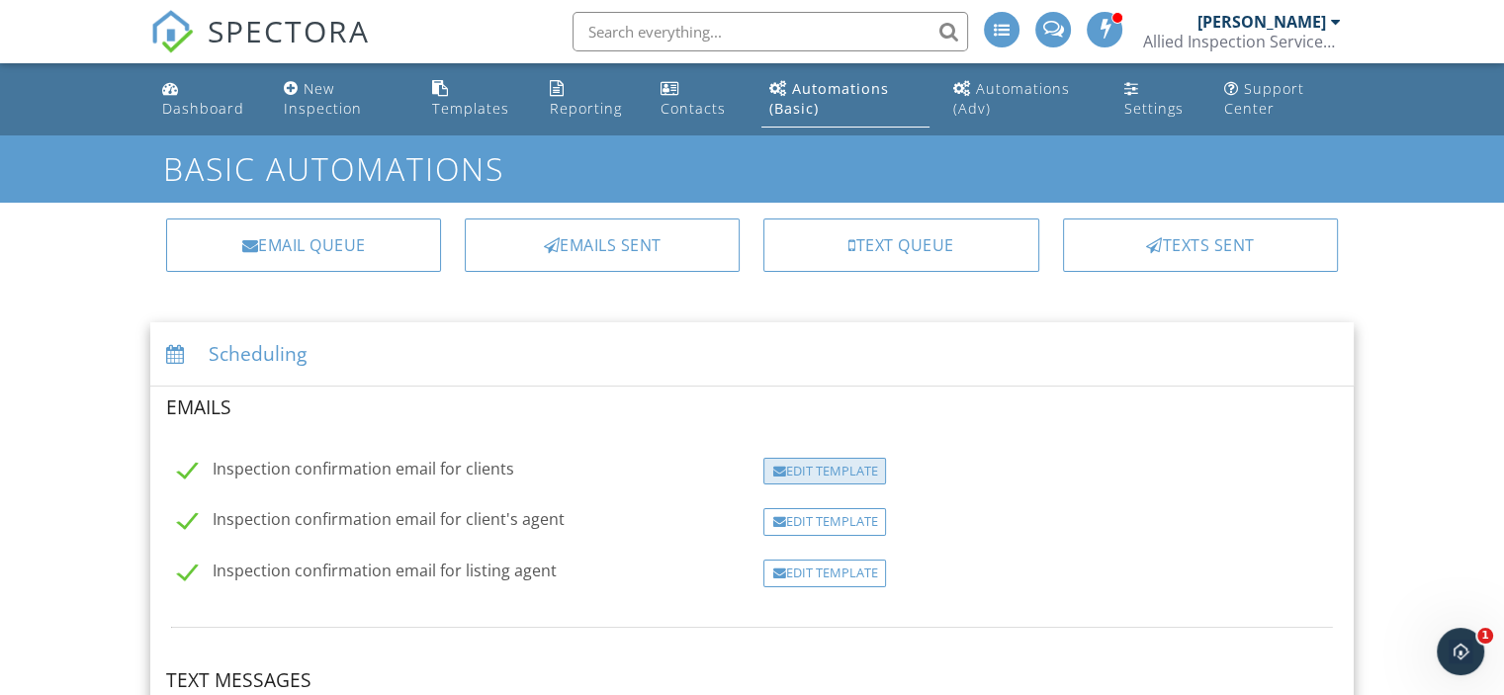
click at [814, 463] on div "Edit Template" at bounding box center [825, 472] width 123 height 28
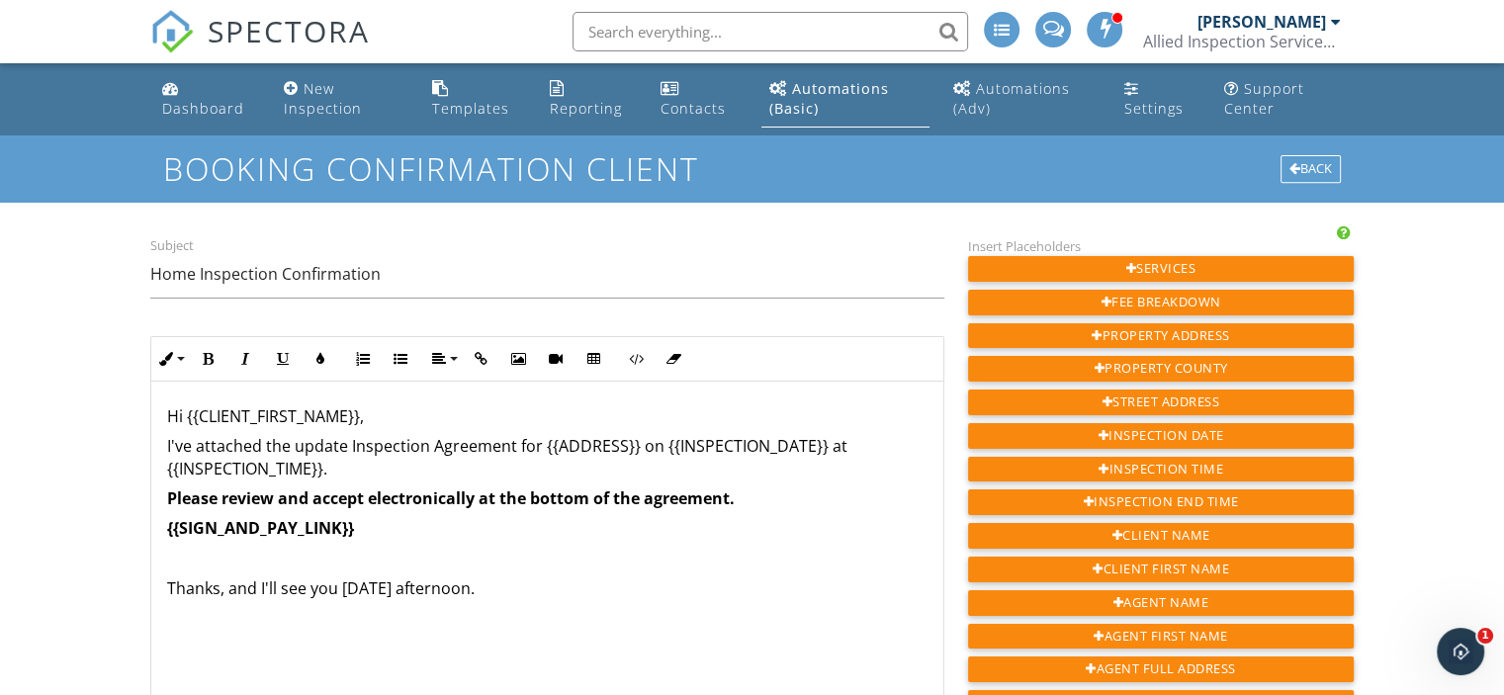
click at [348, 446] on p "I've attached the update Inspection Agreement for {{ADDRESS}} on {{INSPECTION_D…" at bounding box center [547, 457] width 761 height 45
click at [348, 446] on p "I've attached the Inspection Agreement for {{ADDRESS}} on {{INSPECTION_DATE}} a…" at bounding box center [547, 457] width 761 height 45
click at [364, 468] on p "I've attached the Inspection Agreement for {{ADDRESS}} on {{INSPECTION_DATE}} a…" at bounding box center [547, 457] width 761 height 45
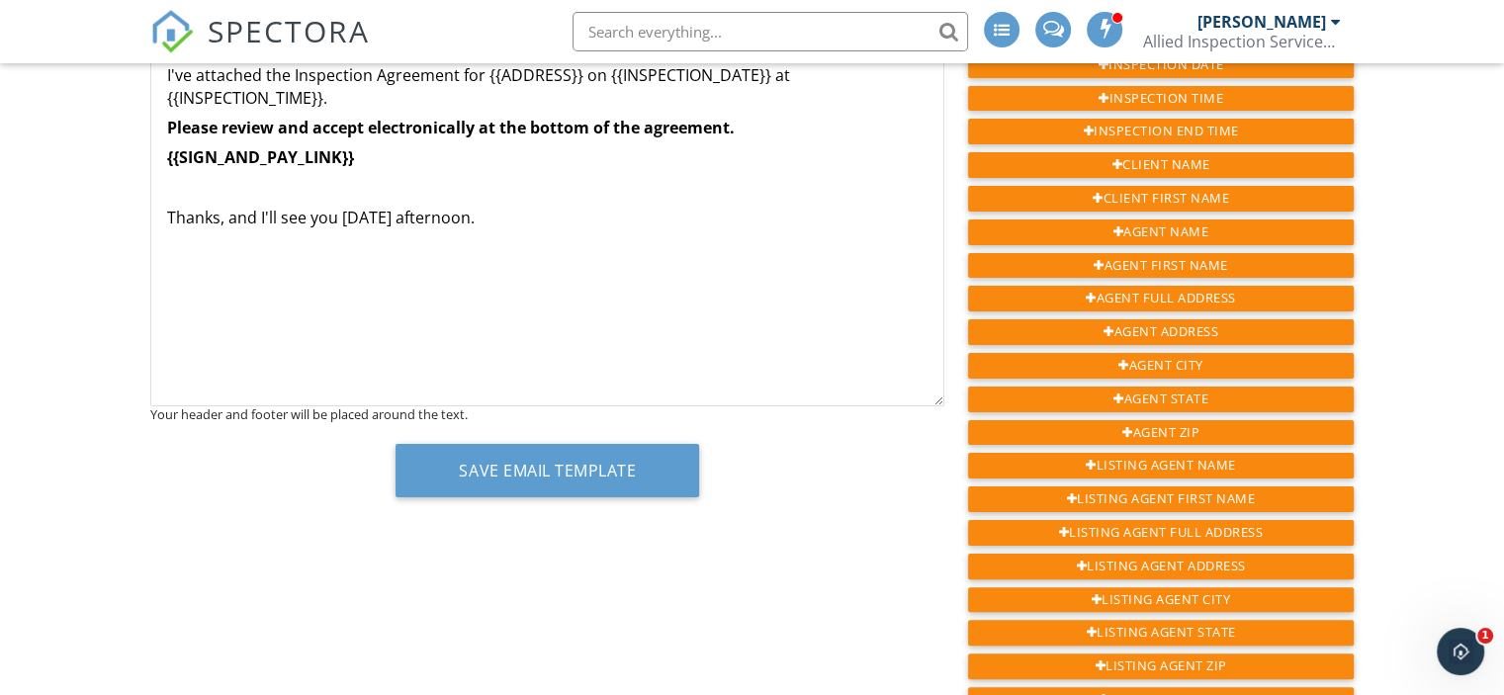
scroll to position [370, 0]
drag, startPoint x: 514, startPoint y: 210, endPoint x: 219, endPoint y: 214, distance: 295.8
click at [219, 214] on p "Thanks, and I'll see you tomorrow afternoon." at bounding box center [547, 219] width 761 height 22
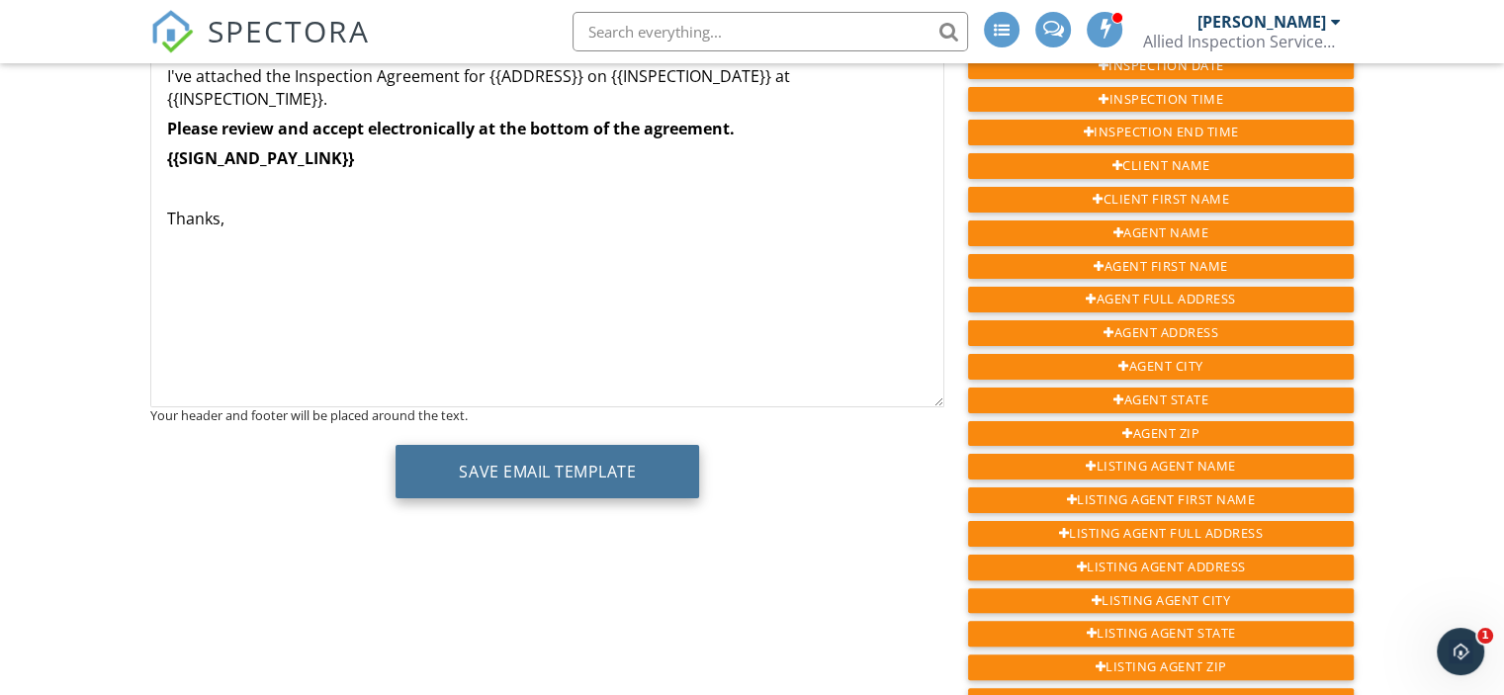
click at [526, 491] on button "Save Email Template" at bounding box center [548, 471] width 304 height 53
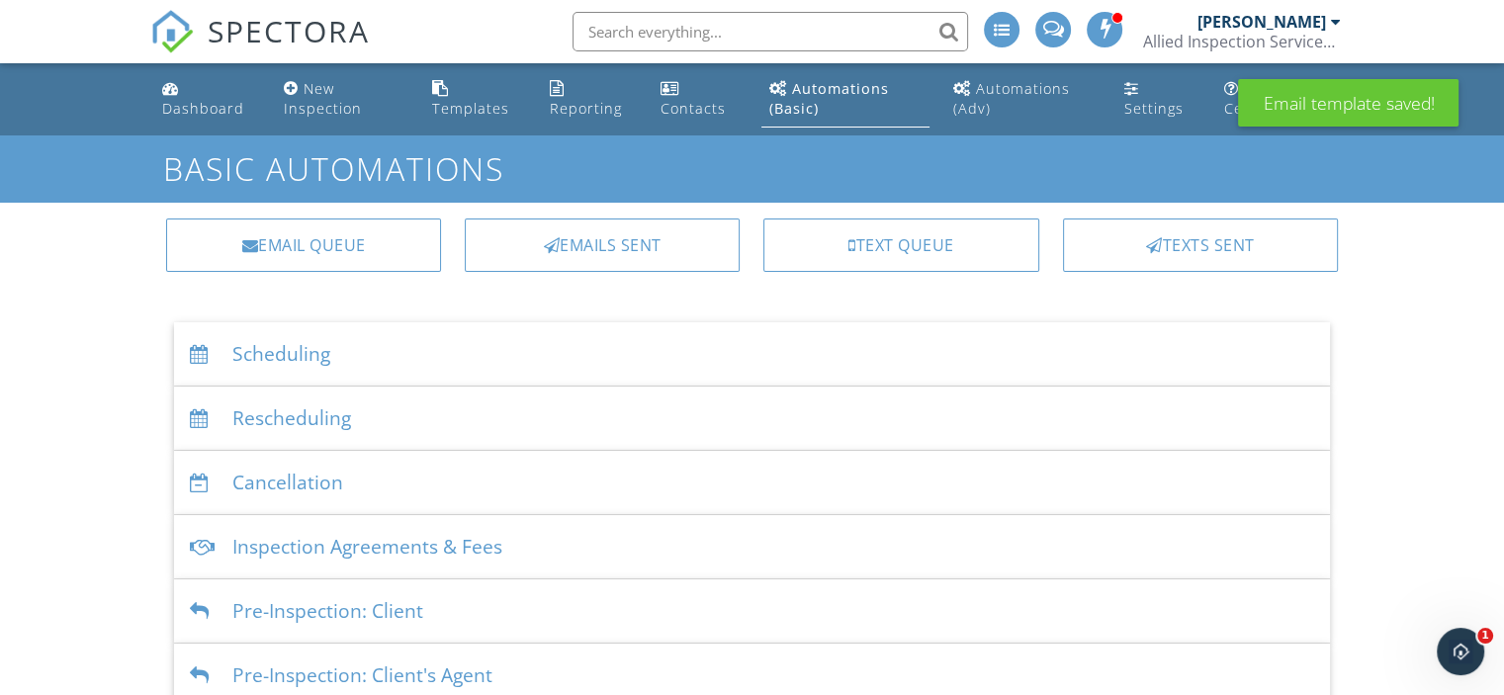
click at [320, 354] on div "Scheduling" at bounding box center [752, 354] width 1156 height 64
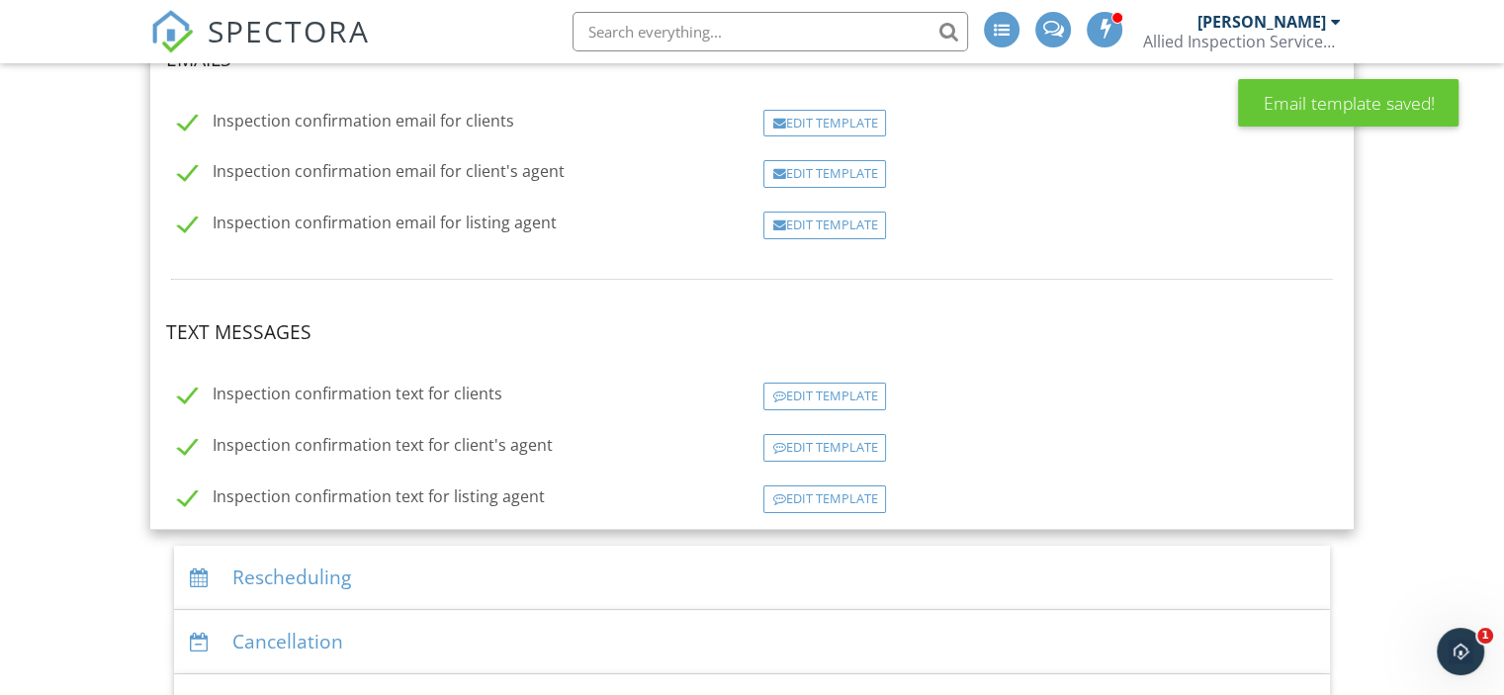
scroll to position [363, 0]
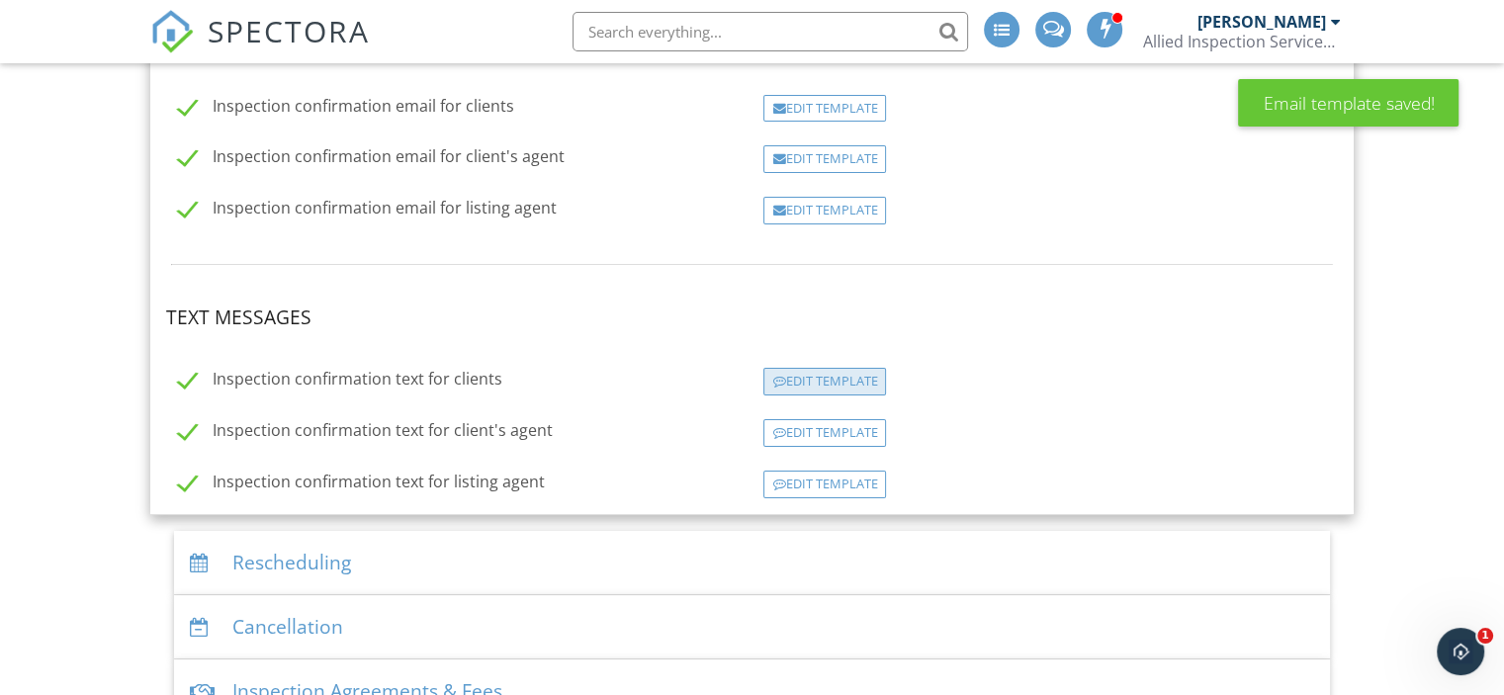
click at [836, 374] on div "Edit Template" at bounding box center [825, 382] width 123 height 28
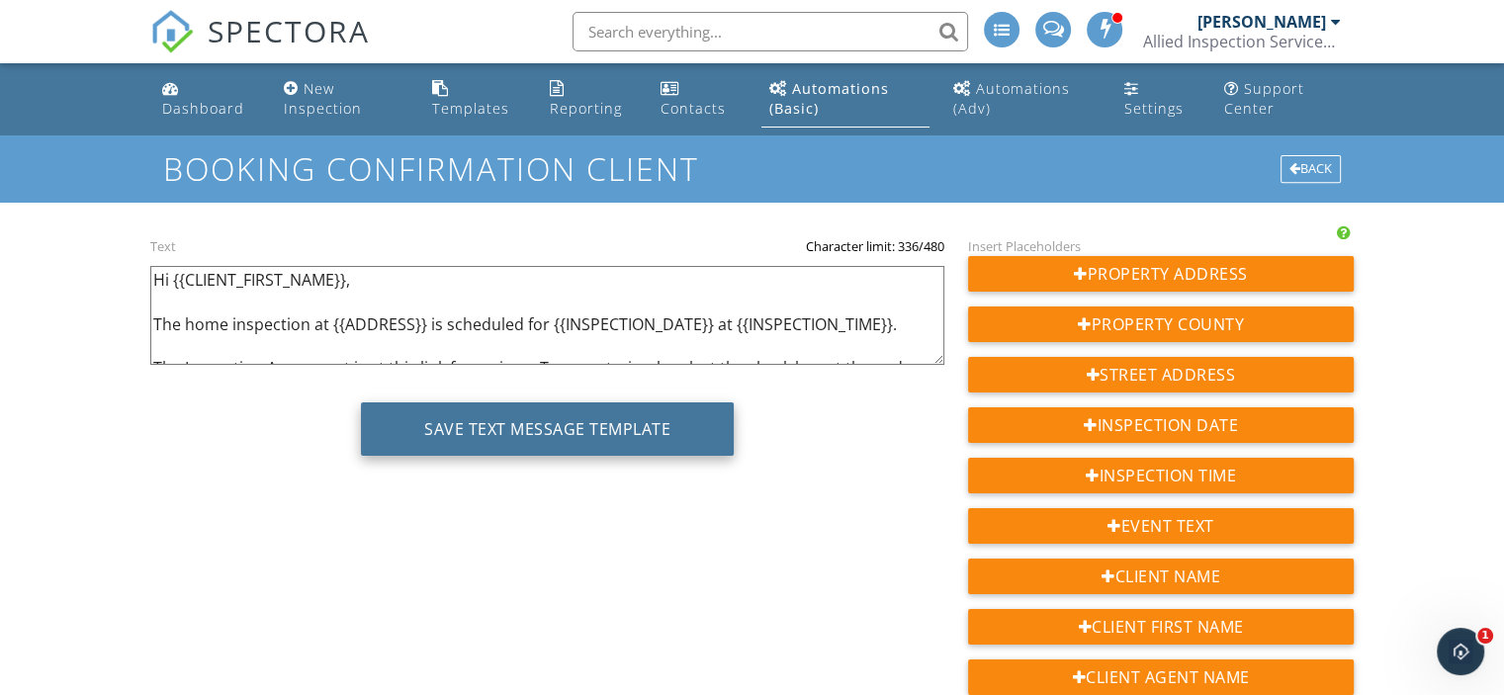
click at [584, 432] on button "Save Text Message Template" at bounding box center [547, 429] width 373 height 53
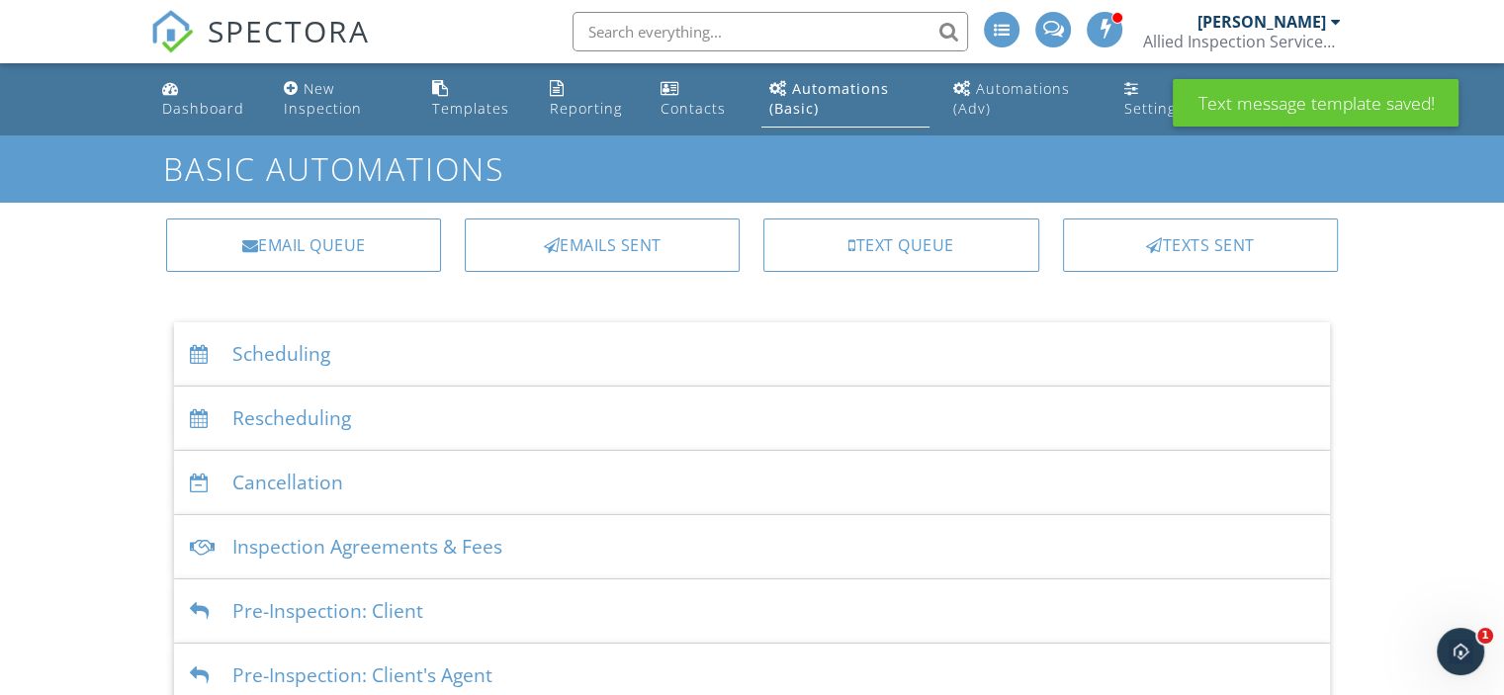
click at [320, 354] on div "Scheduling" at bounding box center [752, 354] width 1156 height 64
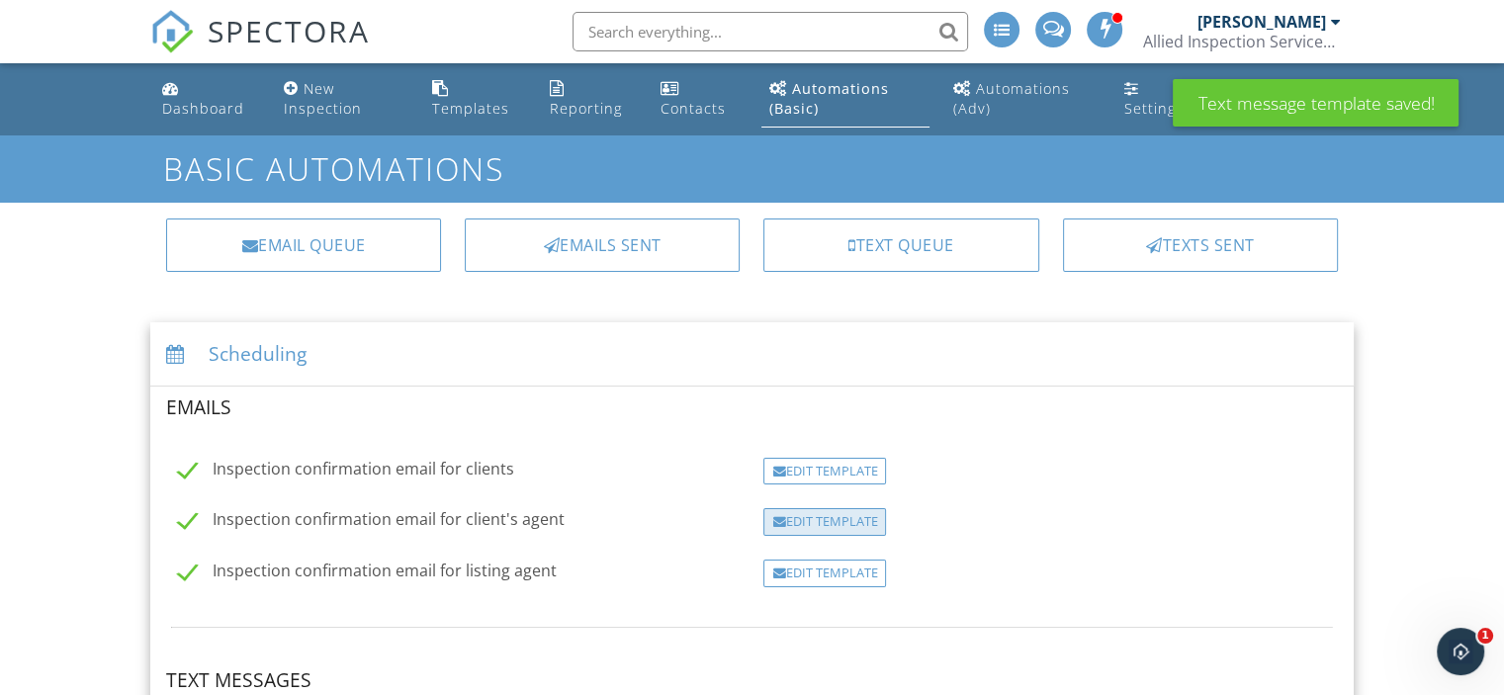
click at [839, 510] on div "Edit Template" at bounding box center [825, 522] width 123 height 28
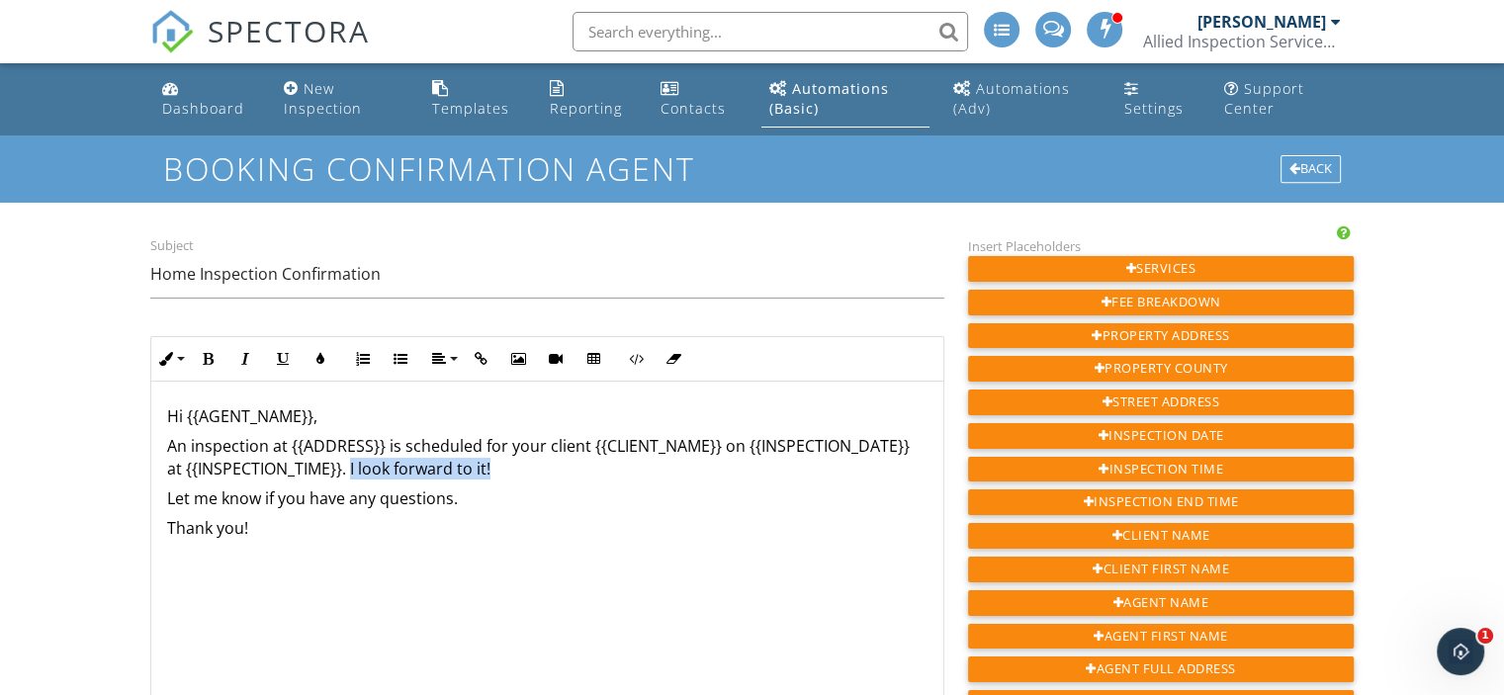
drag, startPoint x: 509, startPoint y: 470, endPoint x: 350, endPoint y: 471, distance: 159.2
click at [350, 471] on p "An inspection at {{ADDRESS}} is scheduled for your client {{CLIENT_NAME}} on {{…" at bounding box center [547, 457] width 761 height 45
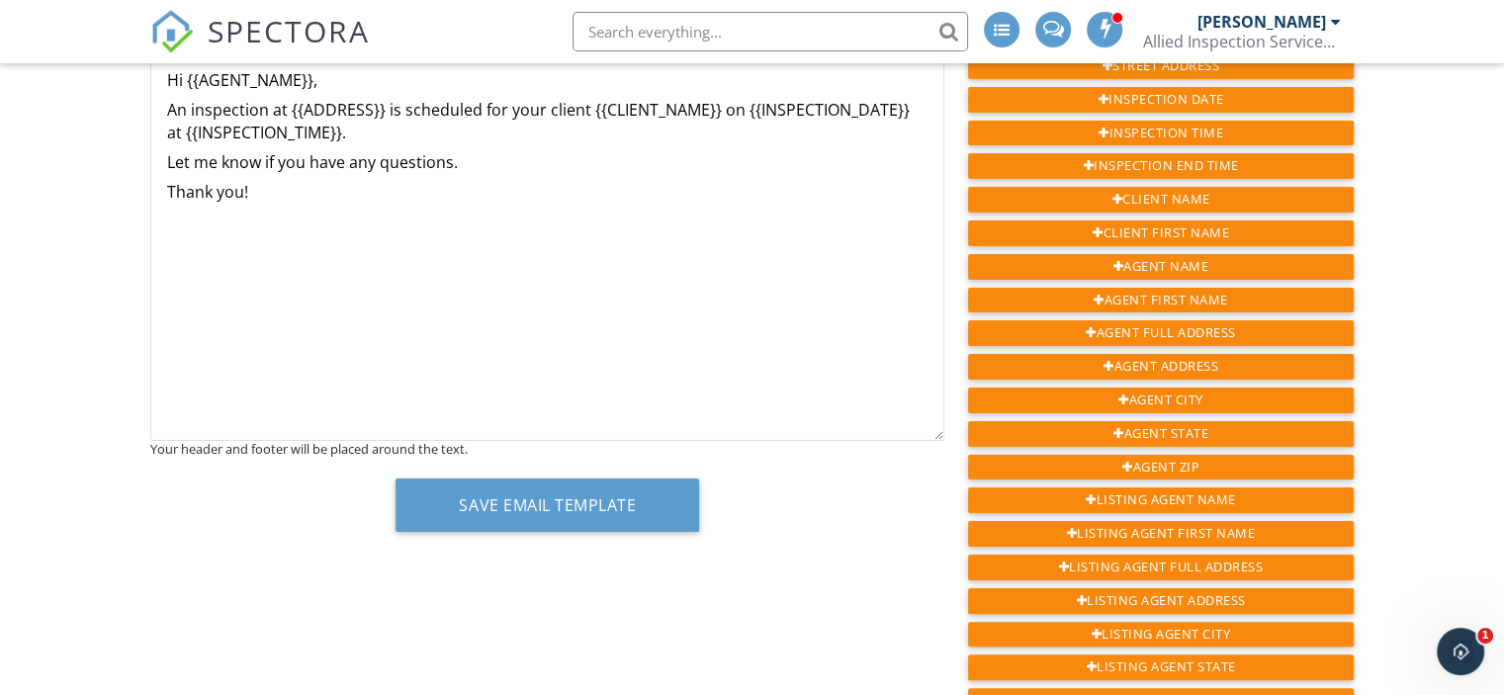
scroll to position [338, 0]
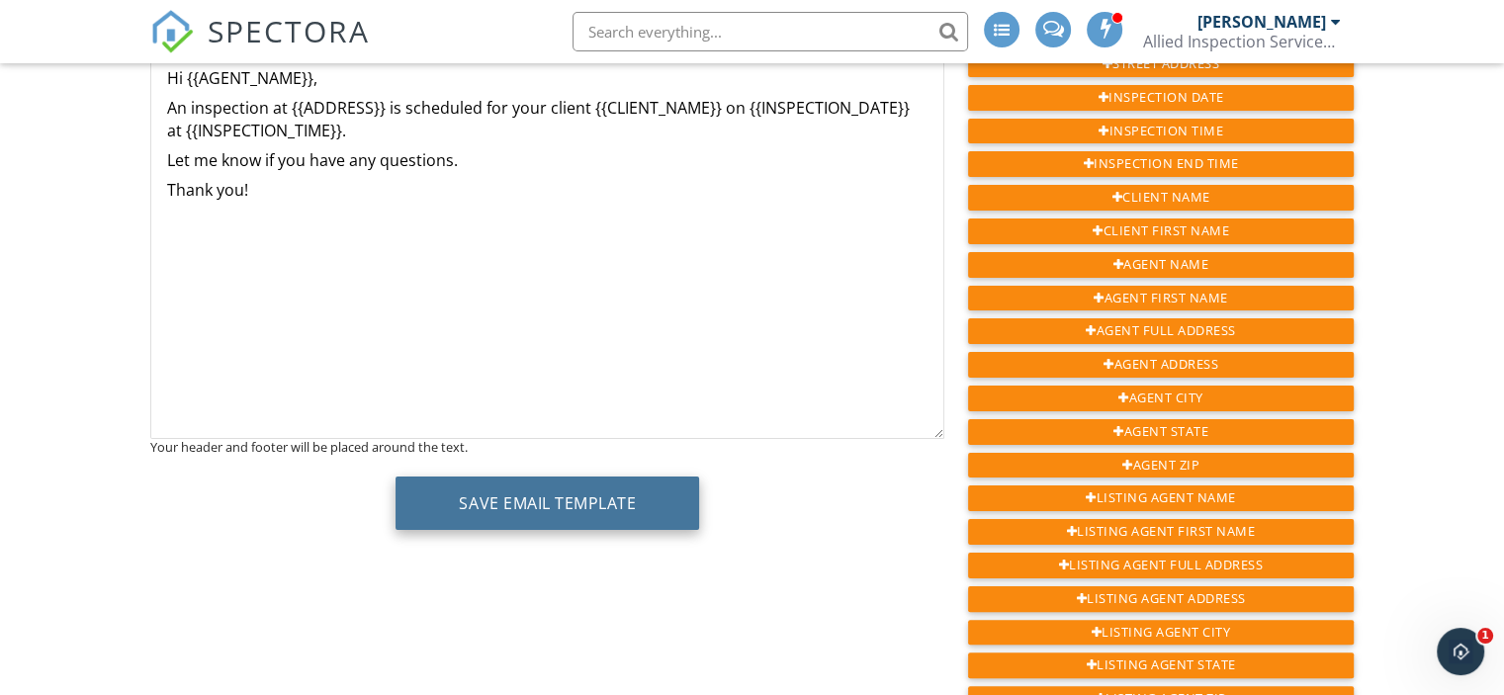
click at [566, 492] on button "Save Email Template" at bounding box center [548, 503] width 304 height 53
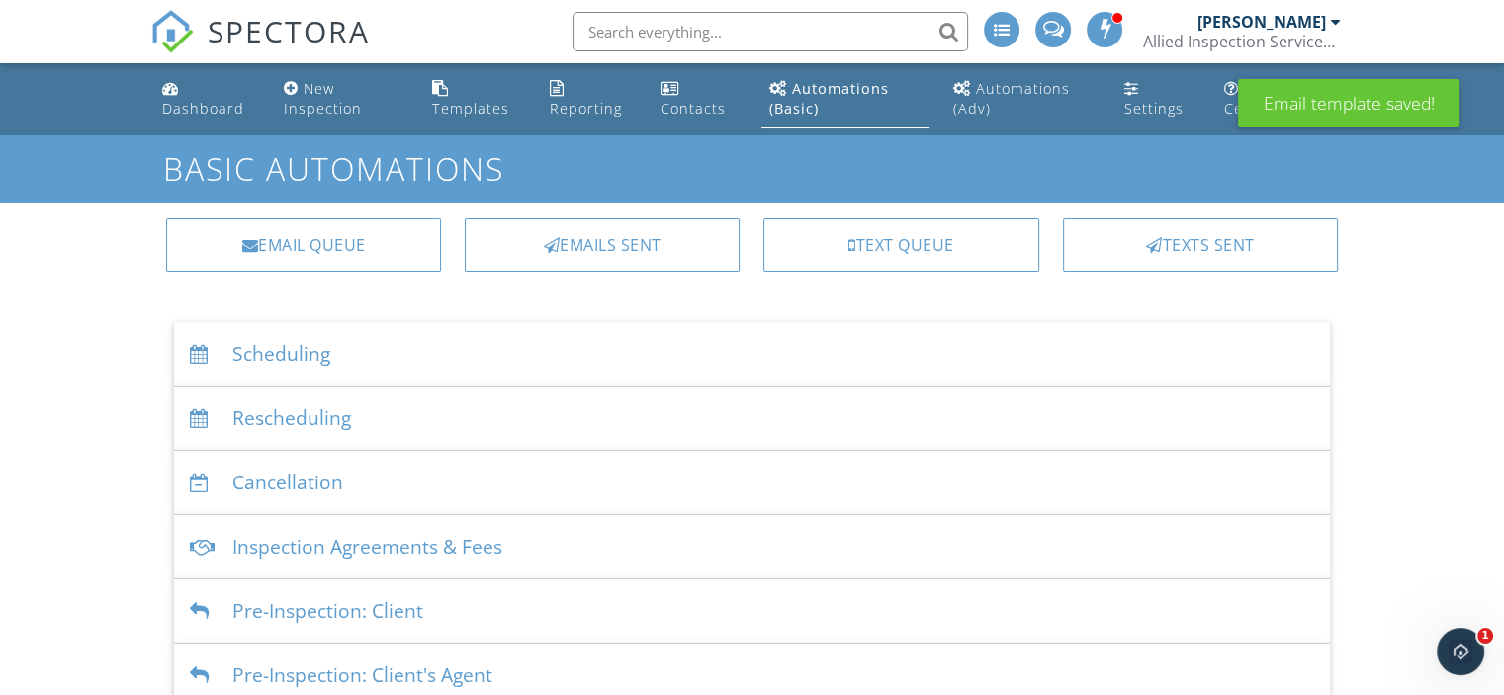
click at [322, 361] on div "Scheduling" at bounding box center [752, 354] width 1156 height 64
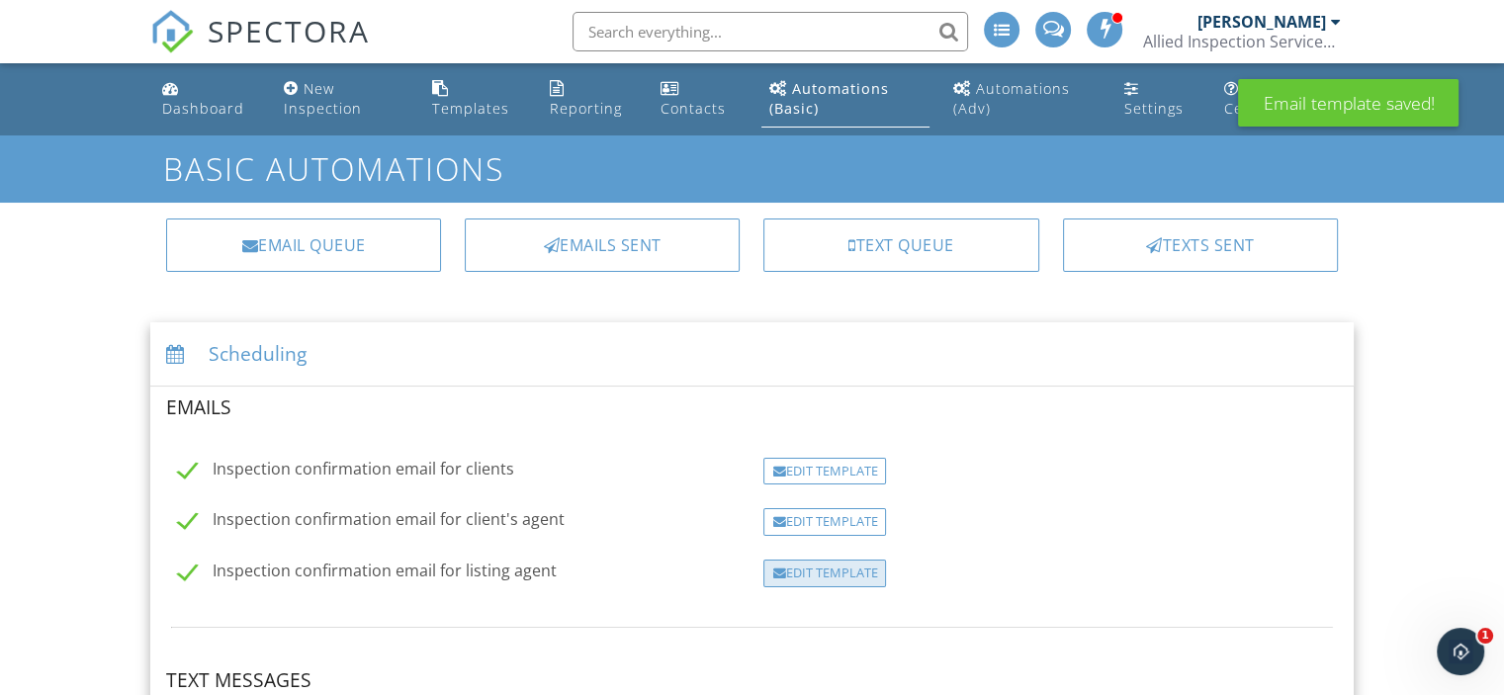
click at [848, 577] on div "Edit Template" at bounding box center [825, 574] width 123 height 28
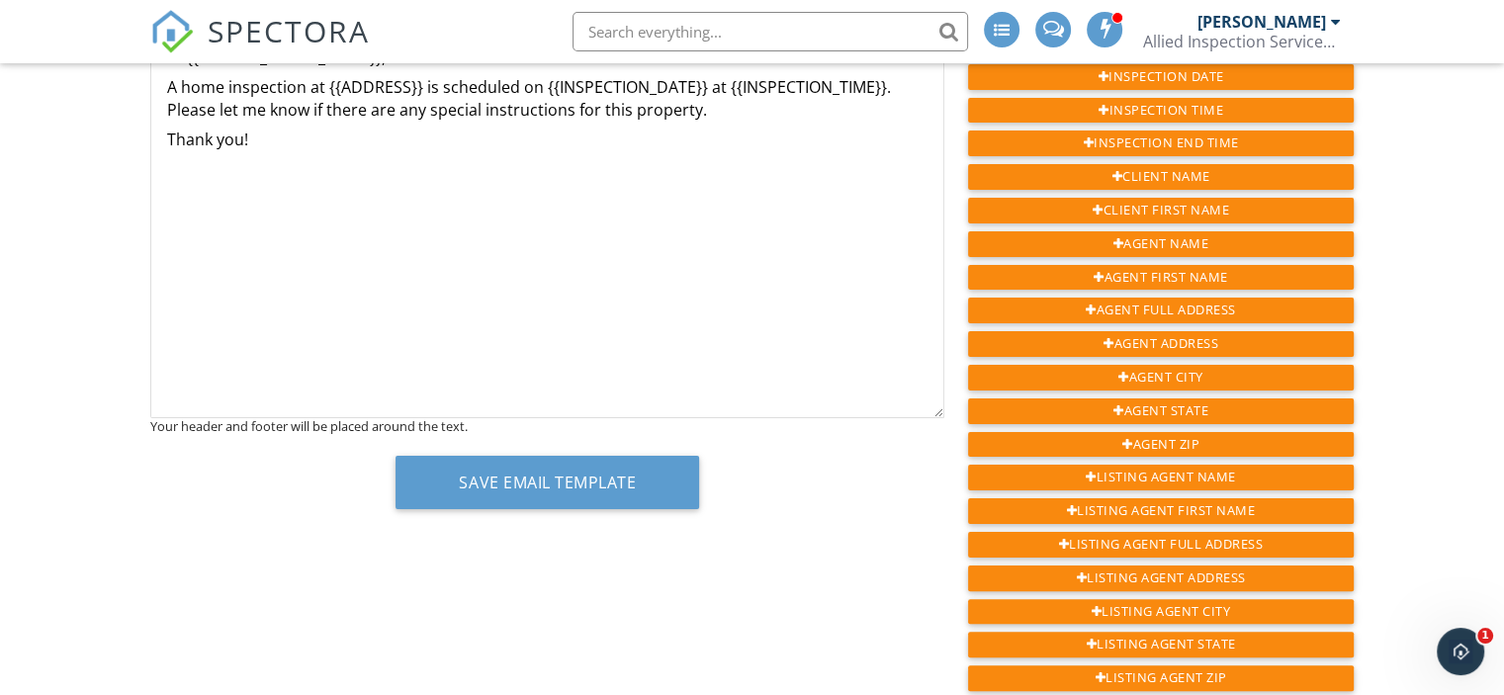
scroll to position [362, 0]
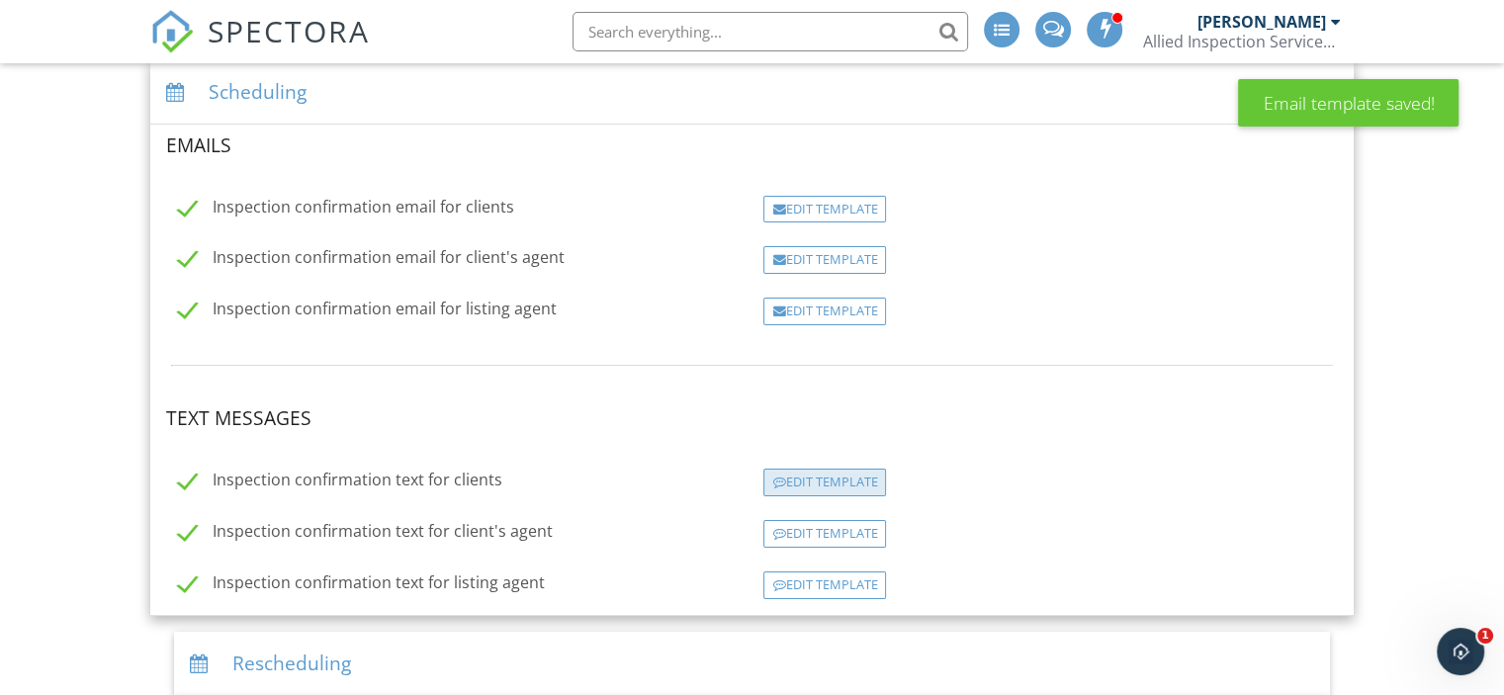
click at [812, 478] on div "Edit Template" at bounding box center [825, 483] width 123 height 28
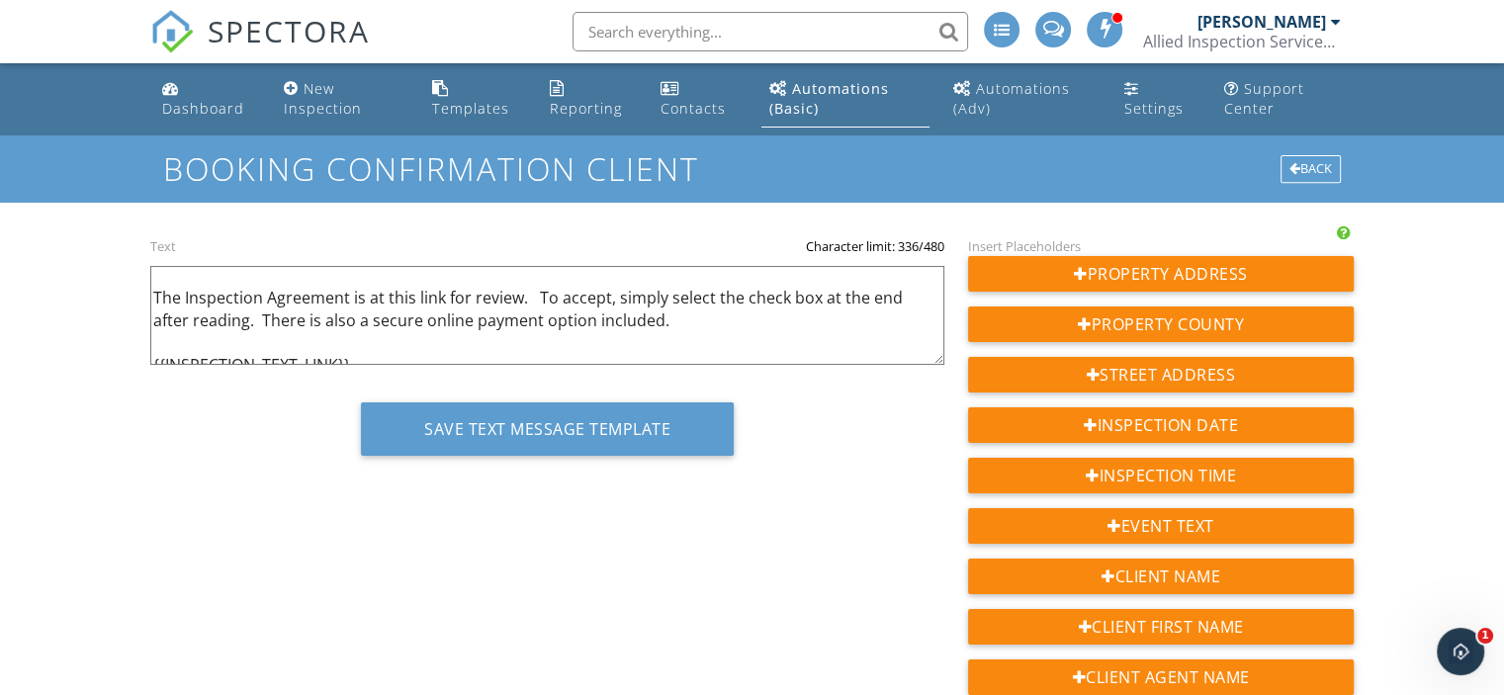
scroll to position [71, 0]
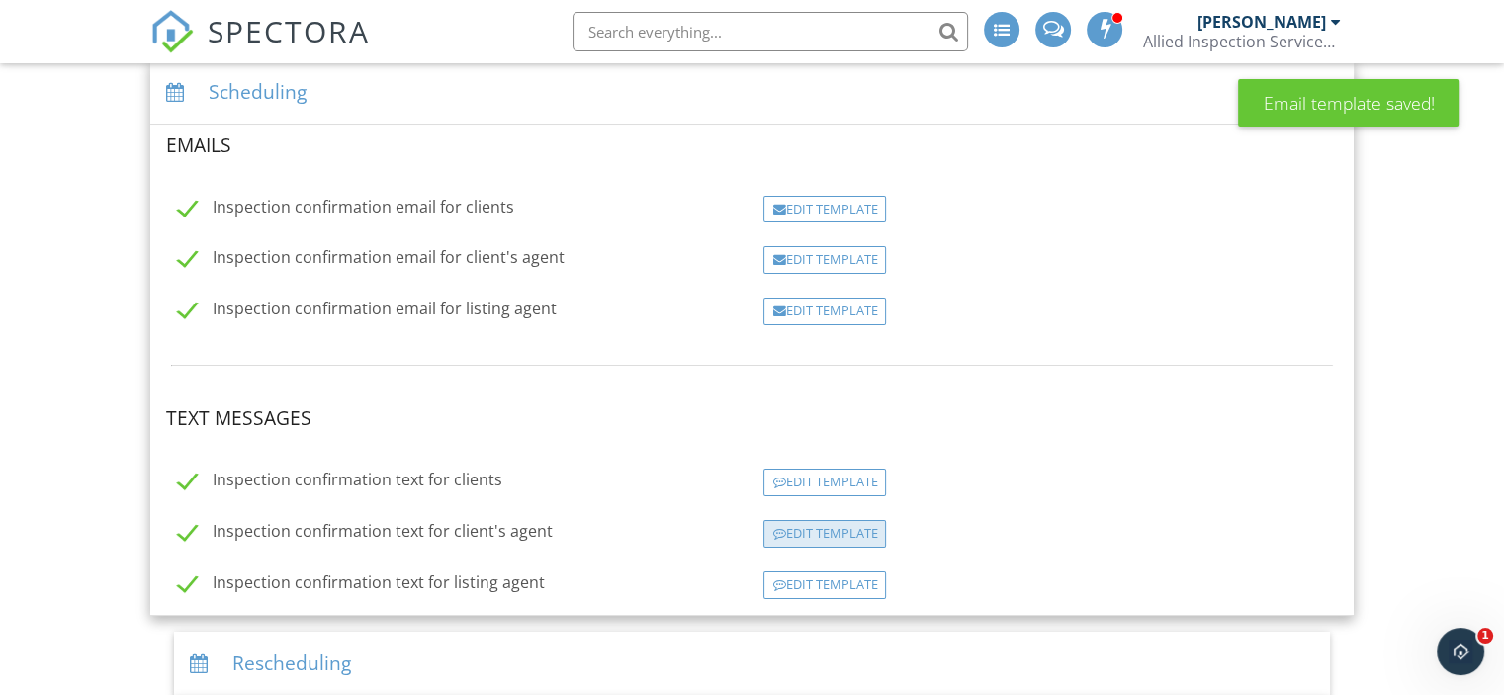
click at [823, 526] on div "Edit Template" at bounding box center [825, 534] width 123 height 28
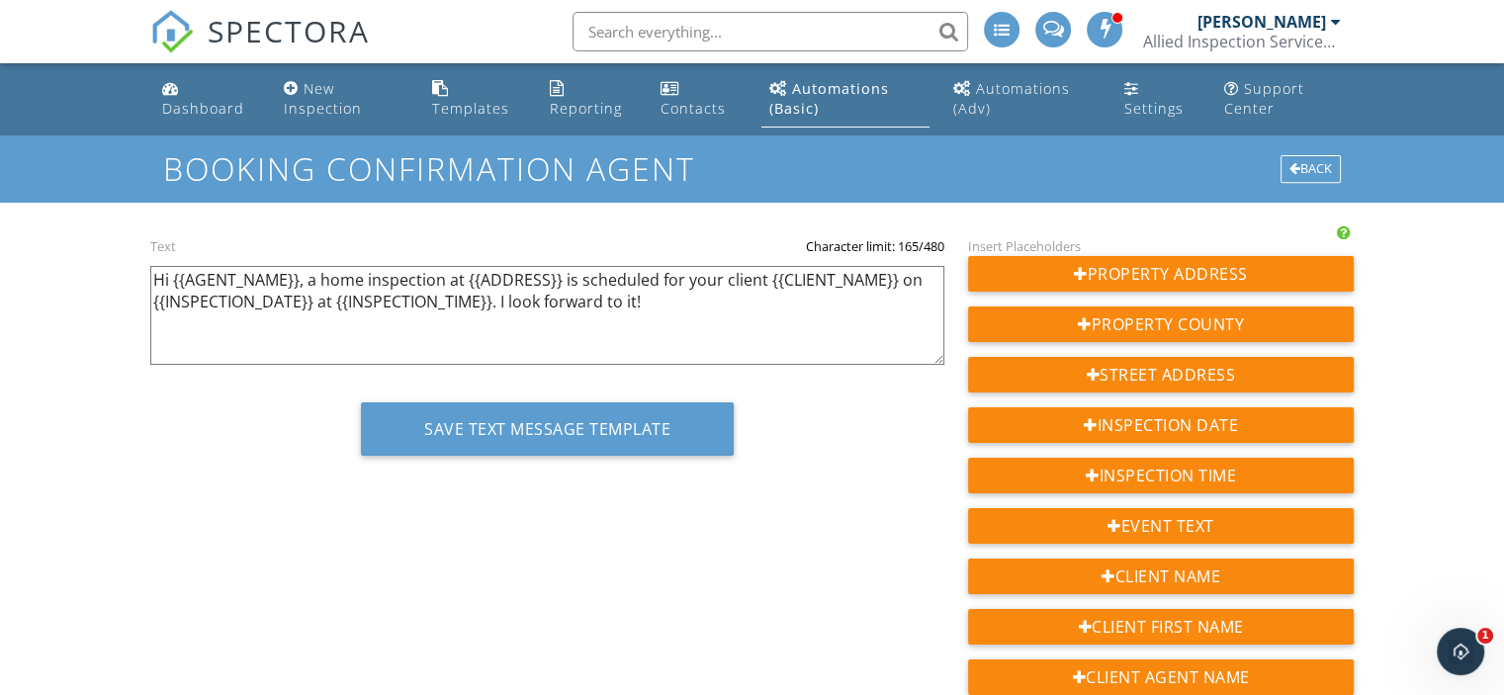
drag, startPoint x: 659, startPoint y: 303, endPoint x: 498, endPoint y: 300, distance: 160.3
click at [498, 300] on textarea "Hi {{AGENT_NAME}}, a home inspection at {{ADDRESS}} is scheduled for your clien…" at bounding box center [547, 315] width 794 height 99
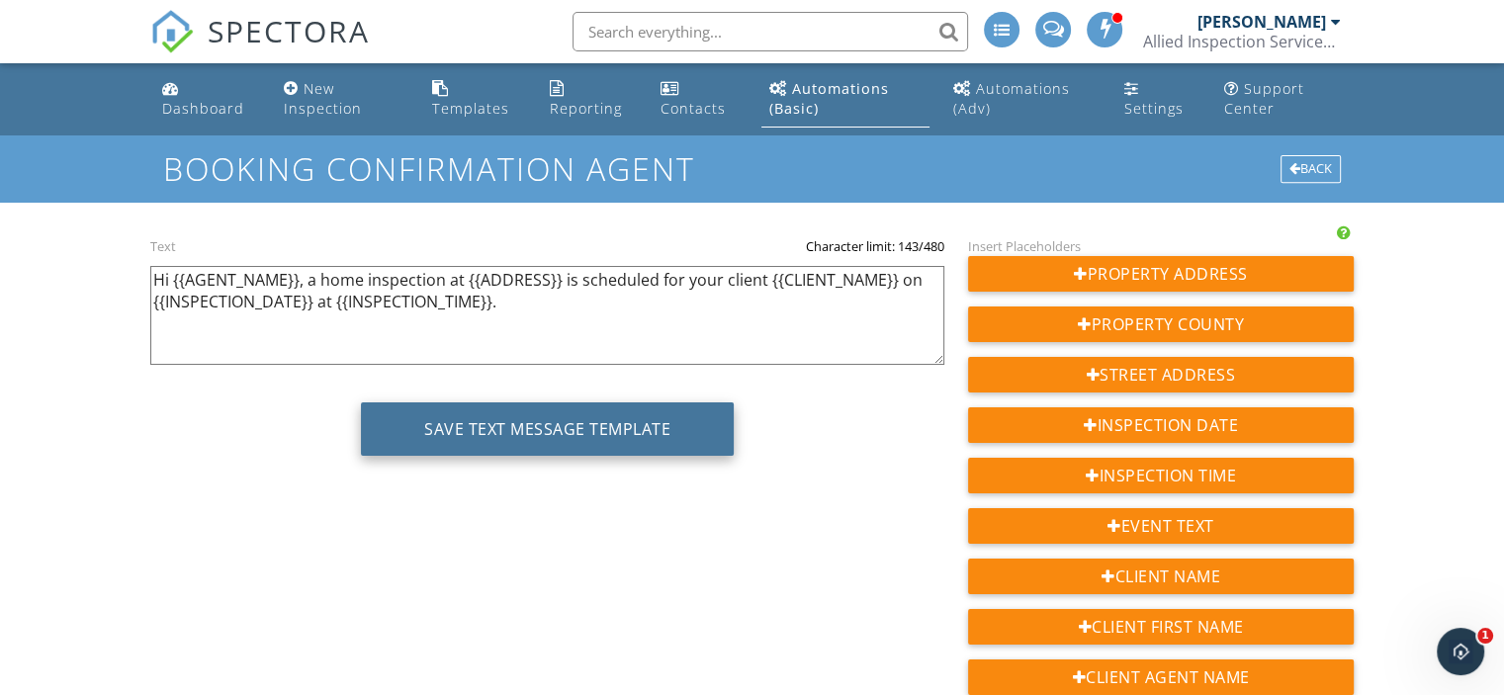
type textarea "Hi {{AGENT_NAME}}, a home inspection at {{ADDRESS}} is scheduled for your clien…"
click at [568, 433] on button "Save Text Message Template" at bounding box center [547, 429] width 373 height 53
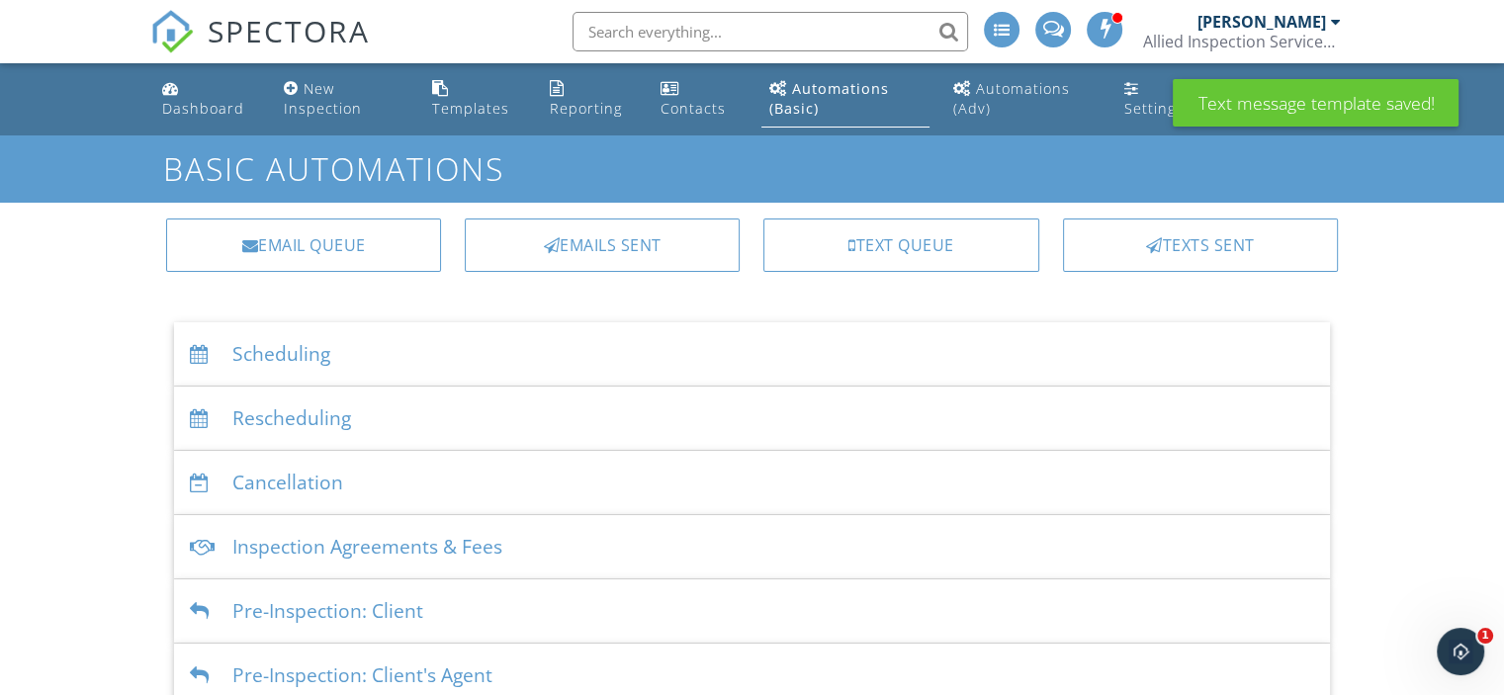
click at [314, 355] on div "Scheduling" at bounding box center [752, 354] width 1156 height 64
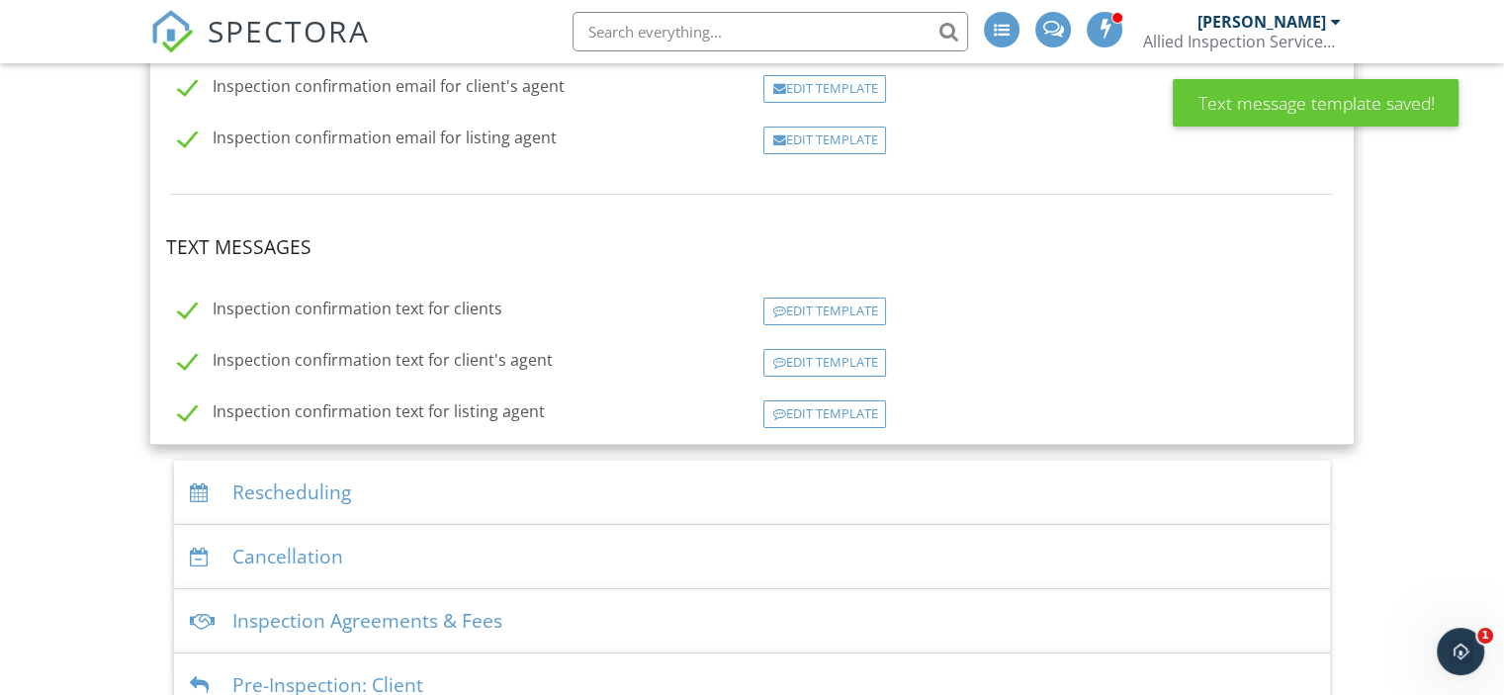
scroll to position [439, 0]
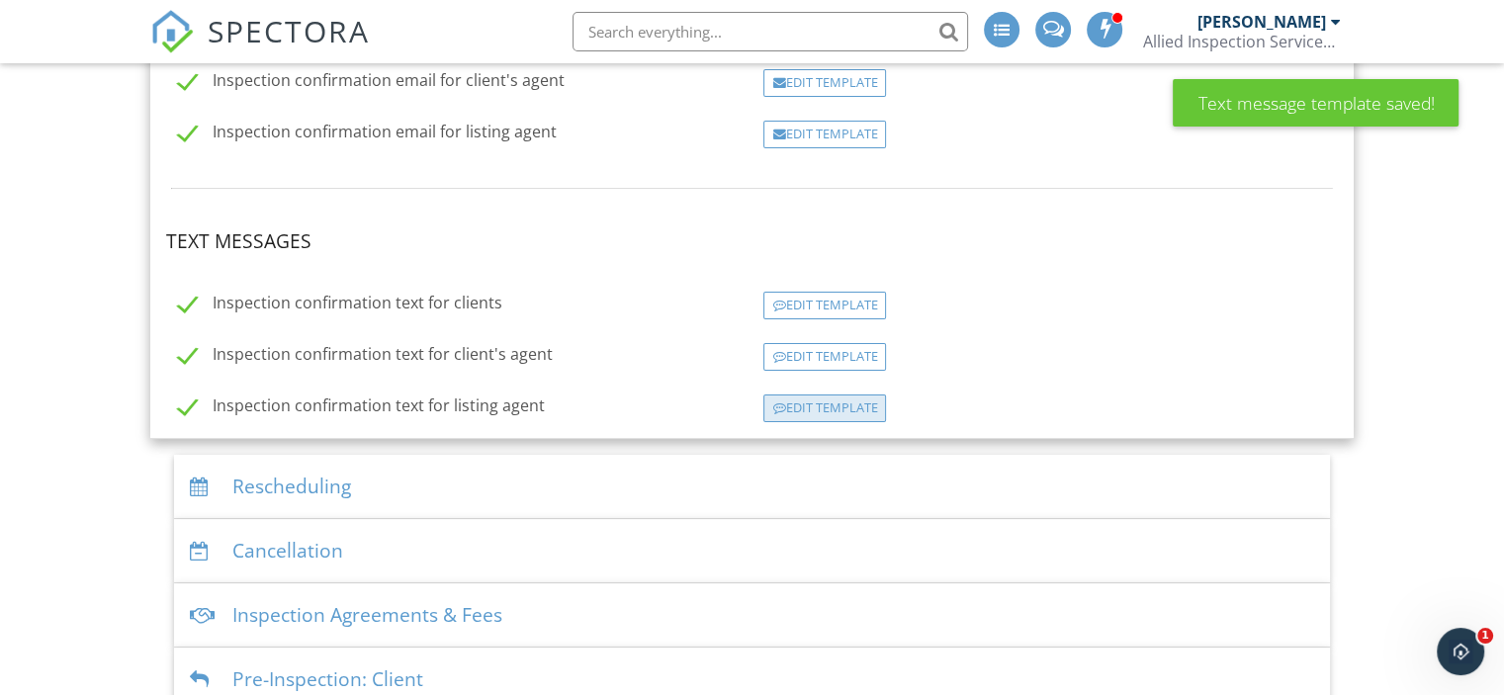
click at [845, 404] on div "Edit Template" at bounding box center [825, 409] width 123 height 28
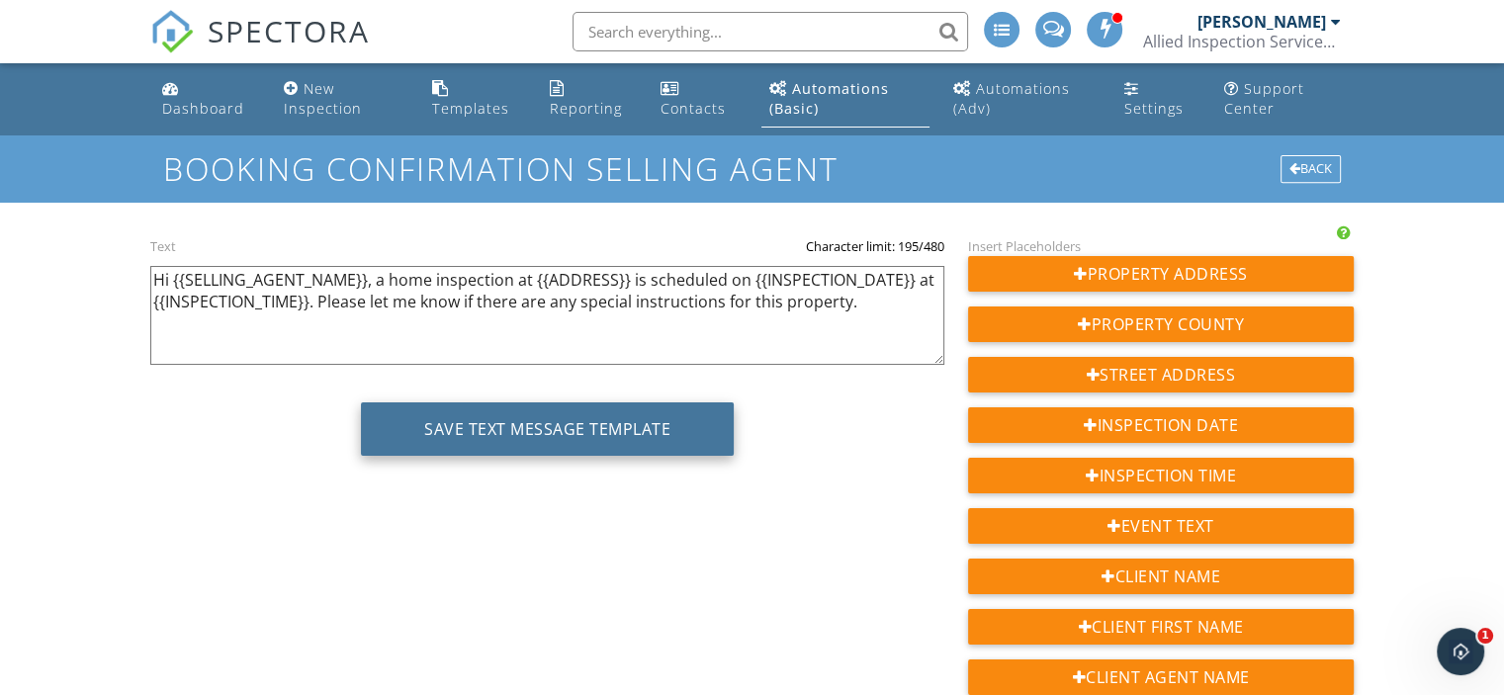
click at [601, 422] on button "Save Text Message Template" at bounding box center [547, 429] width 373 height 53
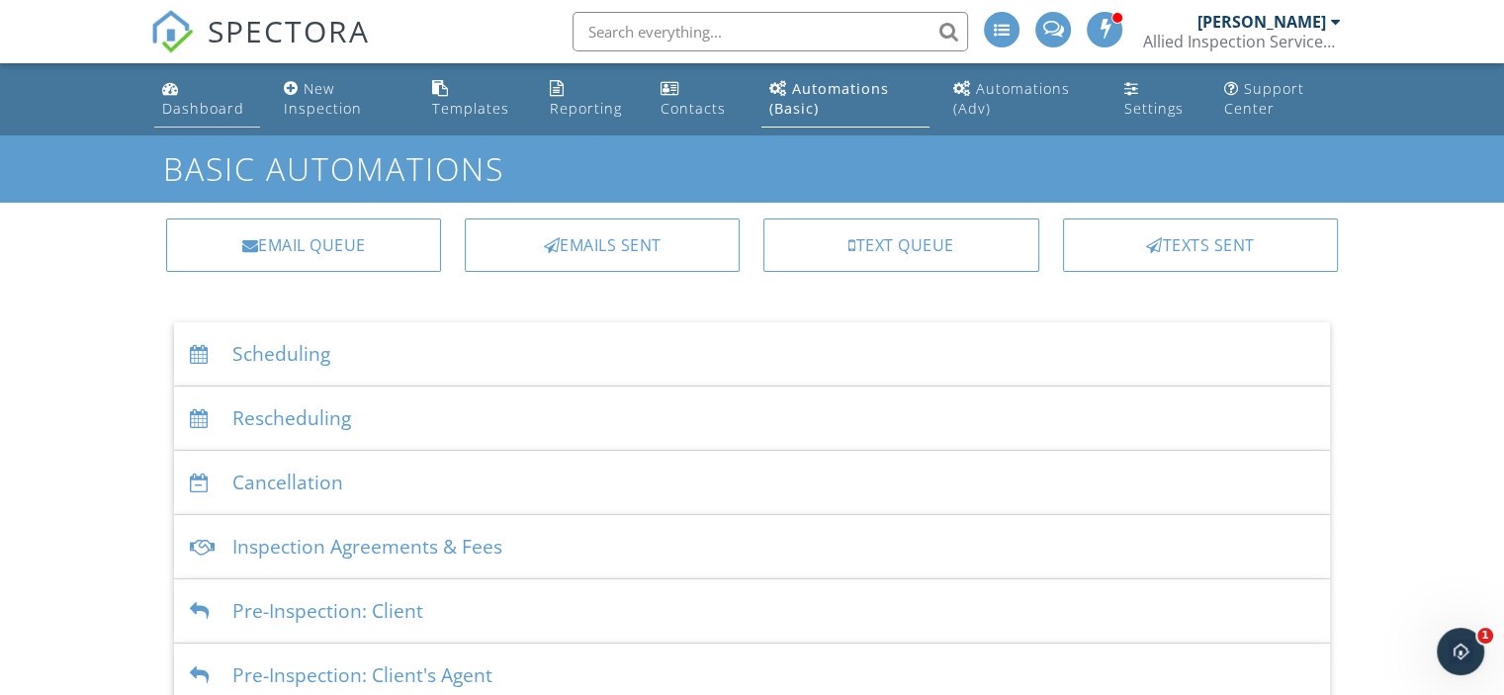
click at [210, 109] on div "Dashboard" at bounding box center [203, 108] width 82 height 19
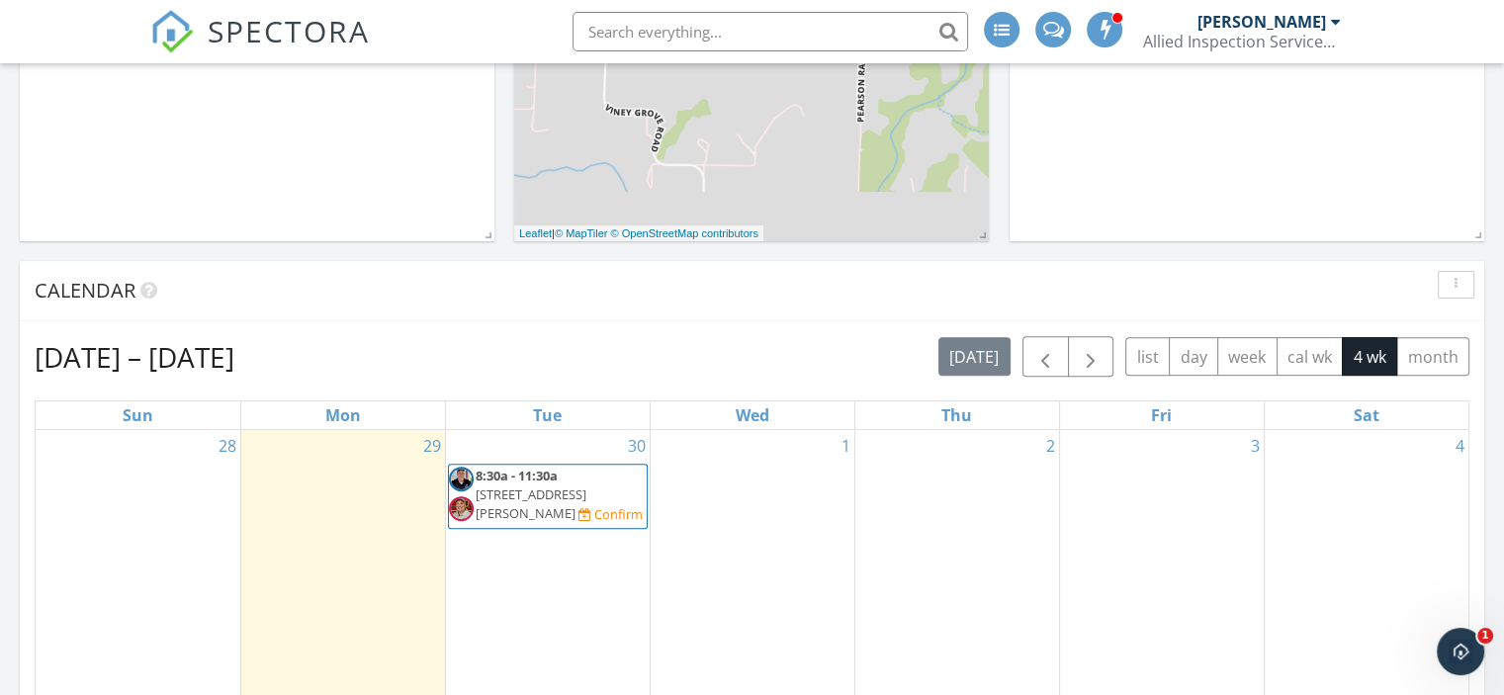
scroll to position [641, 0]
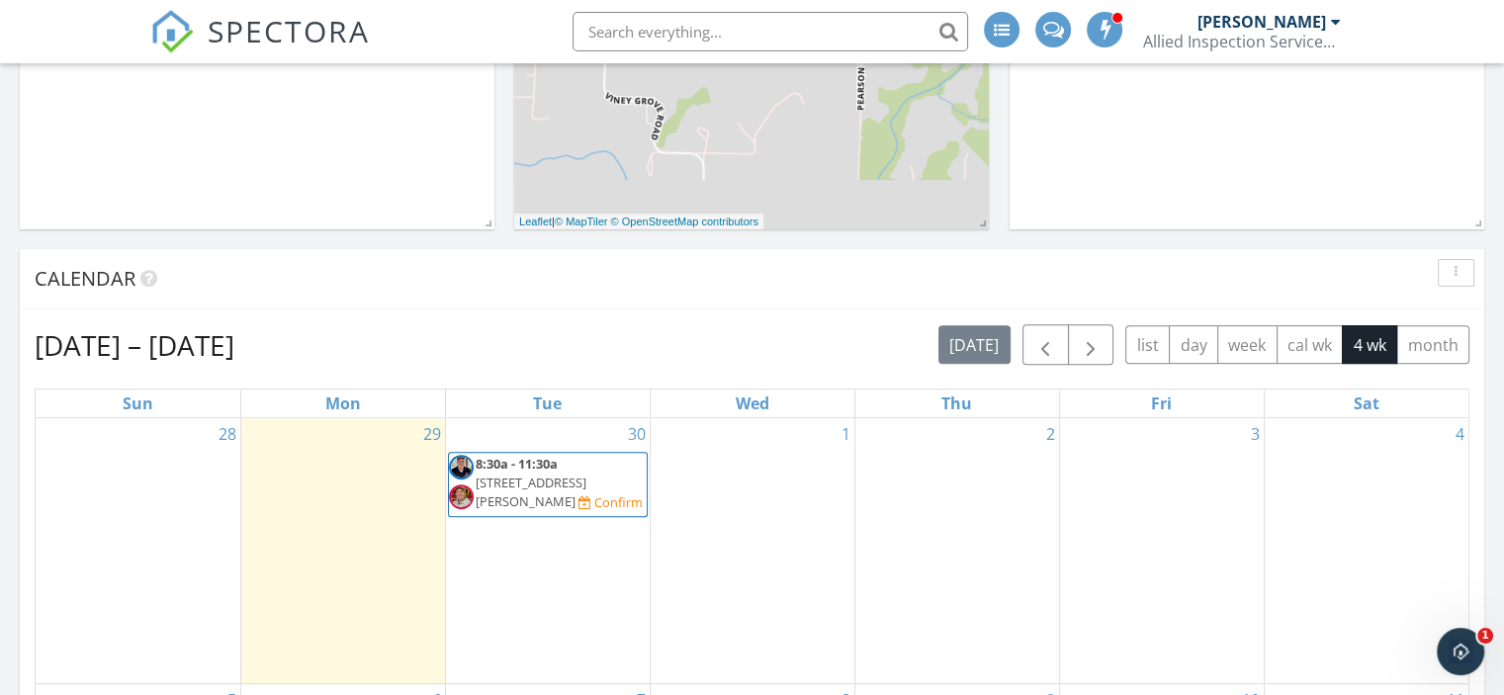
click at [594, 502] on div "Confirm" at bounding box center [618, 503] width 48 height 16
